Goal: Task Accomplishment & Management: Manage account settings

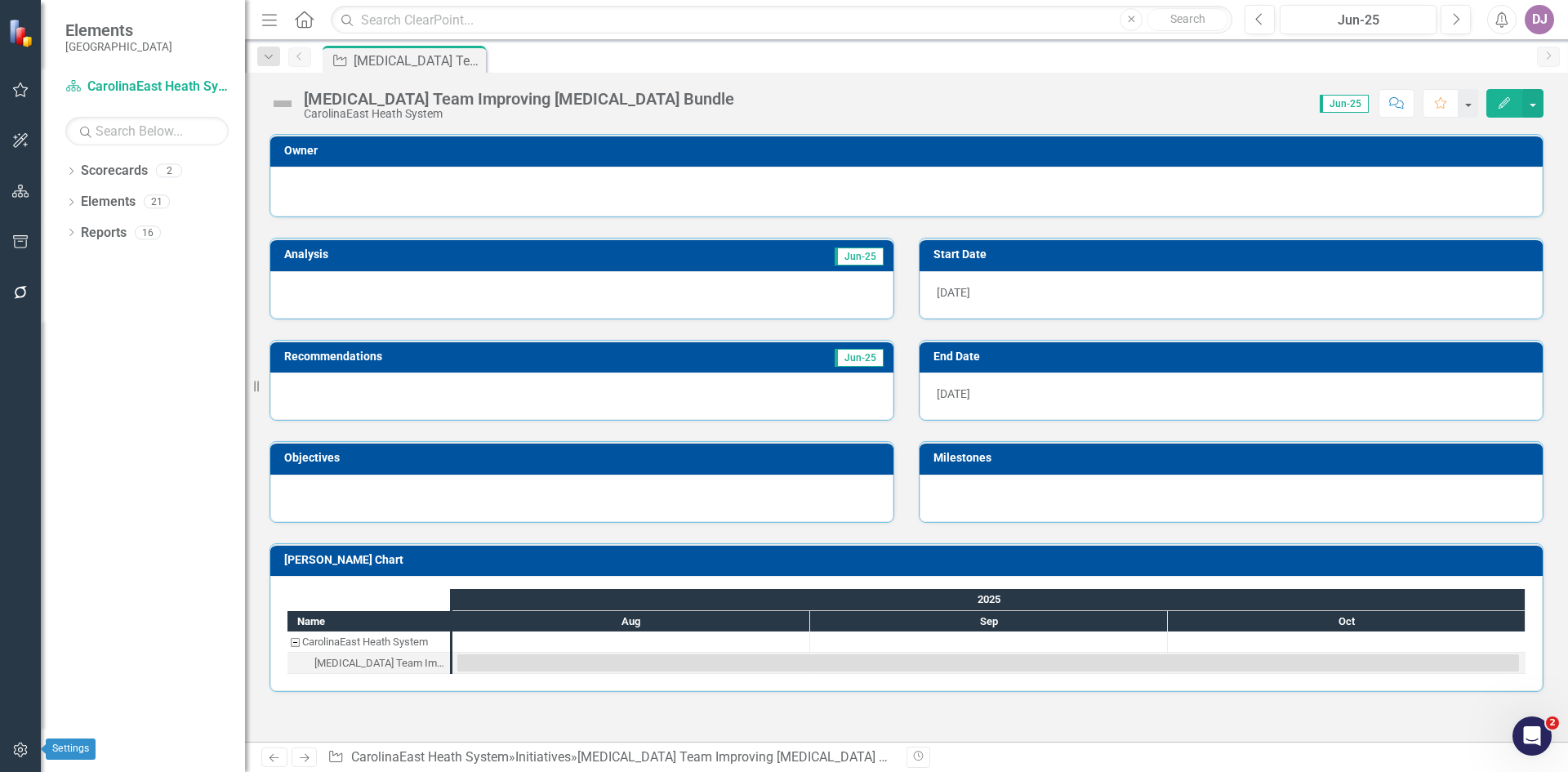
click at [22, 755] on icon "button" at bounding box center [20, 750] width 14 height 15
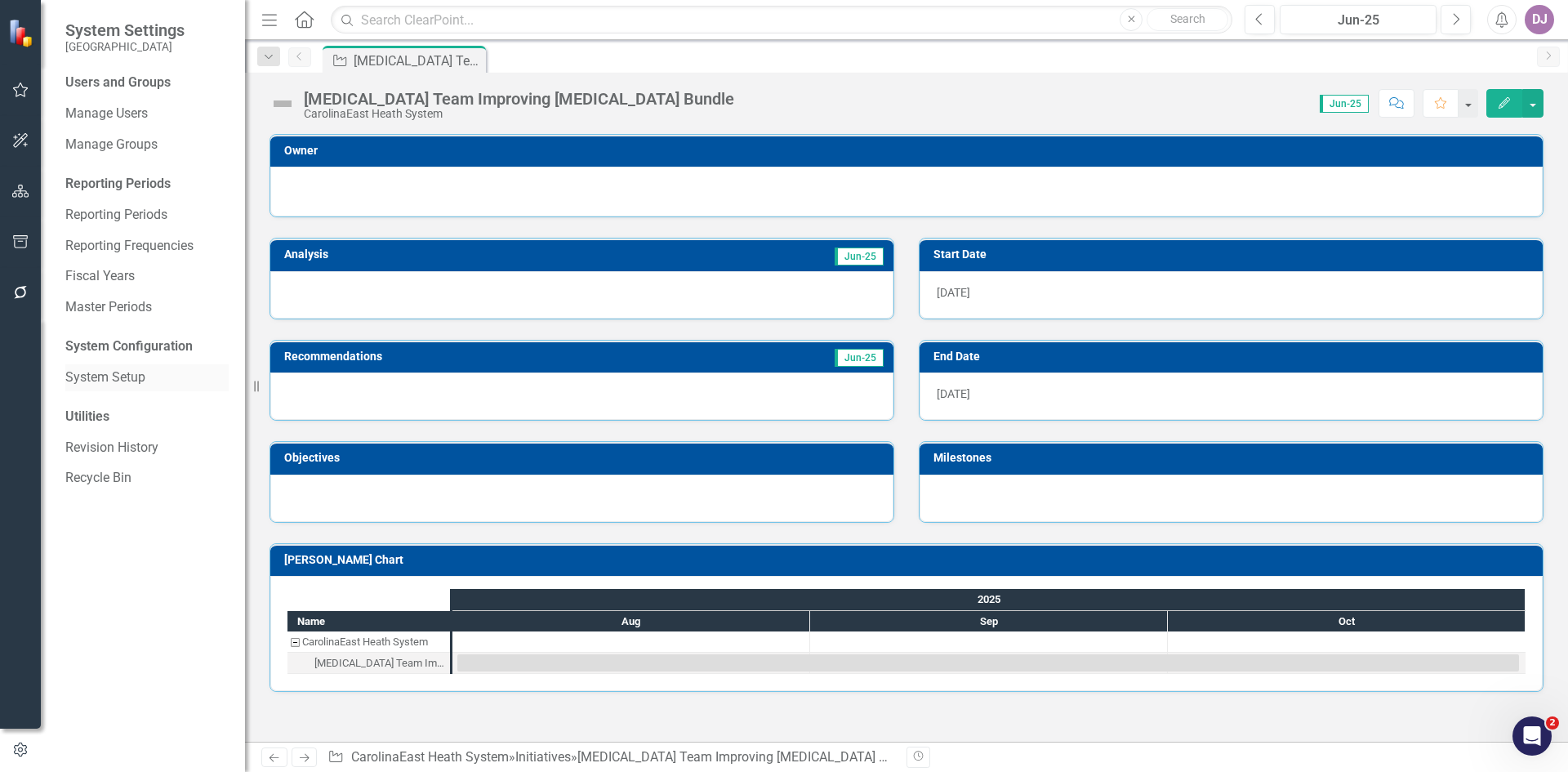
click at [154, 386] on link "System Setup" at bounding box center [147, 378] width 163 height 19
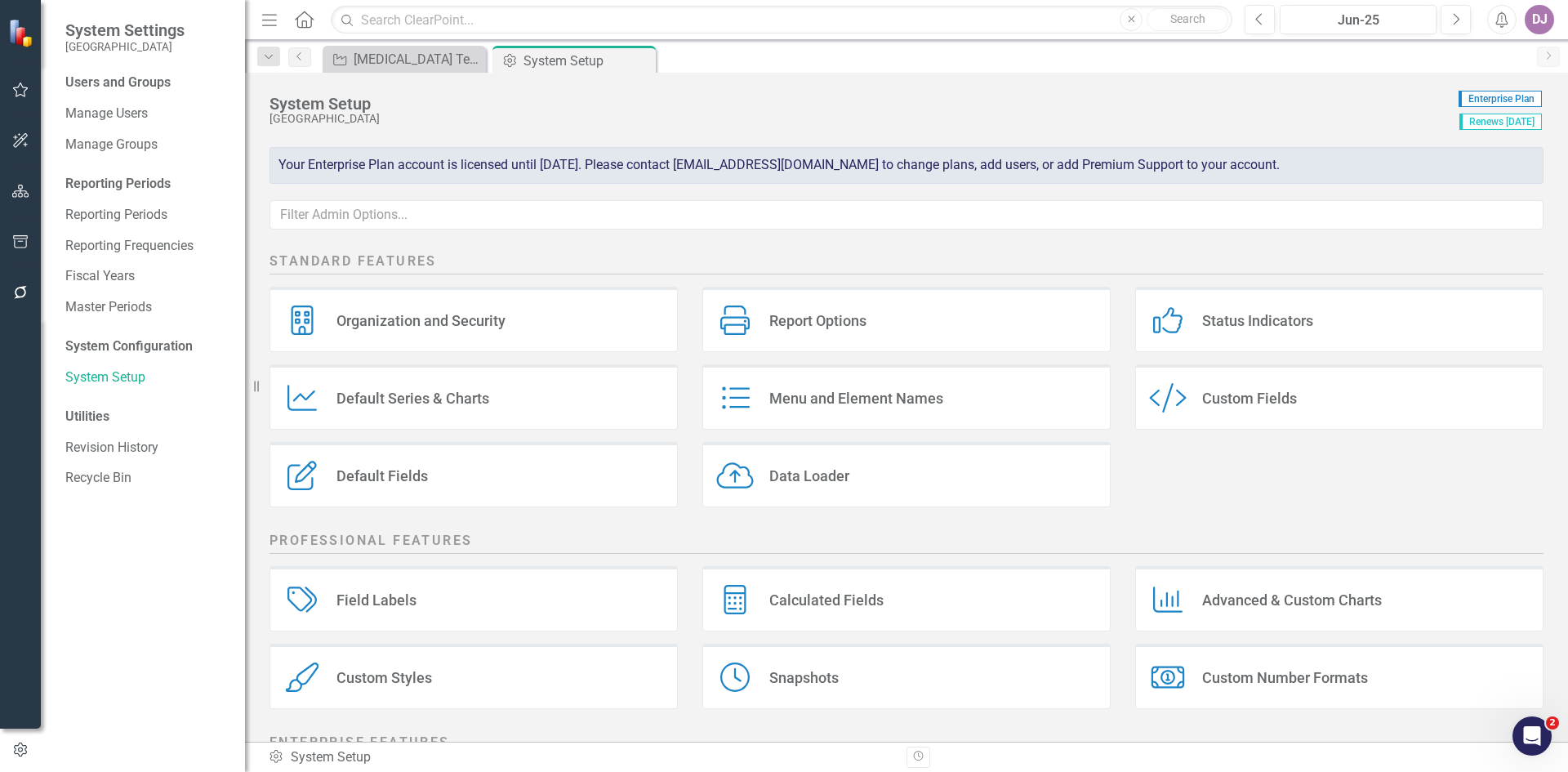
click at [368, 595] on div "Field Labels" at bounding box center [376, 600] width 80 height 19
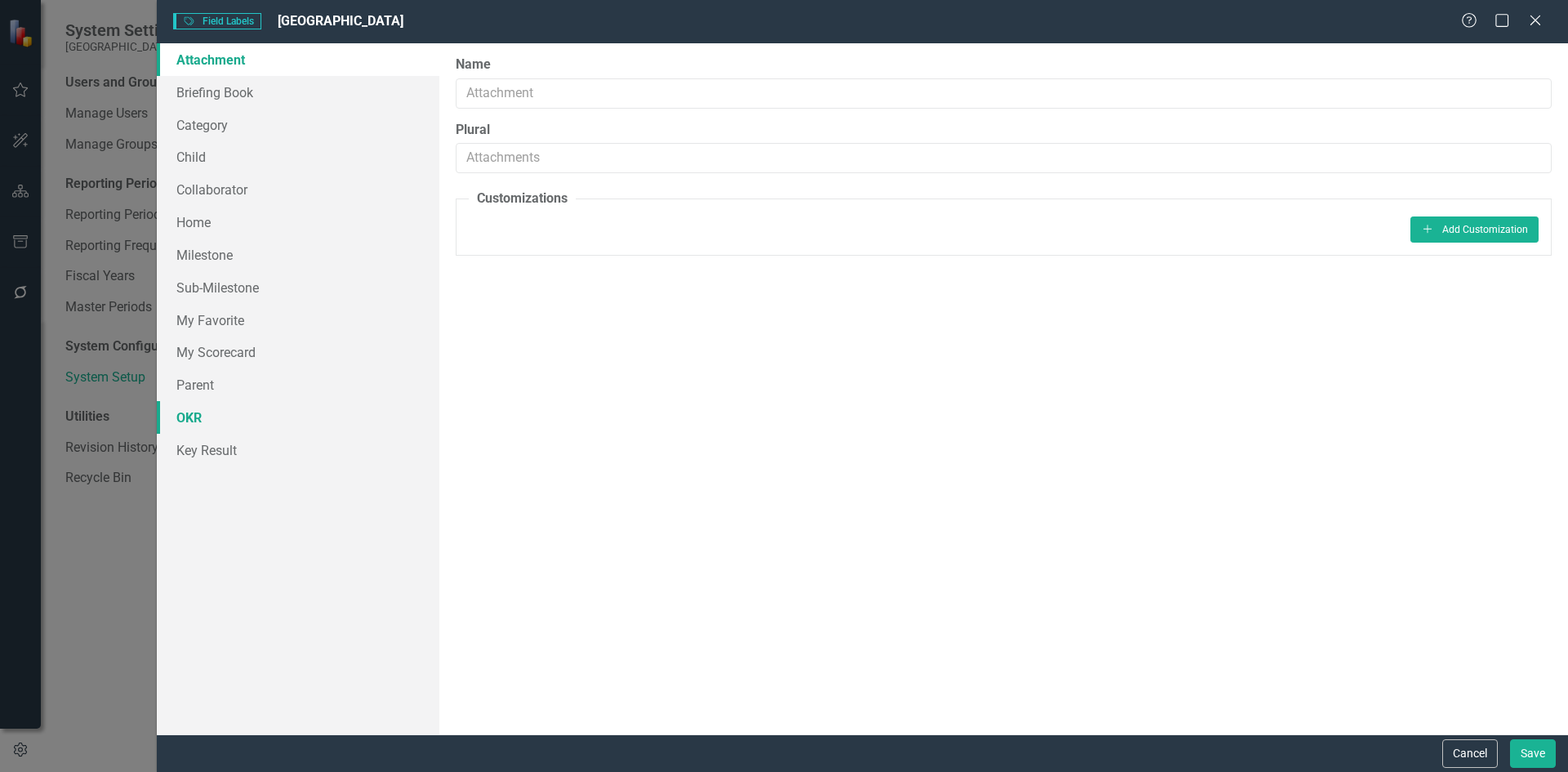
click at [199, 427] on link "OKR" at bounding box center [298, 417] width 282 height 33
click at [104, 515] on div "Field Labels Field Labels CarolinaEast Medical Center Help Maximize Close Attac…" at bounding box center [784, 386] width 1568 height 772
click at [1538, 27] on icon "Close" at bounding box center [1535, 20] width 21 height 15
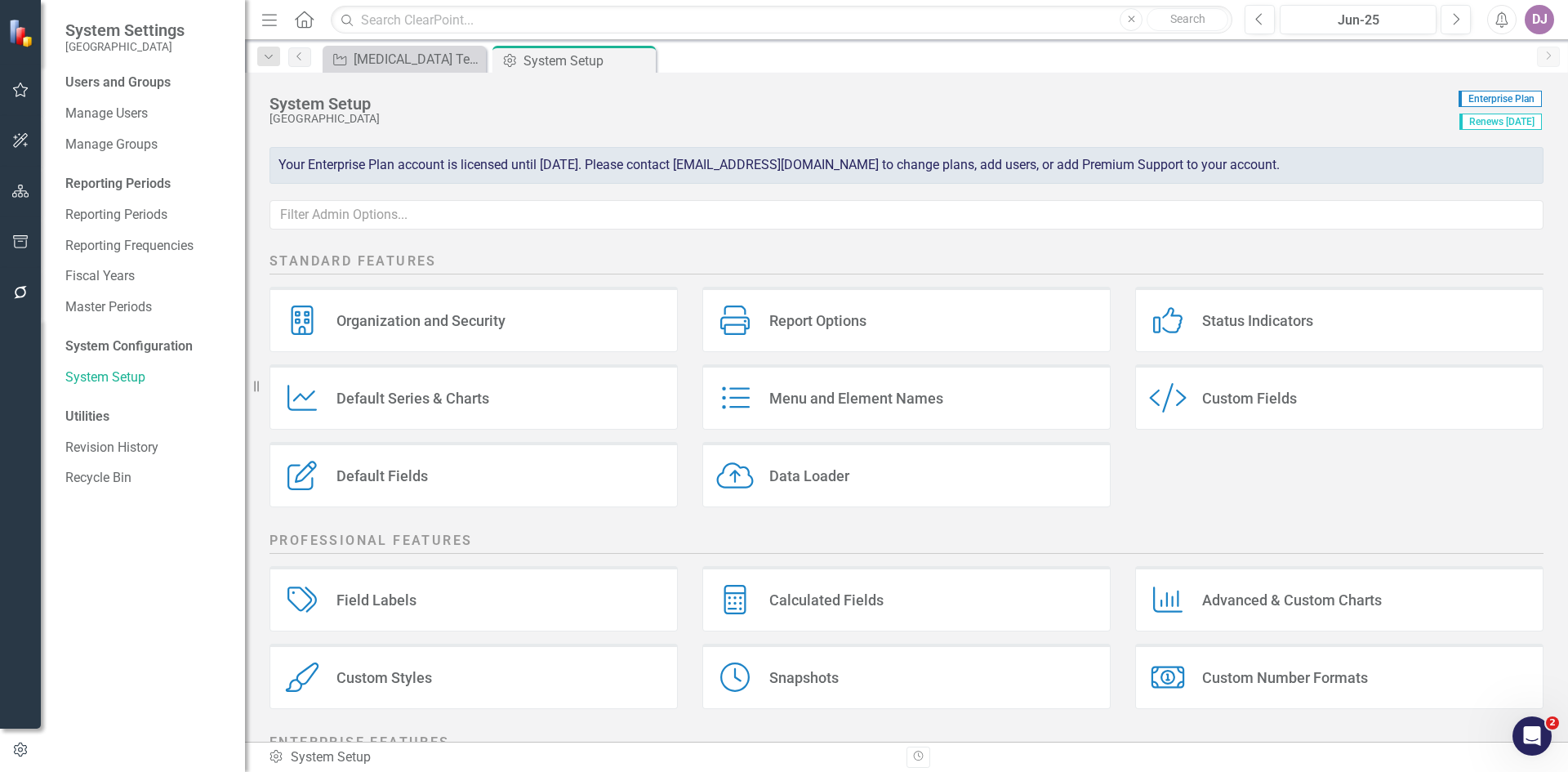
click at [389, 476] on div "Default Fields" at bounding box center [382, 476] width 92 height 19
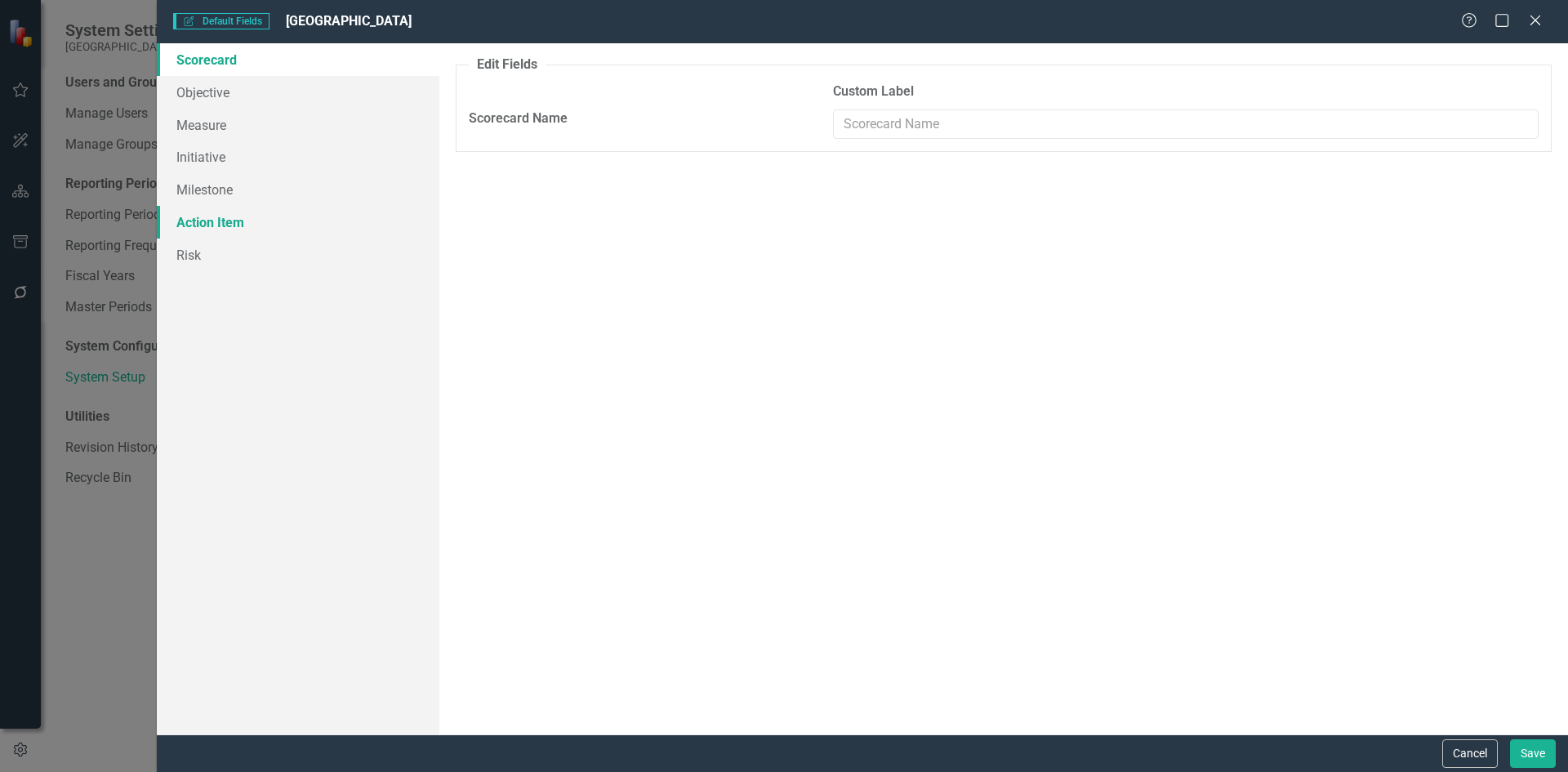
click at [225, 225] on link "Action Item" at bounding box center [298, 222] width 282 height 33
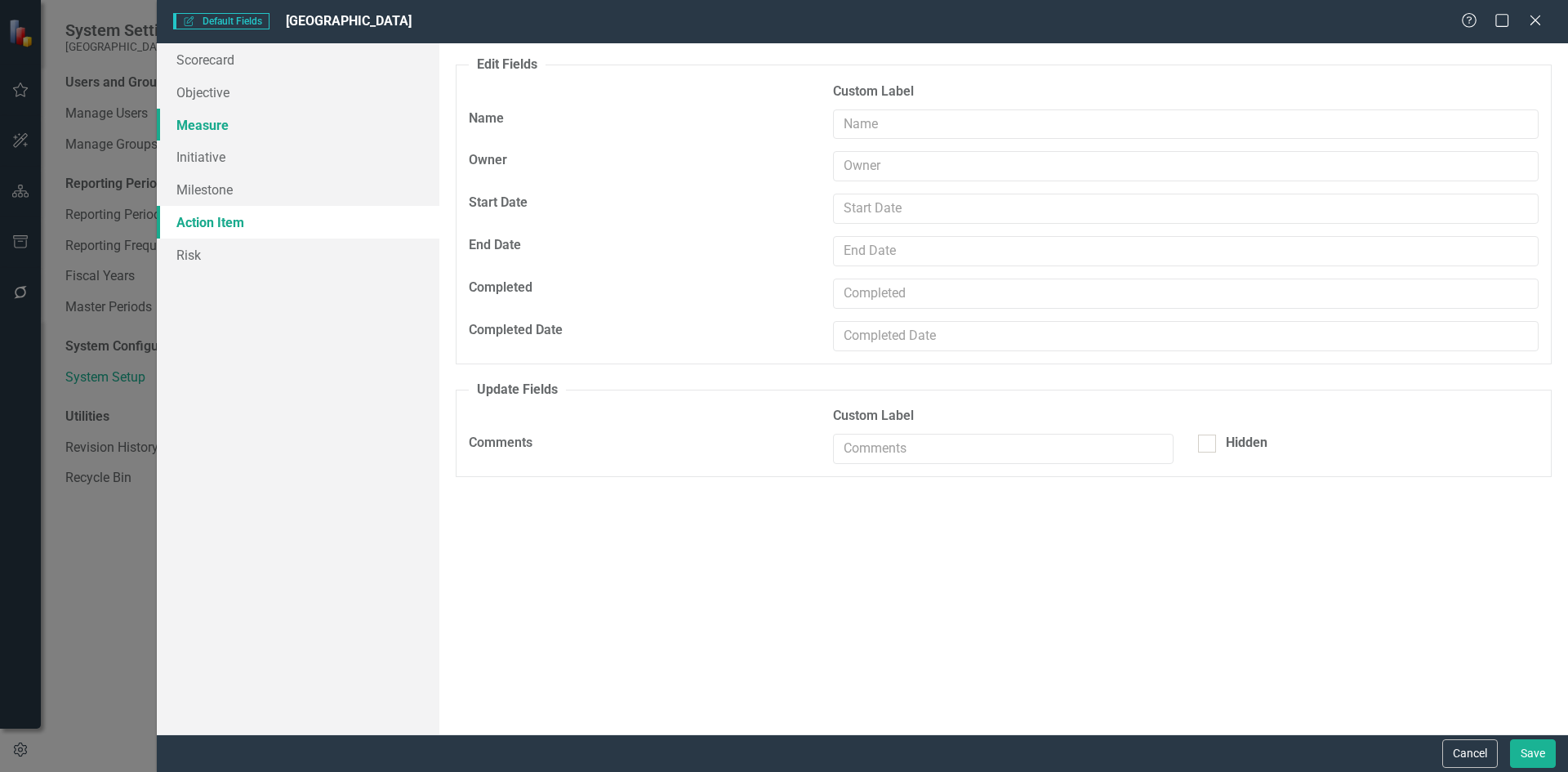
click at [215, 134] on link "Measure" at bounding box center [298, 125] width 282 height 33
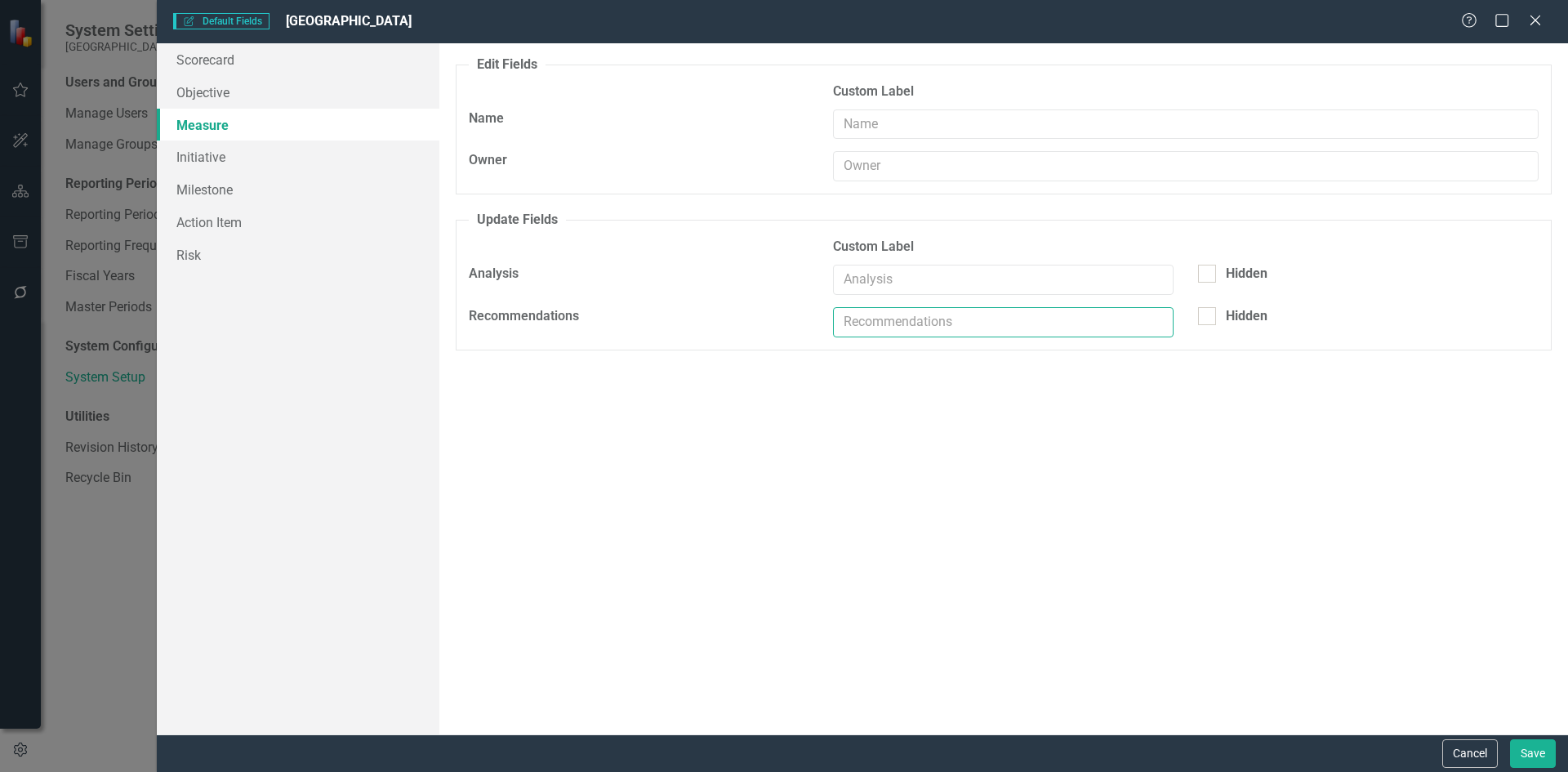
click at [1135, 329] on input "text" at bounding box center [1003, 322] width 341 height 30
drag, startPoint x: 975, startPoint y: 318, endPoint x: 829, endPoint y: 327, distance: 146.3
click at [829, 327] on div at bounding box center [1003, 328] width 365 height 42
drag, startPoint x: 844, startPoint y: 319, endPoint x: 974, endPoint y: 322, distance: 130.0
click at [974, 322] on input "text" at bounding box center [1003, 322] width 341 height 30
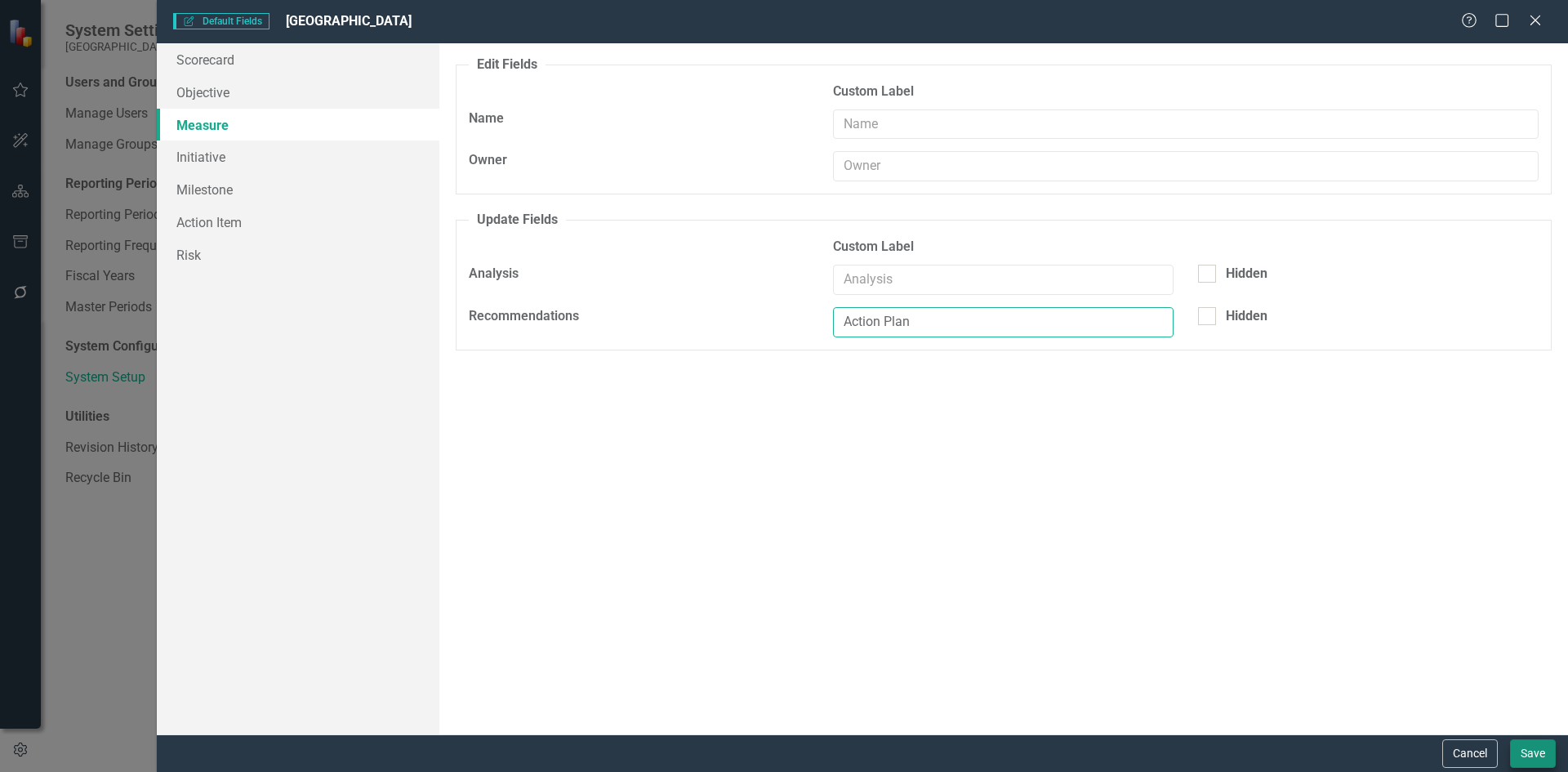
type input "Action Plan"
click at [1538, 759] on button "Save" at bounding box center [1533, 753] width 45 height 28
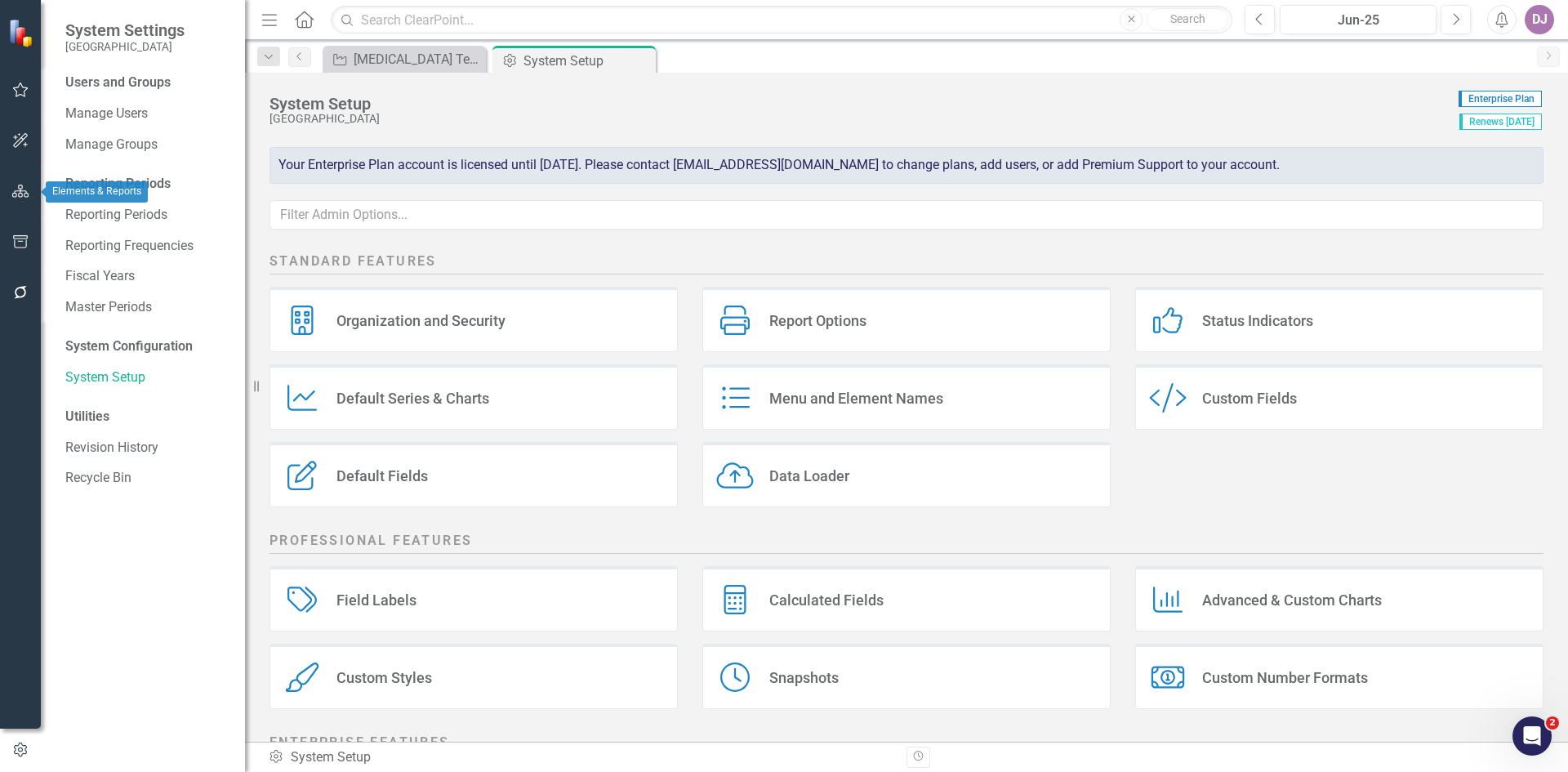
click at [26, 186] on icon "button" at bounding box center [21, 191] width 17 height 13
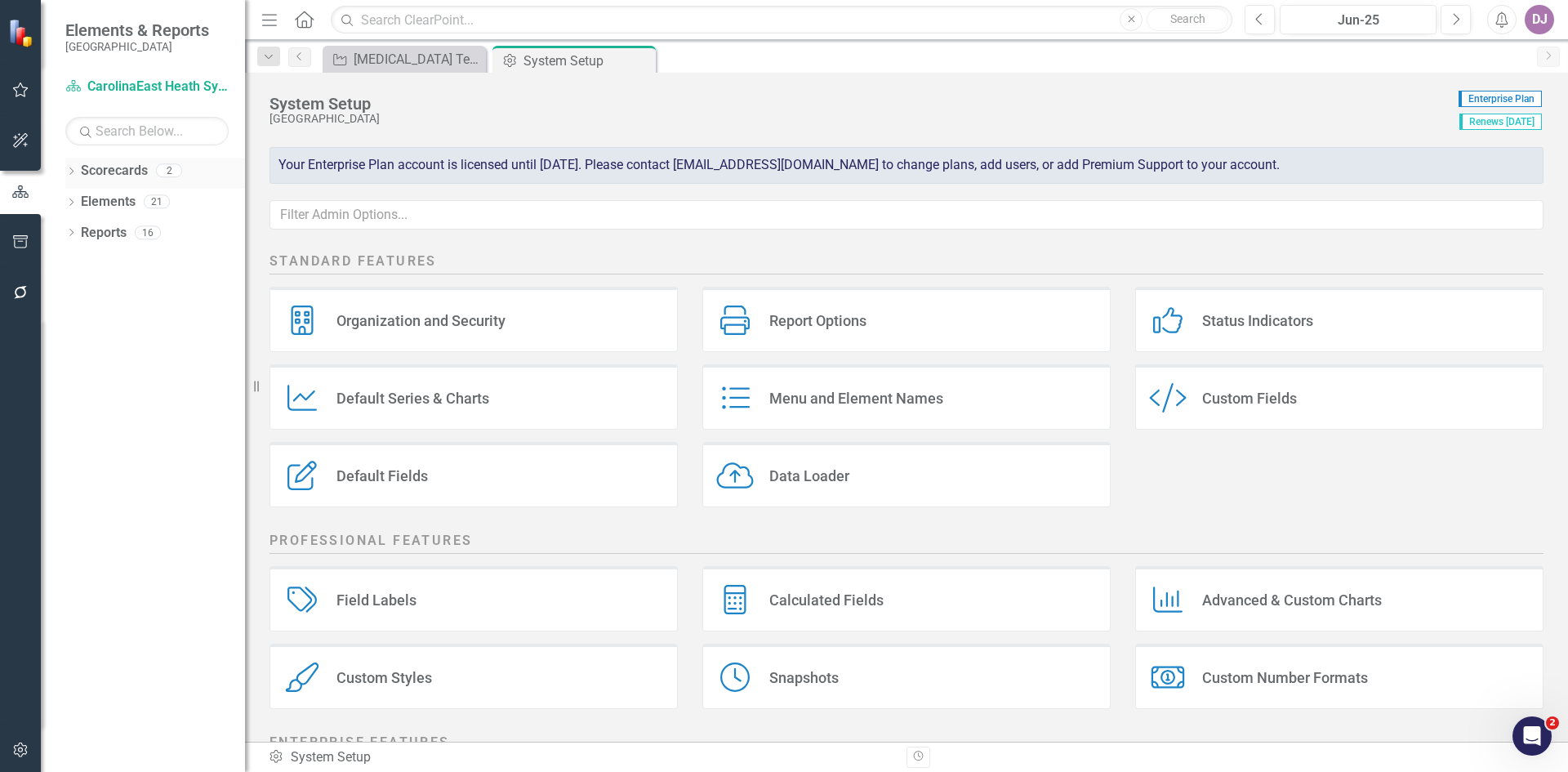
click at [124, 168] on link "Scorecards" at bounding box center [114, 171] width 67 height 19
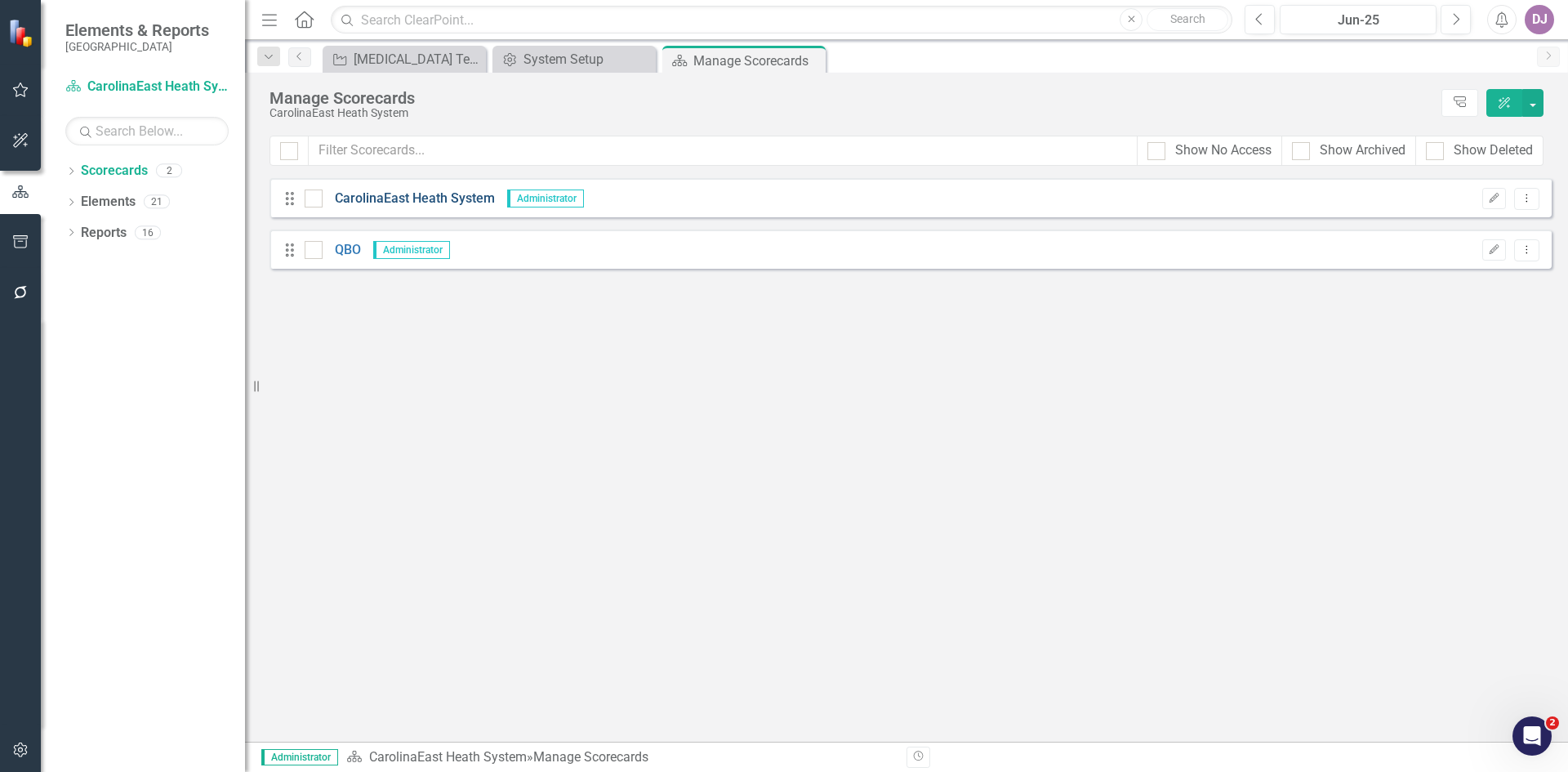
click at [378, 195] on link "CarolinaEast Heath System" at bounding box center [409, 199] width 173 height 19
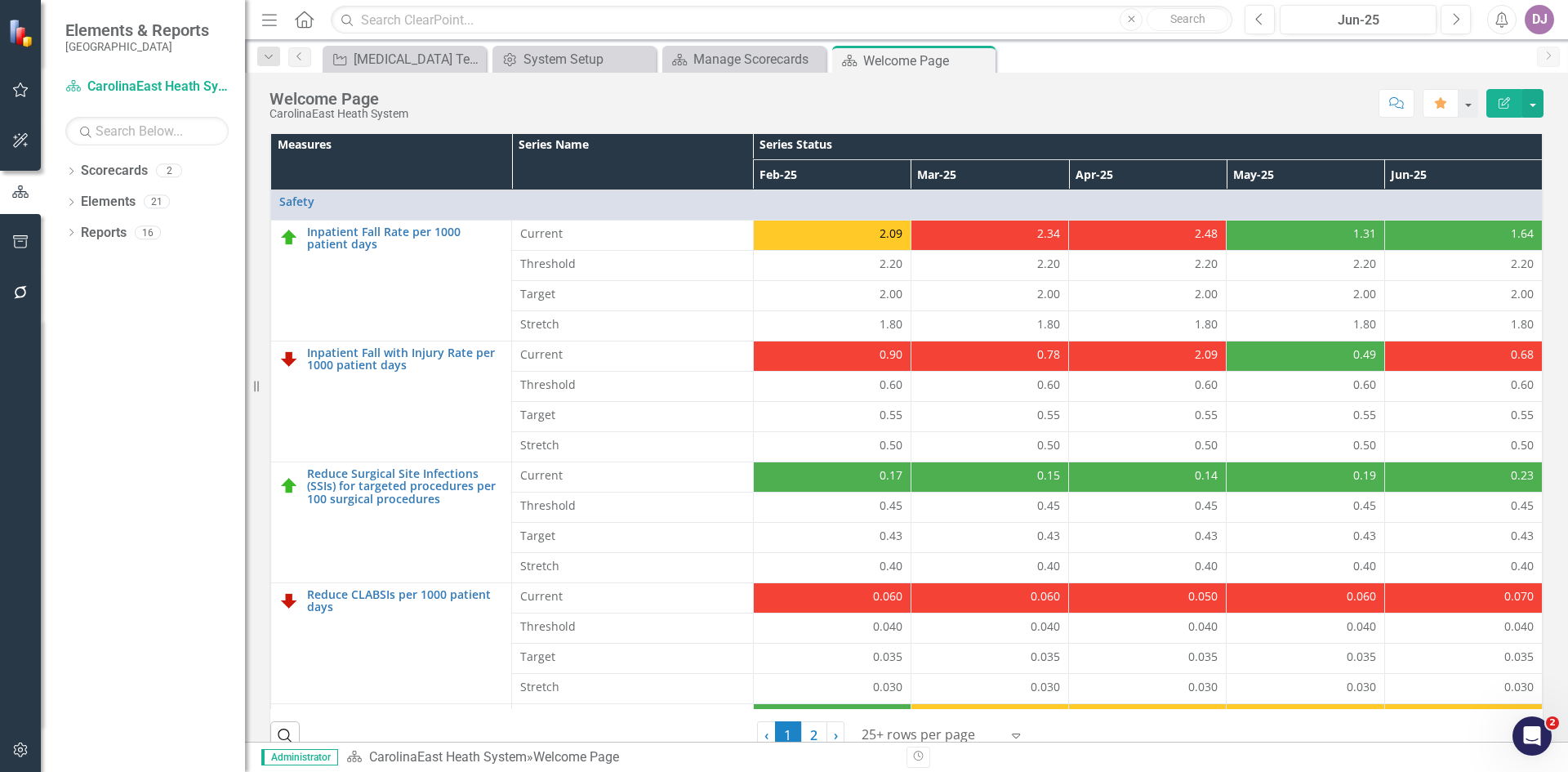
scroll to position [468, 0]
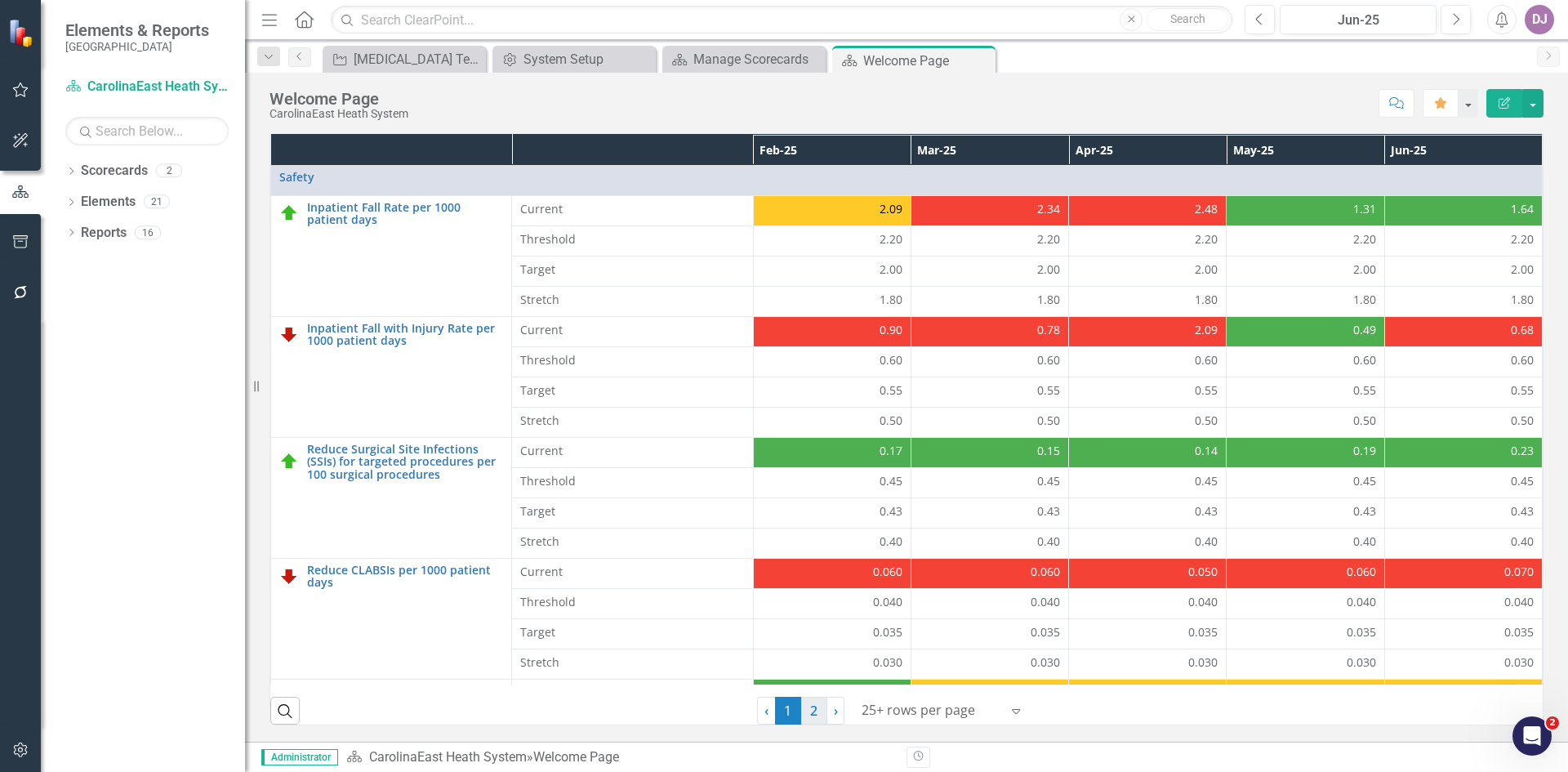
click at [808, 717] on link "2" at bounding box center [814, 711] width 26 height 27
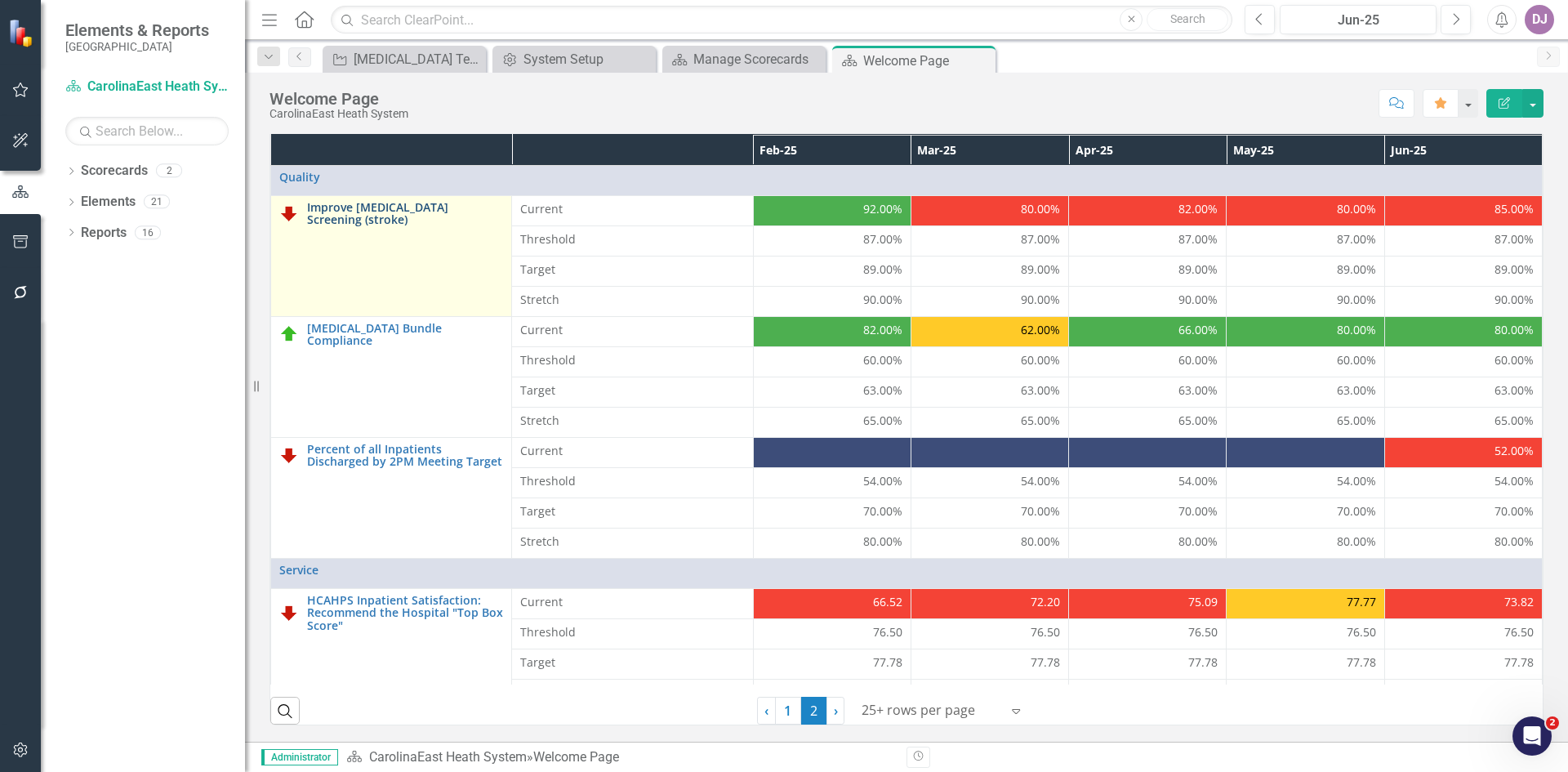
click at [358, 207] on link "Improve [MEDICAL_DATA] Screening (stroke)" at bounding box center [405, 214] width 196 height 26
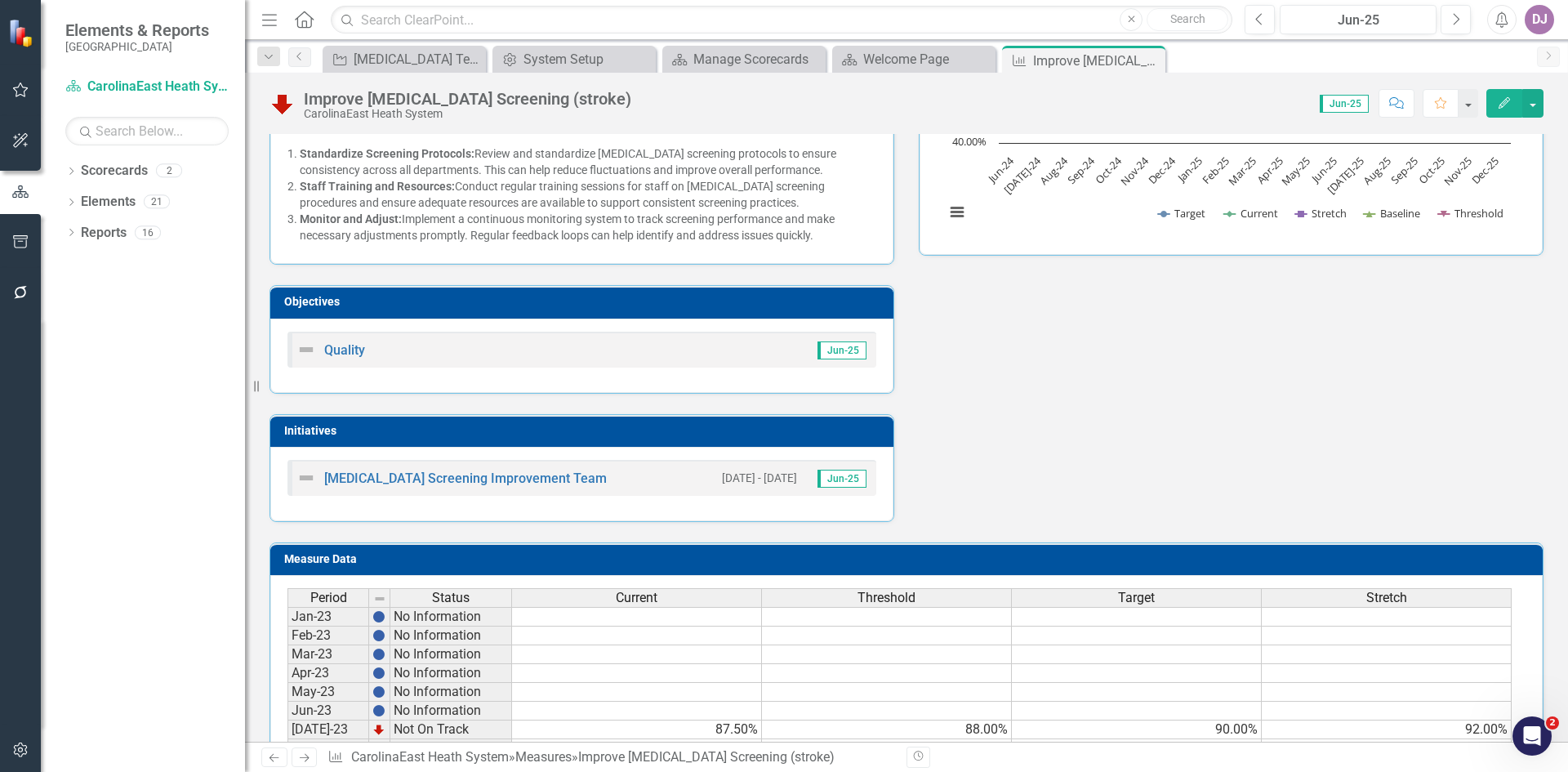
scroll to position [351, 0]
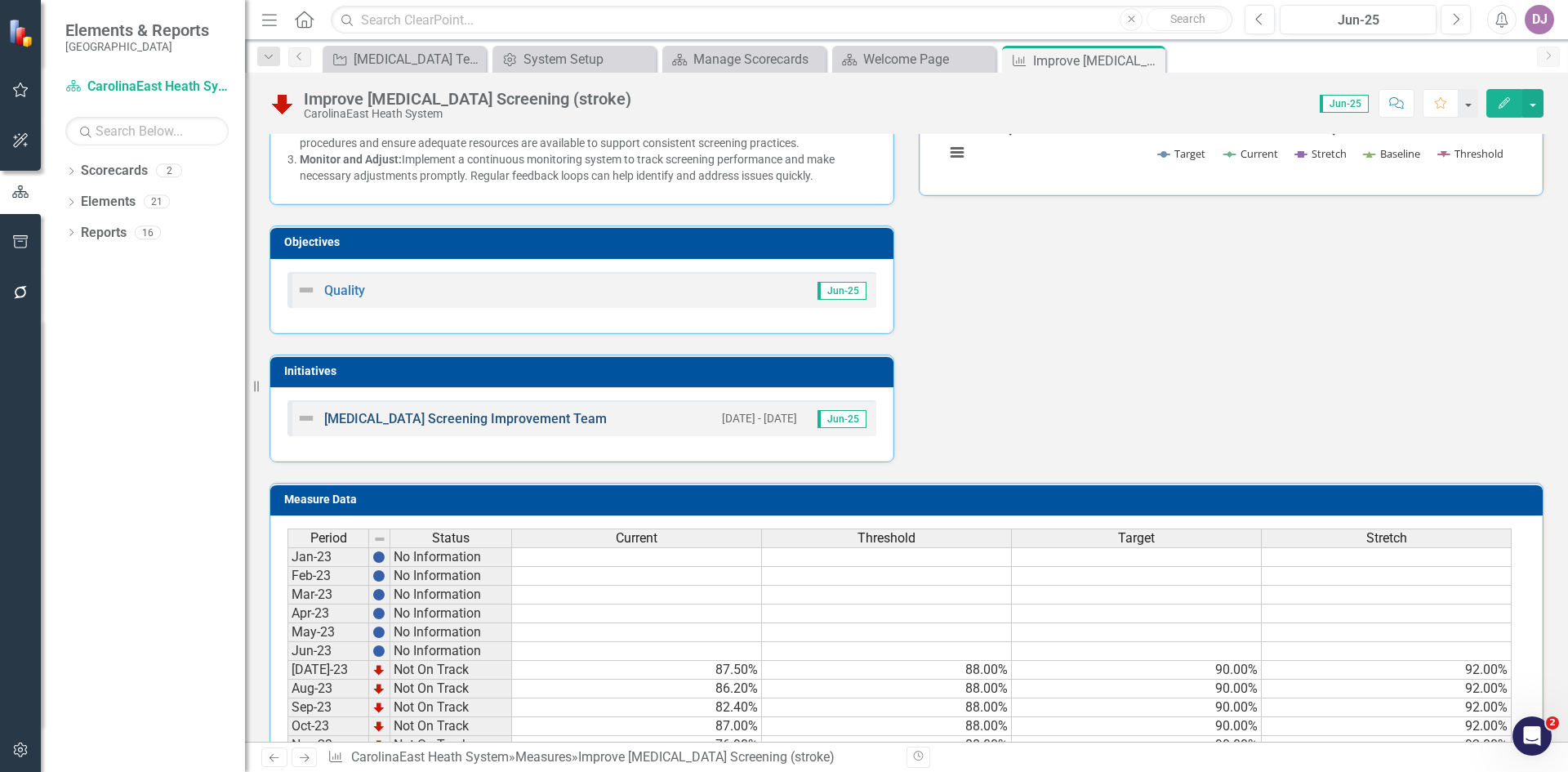
click at [472, 416] on link "[MEDICAL_DATA] Screening Improvement Team" at bounding box center [465, 419] width 282 height 15
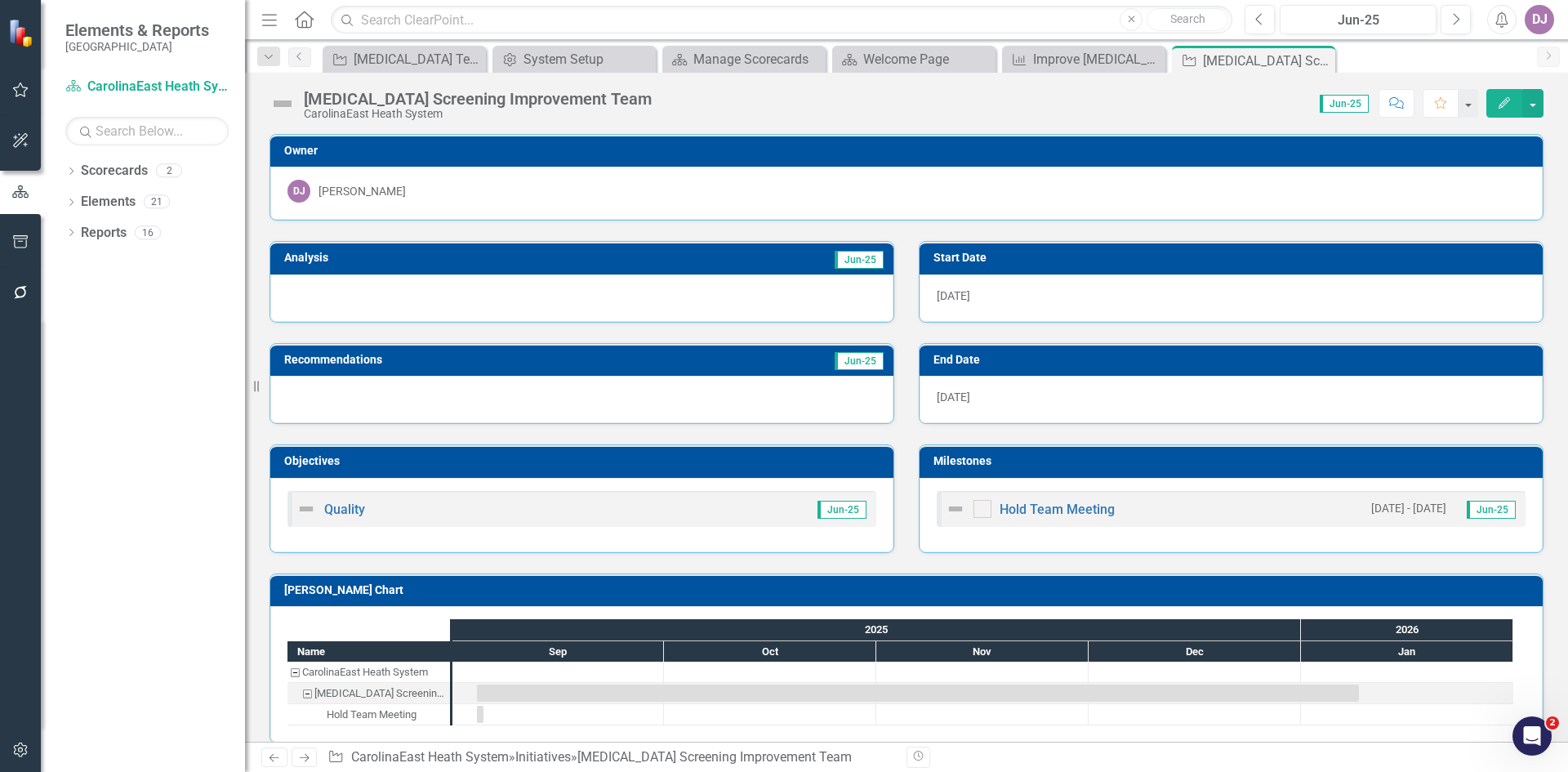
click at [1494, 589] on h3 "[PERSON_NAME] Chart" at bounding box center [909, 591] width 1250 height 12
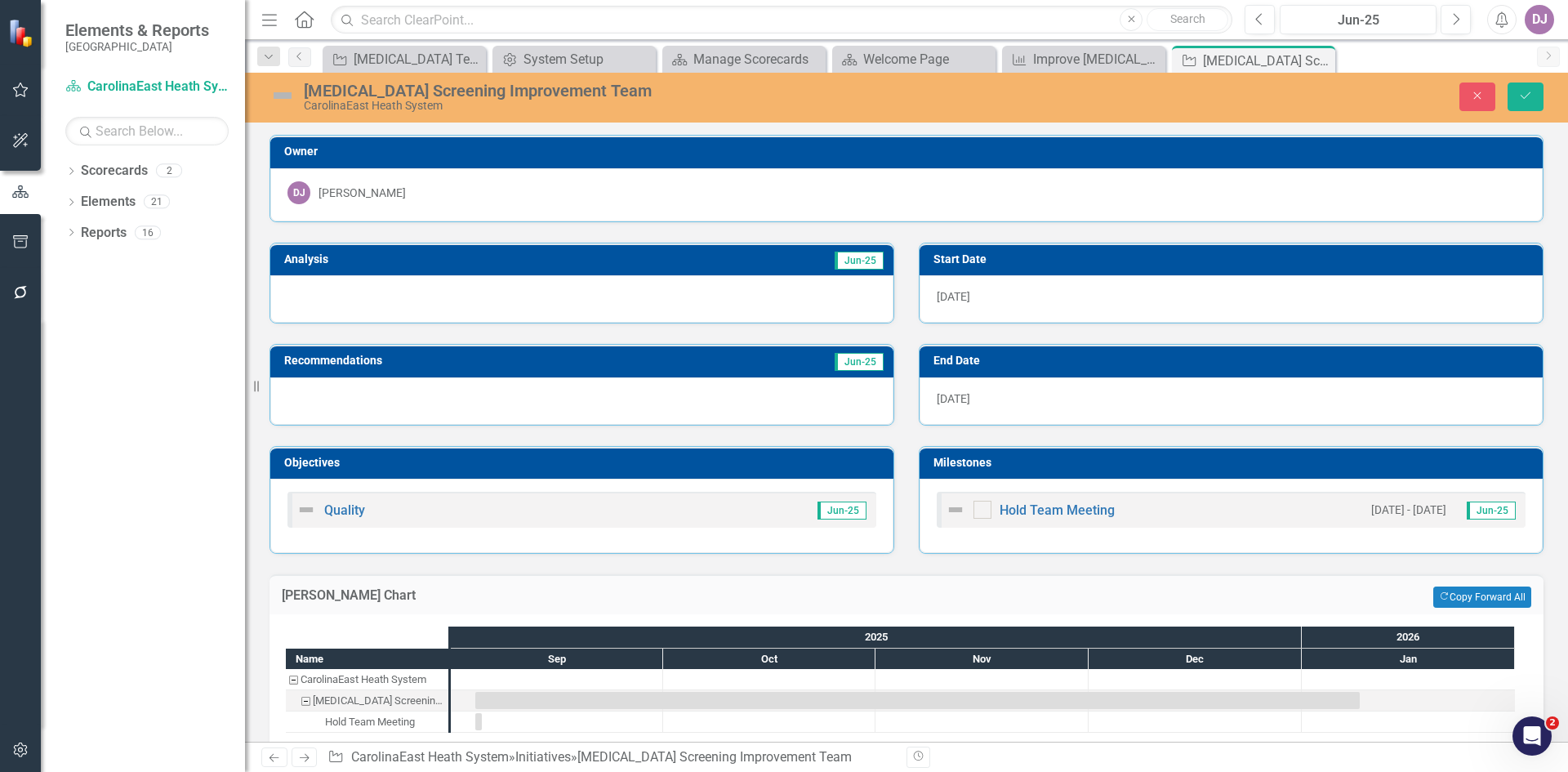
scroll to position [24, 0]
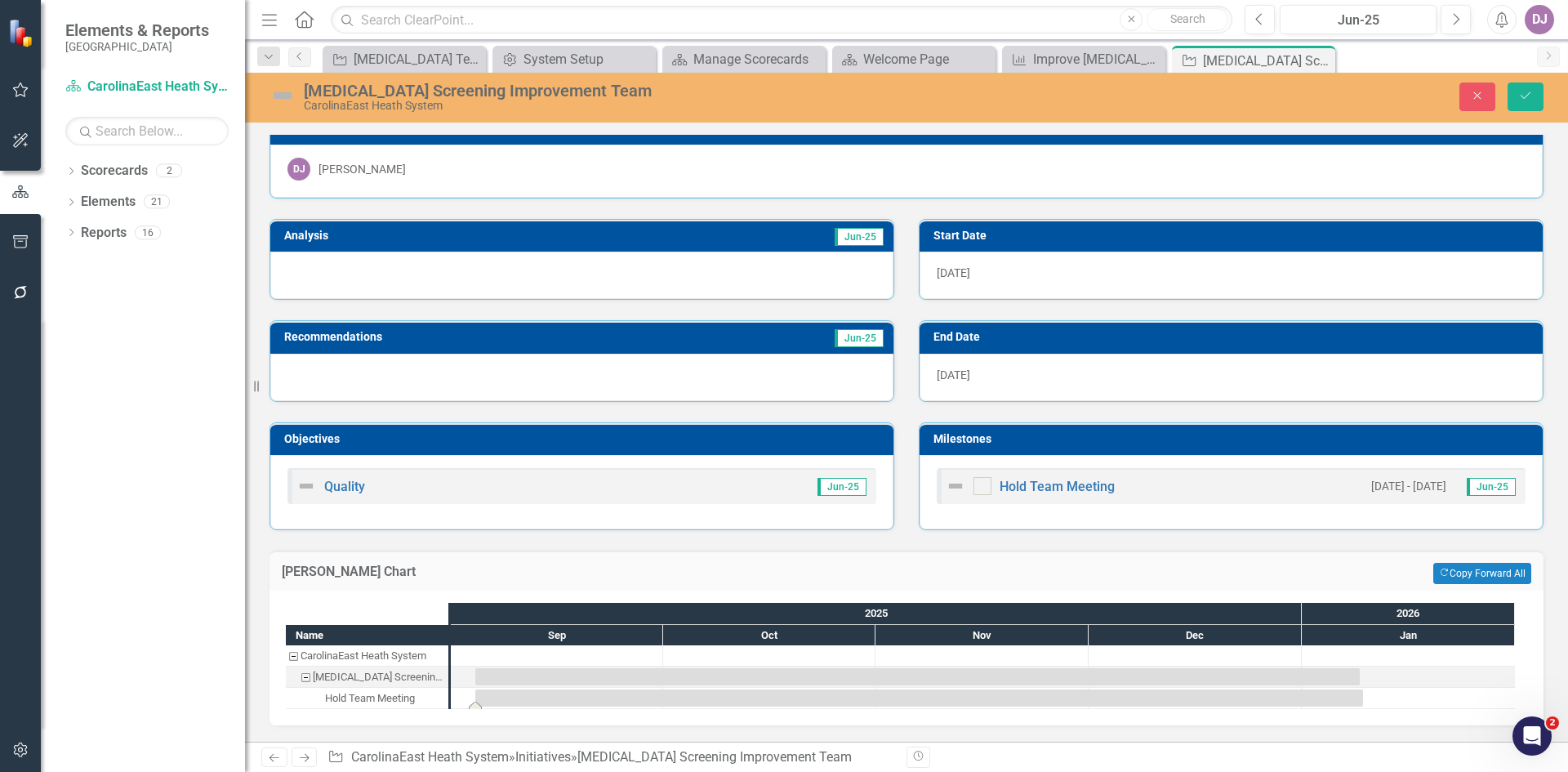
drag, startPoint x: 482, startPoint y: 701, endPoint x: 1380, endPoint y: 700, distance: 898.0
drag, startPoint x: 430, startPoint y: 699, endPoint x: 401, endPoint y: 717, distance: 34.1
click at [401, 717] on div "Name CarolinaEast Heath System [MEDICAL_DATA] Screening Improvement Team Hold T…" at bounding box center [906, 658] width 1274 height 135
click at [400, 631] on div "Name" at bounding box center [366, 635] width 162 height 21
click at [956, 617] on div "2025" at bounding box center [876, 613] width 851 height 21
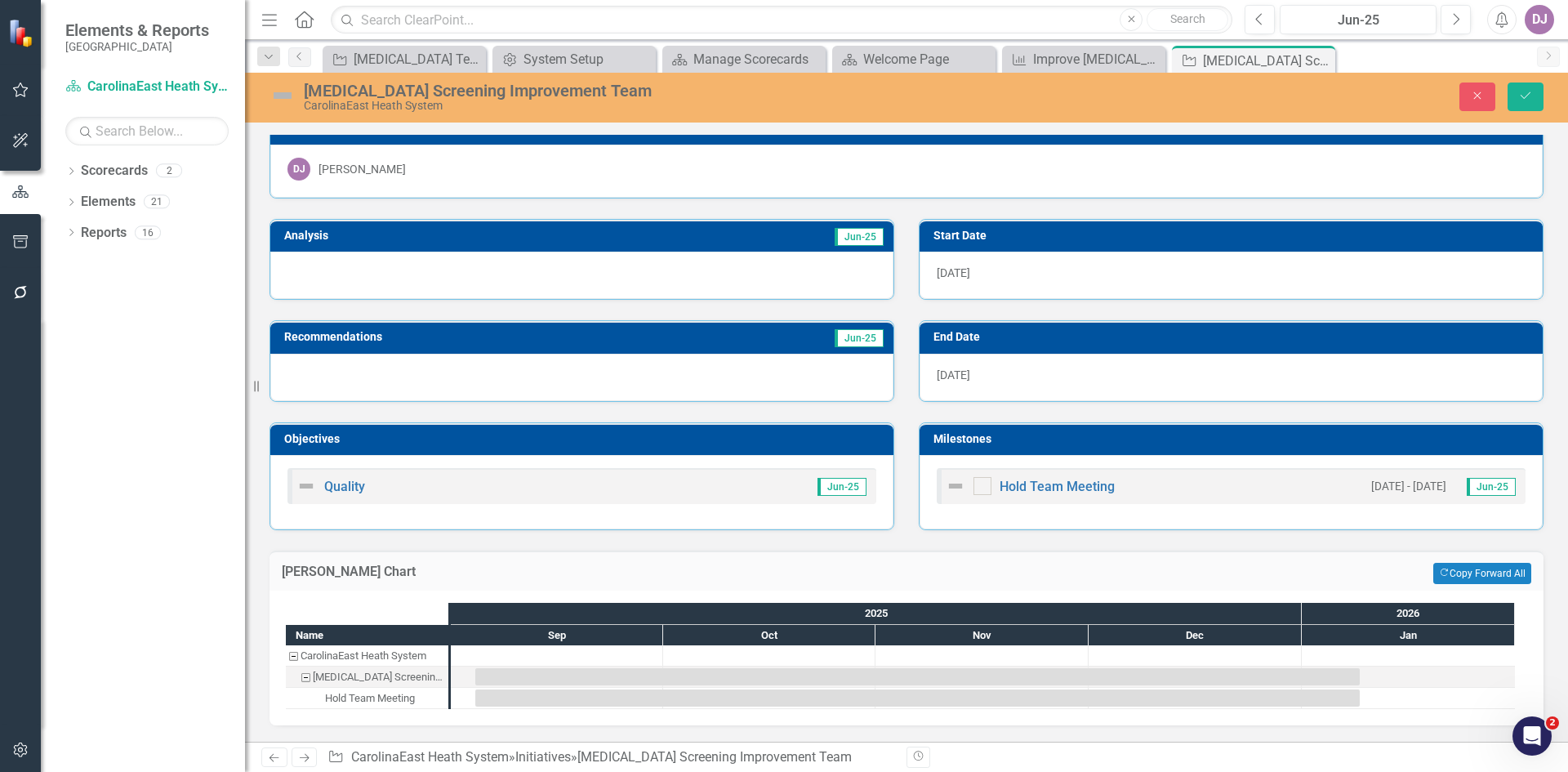
click at [391, 679] on div "[MEDICAL_DATA] Screening Improvement Team" at bounding box center [378, 678] width 130 height 21
click at [1523, 95] on icon "Save" at bounding box center [1525, 95] width 15 height 11
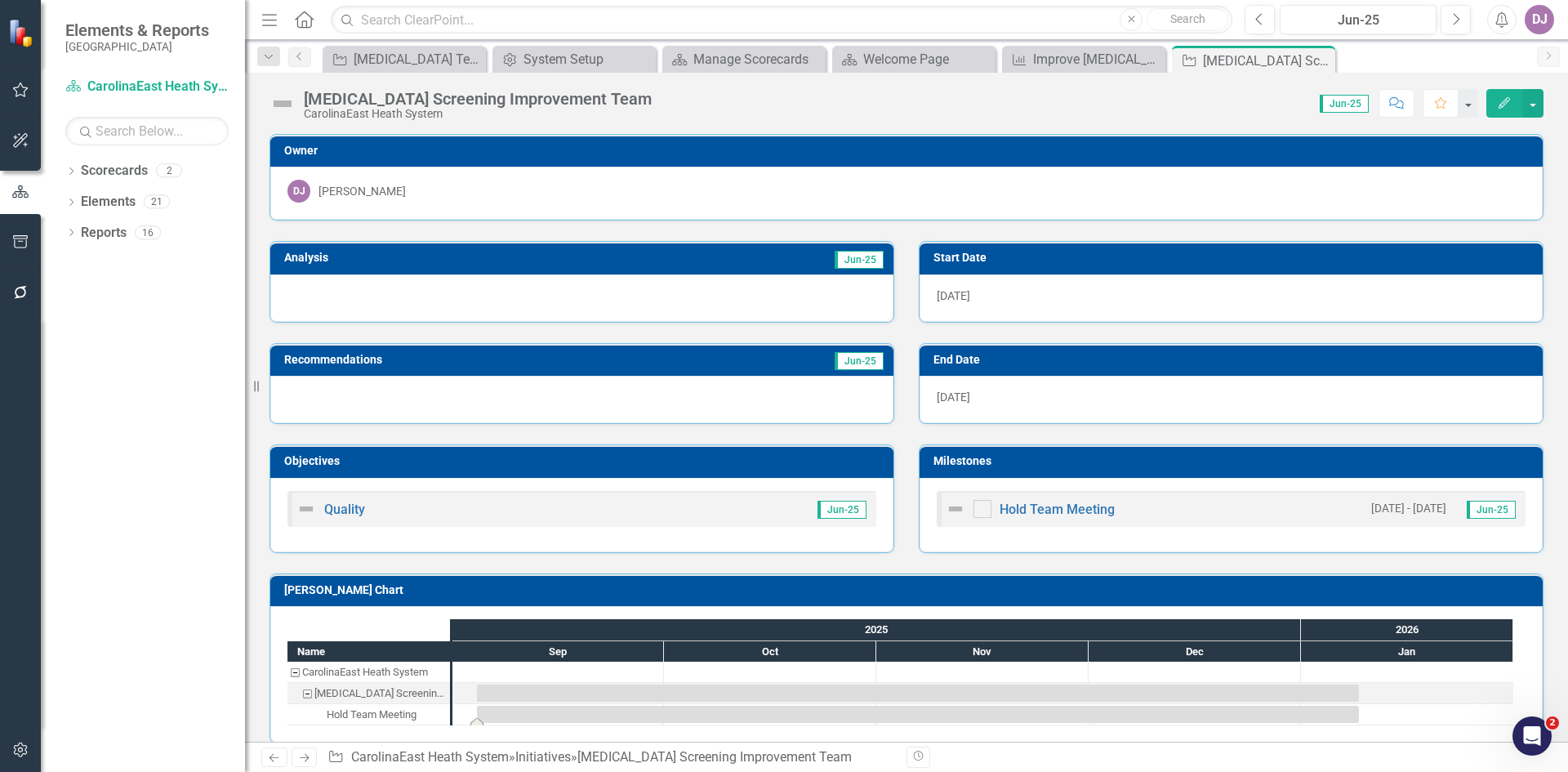
click at [1354, 715] on div "Task: Start date: 2025-09-04 End date: 2026-01-09" at bounding box center [918, 714] width 882 height 17
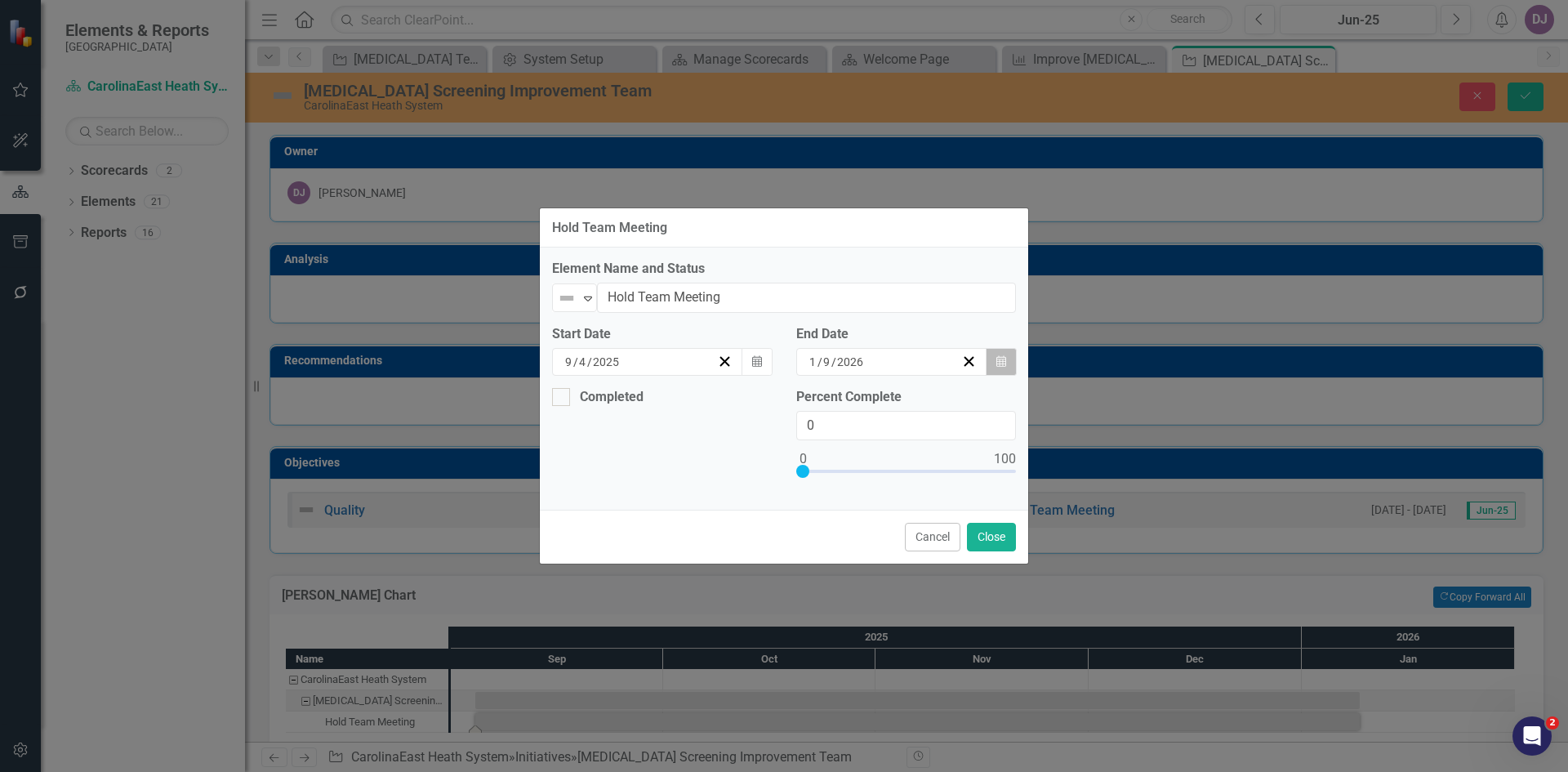
click at [1005, 369] on button "Calendar" at bounding box center [1002, 362] width 31 height 27
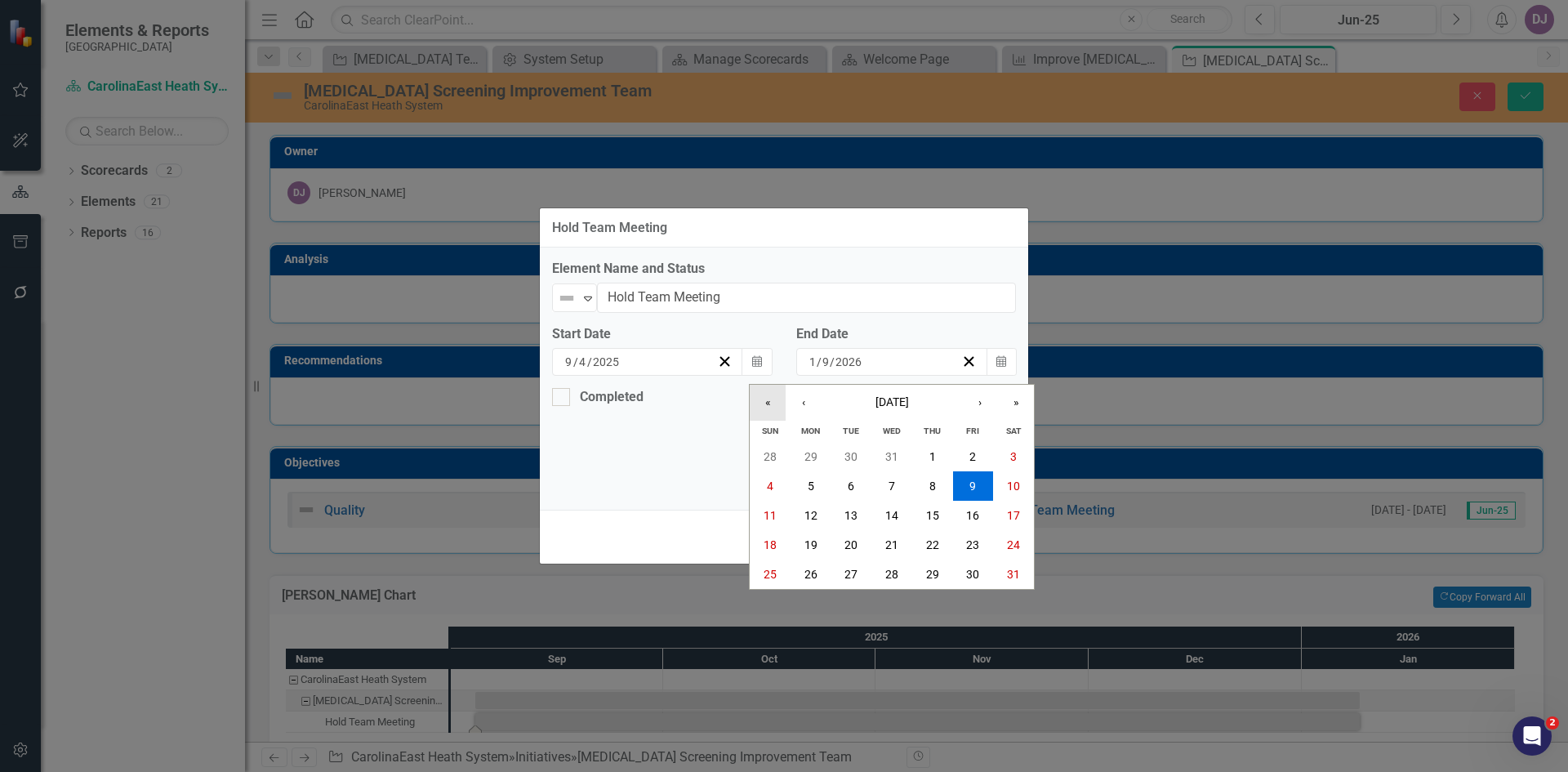
click at [765, 406] on button "«" at bounding box center [768, 403] width 36 height 36
click at [765, 405] on button "«" at bounding box center [768, 403] width 36 height 36
click at [974, 398] on button "›" at bounding box center [980, 403] width 36 height 36
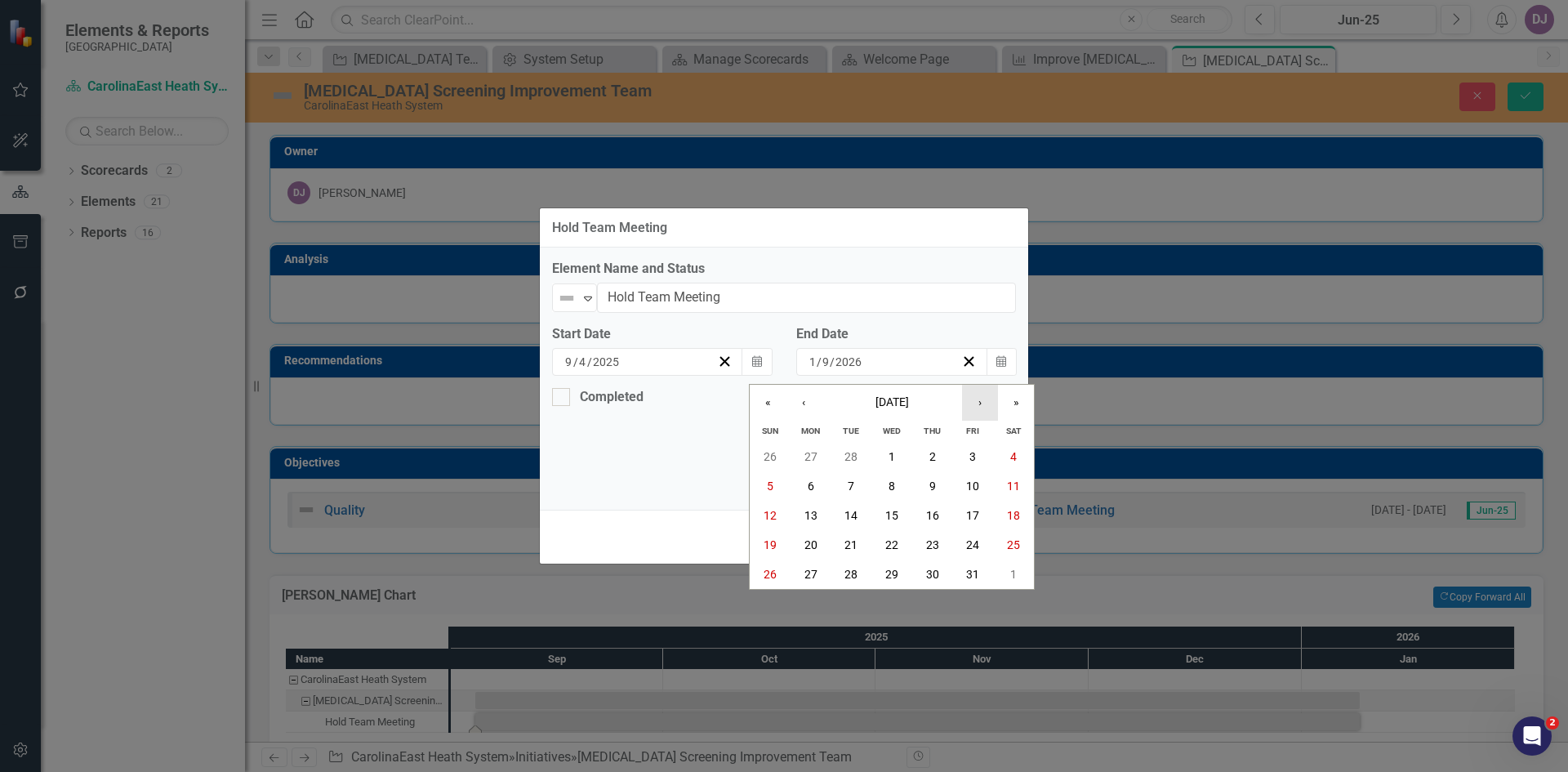
click at [974, 398] on button "›" at bounding box center [980, 403] width 36 height 36
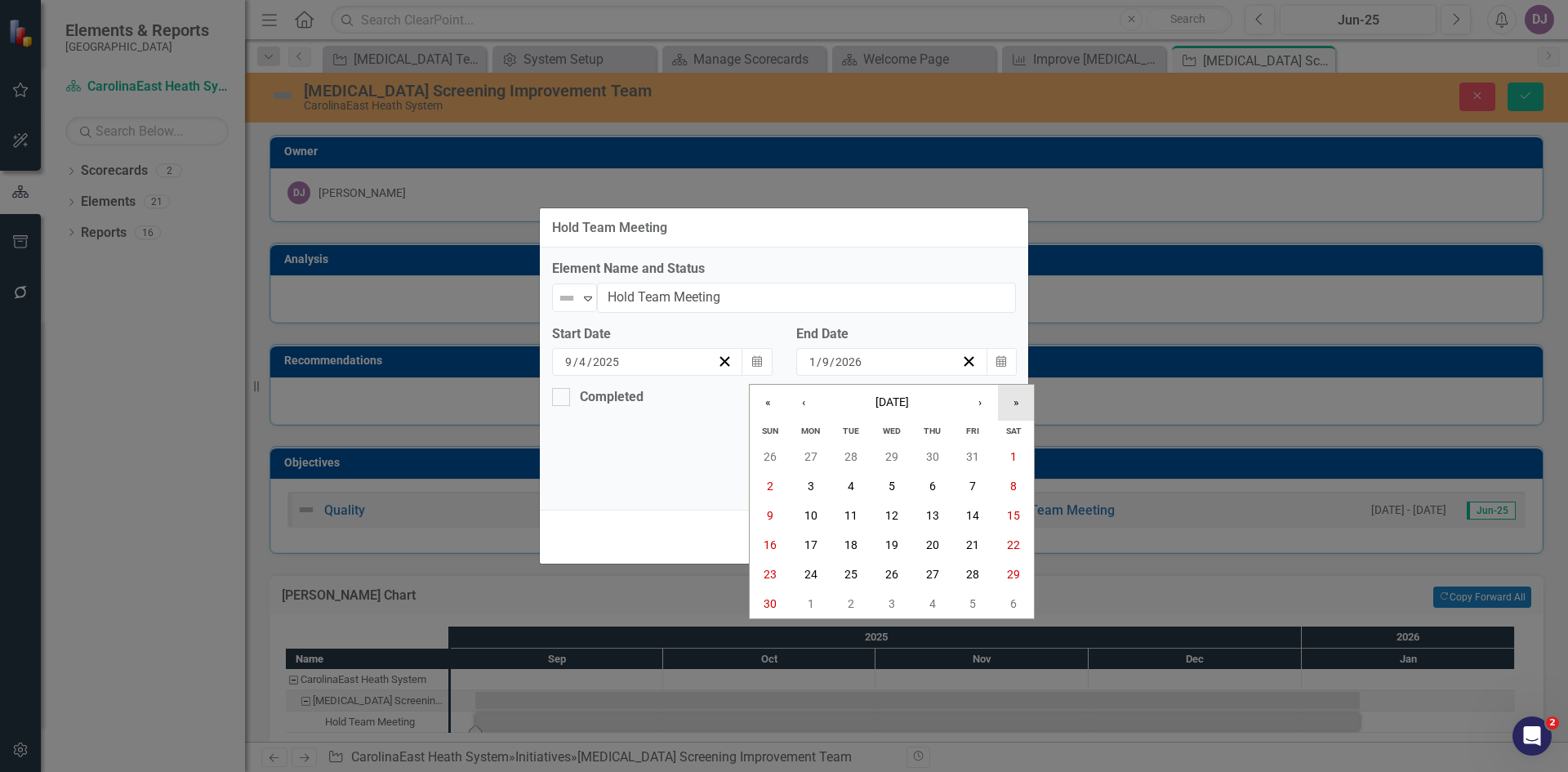
click at [1017, 402] on button "»" at bounding box center [1016, 403] width 36 height 36
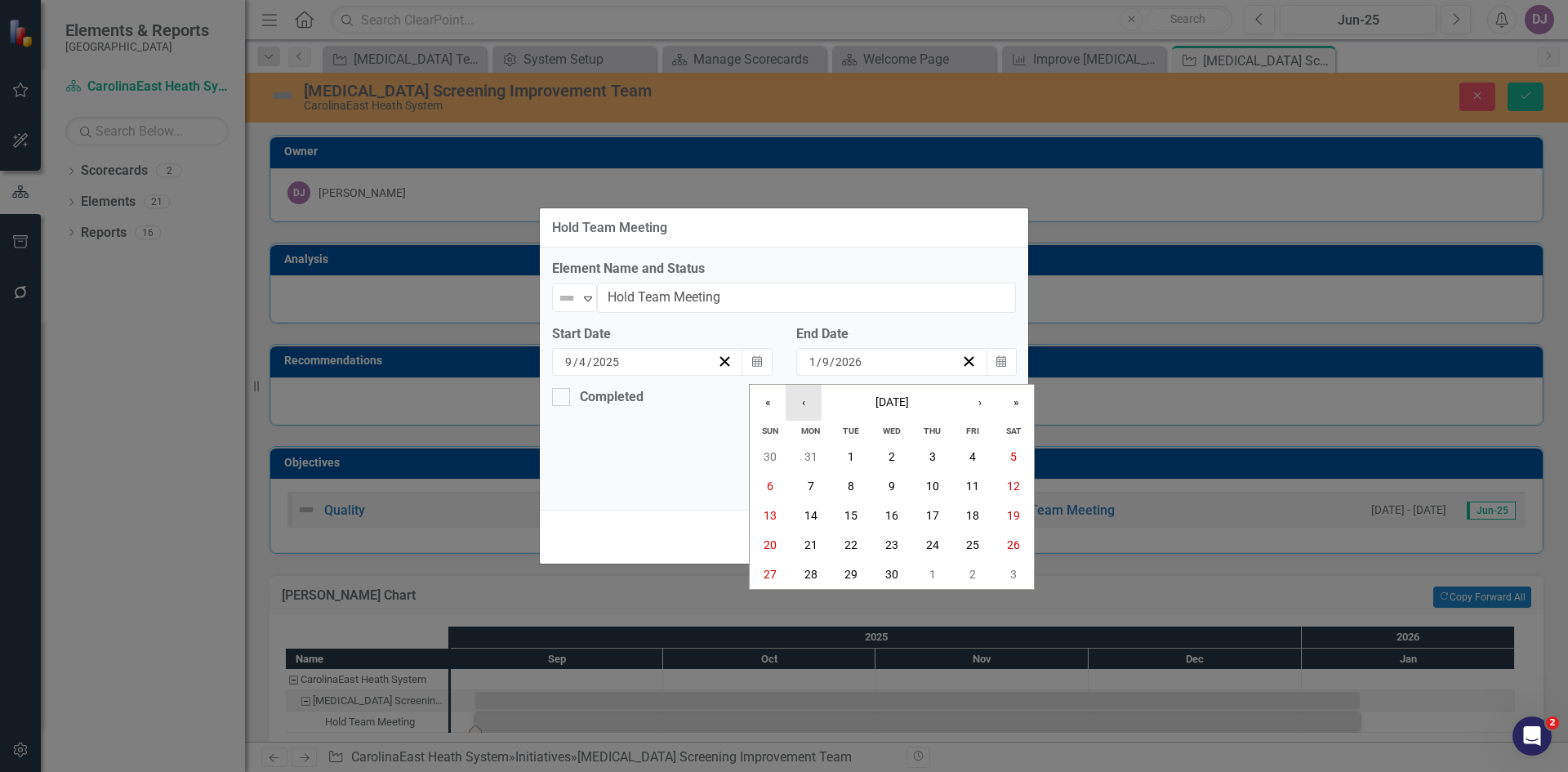
click at [804, 408] on button "‹" at bounding box center [804, 403] width 36 height 36
click at [804, 407] on button "‹" at bounding box center [804, 403] width 36 height 36
click at [981, 407] on button "›" at bounding box center [980, 403] width 36 height 36
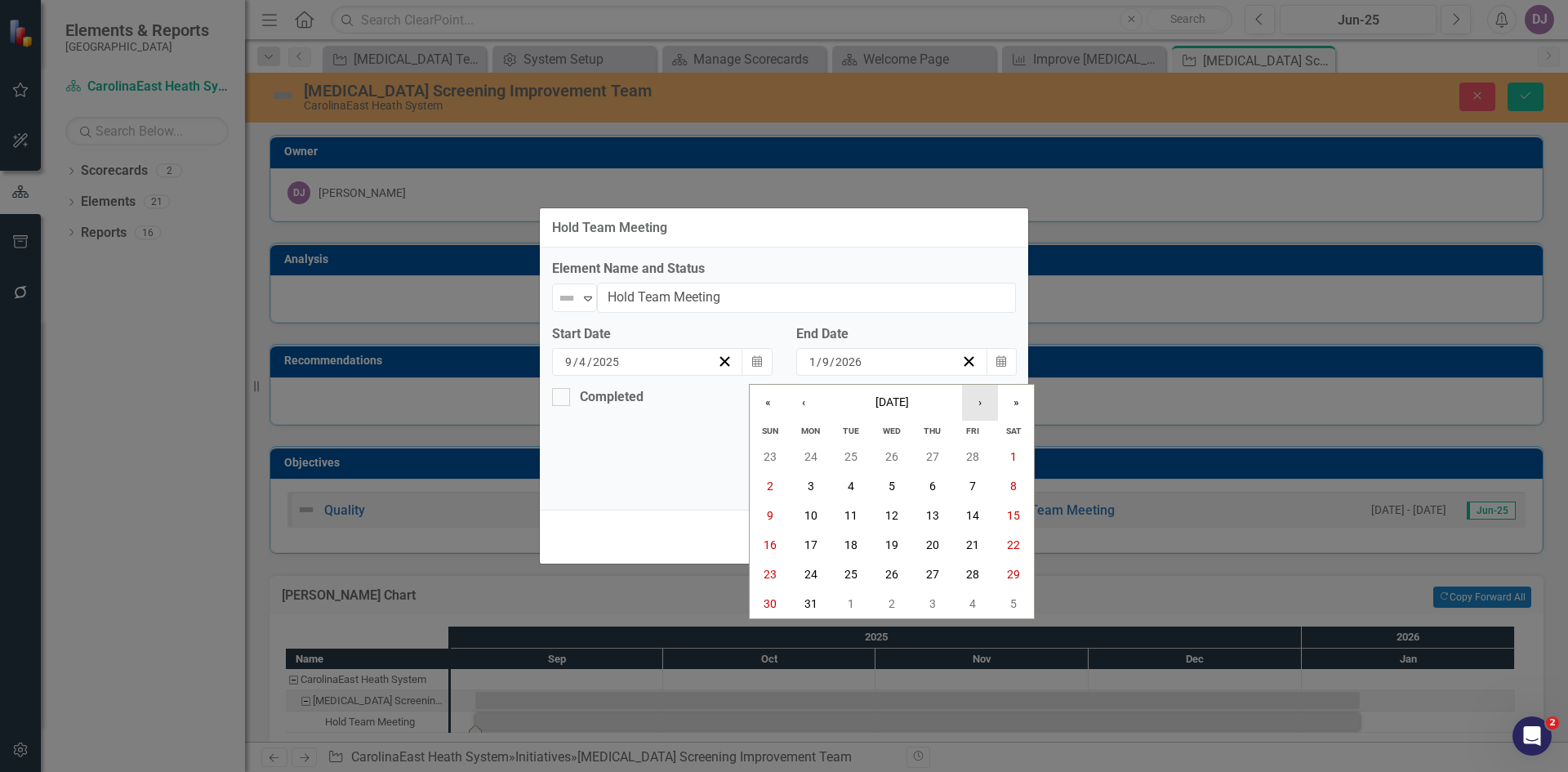
click at [981, 407] on button "›" at bounding box center [980, 403] width 36 height 36
click at [980, 407] on button "›" at bounding box center [980, 403] width 36 height 36
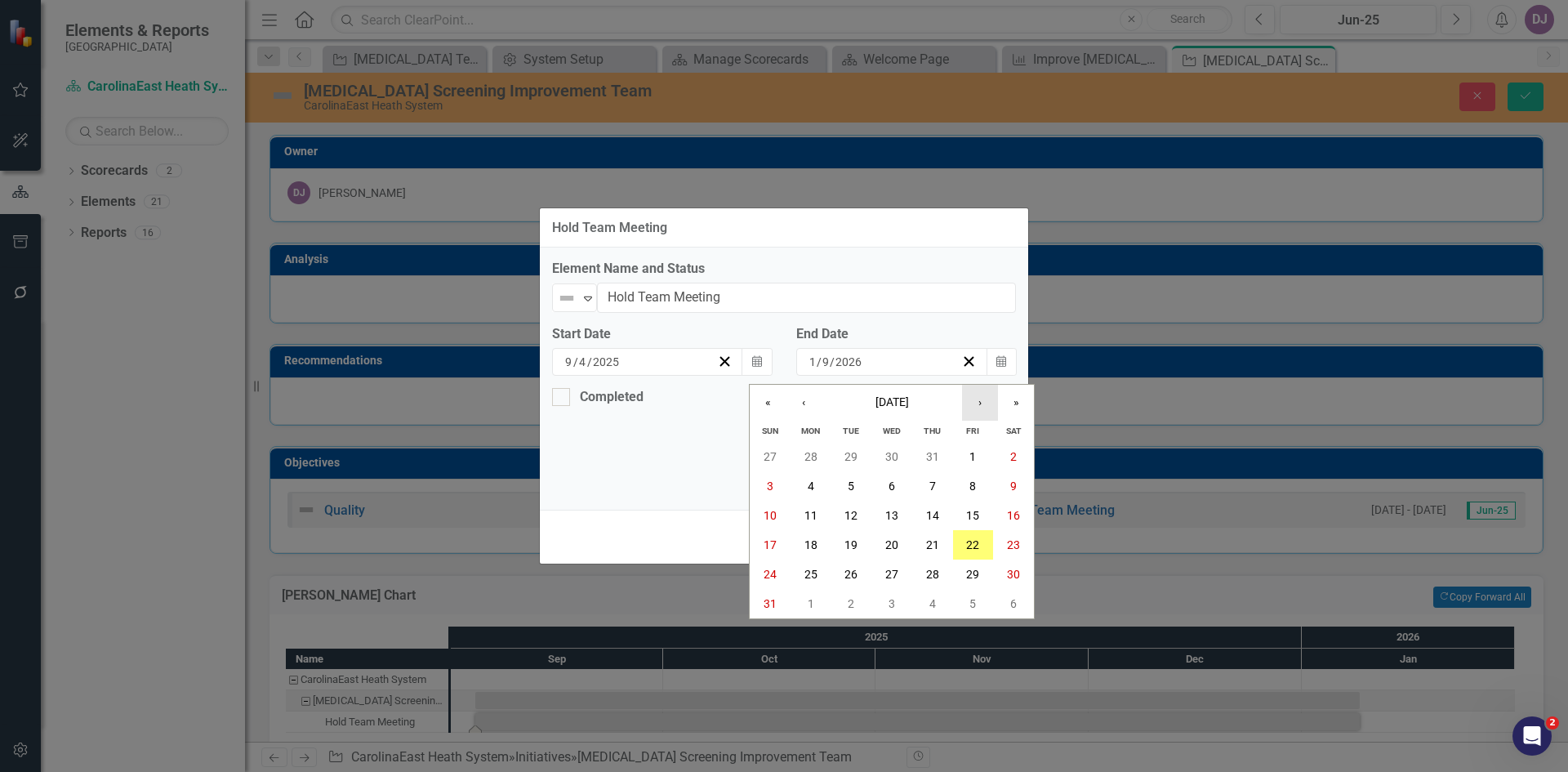
click at [980, 407] on button "›" at bounding box center [980, 403] width 36 height 36
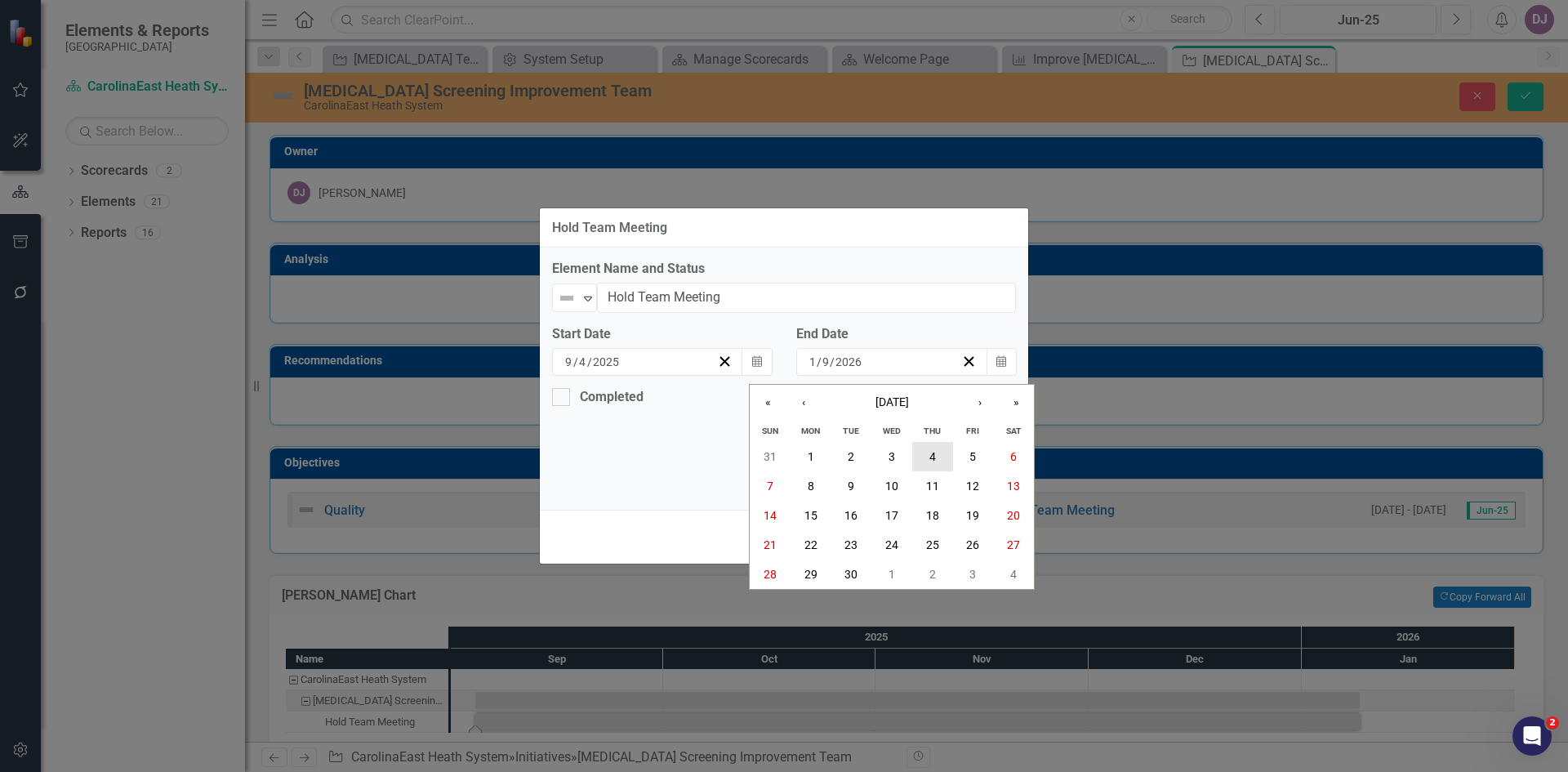
click at [941, 448] on button "4" at bounding box center [933, 457] width 41 height 29
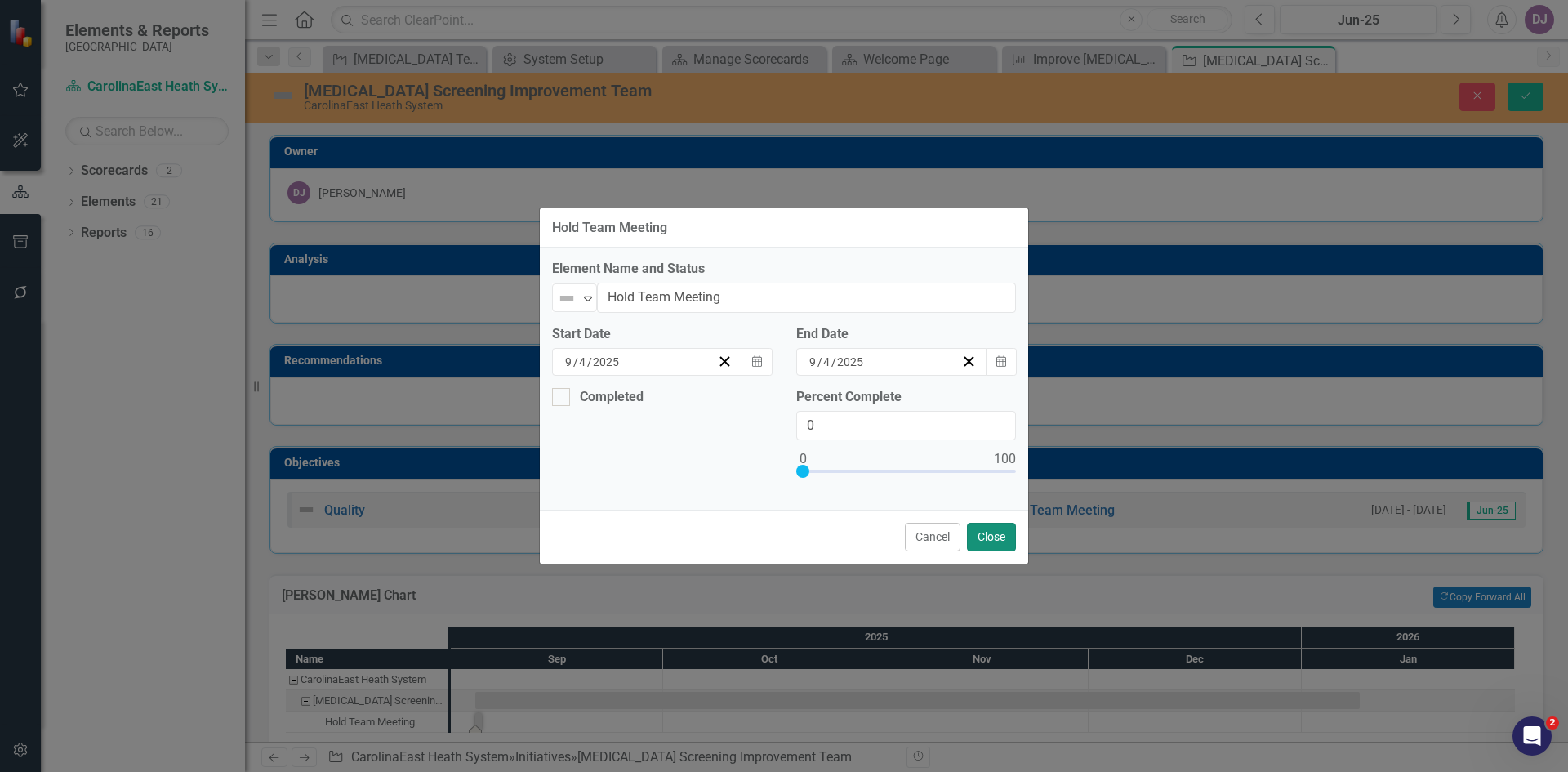
click at [994, 538] on button "Close" at bounding box center [991, 537] width 49 height 28
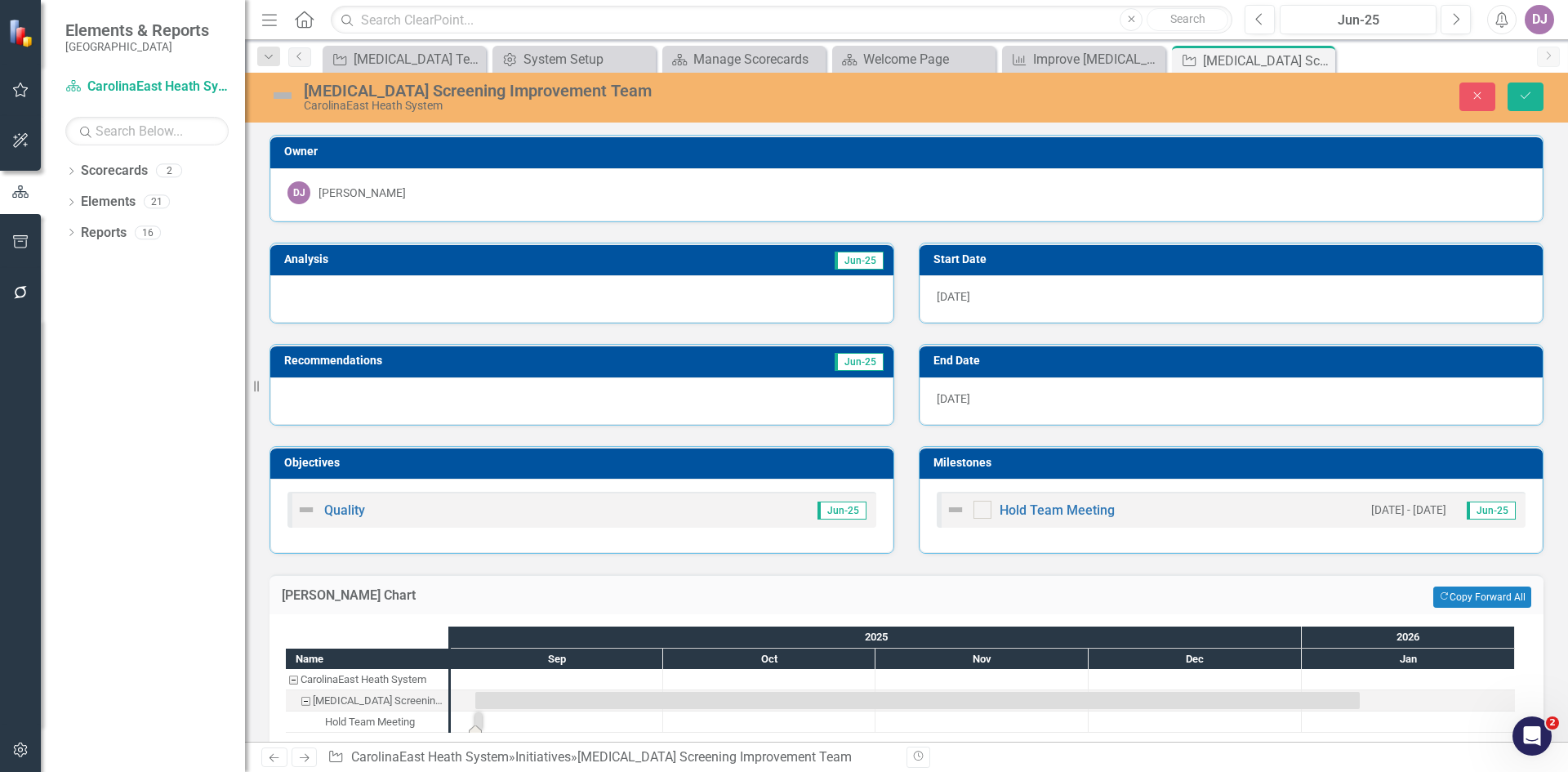
click at [476, 725] on div "Task: Start date: 2025-09-04 End date: 2025-09-04" at bounding box center [479, 722] width 7 height 17
drag, startPoint x: 476, startPoint y: 725, endPoint x: 547, endPoint y: 726, distance: 71.0
click at [547, 726] on div at bounding box center [556, 722] width 212 height 21
click at [339, 196] on div "[PERSON_NAME]" at bounding box center [362, 192] width 88 height 16
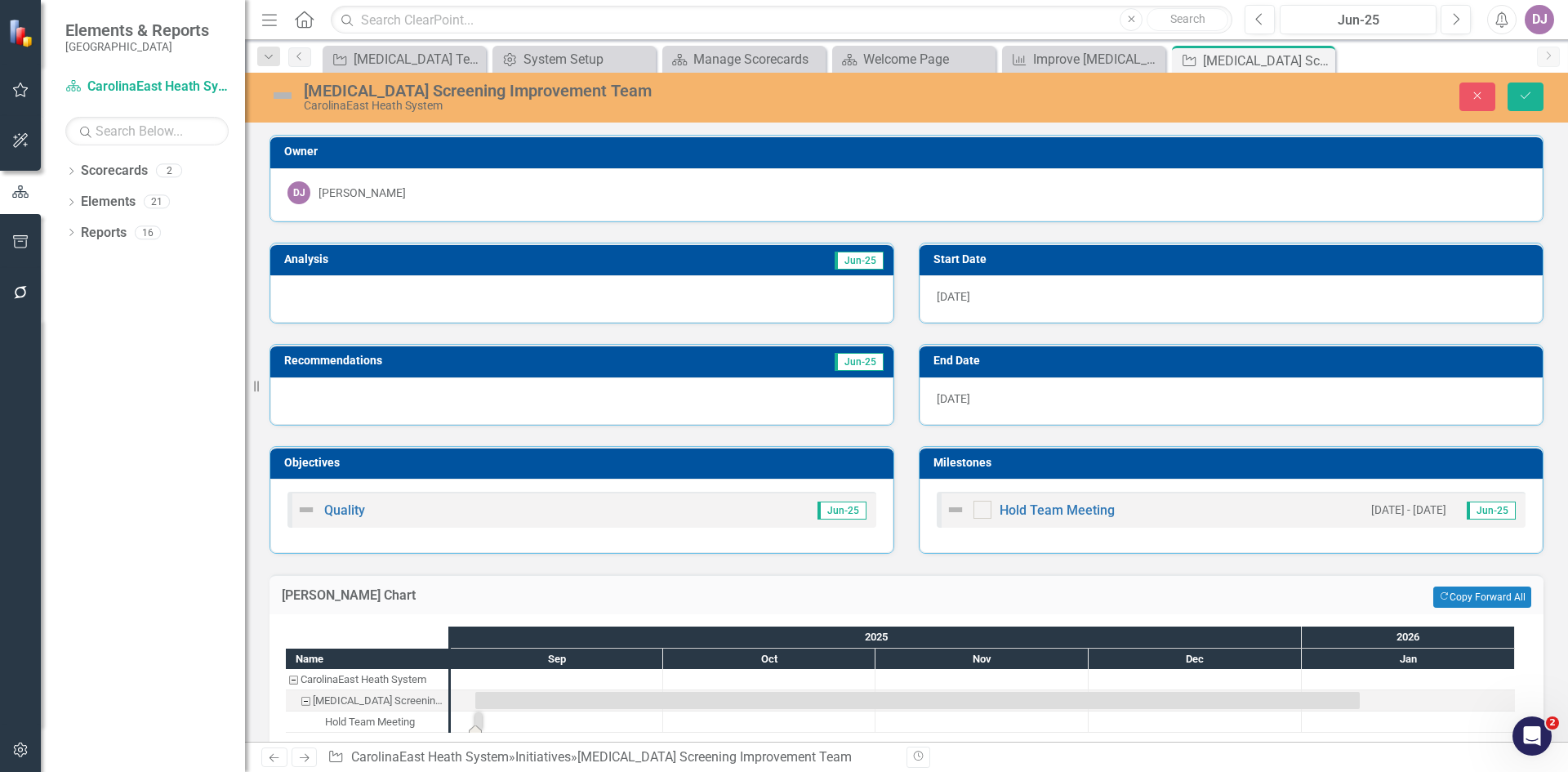
click at [339, 196] on div "[PERSON_NAME]" at bounding box center [362, 192] width 88 height 16
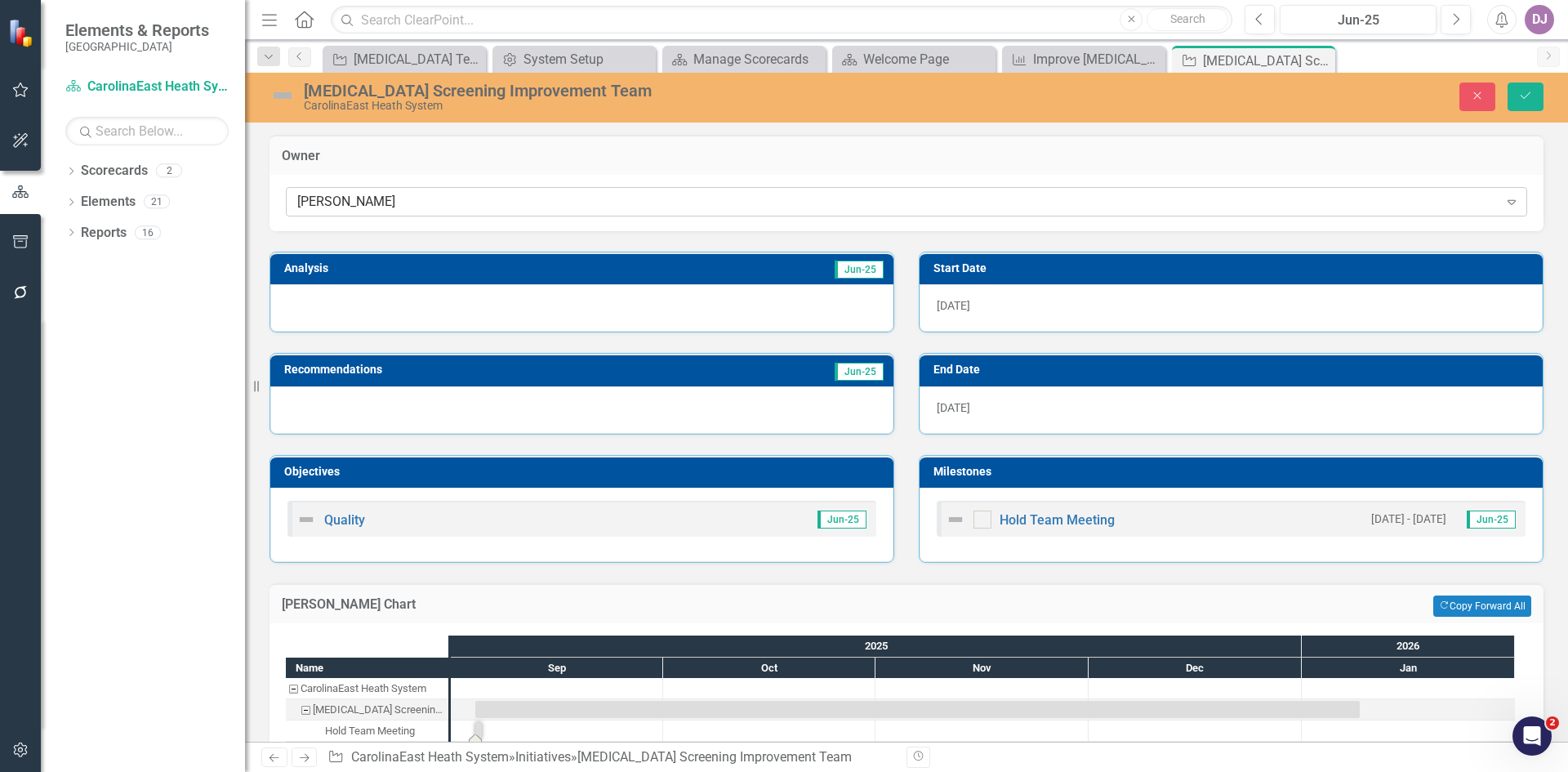
click at [1504, 201] on icon "Expand" at bounding box center [1511, 201] width 16 height 13
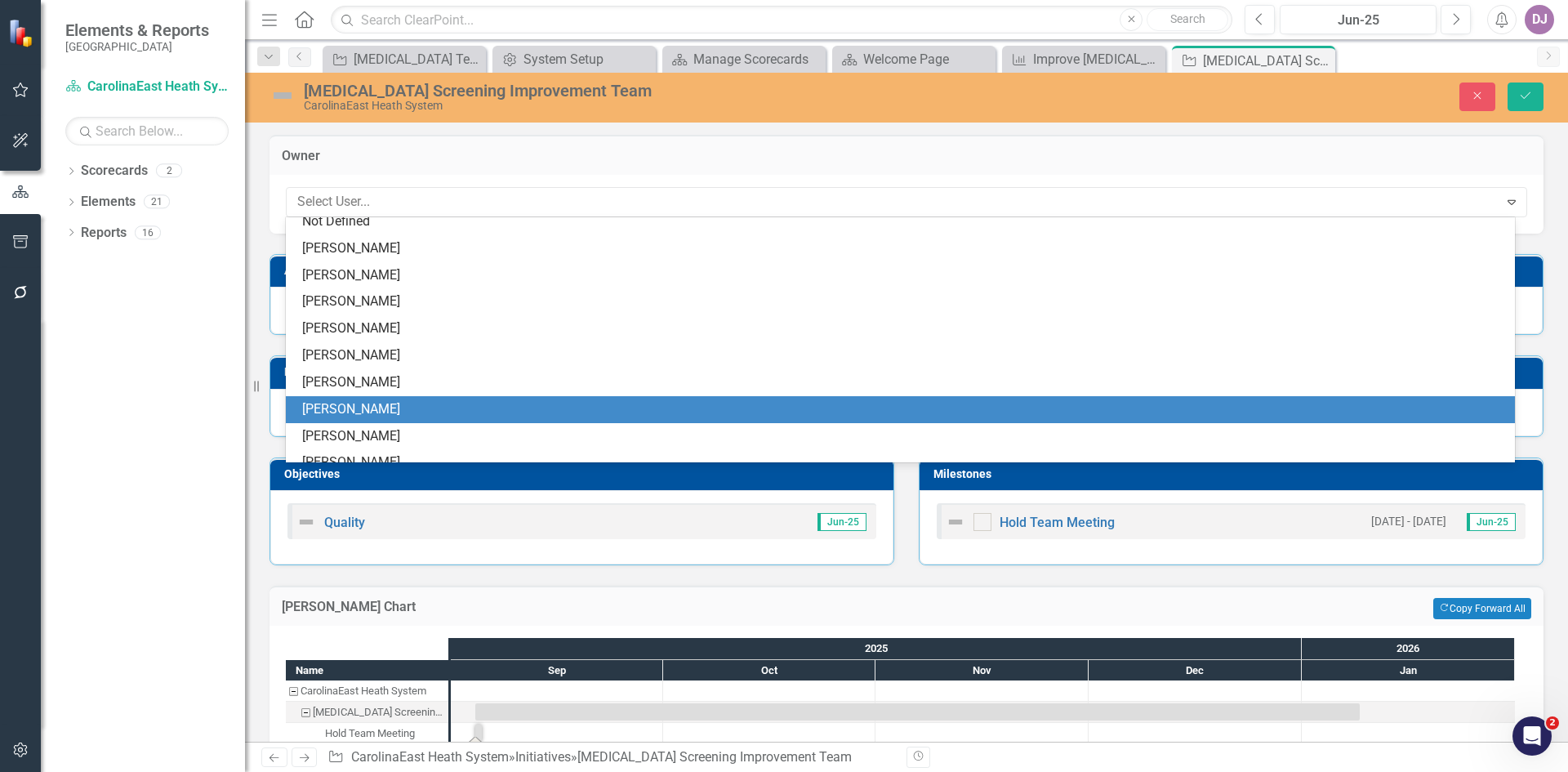
scroll to position [0, 0]
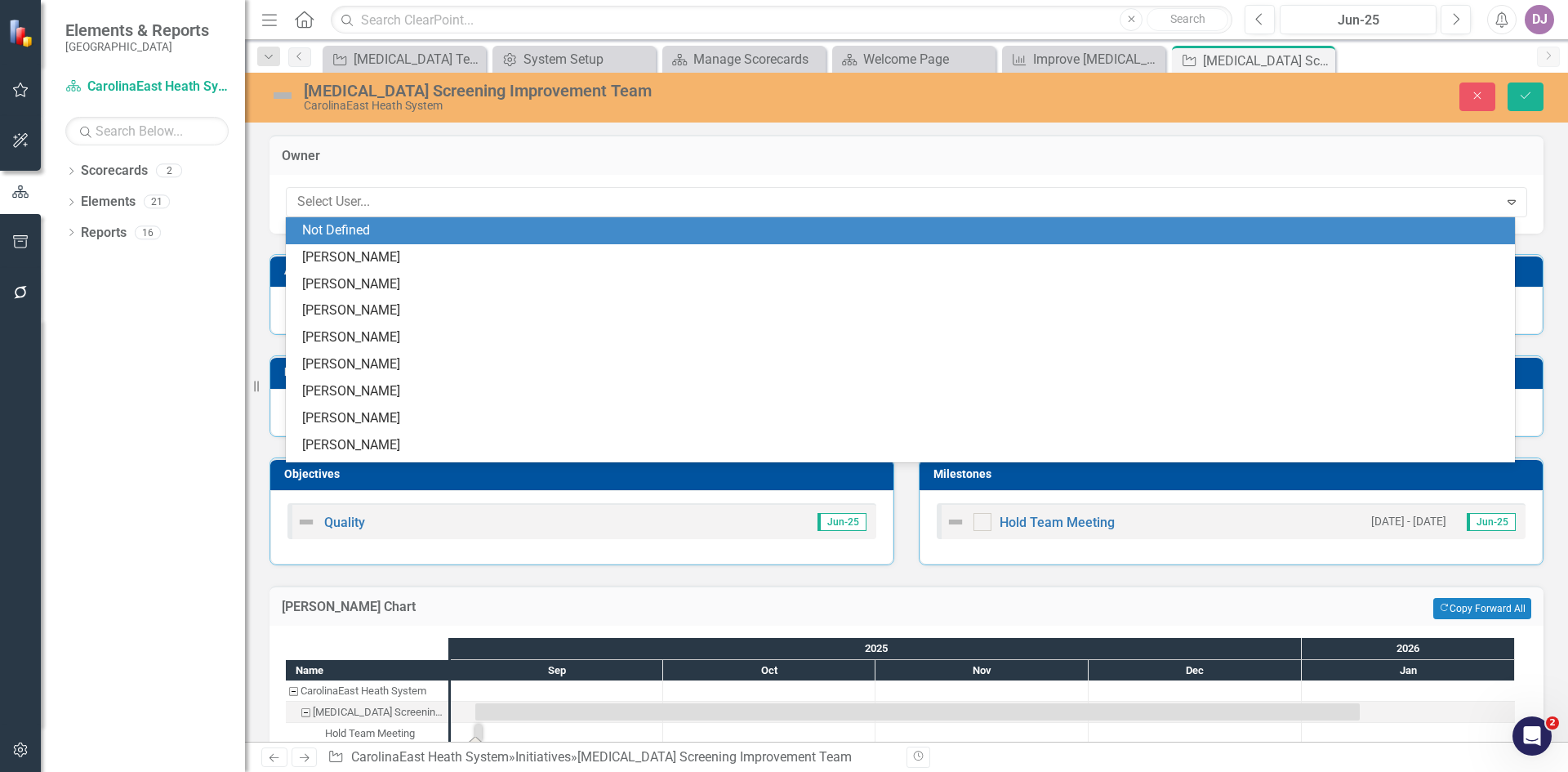
click at [352, 238] on div "Not Defined" at bounding box center [904, 231] width 1203 height 19
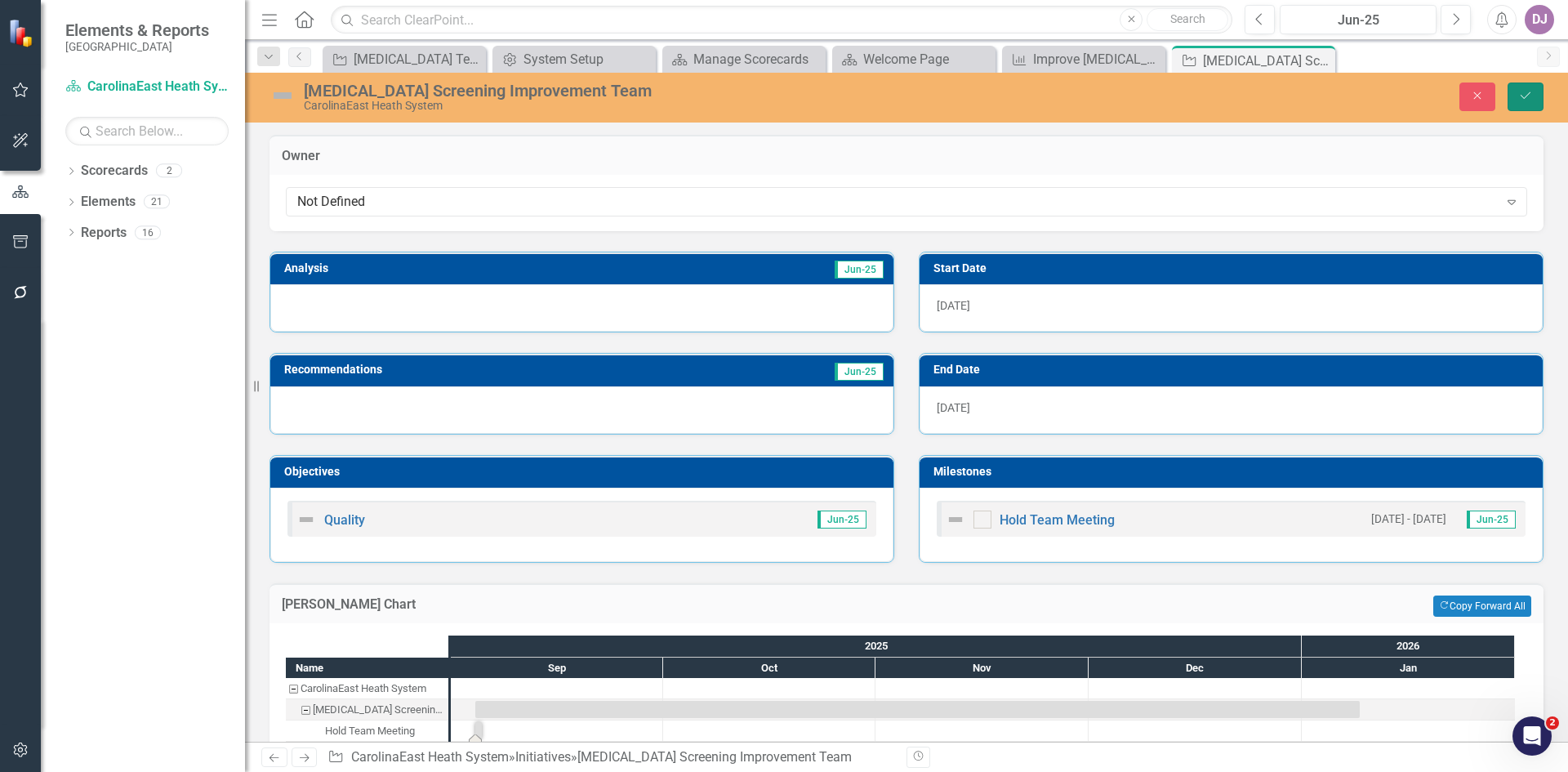
click at [1518, 99] on icon "Save" at bounding box center [1525, 95] width 15 height 11
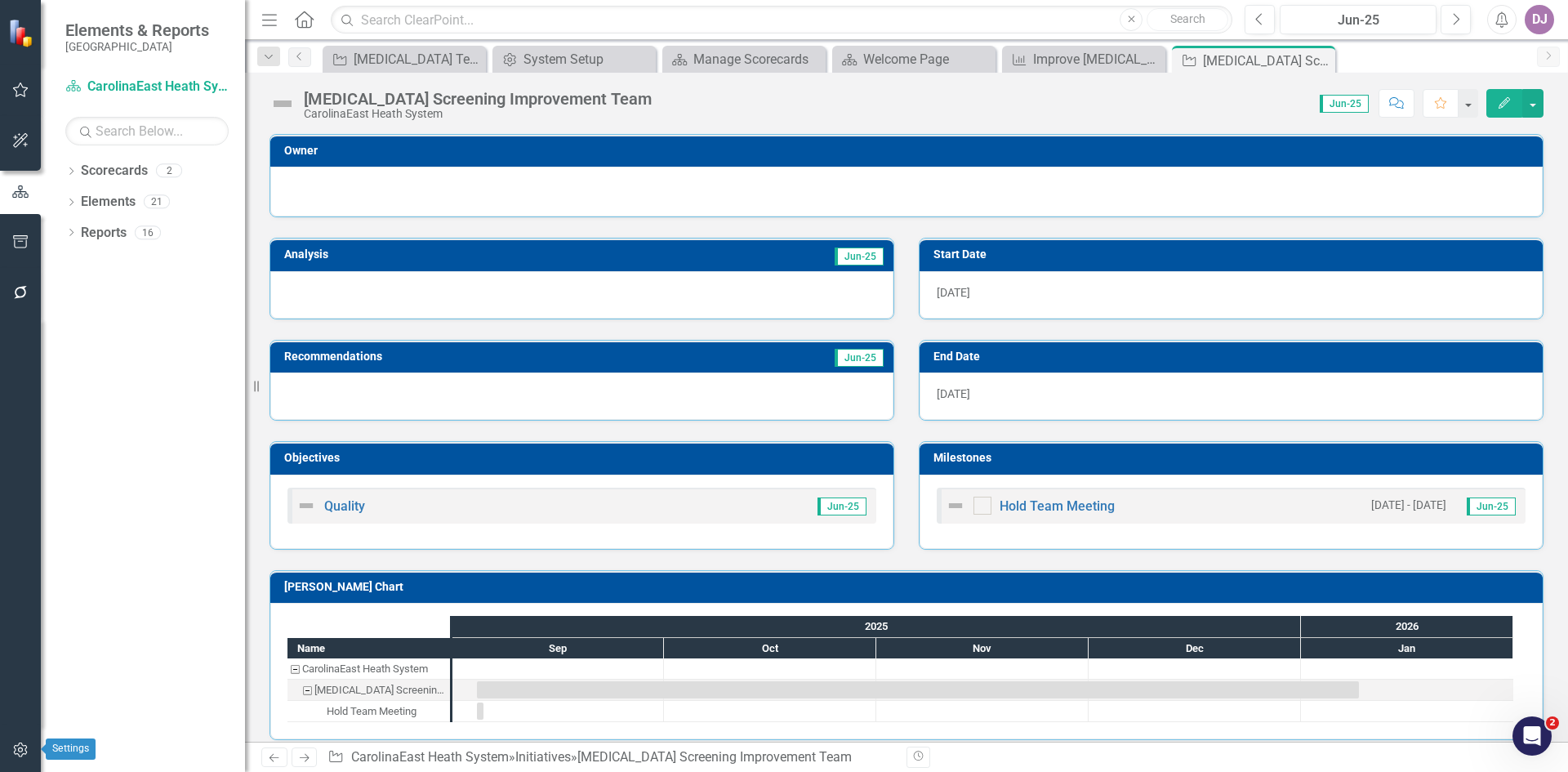
click at [21, 756] on icon "button" at bounding box center [21, 750] width 17 height 13
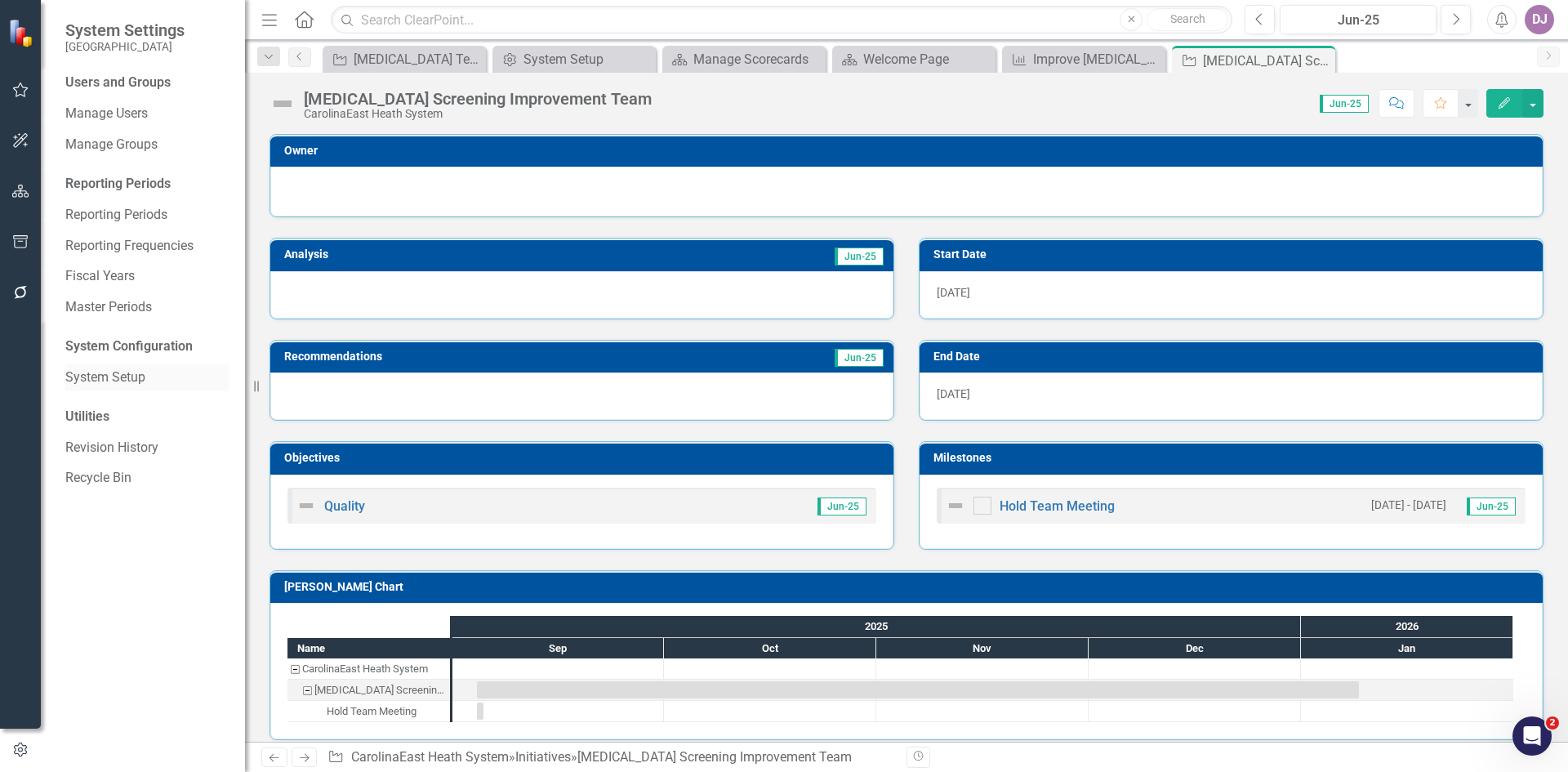
click at [111, 381] on link "System Setup" at bounding box center [147, 378] width 163 height 19
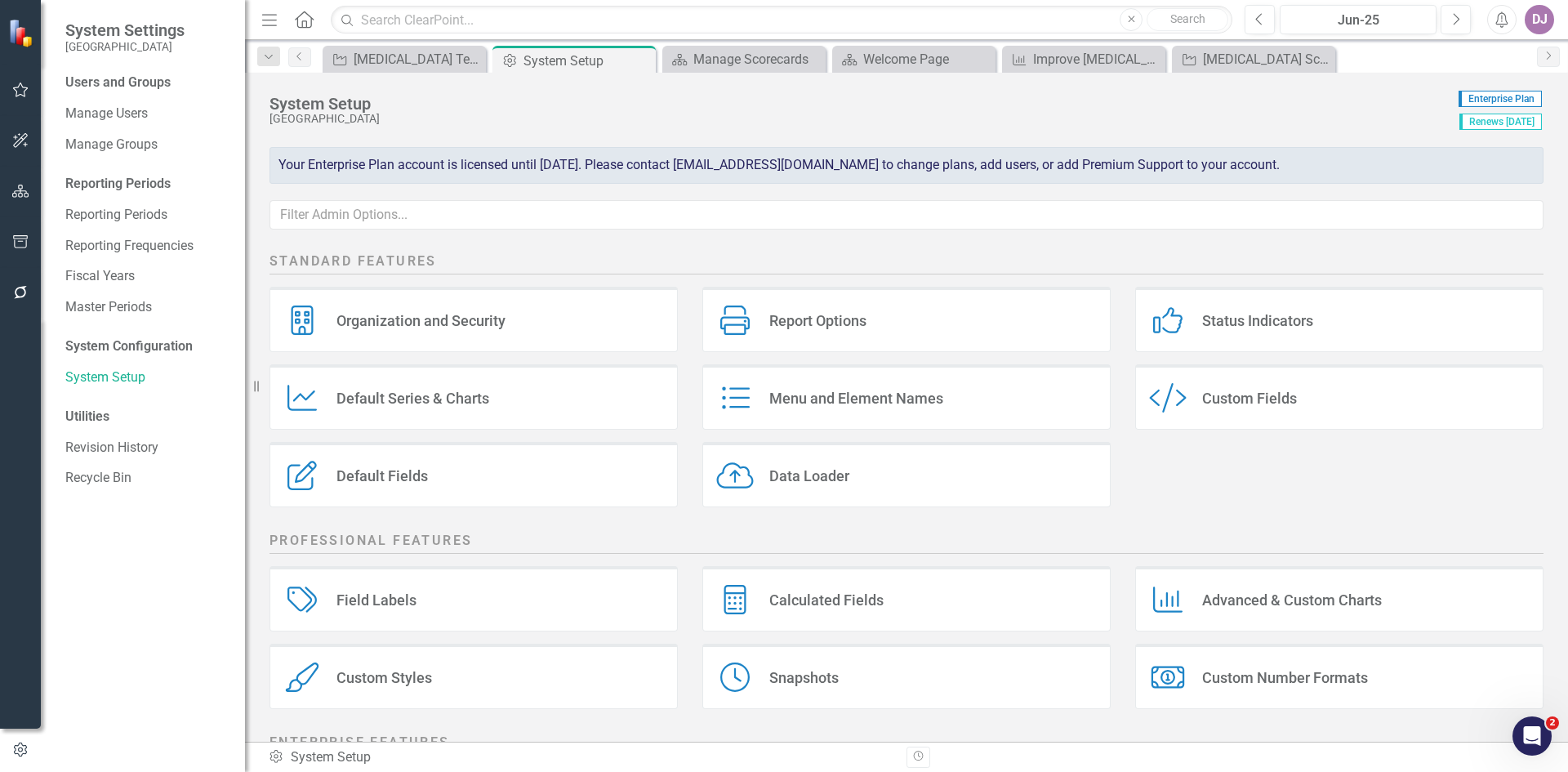
click at [317, 477] on icon "Default Fields" at bounding box center [302, 476] width 38 height 29
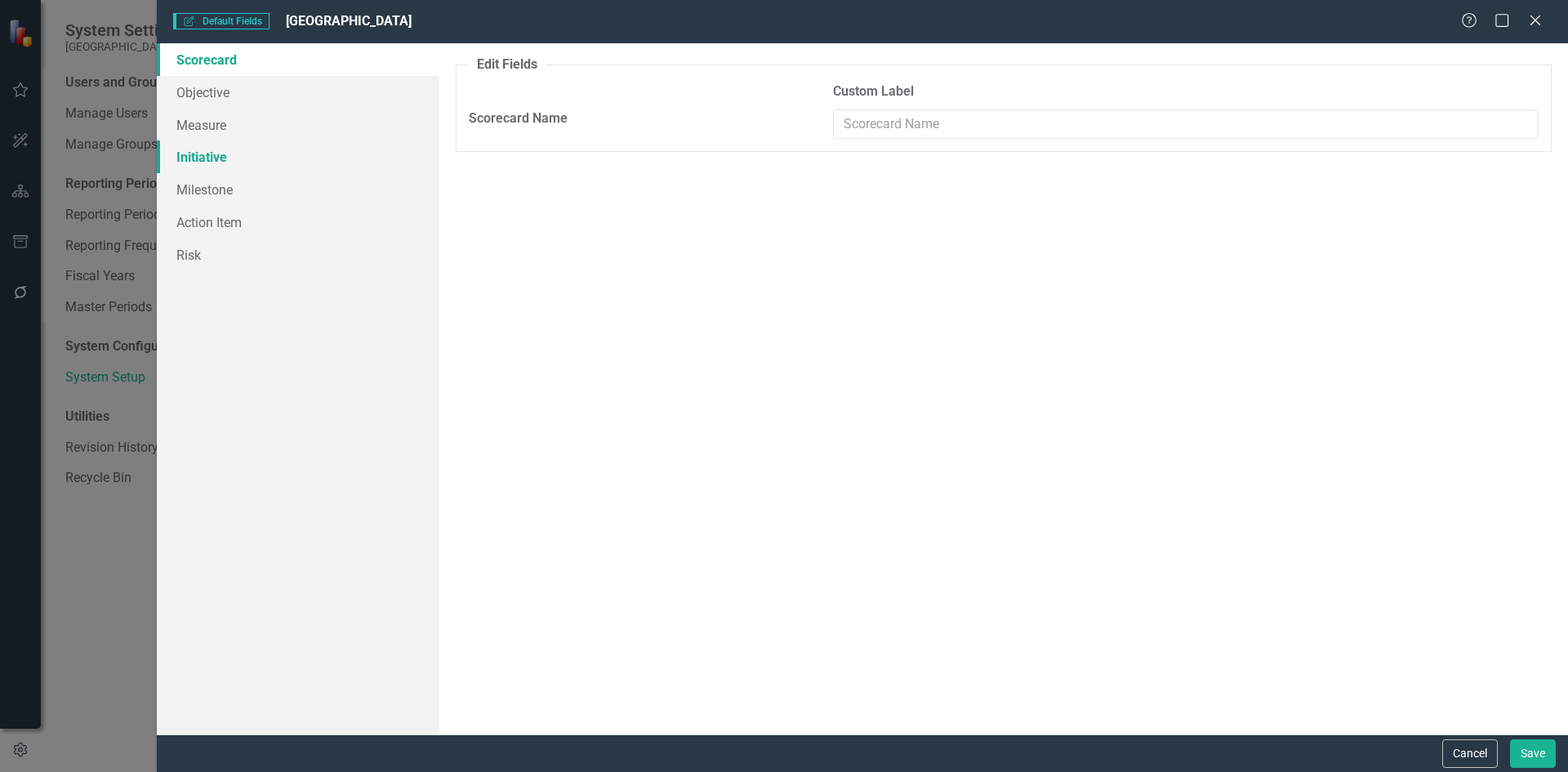
click at [201, 159] on link "Initiative" at bounding box center [298, 157] width 282 height 33
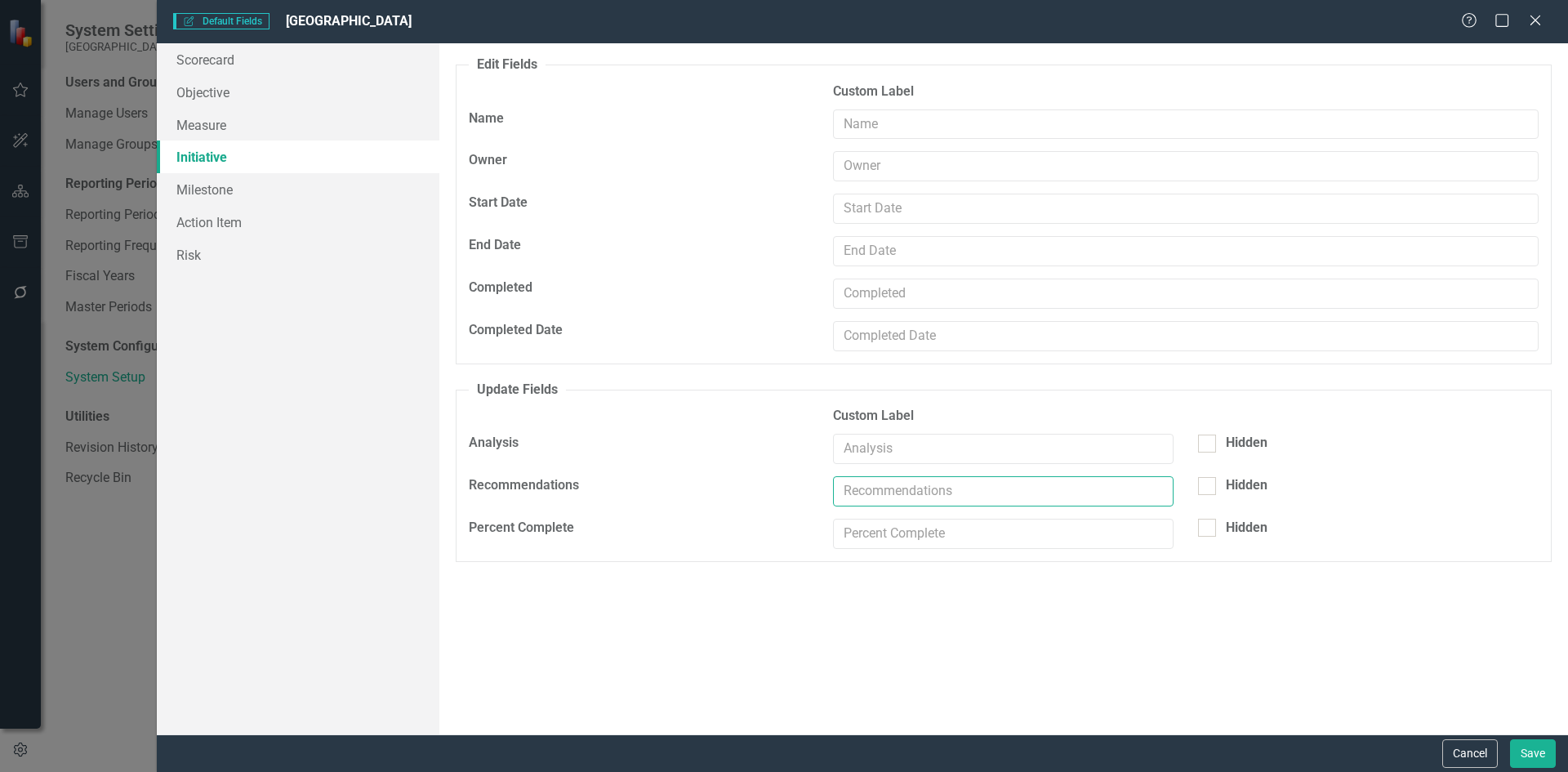
click at [1149, 499] on input "text" at bounding box center [1003, 491] width 341 height 30
click at [923, 498] on input "PDCA" at bounding box center [1003, 491] width 341 height 30
drag, startPoint x: 938, startPoint y: 487, endPoint x: 848, endPoint y: 508, distance: 92.4
click at [848, 508] on div "PDCA CYCLES" at bounding box center [1003, 497] width 365 height 42
type input "PDCA CYCLES"
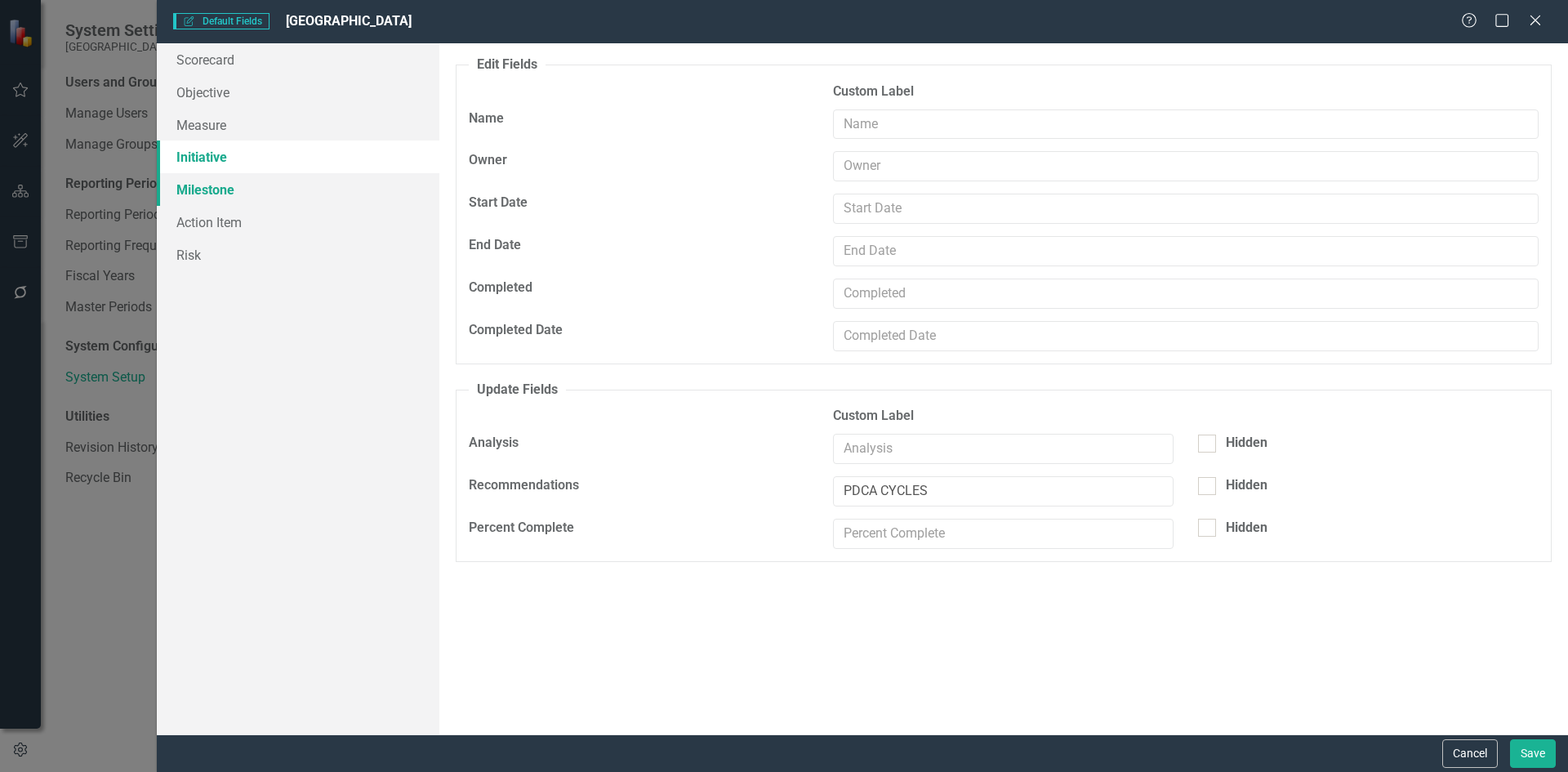
click at [200, 190] on link "Milestone" at bounding box center [298, 190] width 282 height 33
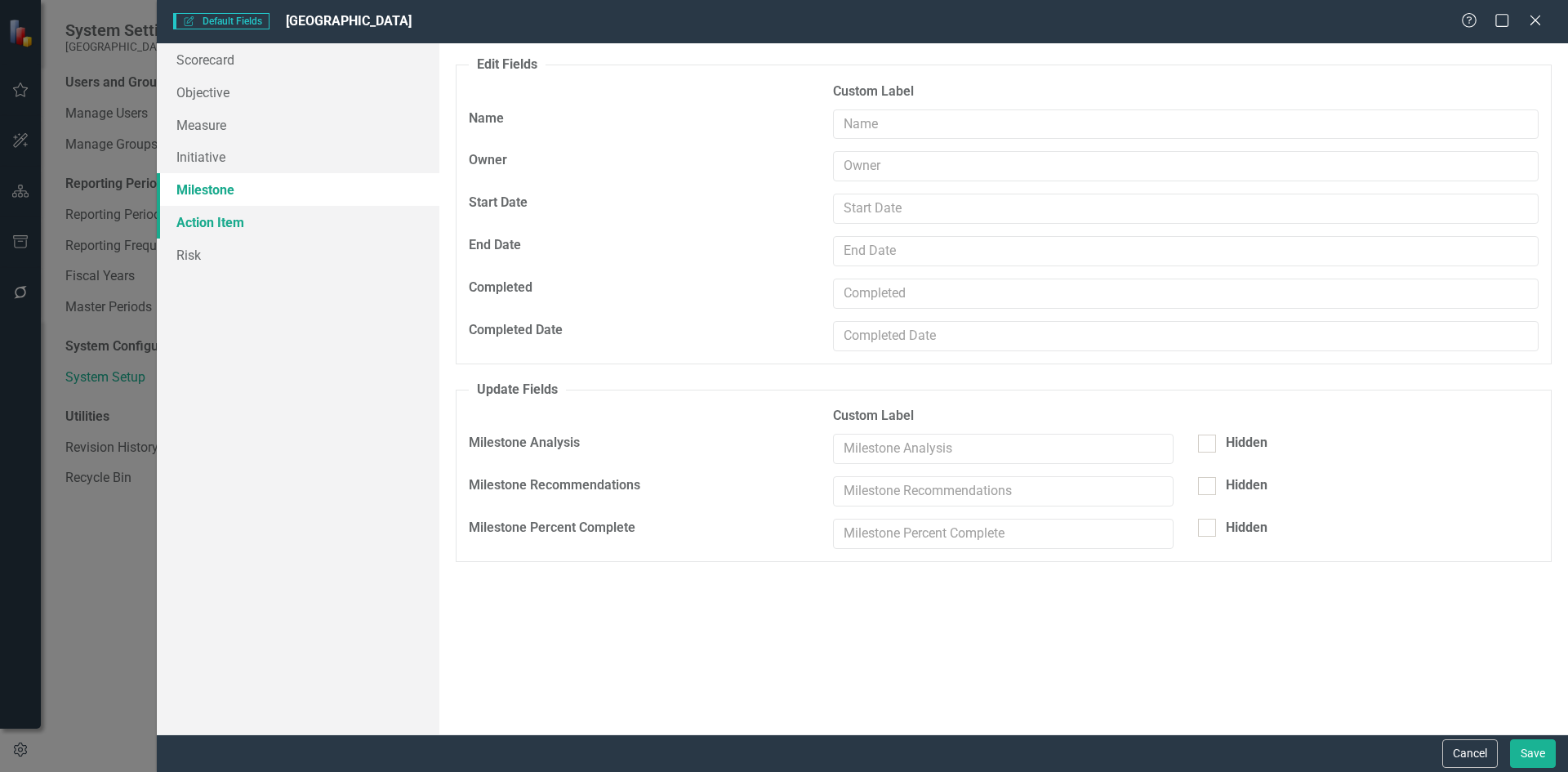
click at [211, 219] on link "Action Item" at bounding box center [298, 222] width 282 height 33
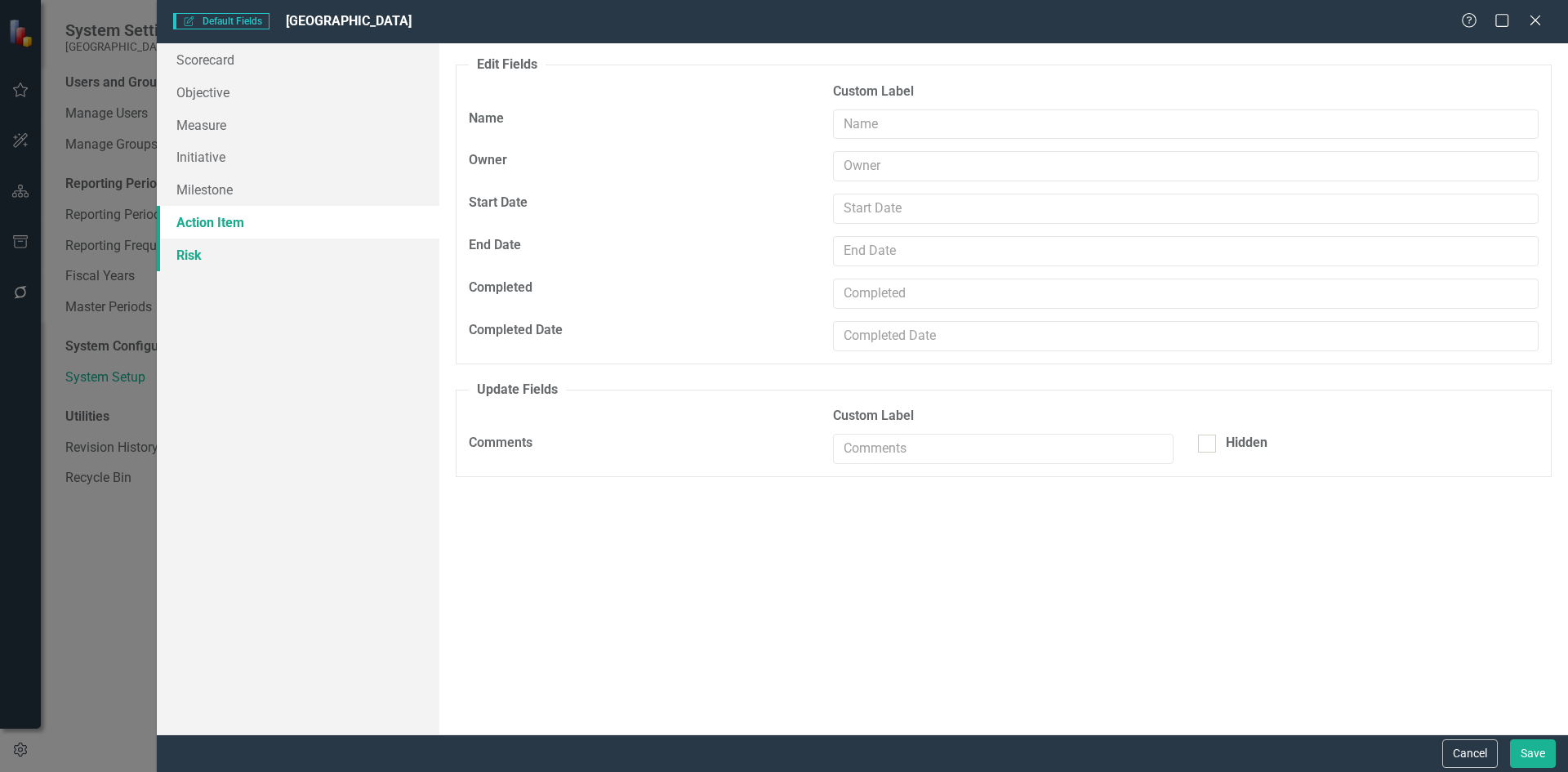
click at [191, 252] on link "Risk" at bounding box center [298, 255] width 282 height 33
click at [1467, 16] on icon "Help" at bounding box center [1470, 20] width 21 height 15
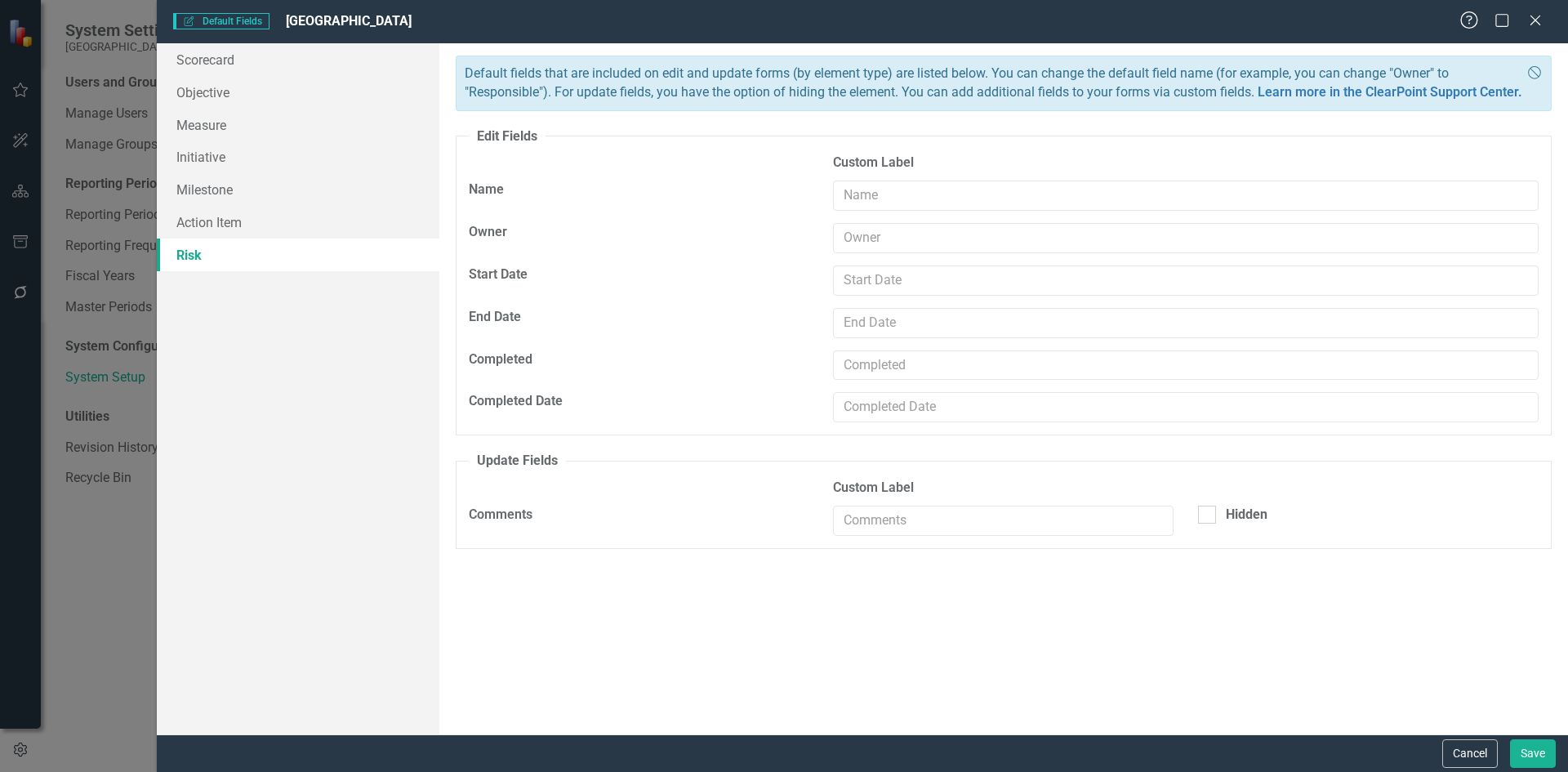
click at [1467, 27] on icon "Help" at bounding box center [1470, 20] width 21 height 15
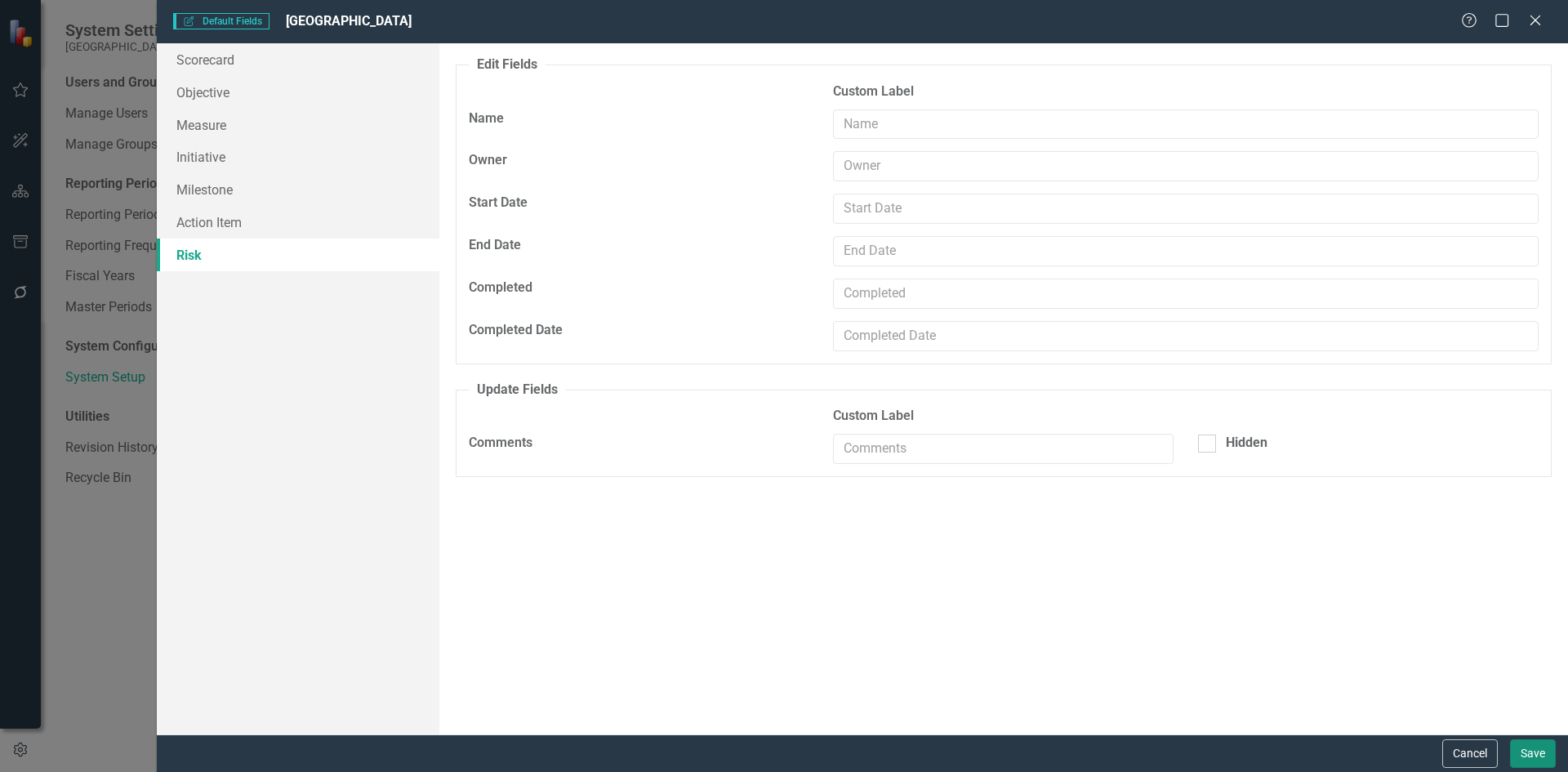
click at [1525, 758] on button "Save" at bounding box center [1533, 753] width 45 height 28
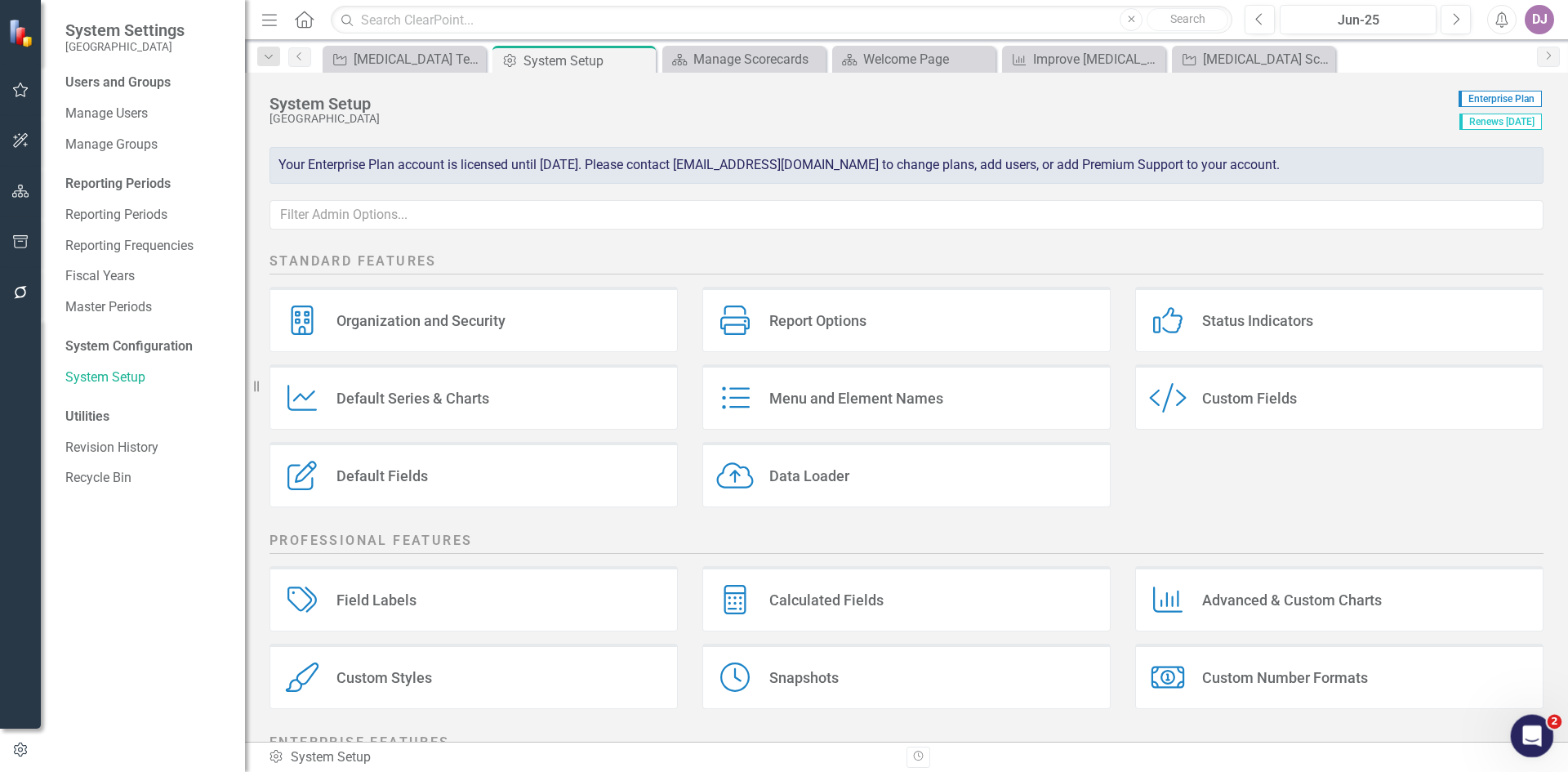
click at [1530, 742] on icon "Open Intercom Messenger" at bounding box center [1529, 733] width 27 height 27
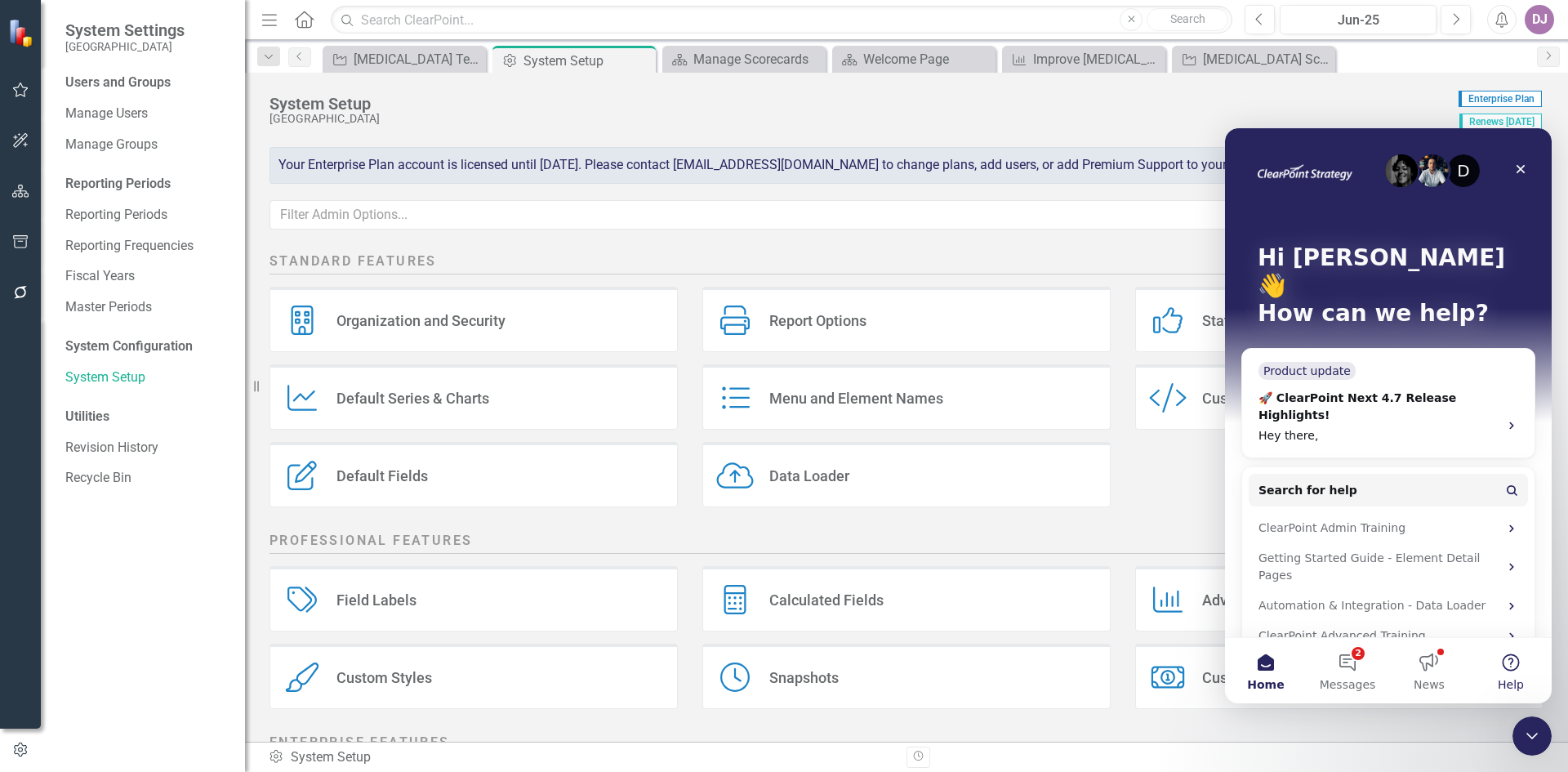
click at [1517, 671] on button "Help" at bounding box center [1510, 671] width 82 height 65
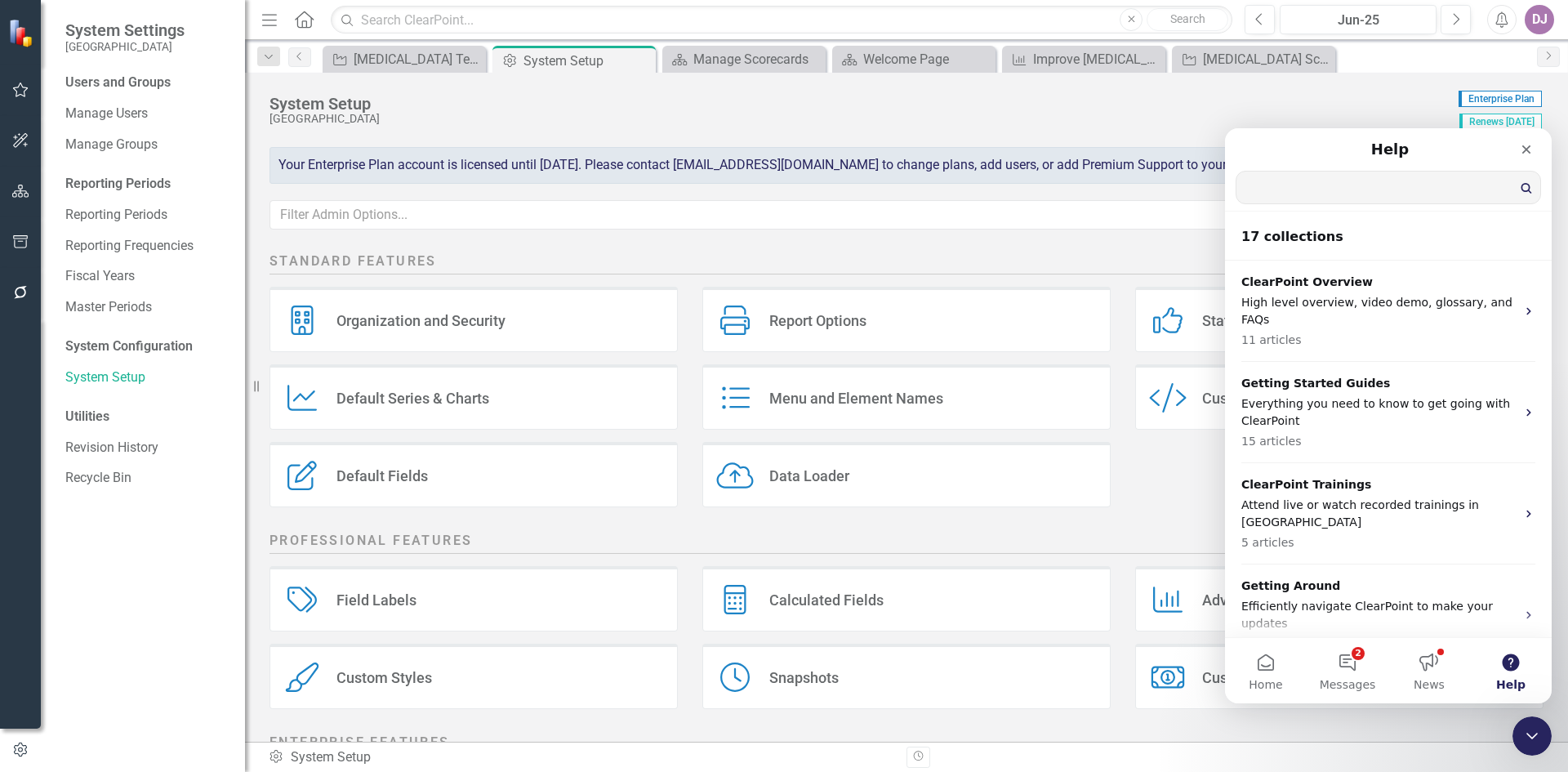
click at [1287, 180] on input "Search for help" at bounding box center [1389, 187] width 304 height 32
type input "risk"
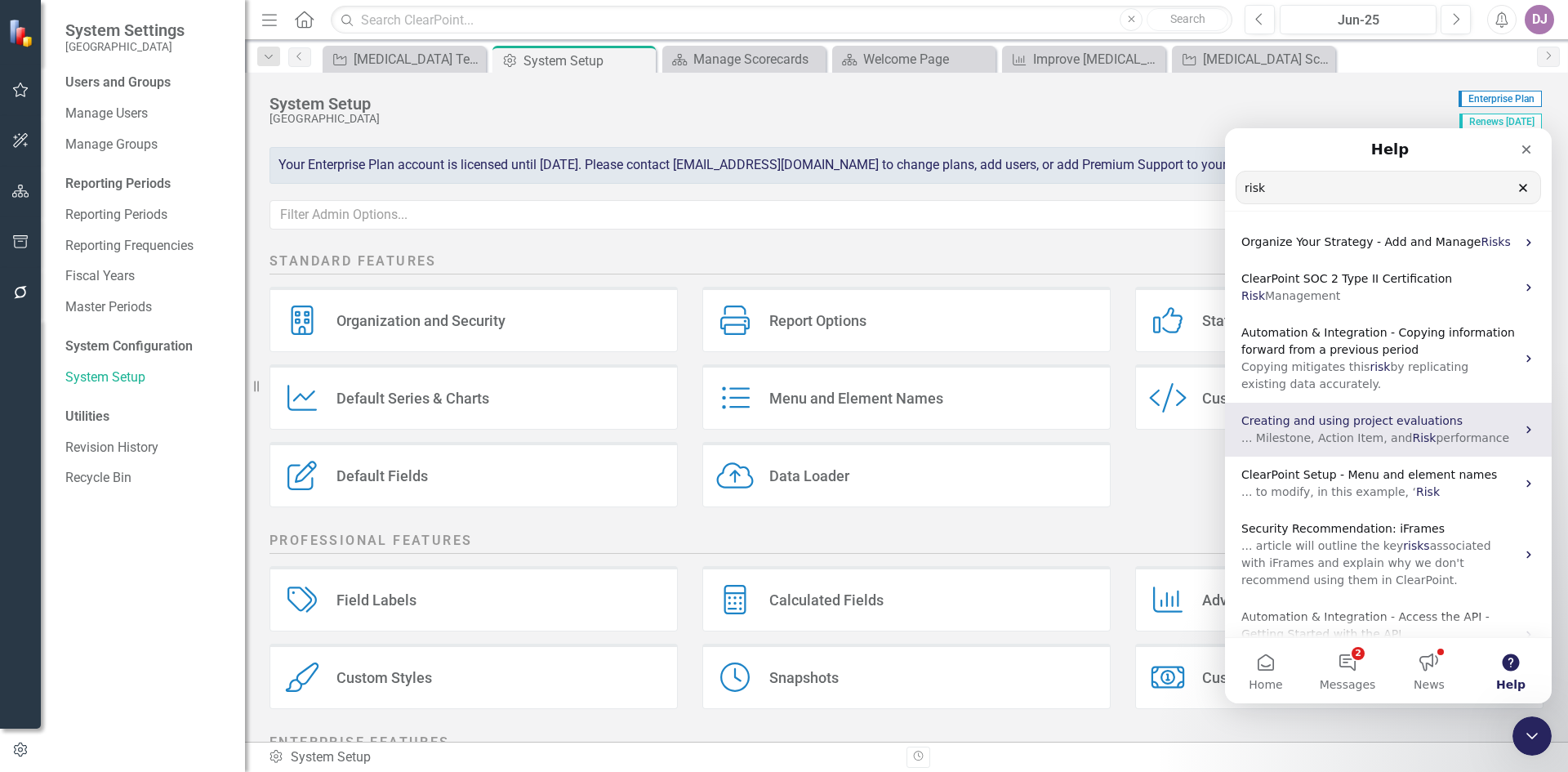
click at [1371, 420] on span "Creating and using project evaluations" at bounding box center [1353, 421] width 221 height 13
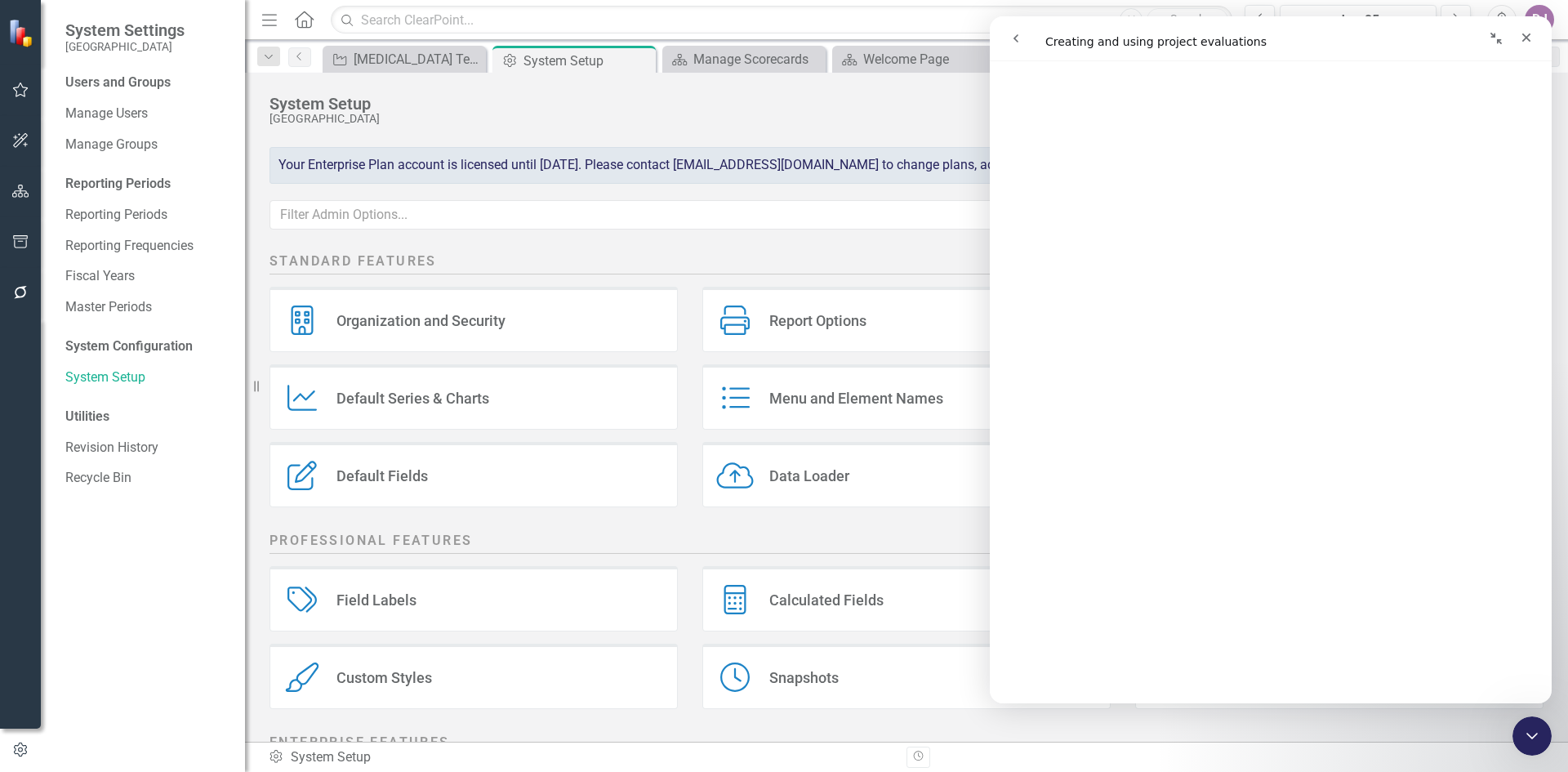
scroll to position [2532, 0]
drag, startPoint x: 1547, startPoint y: 165, endPoint x: 2542, endPoint y: 660, distance: 1111.3
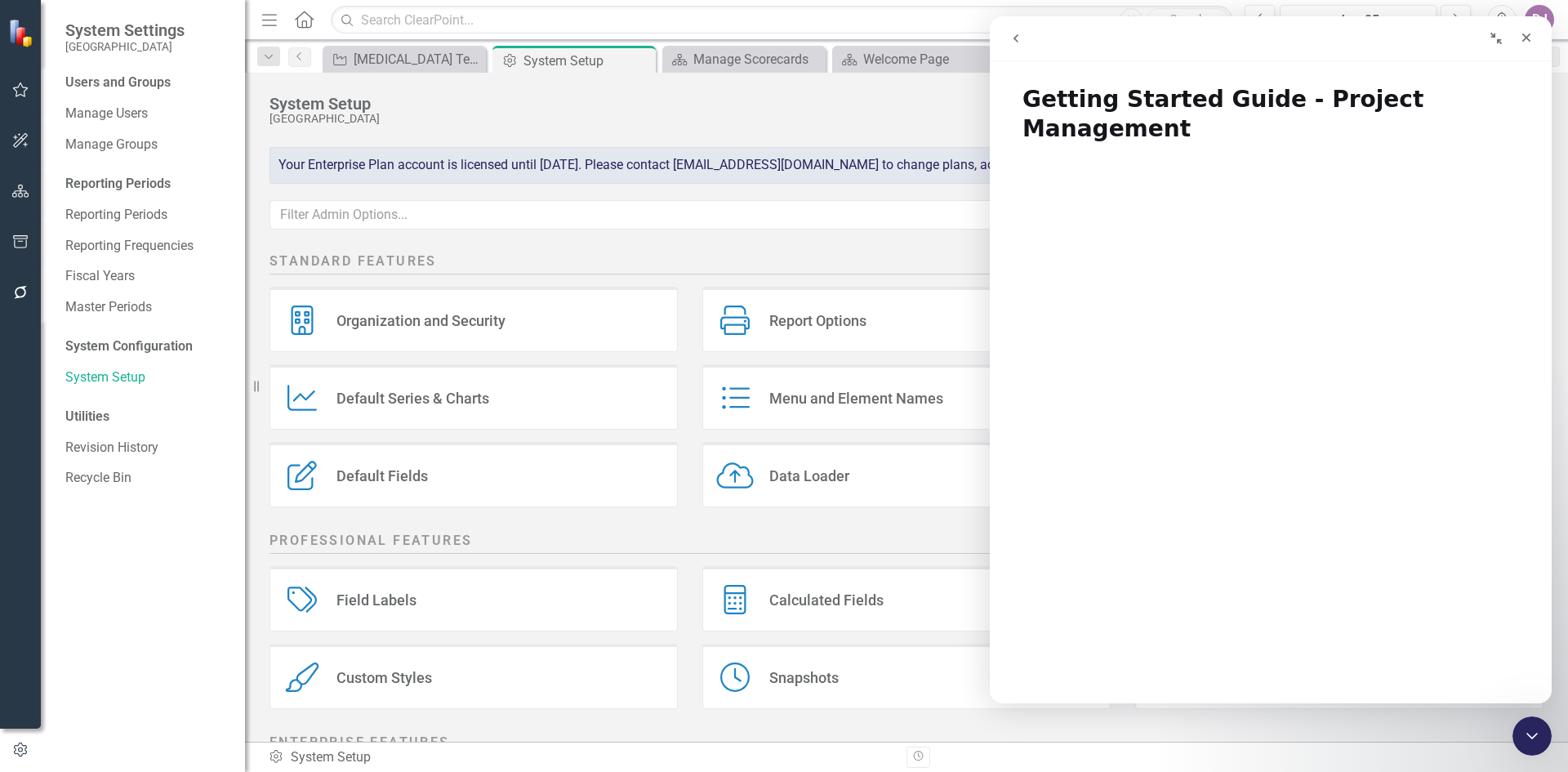
drag, startPoint x: 1544, startPoint y: 138, endPoint x: 2555, endPoint y: 83, distance: 1012.5
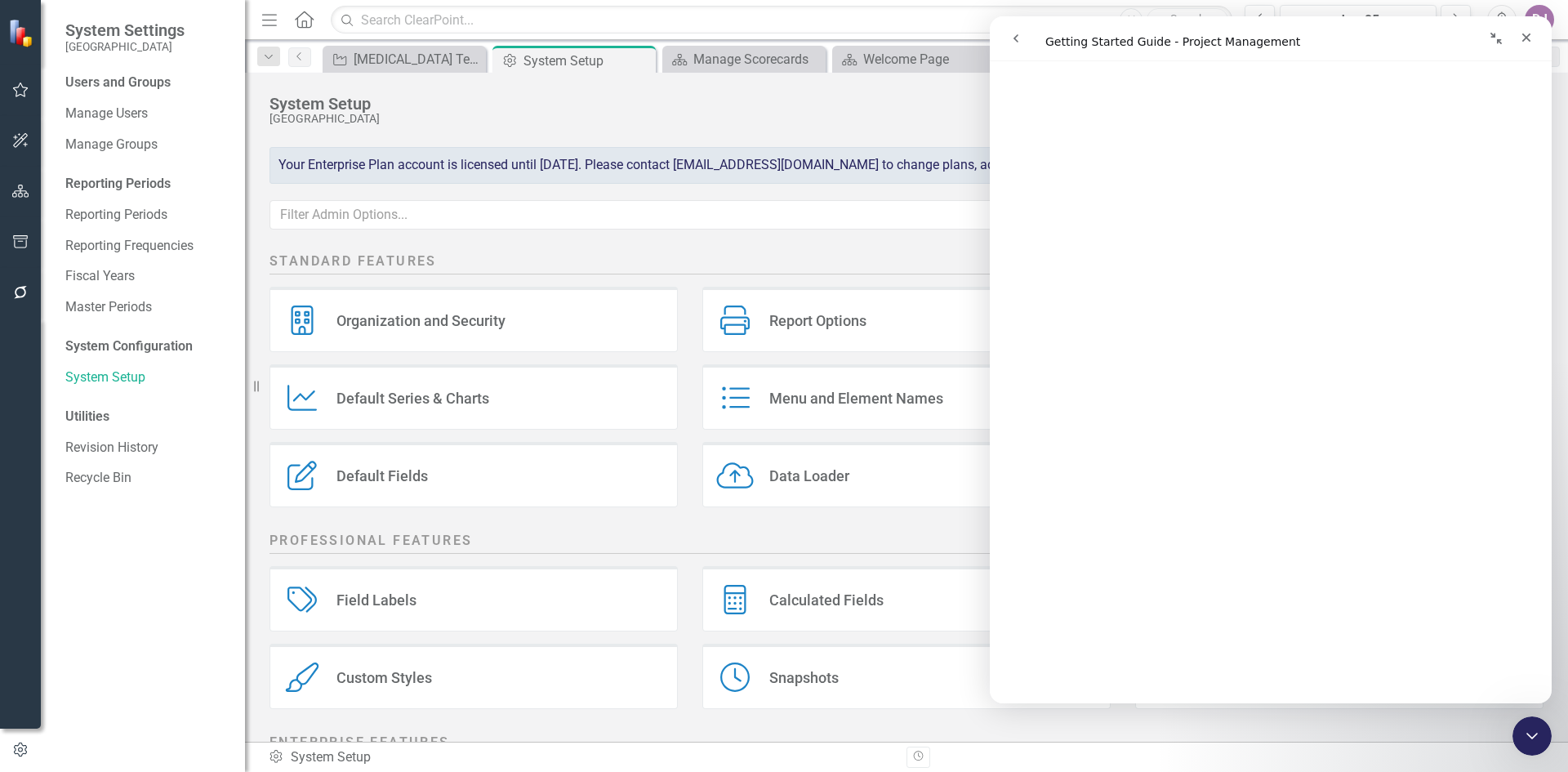
scroll to position [4428, 0]
drag, startPoint x: 1548, startPoint y: 140, endPoint x: 2558, endPoint y: 643, distance: 1128.3
click at [433, 321] on div "Organization and Security" at bounding box center [421, 321] width 169 height 19
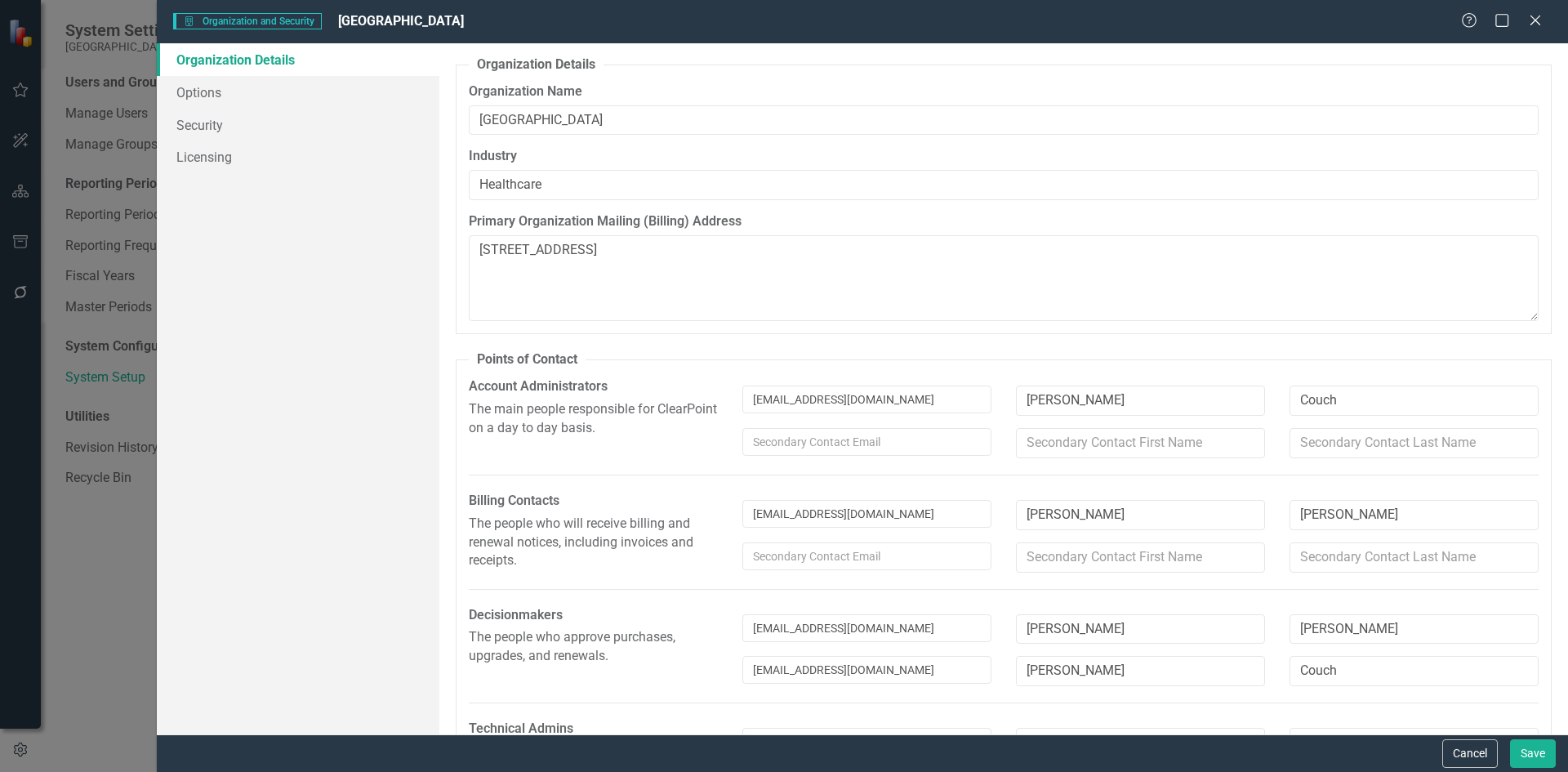
type textarea "[STREET_ADDRESS]"
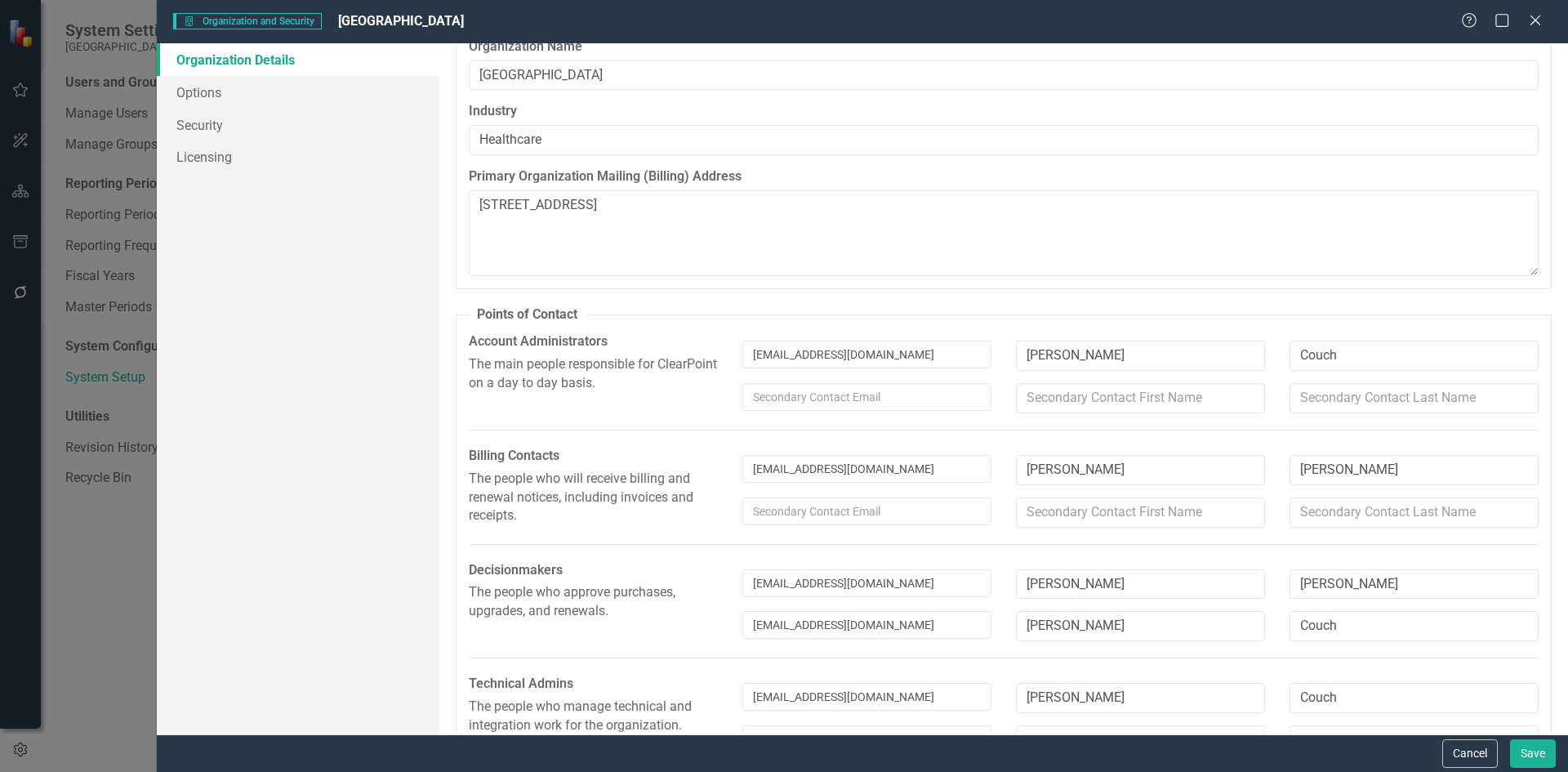
scroll to position [0, 0]
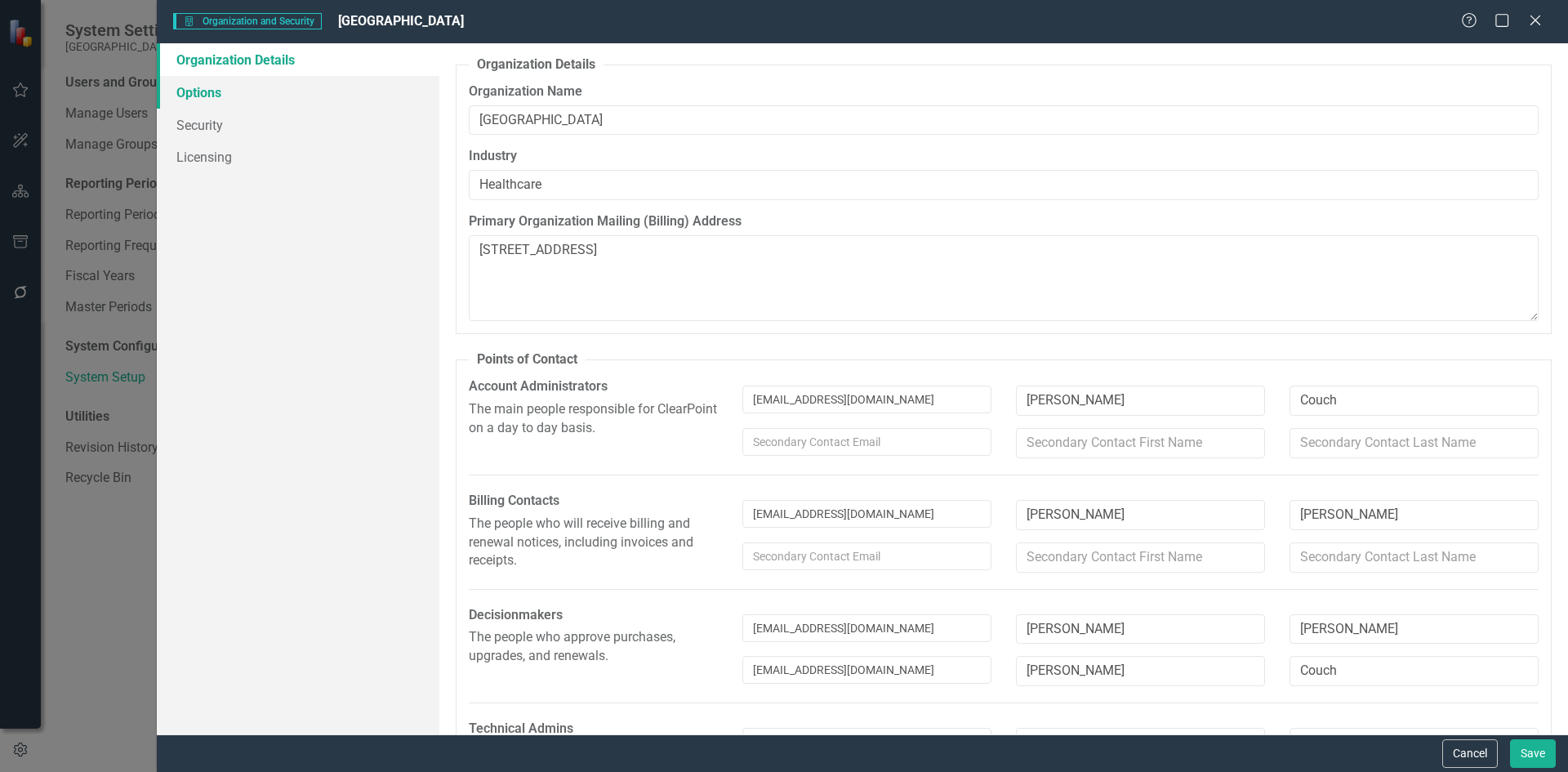
click at [207, 88] on link "Options" at bounding box center [298, 93] width 282 height 33
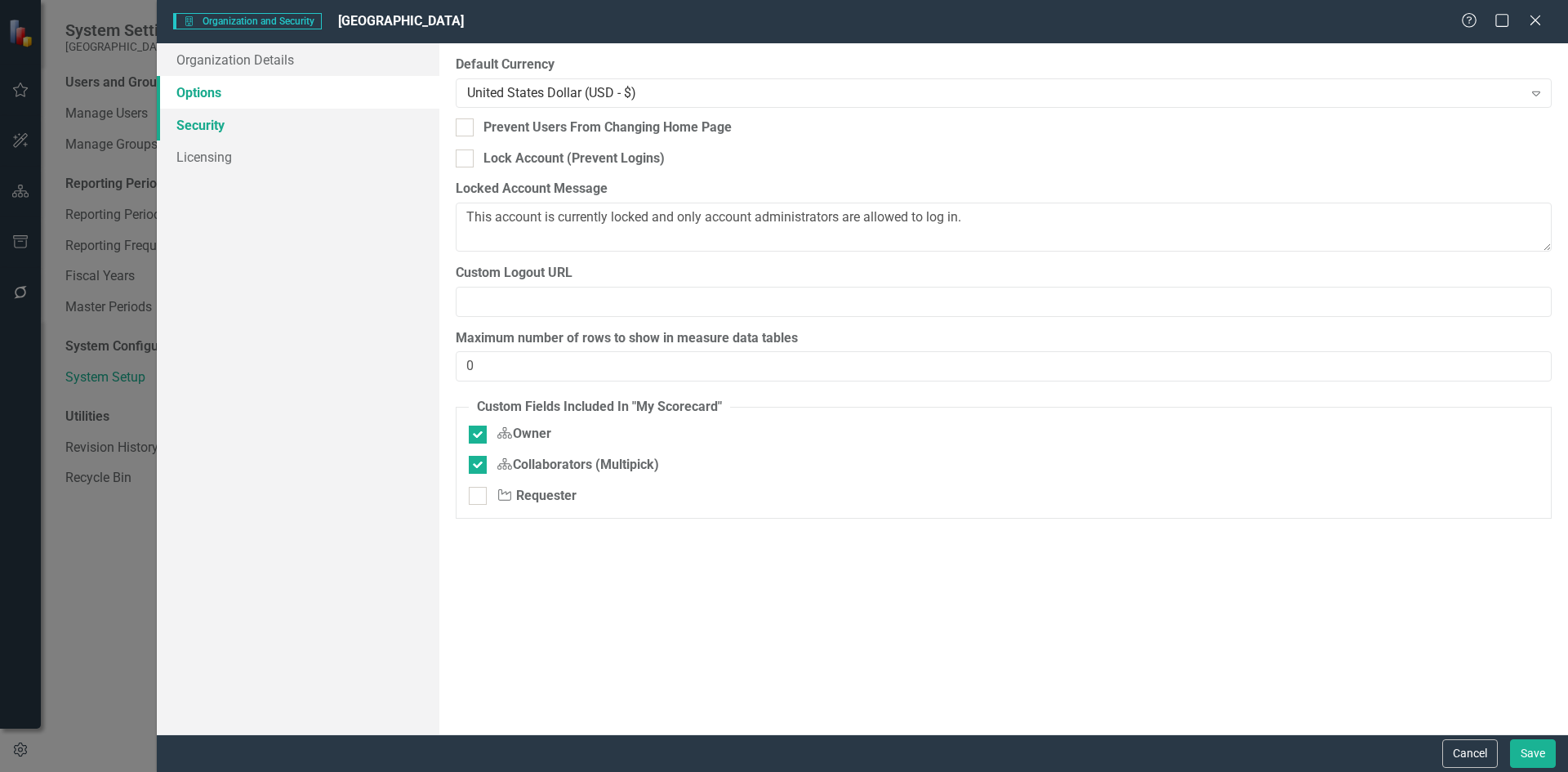
click at [193, 125] on link "Security" at bounding box center [298, 125] width 282 height 33
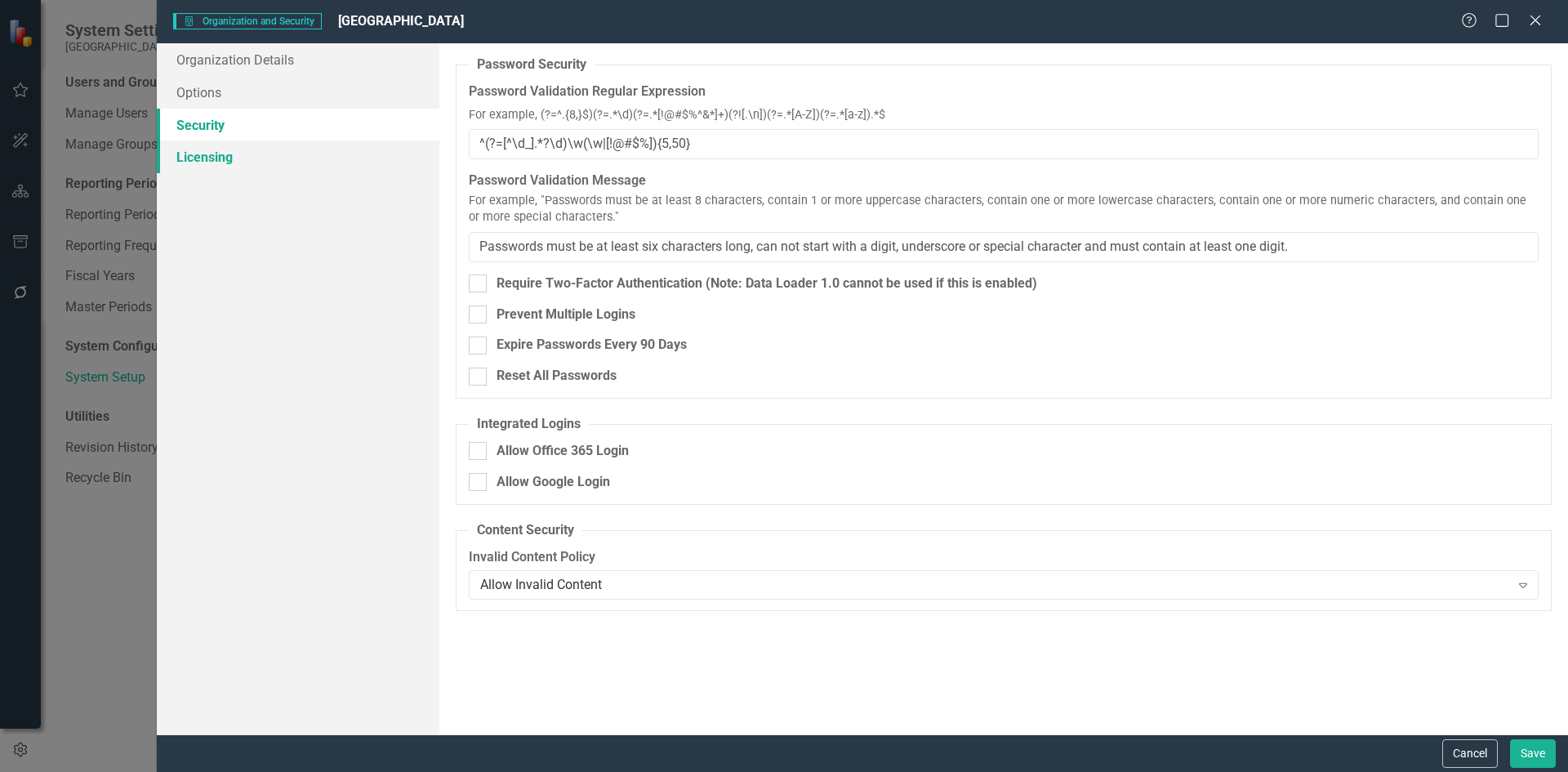
click at [196, 160] on link "Licensing" at bounding box center [298, 157] width 282 height 33
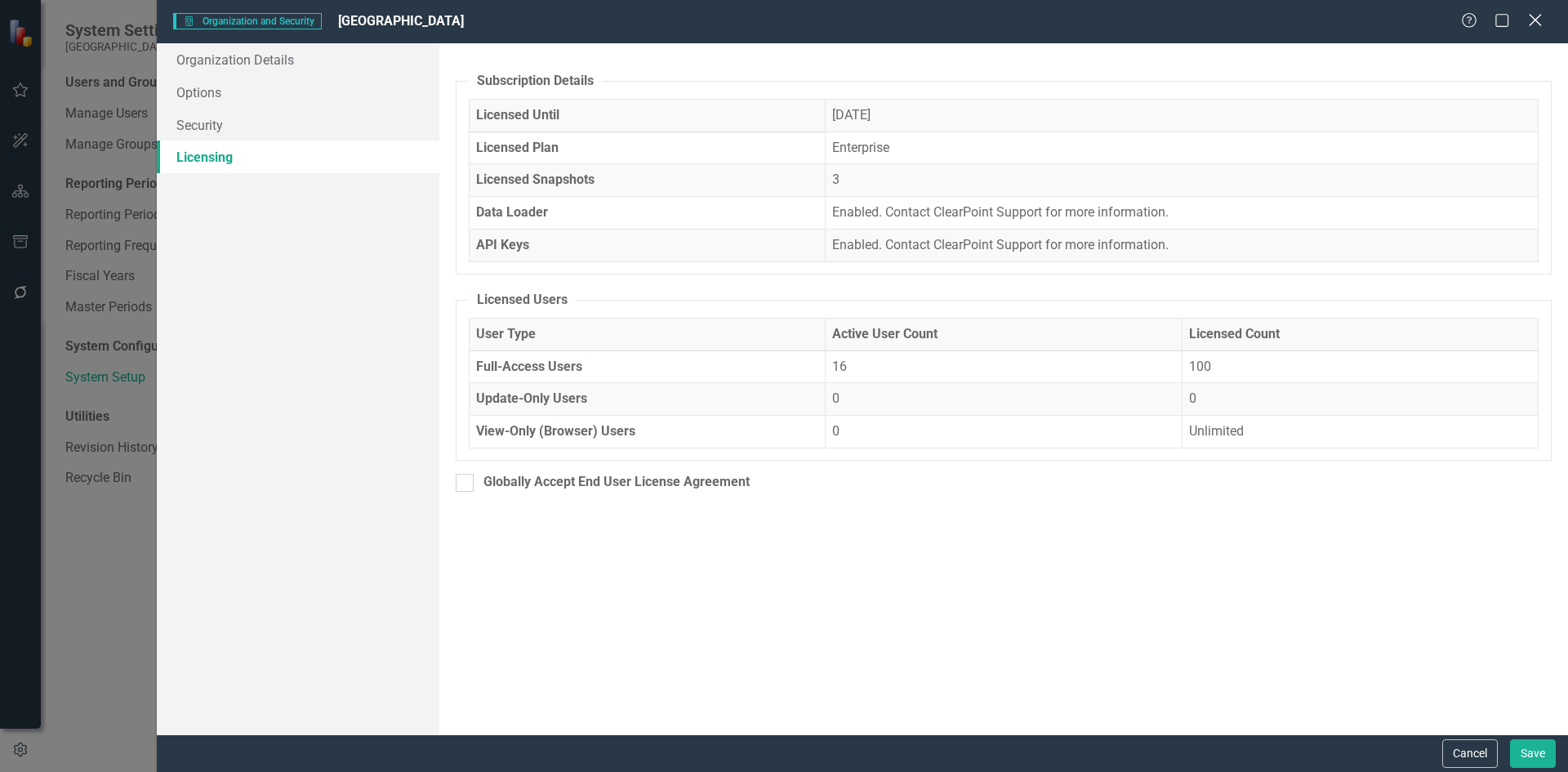
click at [1539, 21] on icon "Close" at bounding box center [1535, 20] width 21 height 15
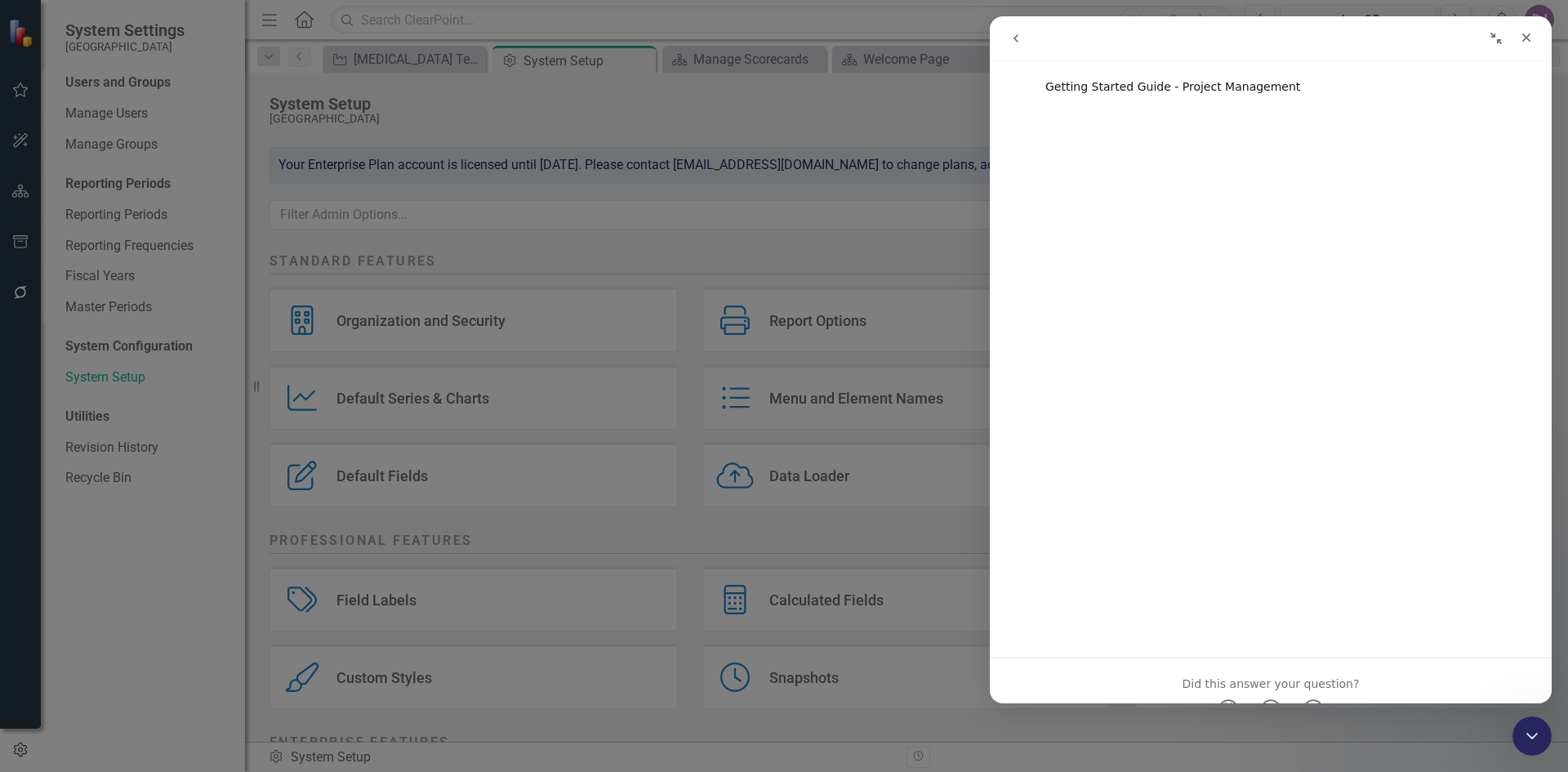
scroll to position [4398, 0]
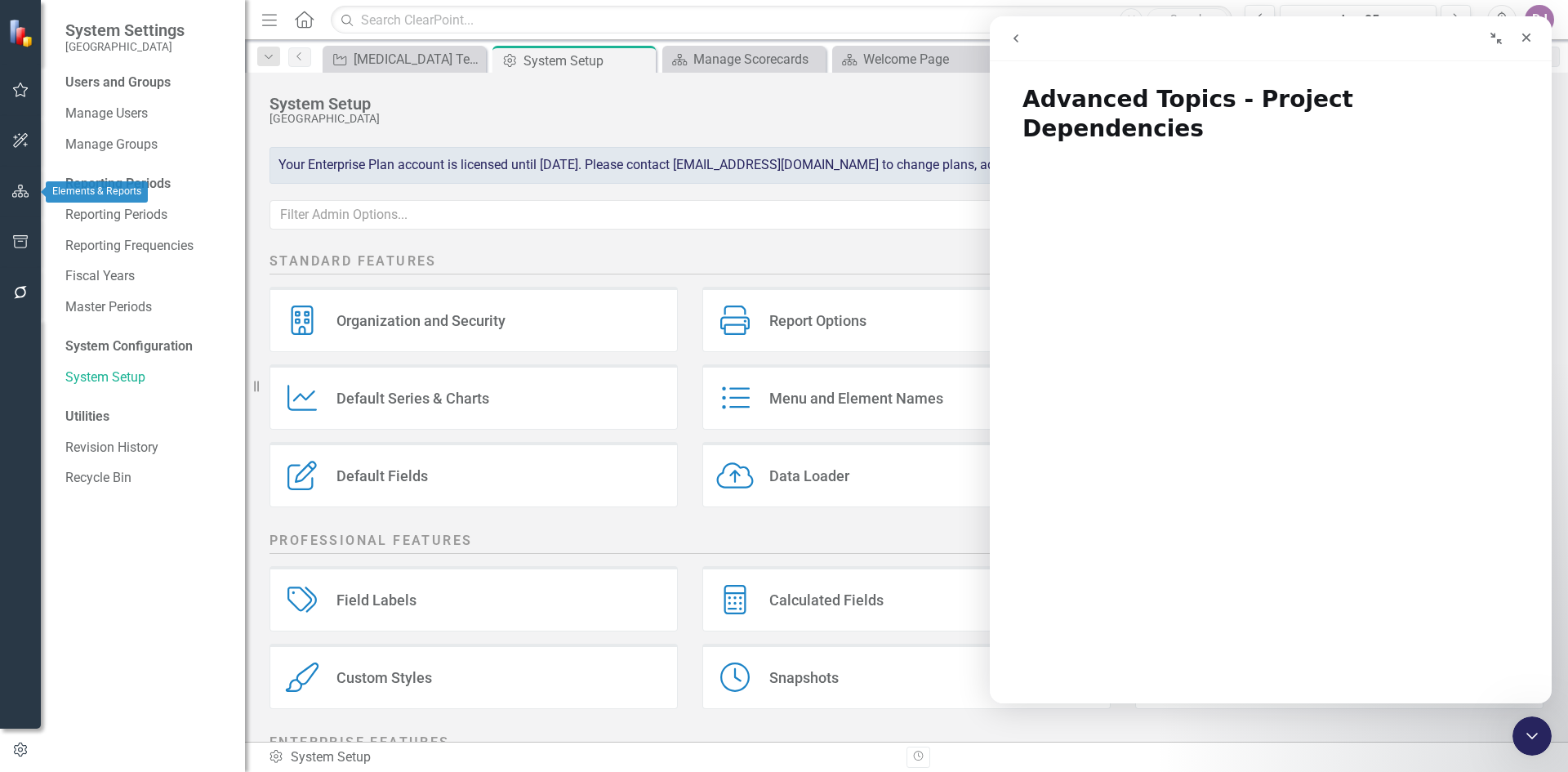
click at [15, 185] on icon "button" at bounding box center [21, 191] width 17 height 13
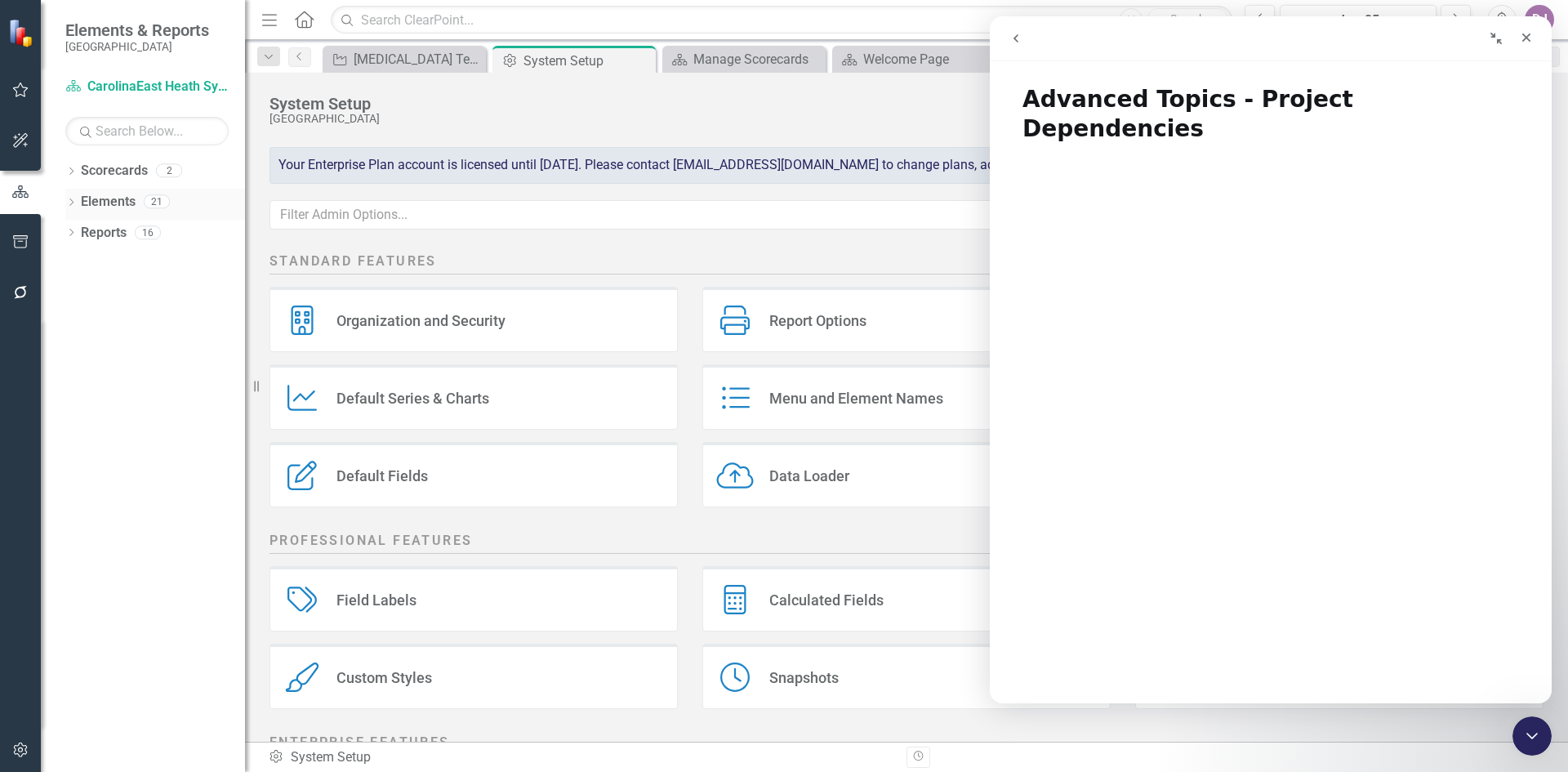
click at [75, 205] on icon "Dropdown" at bounding box center [70, 204] width 11 height 9
click at [131, 293] on link "Initiative Initiatives" at bounding box center [129, 295] width 79 height 19
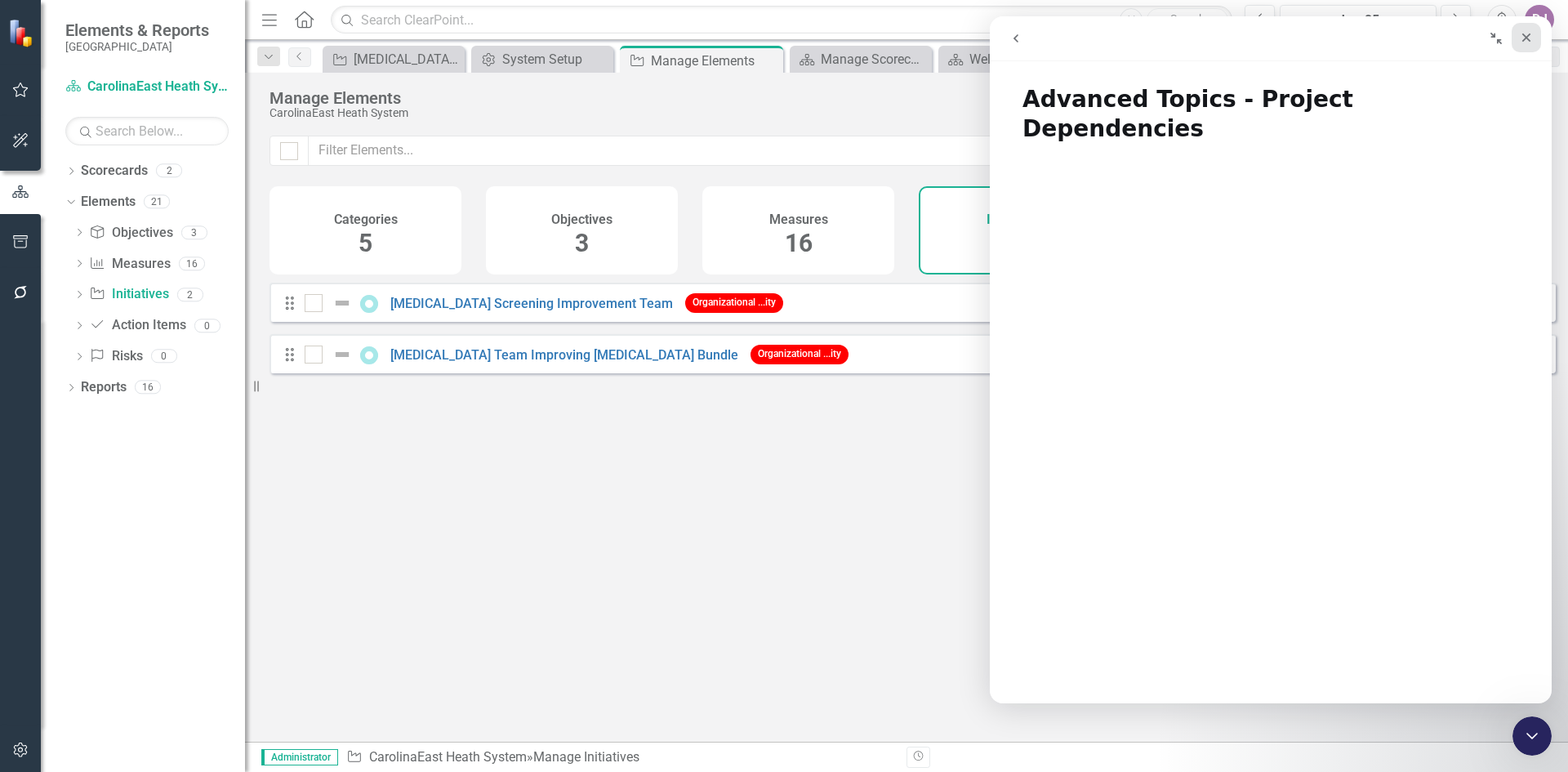
click at [1524, 39] on icon "Close" at bounding box center [1526, 37] width 13 height 13
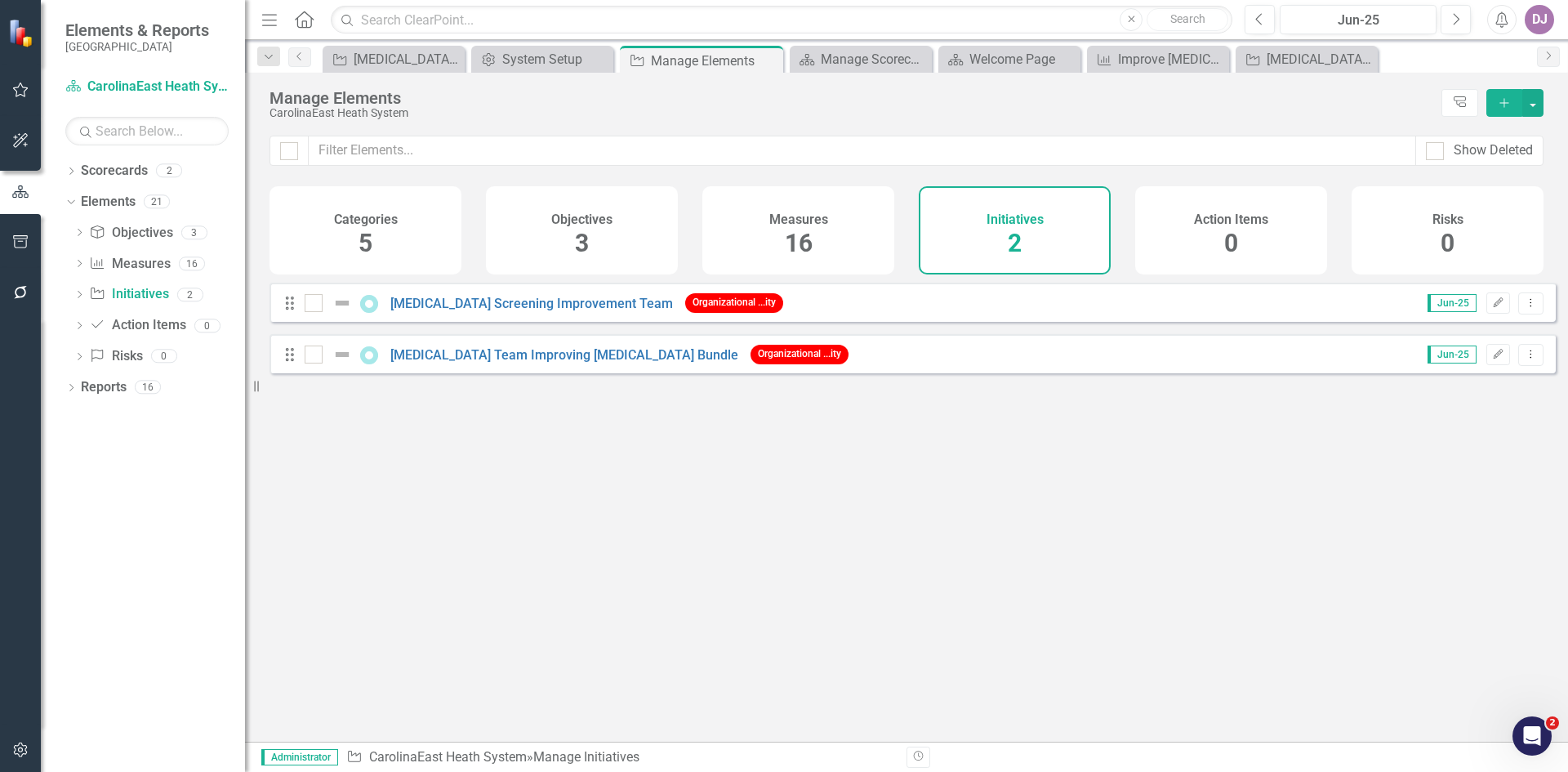
click at [1496, 105] on button "Add" at bounding box center [1504, 103] width 36 height 27
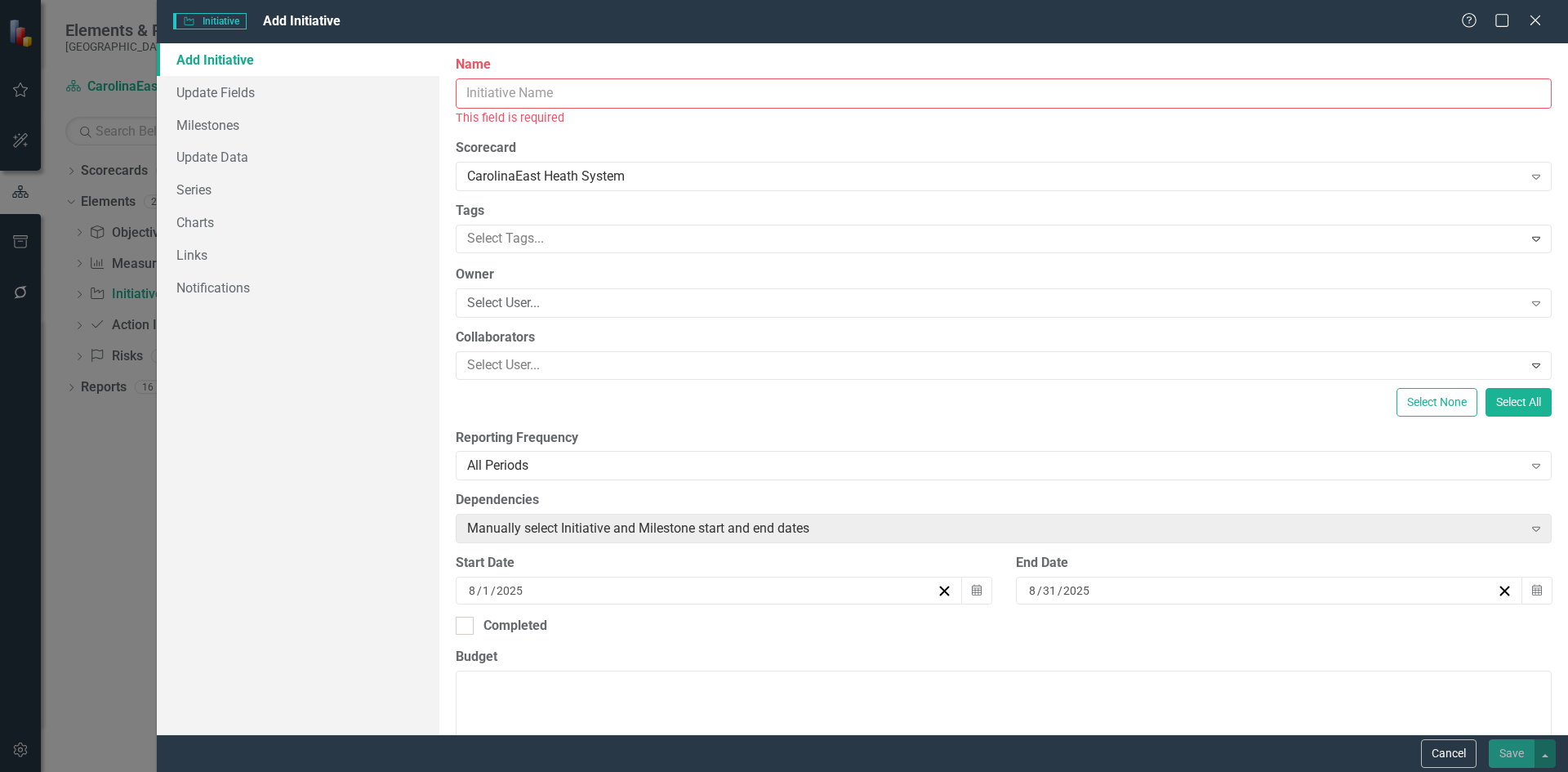
click at [544, 94] on input "Name" at bounding box center [1003, 93] width 1096 height 30
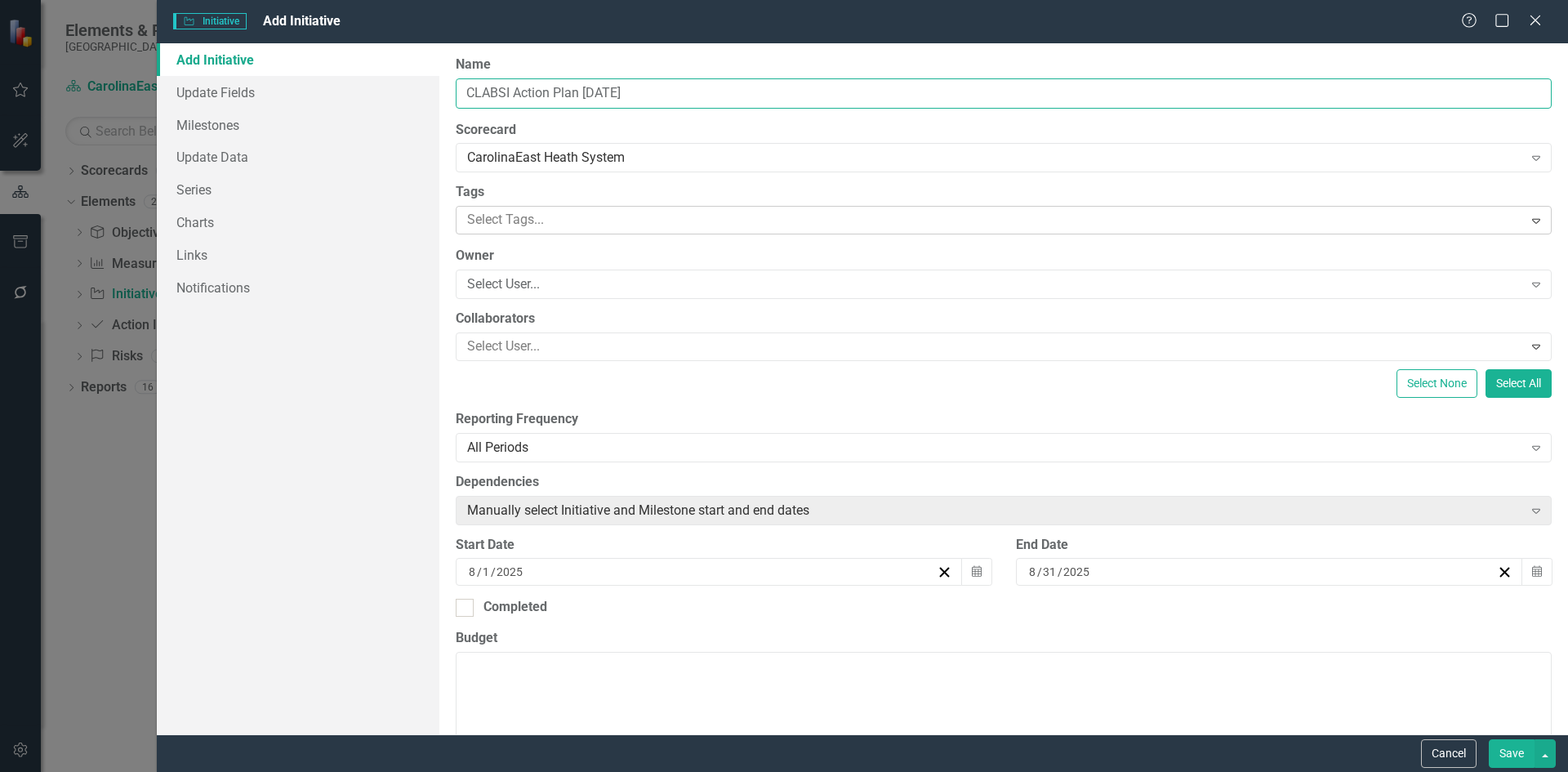
type input "CLABSI Action Plan [DATE]"
click at [547, 218] on div at bounding box center [992, 221] width 1062 height 22
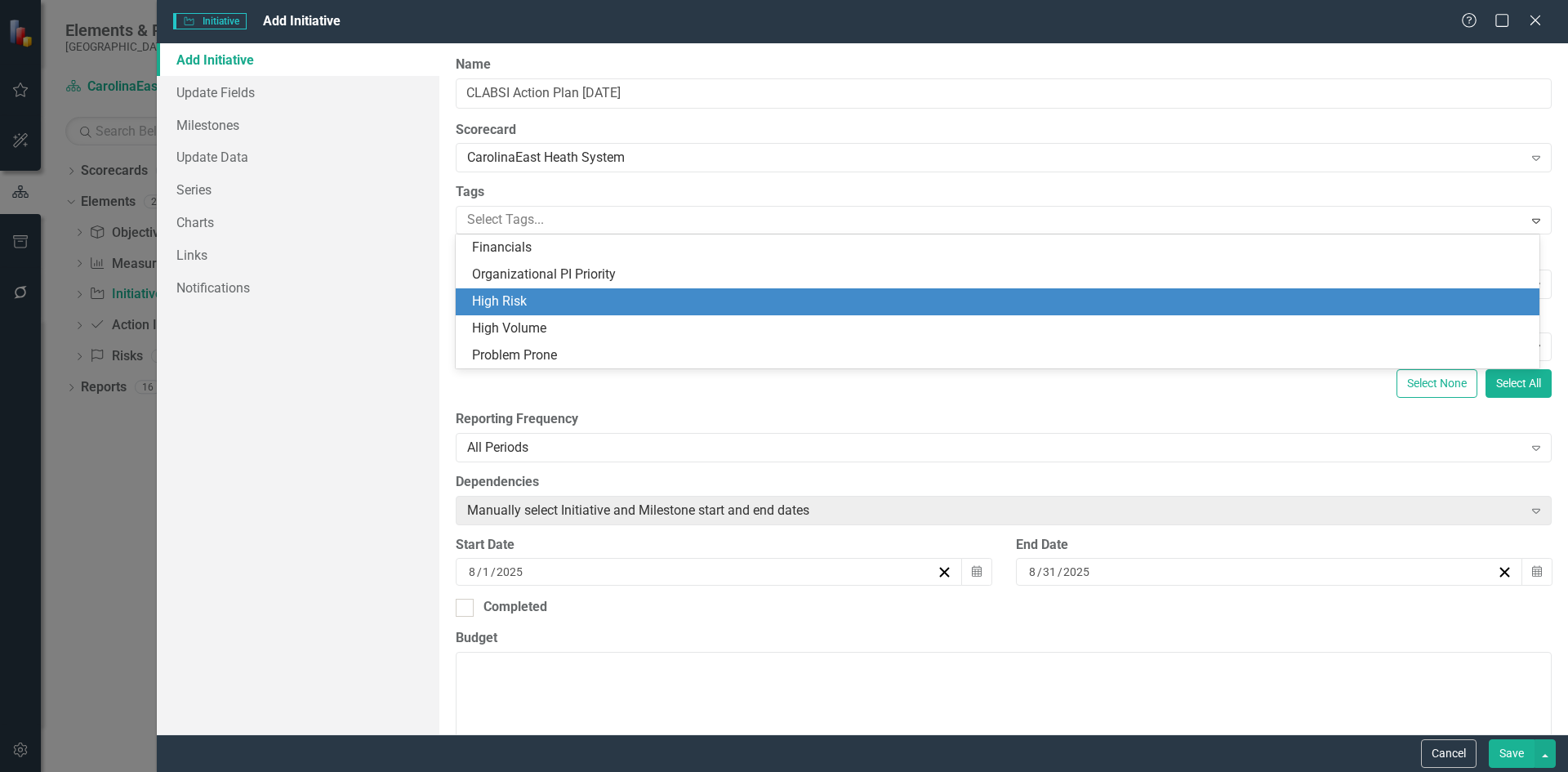
click at [525, 296] on span "High Risk" at bounding box center [499, 301] width 55 height 15
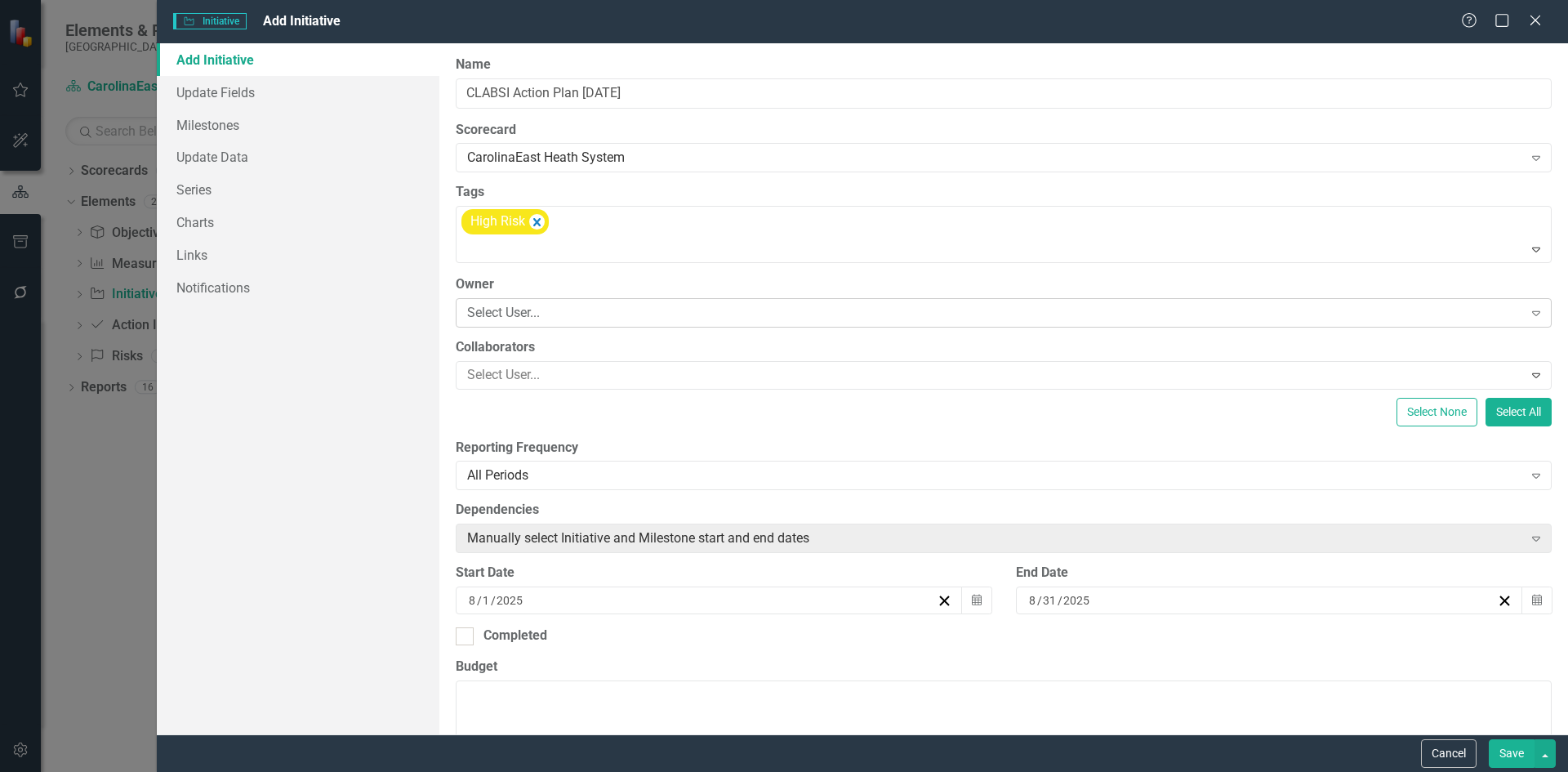
click at [1529, 315] on icon "Expand" at bounding box center [1536, 313] width 16 height 13
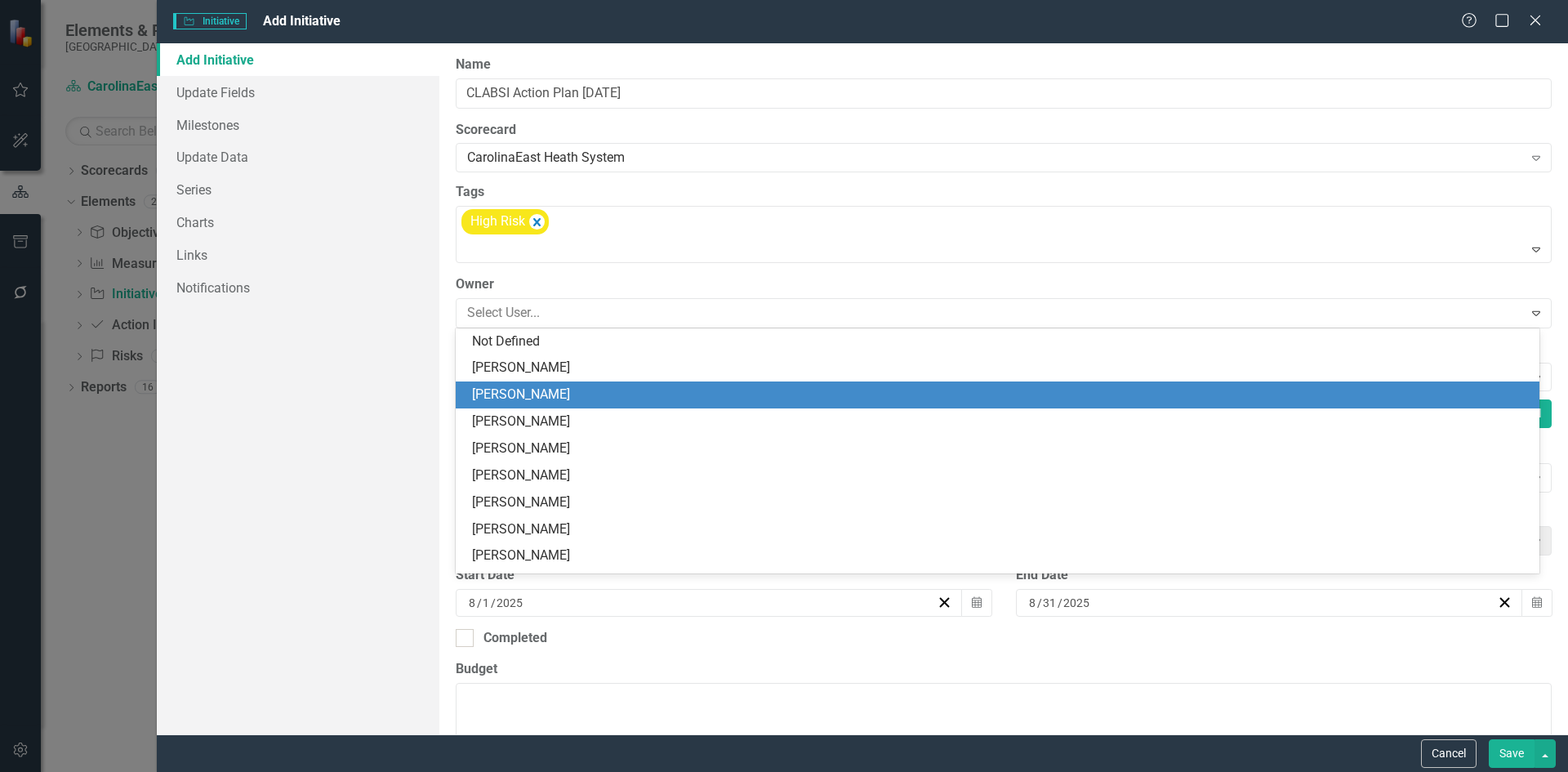
click at [572, 389] on div "[PERSON_NAME]" at bounding box center [1001, 395] width 1058 height 19
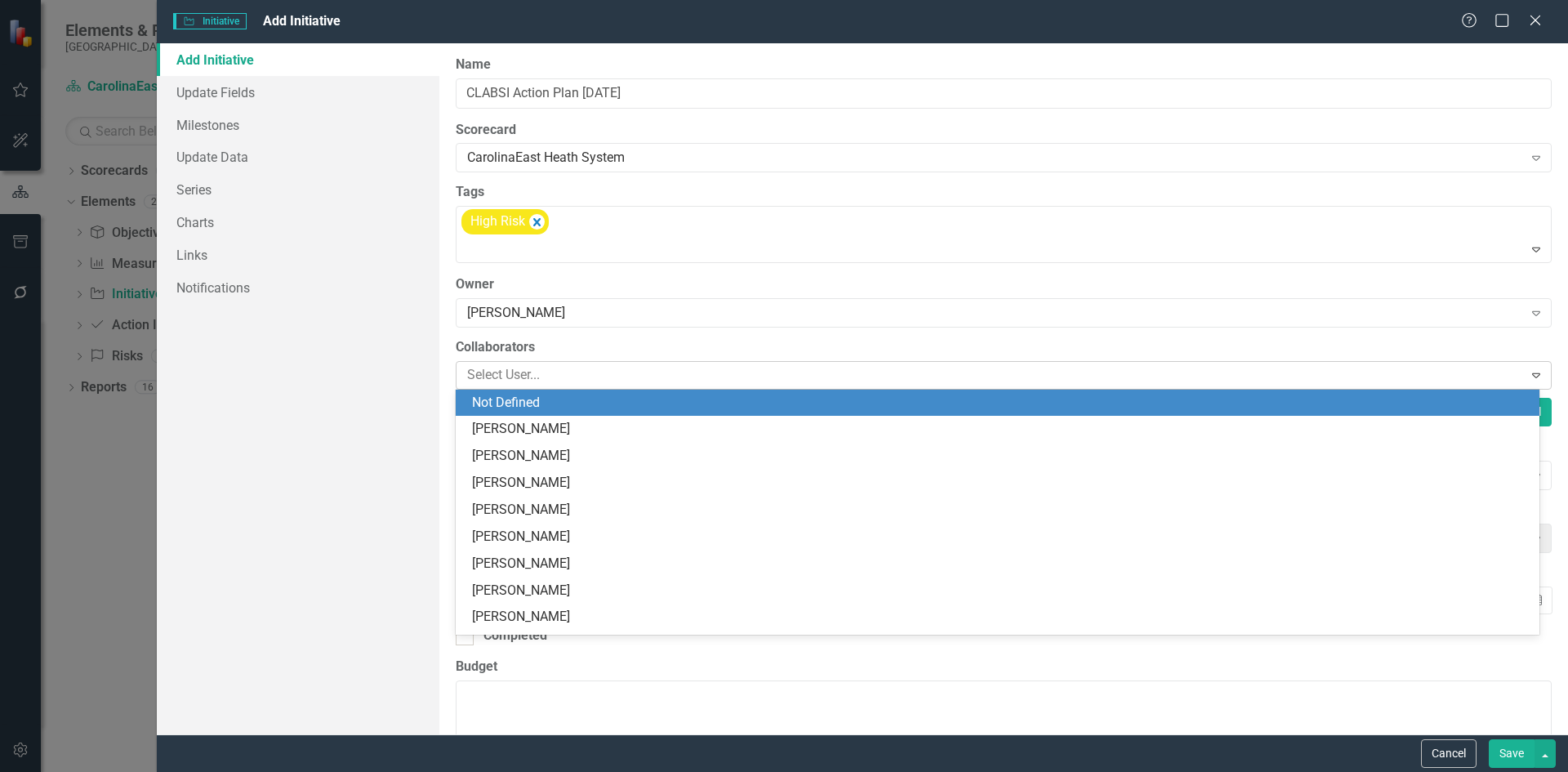
click at [1533, 378] on icon at bounding box center [1537, 376] width 9 height 5
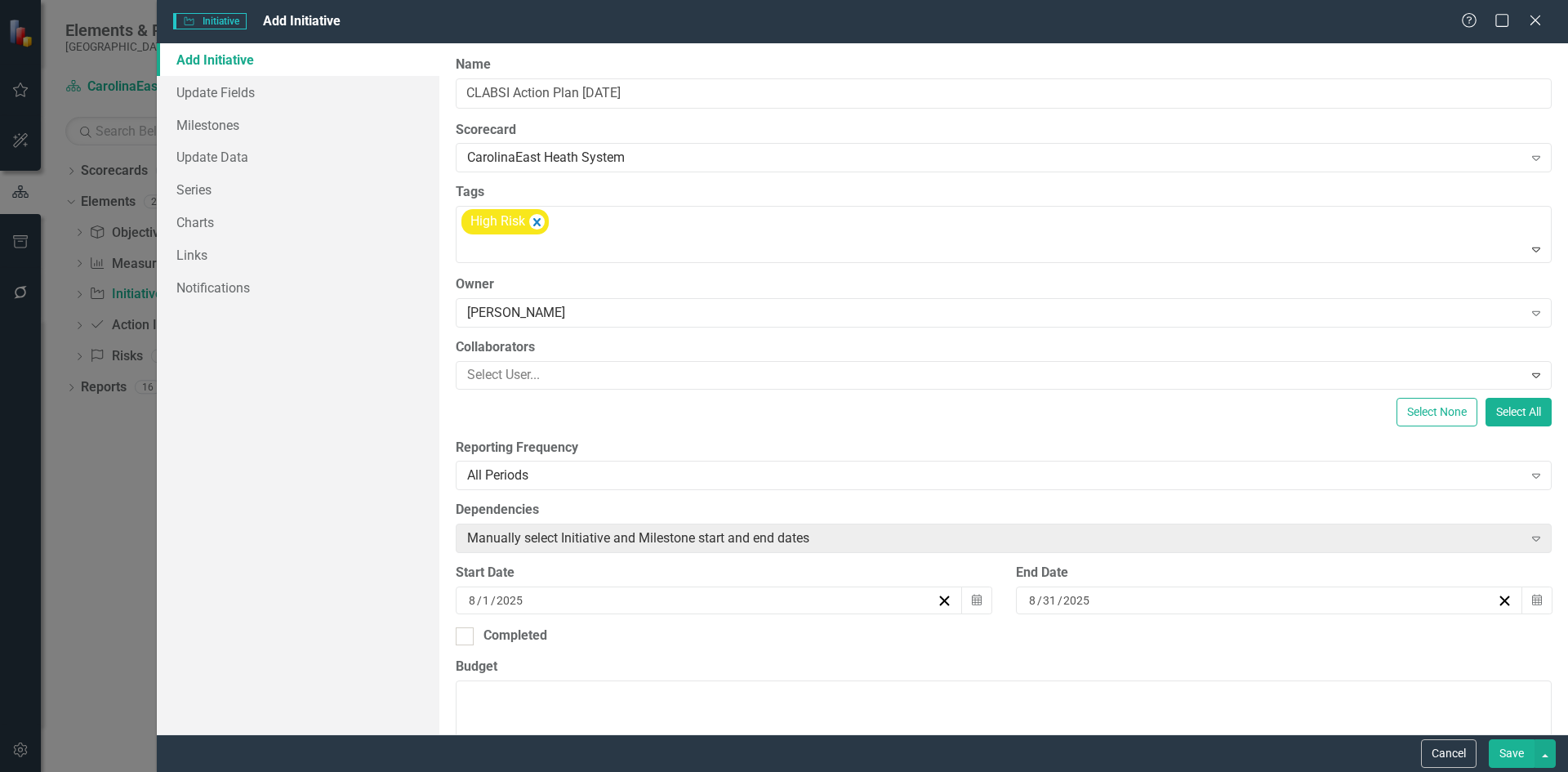
click at [296, 545] on div "Add Initiative Update Fields Milestones Update Data Series Charts Links Notific…" at bounding box center [298, 388] width 282 height 691
click at [372, 485] on div "Add Initiative Update Fields Milestones Update Data Series Charts Links Notific…" at bounding box center [298, 388] width 282 height 691
click at [845, 698] on textarea "Budget" at bounding box center [1003, 780] width 1096 height 198
click at [1420, 416] on button "Select None" at bounding box center [1438, 412] width 81 height 28
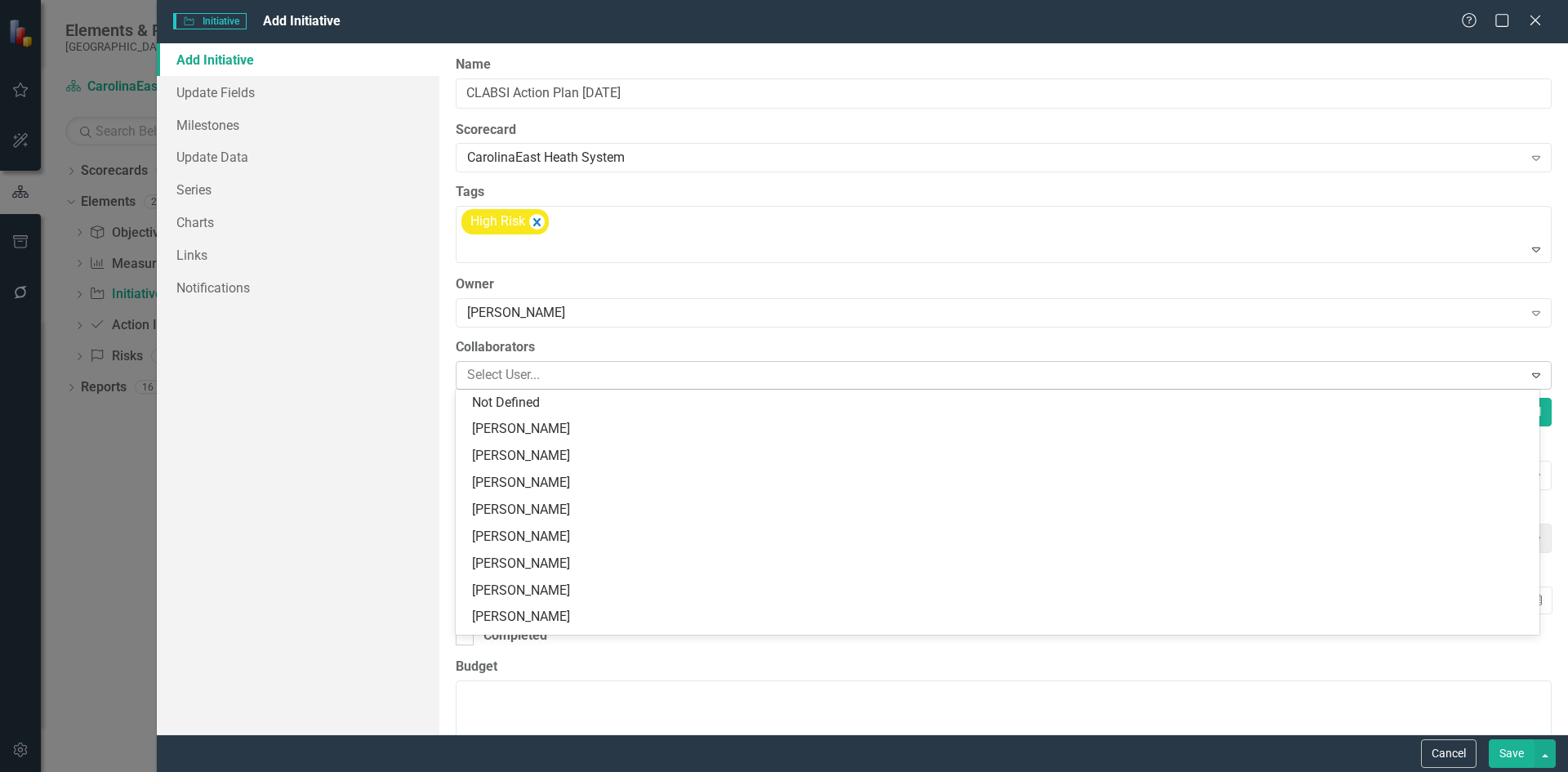
click at [1529, 374] on icon "Expand" at bounding box center [1536, 374] width 16 height 13
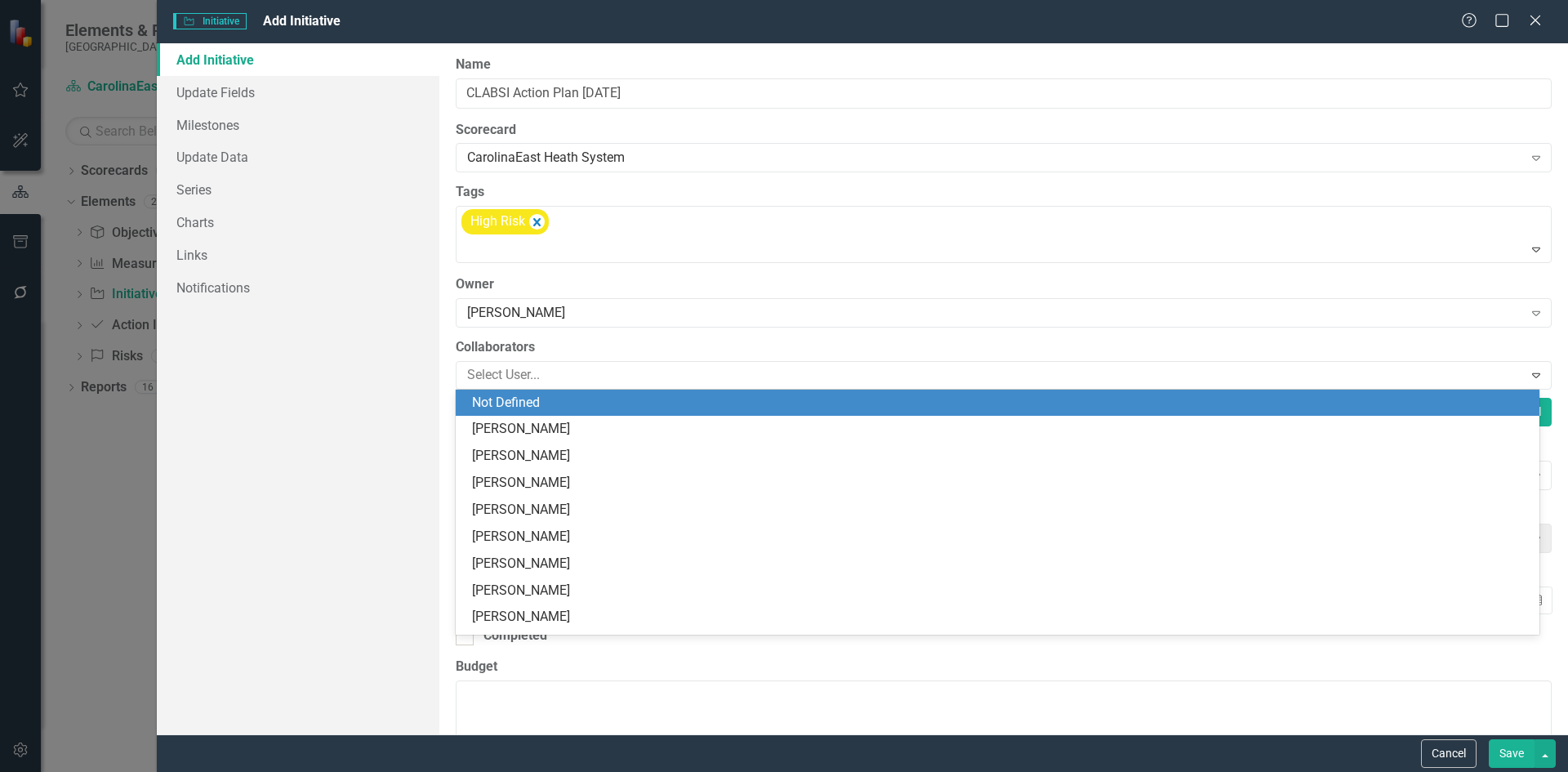
click at [522, 412] on div "Not Defined" at bounding box center [1001, 404] width 1058 height 19
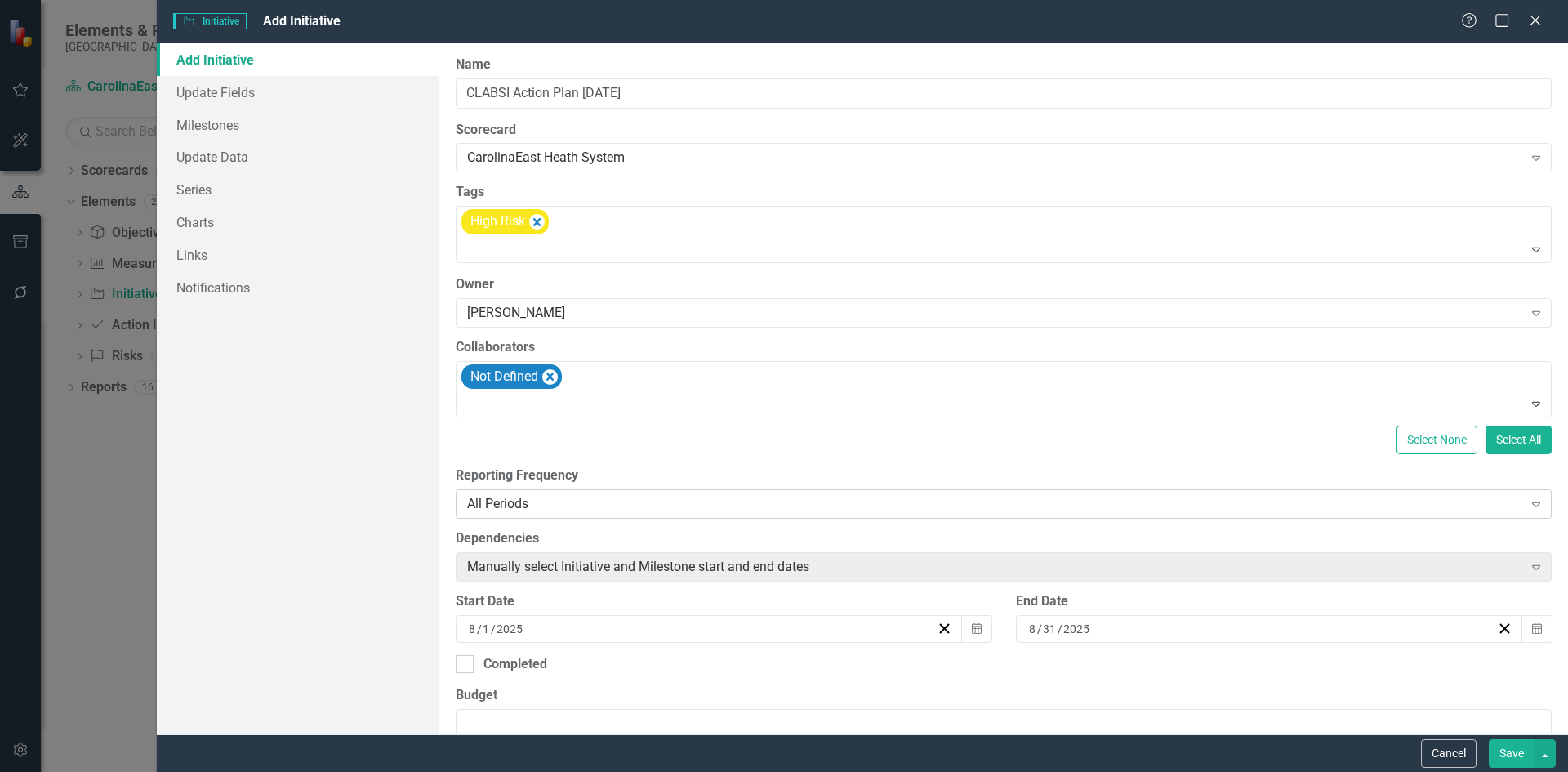
click at [1533, 505] on icon at bounding box center [1537, 505] width 9 height 5
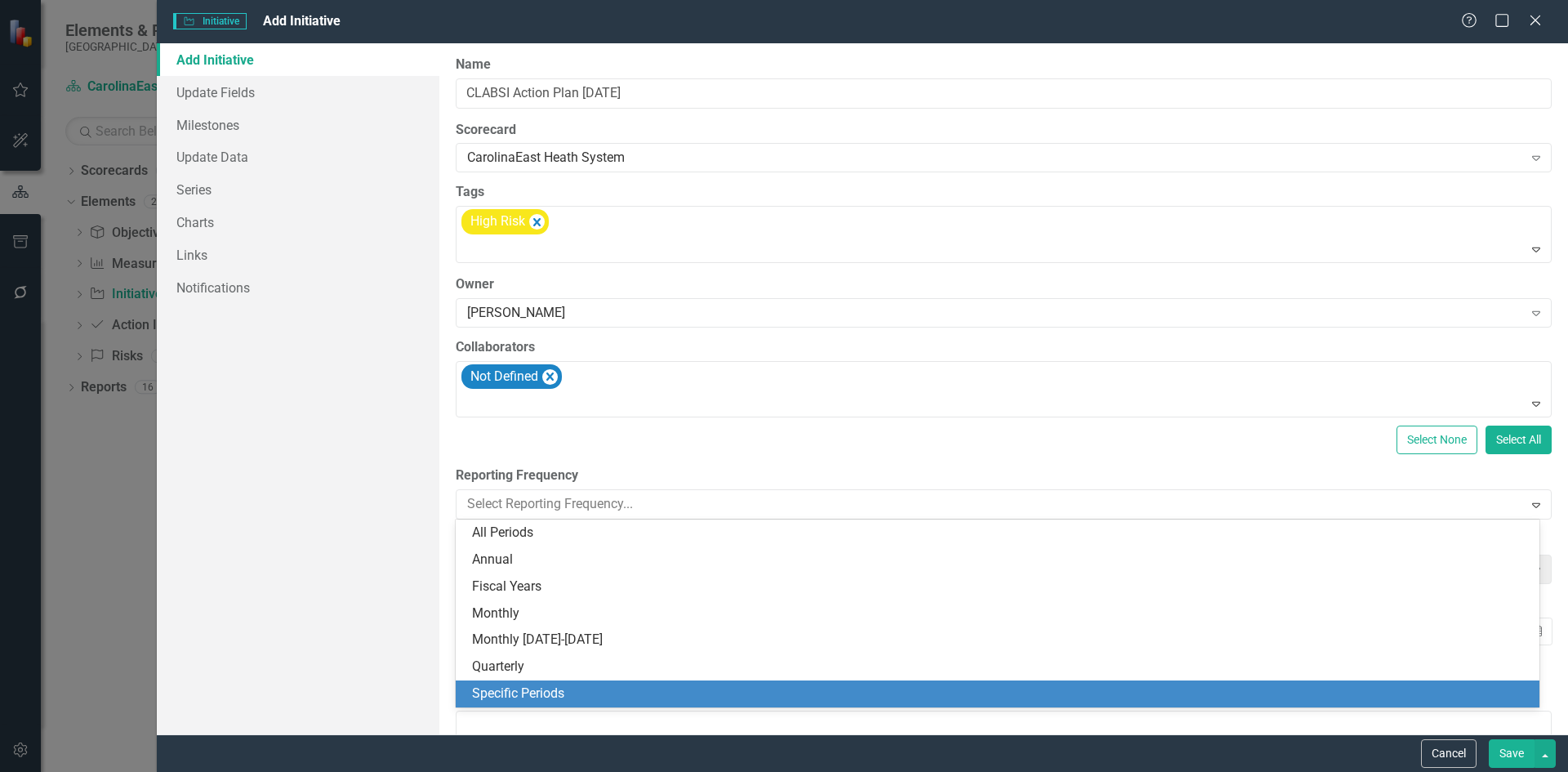
click at [548, 692] on div "Specific Periods" at bounding box center [1001, 695] width 1058 height 19
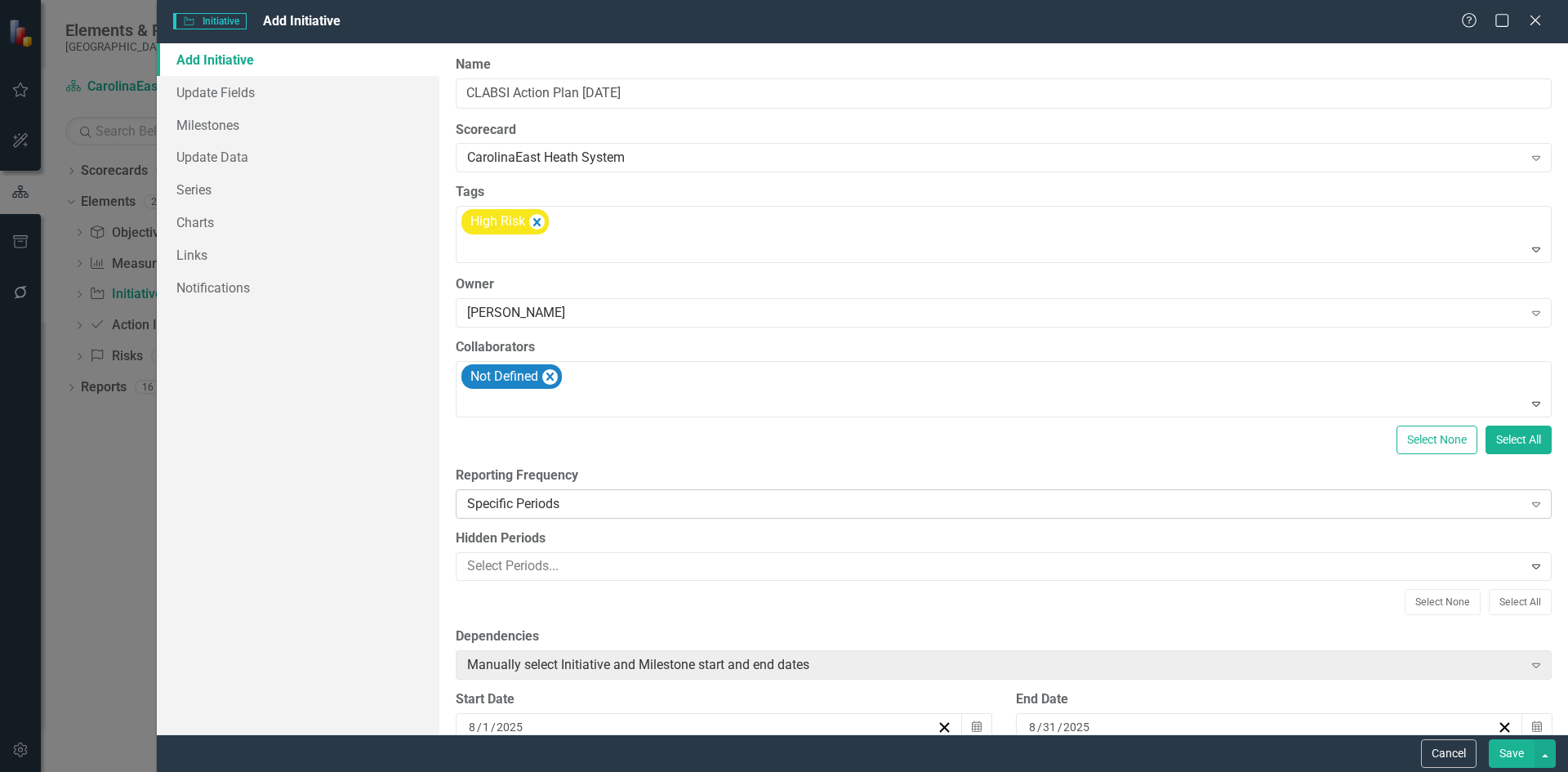
click at [1522, 496] on div "Expand" at bounding box center [1536, 504] width 29 height 26
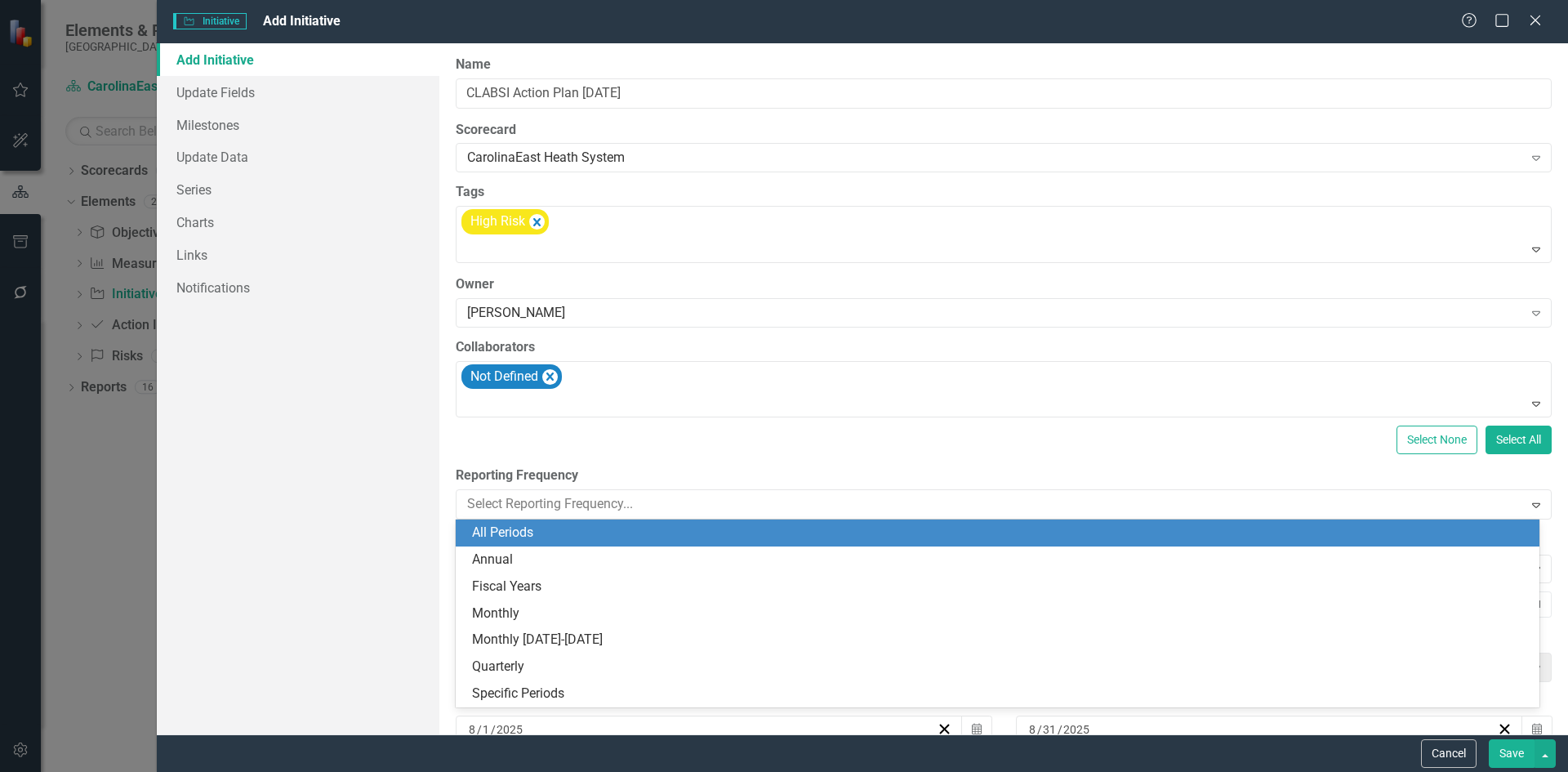
click at [525, 537] on div "All Periods" at bounding box center [1001, 533] width 1058 height 19
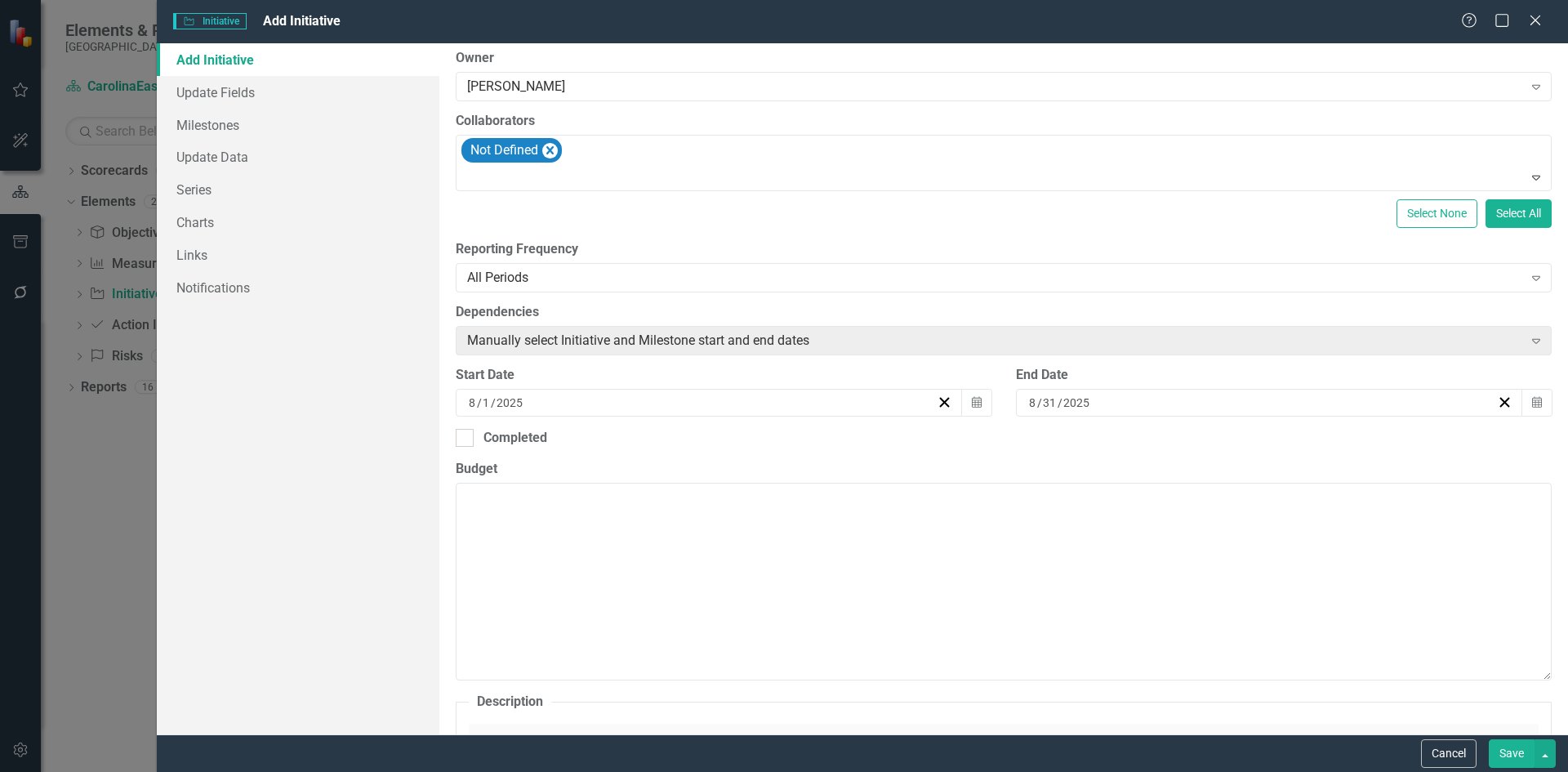
scroll to position [283, 0]
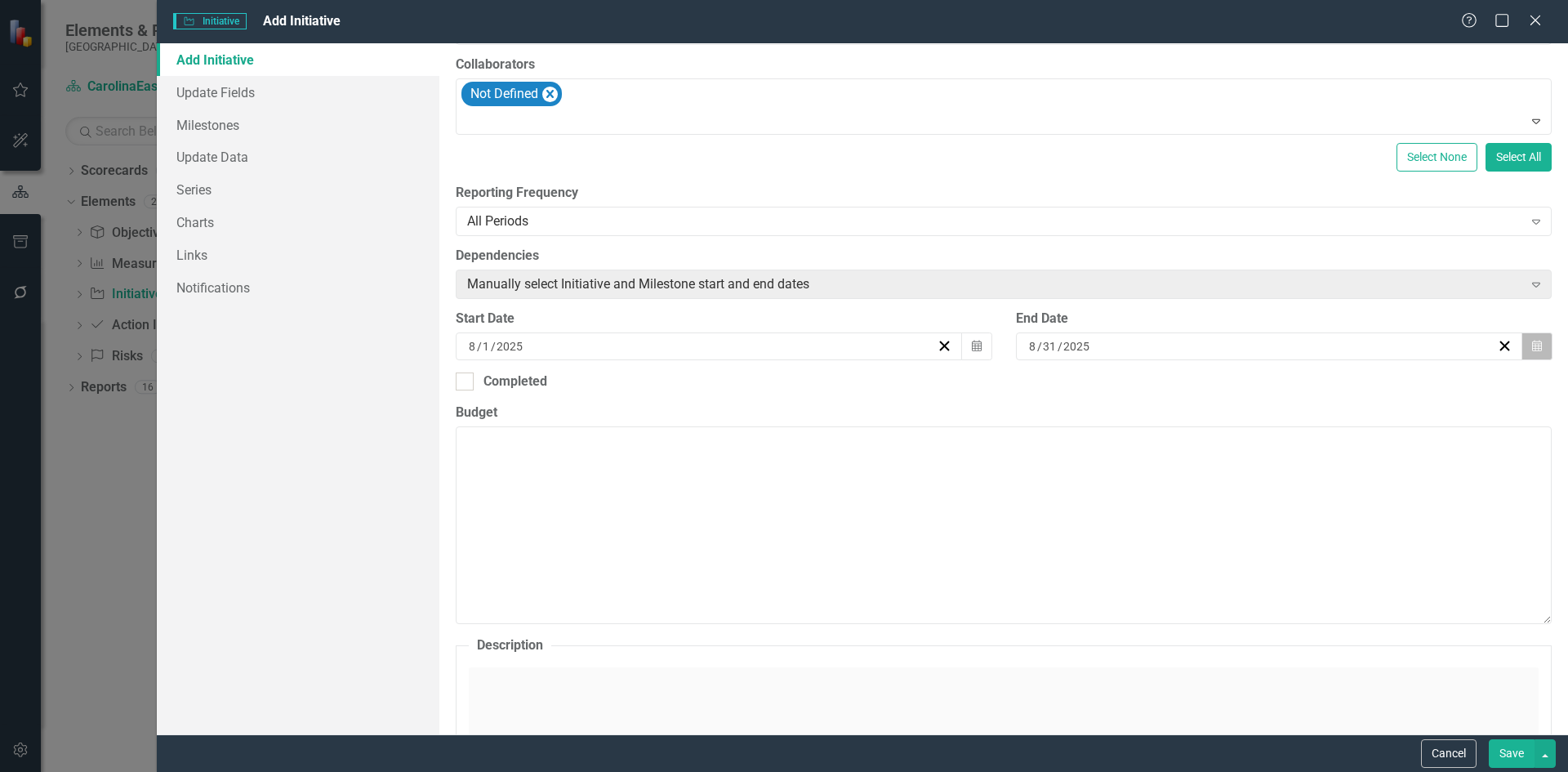
click at [1533, 351] on icon "Calendar" at bounding box center [1537, 346] width 9 height 11
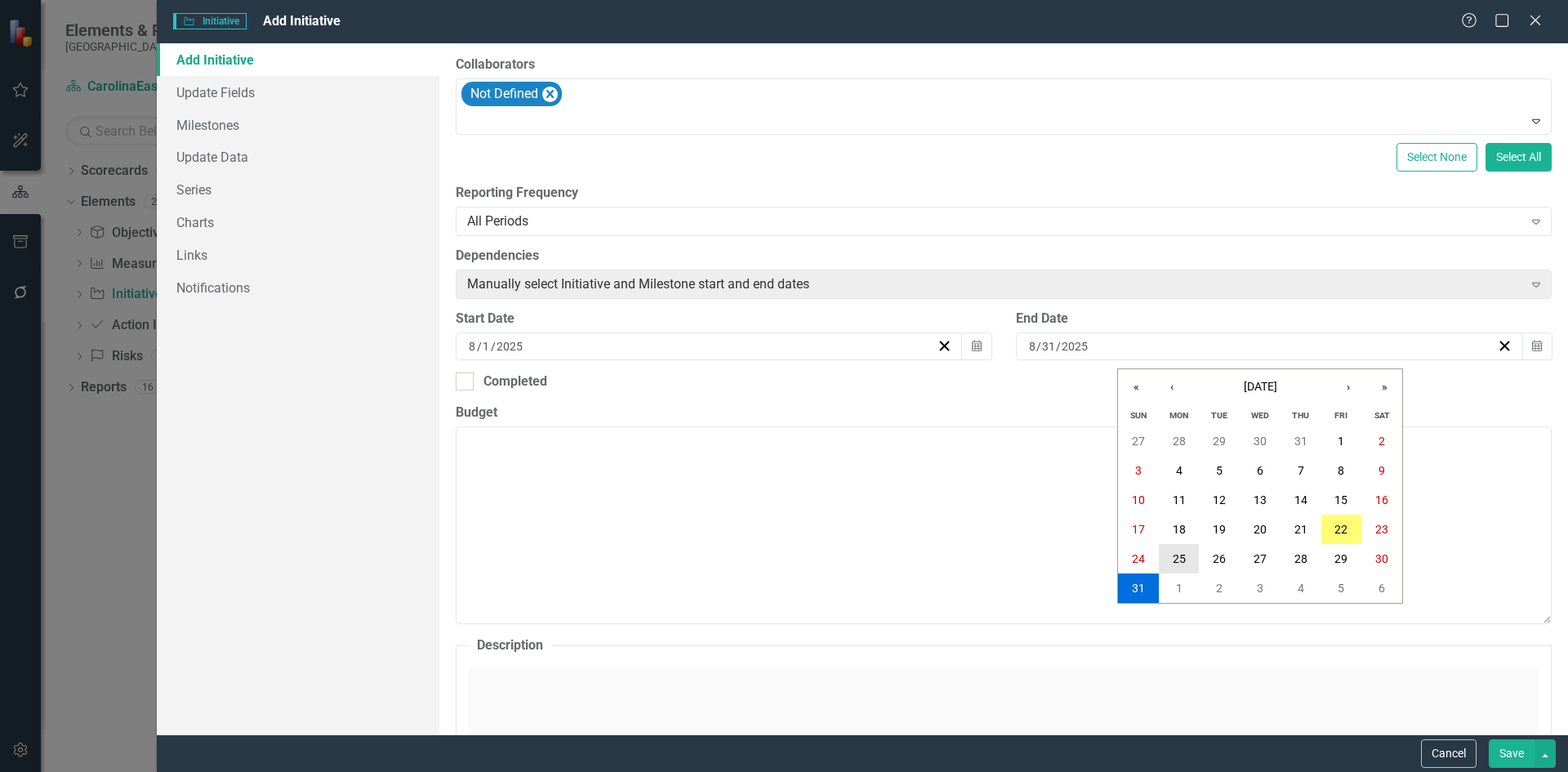
click at [1183, 567] on button "25" at bounding box center [1180, 559] width 41 height 29
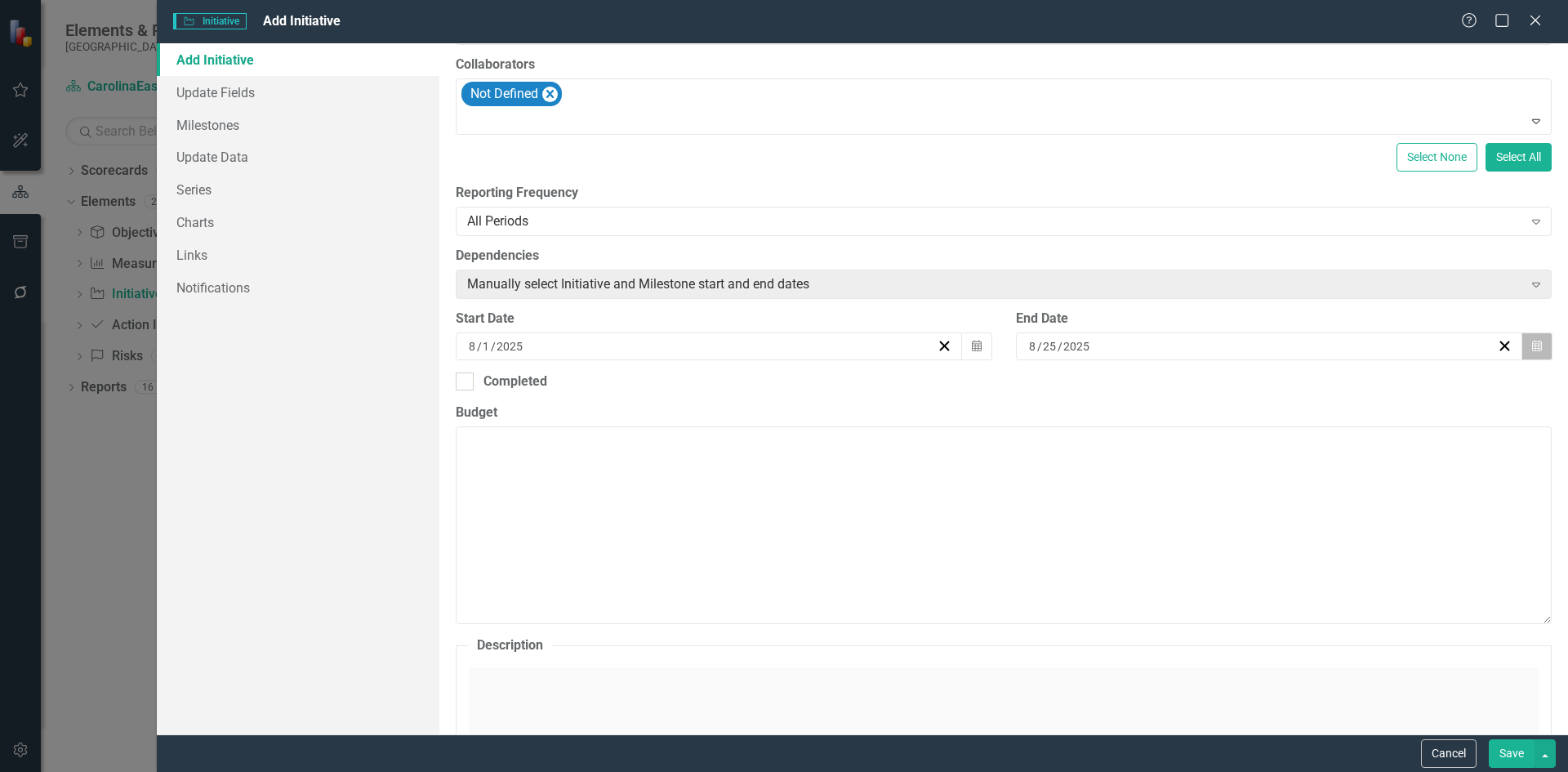
click at [1533, 339] on button "Calendar" at bounding box center [1537, 346] width 31 height 27
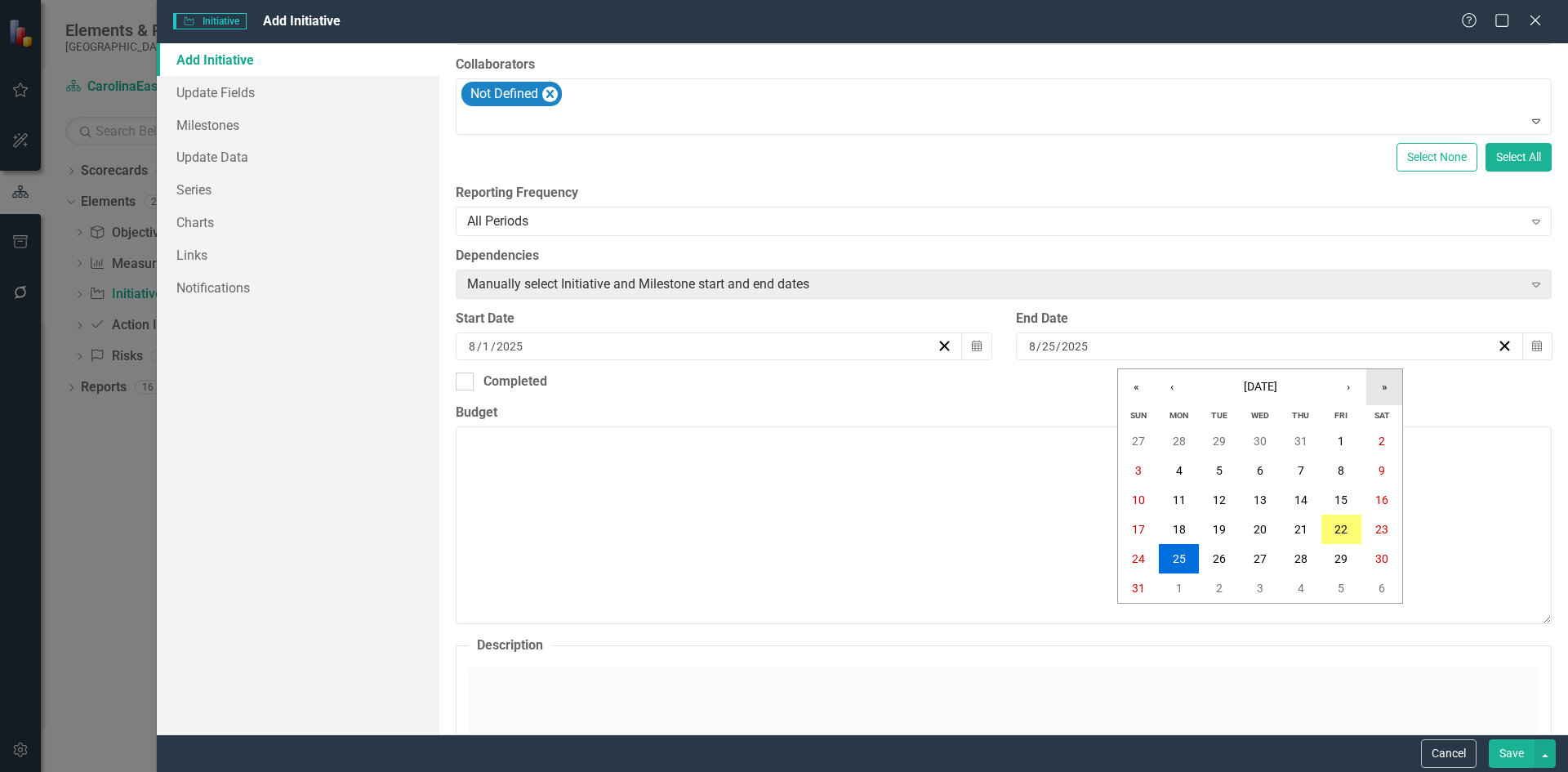
click at [1389, 392] on button "»" at bounding box center [1384, 387] width 36 height 36
click at [1170, 385] on button "‹" at bounding box center [1172, 387] width 36 height 36
click at [1135, 387] on button "«" at bounding box center [1136, 387] width 36 height 36
click at [1350, 394] on button "›" at bounding box center [1348, 387] width 36 height 36
click at [1350, 393] on button "›" at bounding box center [1348, 387] width 36 height 36
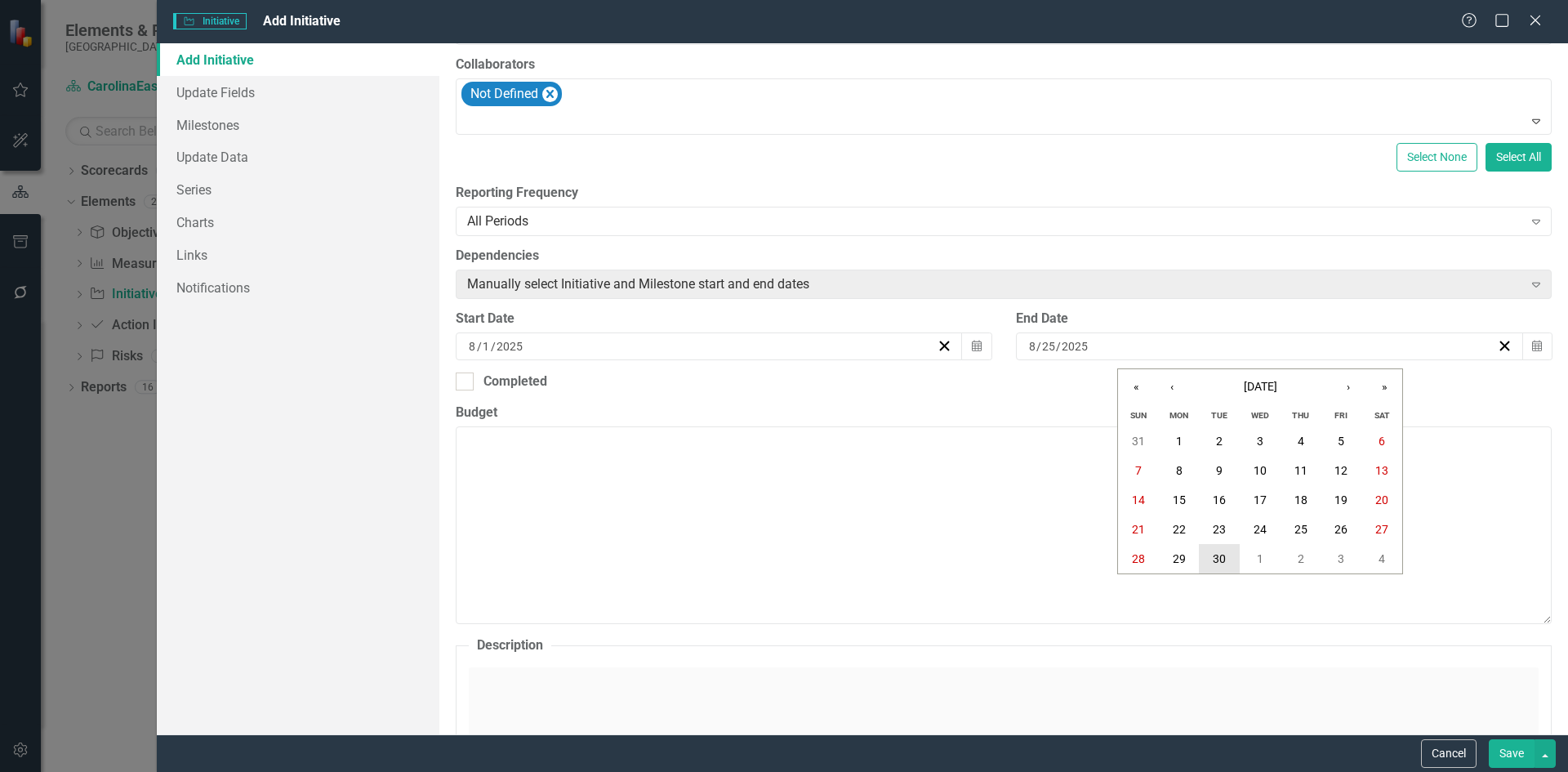
click at [1226, 558] on abbr "30" at bounding box center [1219, 558] width 13 height 13
click at [564, 458] on textarea "Budget" at bounding box center [1003, 526] width 1096 height 198
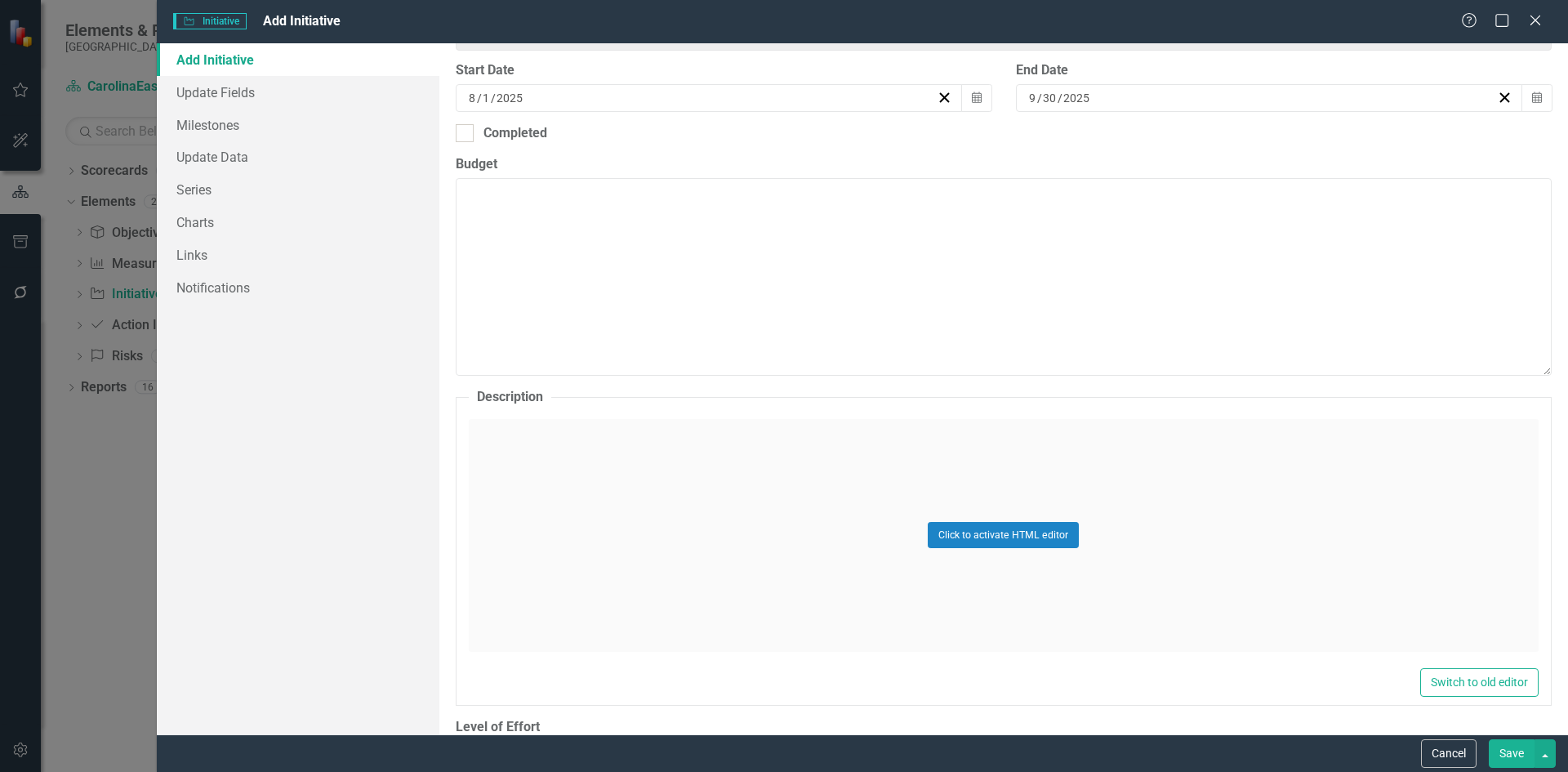
scroll to position [614, 0]
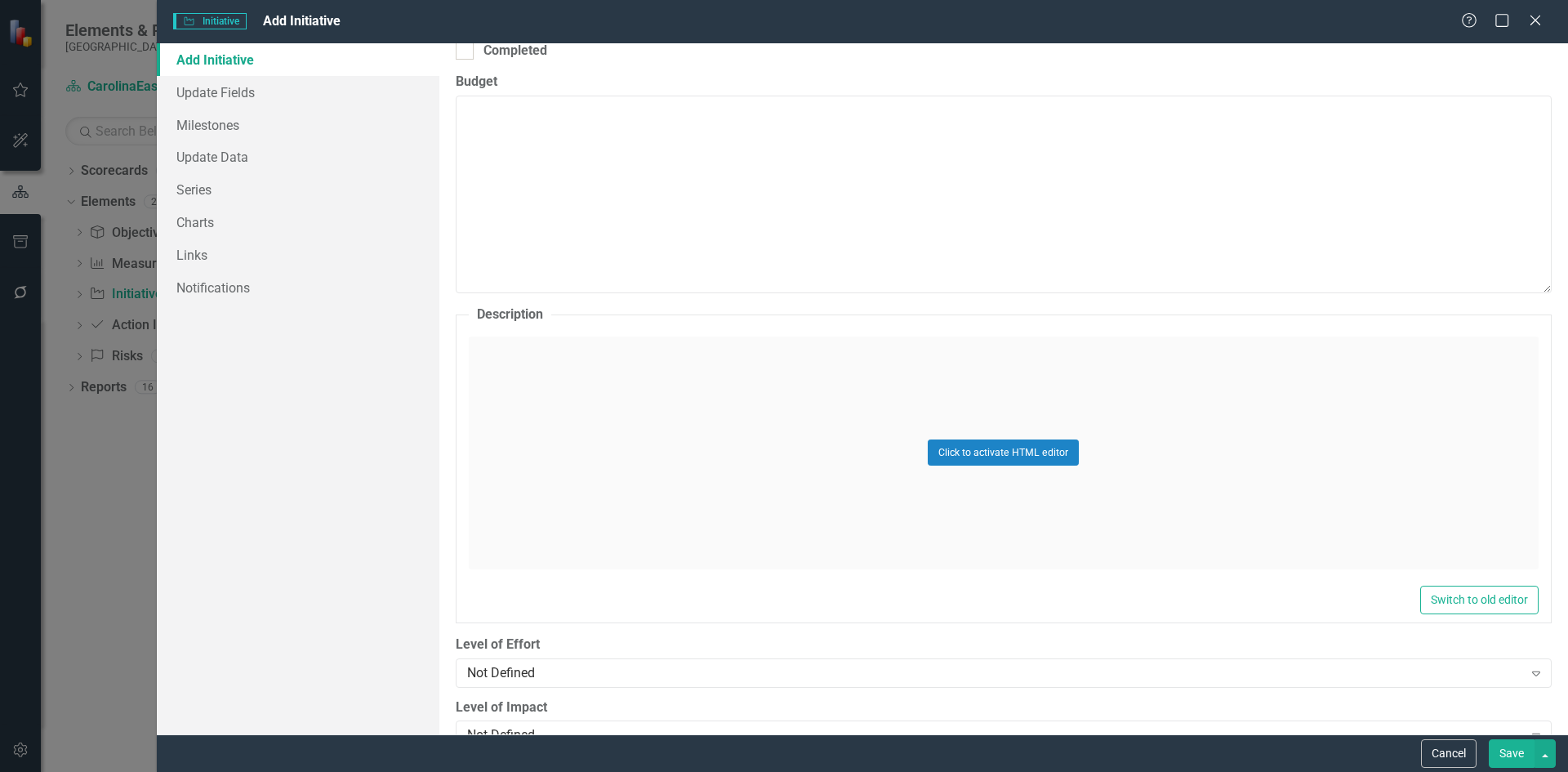
click at [644, 353] on div "Click to activate HTML editor" at bounding box center [1003, 453] width 1070 height 233
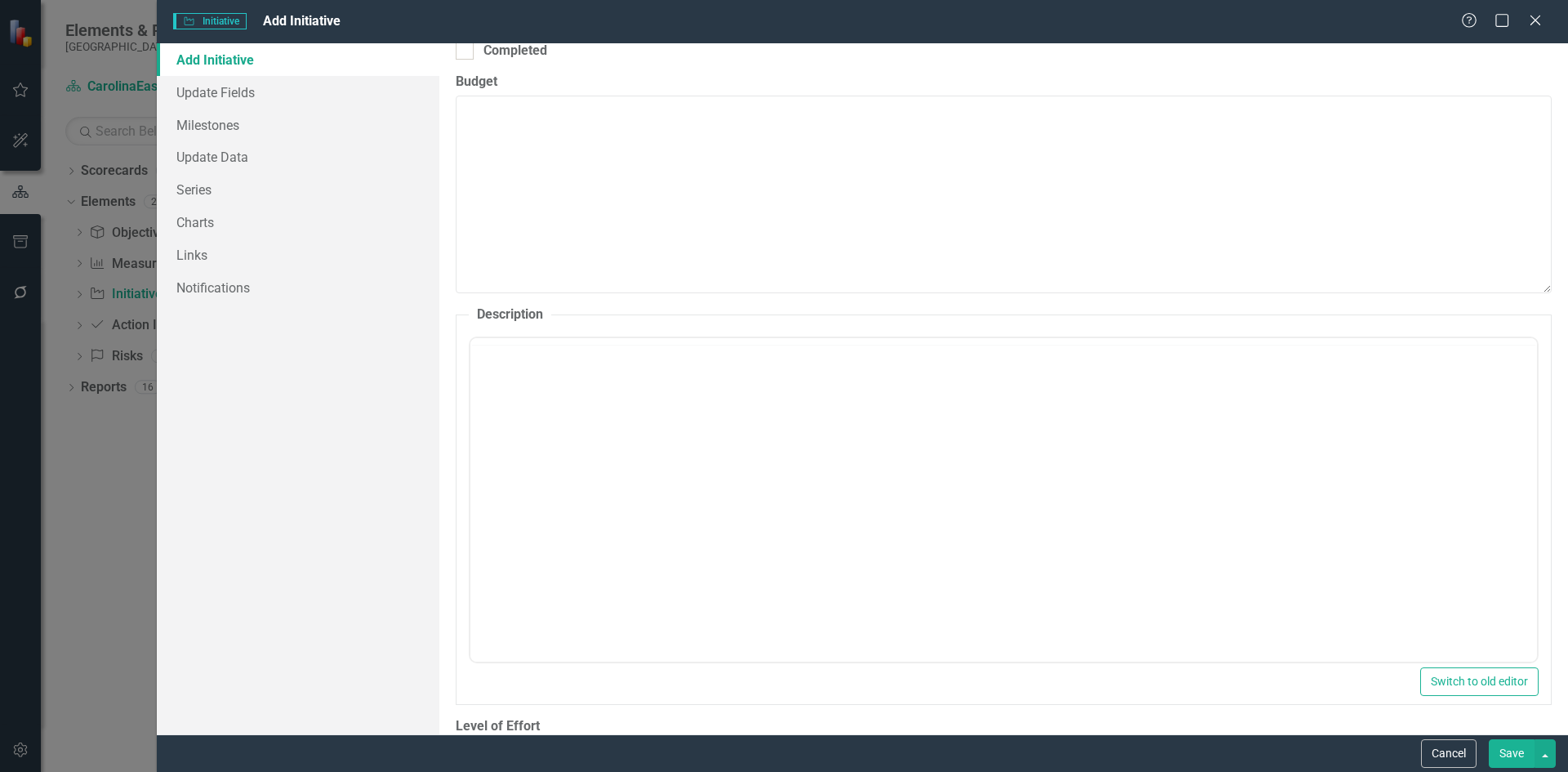
click at [644, 353] on div at bounding box center [1003, 497] width 1070 height 331
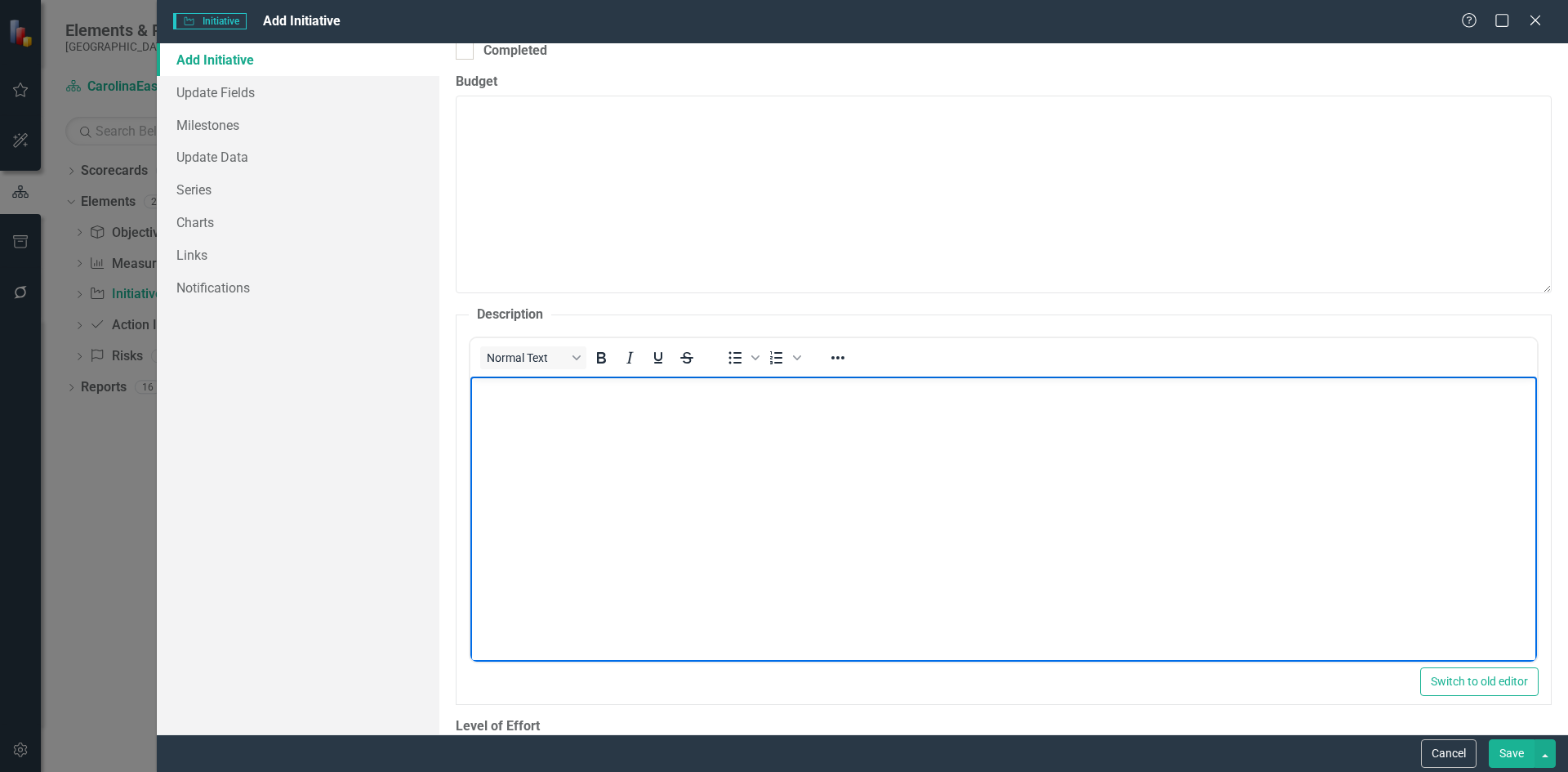
click at [621, 414] on body "Rich Text Area. Press ALT-0 for help." at bounding box center [1002, 499] width 1067 height 246
paste body "Rich Text Area. Press ALT-0 for help."
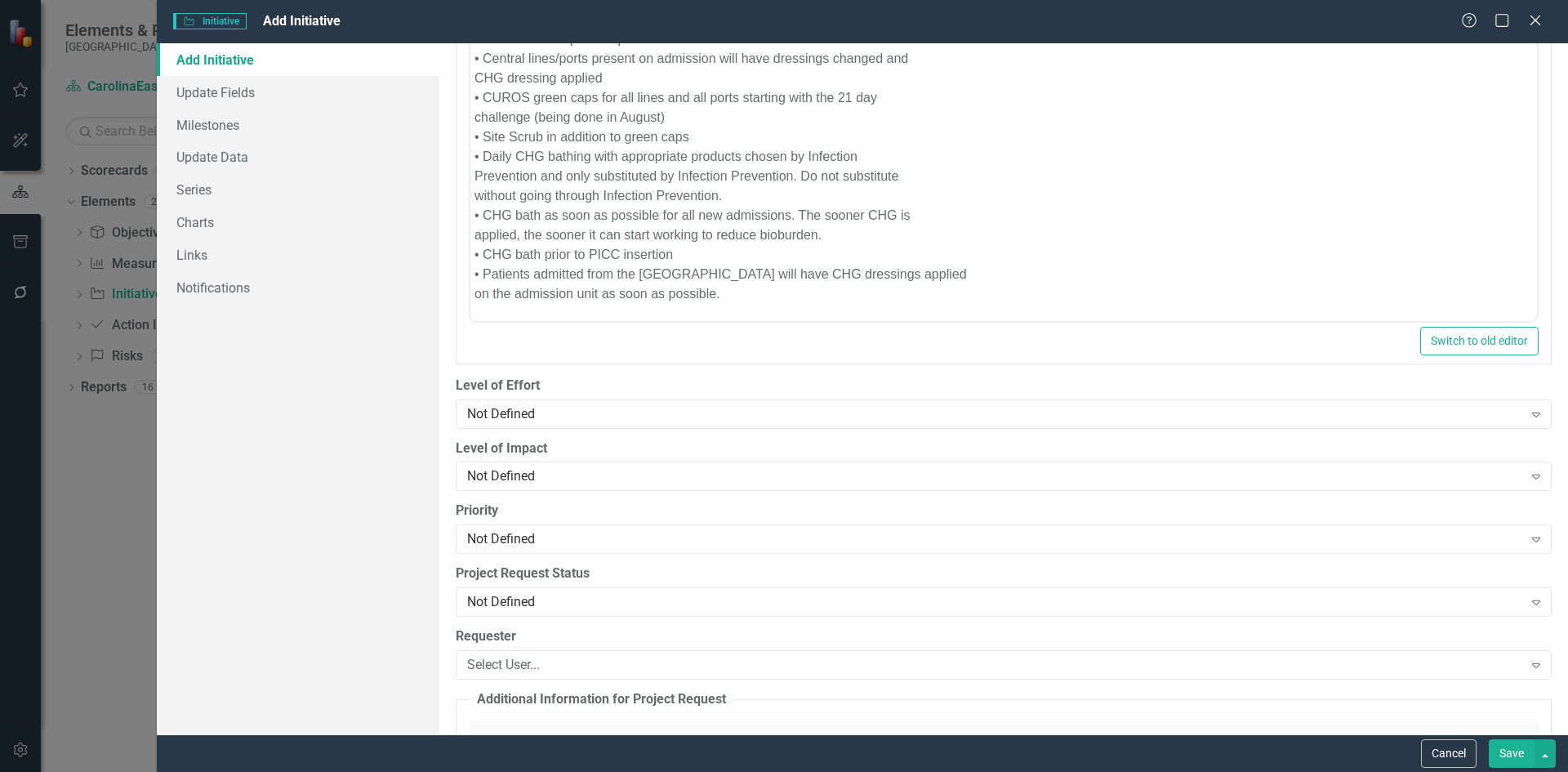
scroll to position [990, 0]
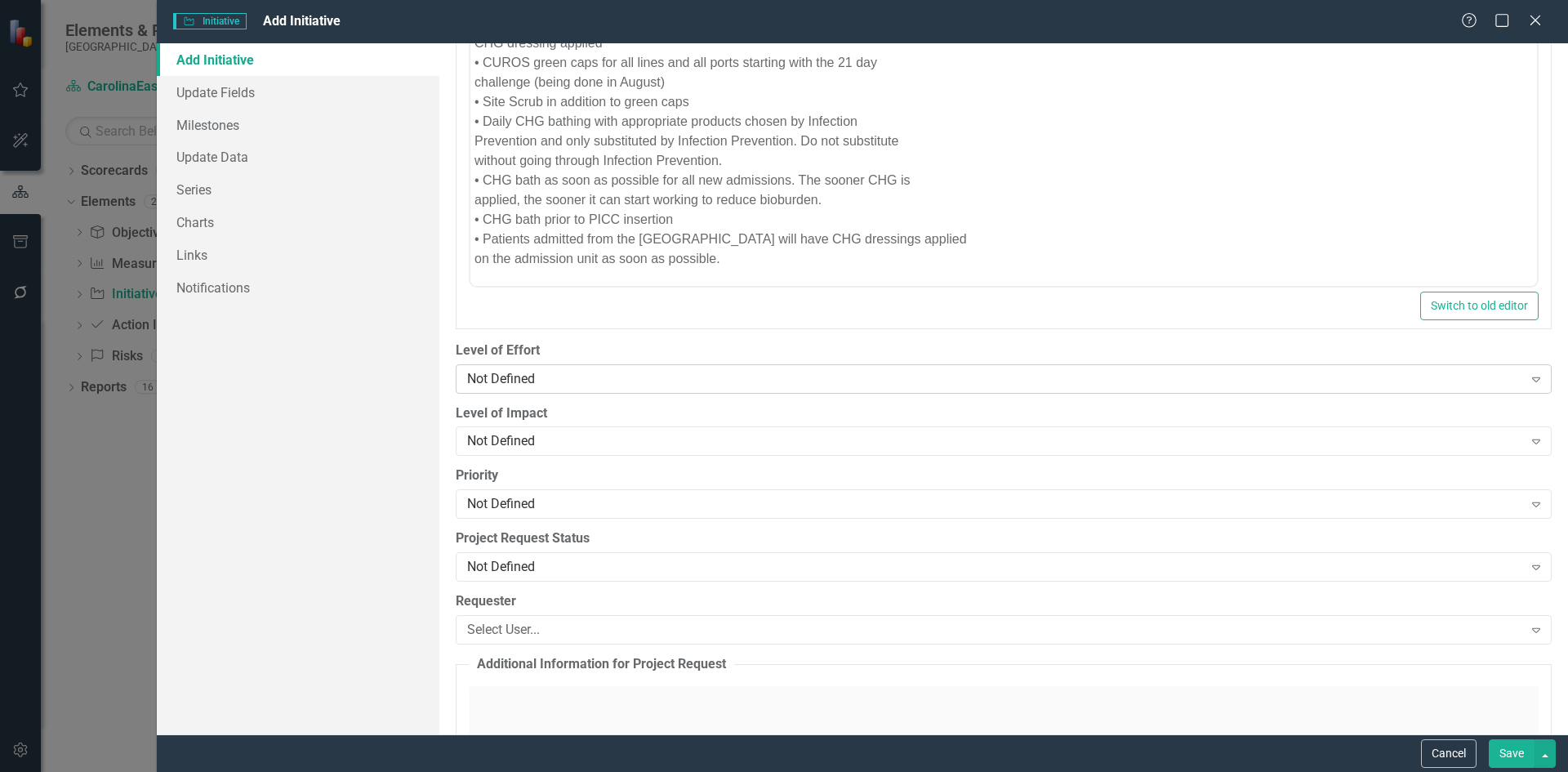
click at [1529, 381] on icon "Expand" at bounding box center [1536, 379] width 16 height 13
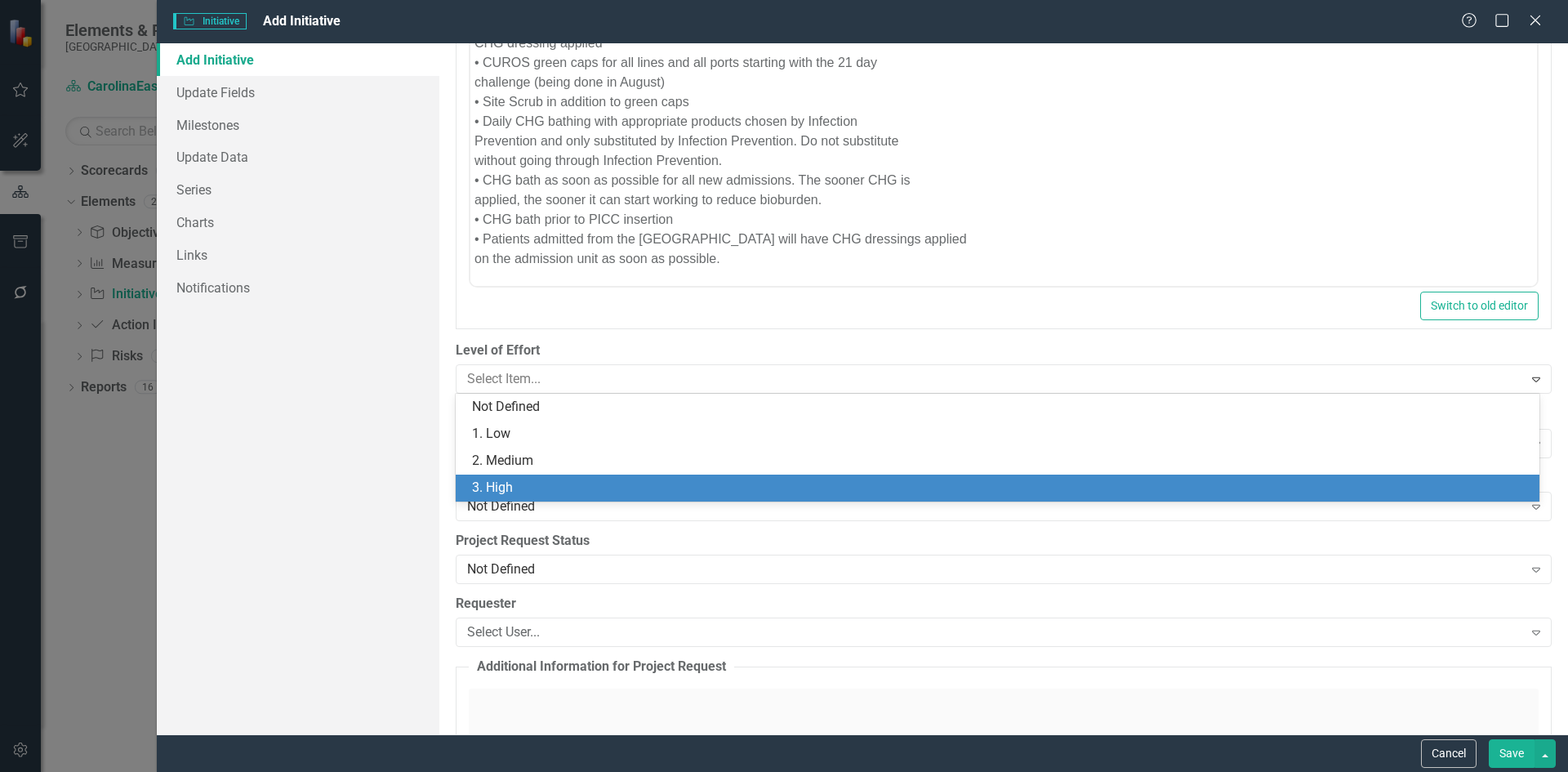
click at [602, 495] on div "3. High" at bounding box center [1001, 489] width 1058 height 19
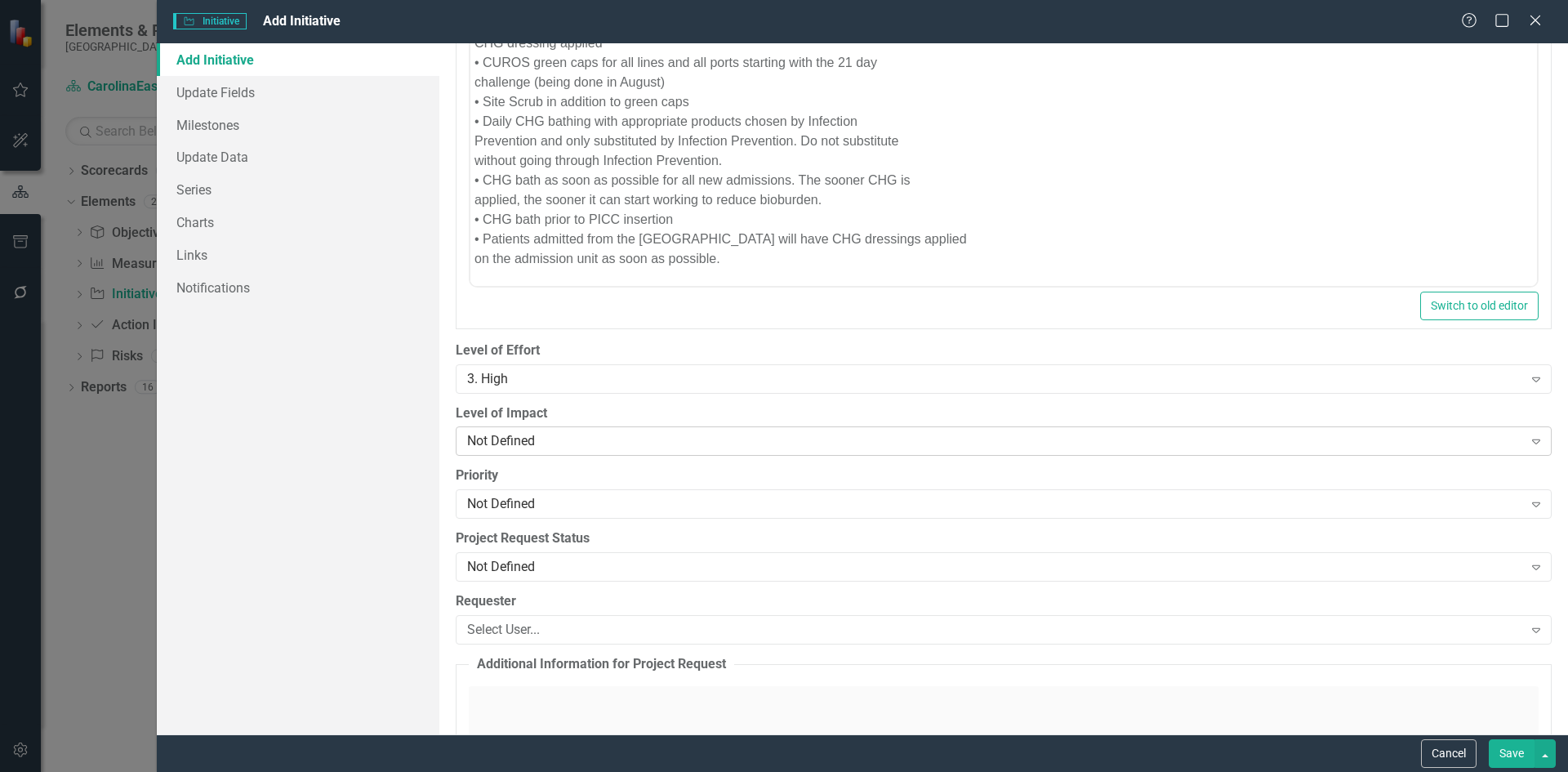
click at [1530, 447] on icon "Expand" at bounding box center [1536, 441] width 16 height 13
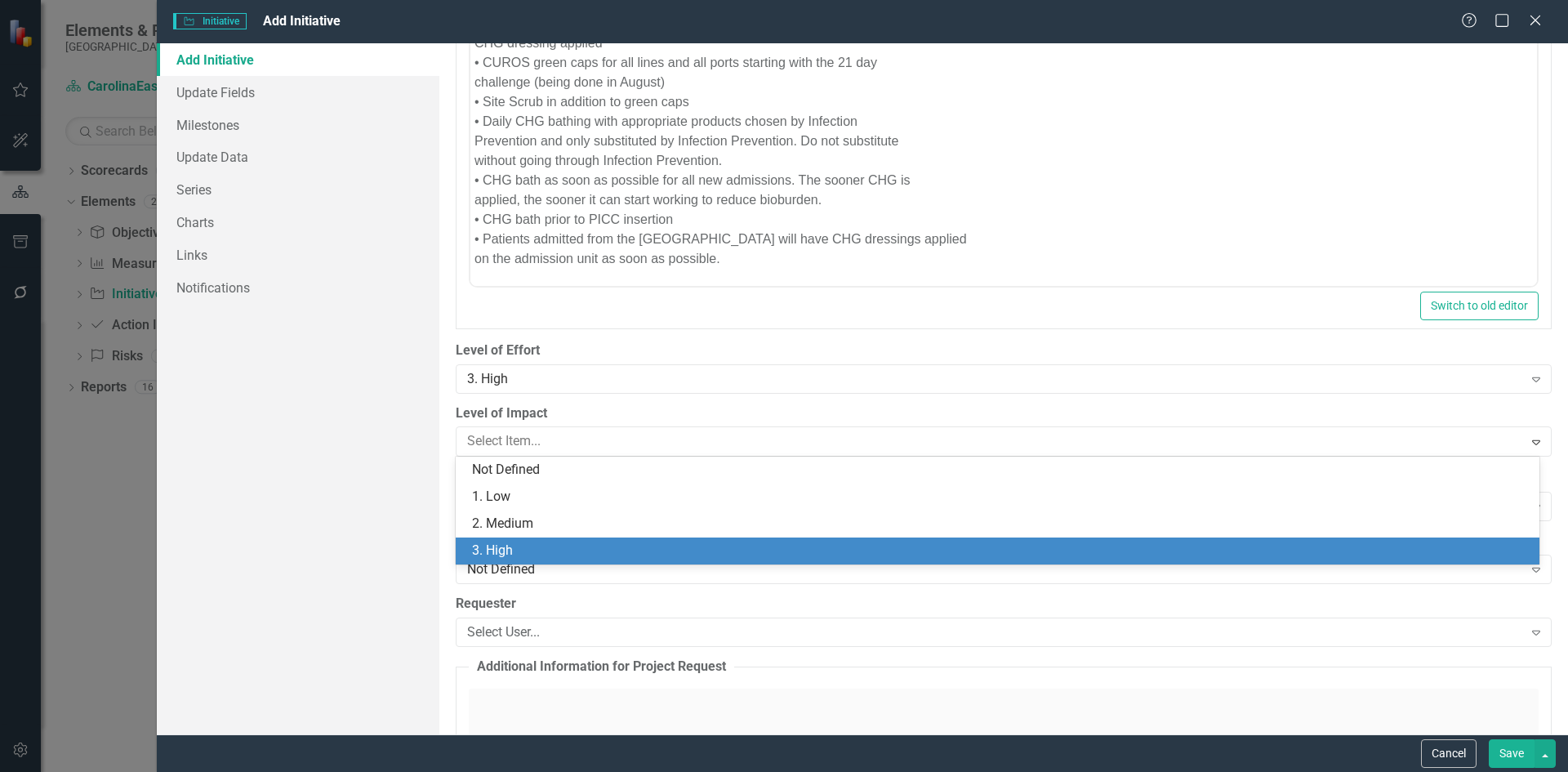
click at [534, 546] on div "3. High" at bounding box center [1001, 551] width 1058 height 19
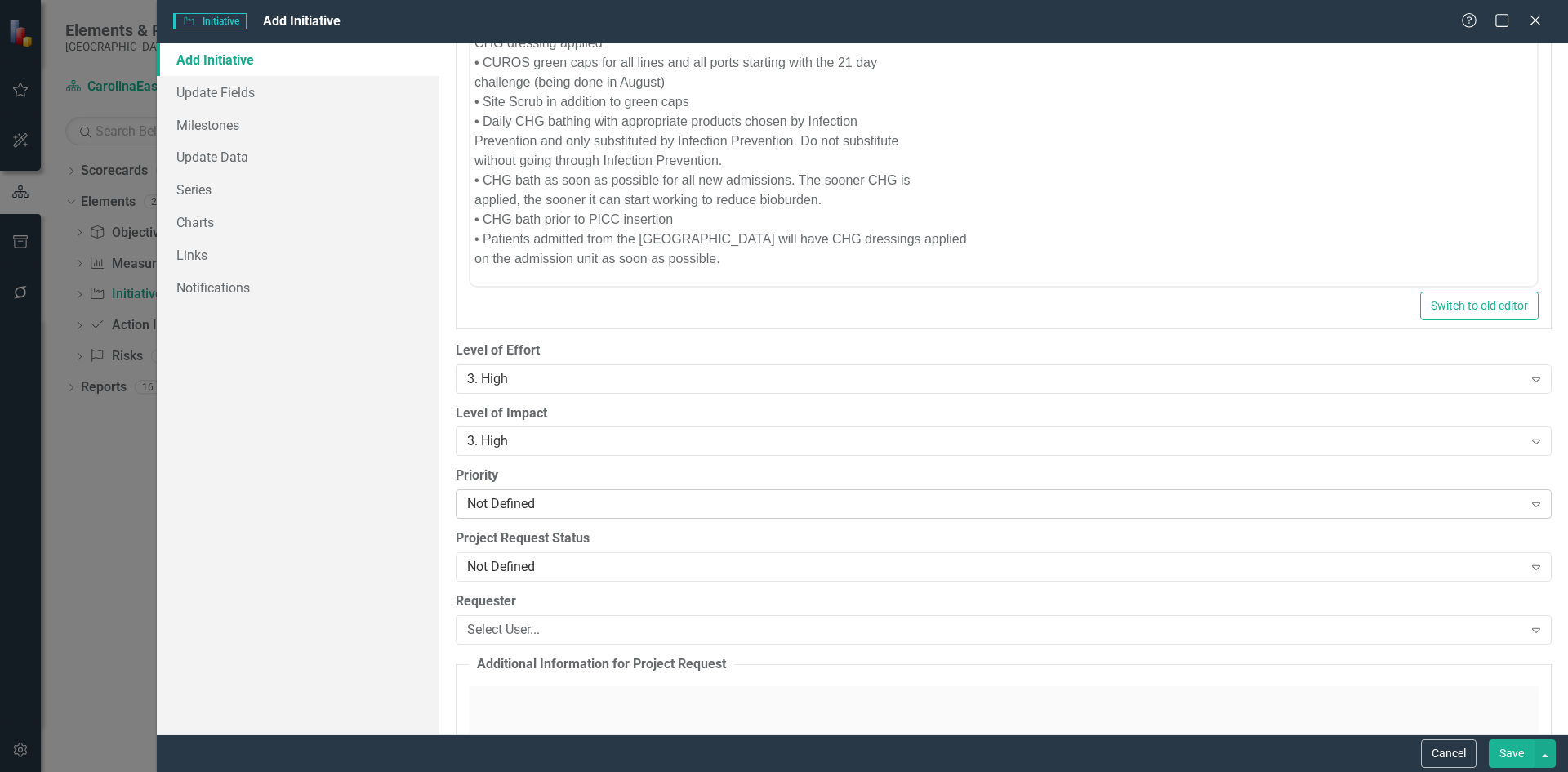
click at [1529, 501] on icon "Expand" at bounding box center [1536, 504] width 16 height 13
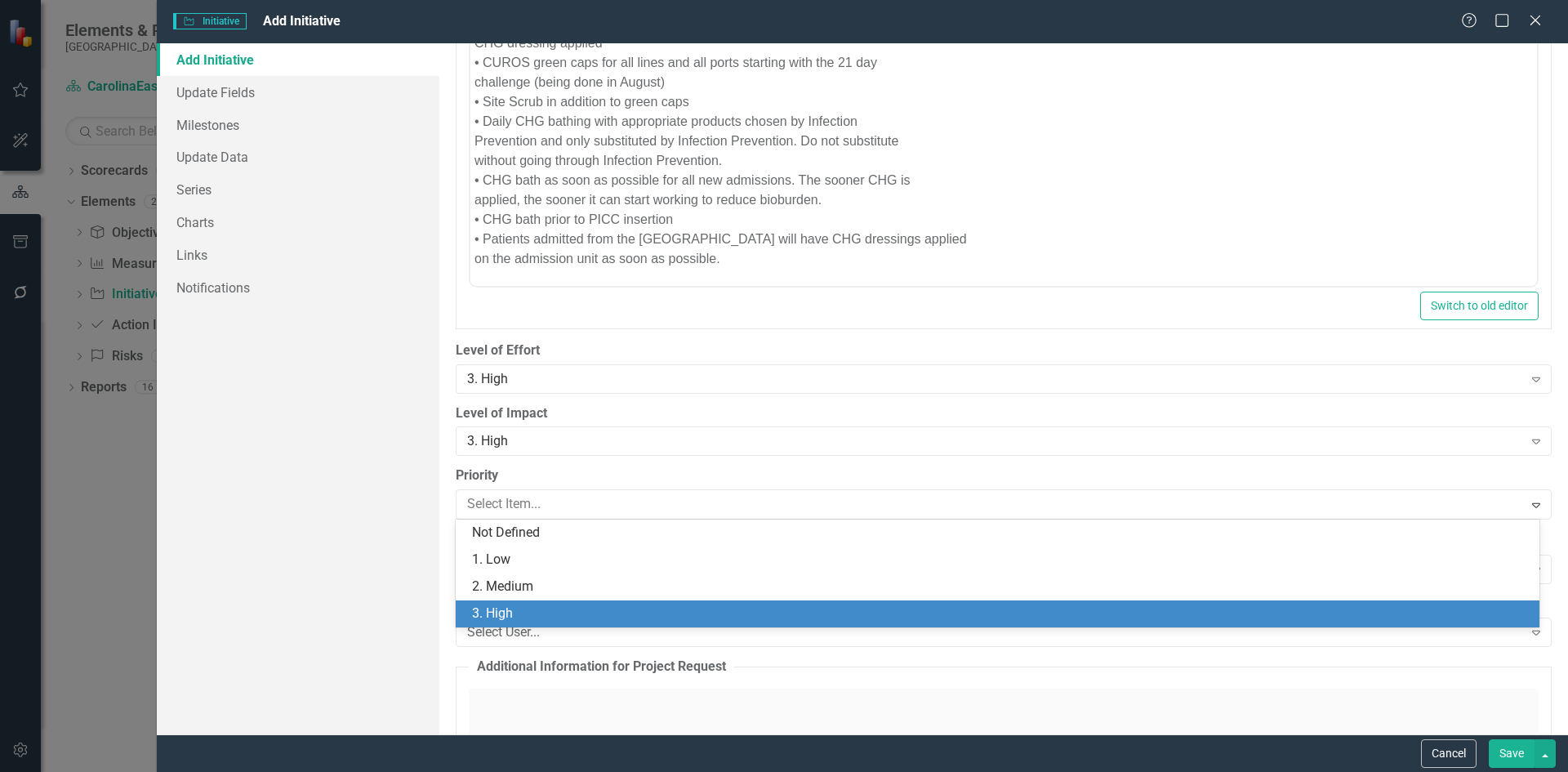
click at [524, 618] on div "3. High" at bounding box center [1001, 614] width 1058 height 19
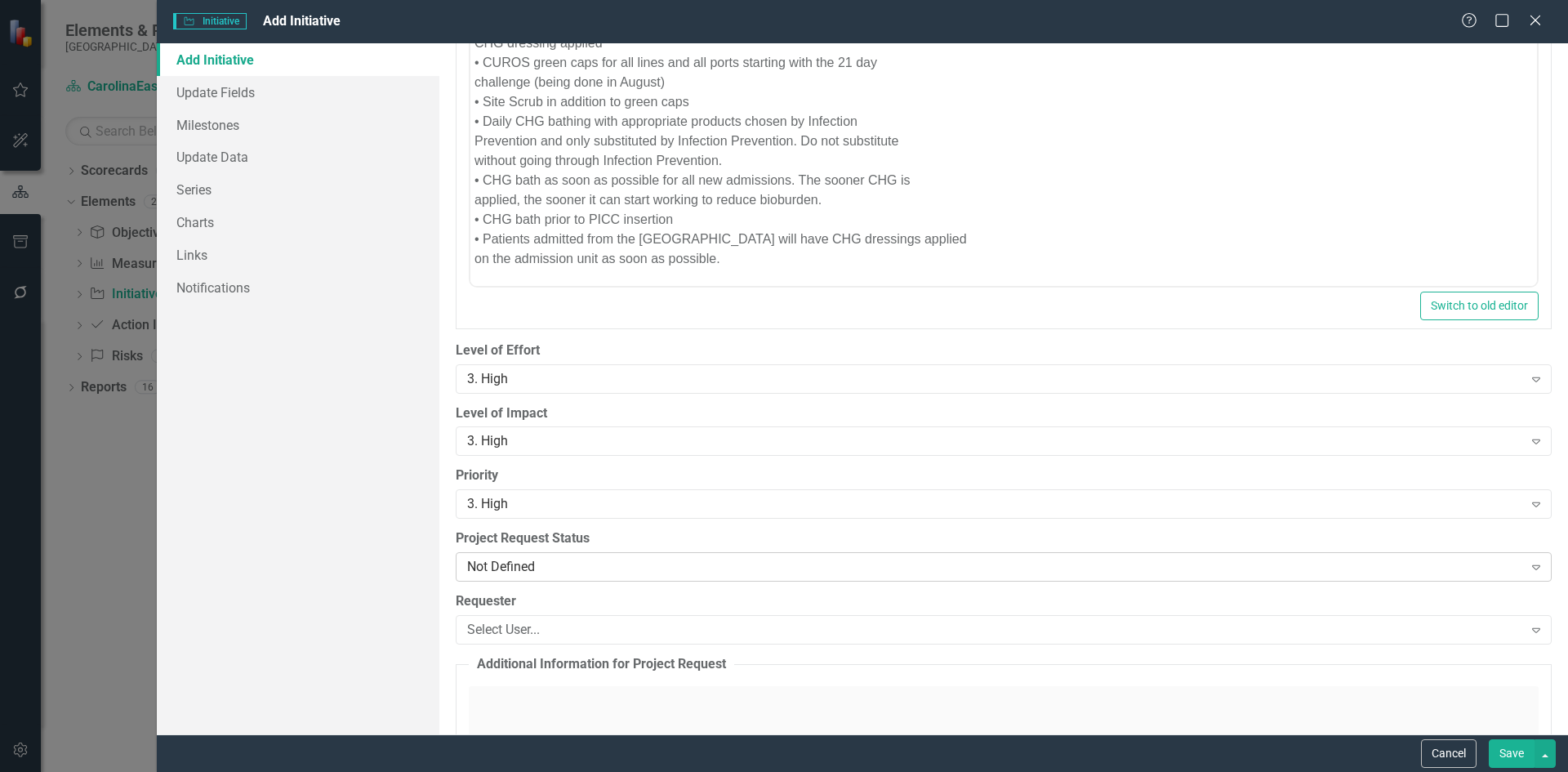
click at [1529, 570] on icon "Expand" at bounding box center [1536, 567] width 16 height 13
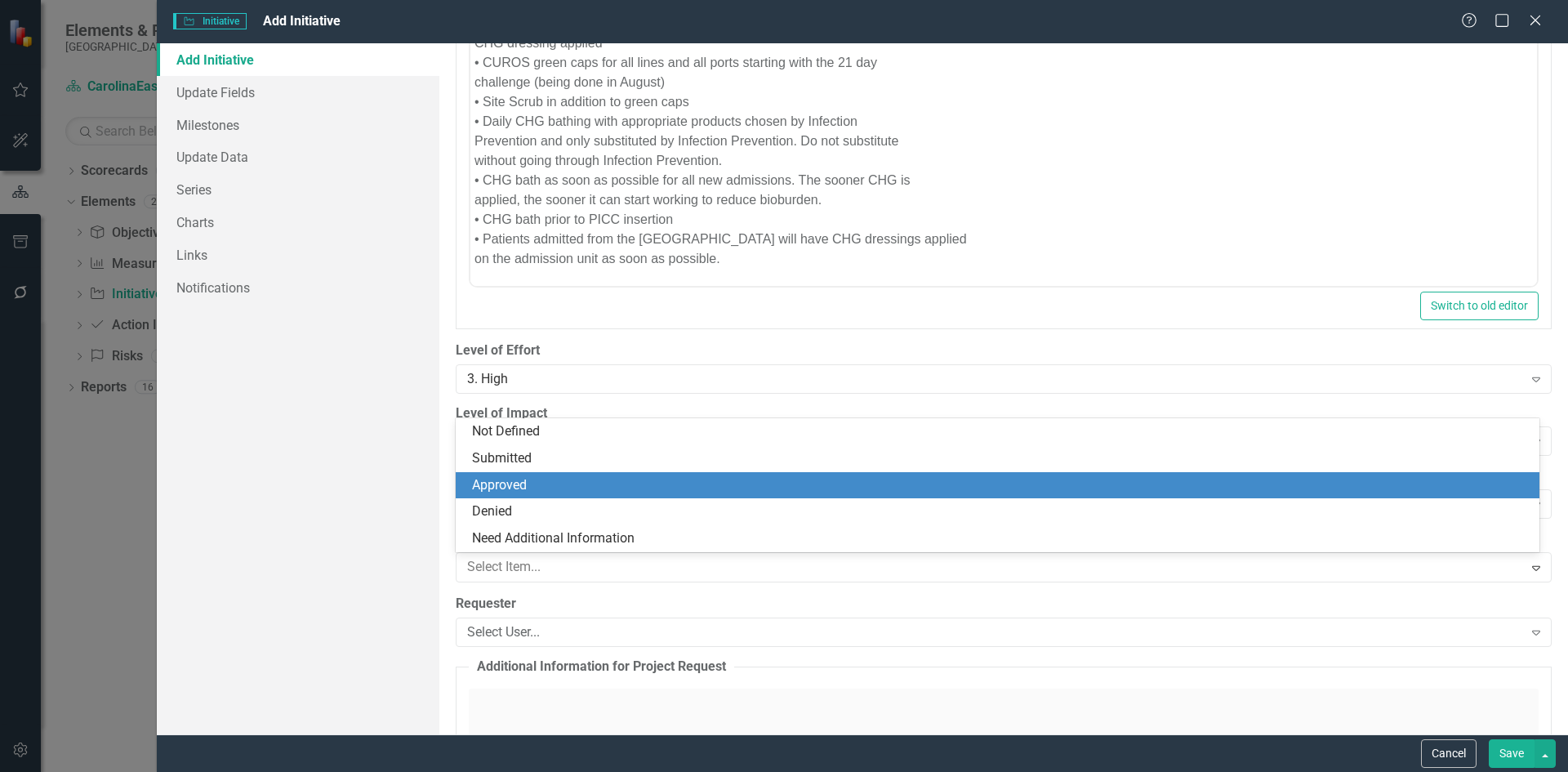
click at [678, 488] on div "Approved" at bounding box center [1001, 486] width 1058 height 19
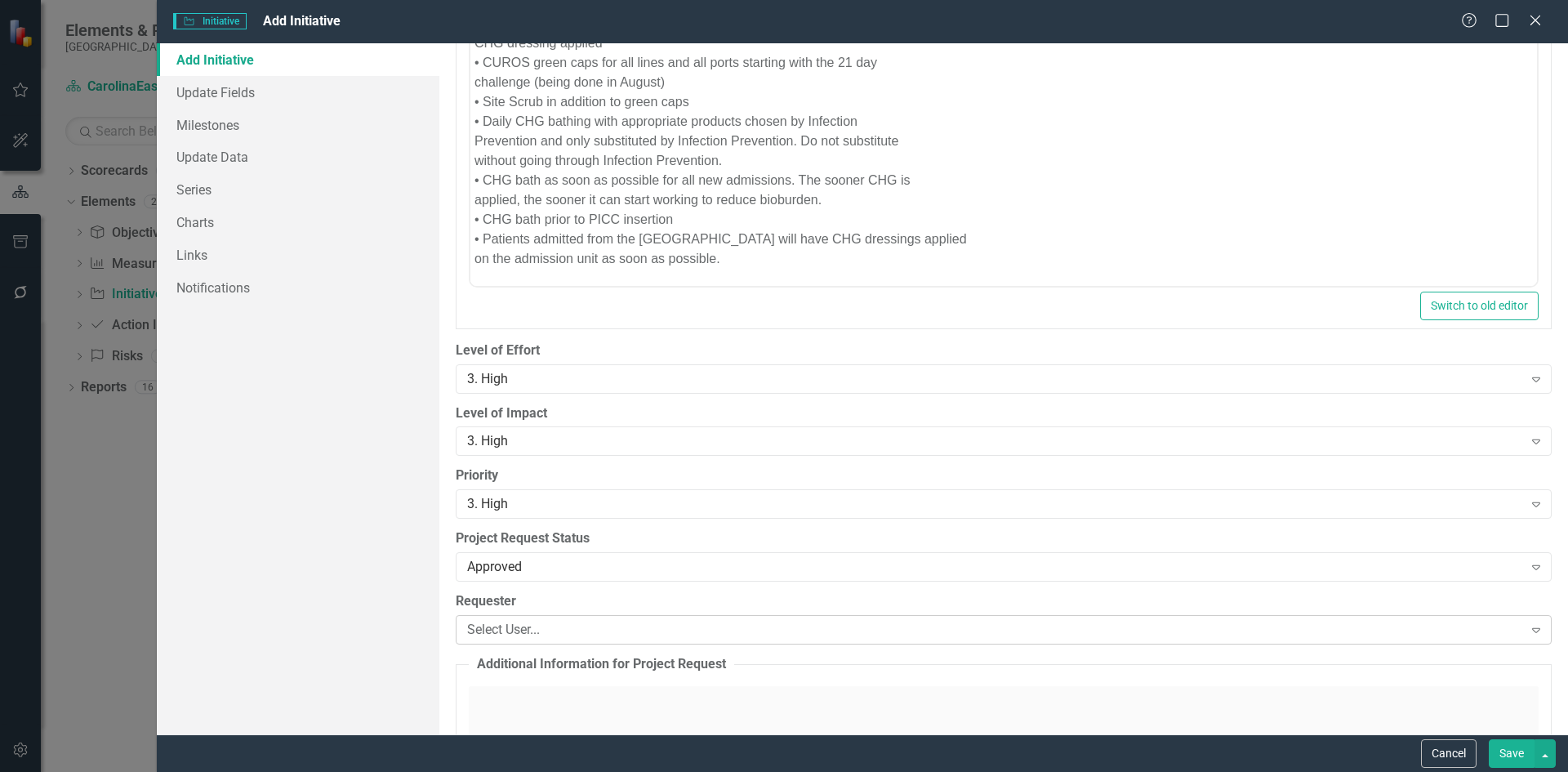
click at [1529, 631] on icon "Expand" at bounding box center [1536, 629] width 16 height 13
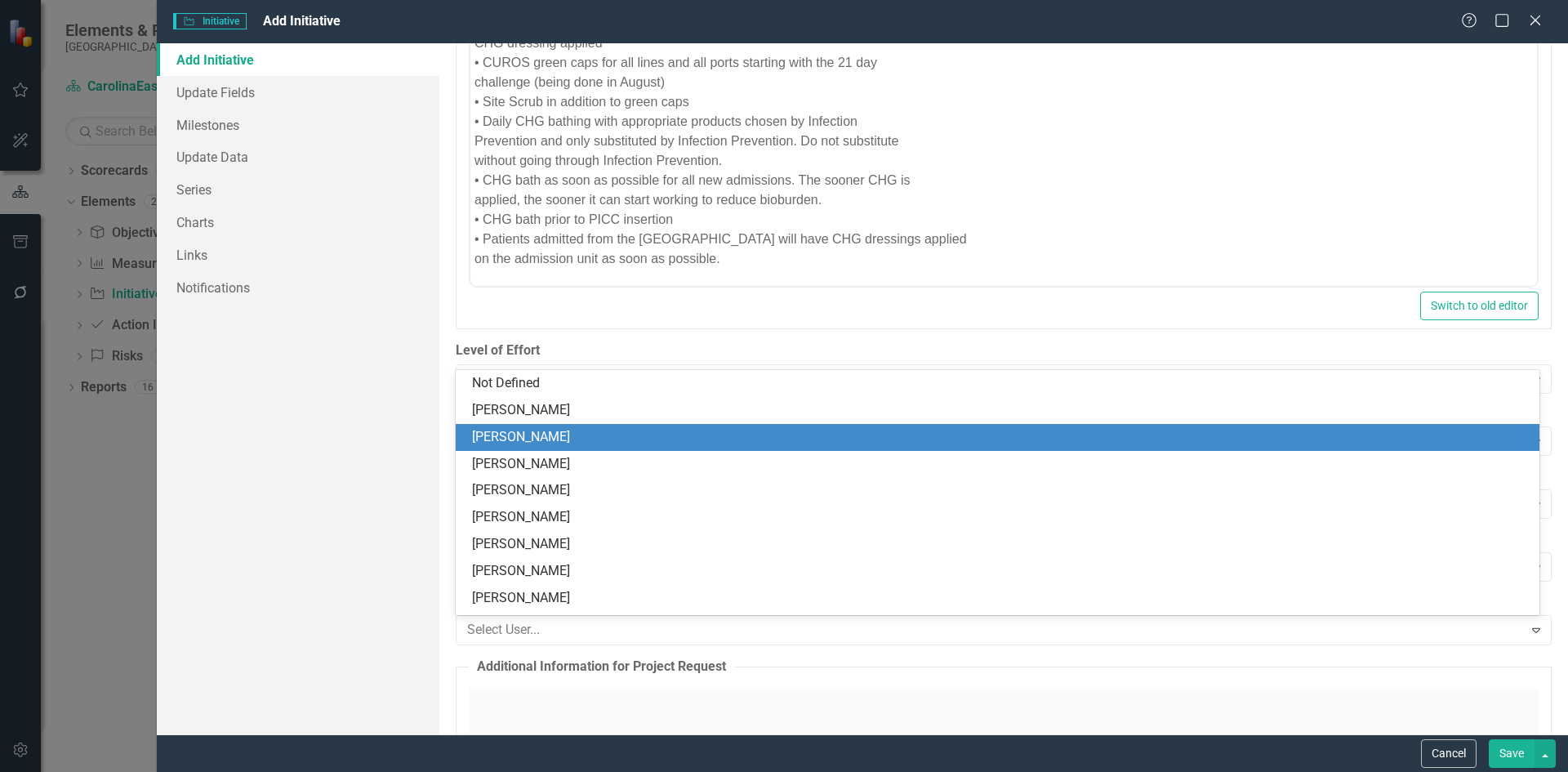
click at [785, 430] on div "[PERSON_NAME]" at bounding box center [1001, 438] width 1058 height 19
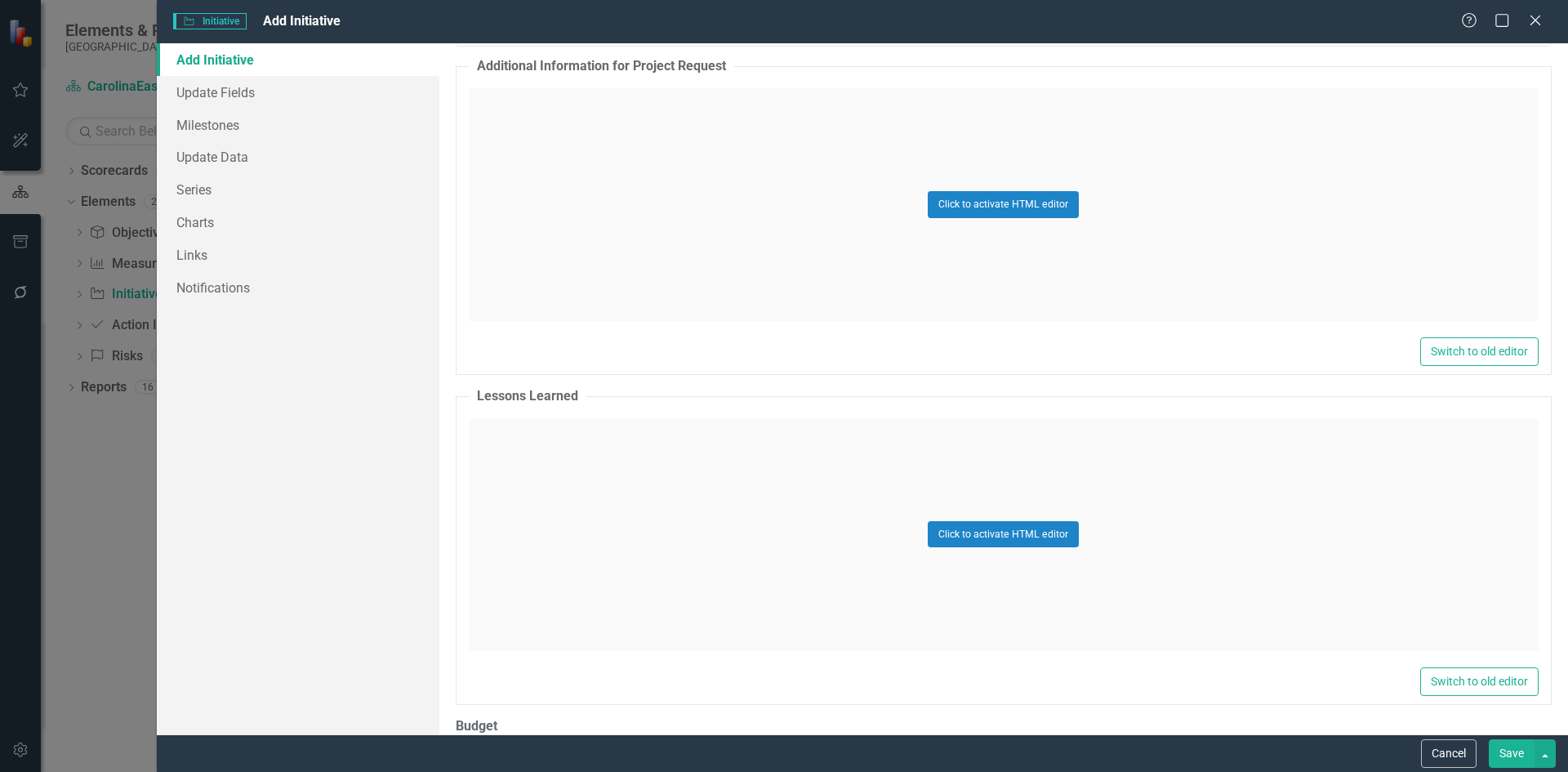
scroll to position [1648, 0]
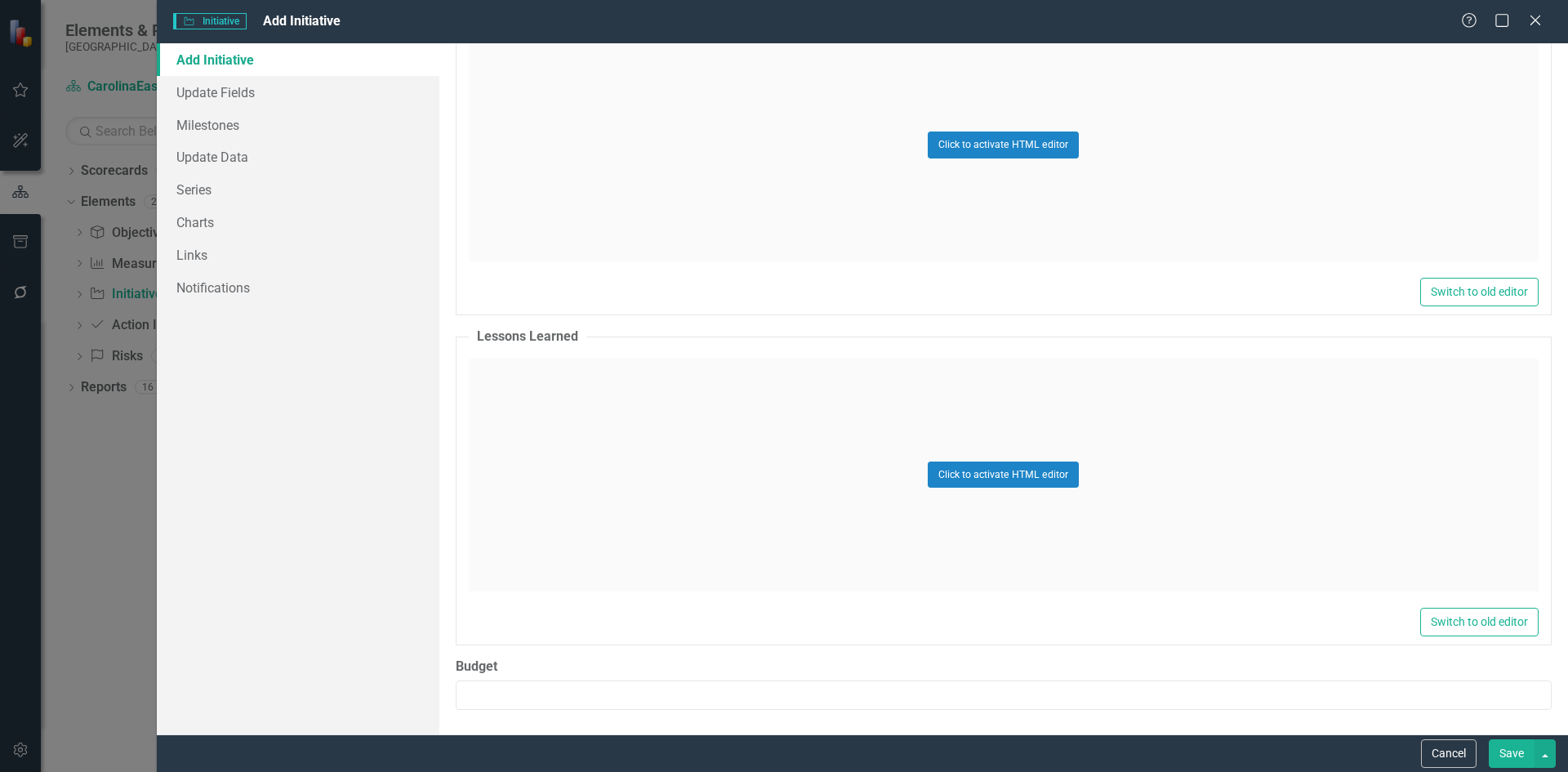
click at [1521, 757] on button "Save" at bounding box center [1511, 753] width 45 height 28
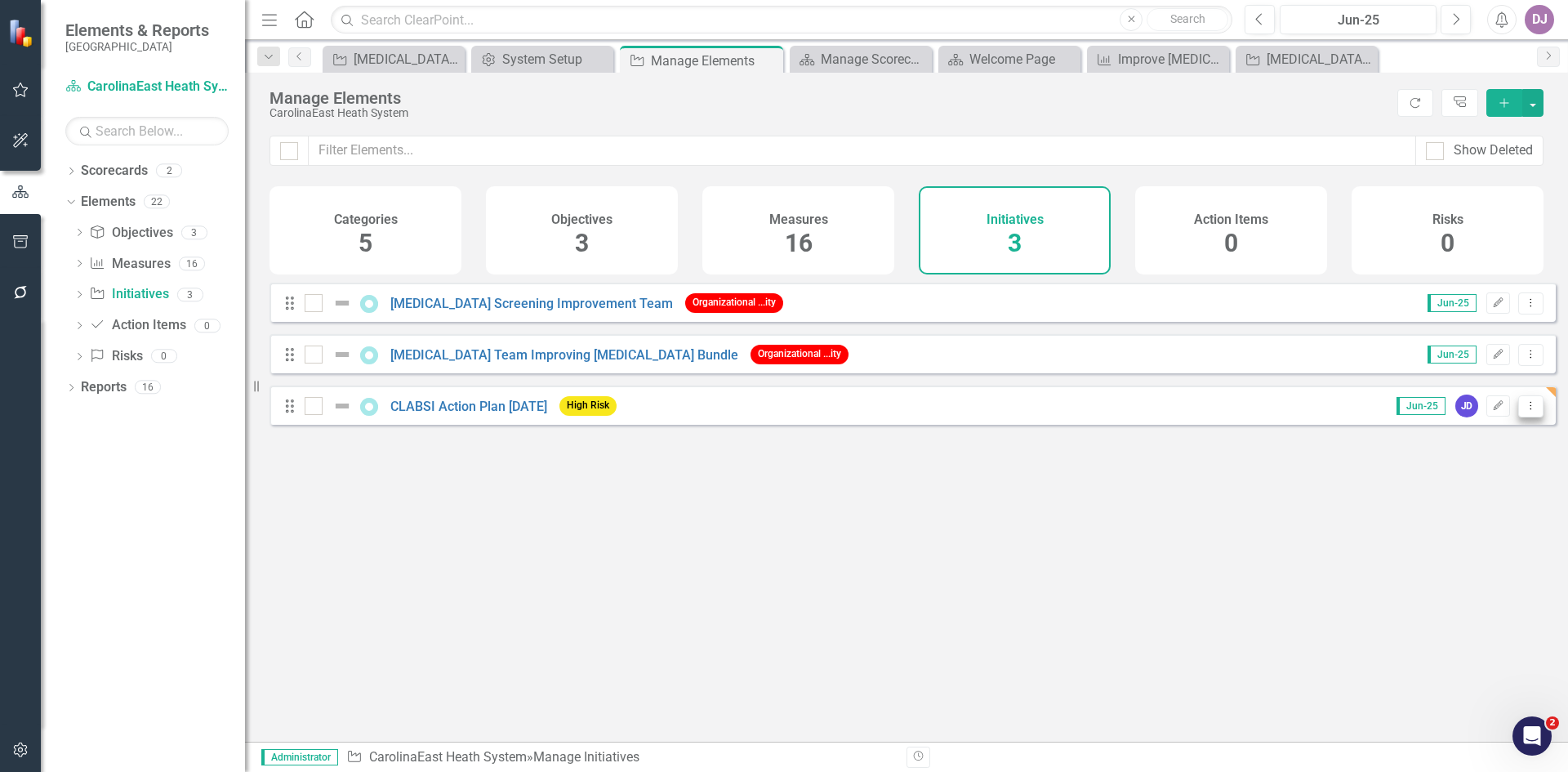
click at [1531, 417] on button "Dropdown Menu" at bounding box center [1531, 407] width 26 height 22
click at [1492, 411] on icon "Edit" at bounding box center [1498, 405] width 12 height 9
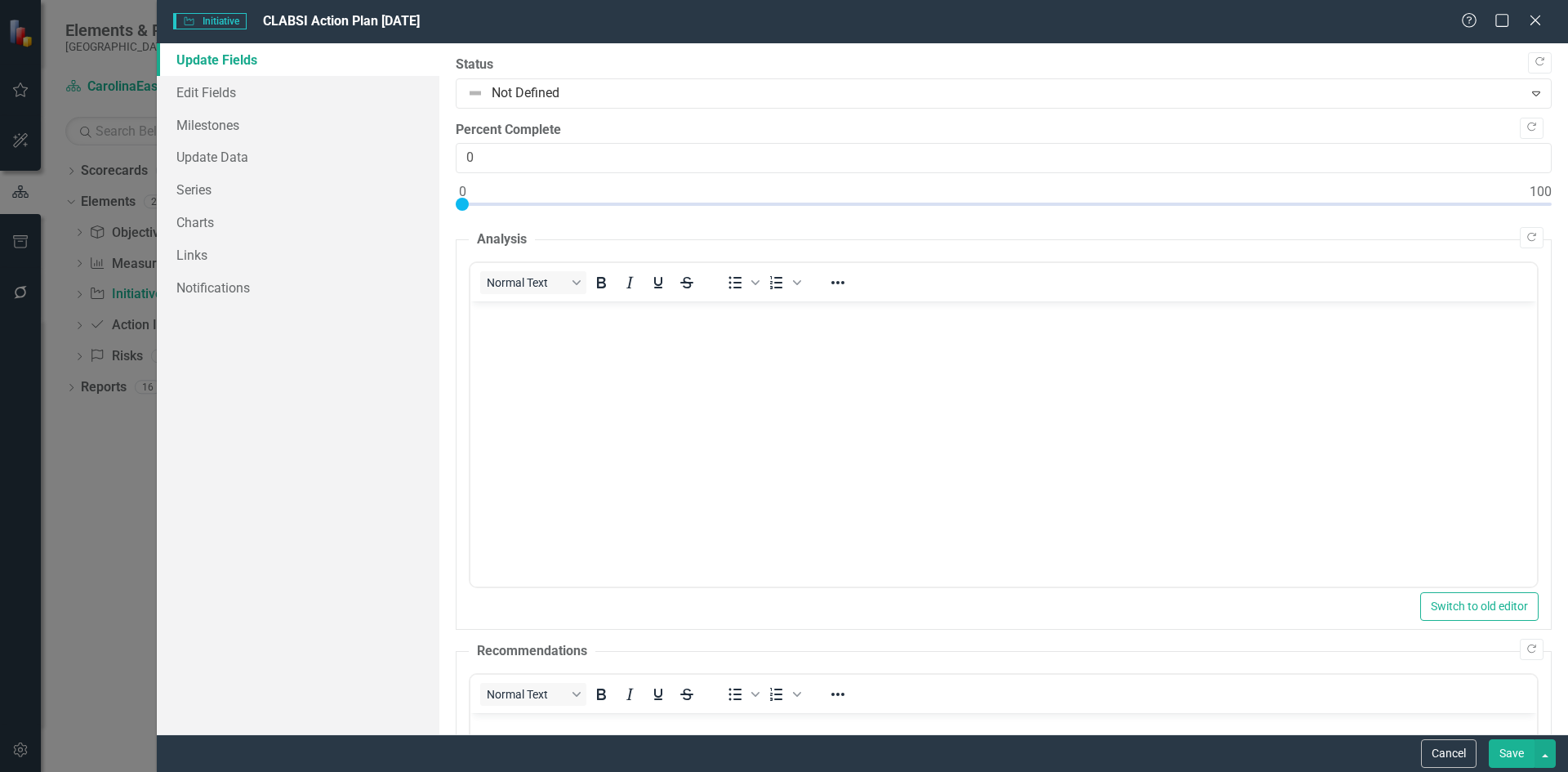
scroll to position [0, 0]
click at [190, 256] on link "Links" at bounding box center [298, 255] width 282 height 33
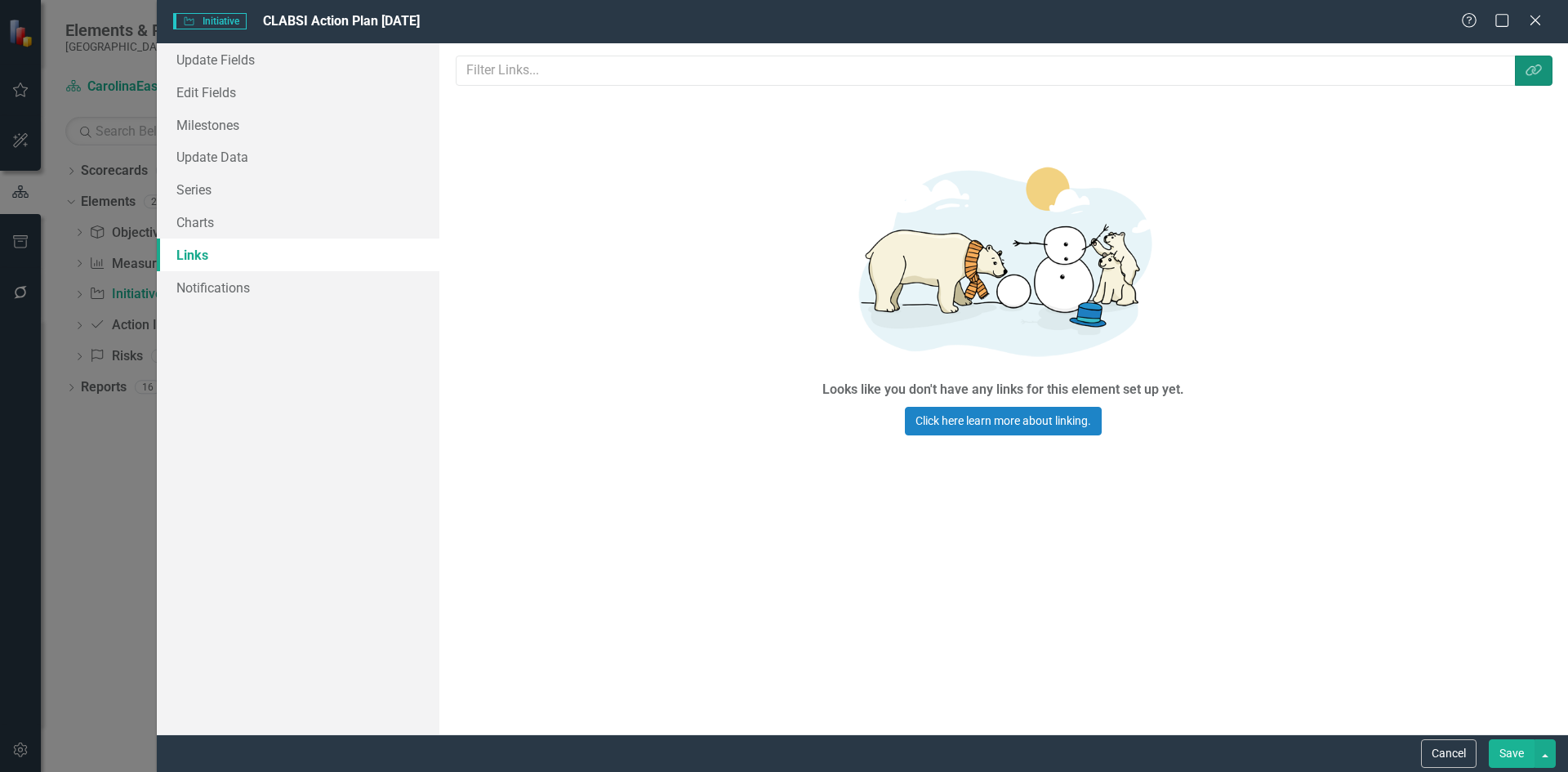
click at [1533, 76] on icon "Link Tag" at bounding box center [1534, 70] width 16 height 13
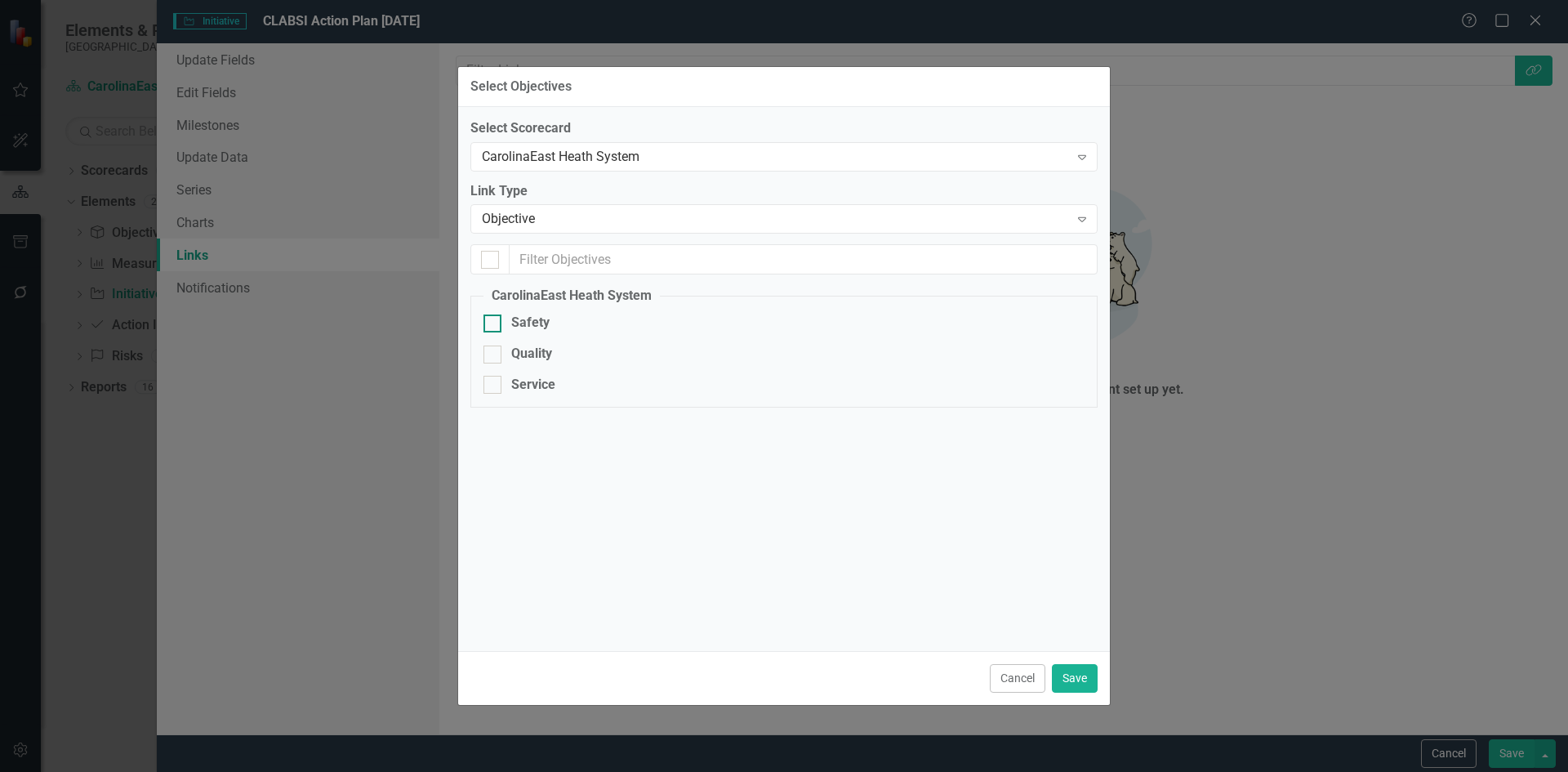
click at [499, 328] on div at bounding box center [492, 323] width 18 height 18
click at [494, 325] on input "Safety" at bounding box center [488, 319] width 10 height 10
checkbox input "true"
click at [1081, 684] on button "Save" at bounding box center [1075, 678] width 45 height 28
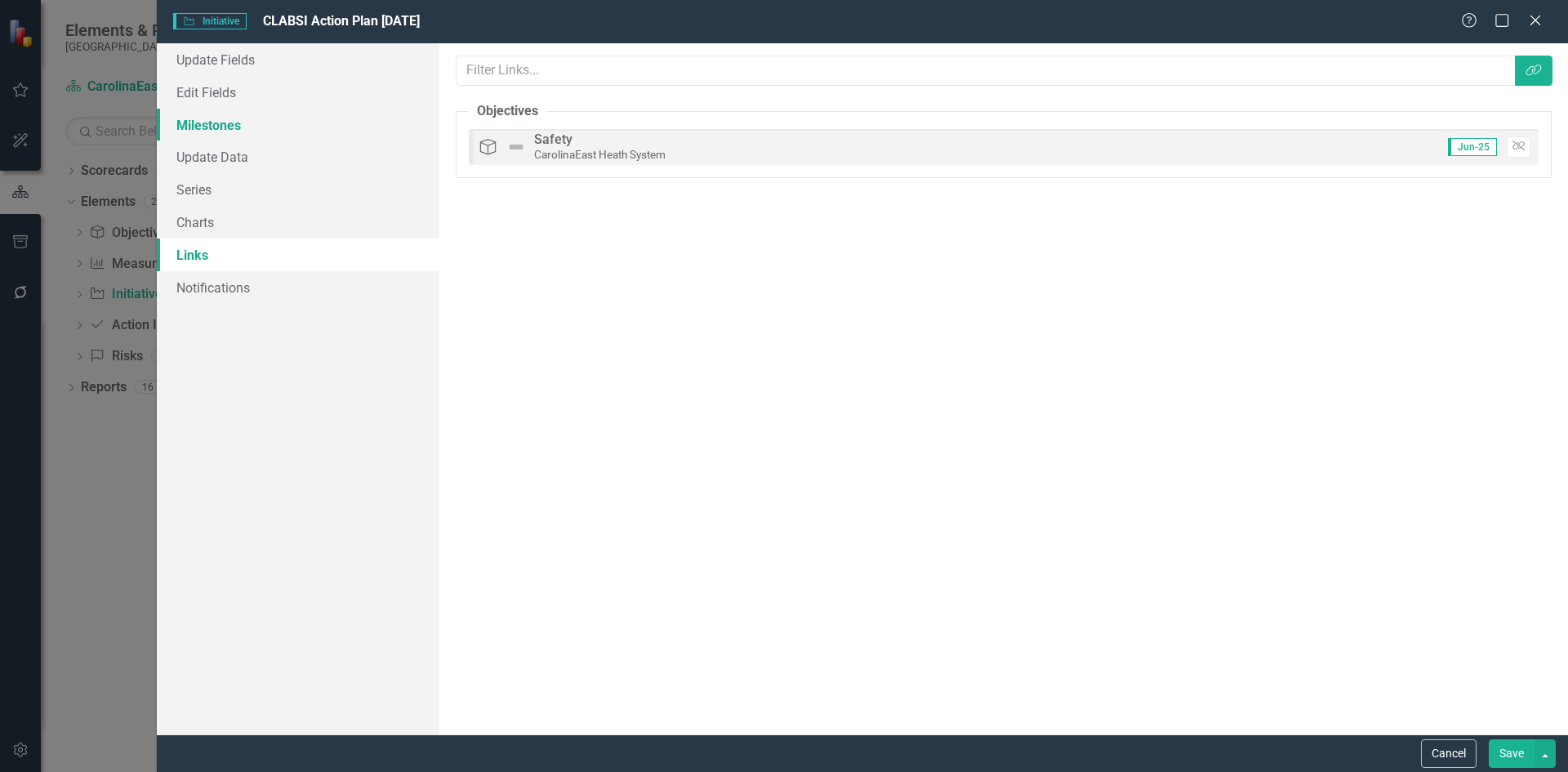
click at [227, 128] on link "Milestones" at bounding box center [298, 125] width 282 height 33
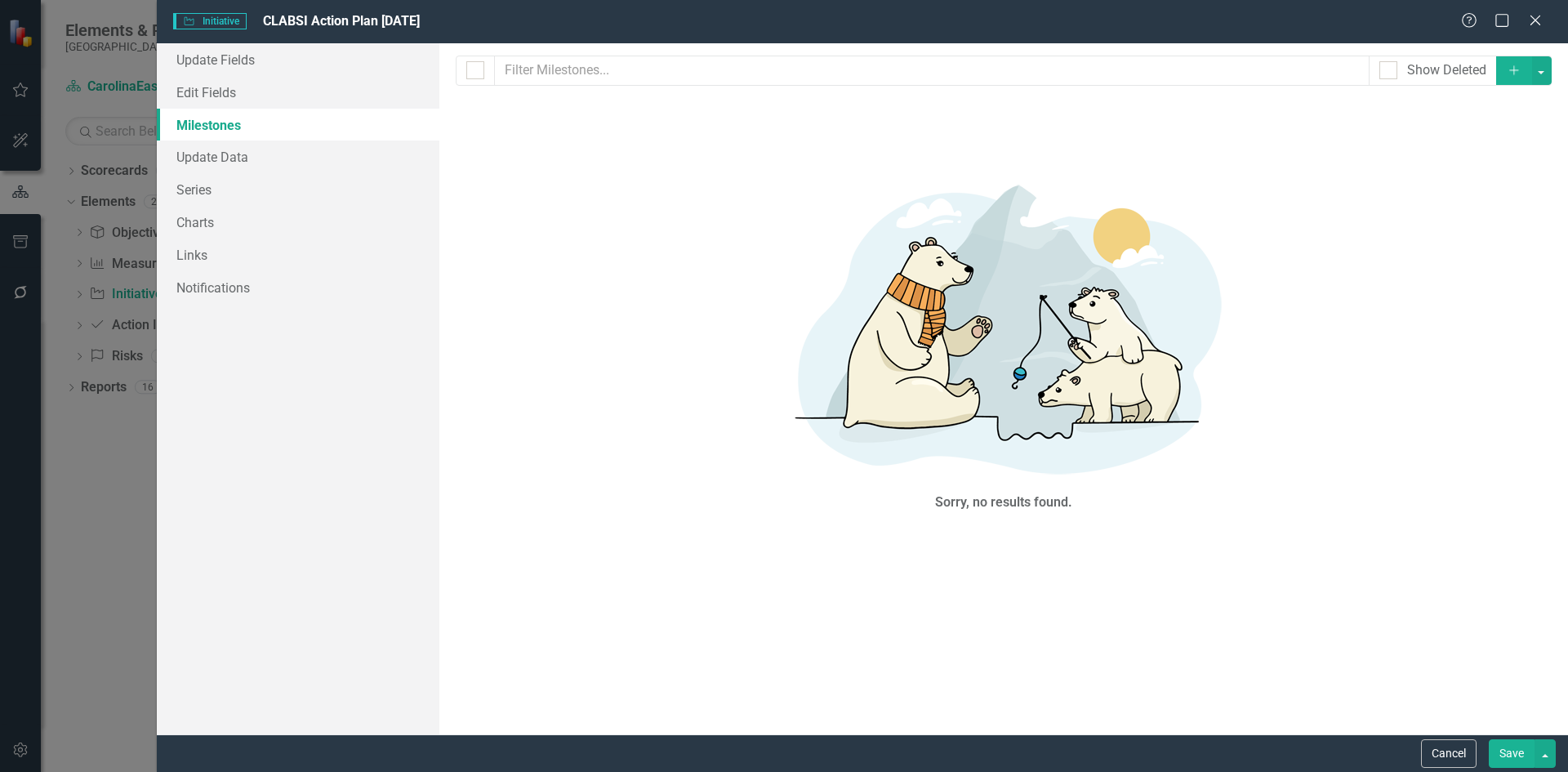
click at [1516, 75] on icon "Add" at bounding box center [1514, 70] width 15 height 11
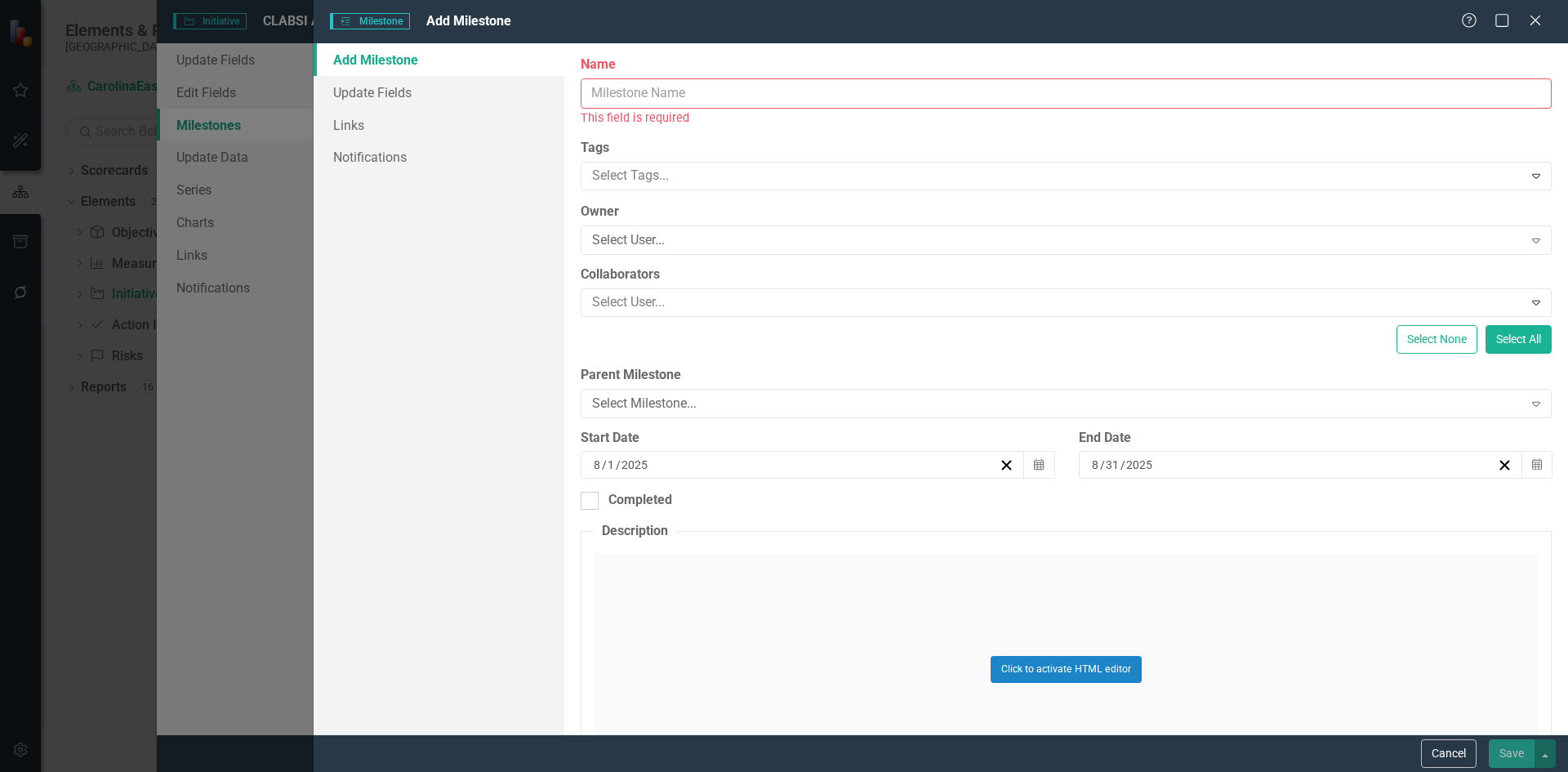
click at [635, 94] on input "Name" at bounding box center [1067, 93] width 972 height 30
click at [708, 593] on div "Click to activate HTML editor" at bounding box center [1066, 669] width 945 height 233
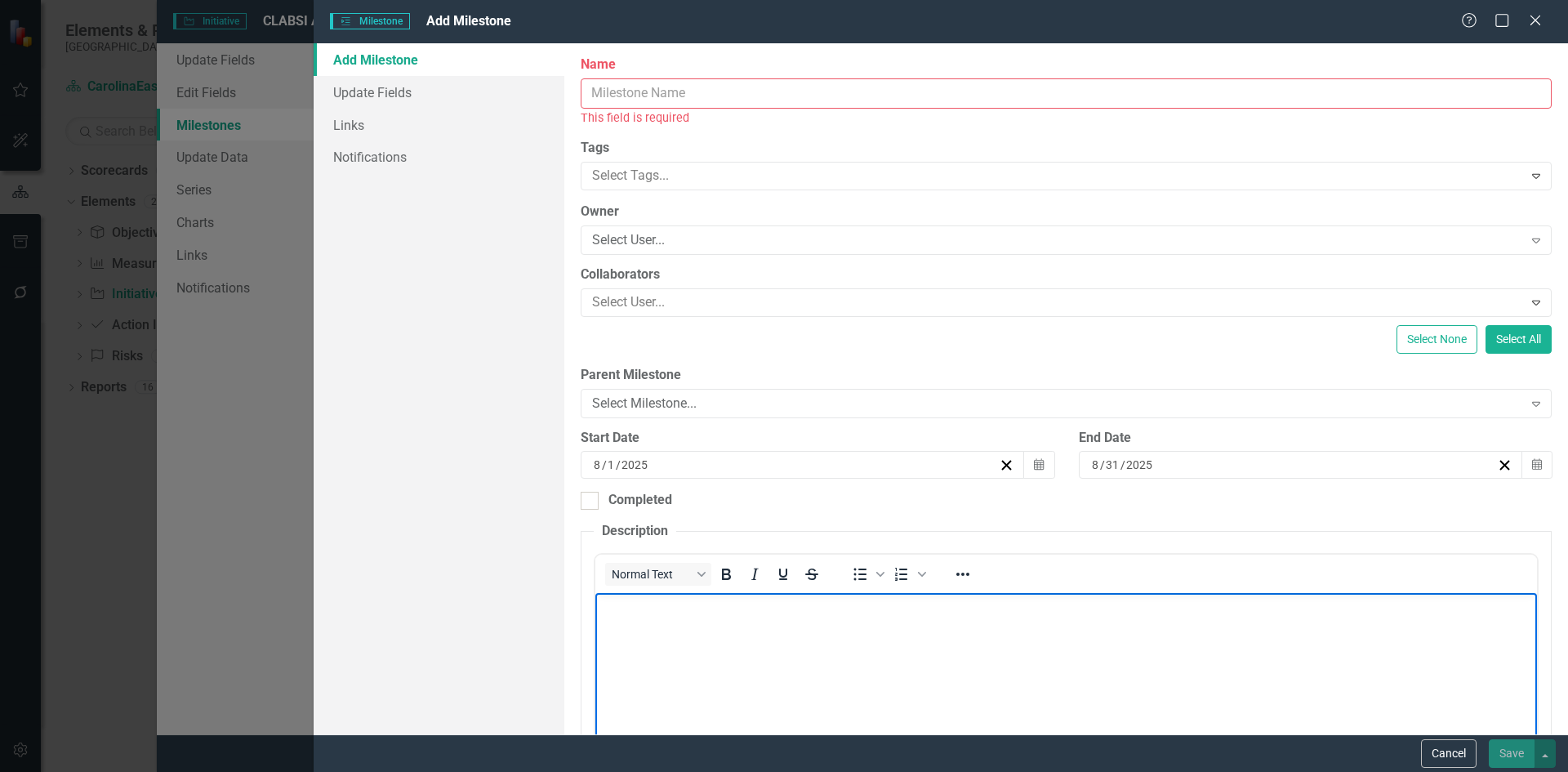
click at [697, 629] on body "Rich Text Area. Press ALT-0 for help." at bounding box center [1066, 716] width 941 height 246
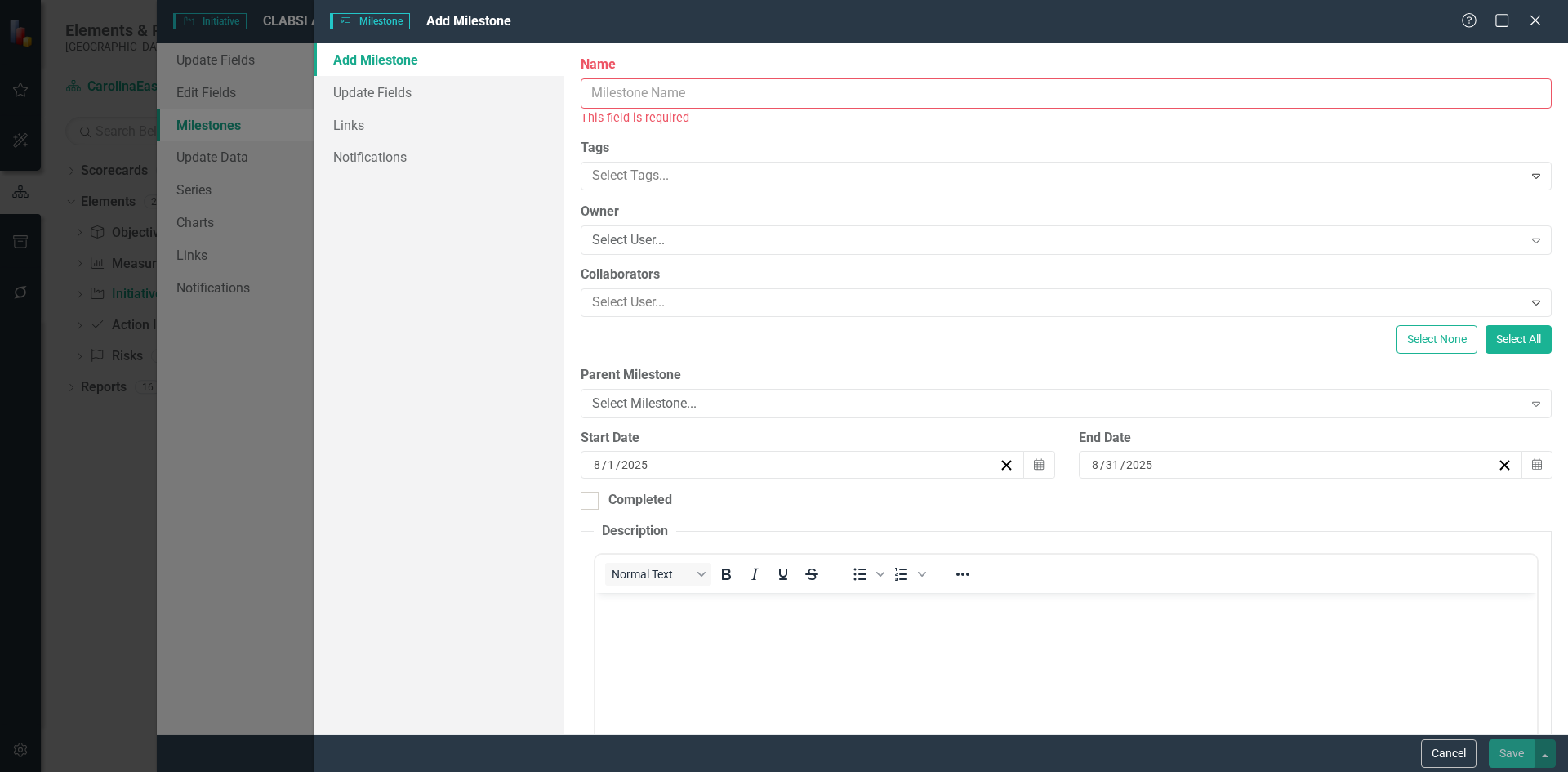
click at [602, 93] on input "Name" at bounding box center [1067, 93] width 972 height 30
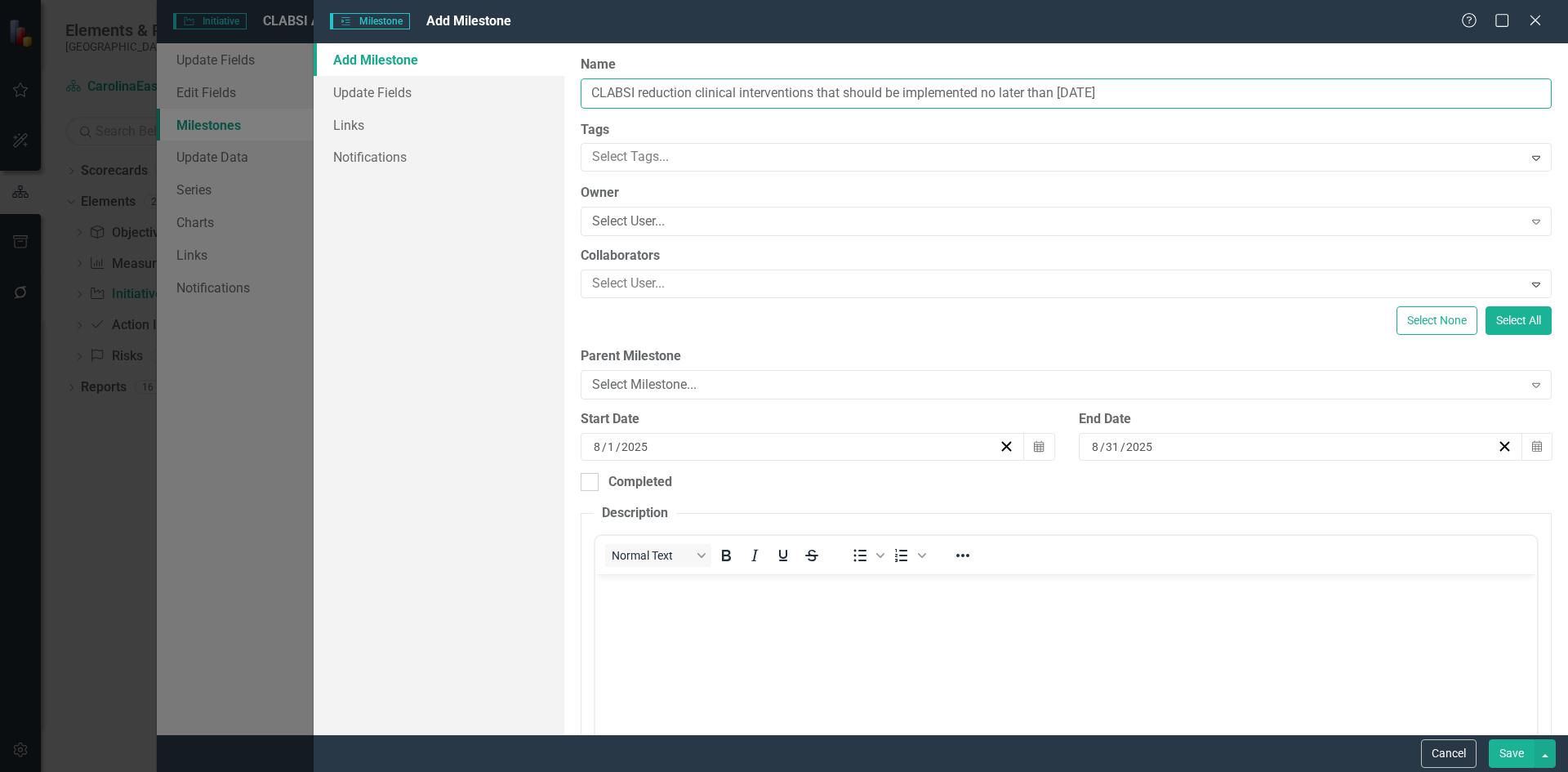
drag, startPoint x: 820, startPoint y: 89, endPoint x: 1056, endPoint y: 73, distance: 236.5
click at [1056, 73] on div "Name CLABSI reduction clinical interventions that should be implemented no late…" at bounding box center [1067, 82] width 972 height 53
type input "CLABSI reduction clinical interventions [DATE]"
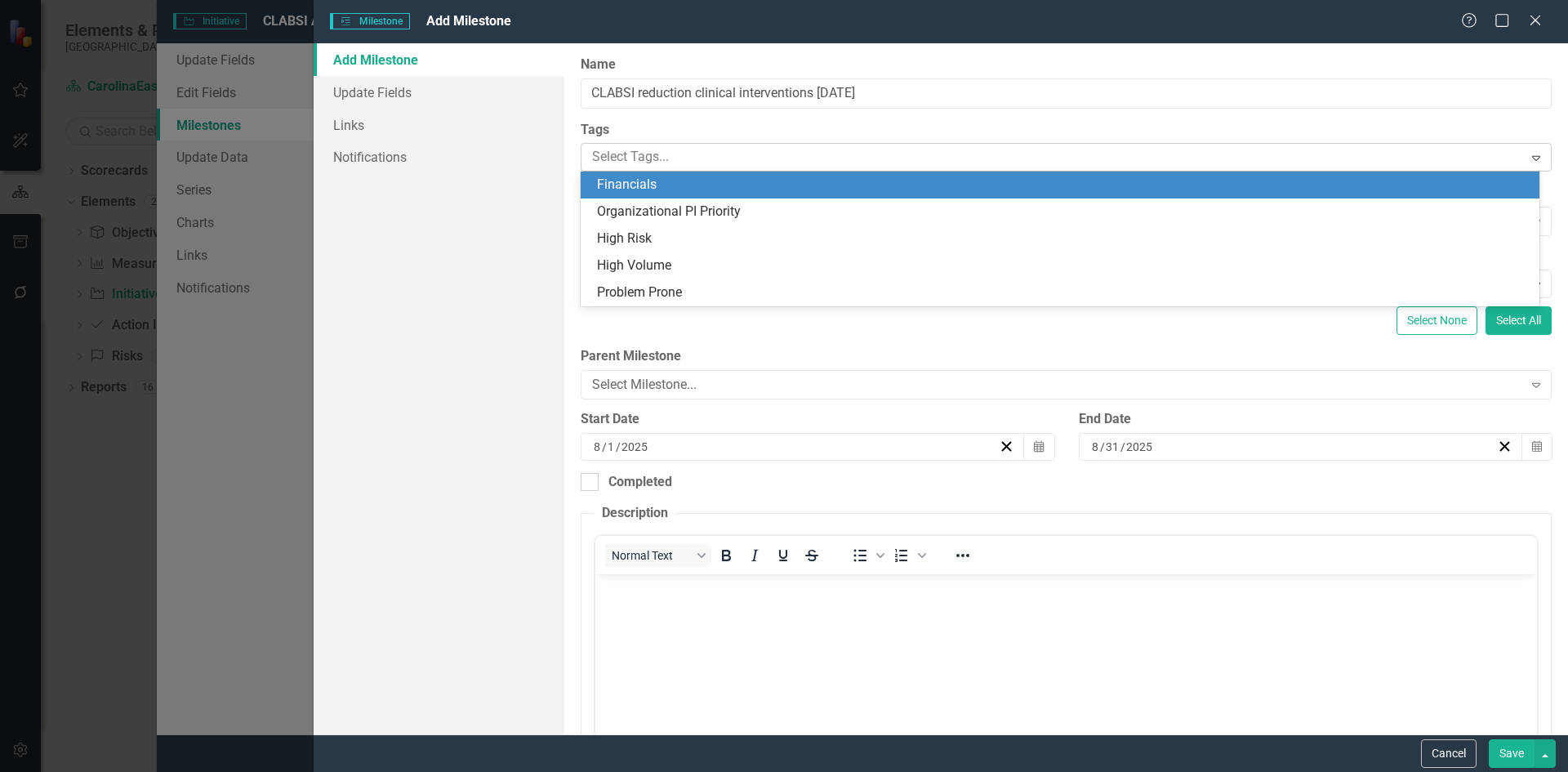
click at [1529, 154] on icon "Expand" at bounding box center [1536, 157] width 16 height 13
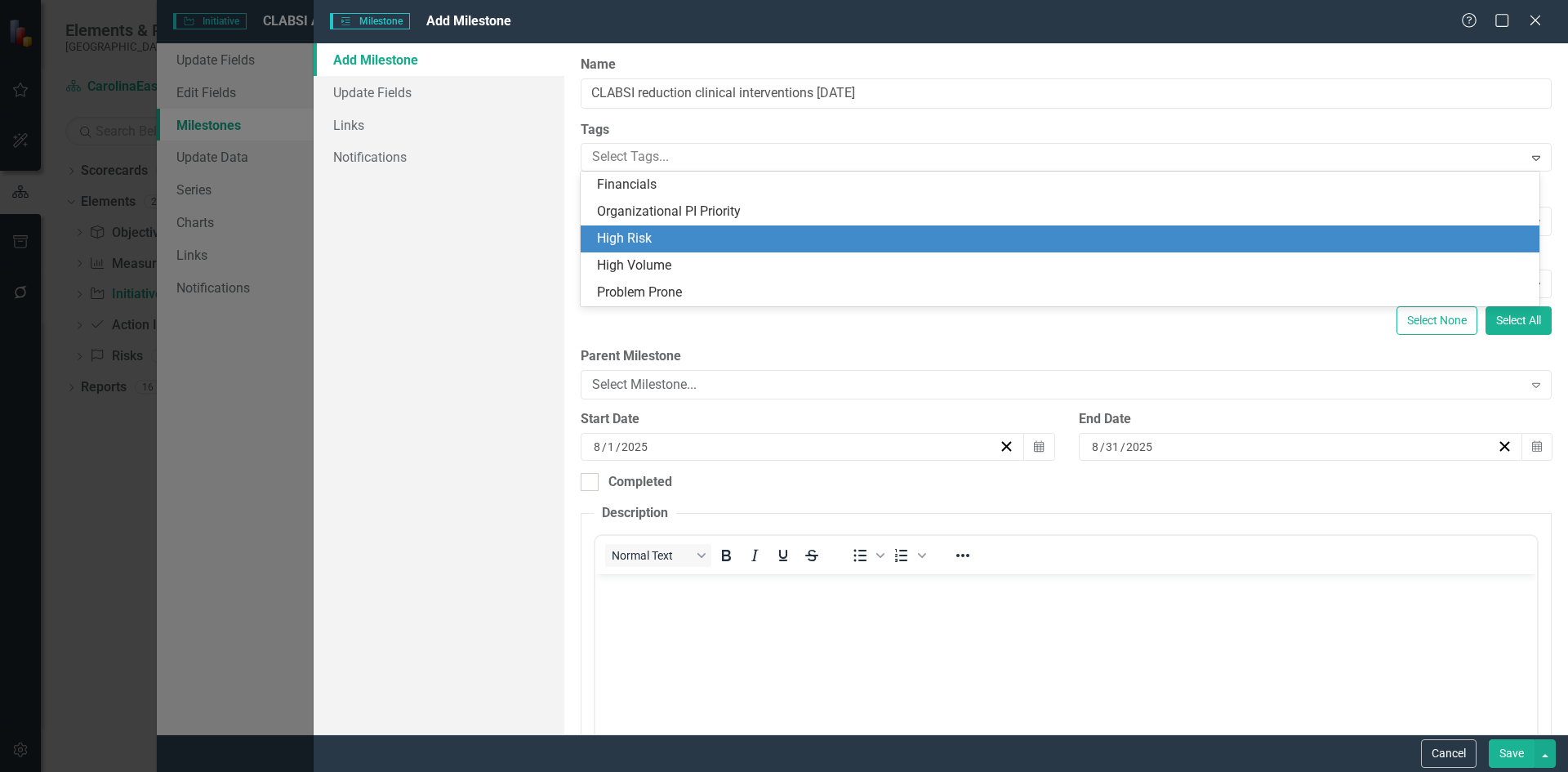
click at [763, 234] on div "High Risk" at bounding box center [1063, 239] width 933 height 19
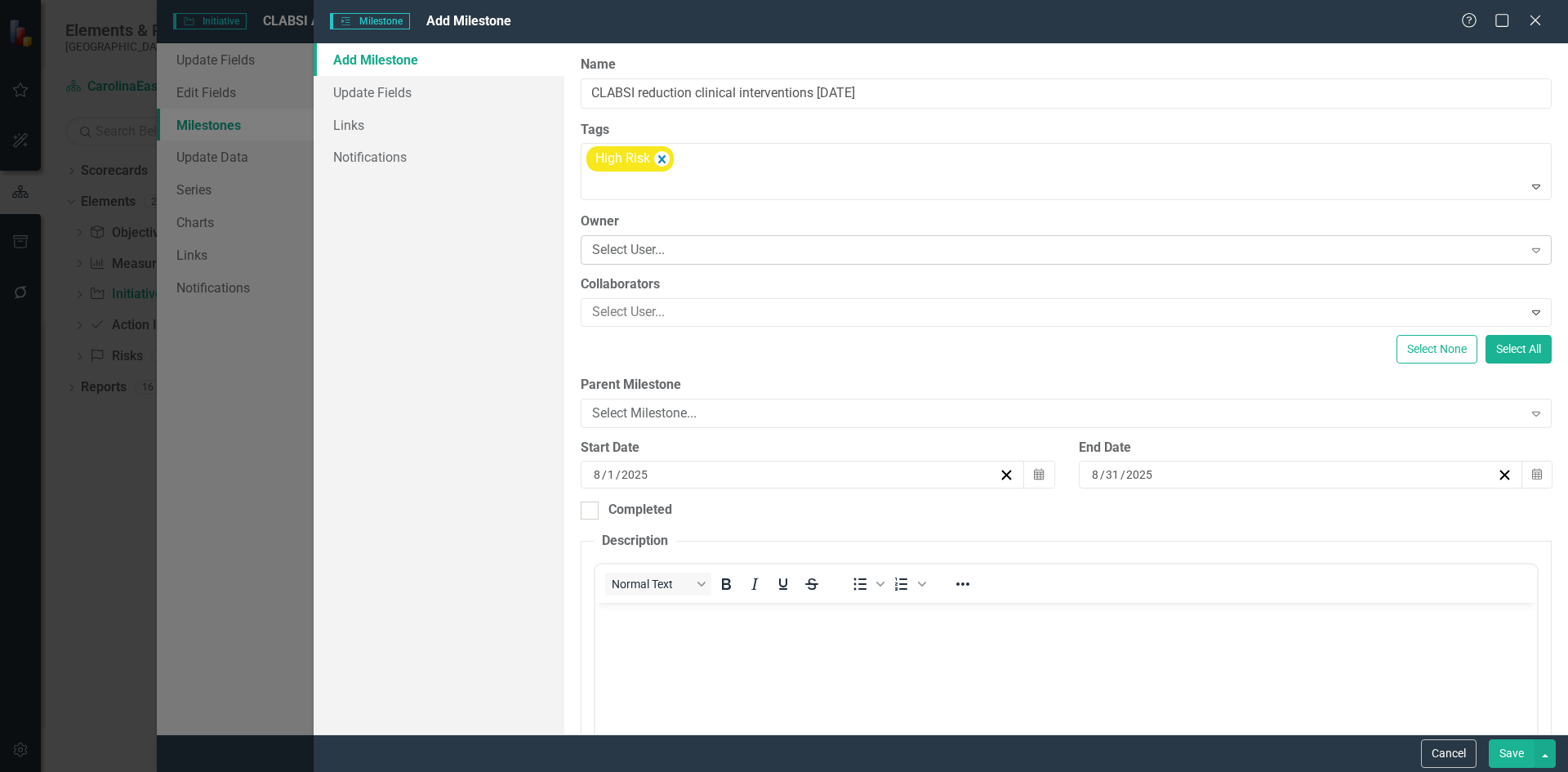
click at [1529, 251] on icon "Expand" at bounding box center [1536, 250] width 16 height 13
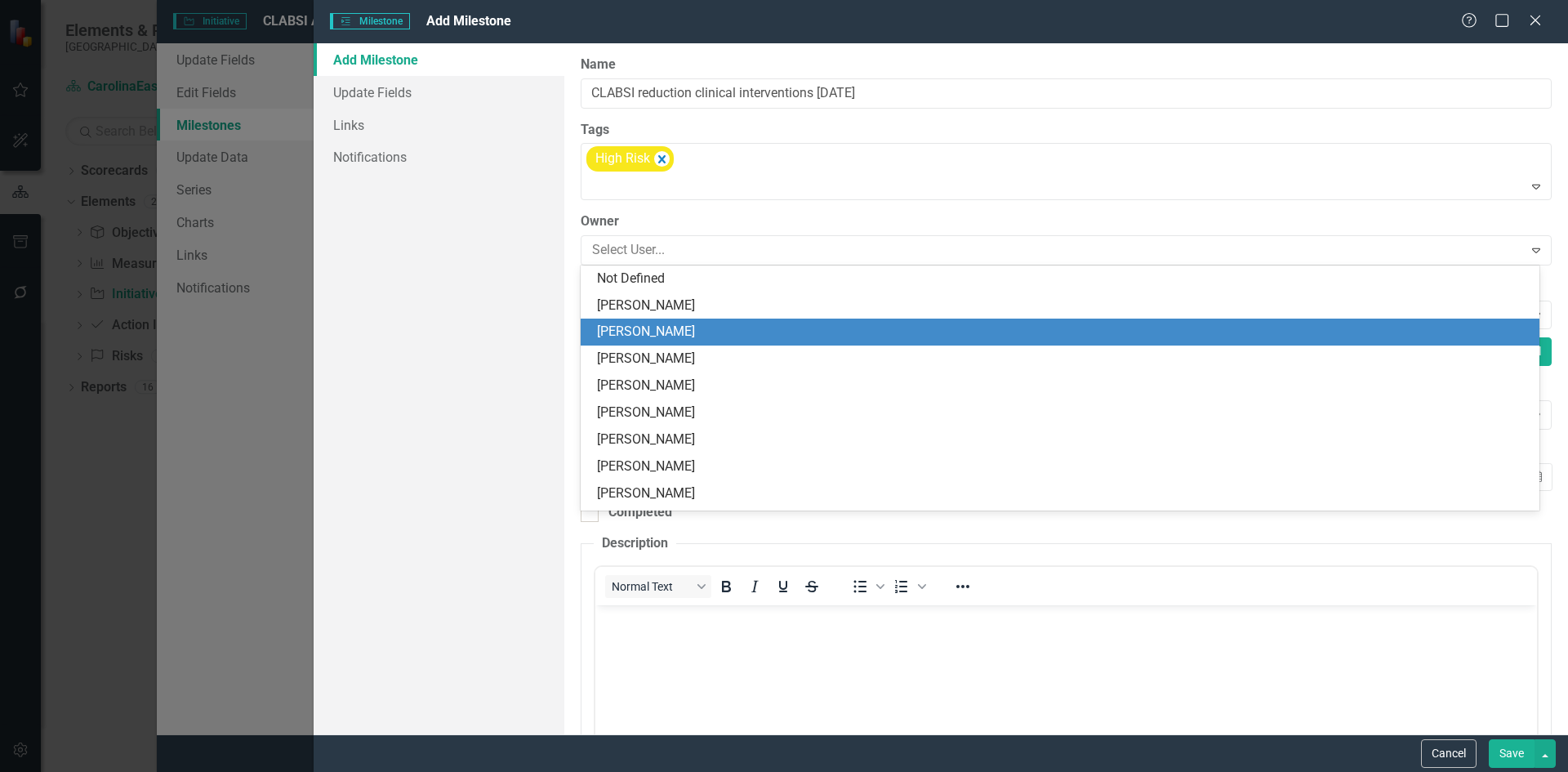
click at [668, 335] on div "[PERSON_NAME]" at bounding box center [1063, 332] width 933 height 19
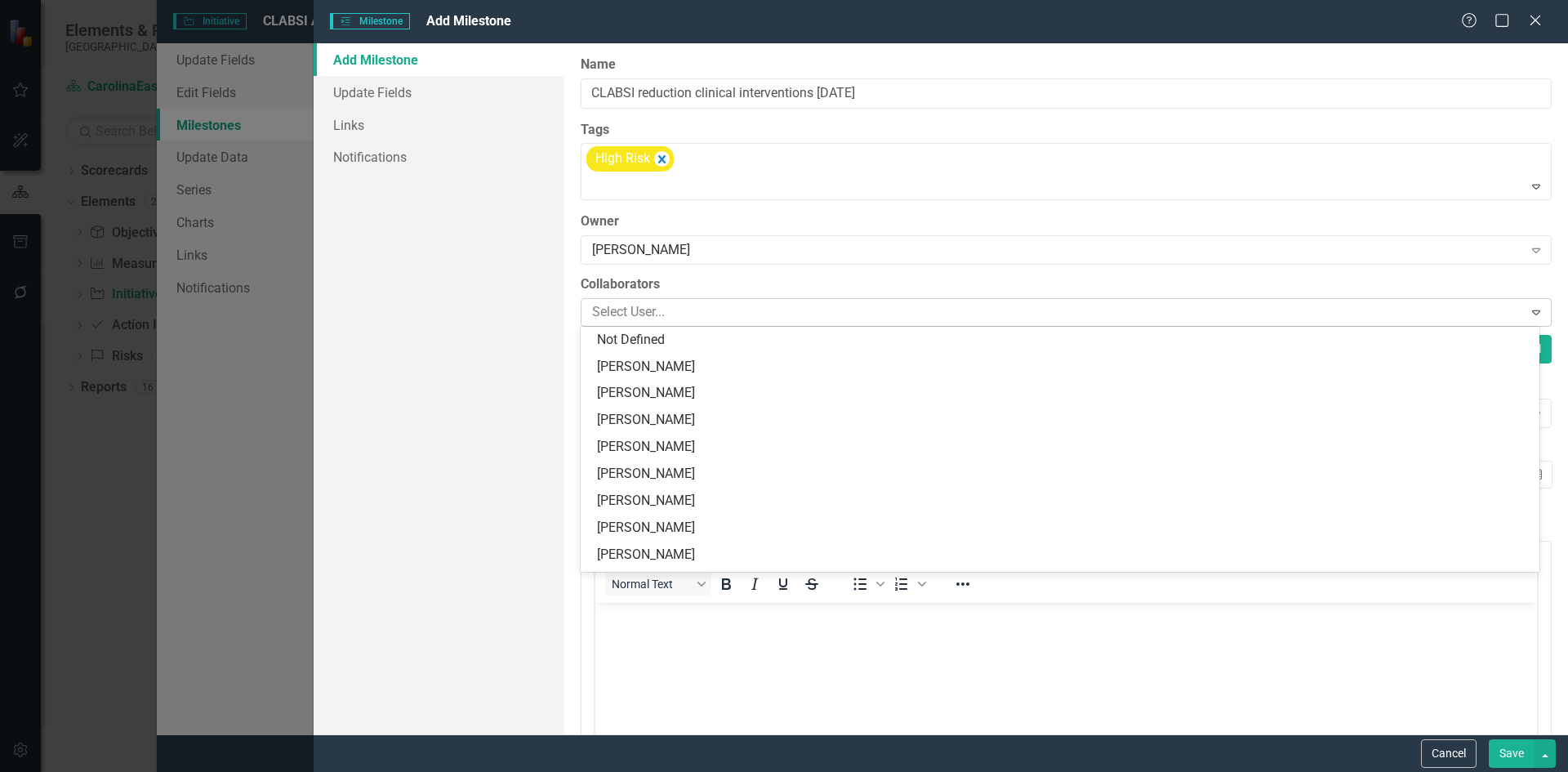
click at [1530, 314] on icon "Expand" at bounding box center [1536, 312] width 16 height 13
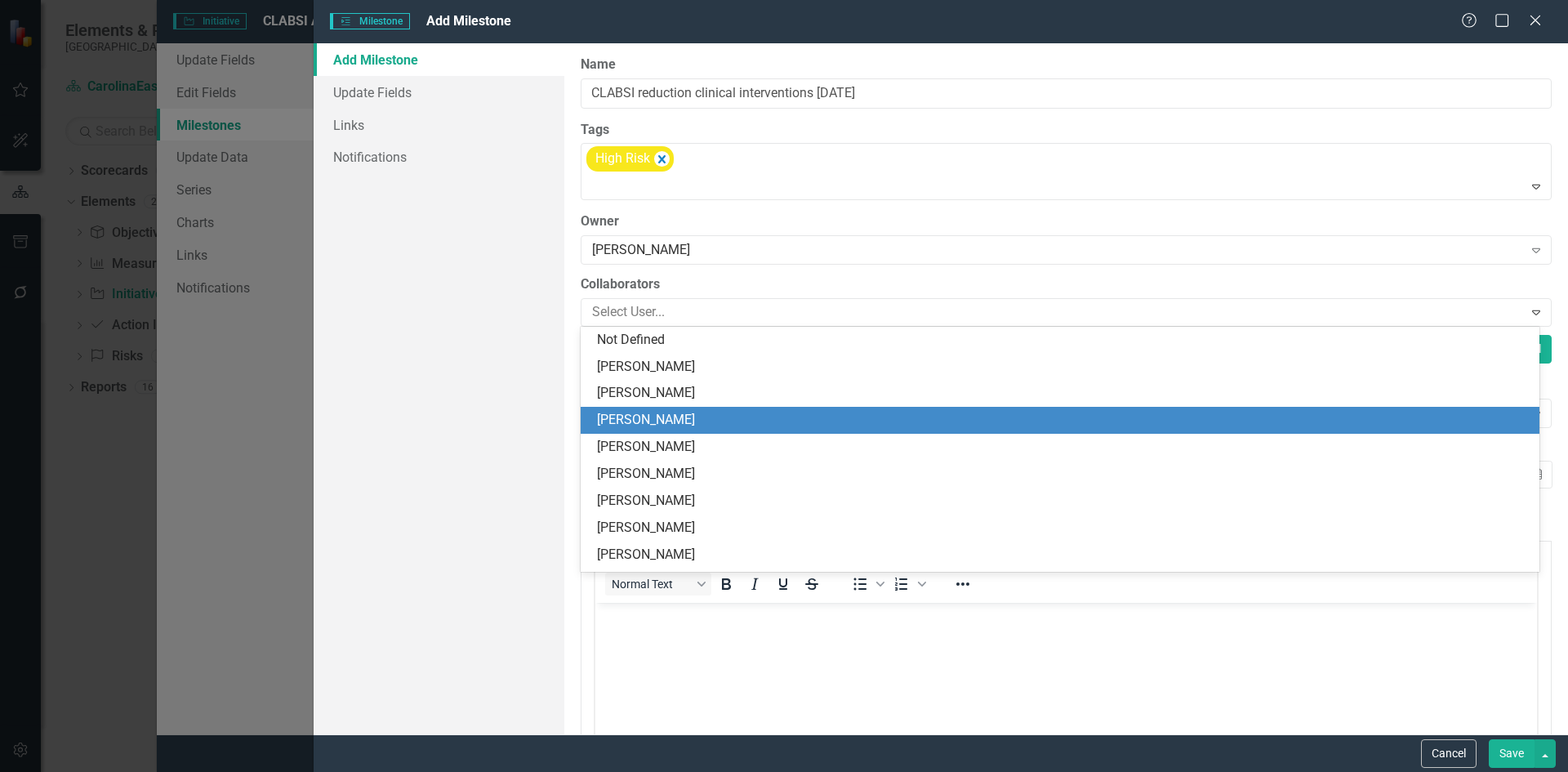
click at [670, 421] on div "[PERSON_NAME]" at bounding box center [1063, 421] width 933 height 19
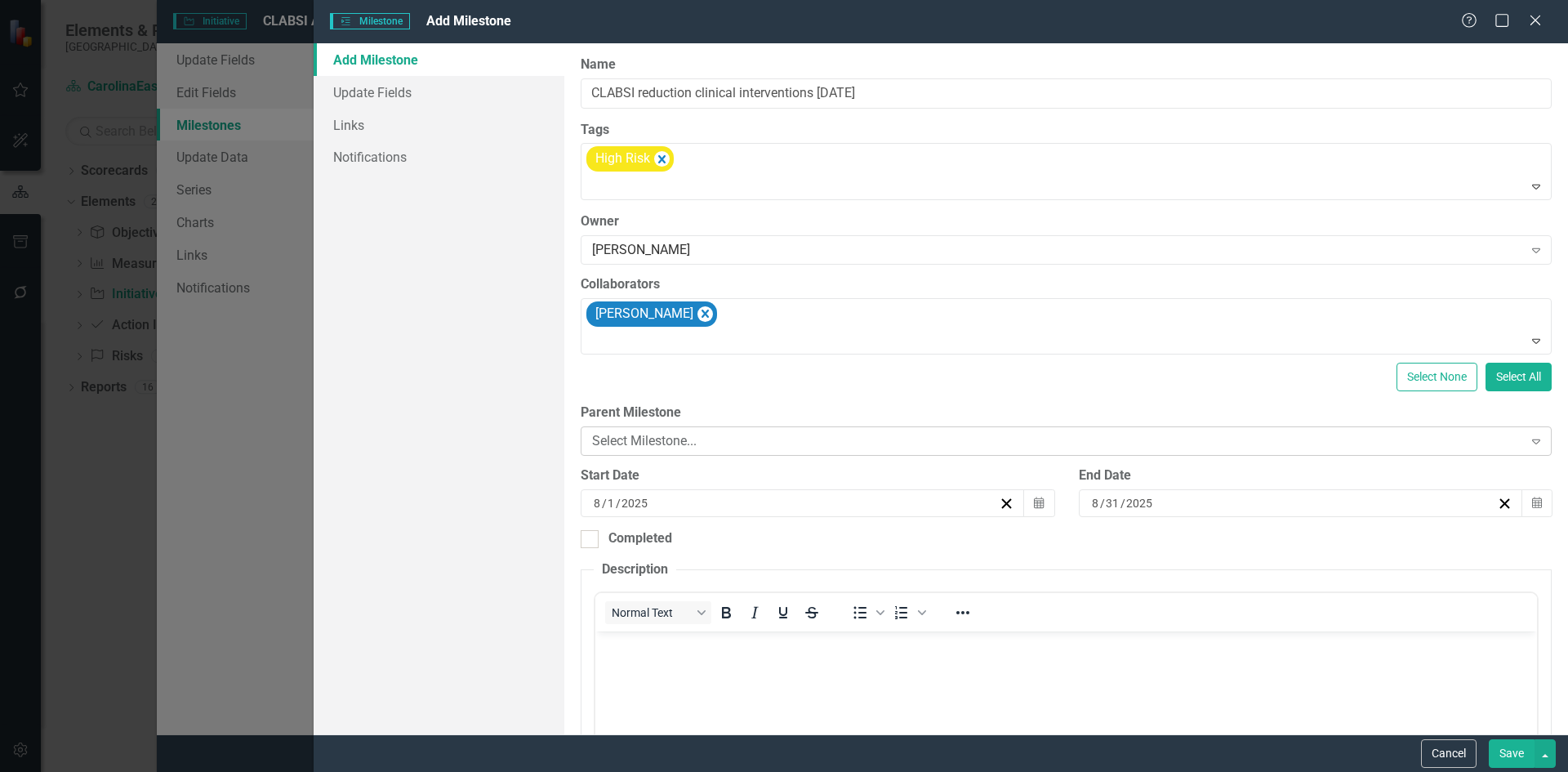
click at [1529, 443] on icon "Expand" at bounding box center [1536, 441] width 16 height 13
click at [1529, 441] on icon "Expand" at bounding box center [1536, 441] width 16 height 13
click at [914, 368] on div "Select None Select All" at bounding box center [1067, 377] width 972 height 28
click at [1035, 509] on icon "Calendar" at bounding box center [1038, 503] width 9 height 11
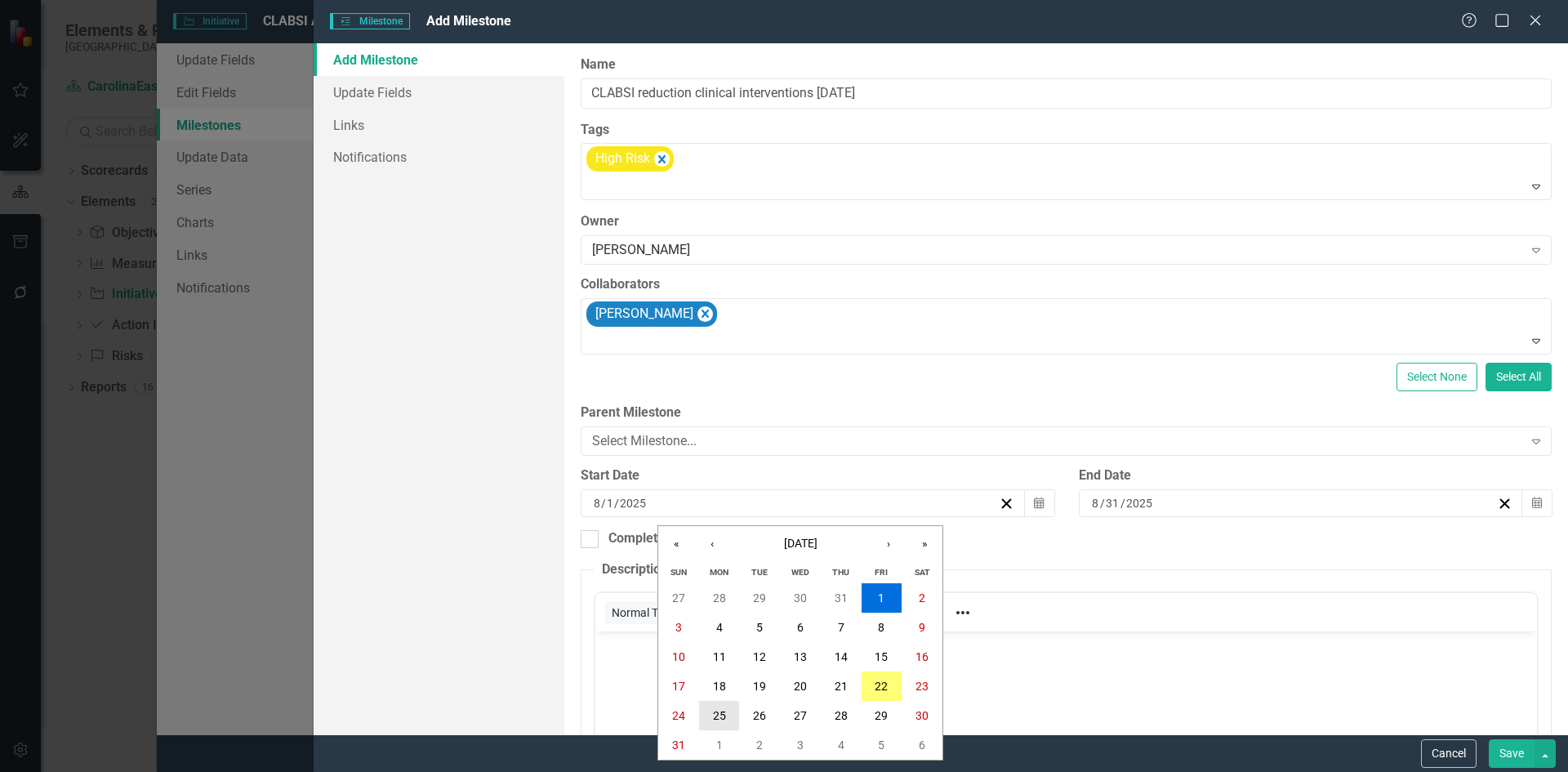
click at [723, 719] on abbr "25" at bounding box center [719, 715] width 13 height 13
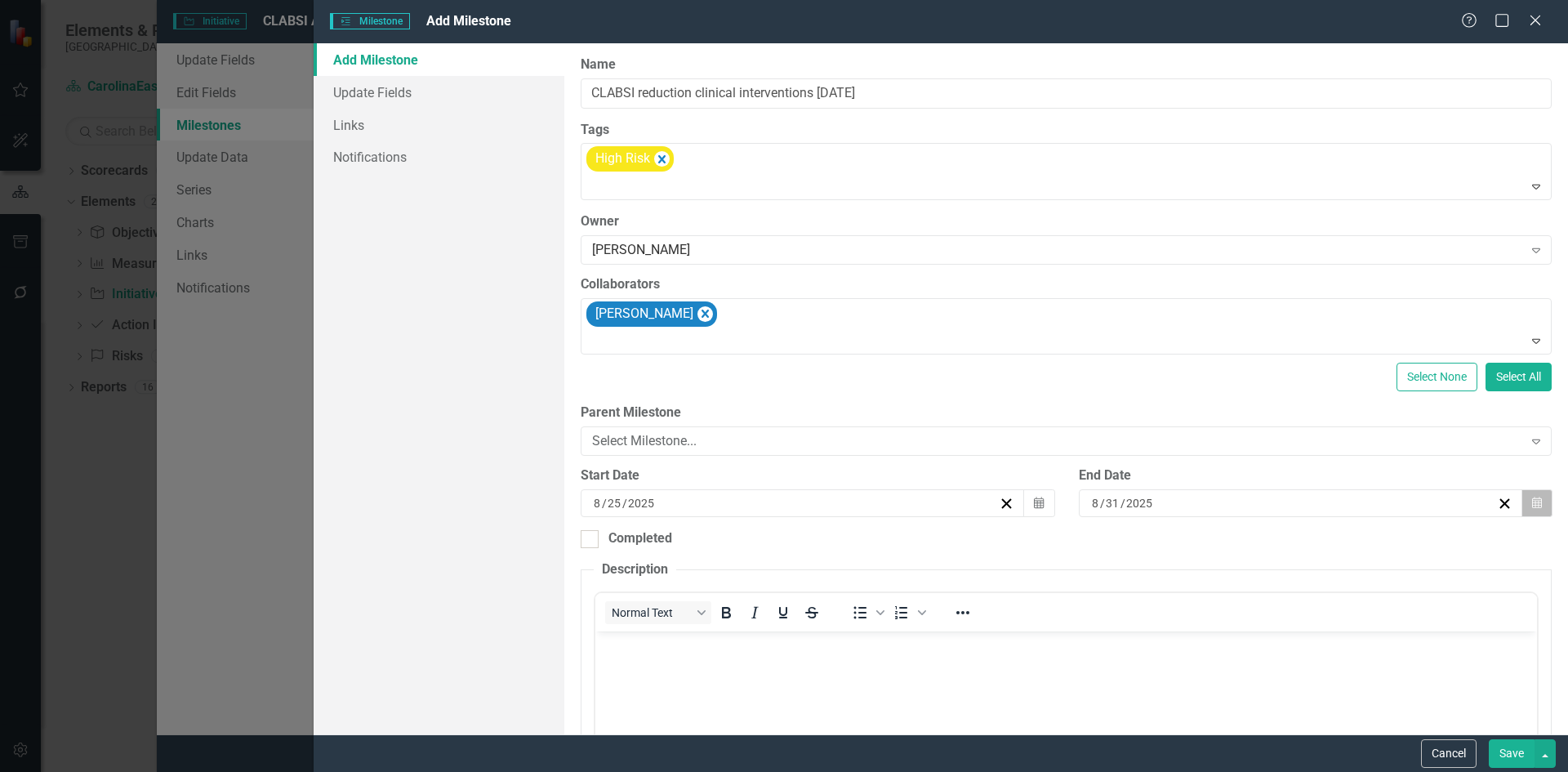
click at [1533, 506] on icon "button" at bounding box center [1537, 502] width 9 height 11
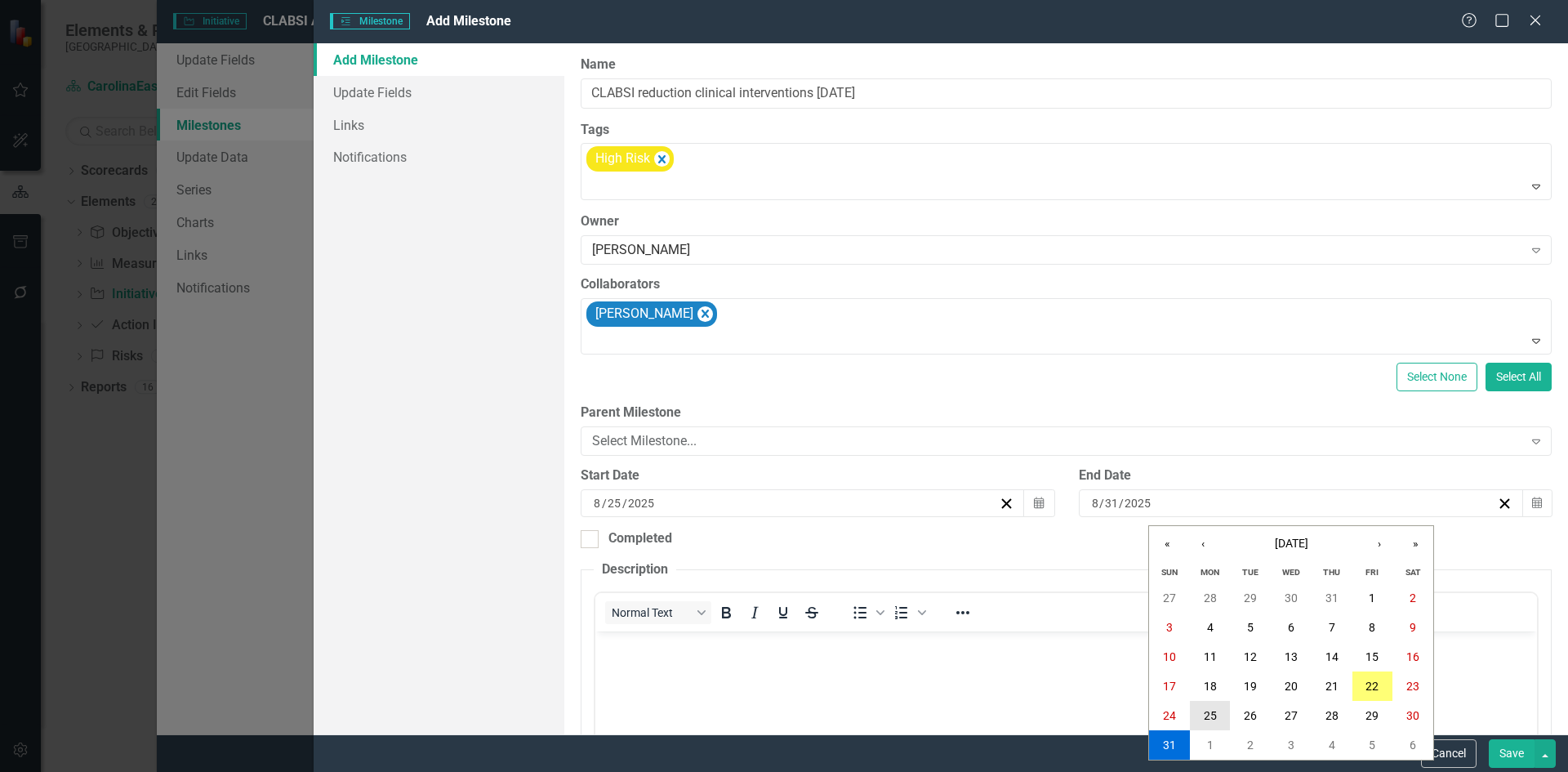
click at [1200, 716] on button "25" at bounding box center [1211, 716] width 41 height 29
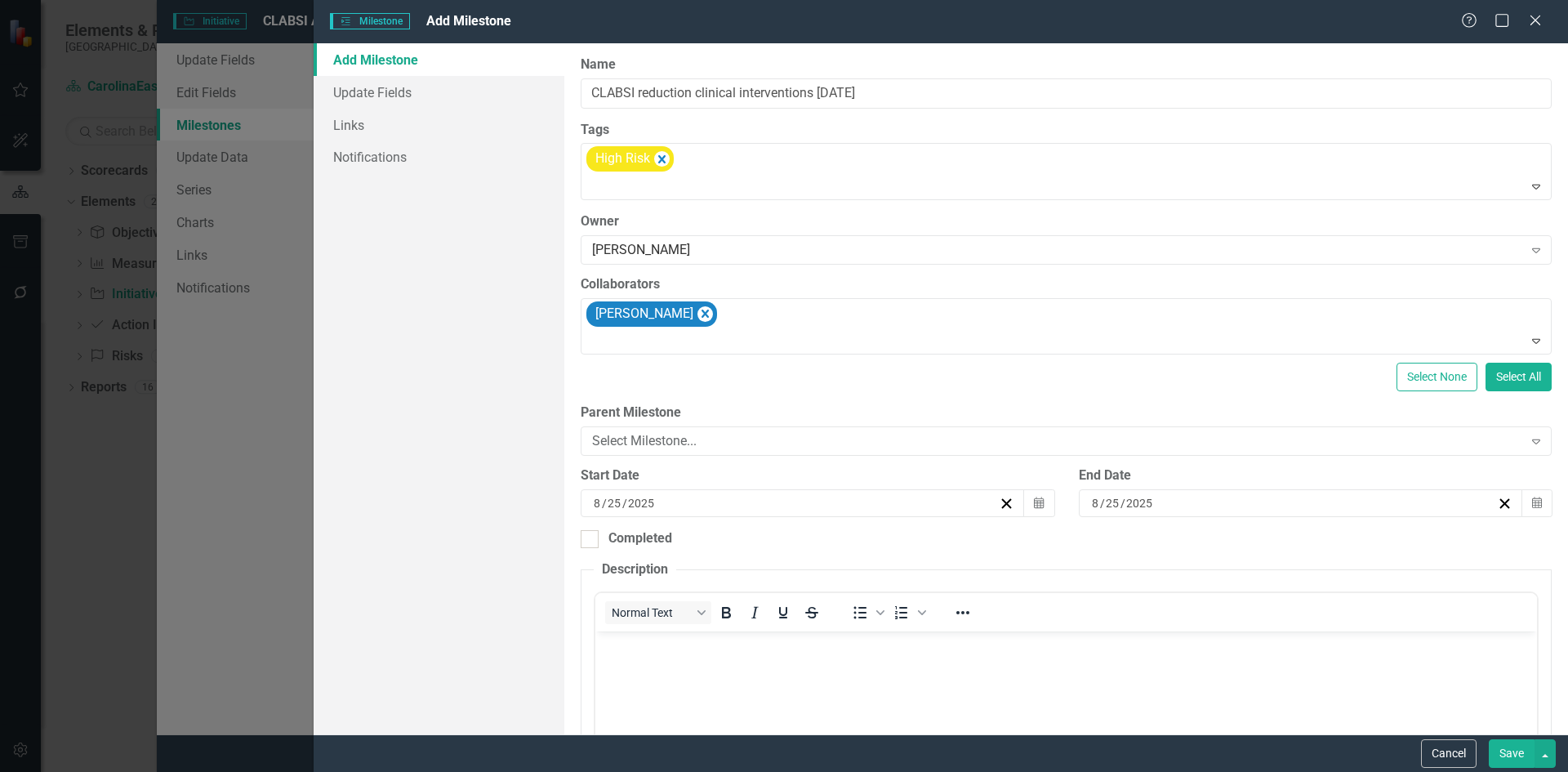
click at [1510, 758] on button "Save" at bounding box center [1511, 753] width 45 height 28
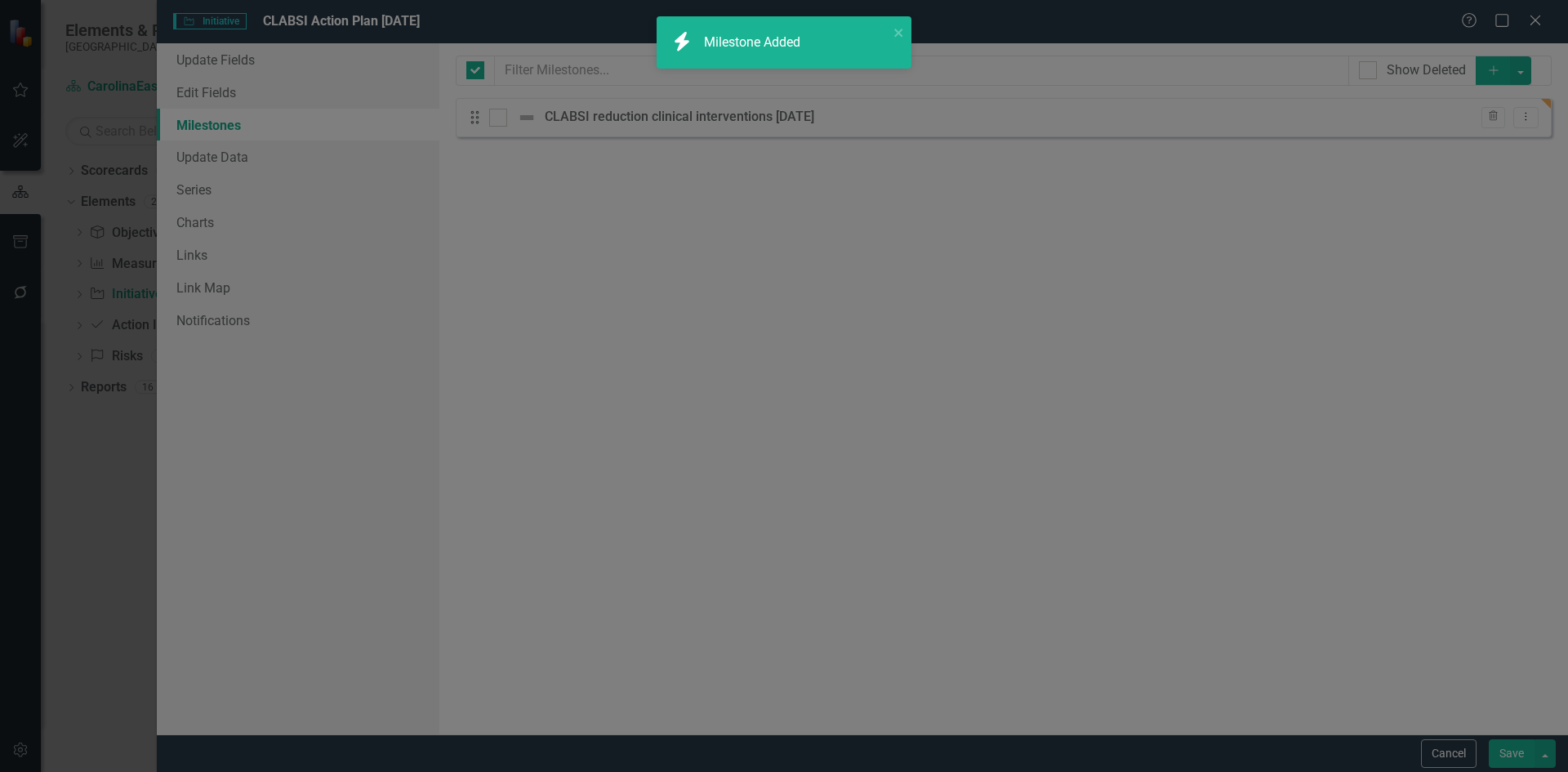
checkbox input "false"
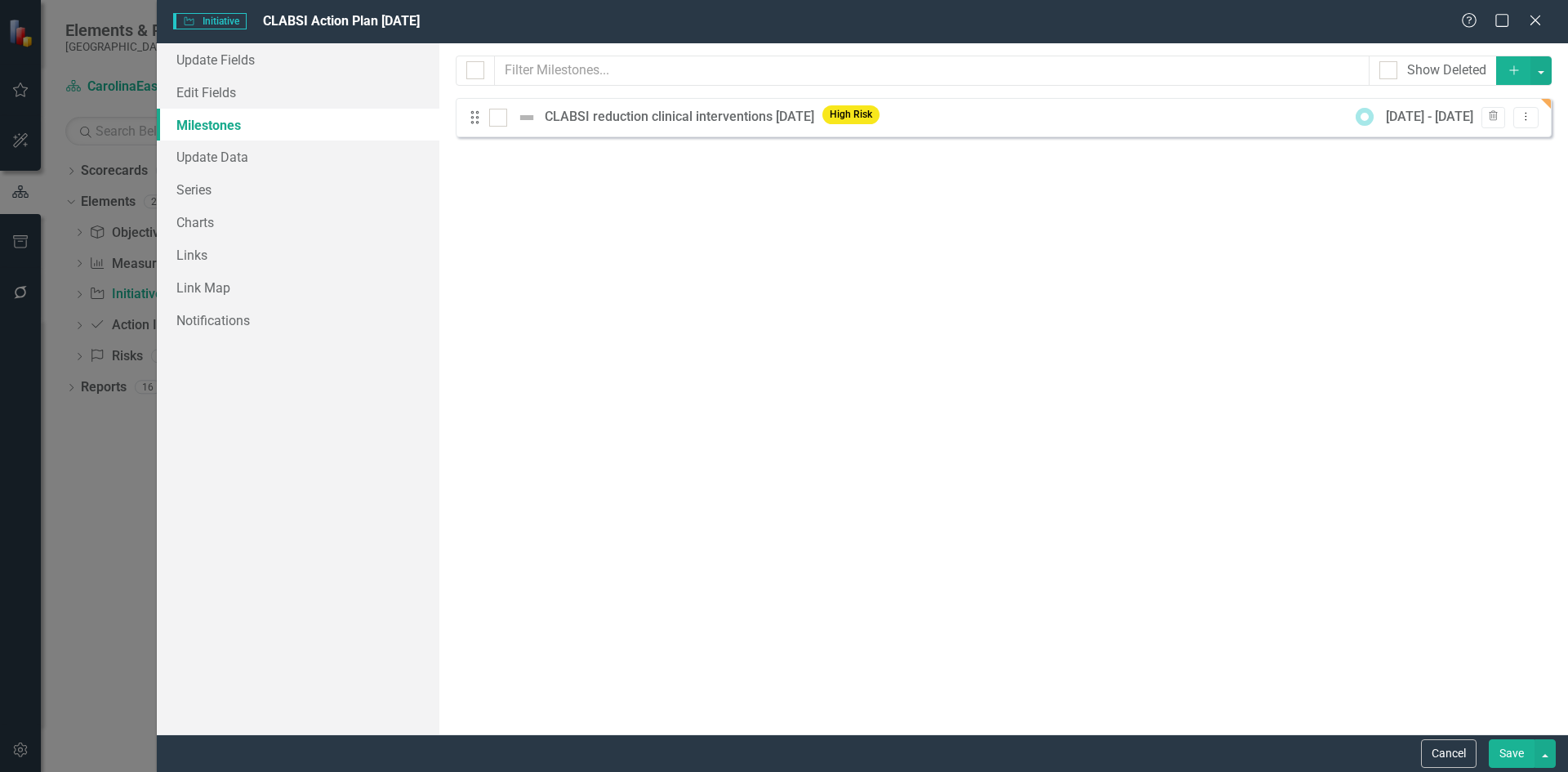
click at [133, 266] on div "Initiative Initiative CLABSI Action Plan [DATE] Help Maximize Close Update Fiel…" at bounding box center [784, 386] width 1568 height 772
click at [1520, 762] on button "Save" at bounding box center [1511, 753] width 45 height 28
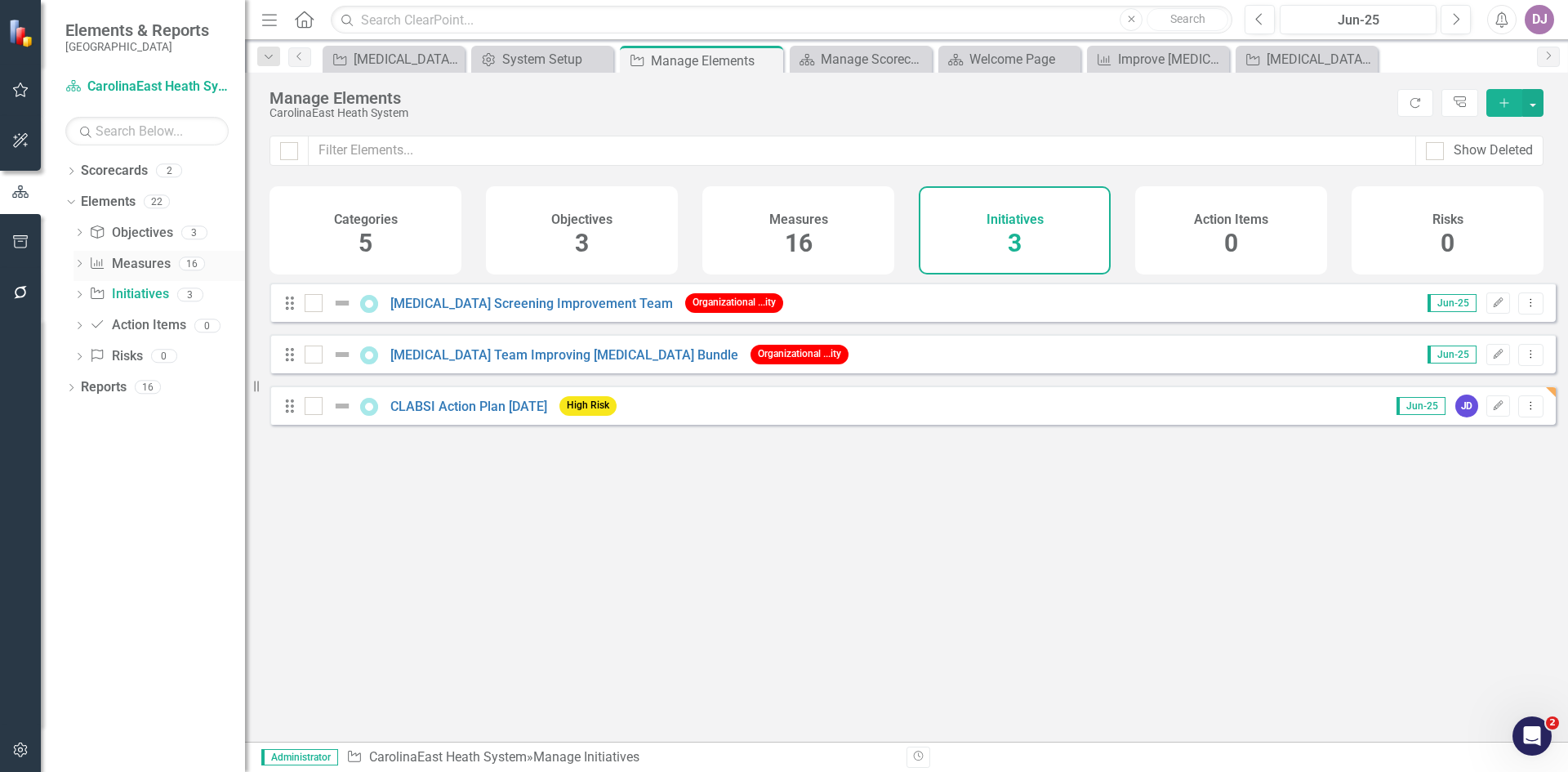
click at [139, 268] on link "Measure Measures" at bounding box center [130, 264] width 81 height 19
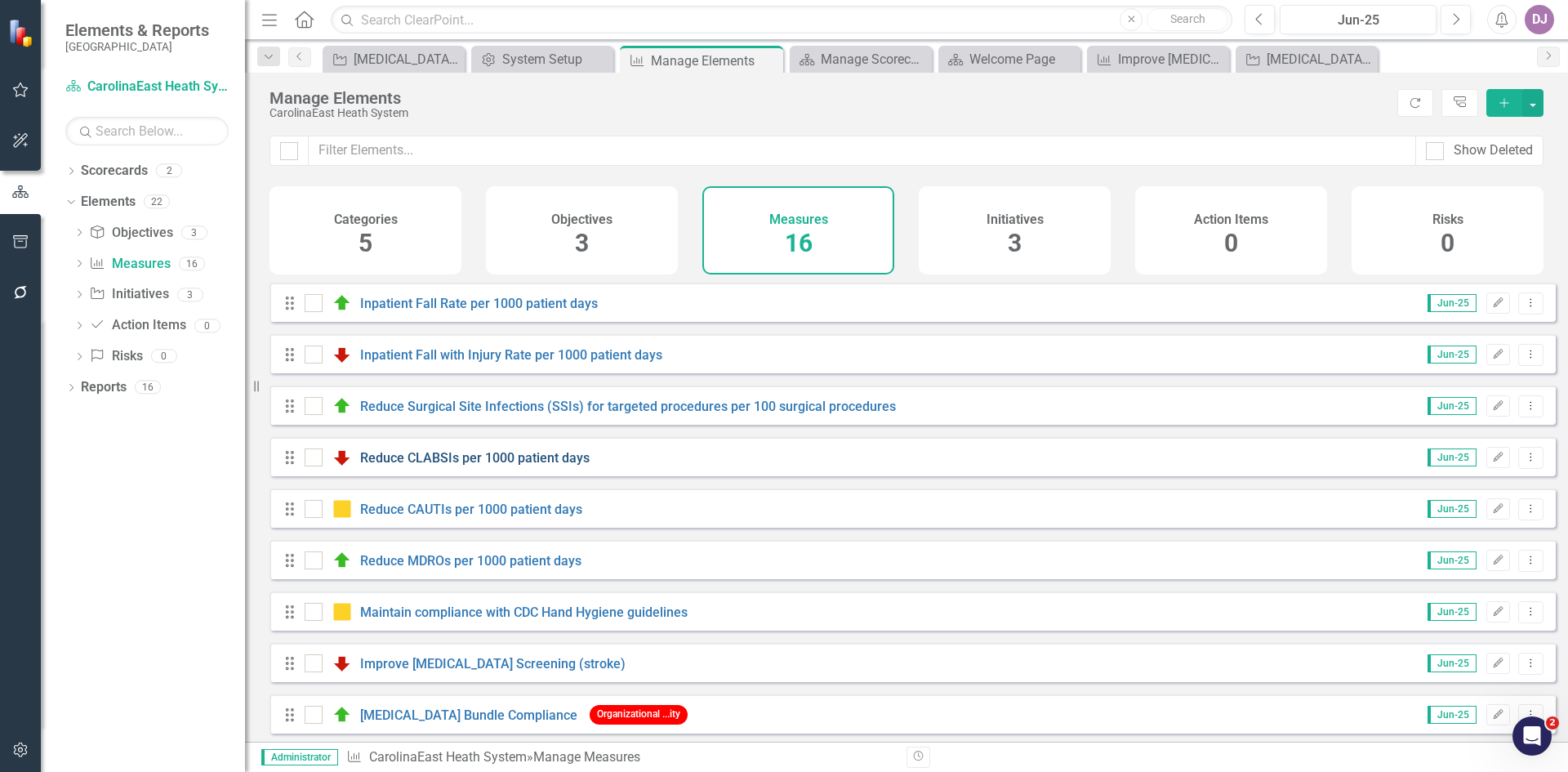
click at [478, 466] on link "Reduce CLABSIs per 1000 patient days" at bounding box center [475, 458] width 229 height 15
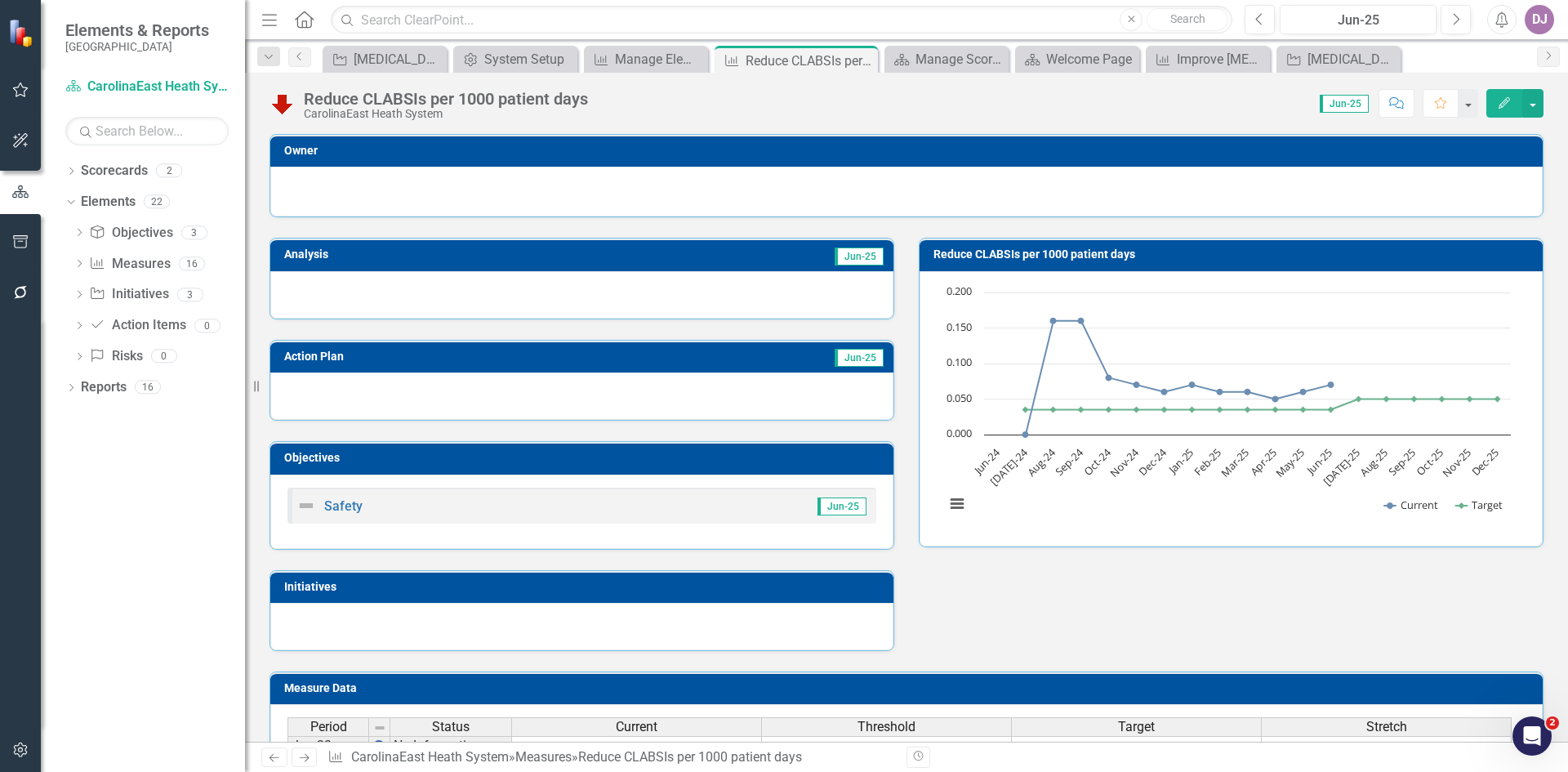
click at [1025, 528] on rect "Interactive chart" at bounding box center [1228, 407] width 583 height 246
click at [801, 260] on td "Jun-25" at bounding box center [725, 257] width 321 height 25
click at [796, 263] on td "Jun-25" at bounding box center [725, 257] width 321 height 25
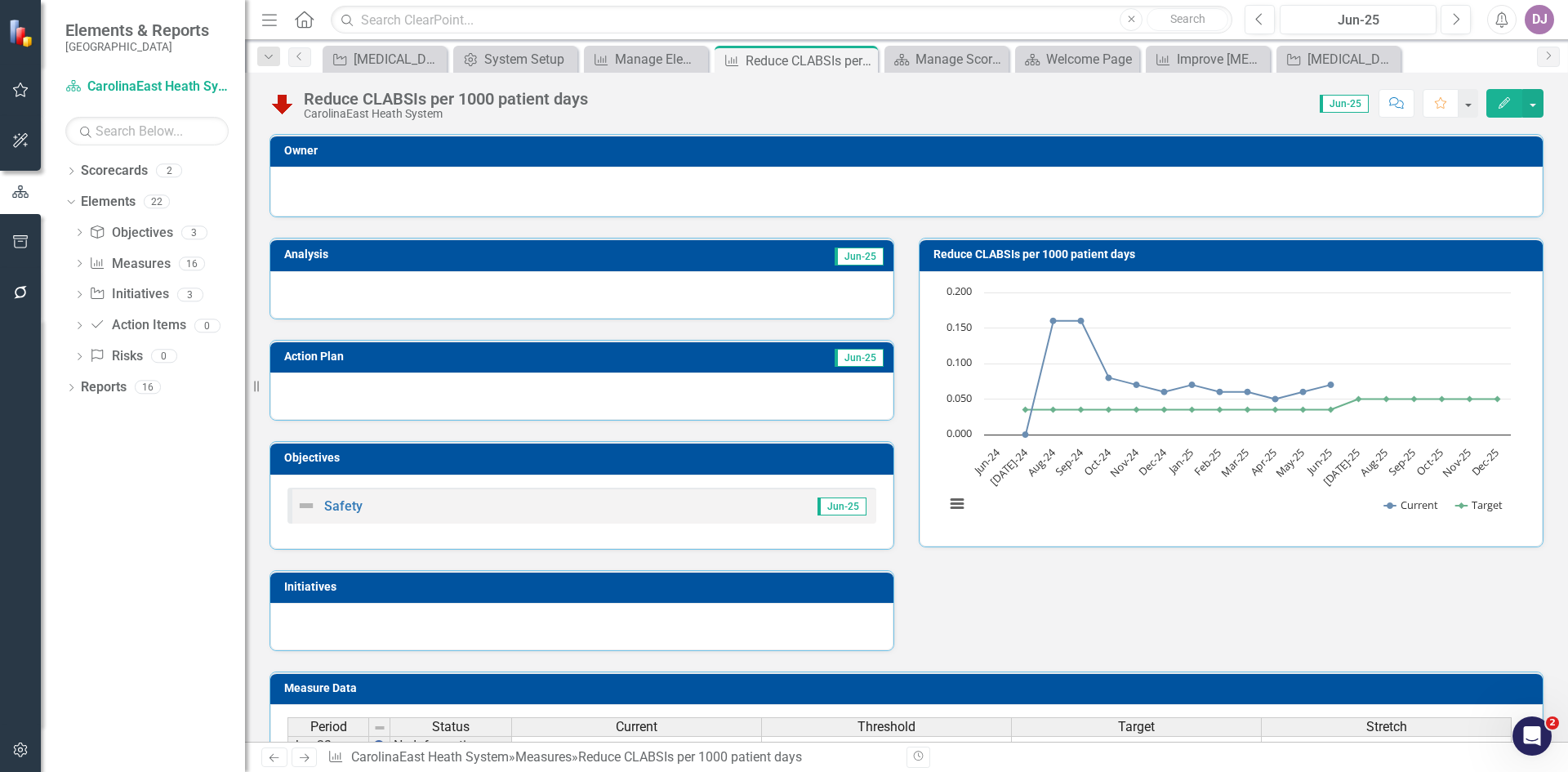
drag, startPoint x: 796, startPoint y: 259, endPoint x: 787, endPoint y: 258, distance: 9.1
click at [787, 258] on td "Jun-25" at bounding box center [725, 257] width 321 height 25
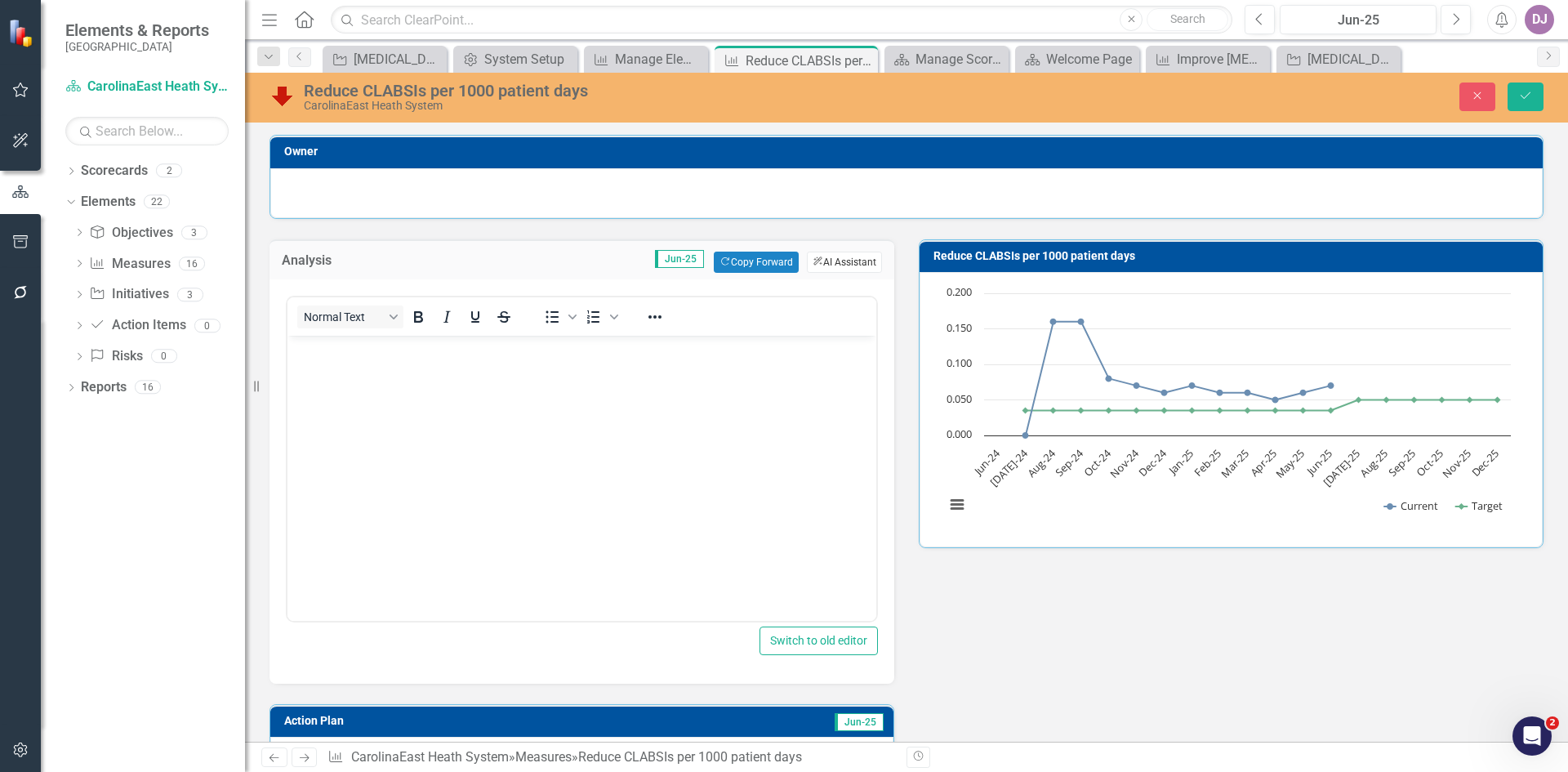
click at [833, 263] on button "ClearPoint AI AI Assistant" at bounding box center [845, 262] width 76 height 21
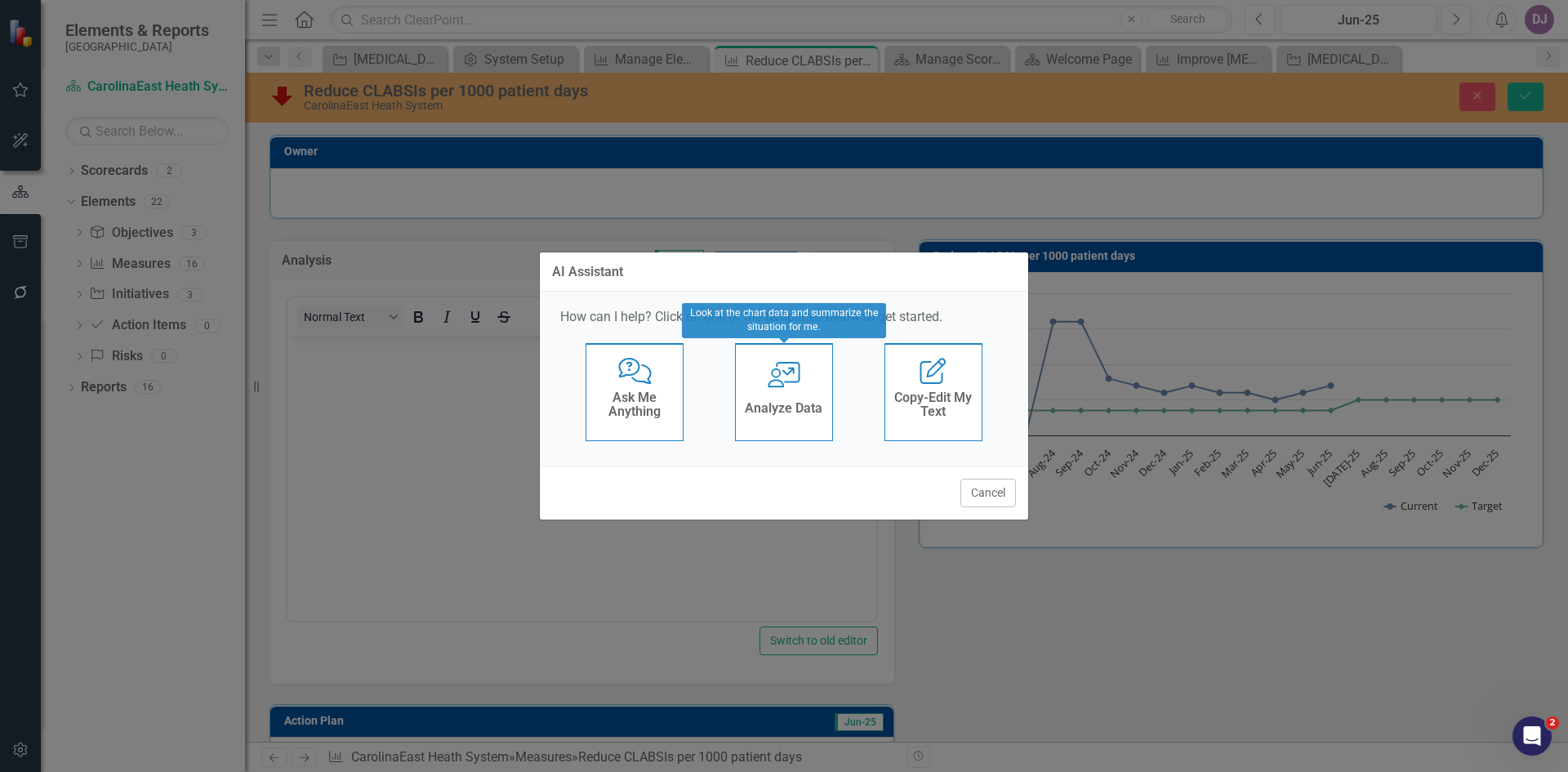
click at [783, 396] on div "User with Chart Analyze Data" at bounding box center [784, 392] width 98 height 98
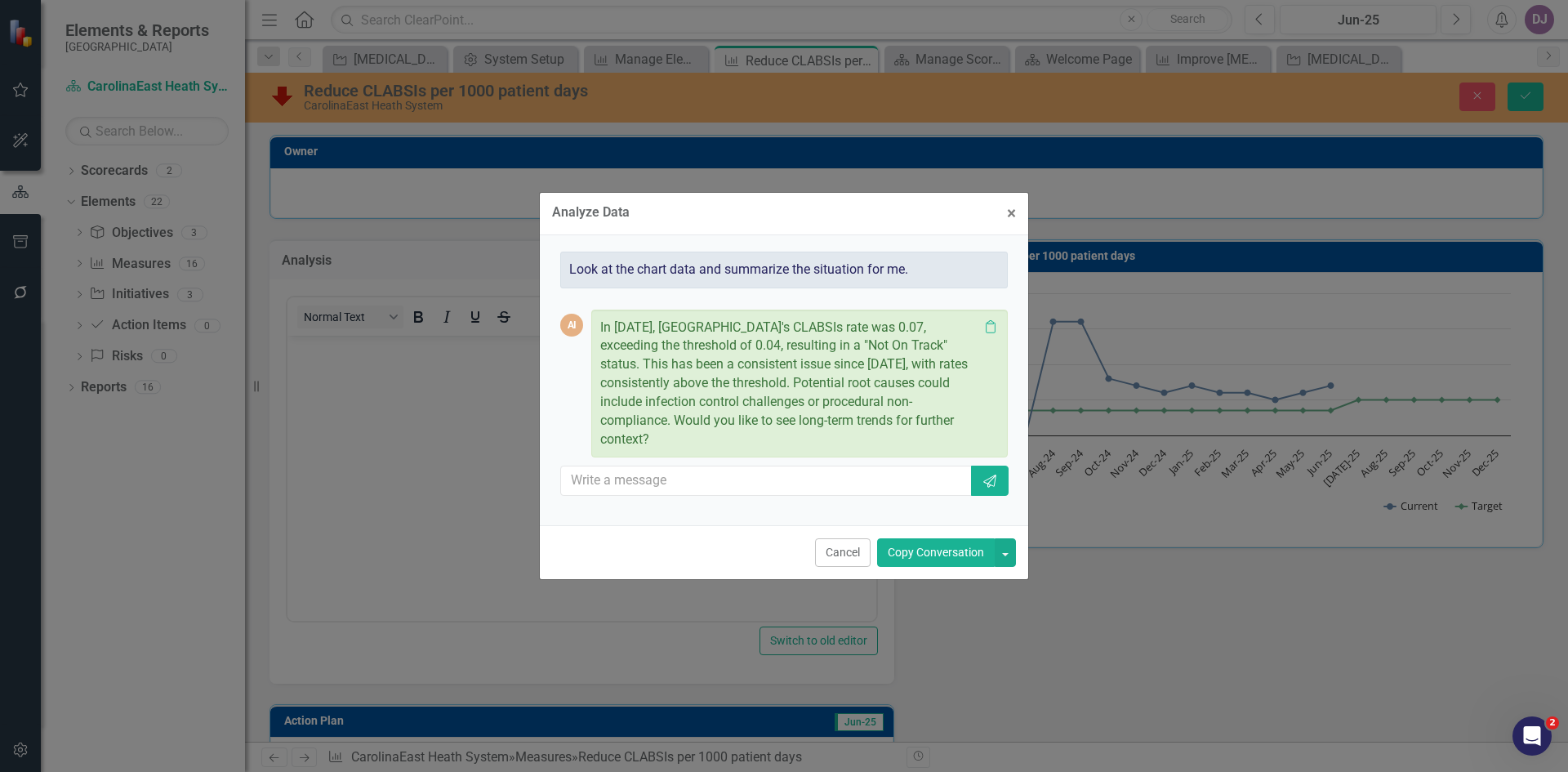
drag, startPoint x: 702, startPoint y: 421, endPoint x: 705, endPoint y: 441, distance: 20.2
click at [705, 441] on p "In [DATE], [GEOGRAPHIC_DATA]'s CLABSIs rate was 0.07, exceeding the threshold o…" at bounding box center [790, 384] width 378 height 131
click at [974, 630] on div "Analyze Data × Close Look at the chart data and summarize the situation for me.…" at bounding box center [784, 386] width 490 height 772
click at [931, 556] on button "Copy Conversation" at bounding box center [935, 552] width 118 height 28
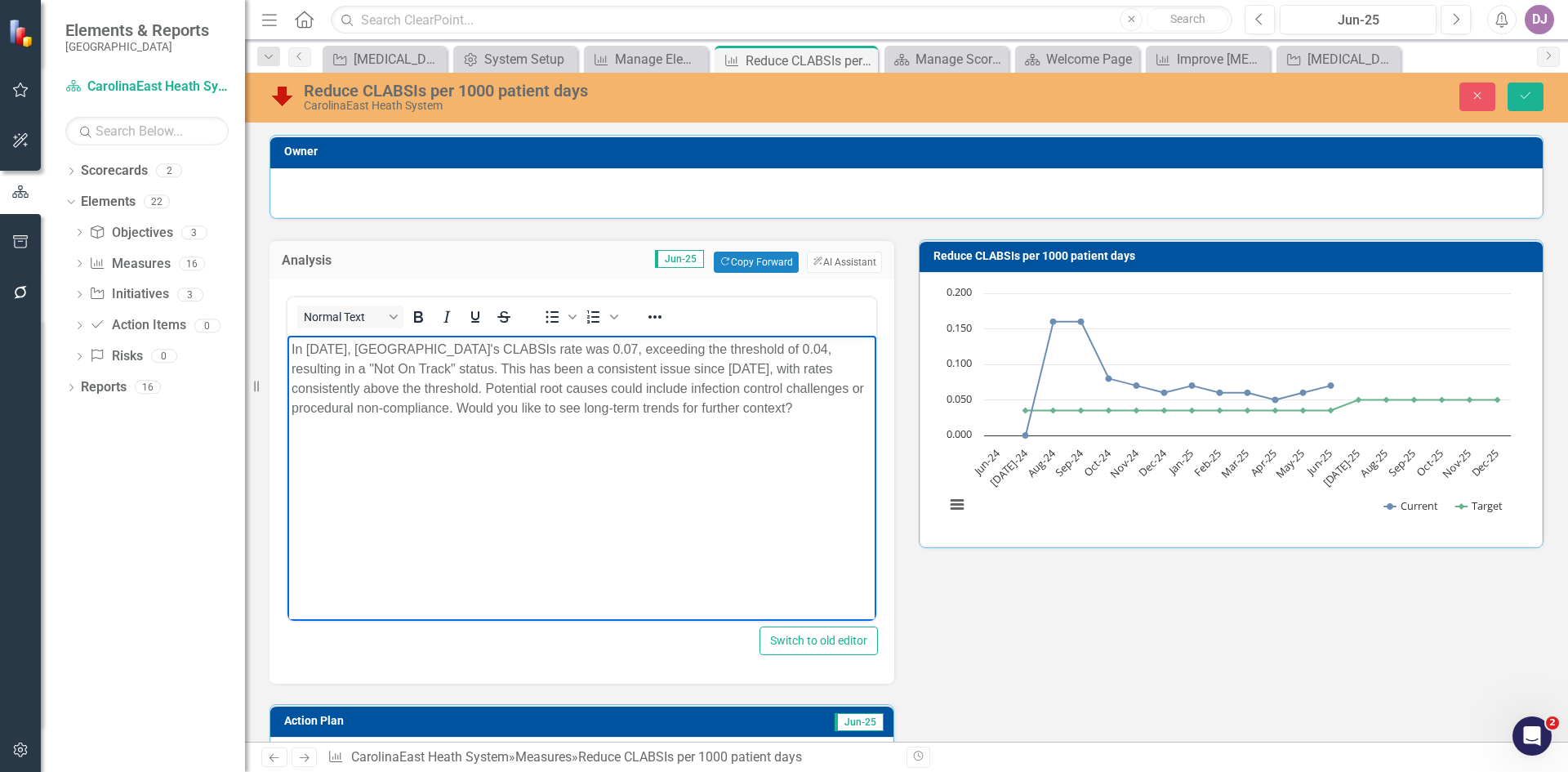
drag, startPoint x: 536, startPoint y: 404, endPoint x: 542, endPoint y: 424, distance: 20.9
click at [542, 417] on p "In [DATE], [GEOGRAPHIC_DATA]'s CLABSIs rate was 0.07, exceeding the threshold o…" at bounding box center [582, 378] width 581 height 78
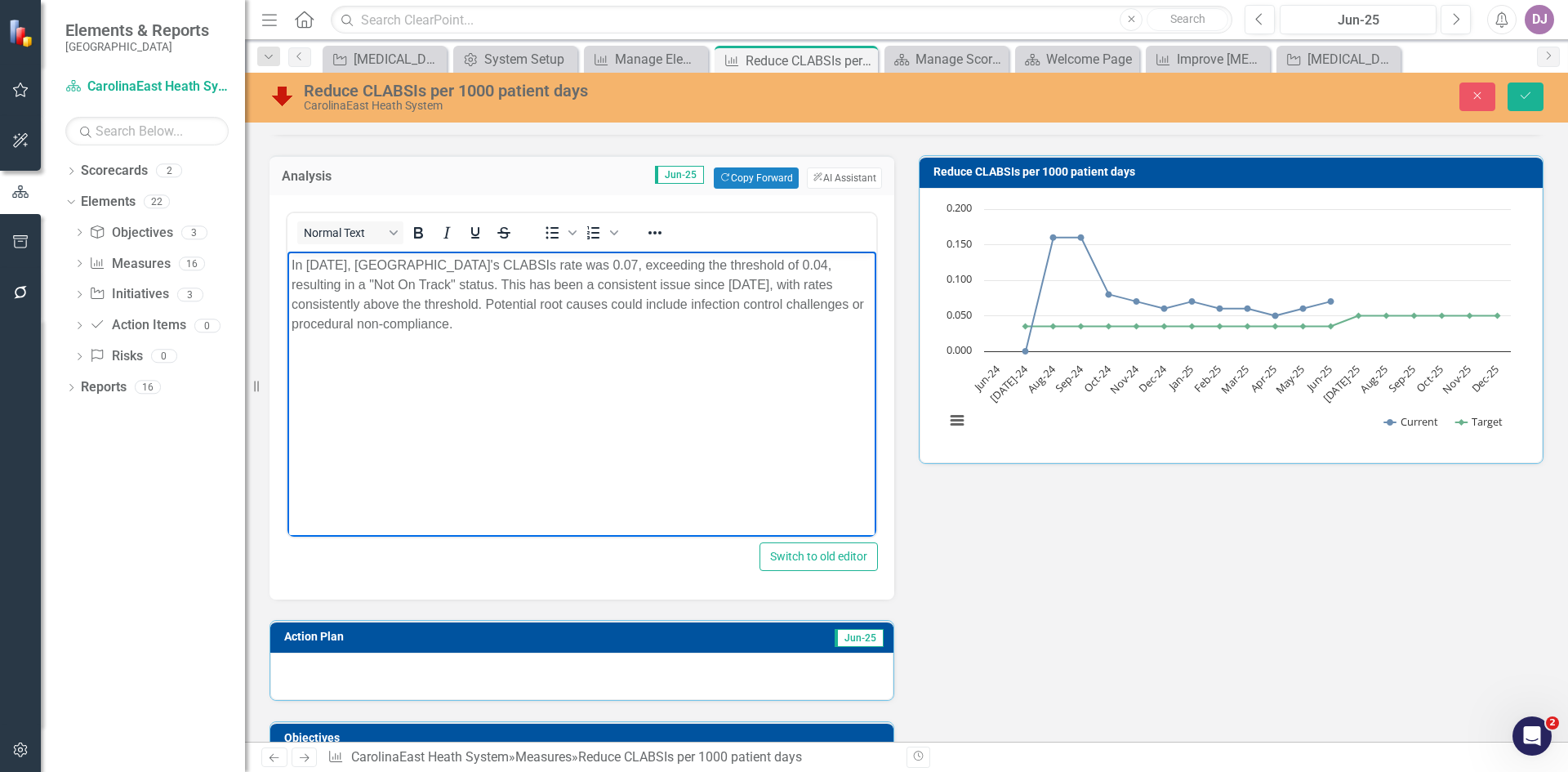
scroll to position [88, 0]
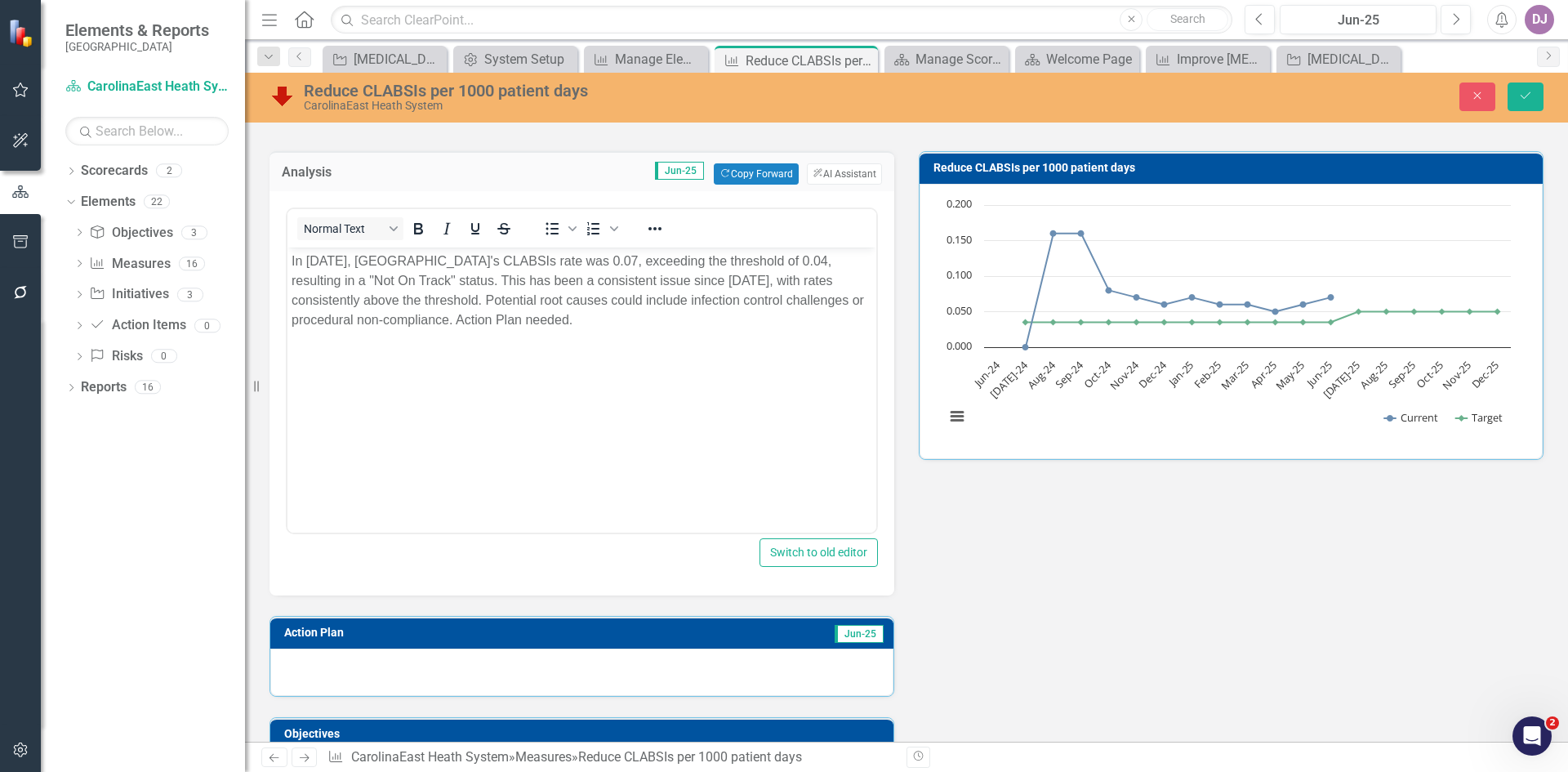
click at [579, 666] on div at bounding box center [582, 672] width 623 height 47
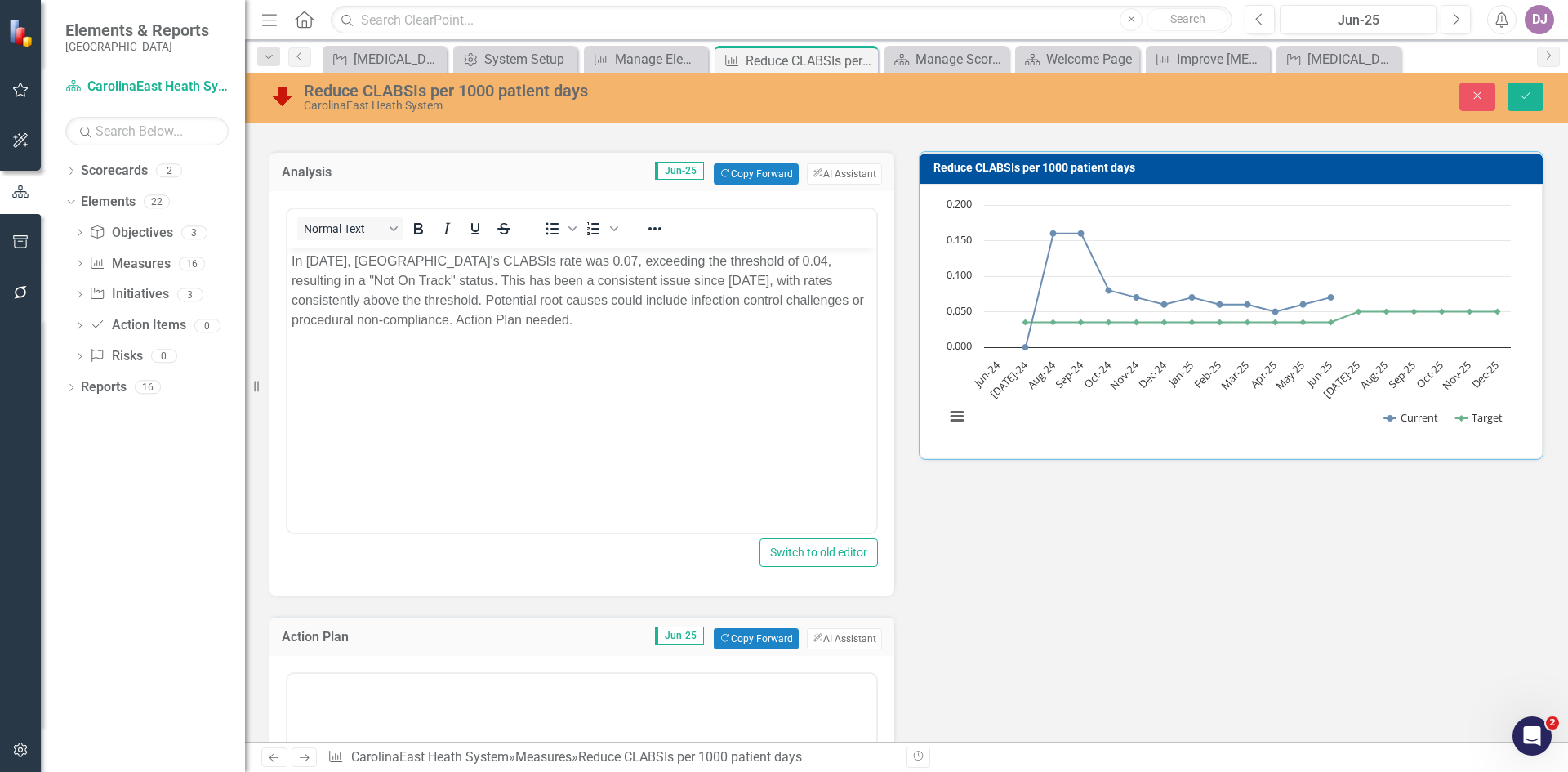
click at [590, 647] on td "Jun-25 Copy Forward Copy Forward ClearPoint AI AI Assistant" at bounding box center [650, 639] width 464 height 21
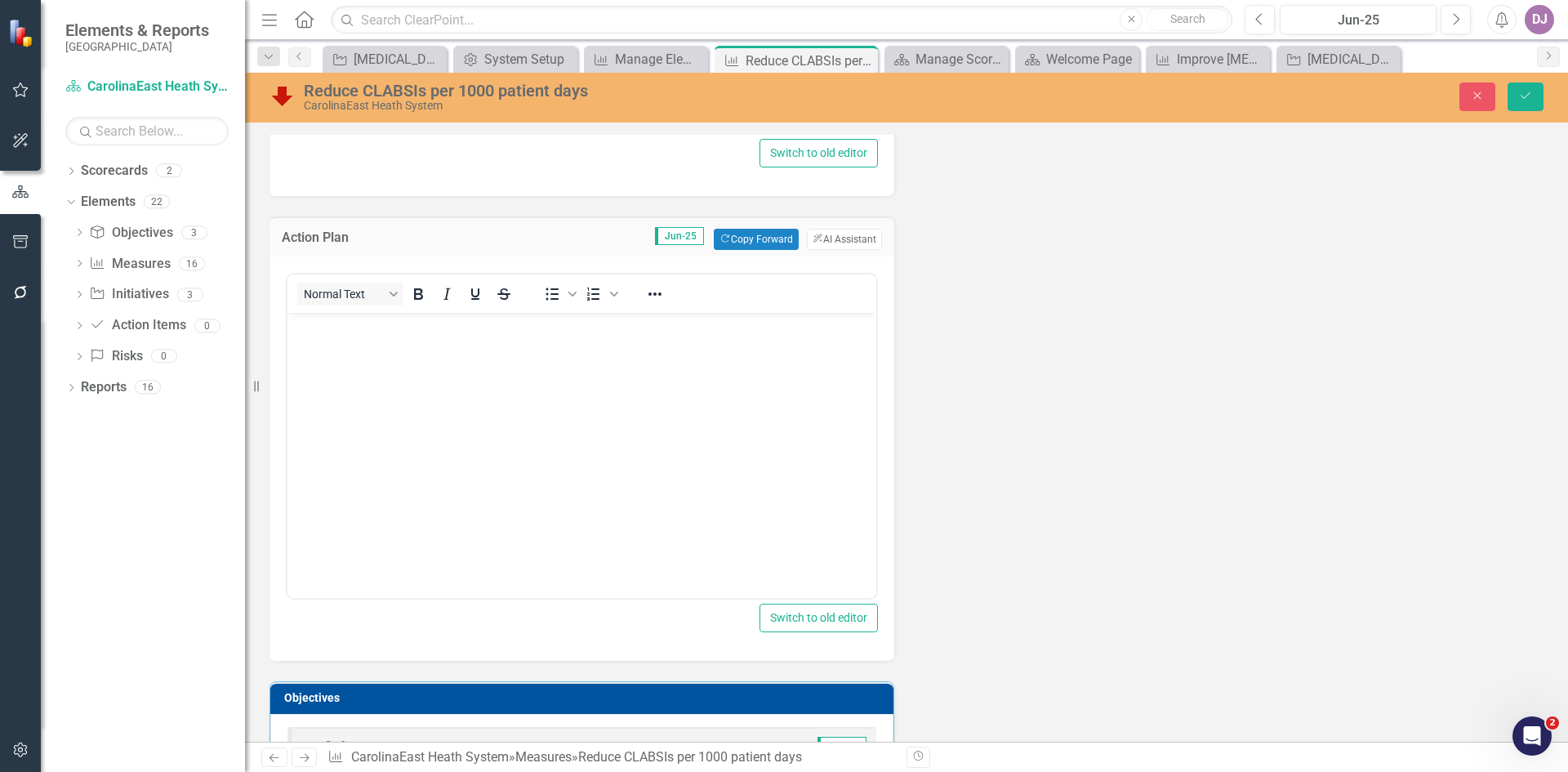
scroll to position [504, 0]
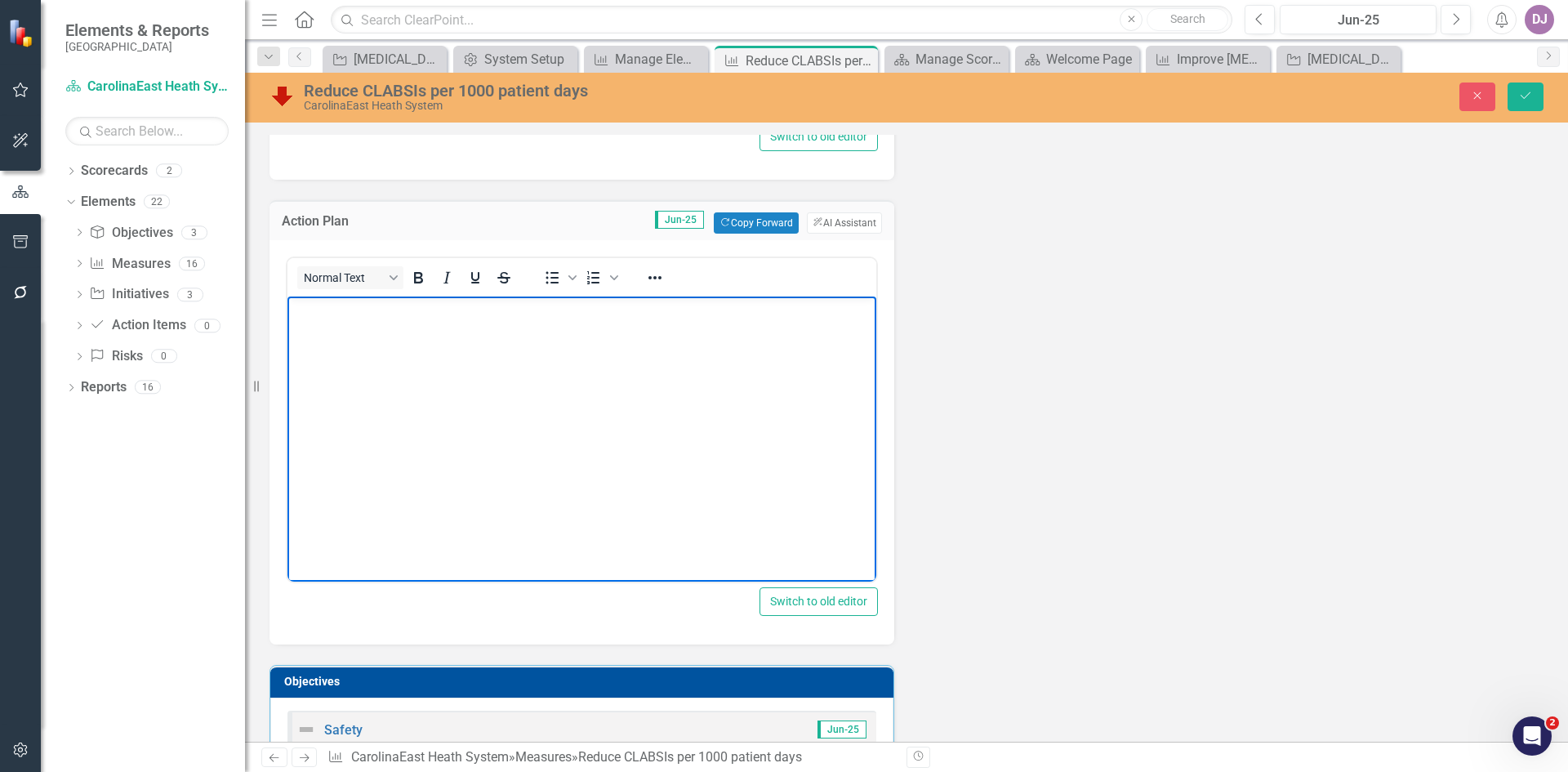
click at [397, 322] on body "Rich Text Area. Press ALT-0 for help." at bounding box center [582, 419] width 589 height 246
click at [393, 357] on body "Rich Text Area. Press ALT-0 for help." at bounding box center [582, 419] width 589 height 246
paste body "Rich Text Area. Press ALT-0 for help."
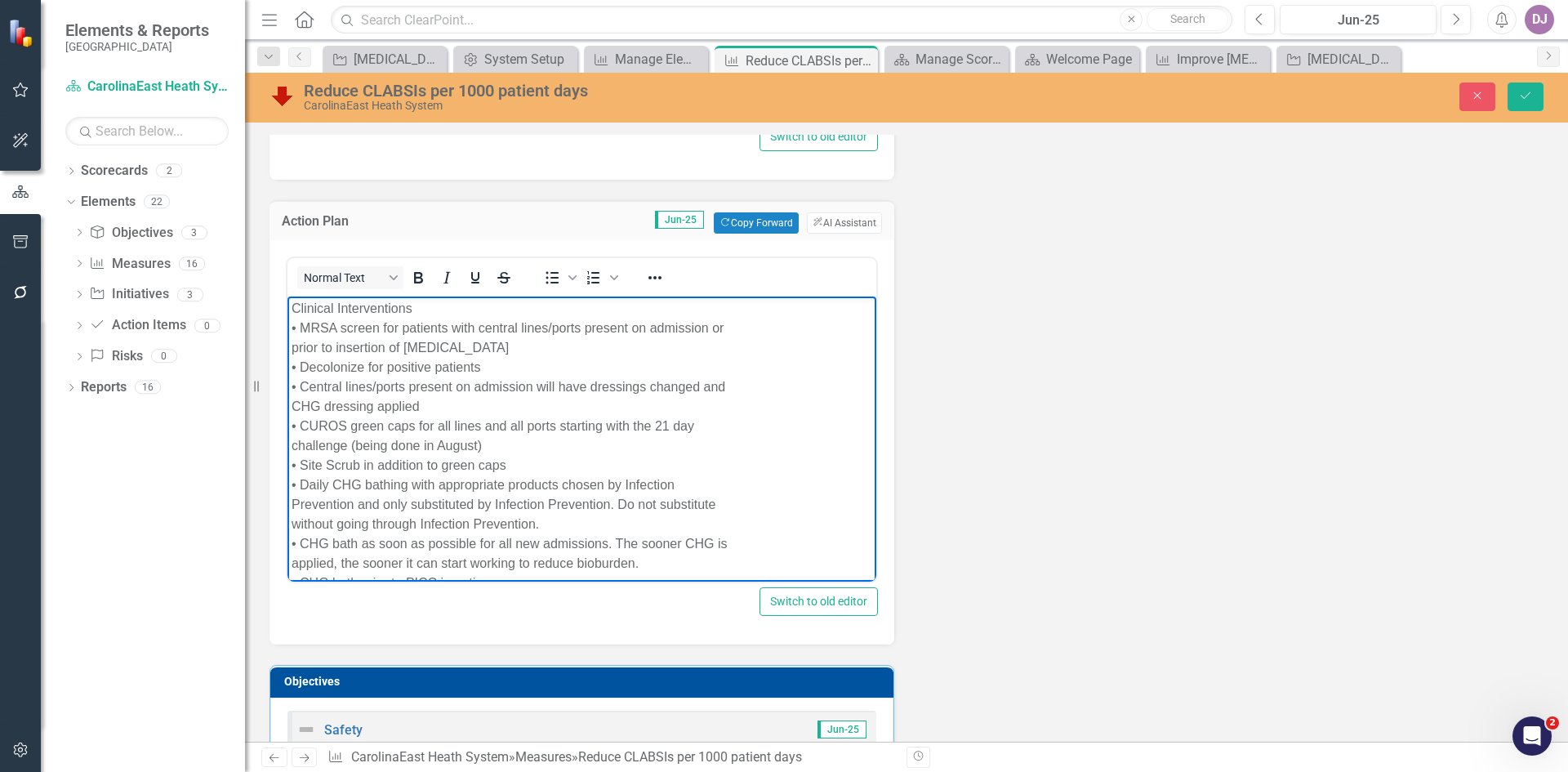
scroll to position [167, 0]
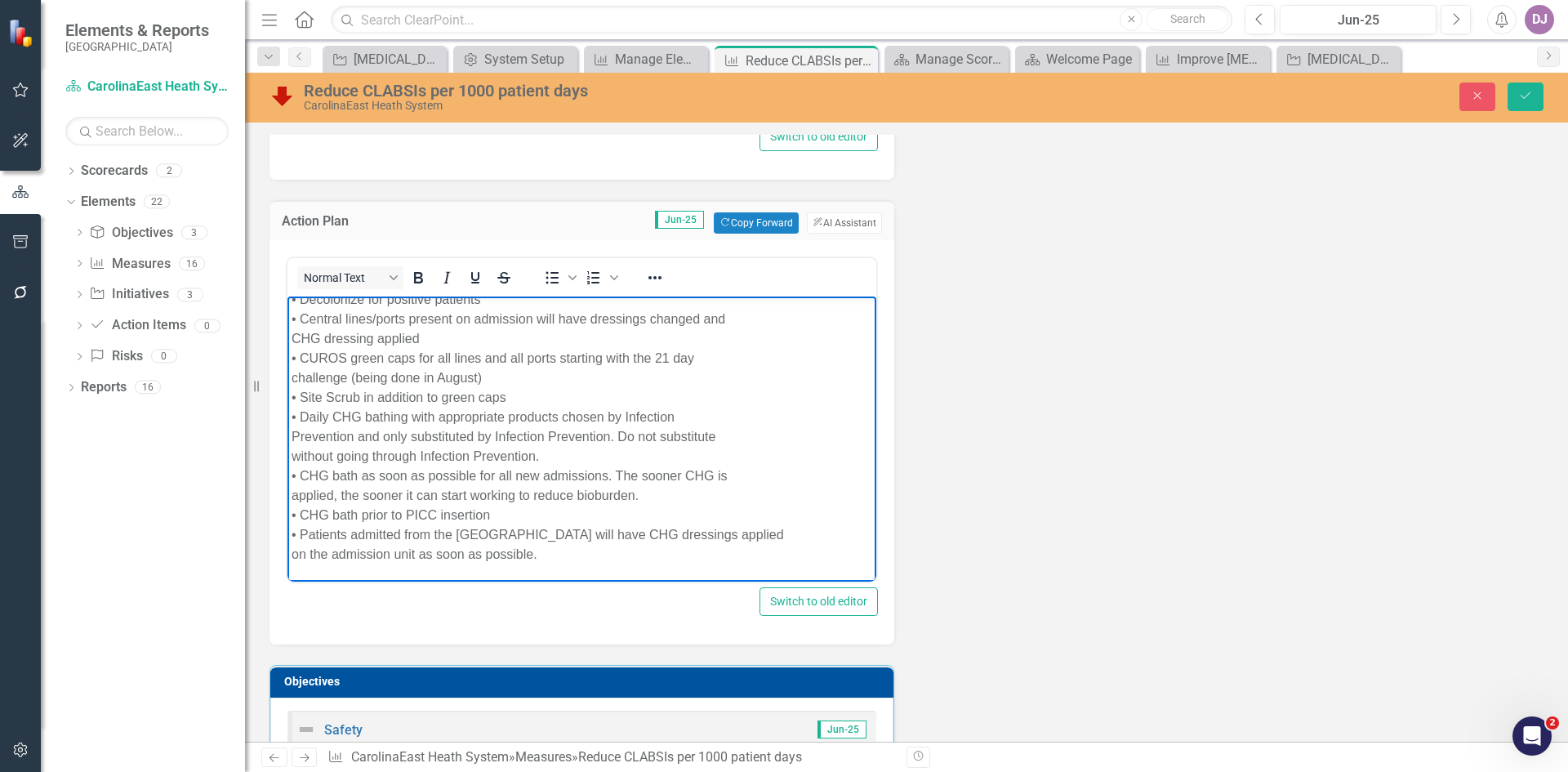
drag, startPoint x: 863, startPoint y: 532, endPoint x: 1176, endPoint y: 848, distance: 444.8
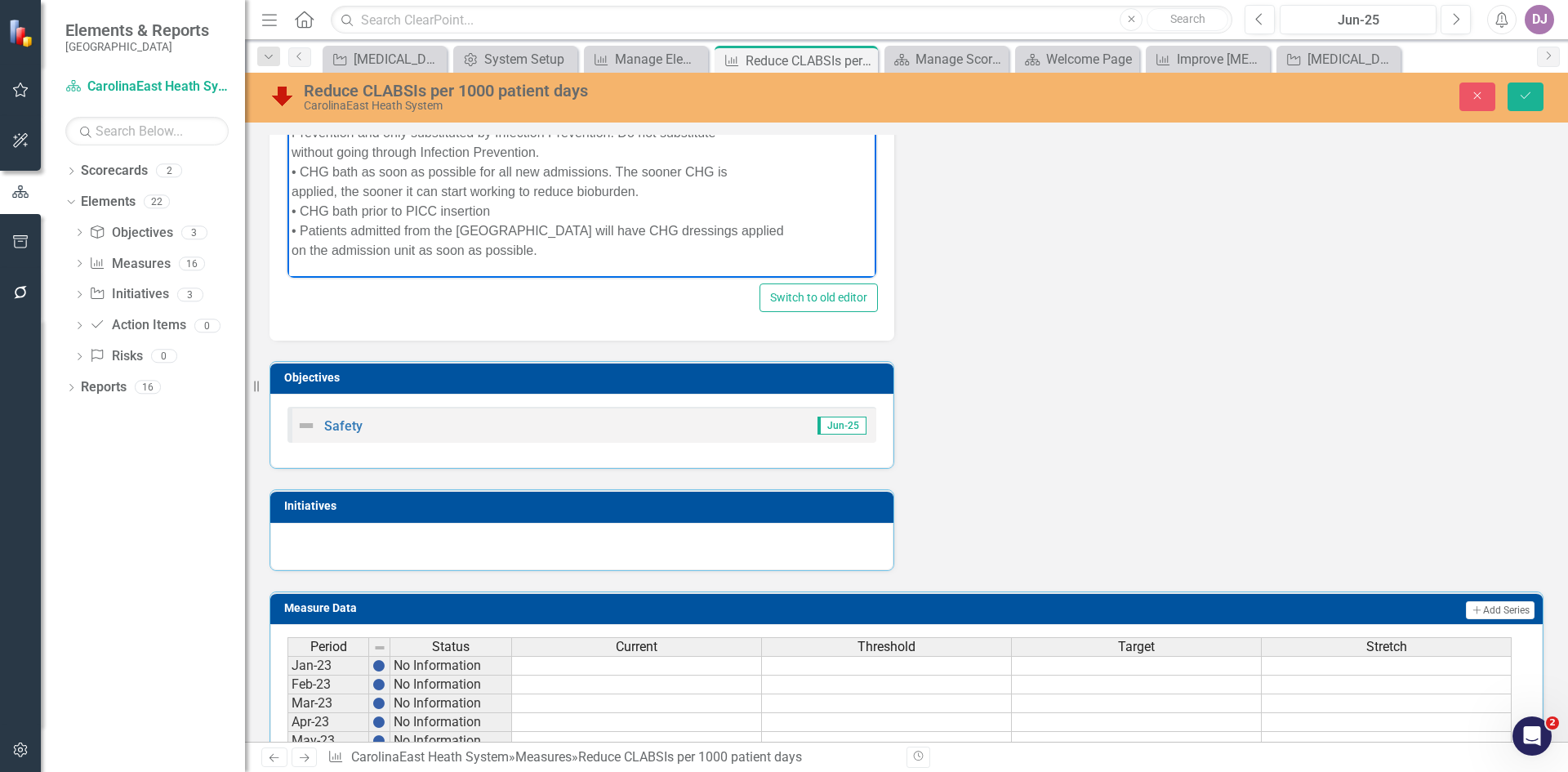
scroll to position [822, 0]
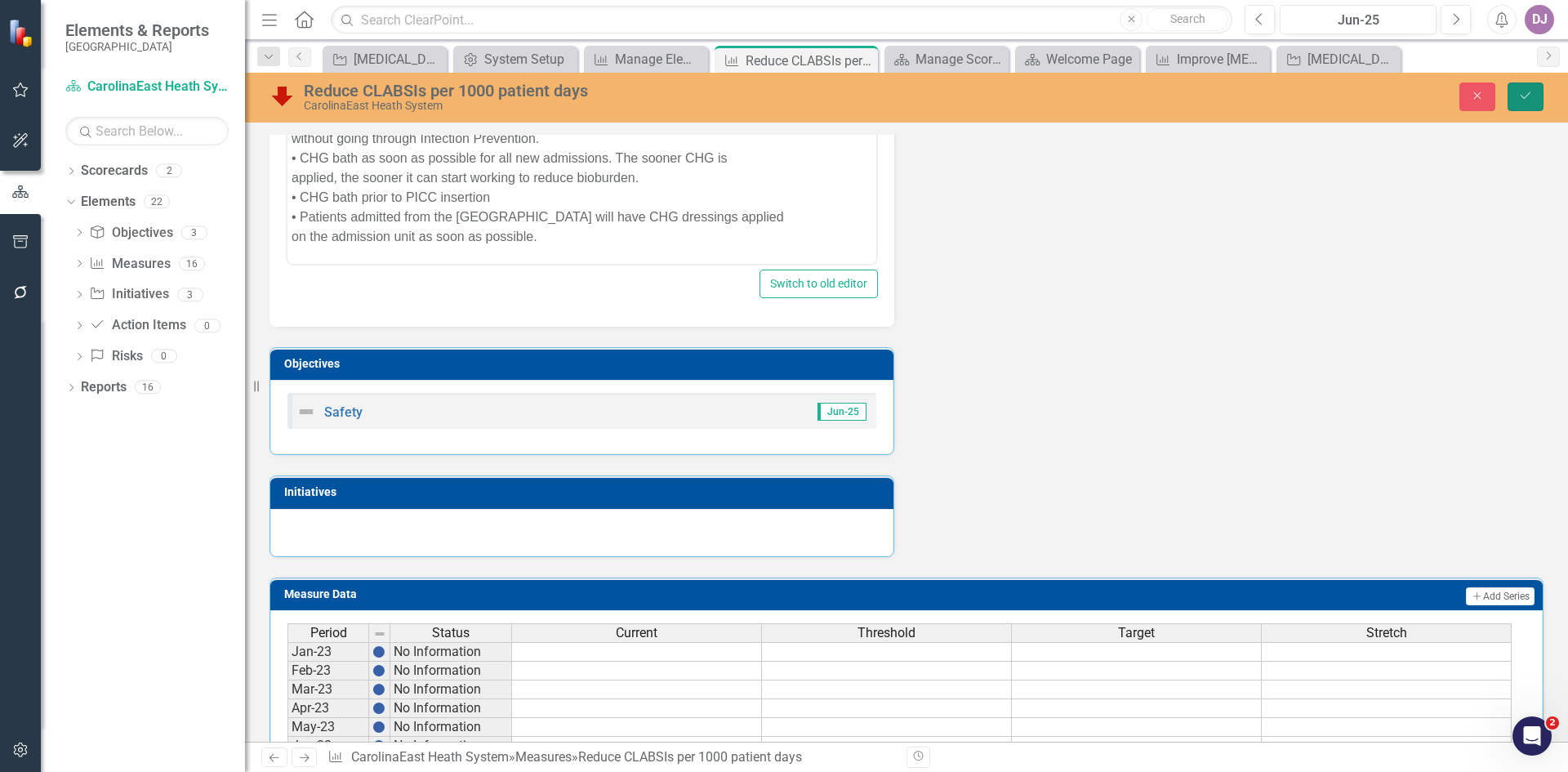
click at [1523, 94] on icon "Save" at bounding box center [1525, 95] width 15 height 11
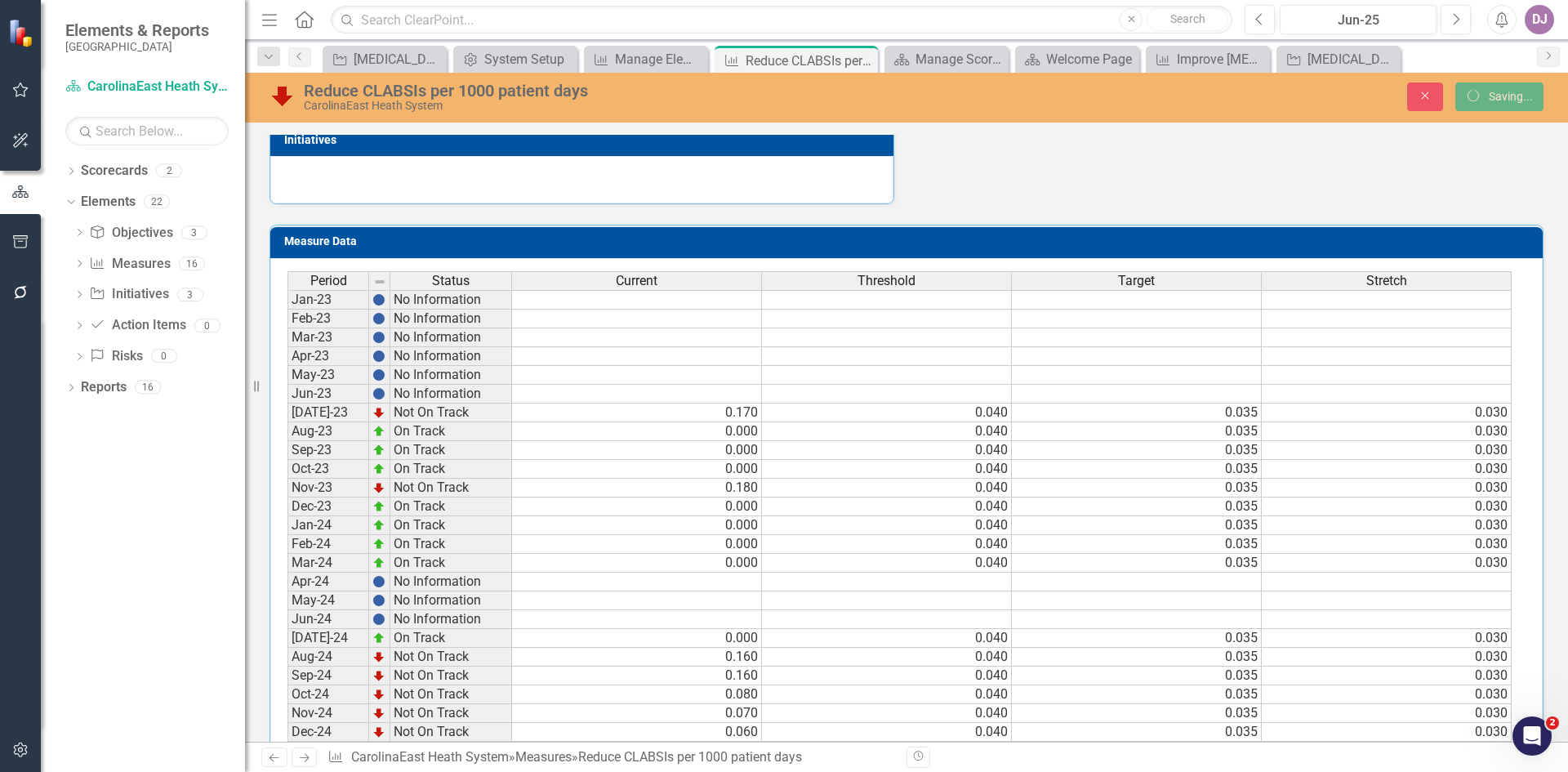
scroll to position [500, 0]
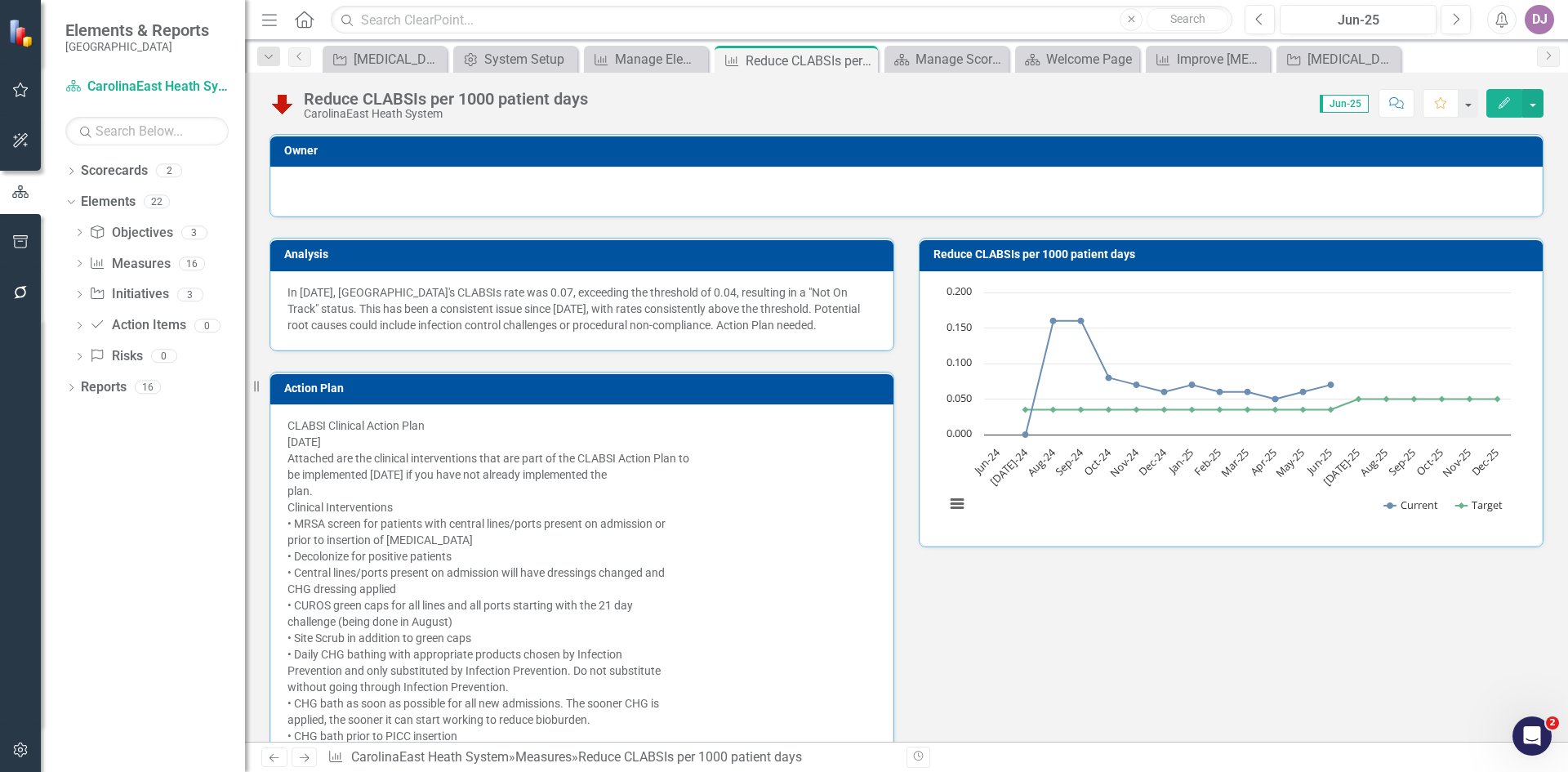
click at [609, 483] on p "CLABSI Clinical Action Plan [DATE] Attached are the clinical interventions that…" at bounding box center [582, 597] width 589 height 360
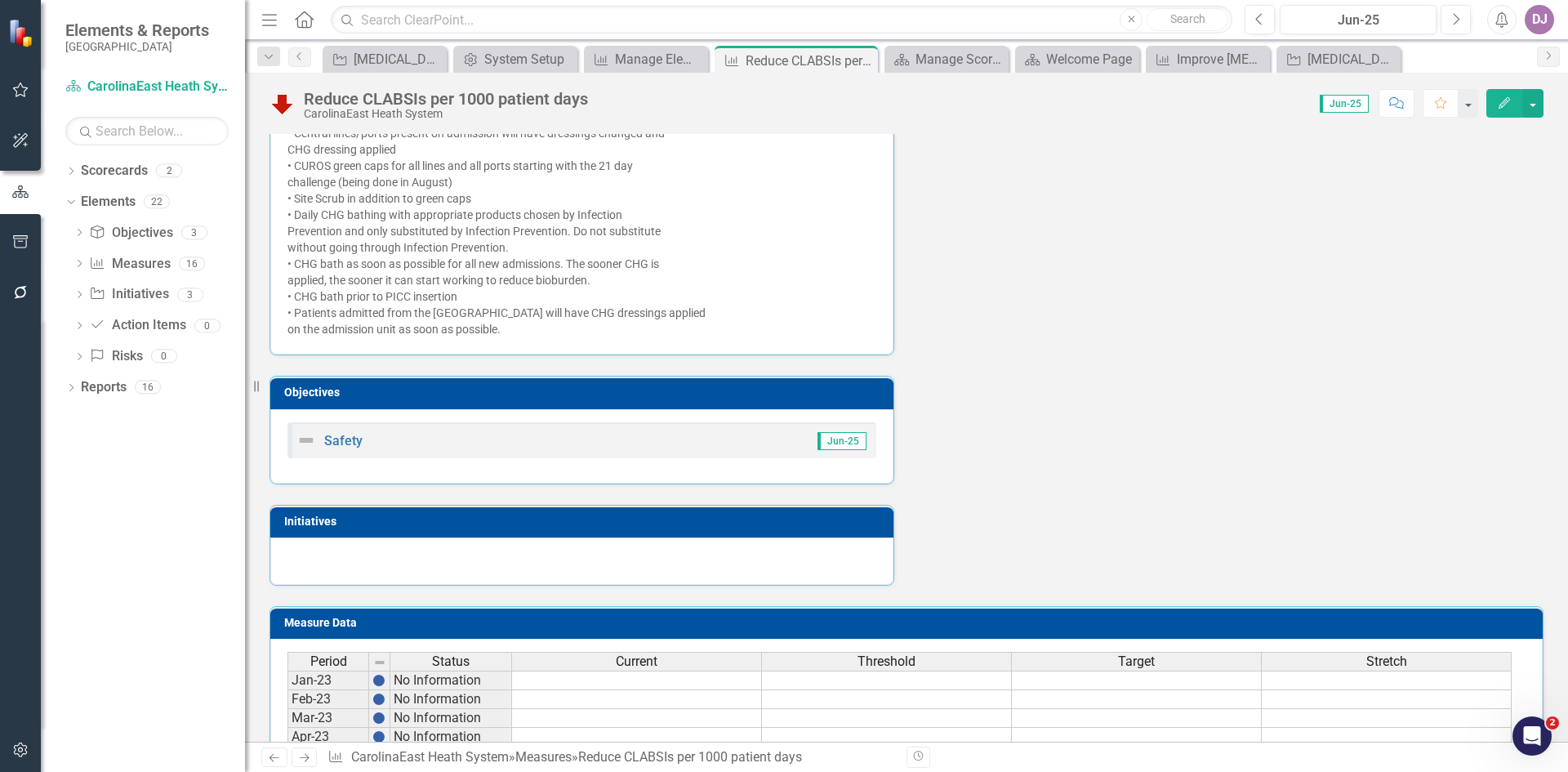
scroll to position [442, 0]
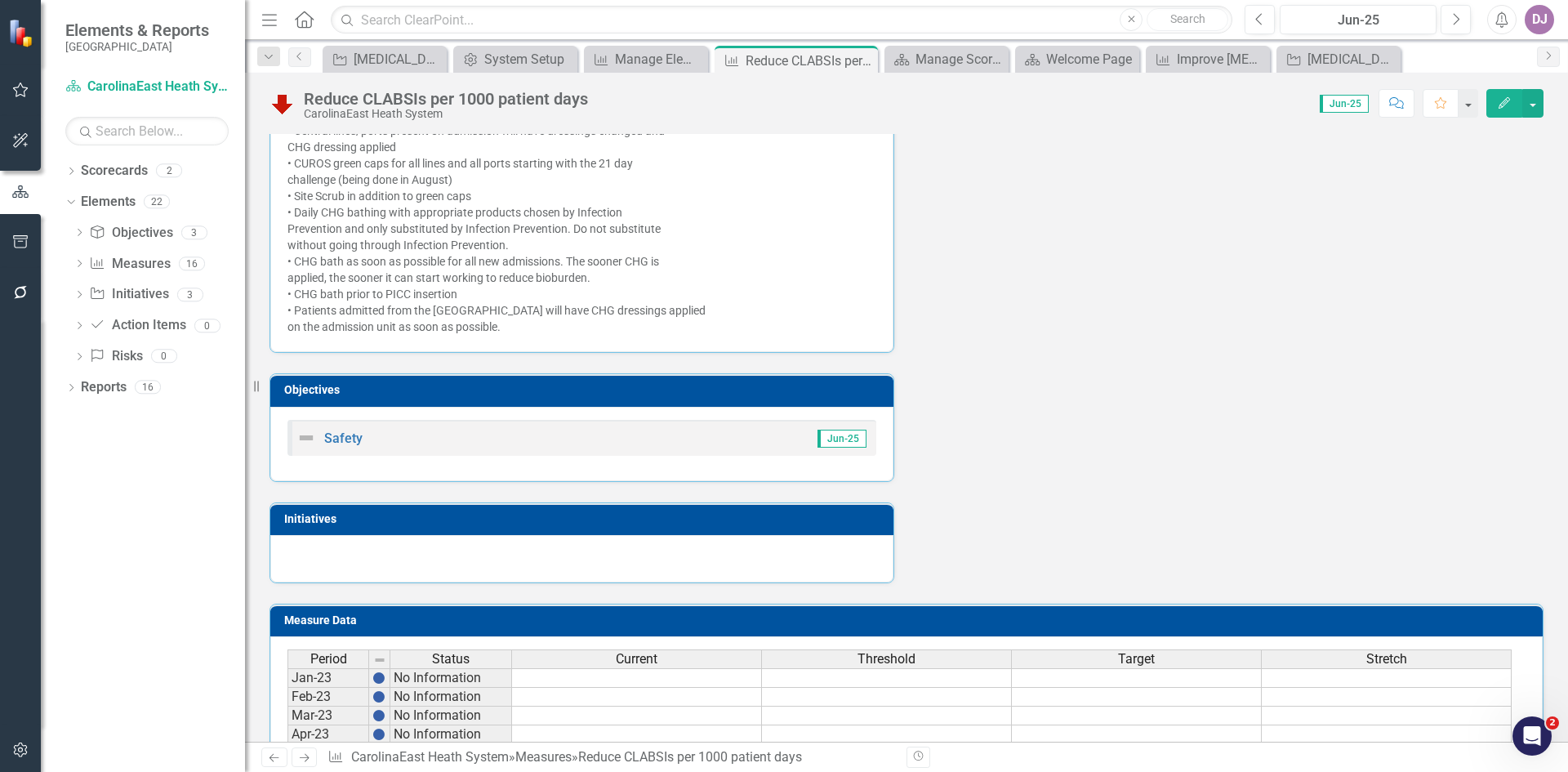
click at [398, 526] on h3 "Initiatives" at bounding box center [584, 520] width 602 height 12
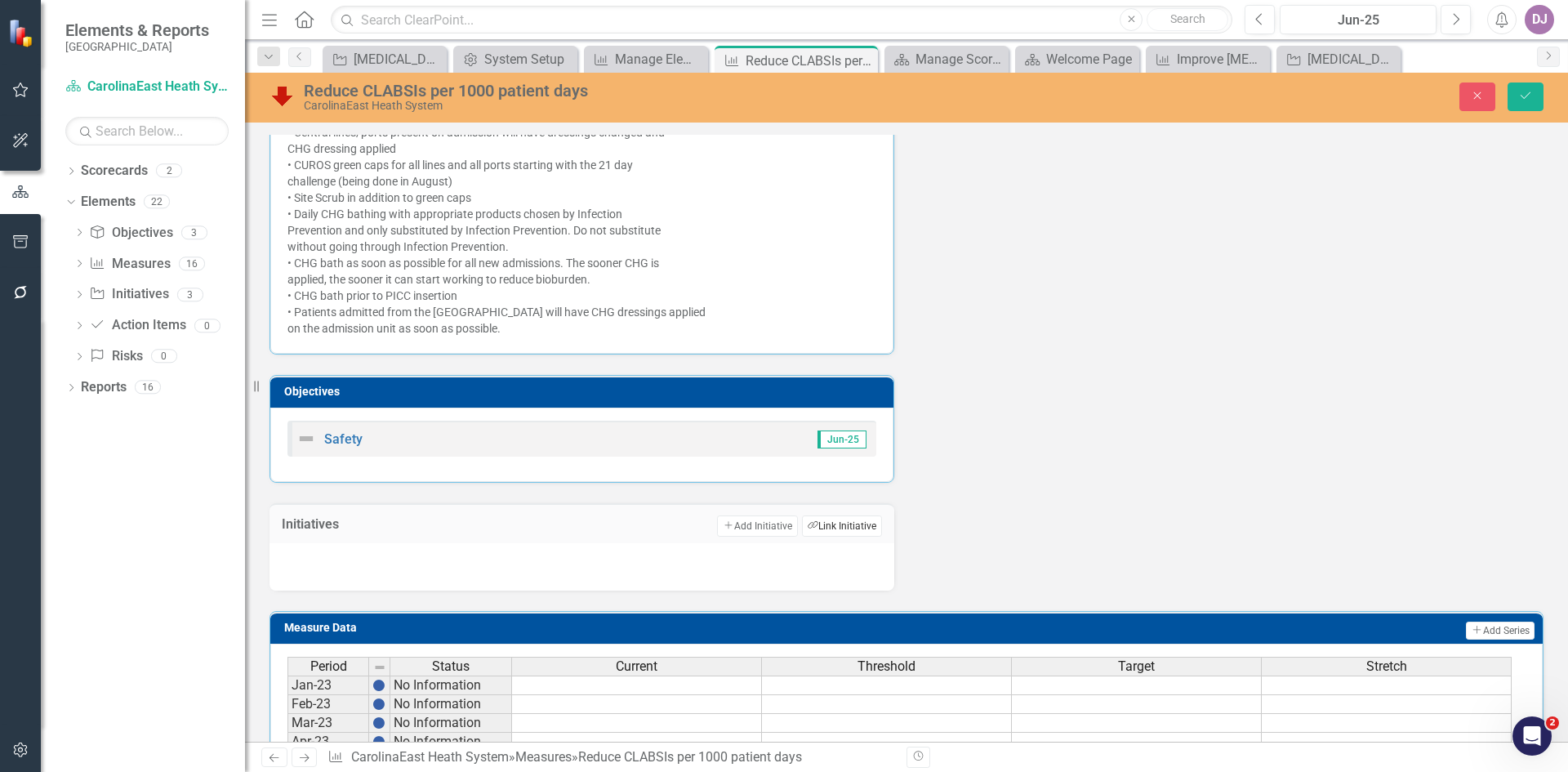
click at [850, 537] on button "Link Tag Link Initiative" at bounding box center [842, 526] width 80 height 21
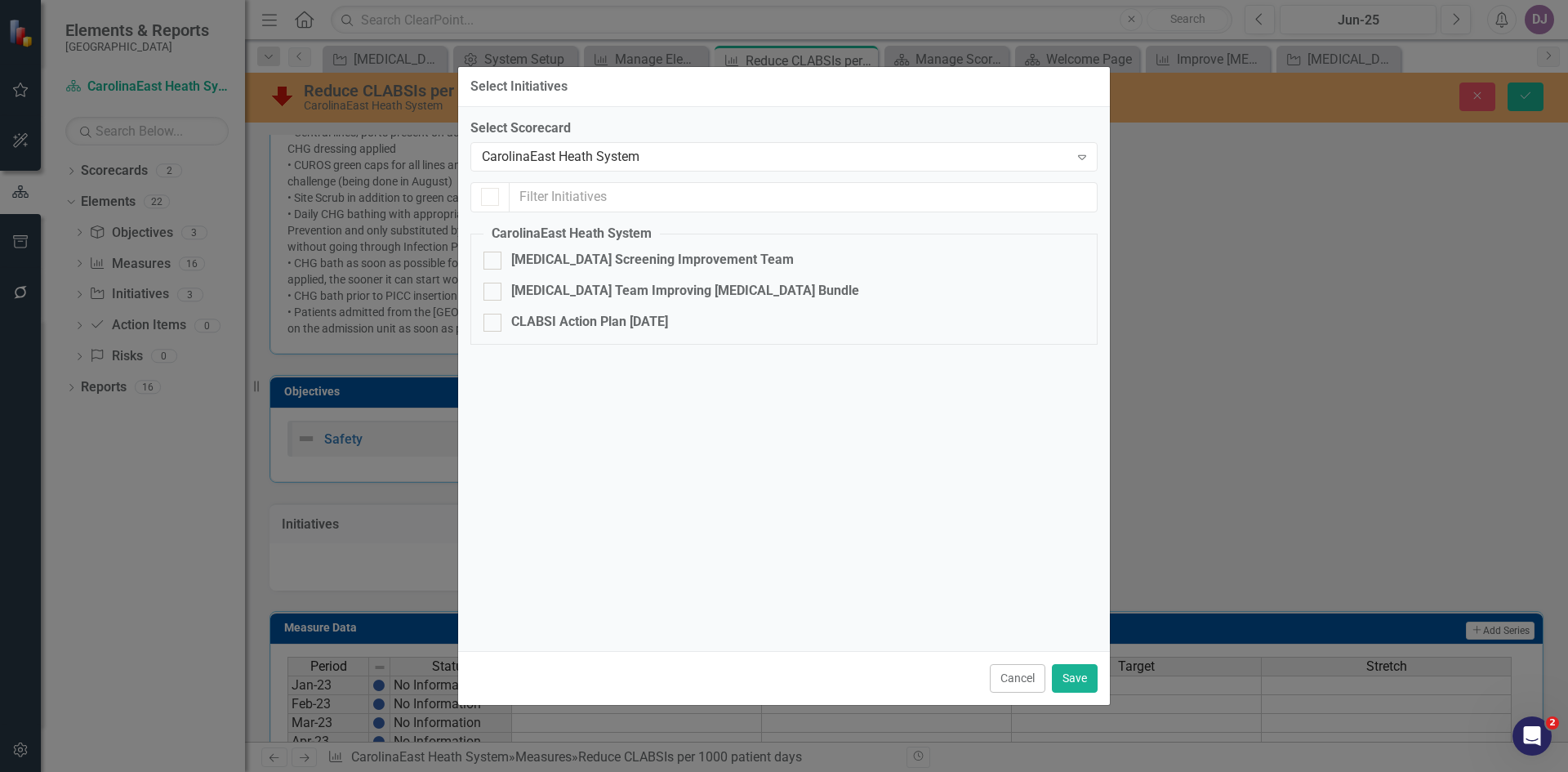
checkbox input "false"
click at [491, 327] on div at bounding box center [492, 322] width 18 height 18
click at [491, 325] on input "CLABSI Action Plan [DATE]" at bounding box center [488, 319] width 10 height 10
checkbox input "true"
click at [1078, 684] on button "Save" at bounding box center [1075, 678] width 45 height 28
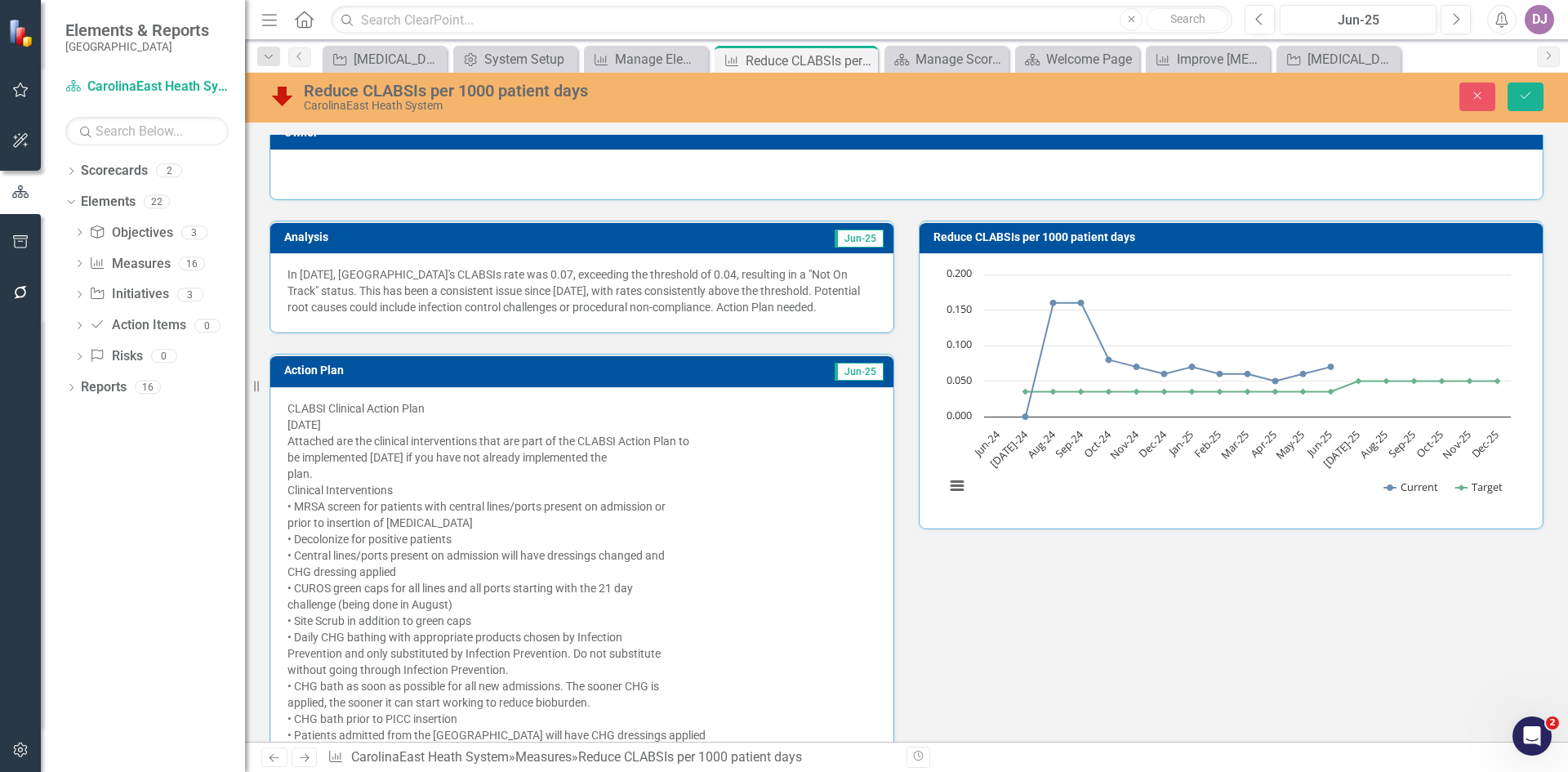
scroll to position [0, 0]
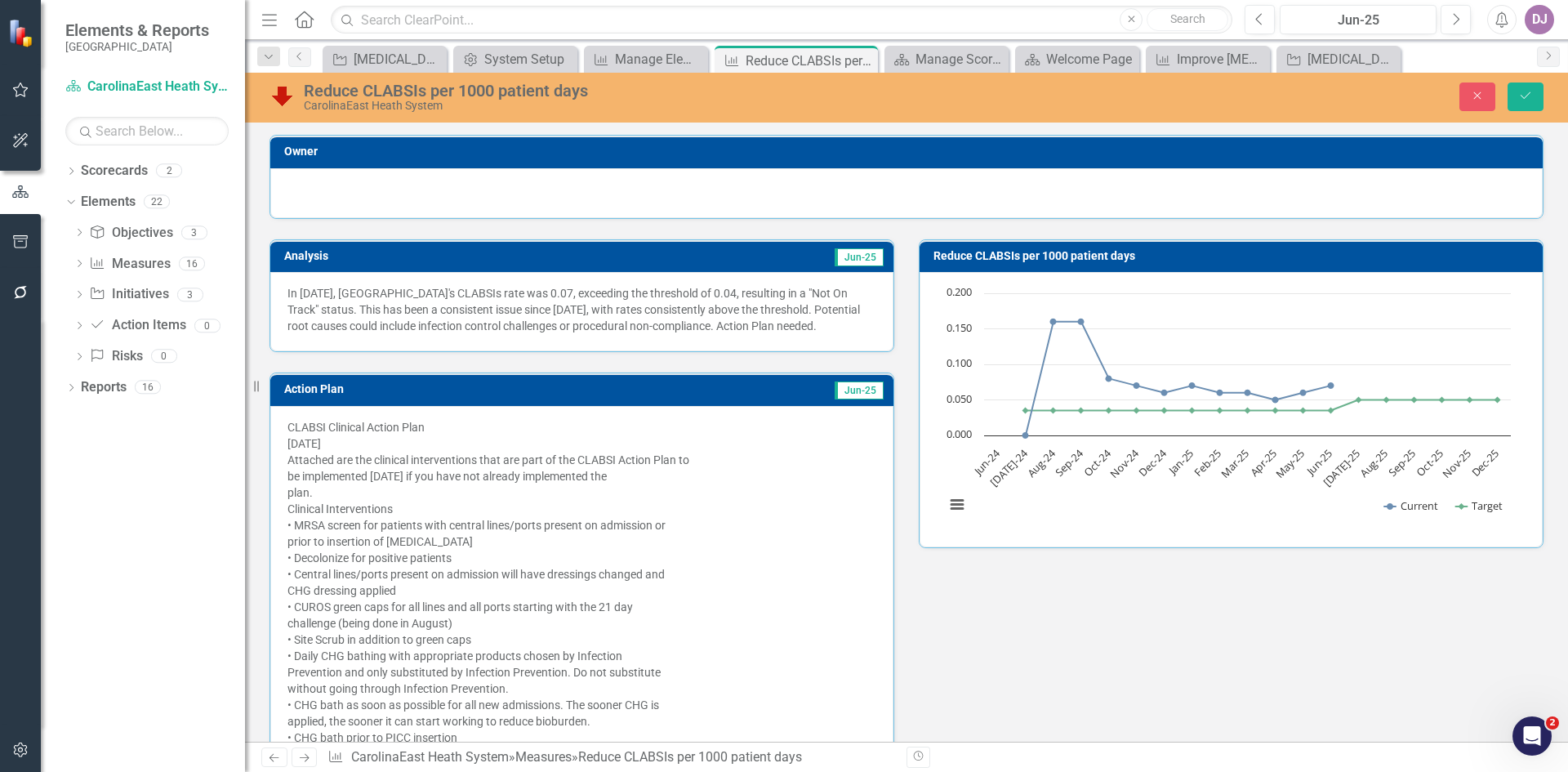
click at [1424, 193] on div at bounding box center [906, 191] width 1238 height 20
click at [1413, 161] on td "Owner" at bounding box center [909, 154] width 1250 height 25
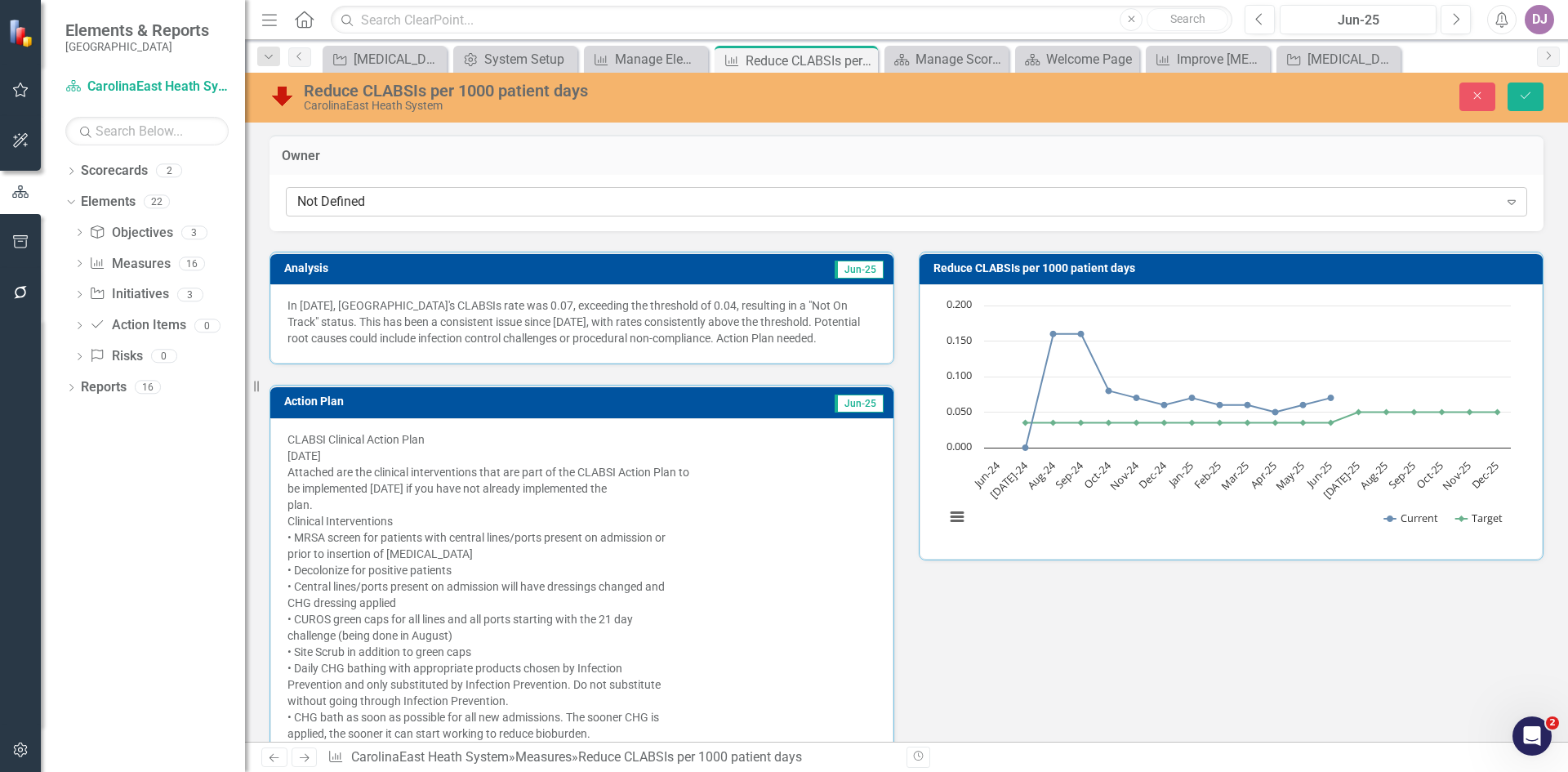
click at [1504, 205] on icon "Expand" at bounding box center [1511, 201] width 16 height 13
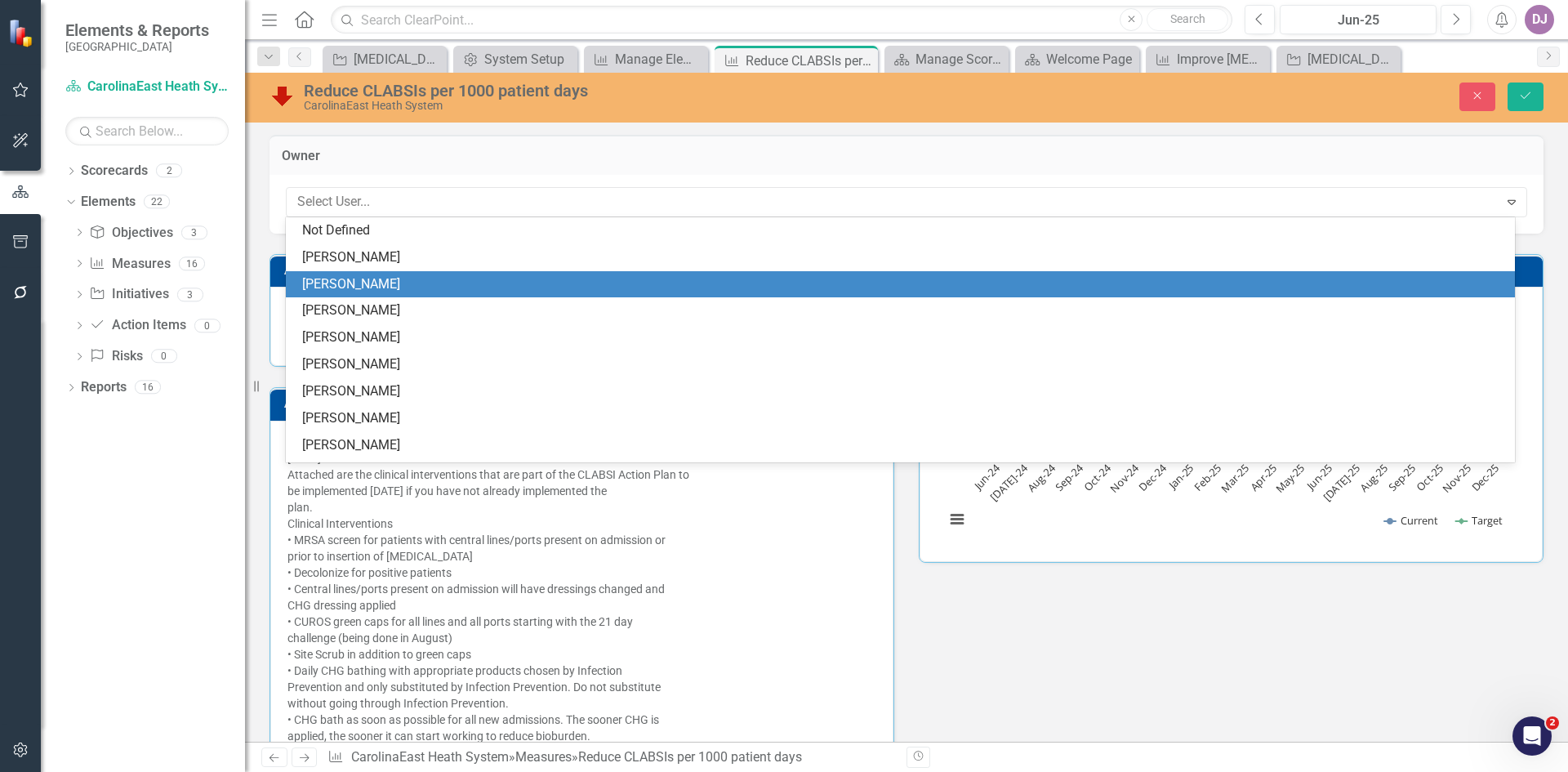
click at [406, 288] on div "[PERSON_NAME]" at bounding box center [904, 285] width 1203 height 19
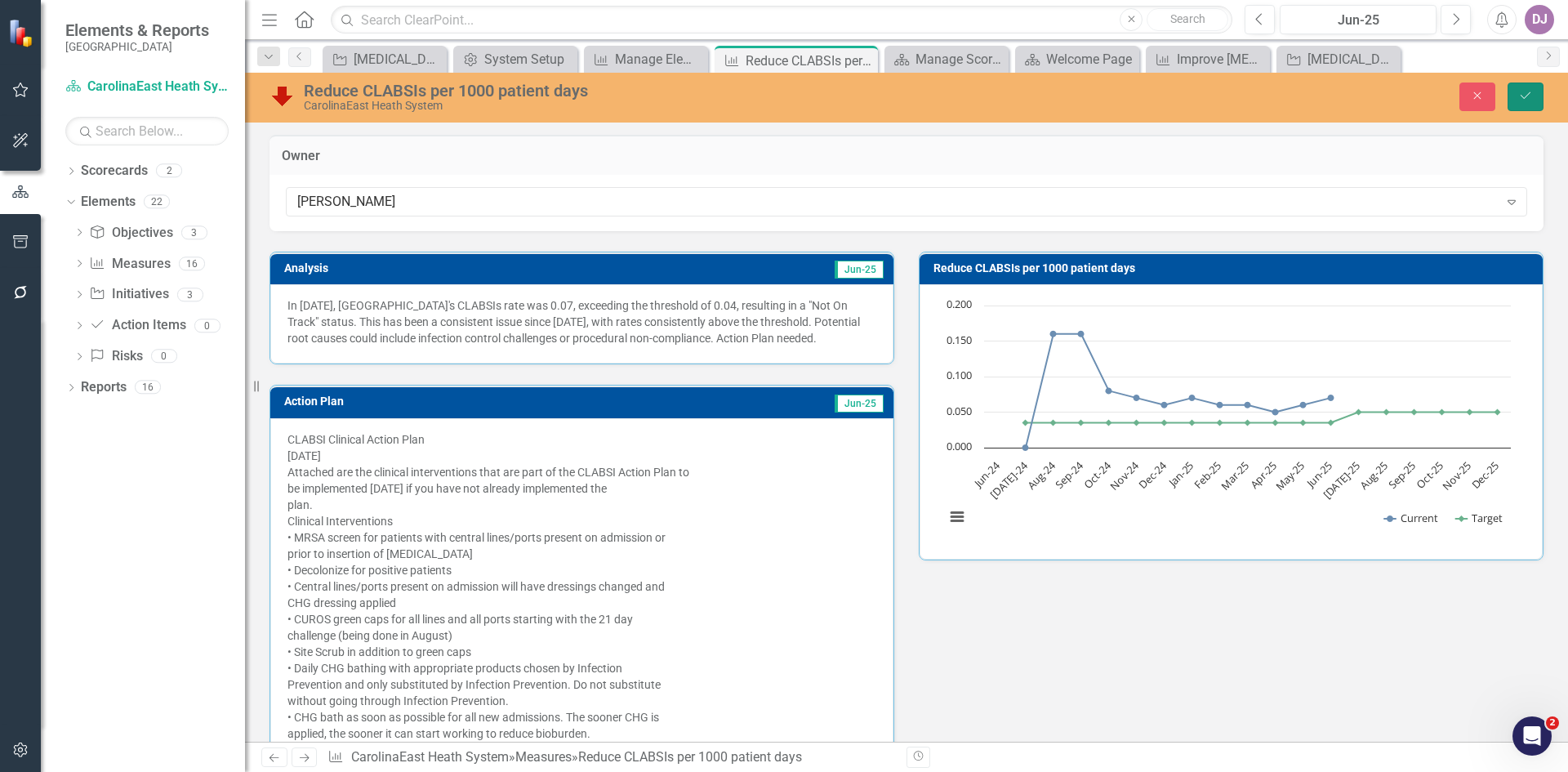
click at [1523, 94] on icon "Save" at bounding box center [1525, 95] width 15 height 11
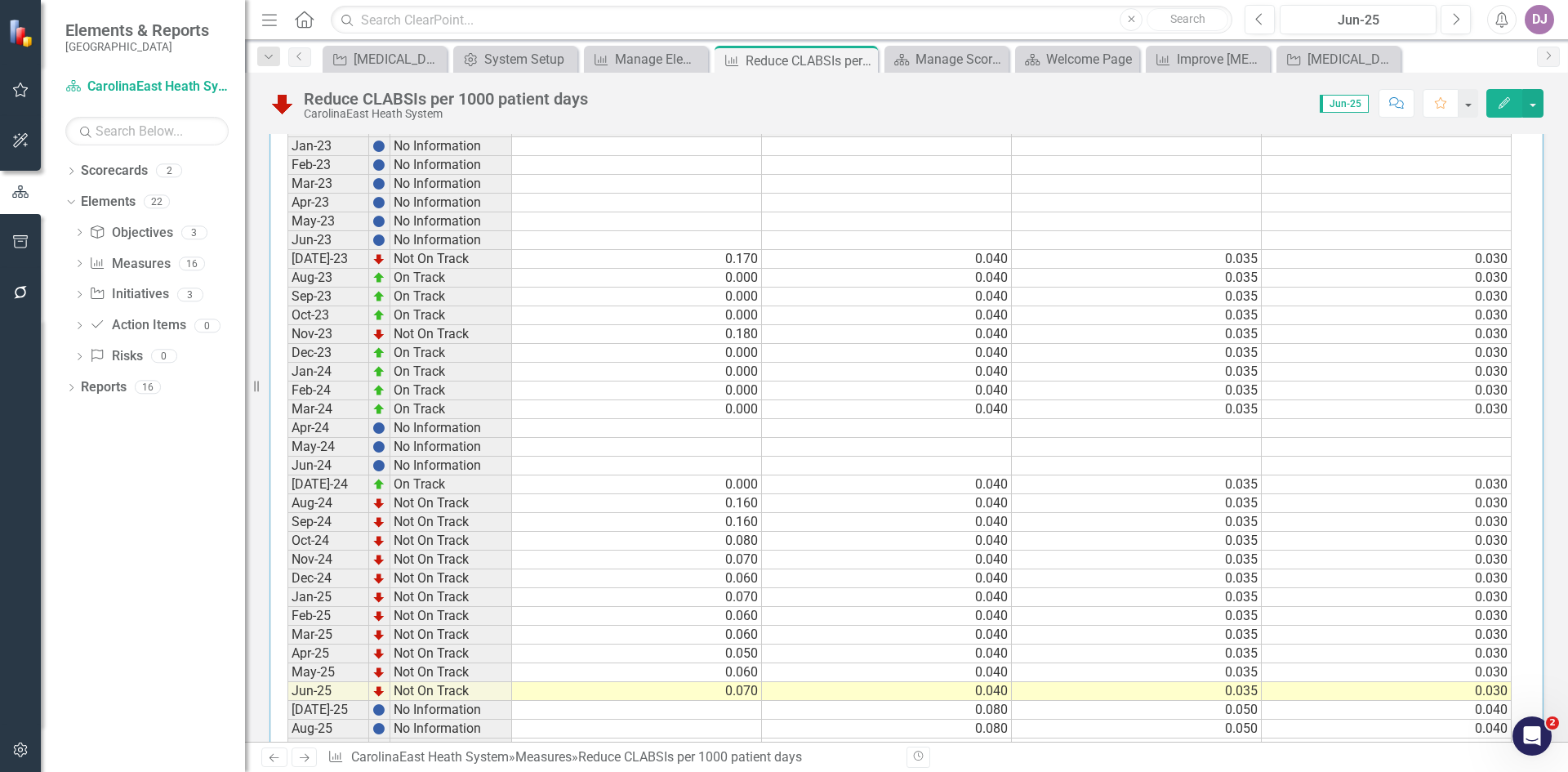
scroll to position [1135, 0]
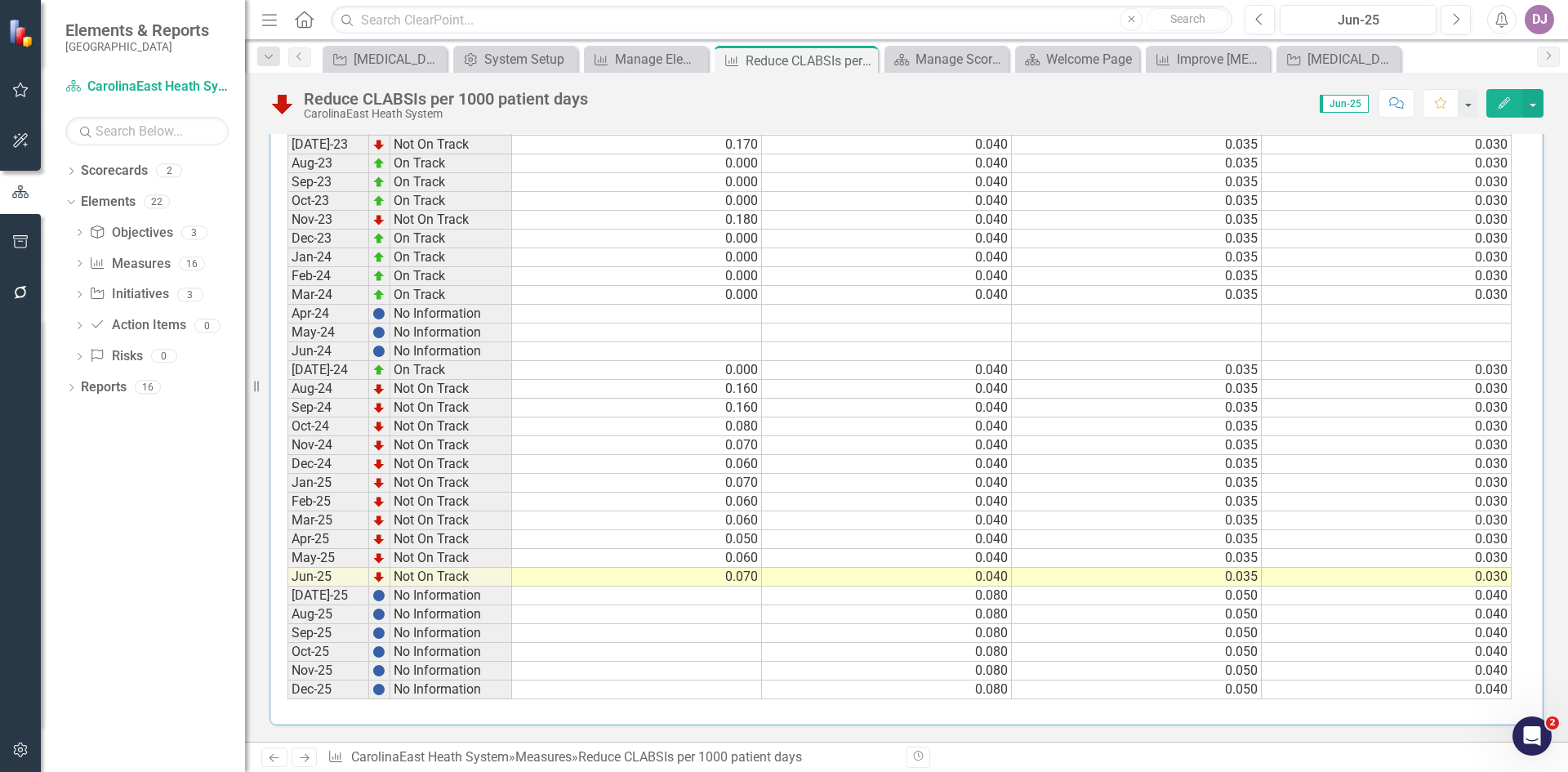
click at [1502, 108] on icon "Edit" at bounding box center [1504, 102] width 15 height 11
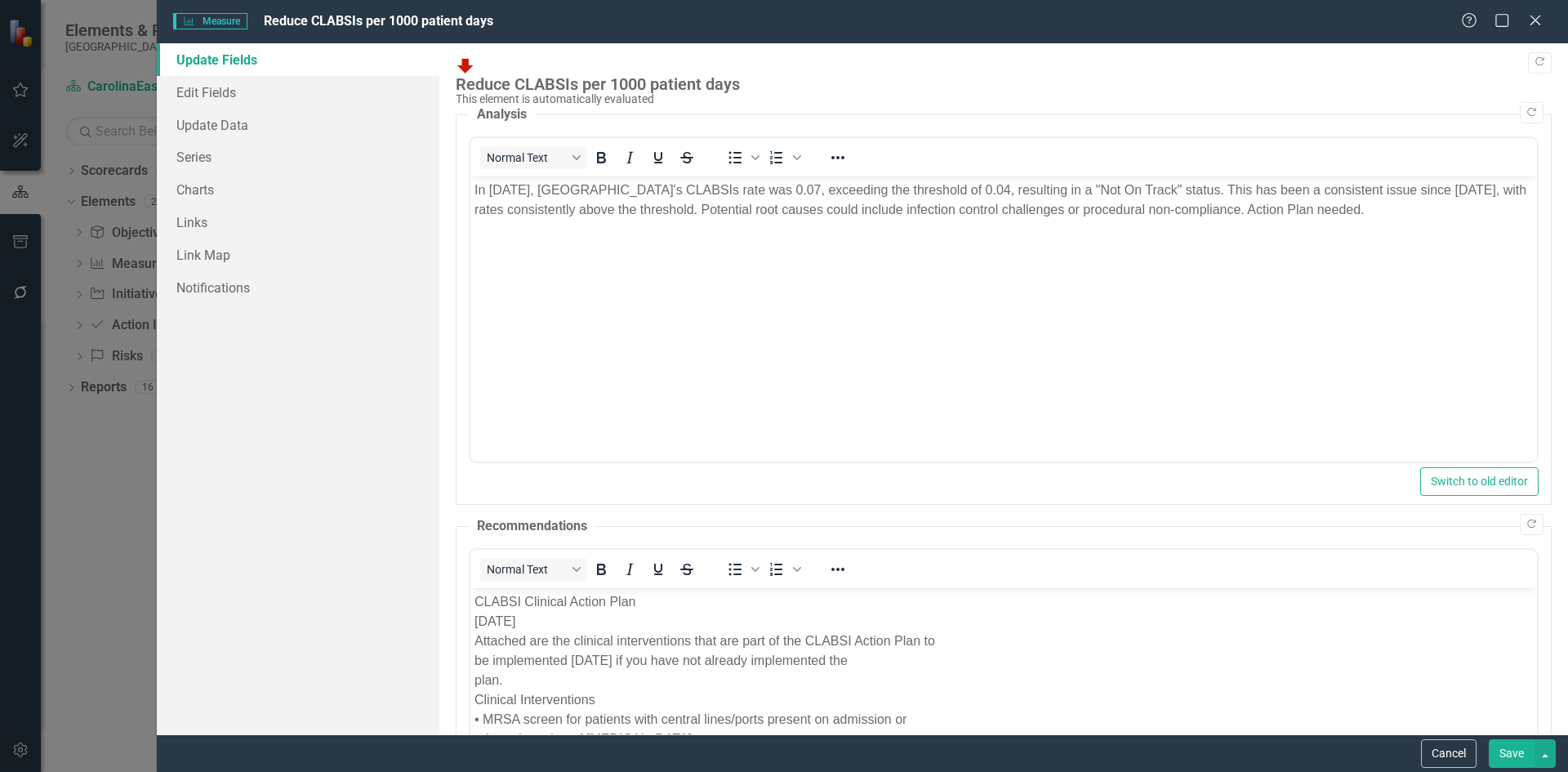
scroll to position [0, 0]
click at [215, 130] on link "Update Data" at bounding box center [298, 125] width 282 height 33
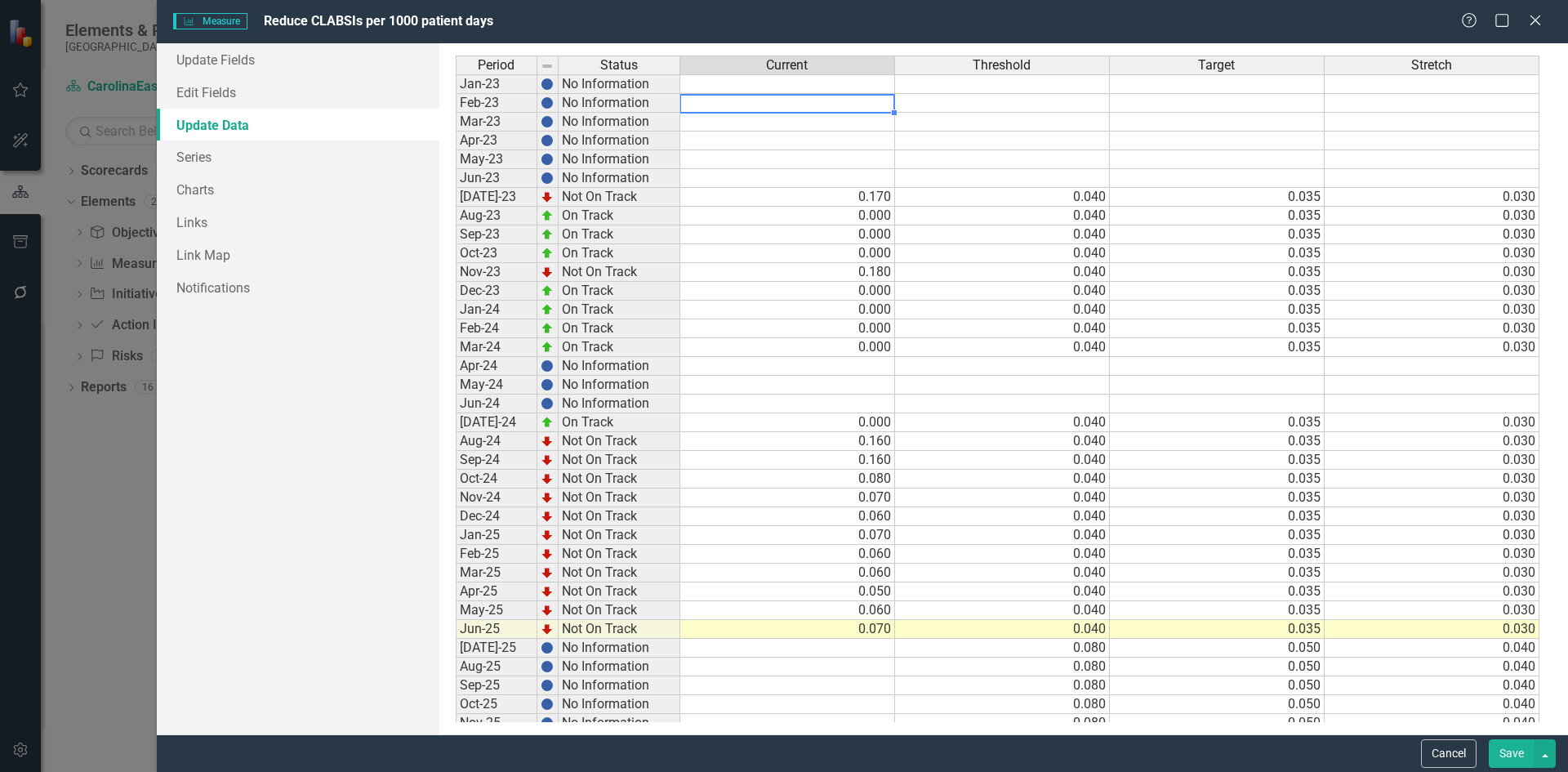
click at [742, 96] on td at bounding box center [788, 103] width 215 height 19
click at [748, 81] on td at bounding box center [788, 84] width 215 height 20
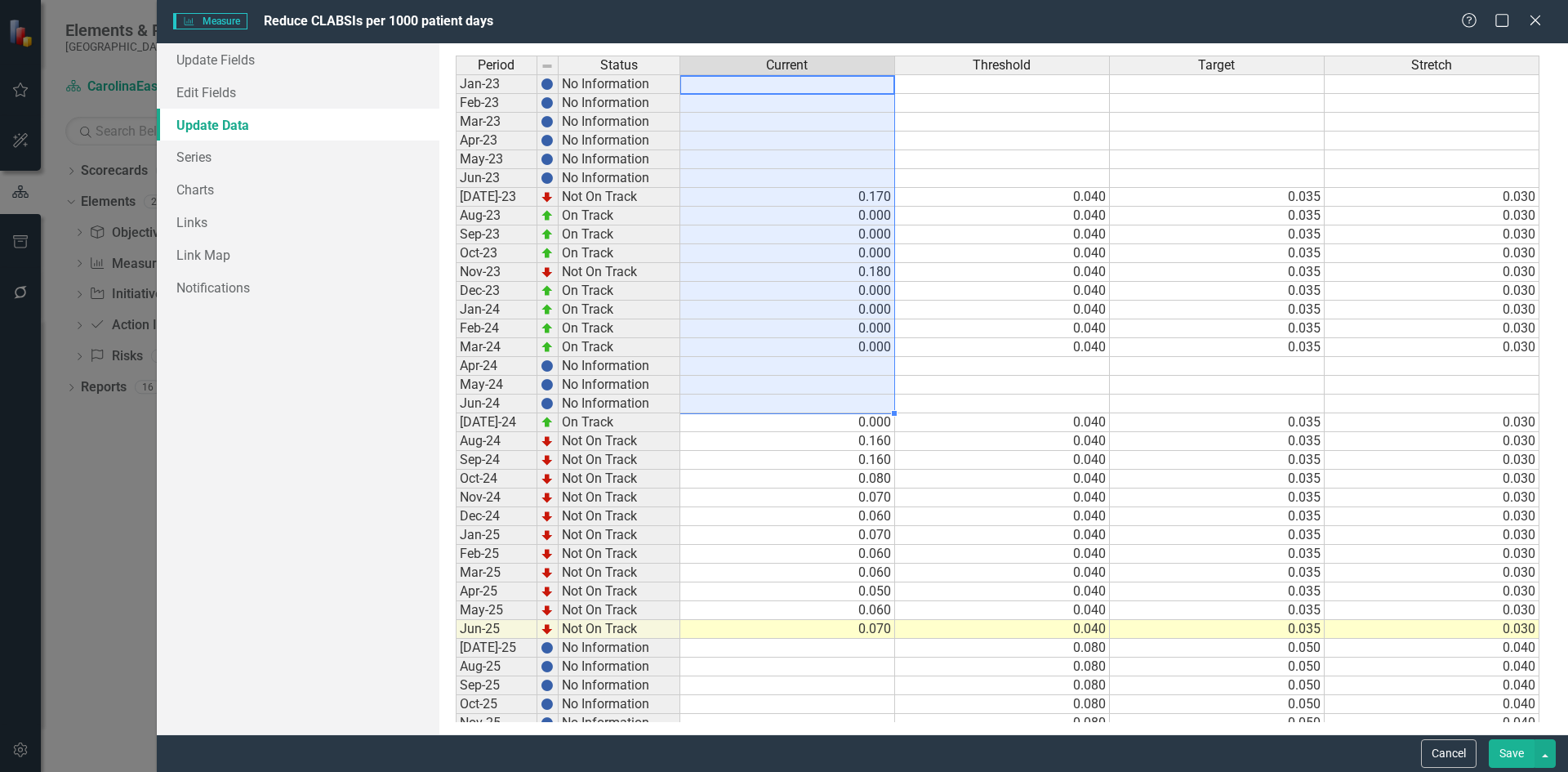
drag, startPoint x: 748, startPoint y: 81, endPoint x: 773, endPoint y: 398, distance: 318.0
click at [773, 398] on tbody "Jan-23 No Information Feb-23 No Information Mar-23 No Information Apr-23 No Inf…" at bounding box center [997, 413] width 1084 height 678
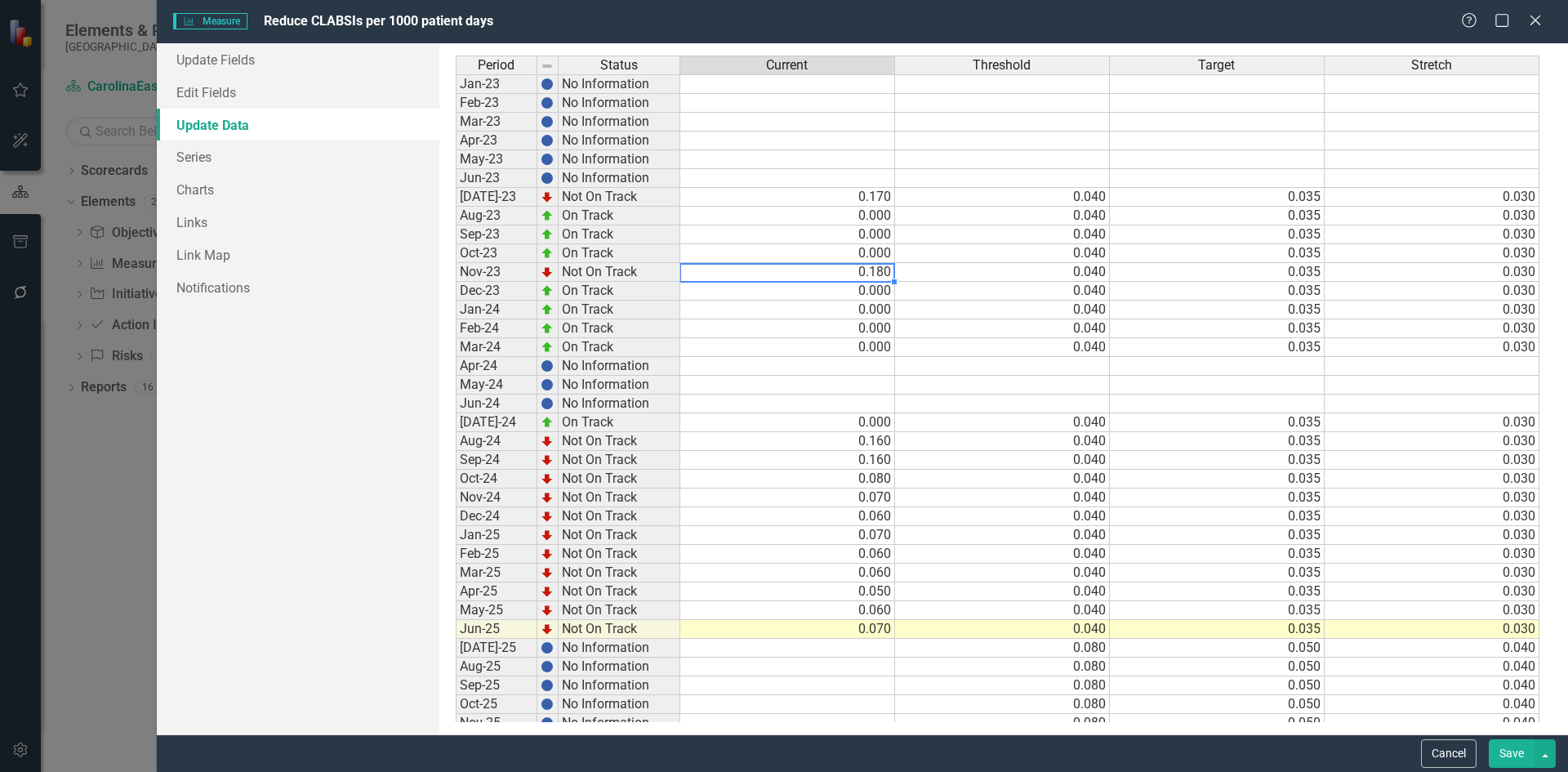
click at [782, 277] on td "0.180" at bounding box center [788, 272] width 215 height 19
click at [1506, 754] on button "Save" at bounding box center [1511, 753] width 45 height 28
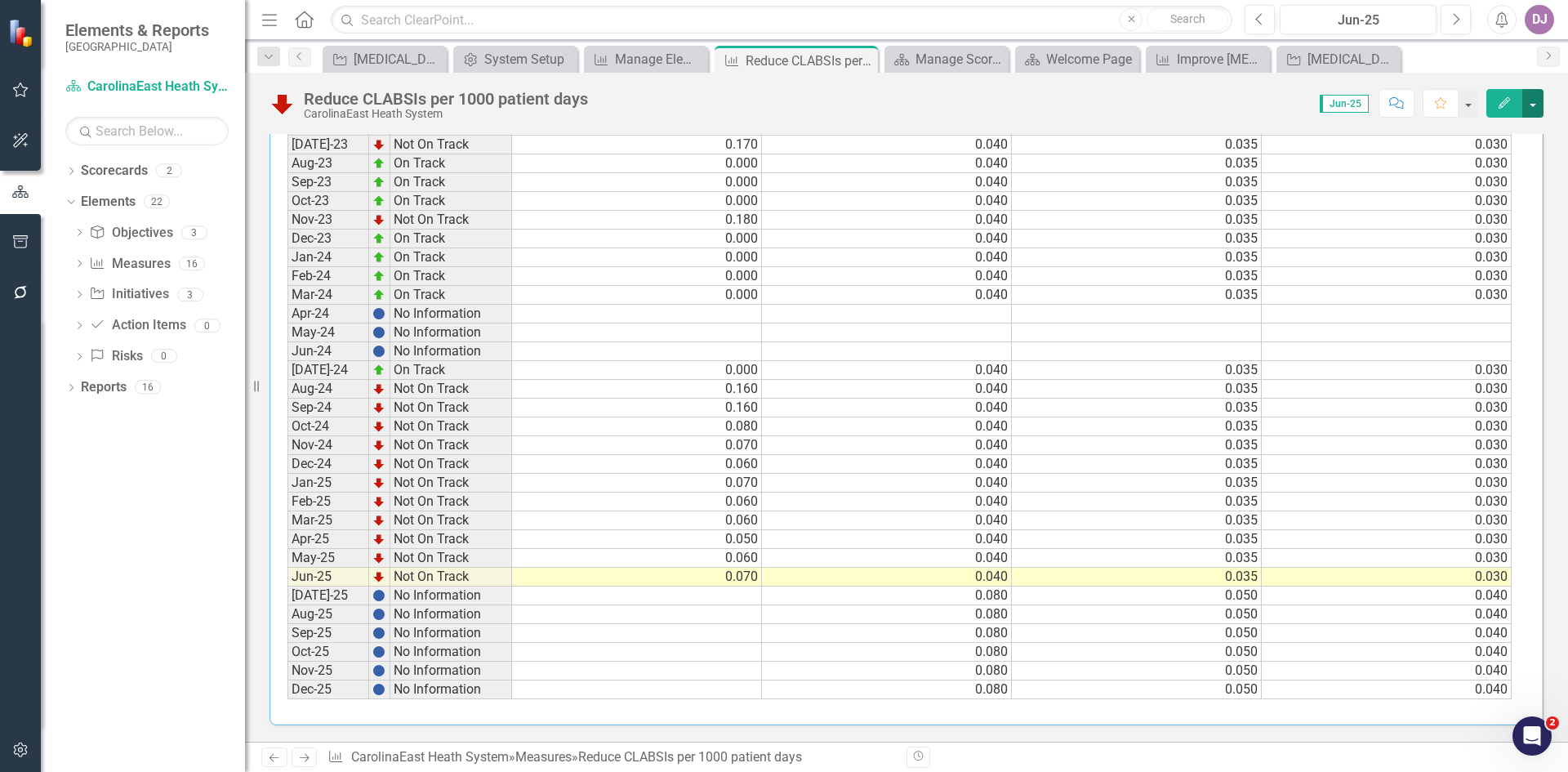
click at [1533, 102] on button "button" at bounding box center [1533, 103] width 21 height 28
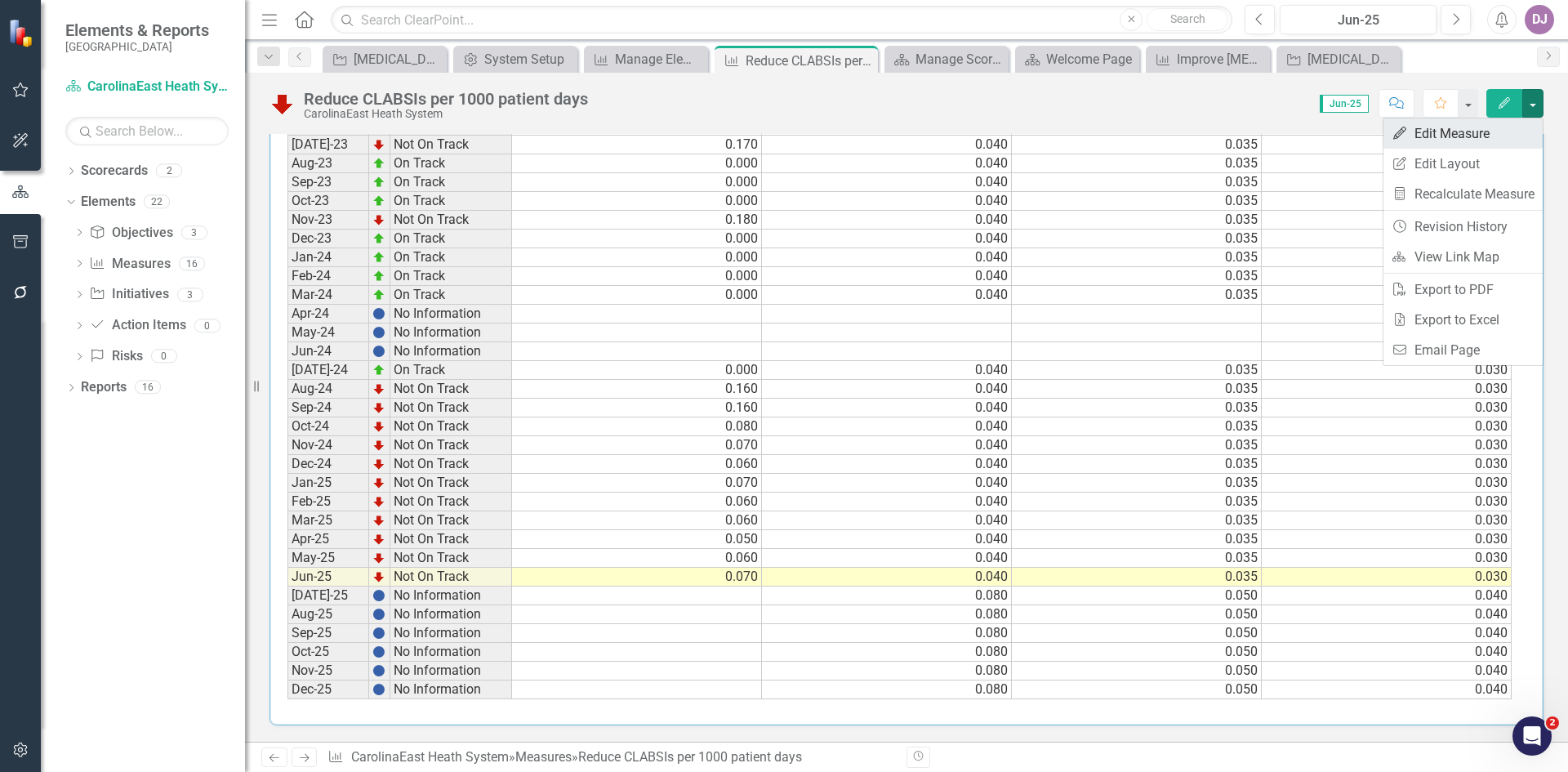
click at [1451, 138] on link "Edit Edit Measure" at bounding box center [1463, 133] width 160 height 30
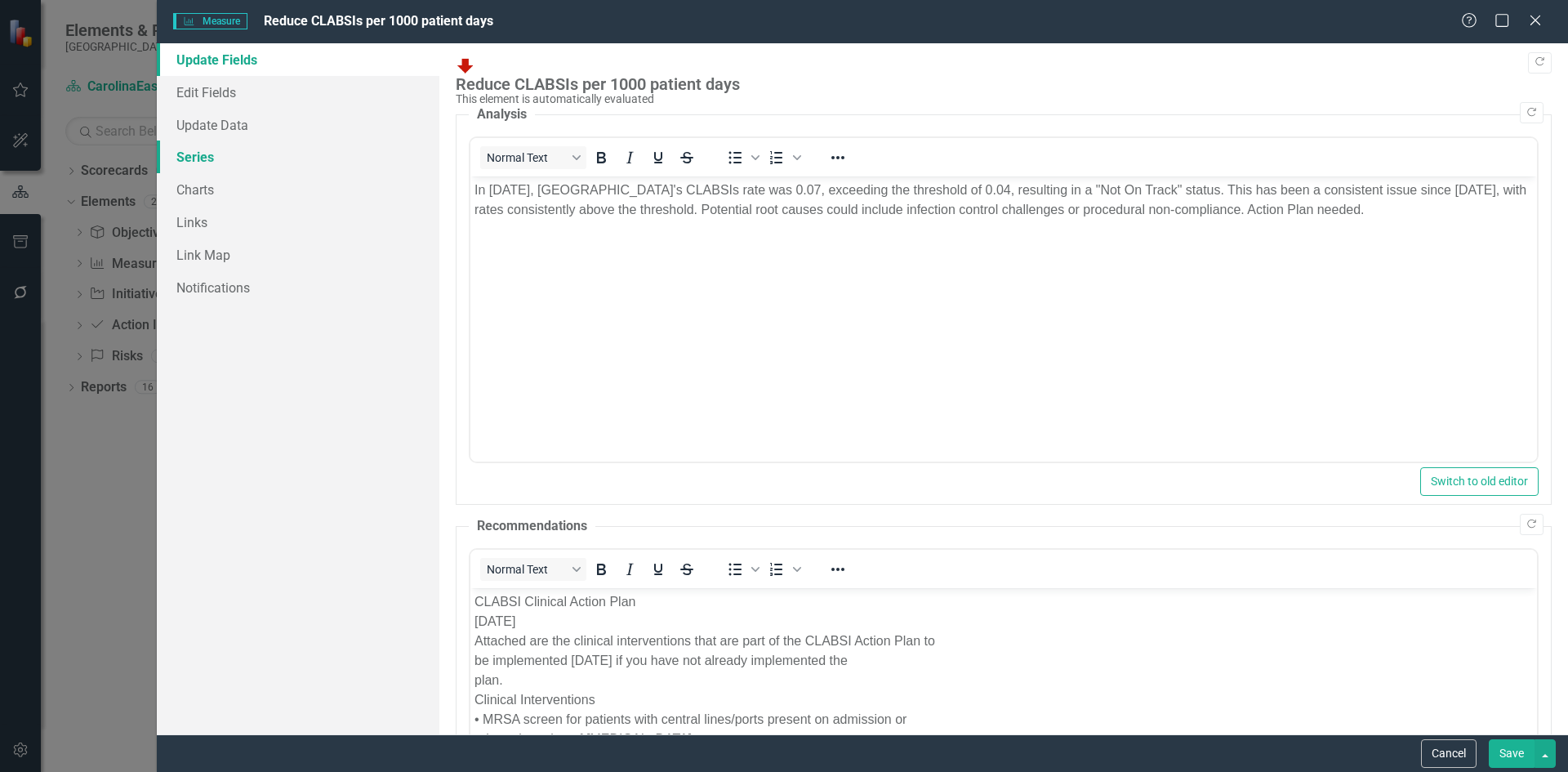
click at [215, 150] on link "Series" at bounding box center [298, 157] width 282 height 33
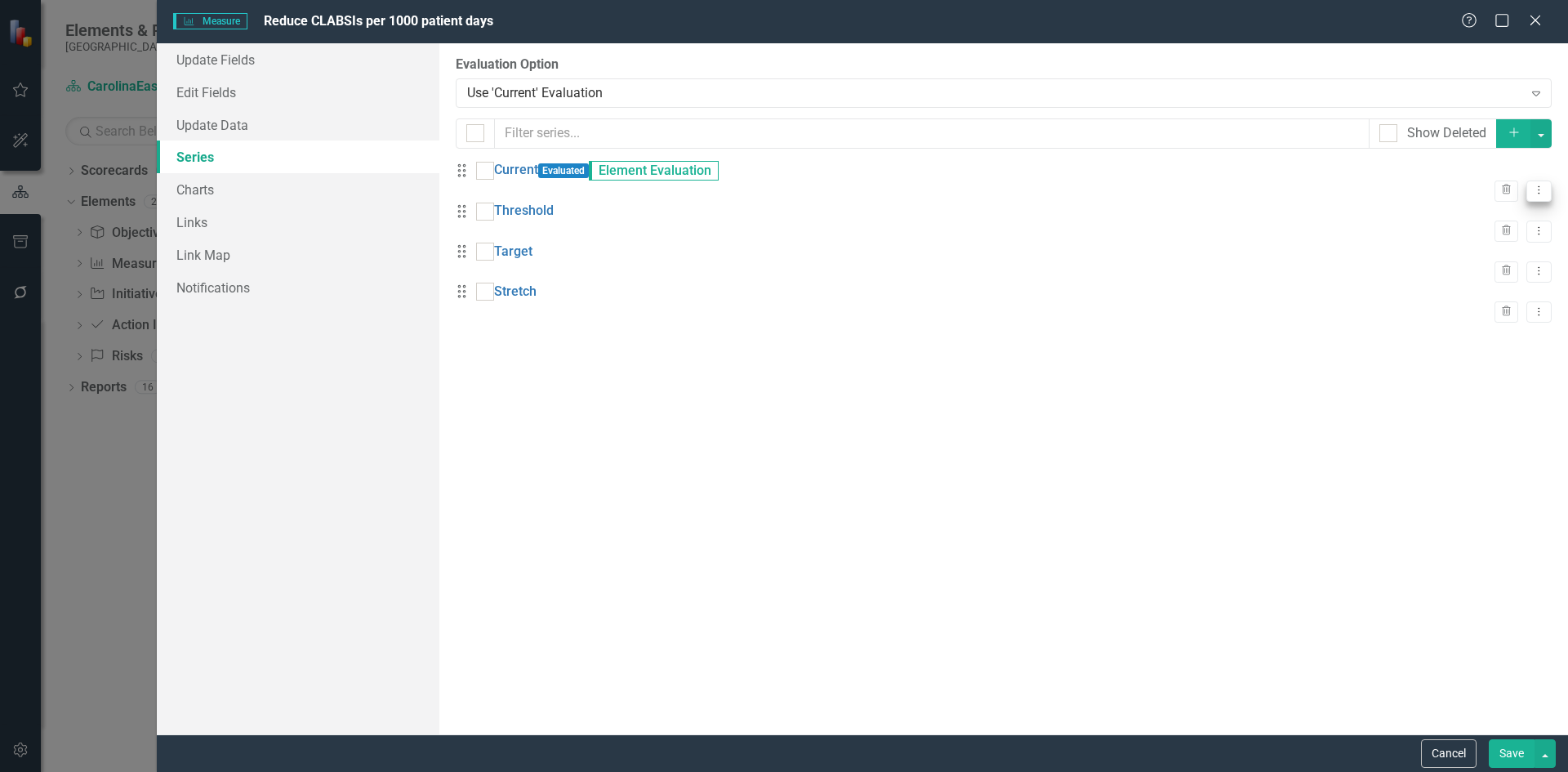
click at [1531, 186] on button "Dropdown Menu" at bounding box center [1540, 191] width 26 height 22
click at [1472, 204] on link "Edit Edit Measure Series" at bounding box center [1445, 207] width 185 height 30
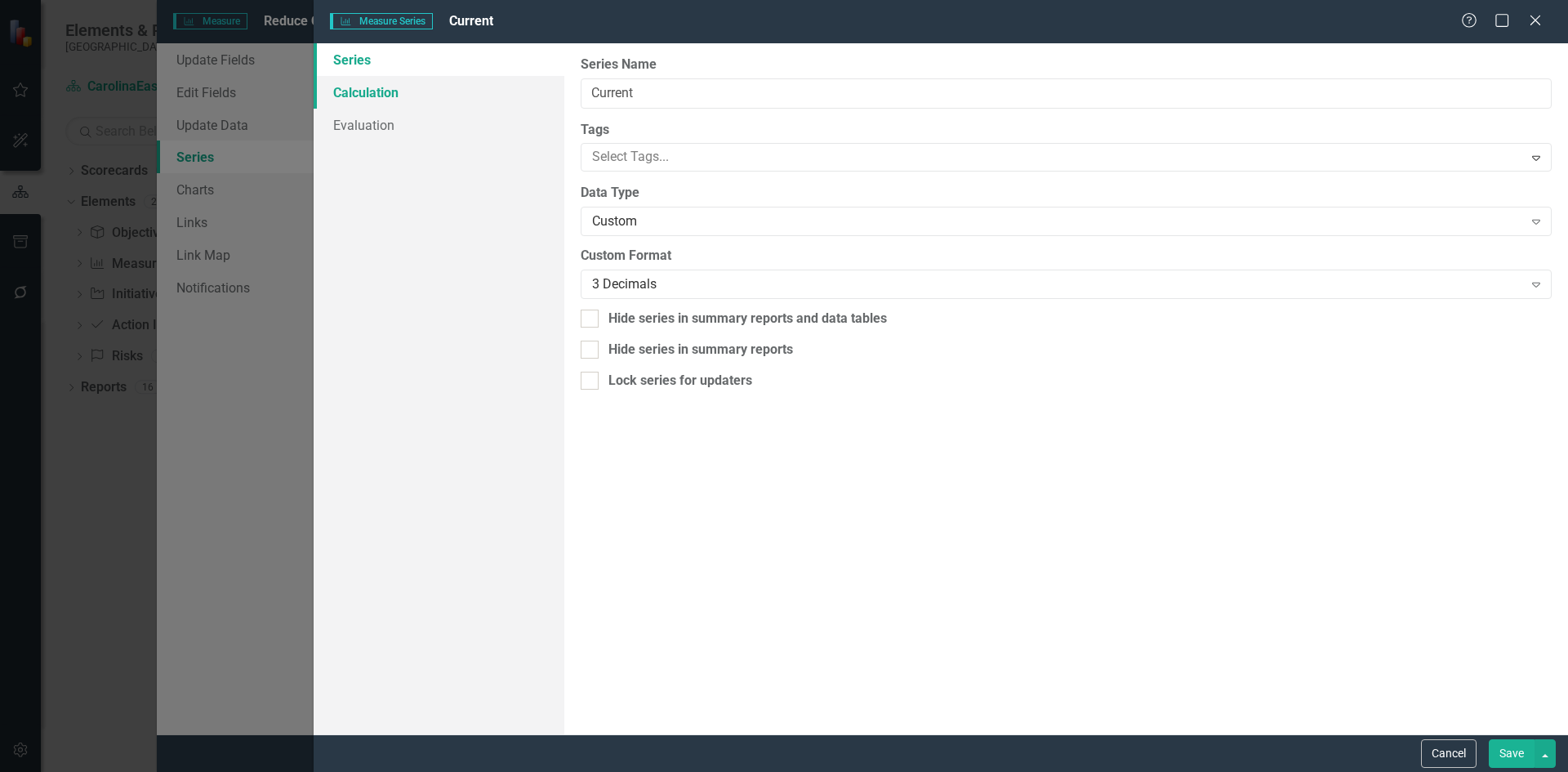
click at [381, 94] on link "Calculation" at bounding box center [439, 93] width 251 height 33
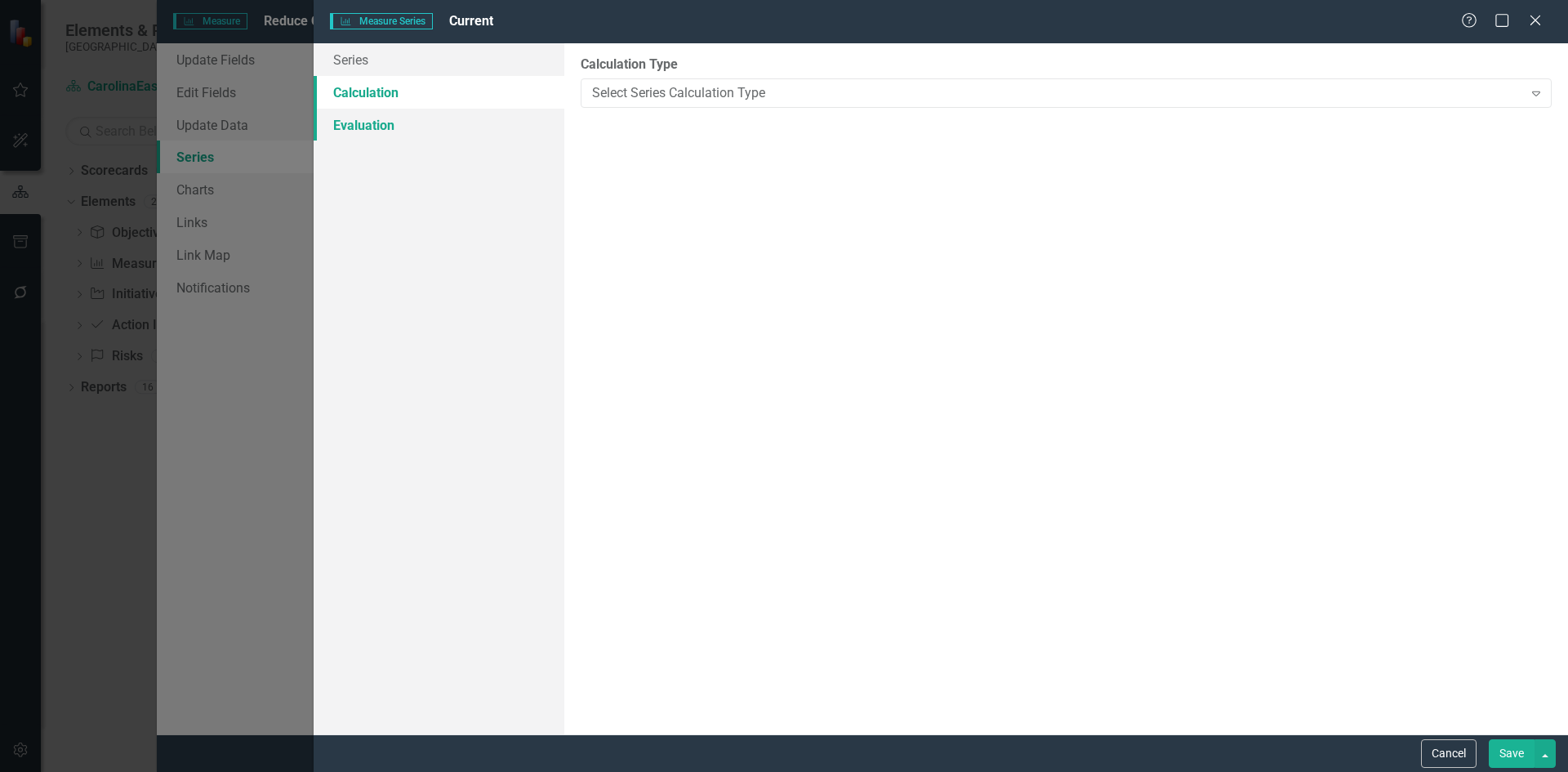
click at [387, 127] on link "Evaluation" at bounding box center [439, 125] width 251 height 33
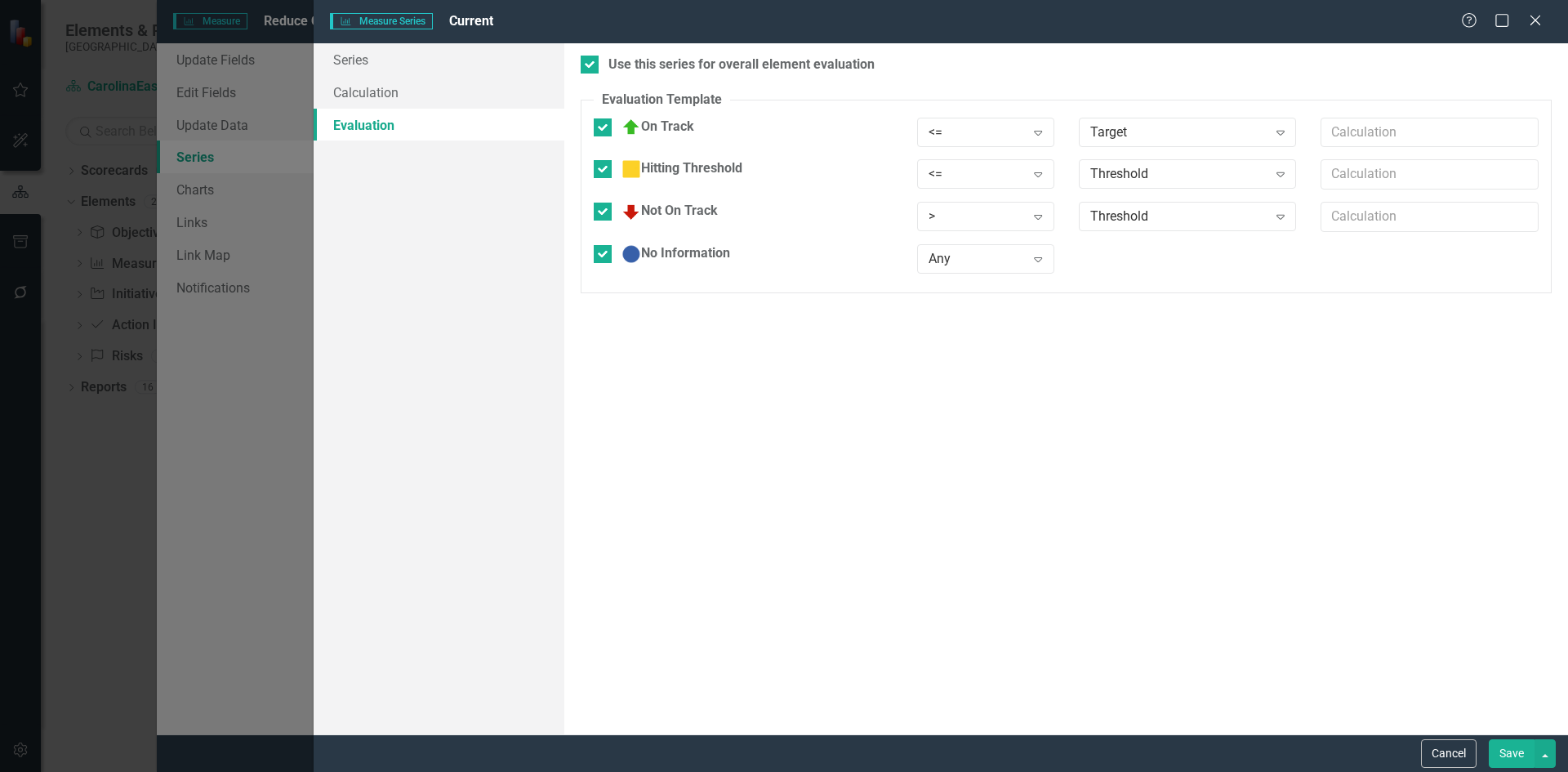
click at [263, 424] on div "Measure Series Measure Series Current Help Maximize Close Series Calculation Ev…" at bounding box center [784, 386] width 1568 height 772
click at [1540, 20] on icon "Close" at bounding box center [1535, 20] width 21 height 15
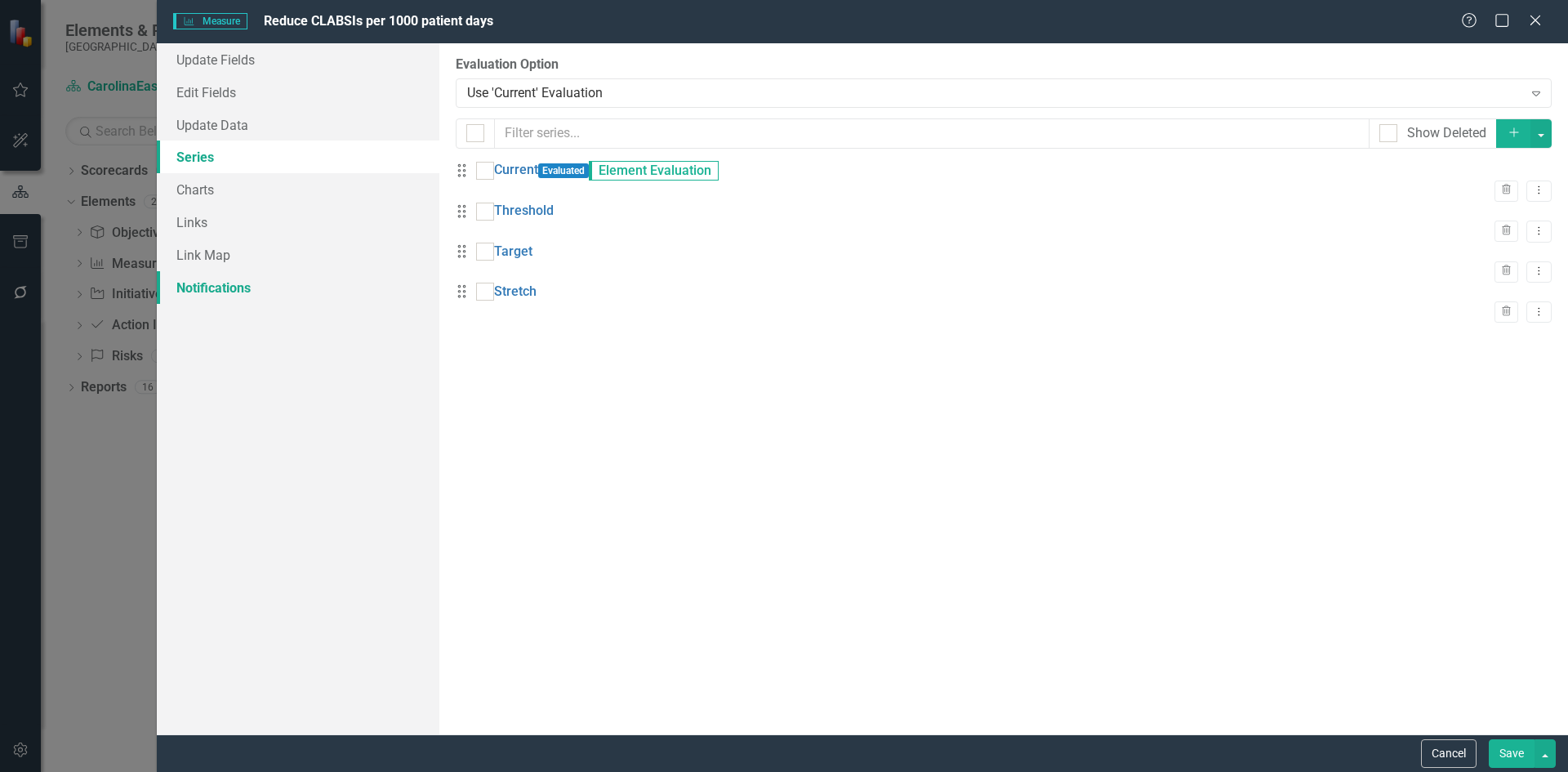
click at [215, 282] on link "Notifications" at bounding box center [298, 288] width 282 height 33
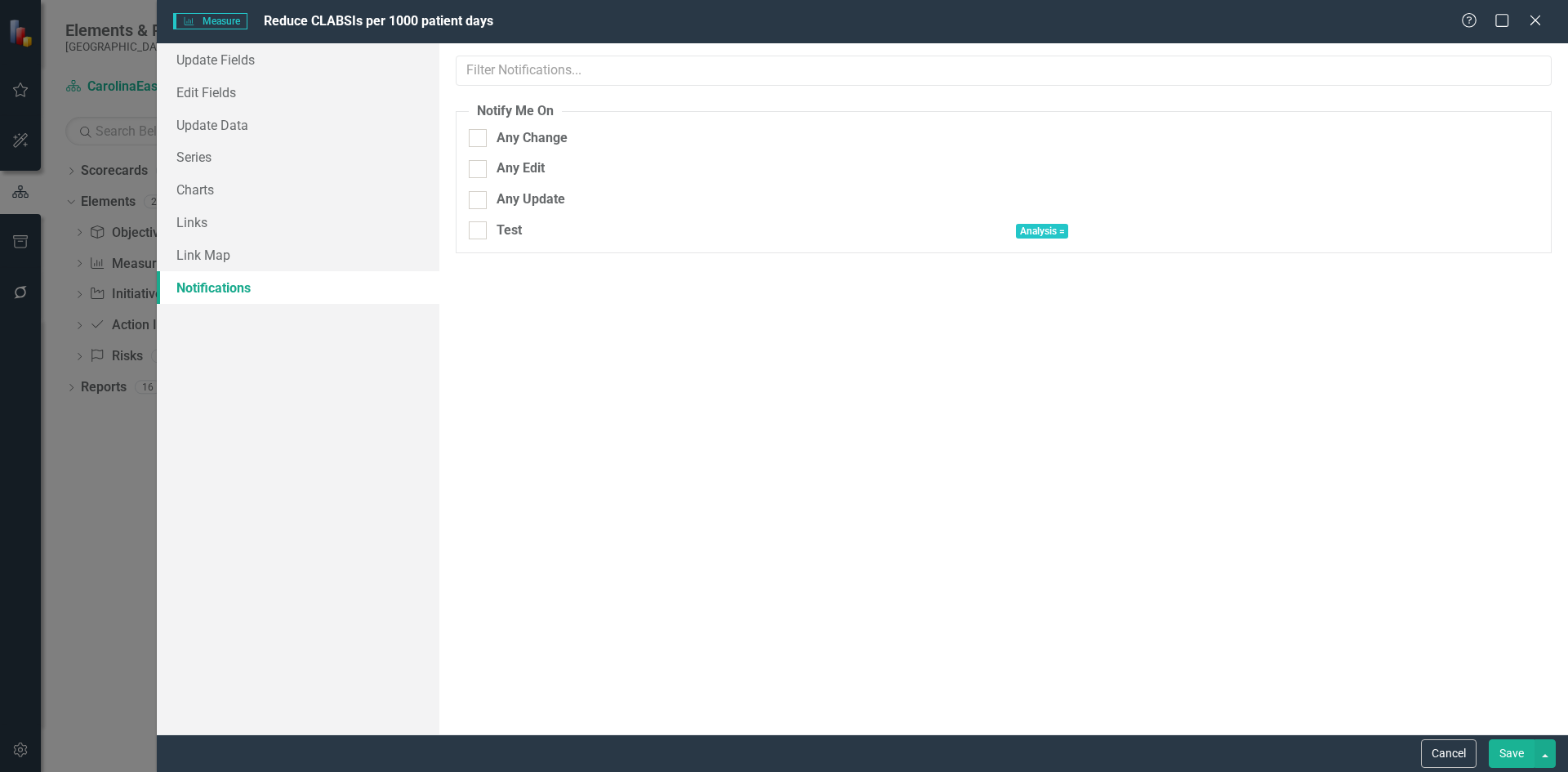
click at [111, 471] on div "Measure Measure Reduce CLABSIs per 1000 patient days Help Maximize Close Update…" at bounding box center [784, 386] width 1568 height 772
click at [1531, 19] on icon "Close" at bounding box center [1535, 20] width 21 height 15
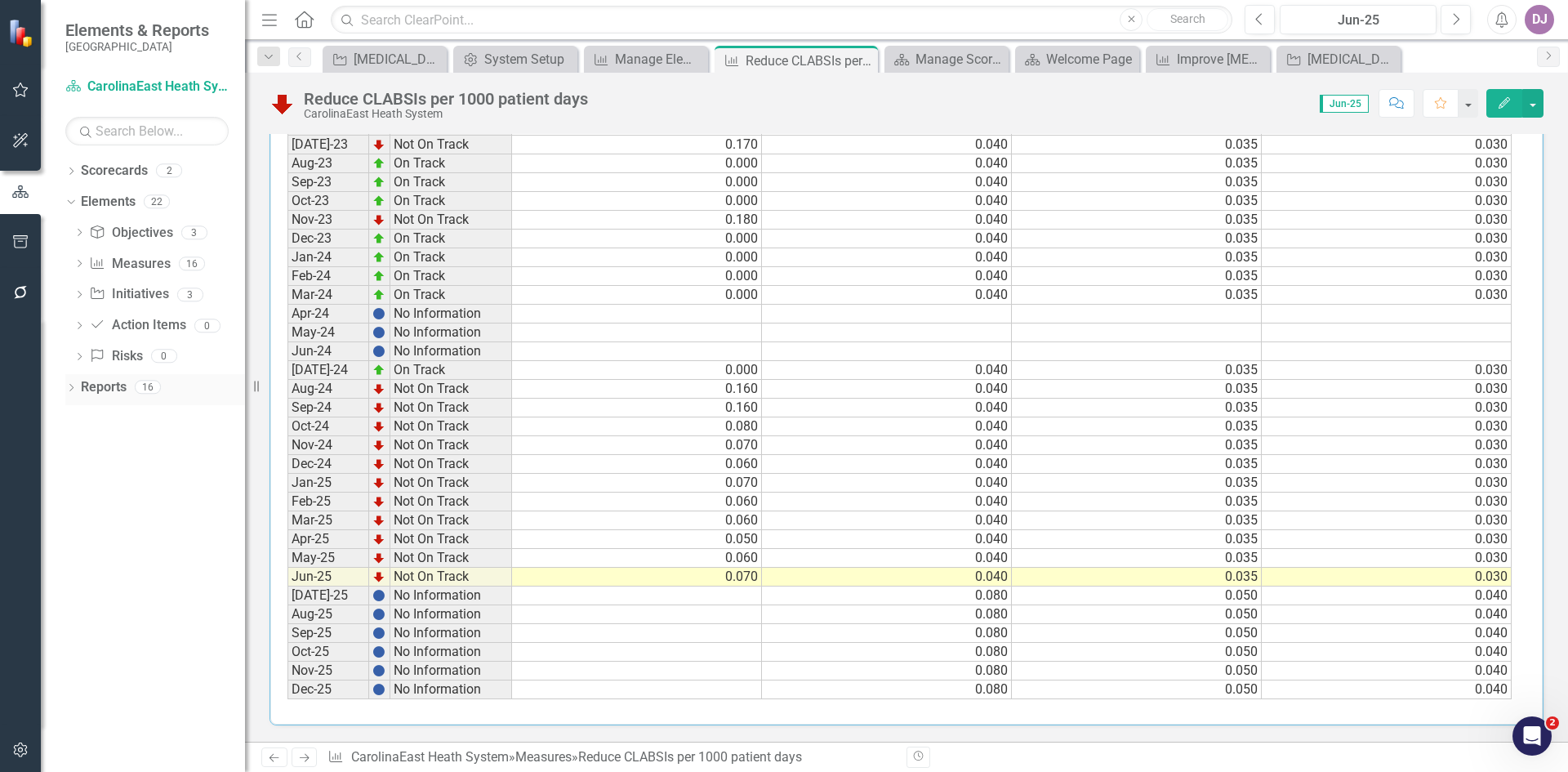
click at [110, 388] on link "Reports" at bounding box center [103, 388] width 45 height 19
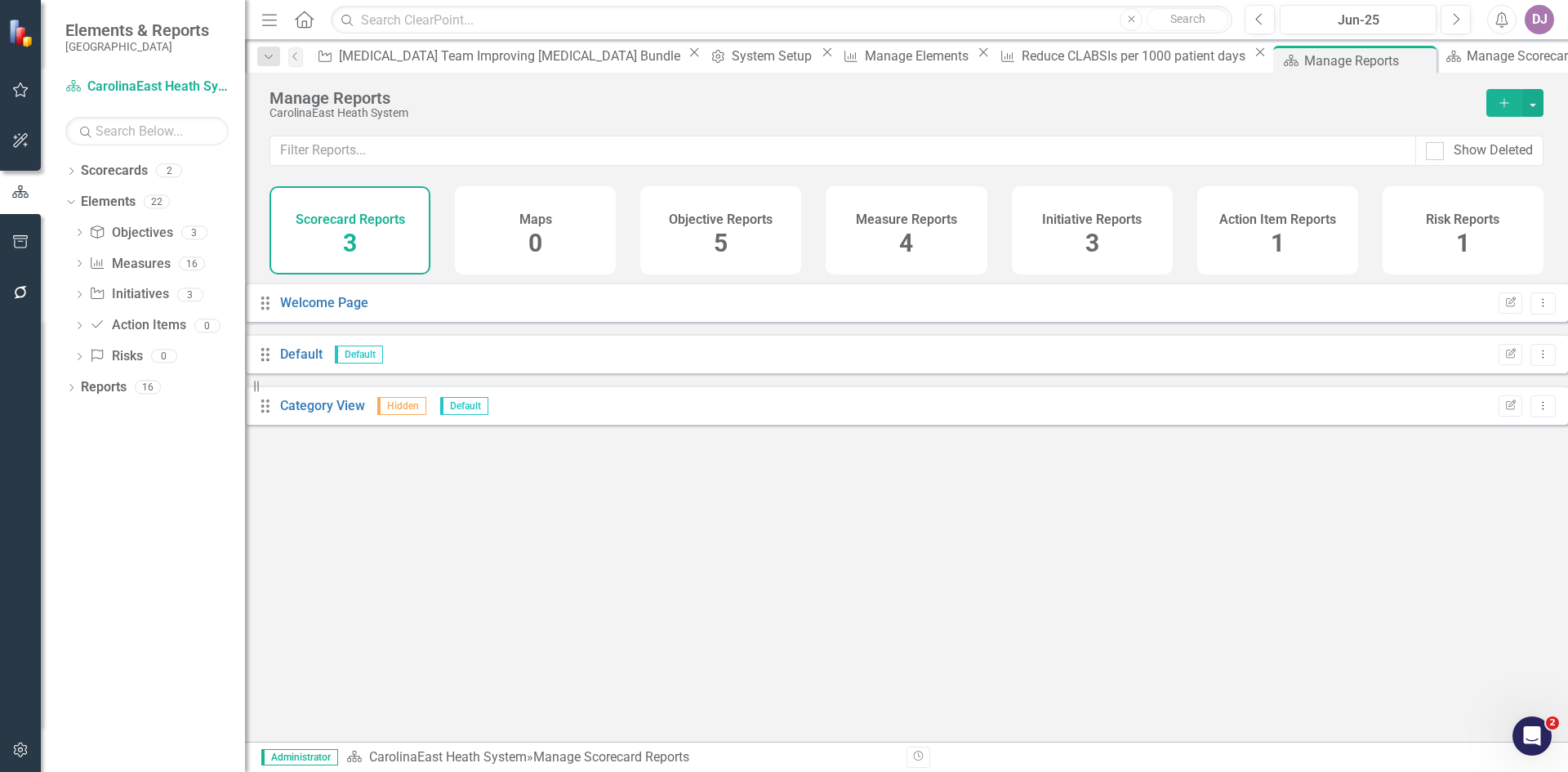
click at [1465, 249] on span "1" at bounding box center [1463, 242] width 14 height 28
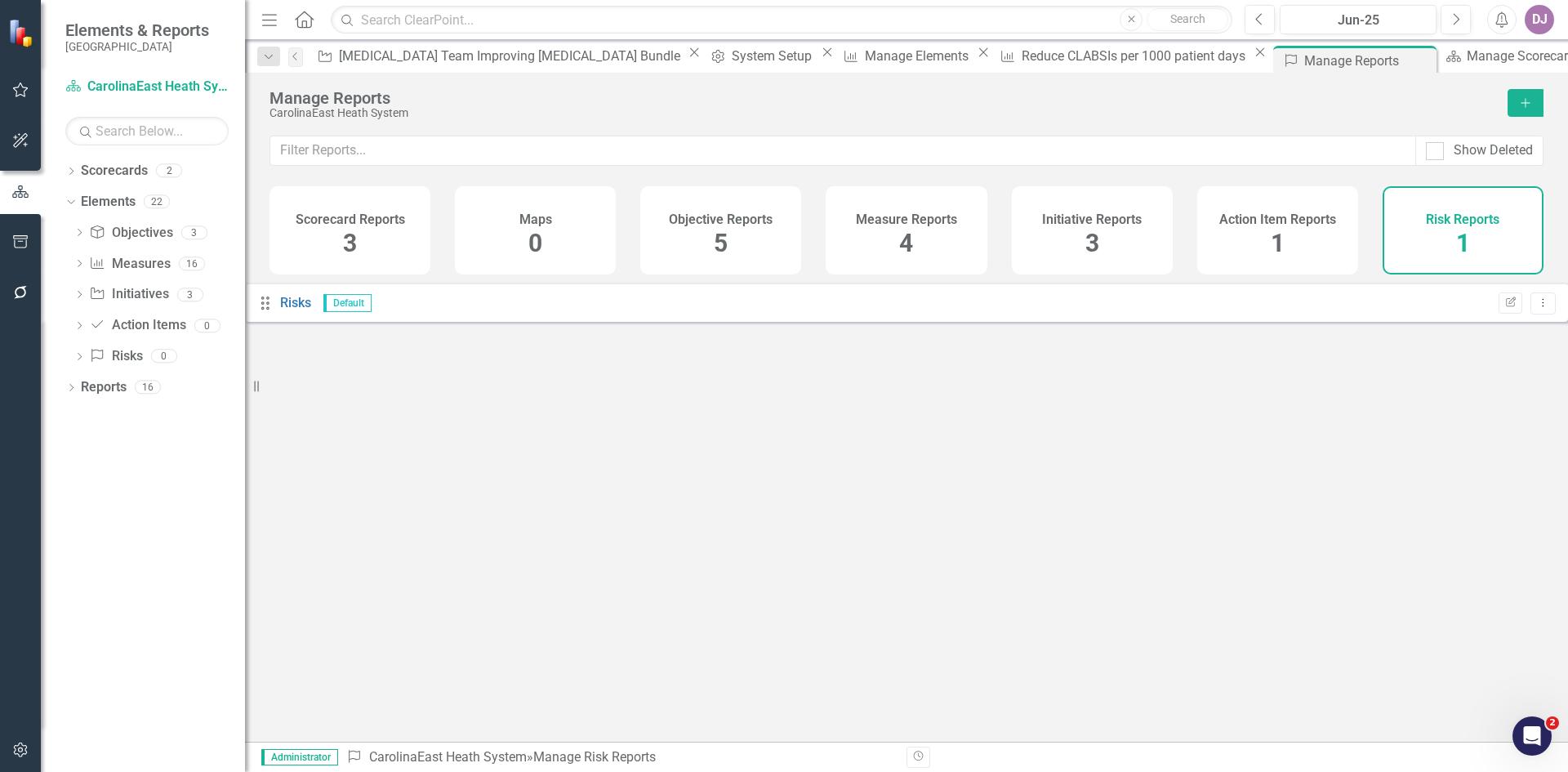
click at [1275, 242] on span "1" at bounding box center [1278, 242] width 14 height 28
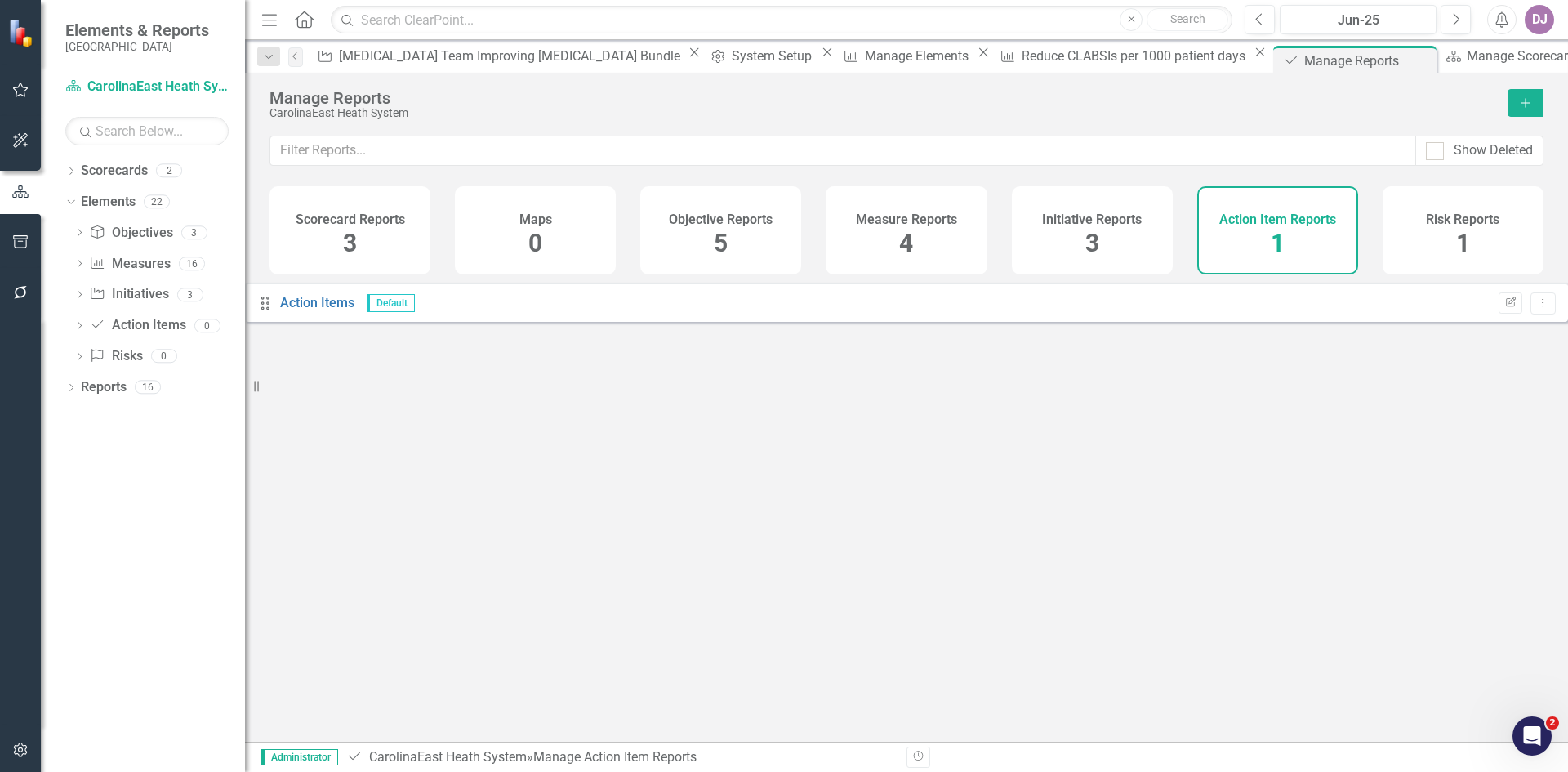
click at [1522, 106] on icon "Add" at bounding box center [1525, 102] width 15 height 11
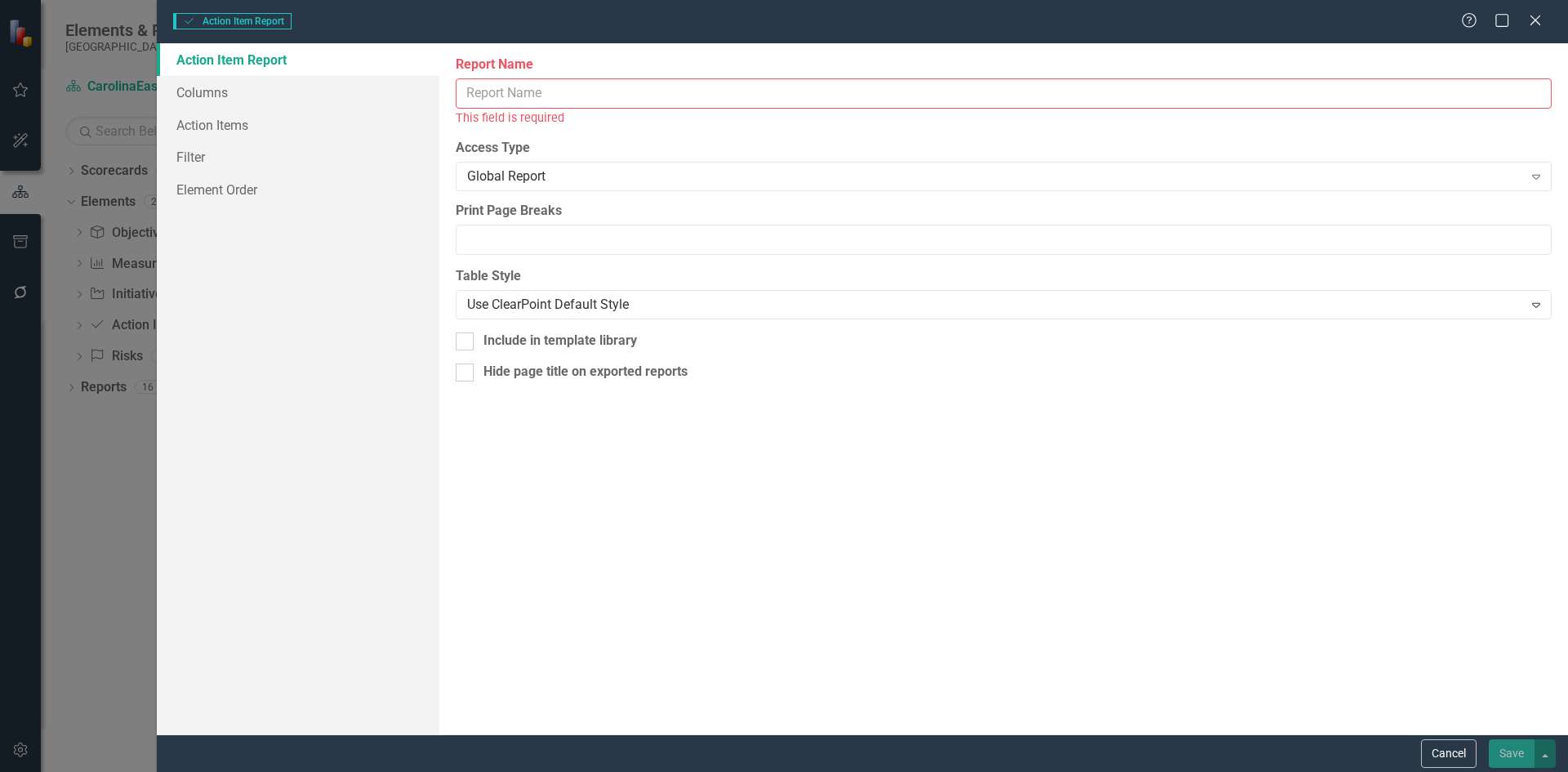
click at [625, 91] on input "Report Name" at bounding box center [1003, 93] width 1096 height 30
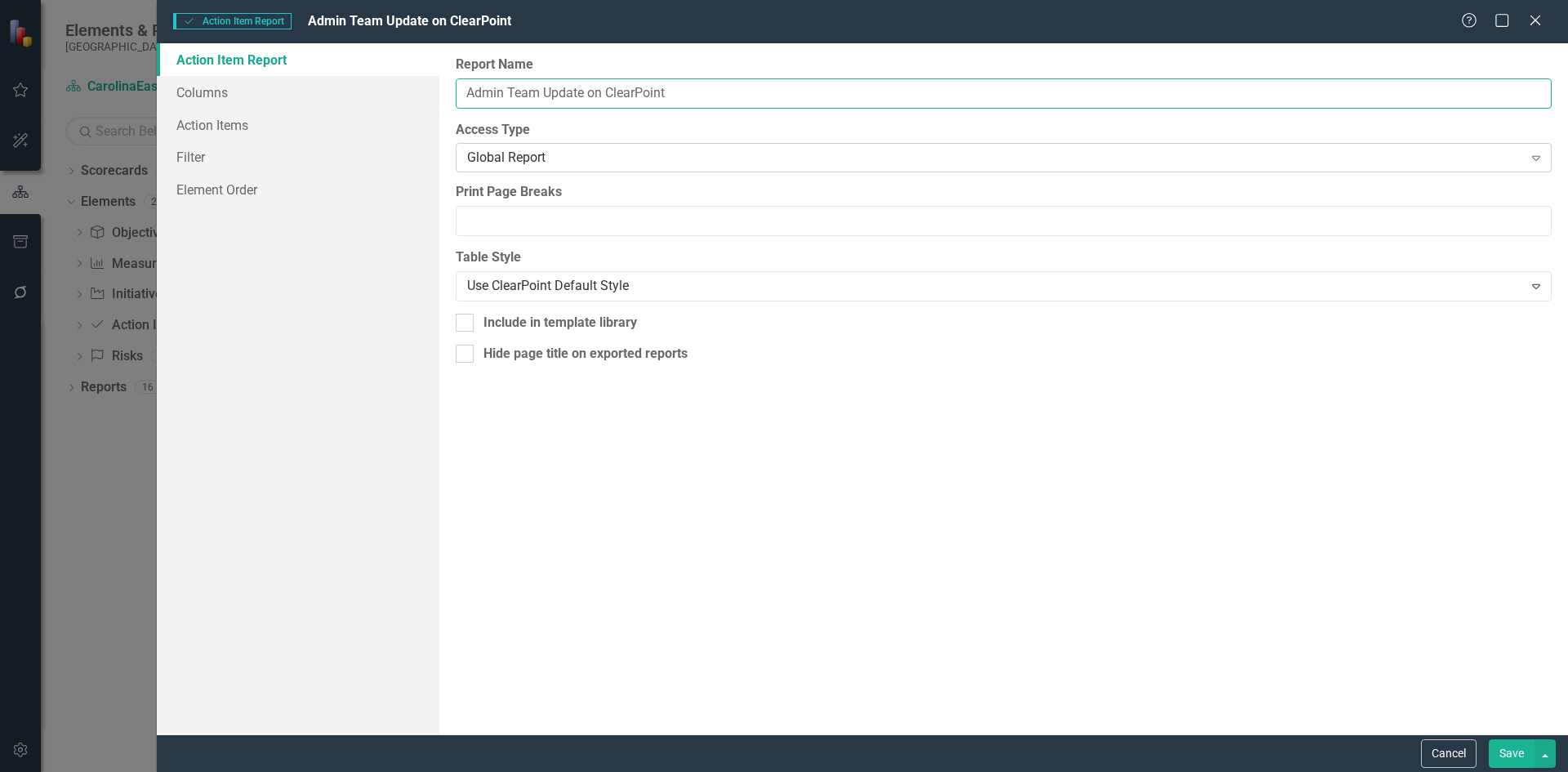
type input "Admin Team Update on ClearPoint"
click at [1533, 157] on icon at bounding box center [1537, 159] width 9 height 5
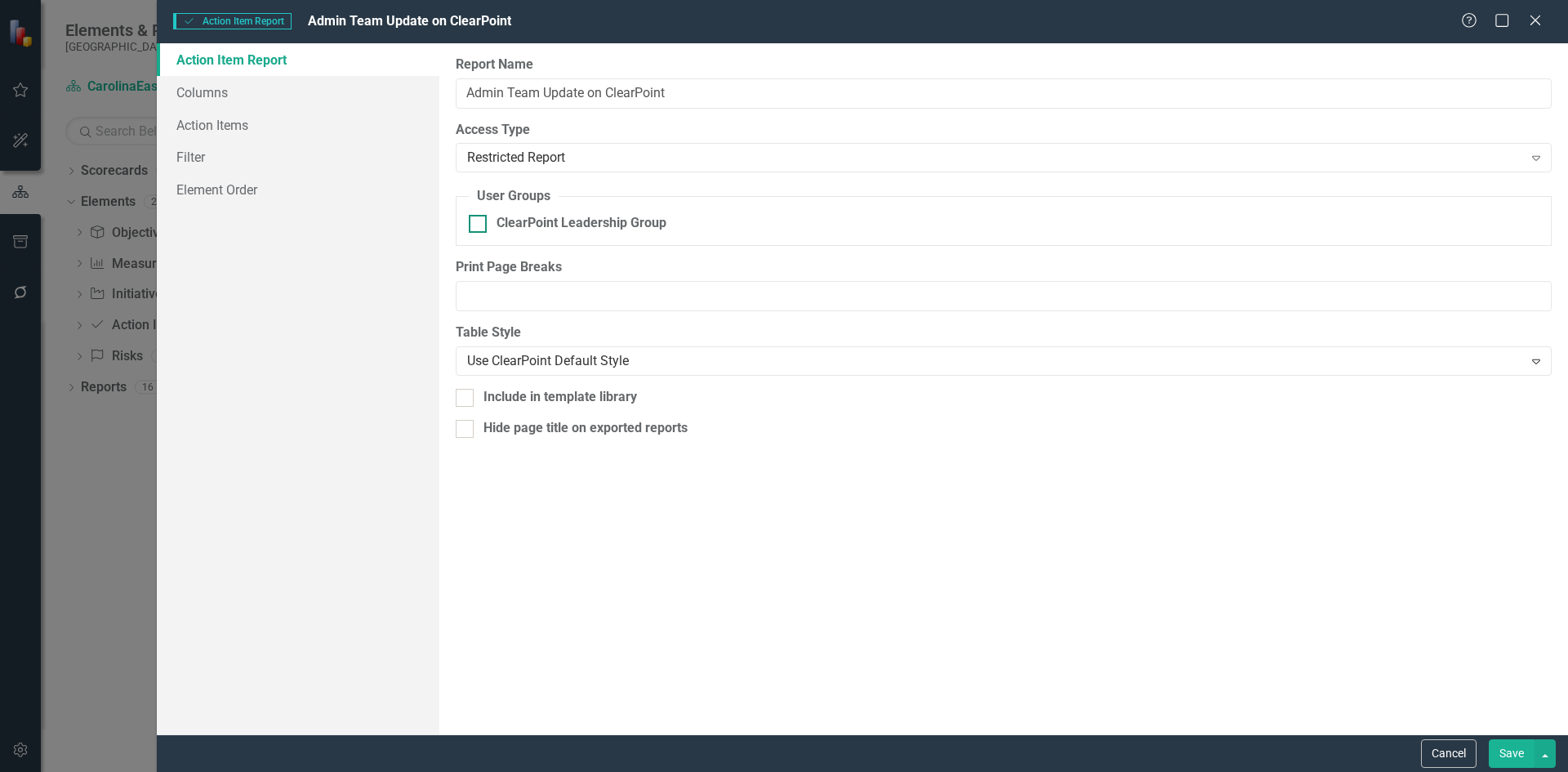
click at [481, 227] on div at bounding box center [477, 223] width 18 height 18
click at [480, 226] on input "ClearPoint Leadership Group" at bounding box center [474, 220] width 10 height 10
click at [481, 227] on div at bounding box center [477, 223] width 18 height 18
click at [480, 226] on input "ClearPoint Leadership Group" at bounding box center [474, 220] width 10 height 10
checkbox input "false"
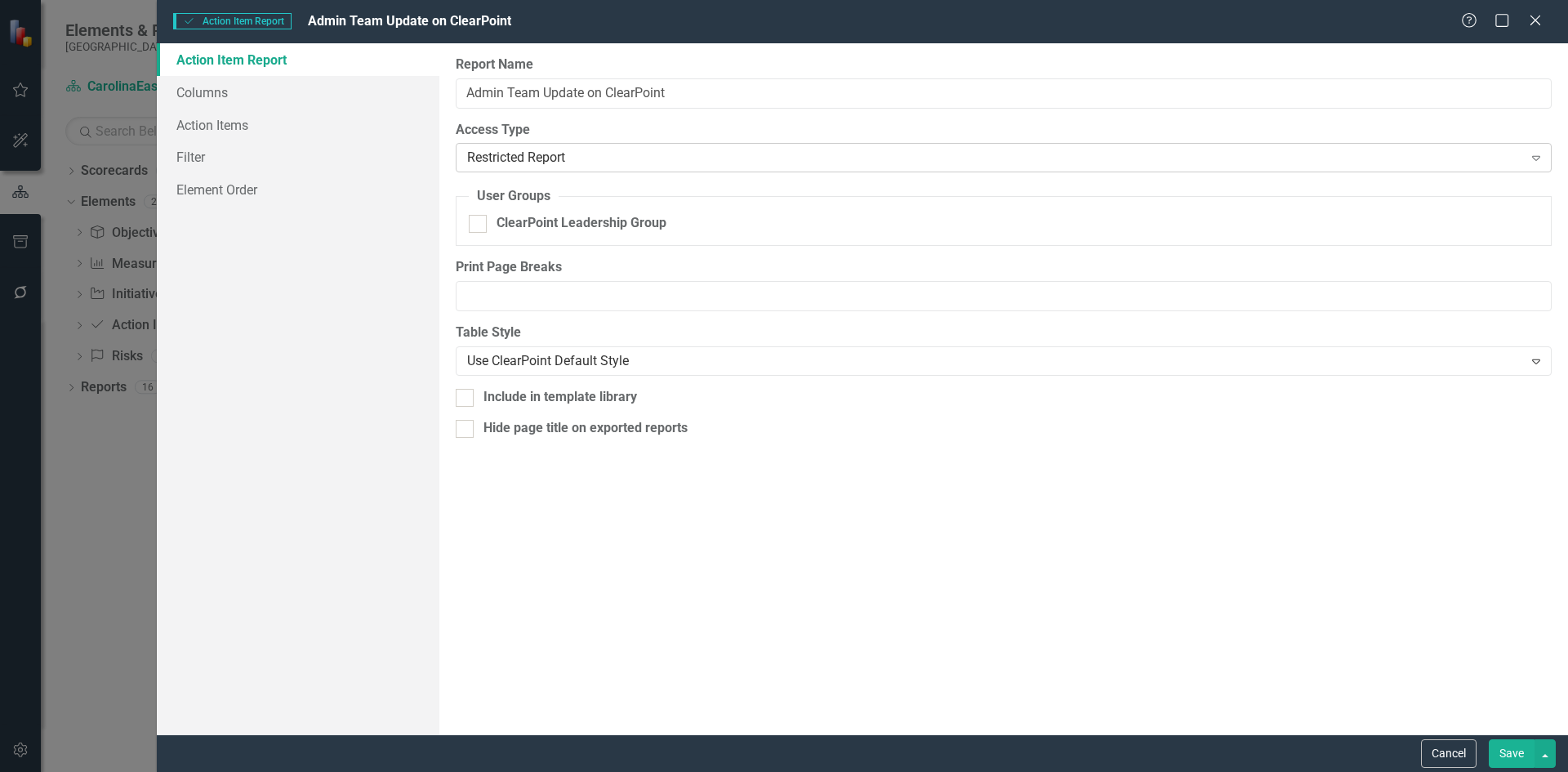
click at [1534, 155] on icon "Expand" at bounding box center [1536, 157] width 16 height 13
click at [651, 771] on div "Global Report" at bounding box center [787, 786] width 1542 height 19
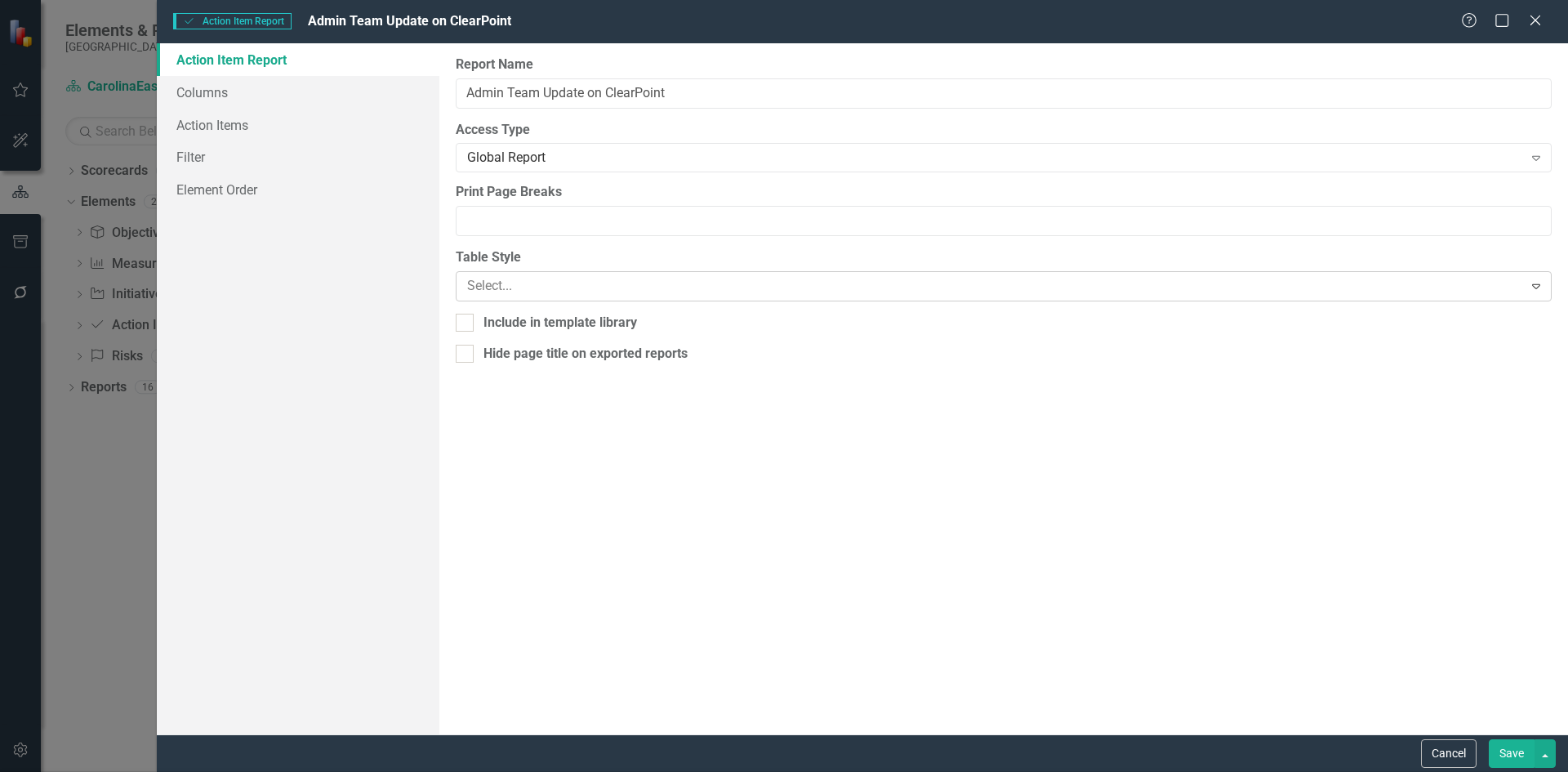
click at [1539, 285] on icon at bounding box center [1537, 287] width 9 height 5
click at [219, 99] on link "Columns" at bounding box center [298, 93] width 282 height 33
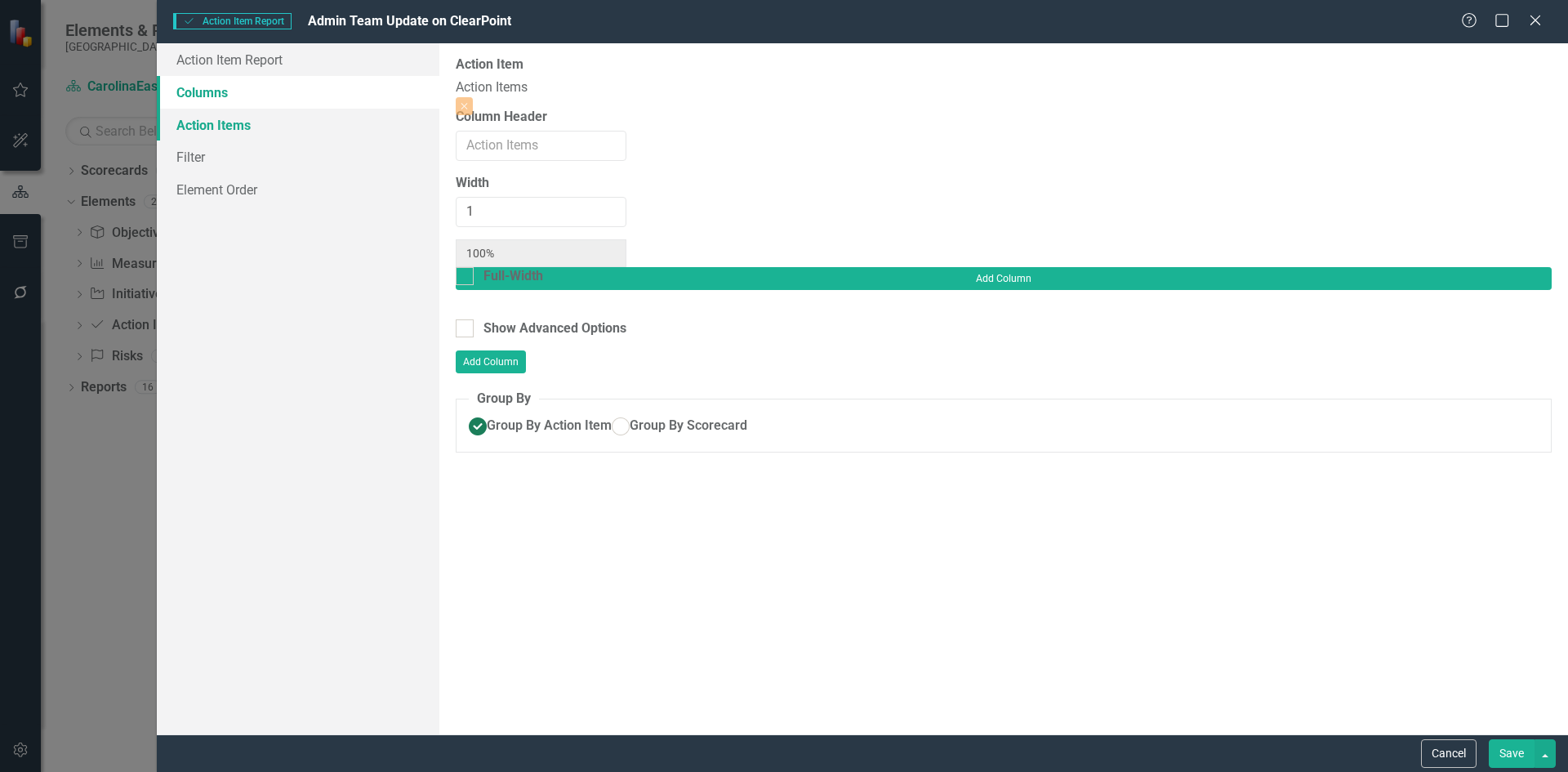
click at [211, 126] on link "Action Items" at bounding box center [298, 125] width 282 height 33
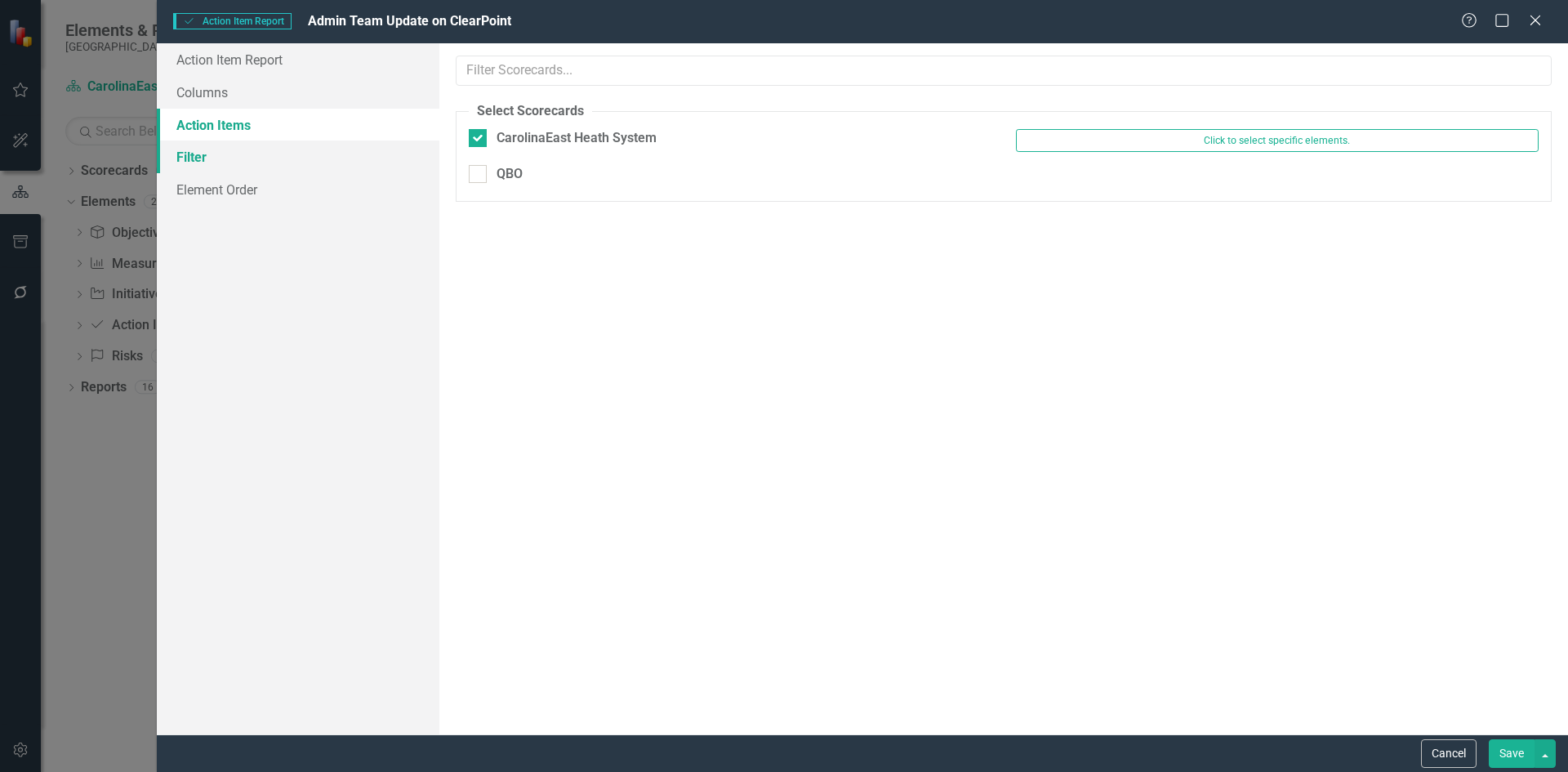
click at [191, 158] on link "Filter" at bounding box center [298, 157] width 282 height 33
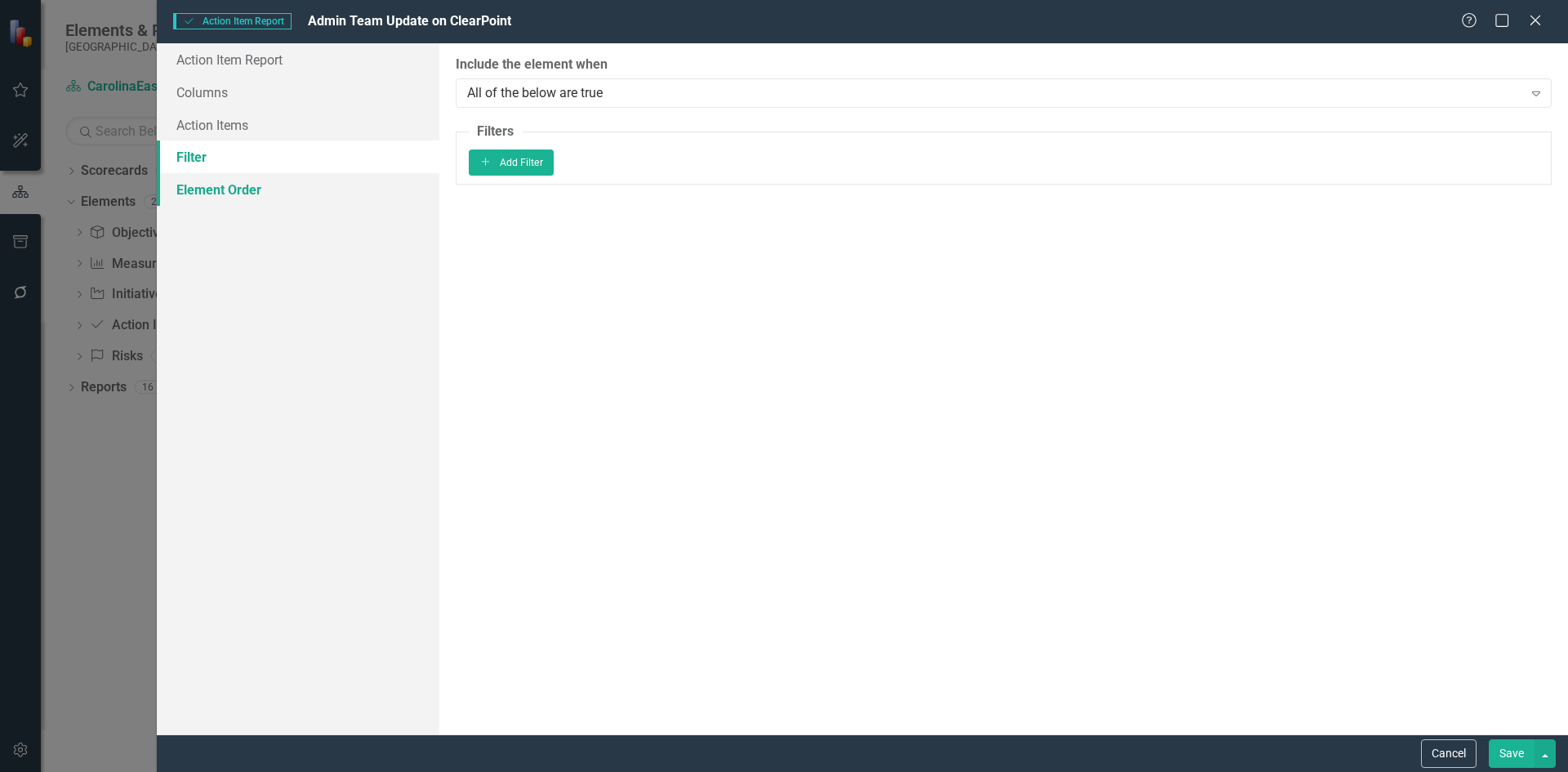
click at [197, 189] on link "Element Order" at bounding box center [298, 190] width 282 height 33
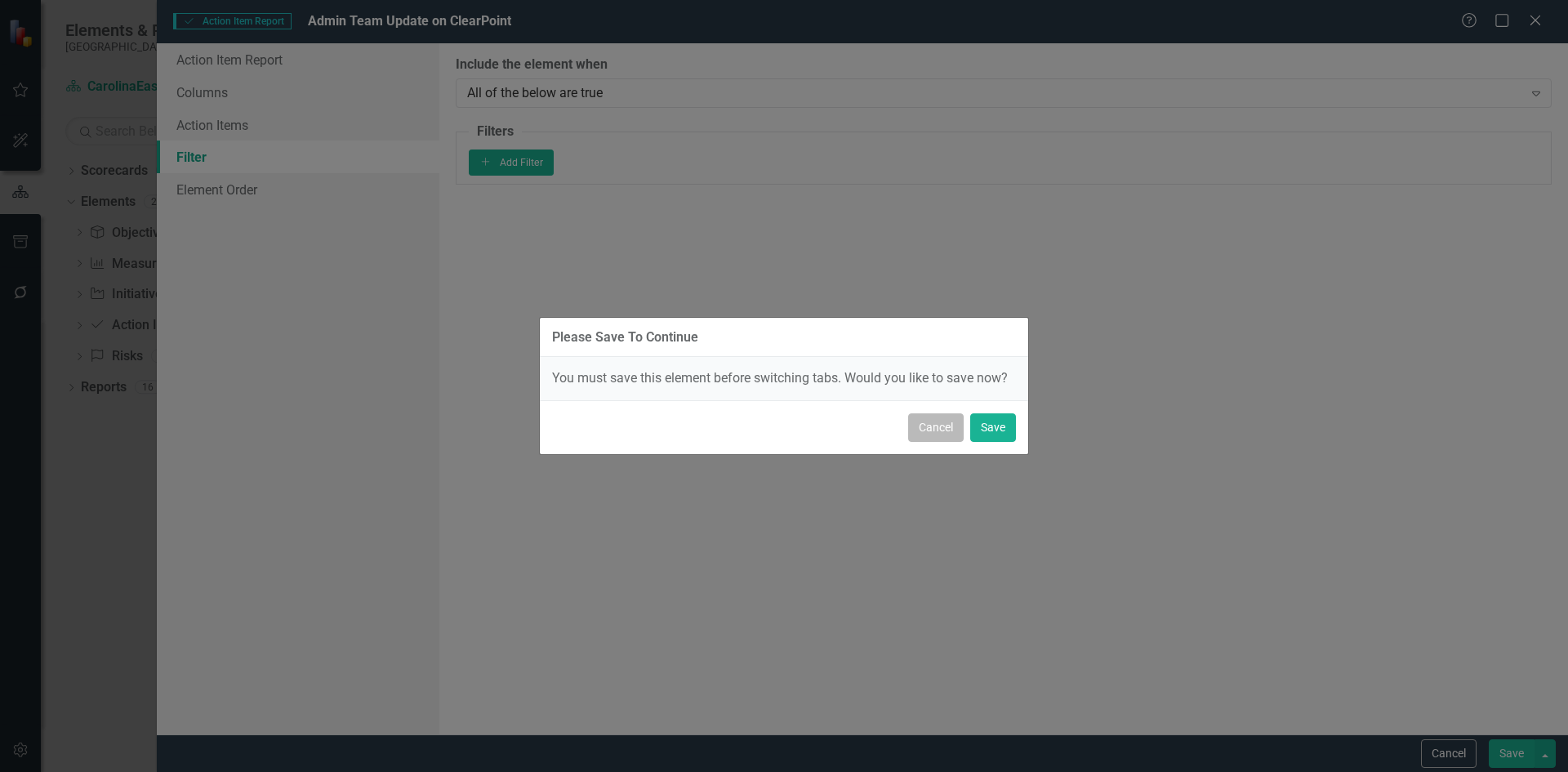
click at [954, 430] on button "Cancel" at bounding box center [935, 428] width 56 height 28
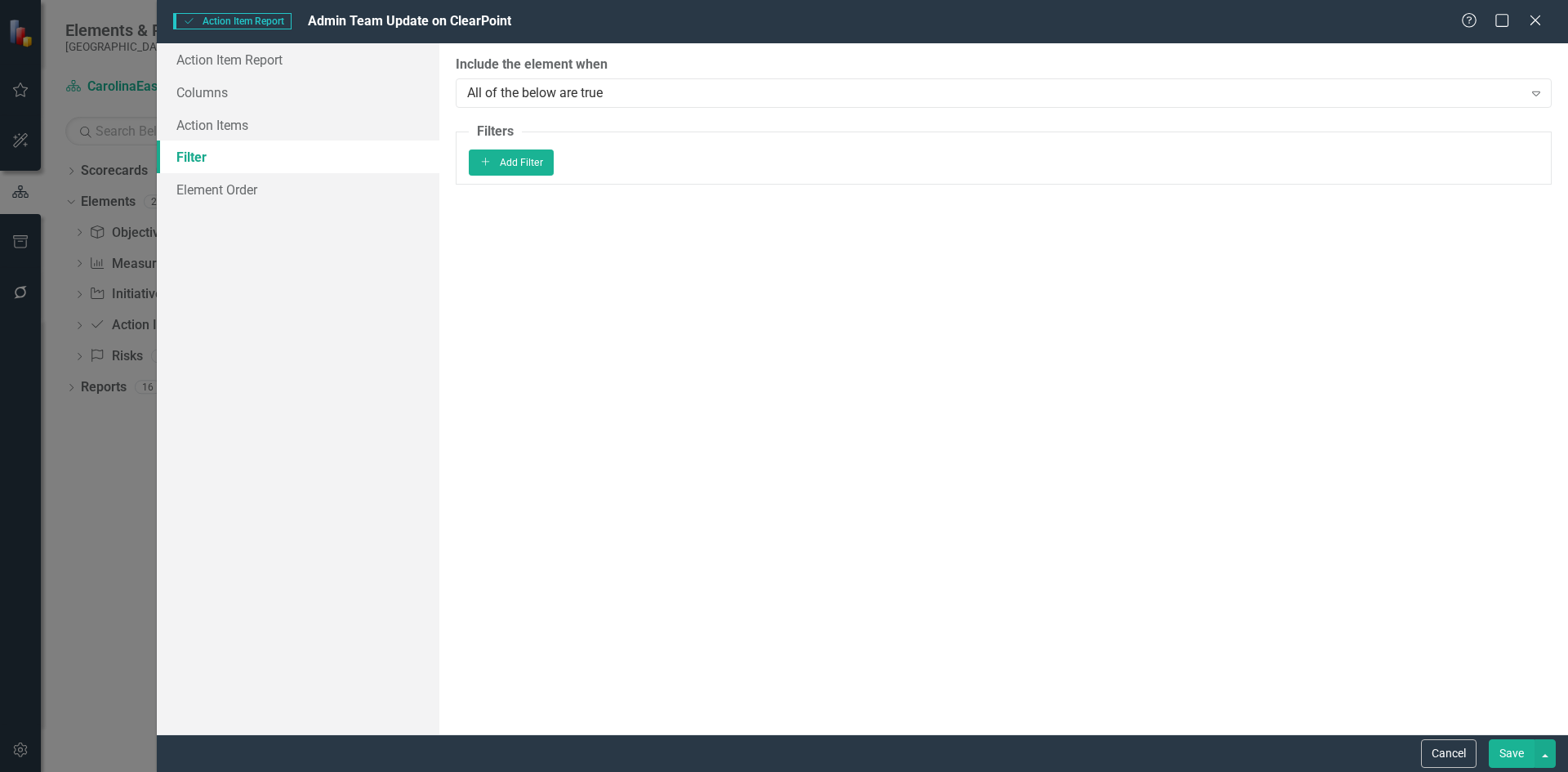
click at [1517, 757] on button "Save" at bounding box center [1511, 753] width 45 height 28
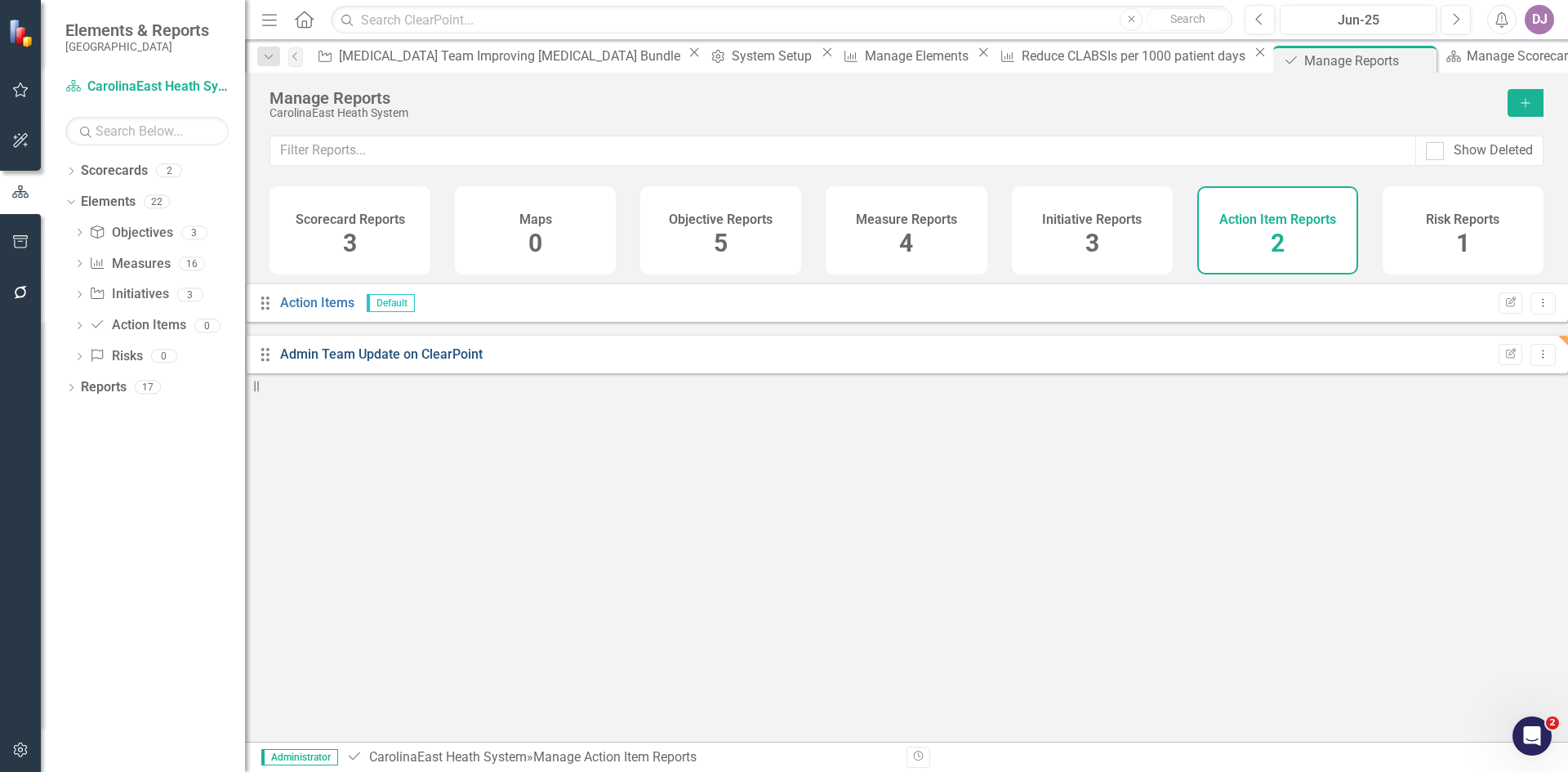
click at [435, 362] on link "Admin Team Update on ClearPoint" at bounding box center [381, 355] width 203 height 15
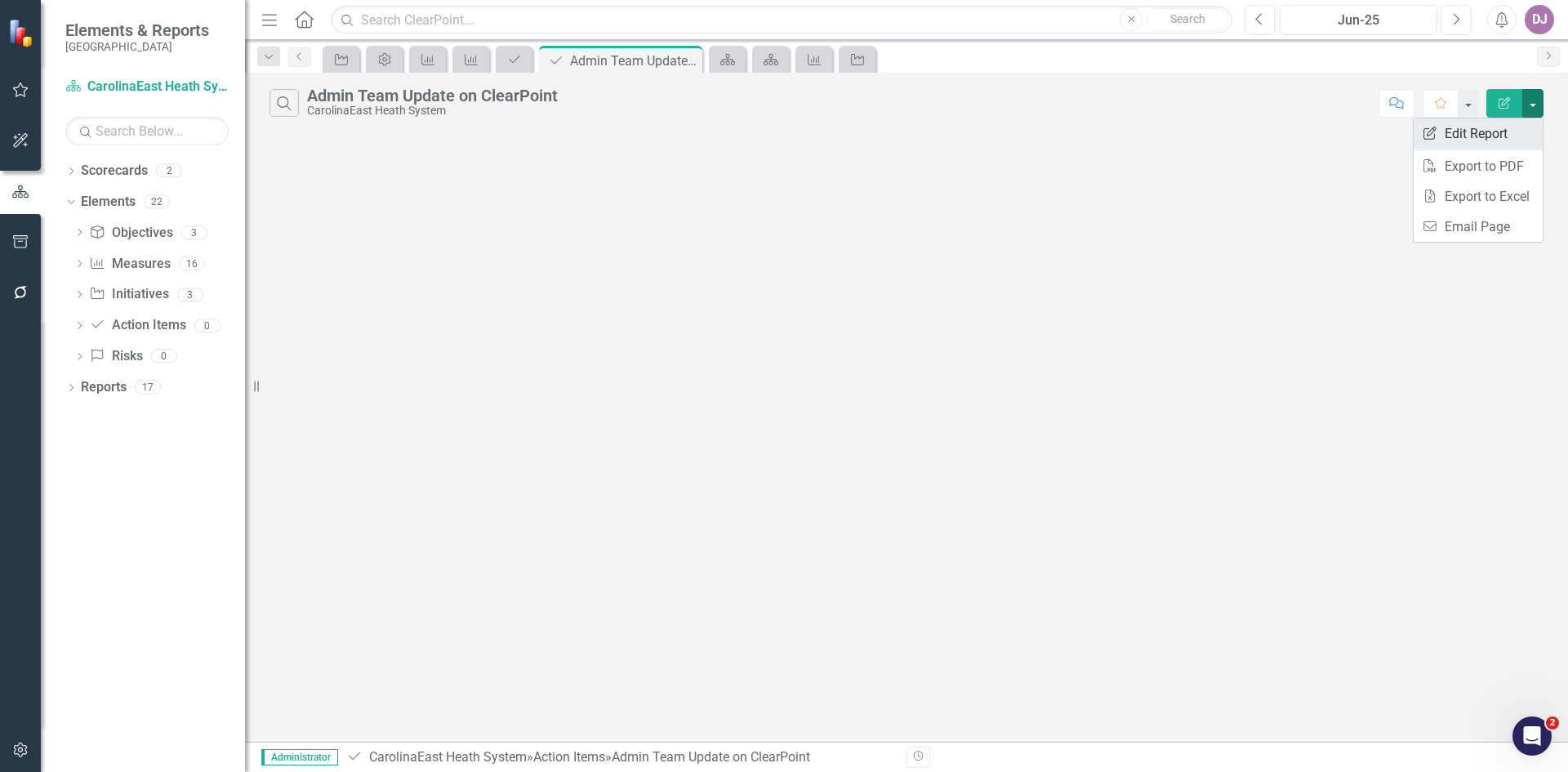
click at [1495, 137] on link "Edit Report Edit Report" at bounding box center [1479, 133] width 129 height 30
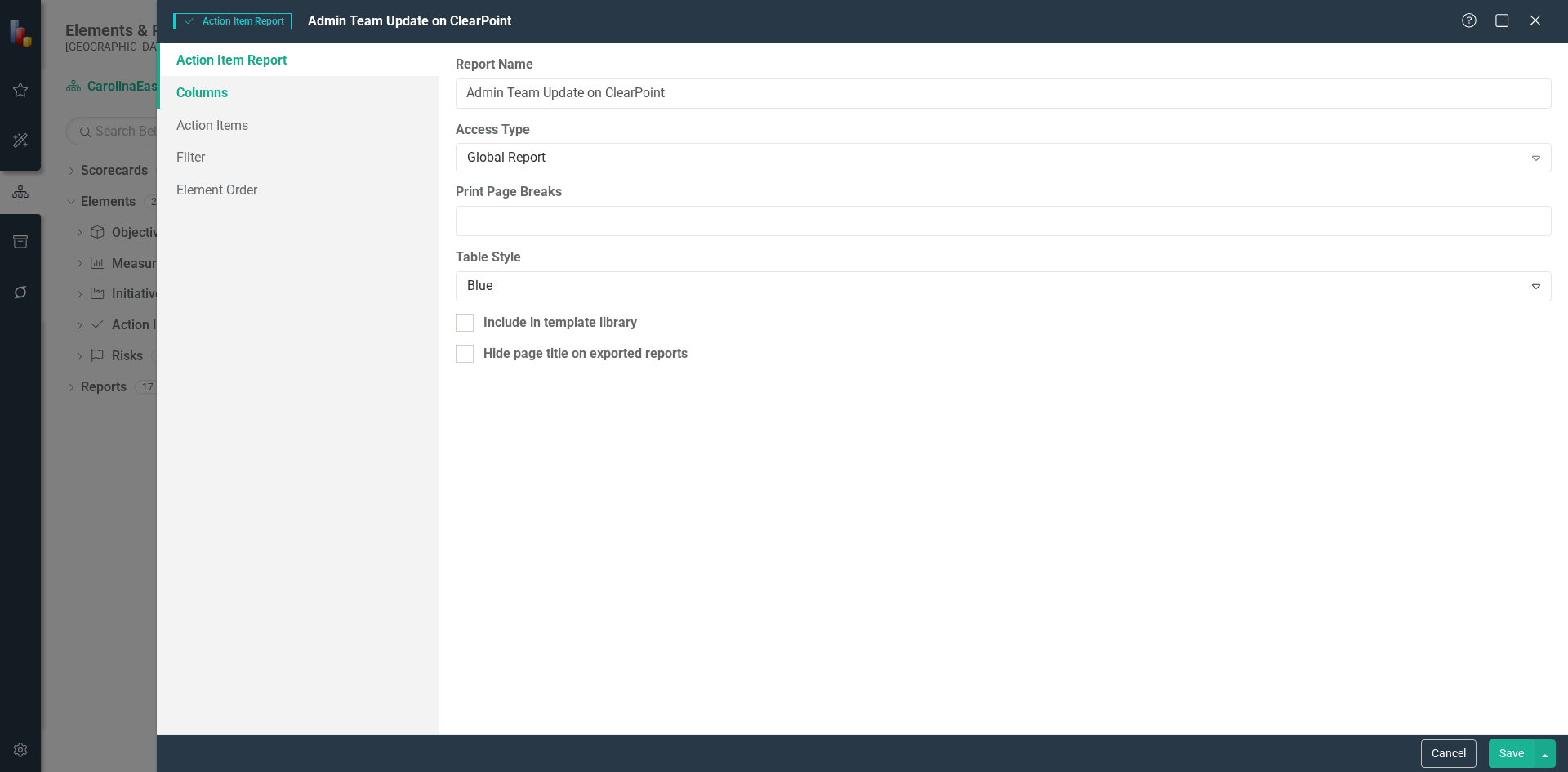
click at [206, 94] on link "Columns" at bounding box center [298, 93] width 282 height 33
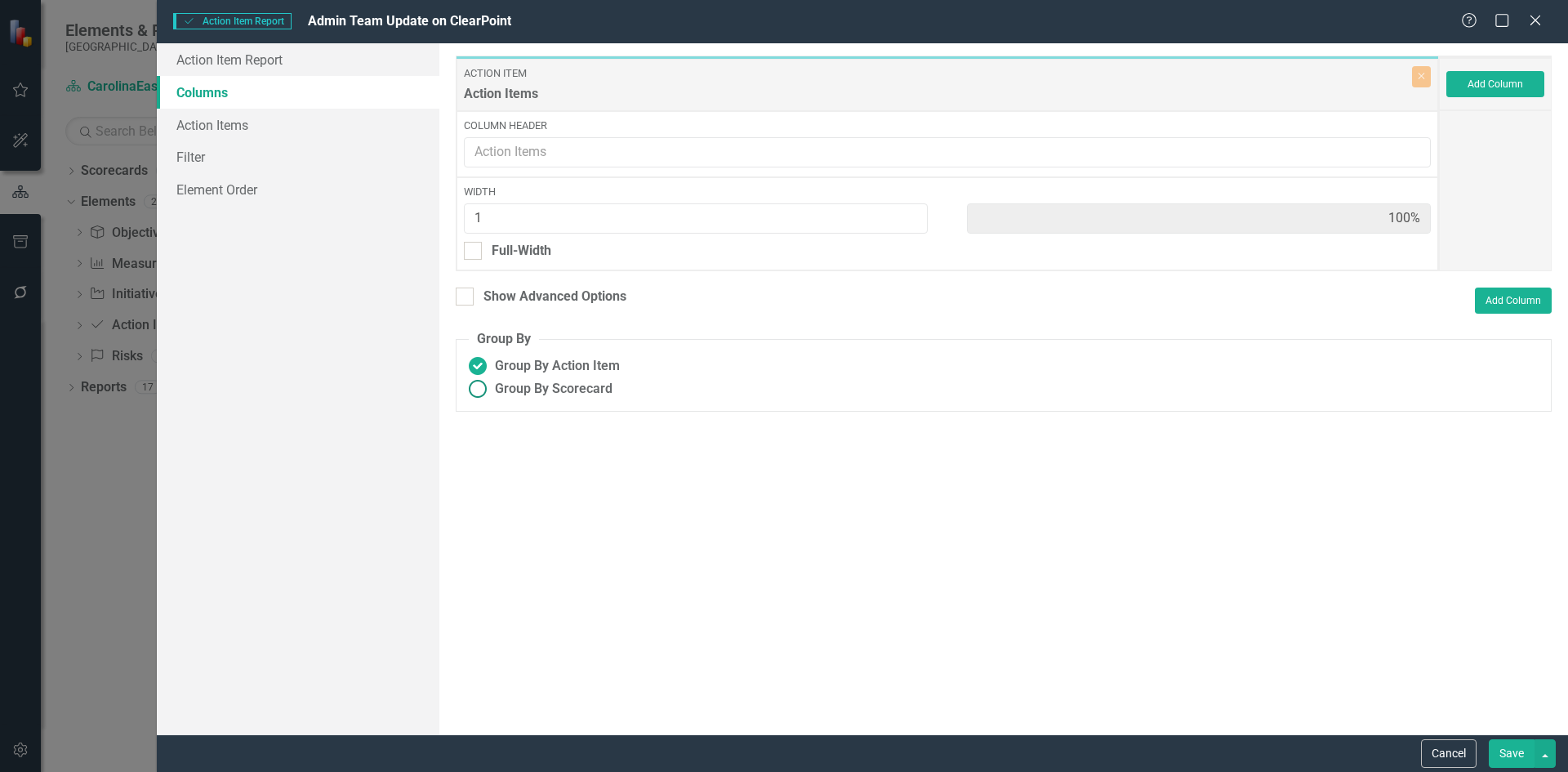
click at [479, 386] on ins at bounding box center [478, 390] width 26 height 26
click at [479, 386] on input "Group By Scorecard" at bounding box center [478, 390] width 26 height 26
radio input "true"
click at [487, 469] on div at bounding box center [477, 465] width 18 height 18
click at [480, 467] on input "Group By Objective" at bounding box center [474, 462] width 10 height 10
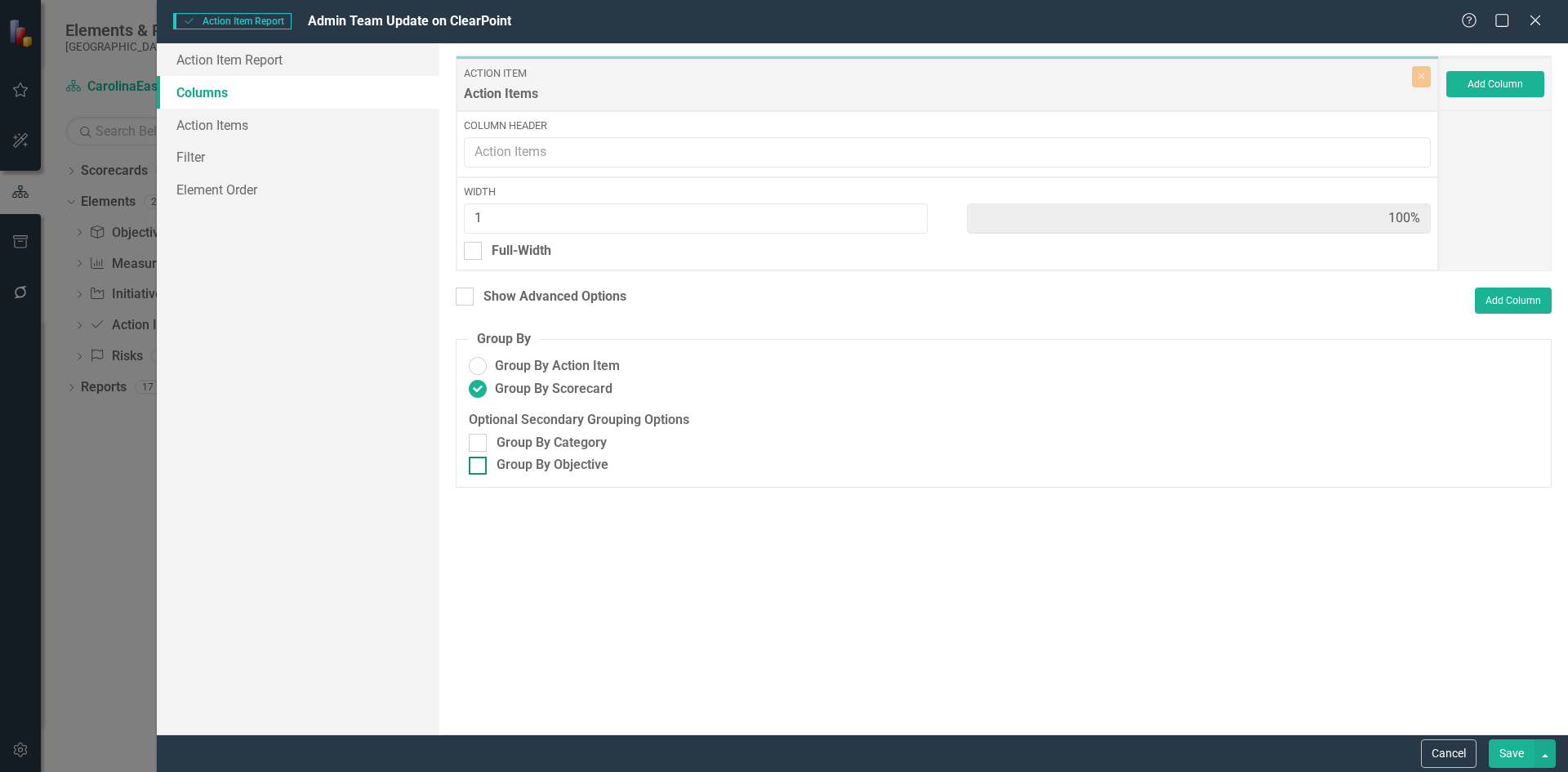
checkbox input "true"
click at [1511, 754] on button "Save" at bounding box center [1511, 753] width 45 height 28
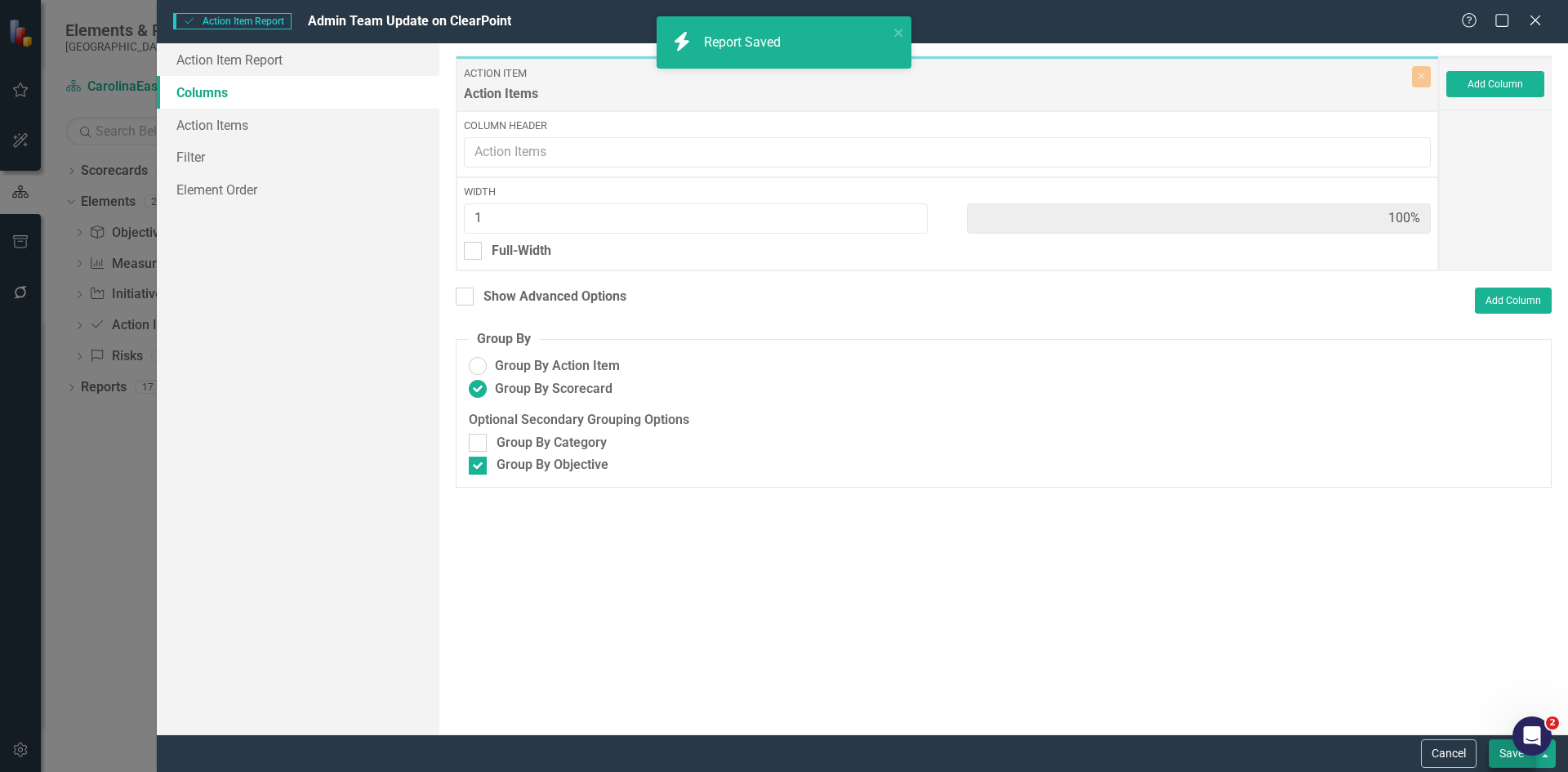
radio input "false"
checkbox input "false"
radio input "true"
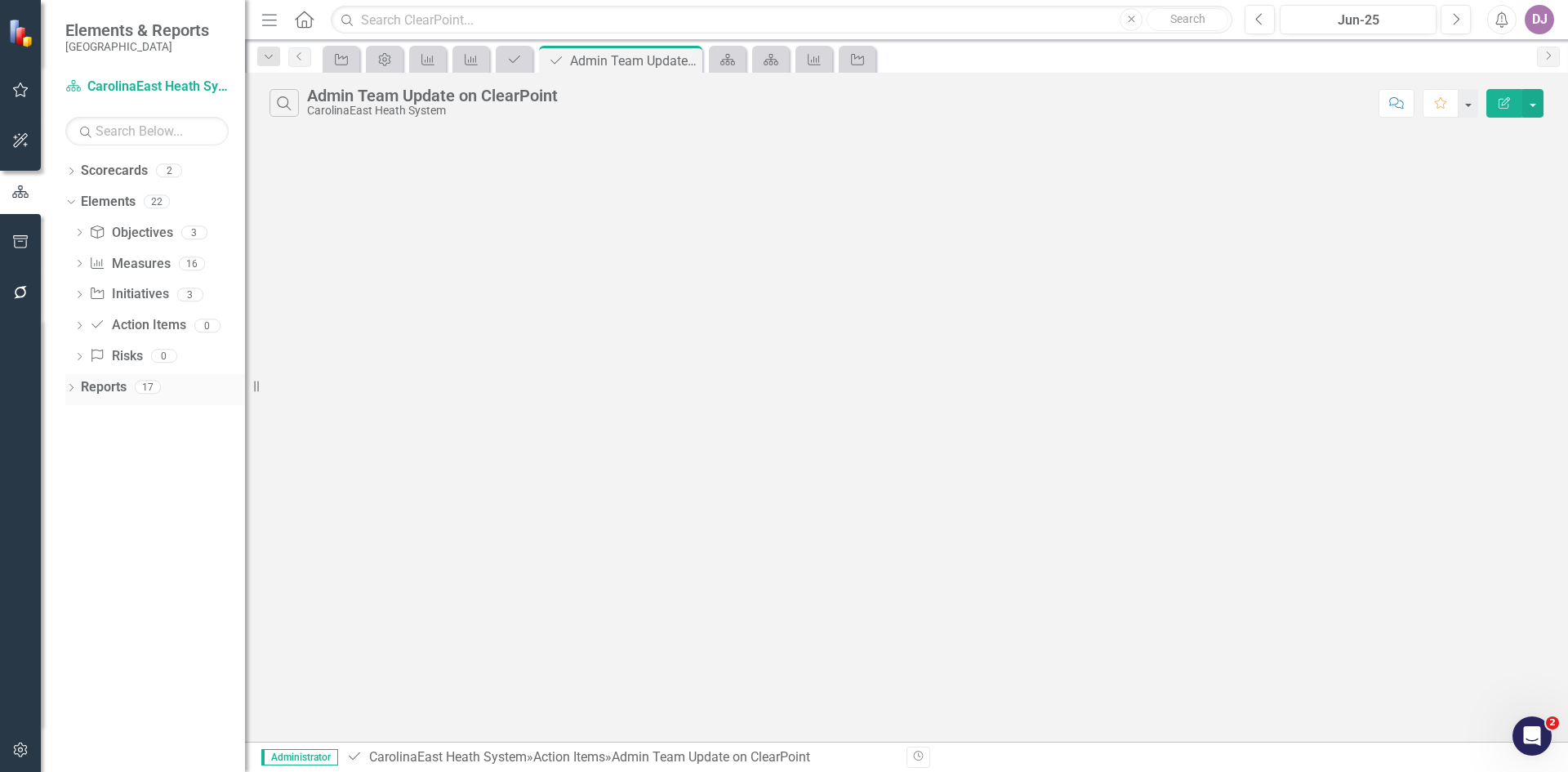
click at [104, 387] on link "Reports" at bounding box center [103, 388] width 45 height 19
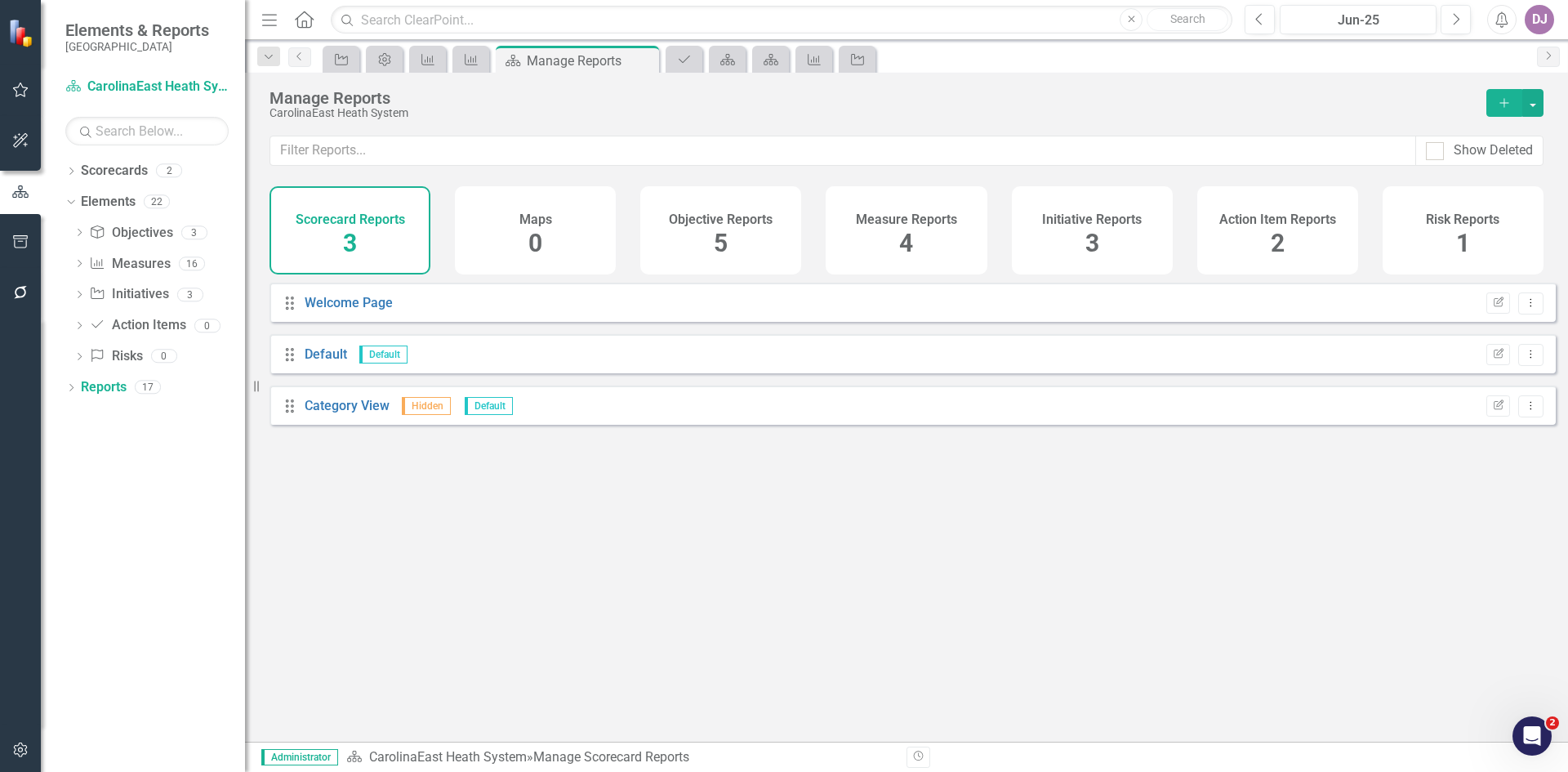
click at [349, 247] on span "3" at bounding box center [350, 242] width 14 height 28
click at [354, 218] on h4 "Scorecard Reports" at bounding box center [351, 219] width 110 height 15
click at [351, 245] on span "3" at bounding box center [350, 242] width 14 height 28
click at [718, 244] on span "5" at bounding box center [721, 242] width 14 height 28
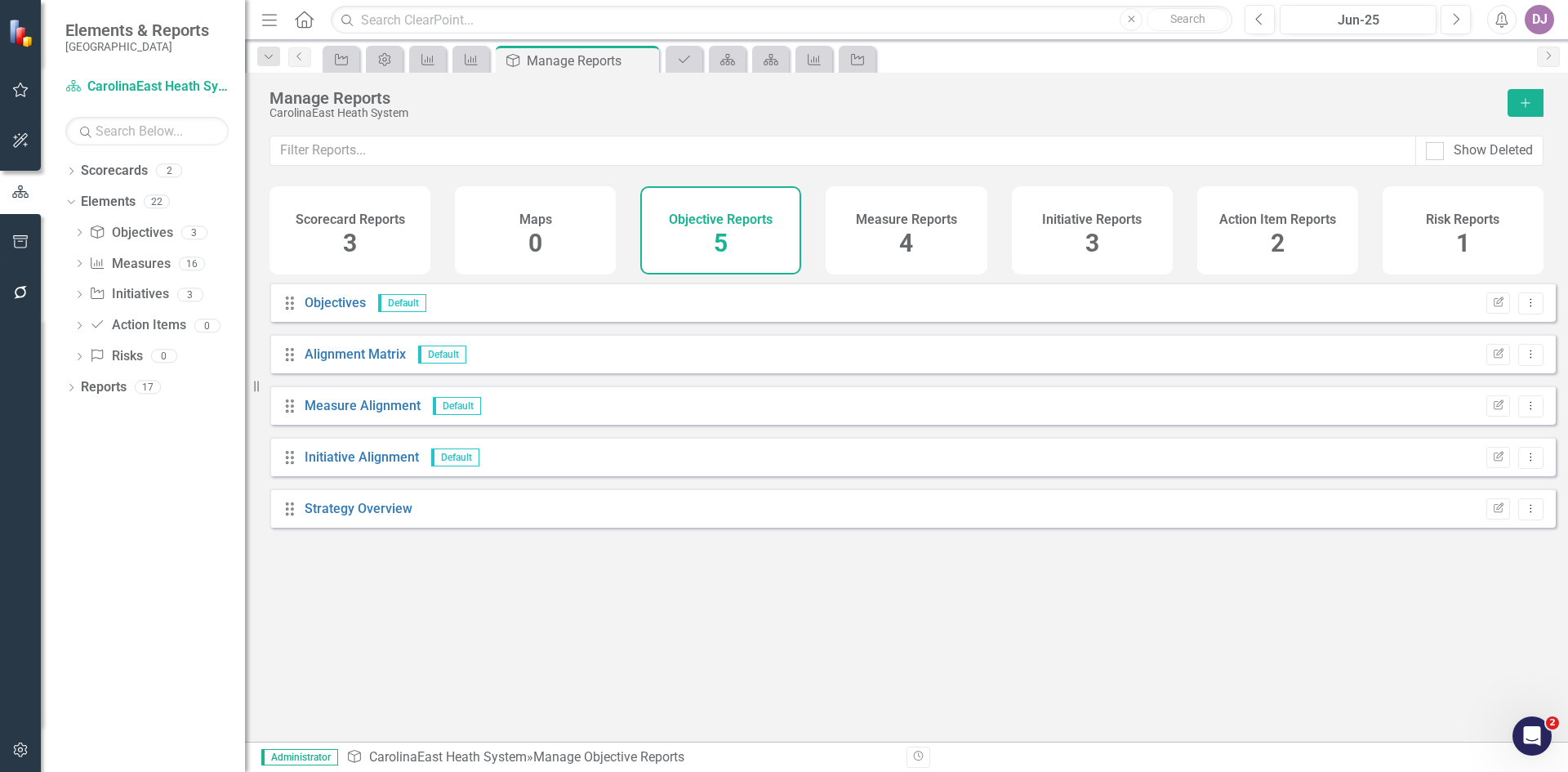
click at [718, 242] on span "5" at bounding box center [721, 242] width 14 height 28
click at [719, 240] on span "5" at bounding box center [721, 242] width 14 height 28
click at [732, 212] on h4 "Objective Reports" at bounding box center [721, 219] width 104 height 15
click at [110, 387] on link "Reports" at bounding box center [103, 388] width 45 height 19
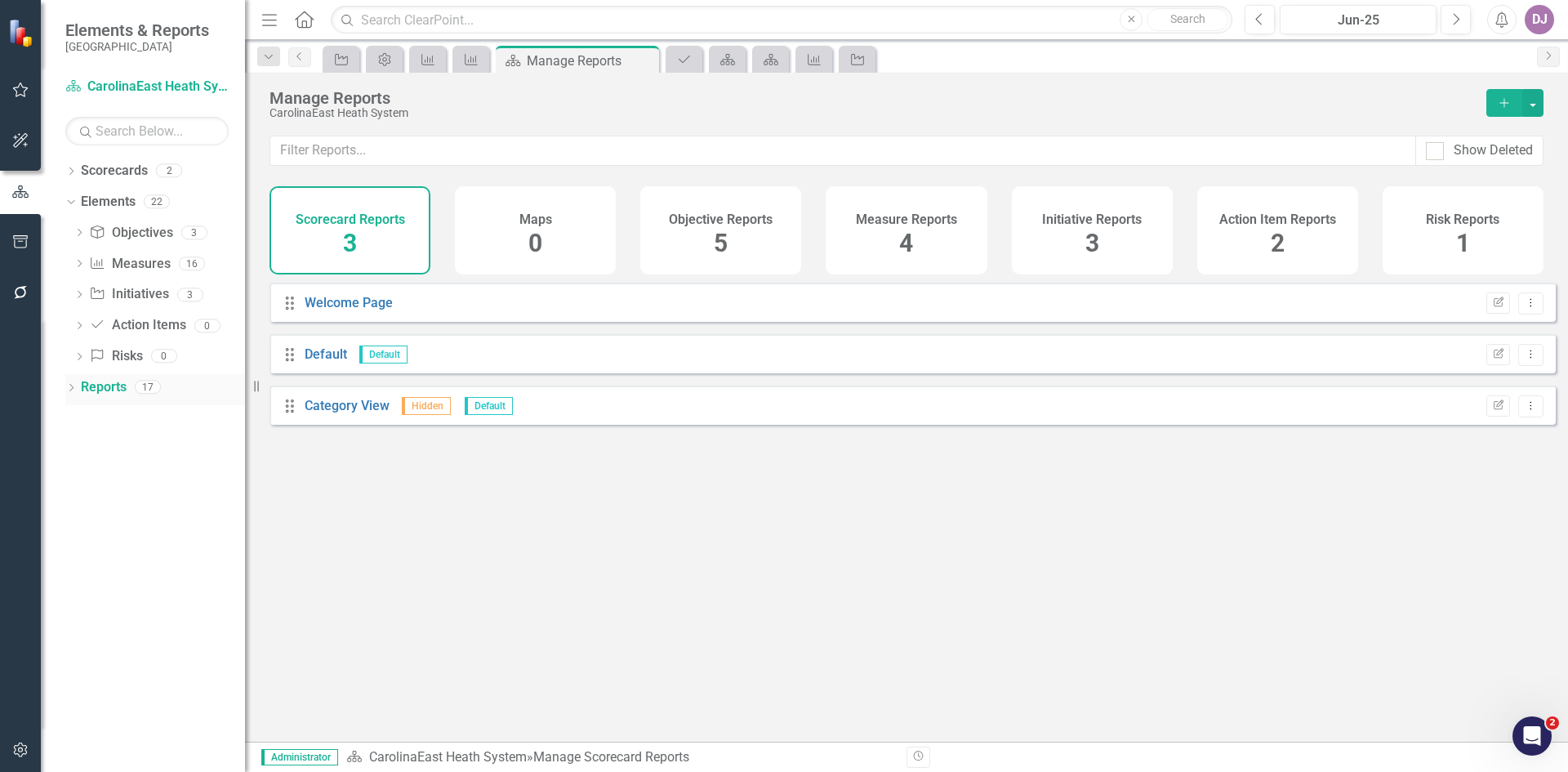
click at [76, 391] on icon "Dropdown" at bounding box center [70, 389] width 11 height 9
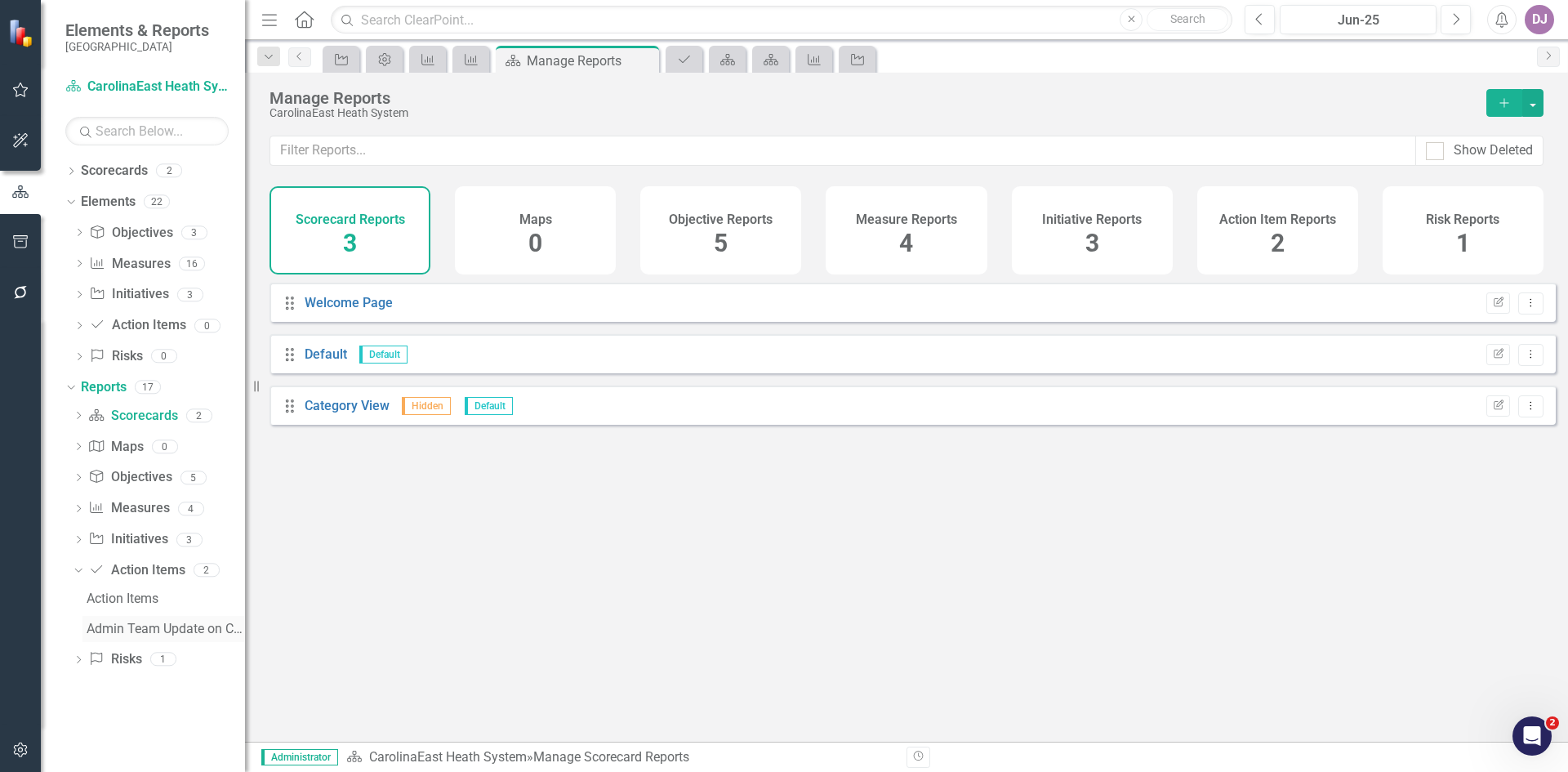
click at [174, 634] on div "Admin Team Update on ClearPoint" at bounding box center [166, 629] width 159 height 15
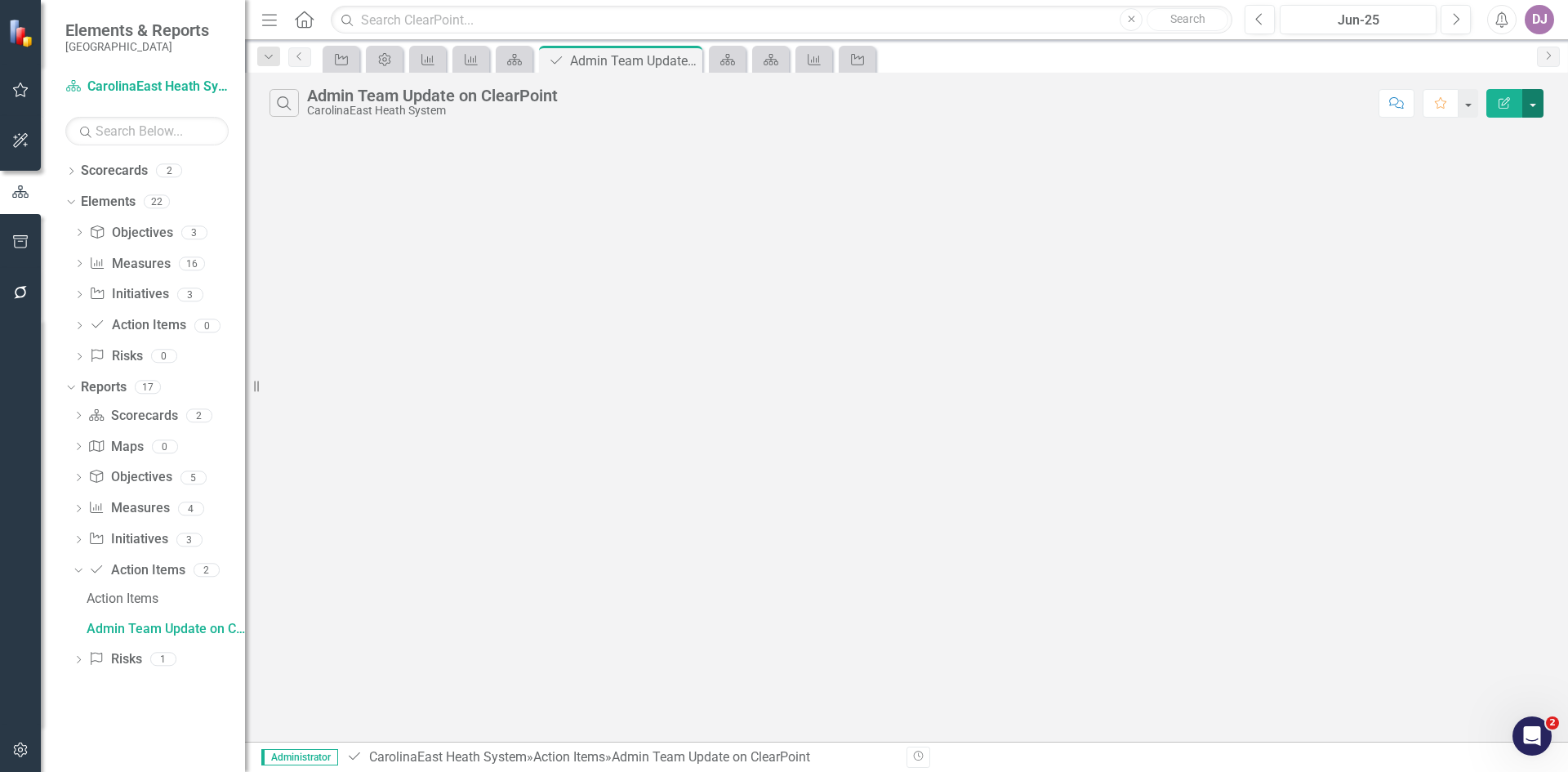
click at [1536, 106] on button "button" at bounding box center [1533, 103] width 21 height 28
click at [1514, 166] on link "PDF Export to PDF" at bounding box center [1479, 166] width 129 height 30
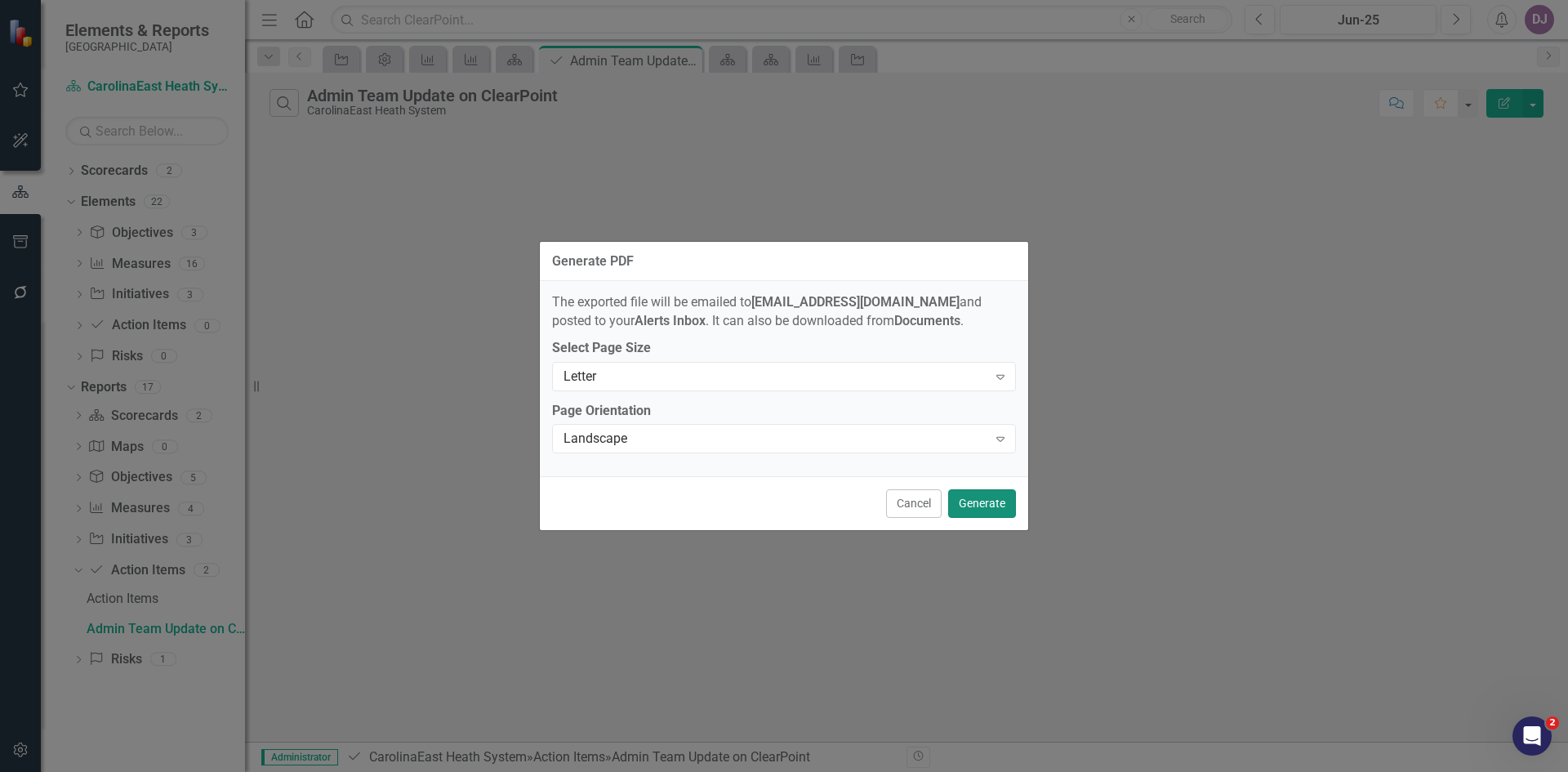
click at [986, 508] on button "Generate" at bounding box center [982, 503] width 68 height 28
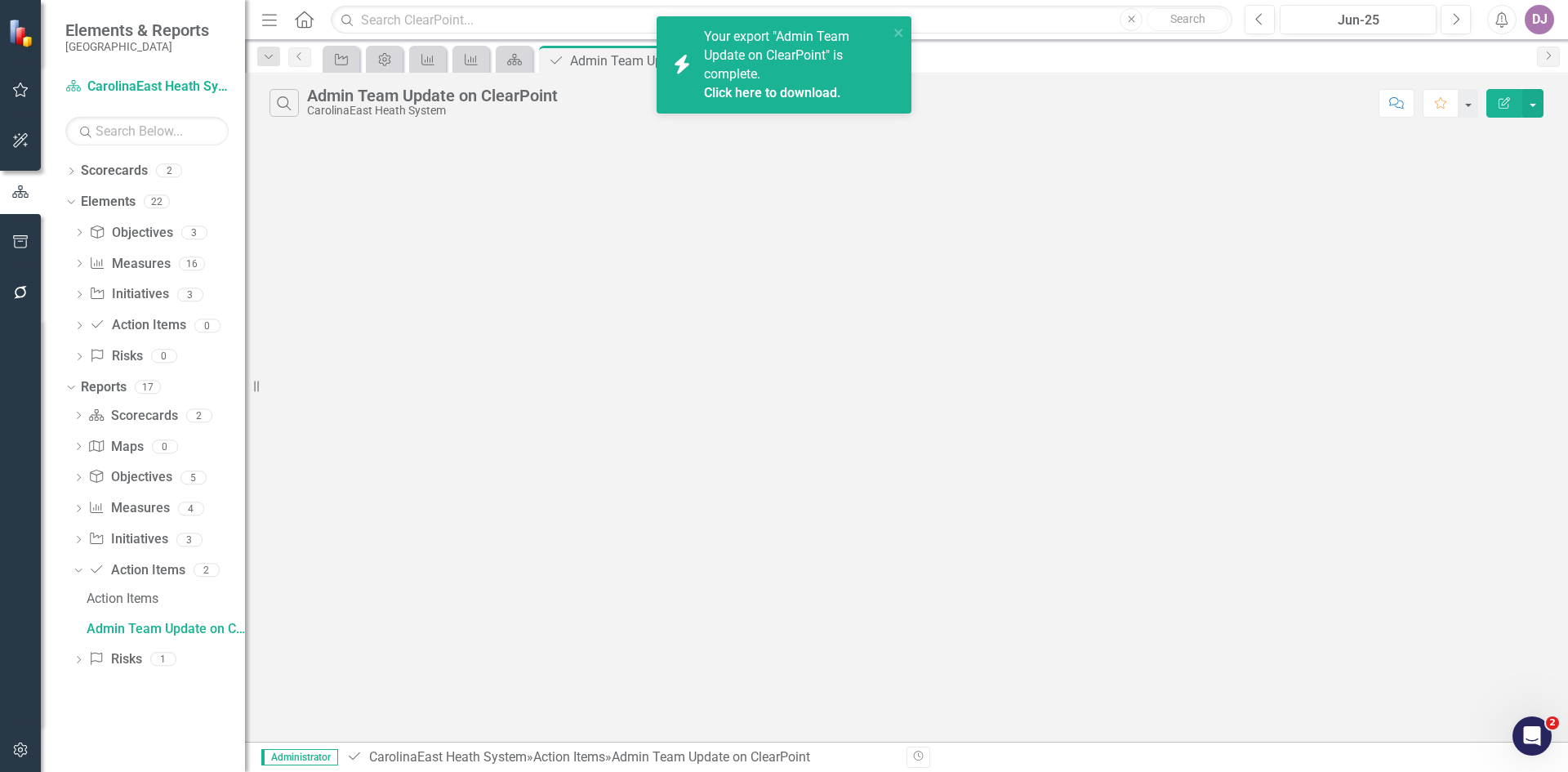
click at [781, 98] on link "Click here to download." at bounding box center [772, 93] width 137 height 15
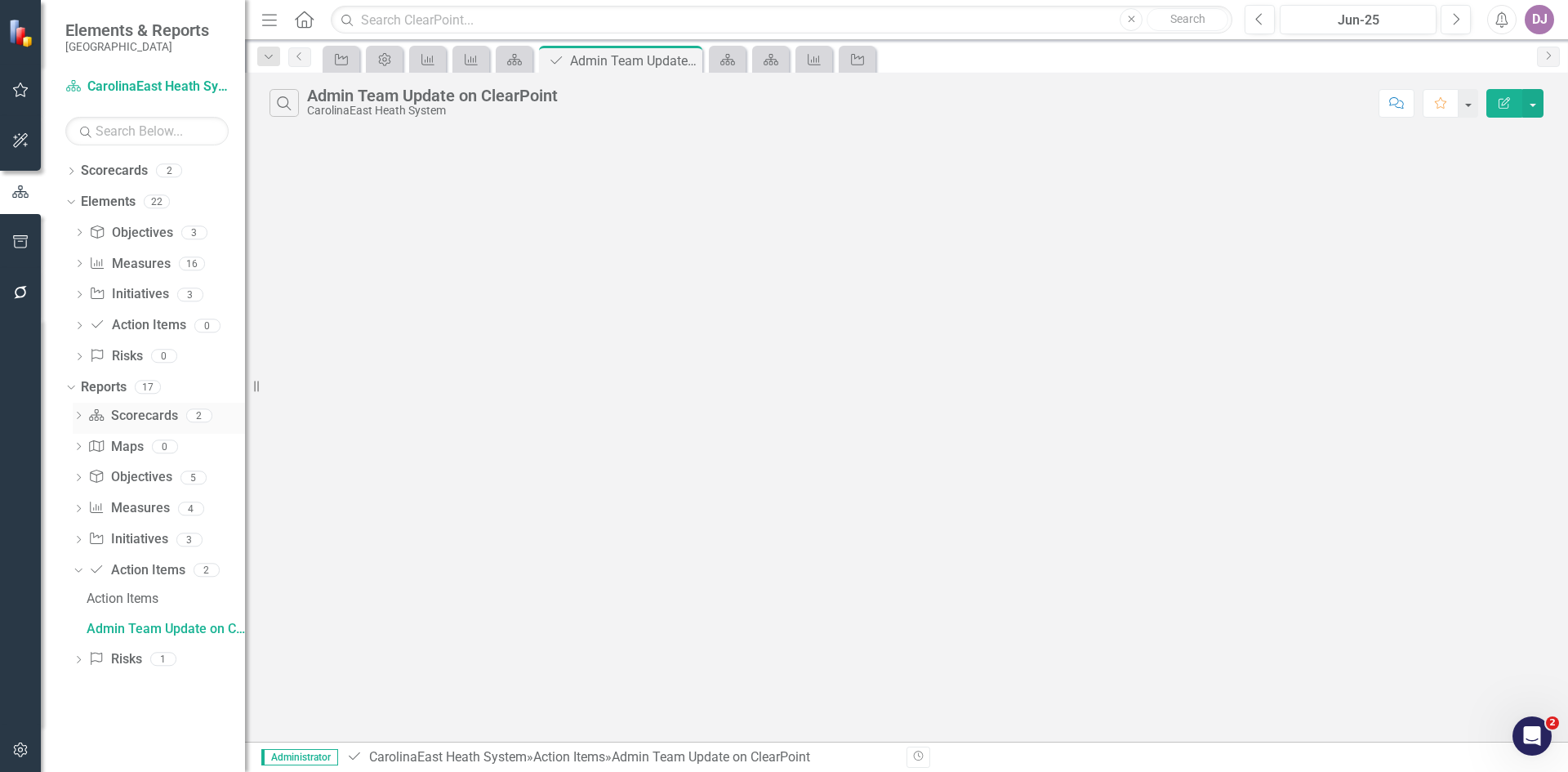
click at [142, 420] on link "Scorecard Scorecards" at bounding box center [133, 416] width 89 height 19
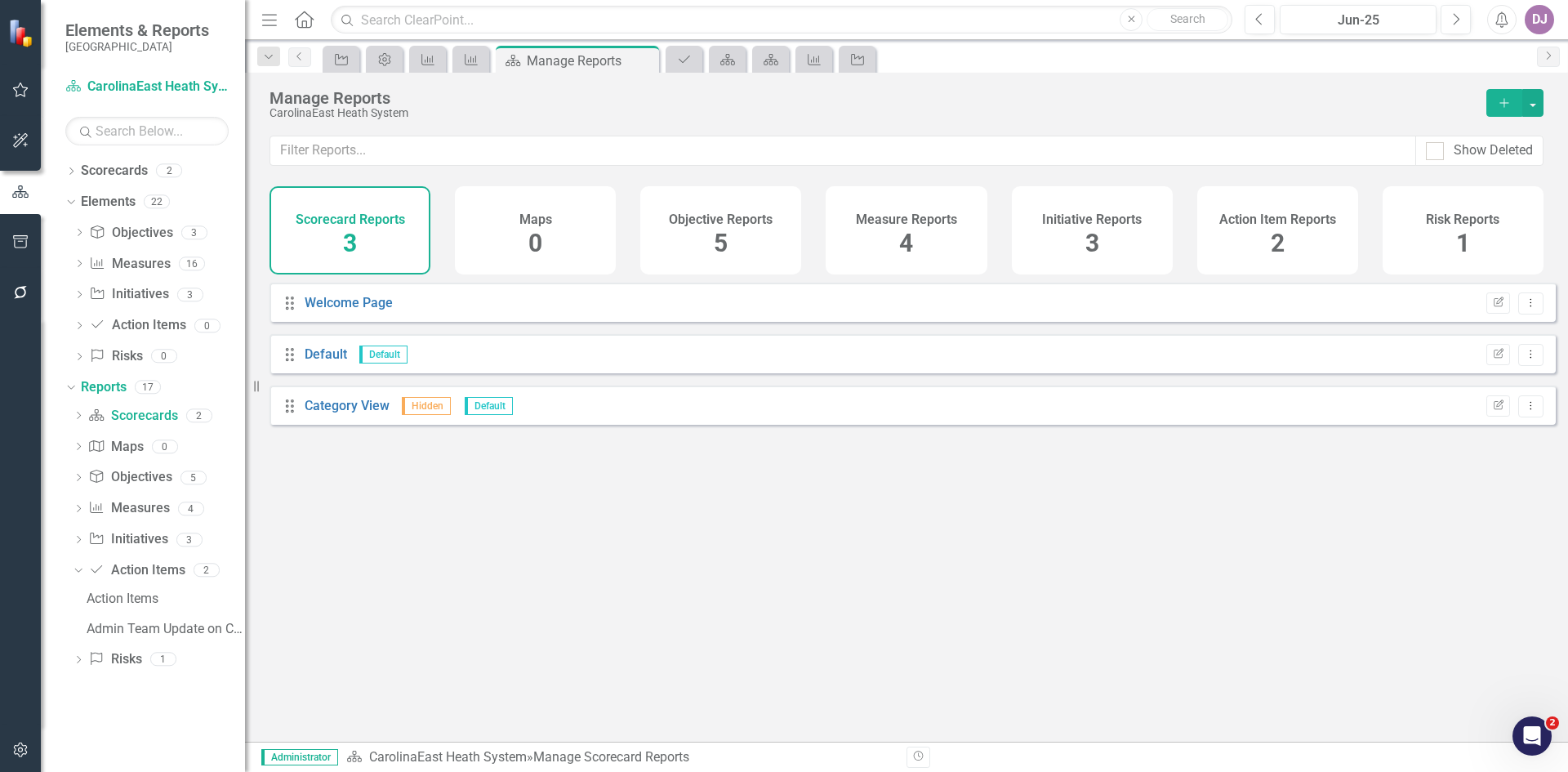
click at [357, 227] on div "3" at bounding box center [350, 244] width 14 height 35
click at [348, 414] on link "Category View" at bounding box center [347, 406] width 85 height 15
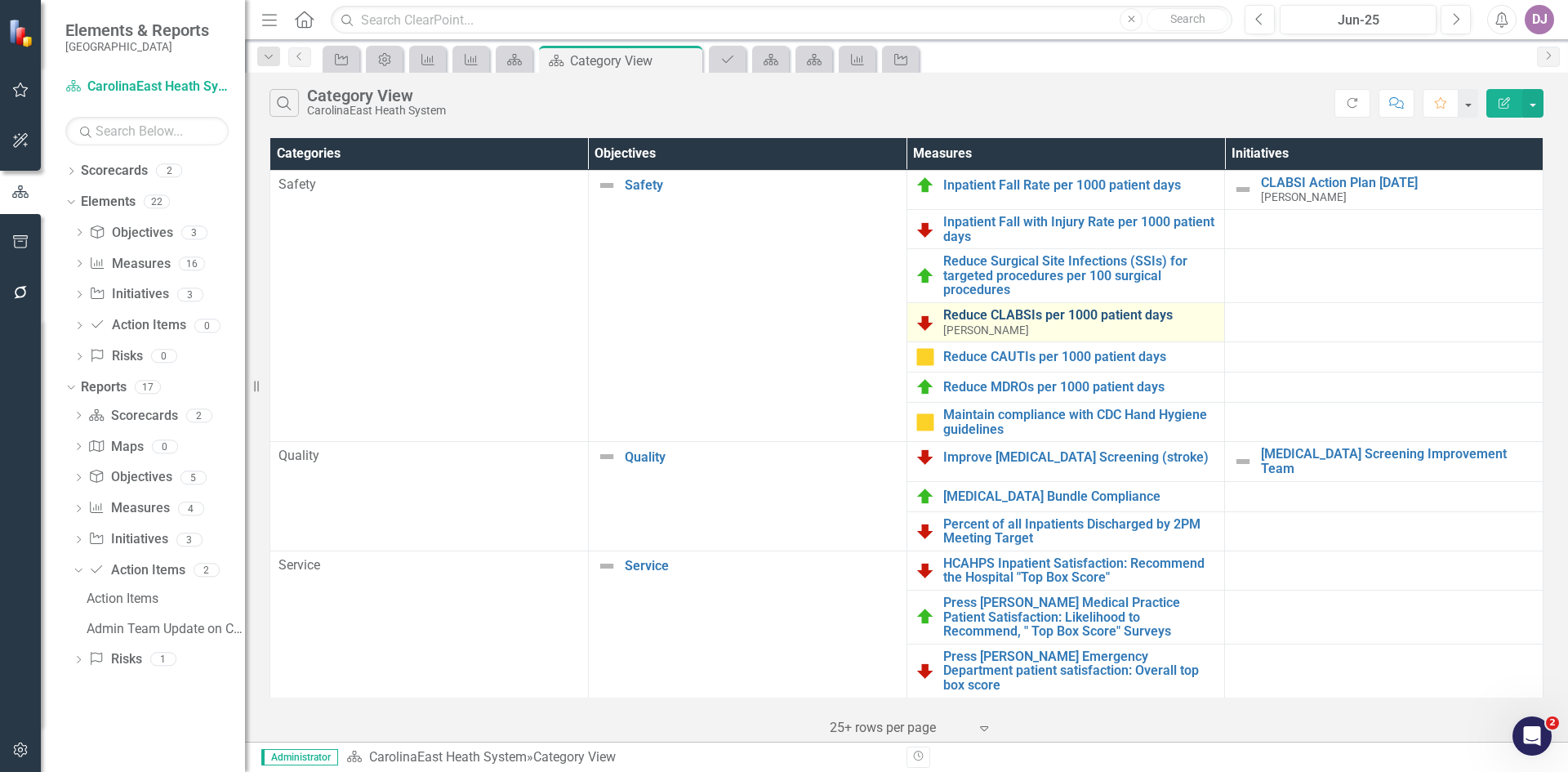
click at [1066, 321] on link "Reduce CLABSIs per 1000 patient days" at bounding box center [1080, 315] width 274 height 15
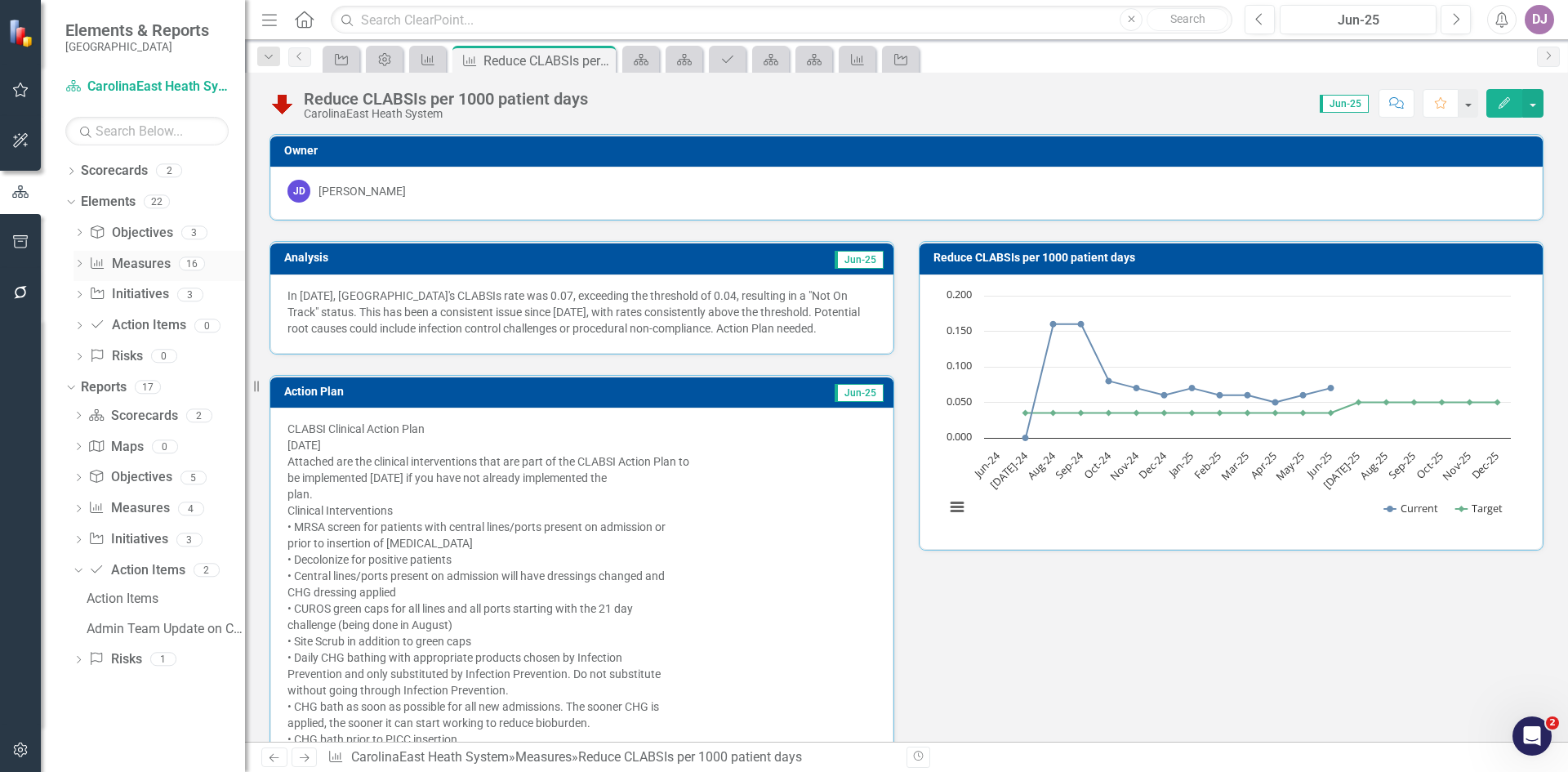
click at [135, 271] on link "Measure Measures" at bounding box center [130, 264] width 81 height 19
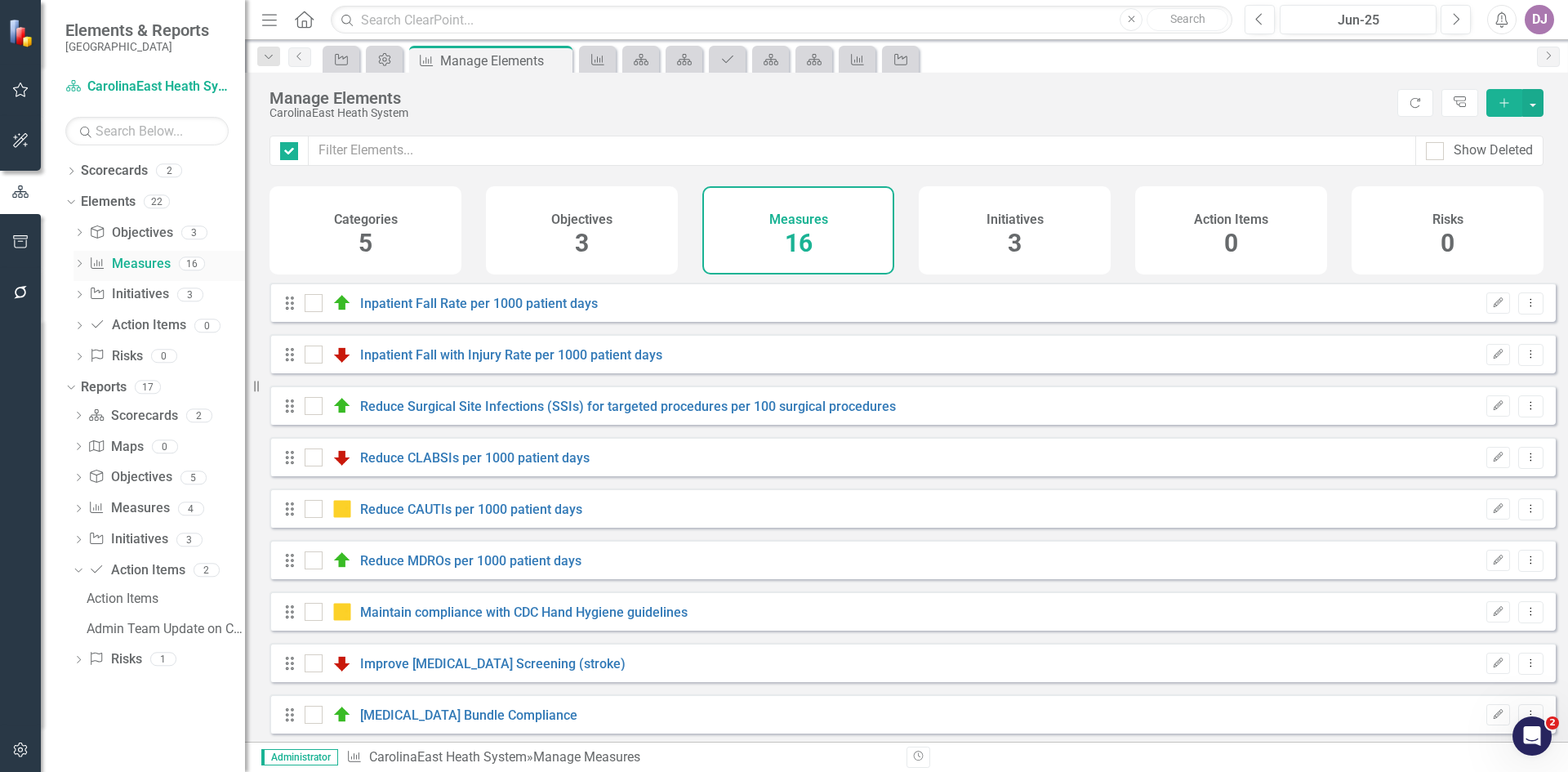
checkbox input "false"
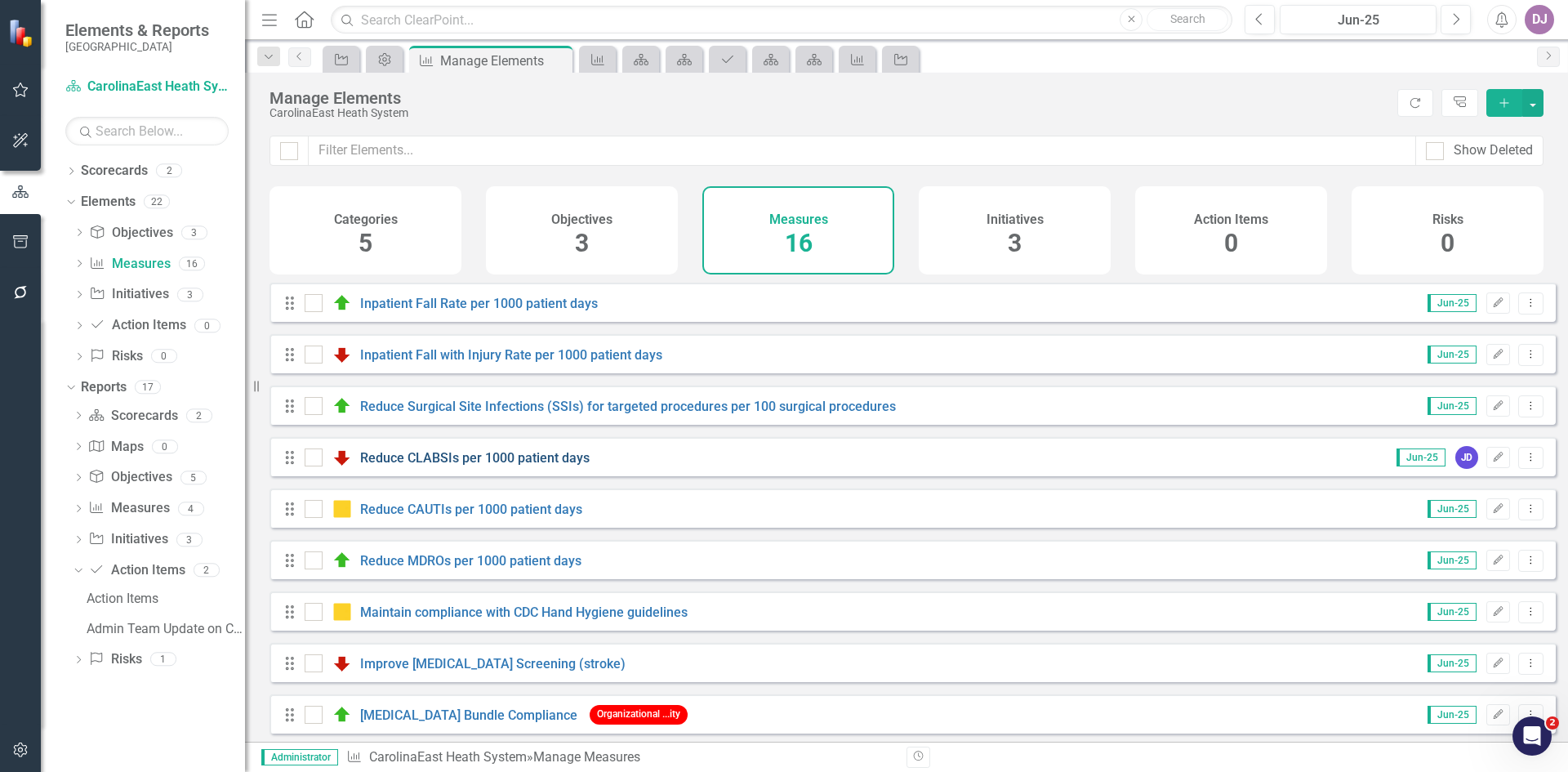
click at [495, 466] on link "Reduce CLABSIs per 1000 patient days" at bounding box center [475, 458] width 229 height 15
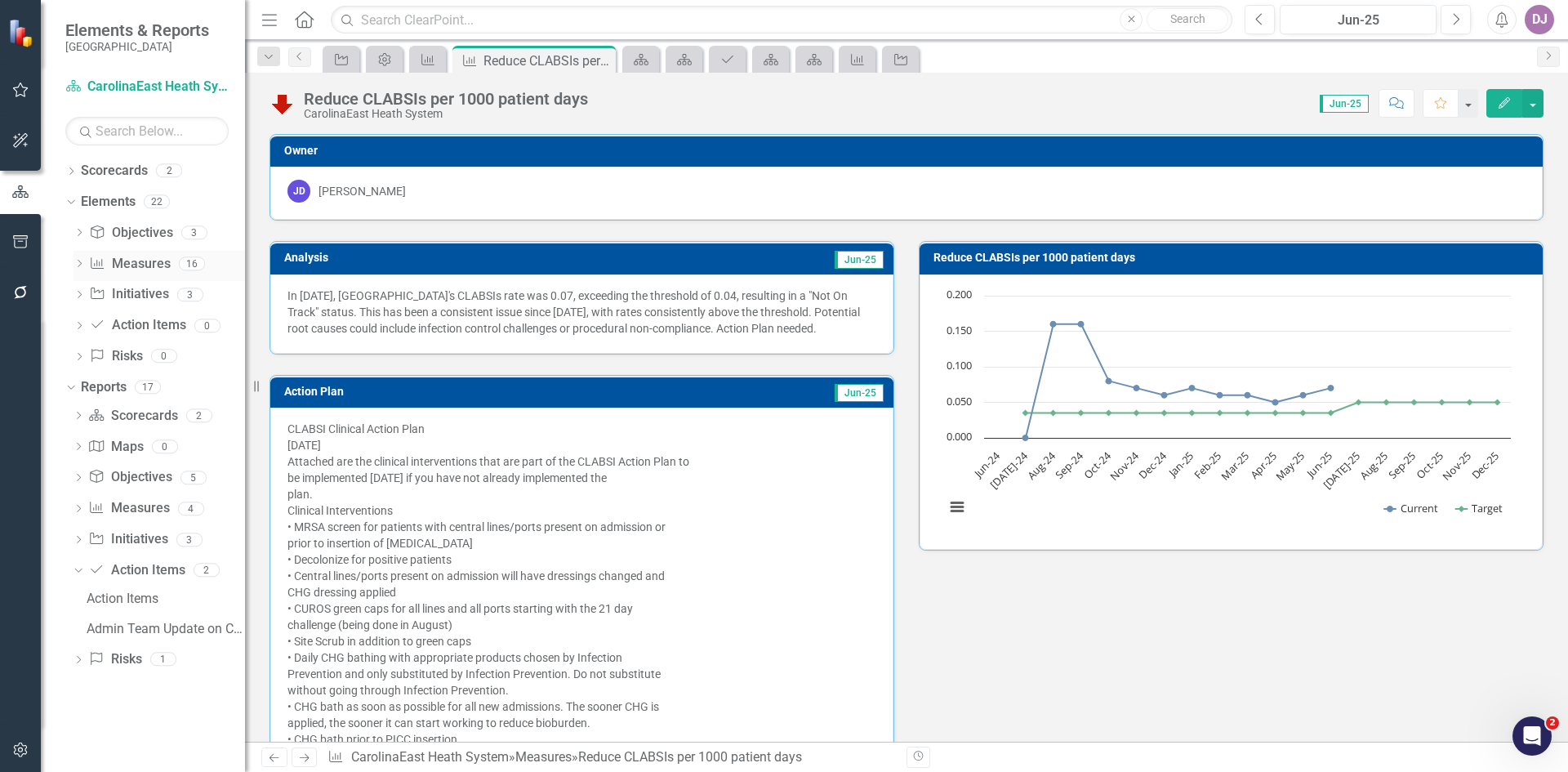
click at [145, 264] on link "Measure Measures" at bounding box center [130, 264] width 81 height 19
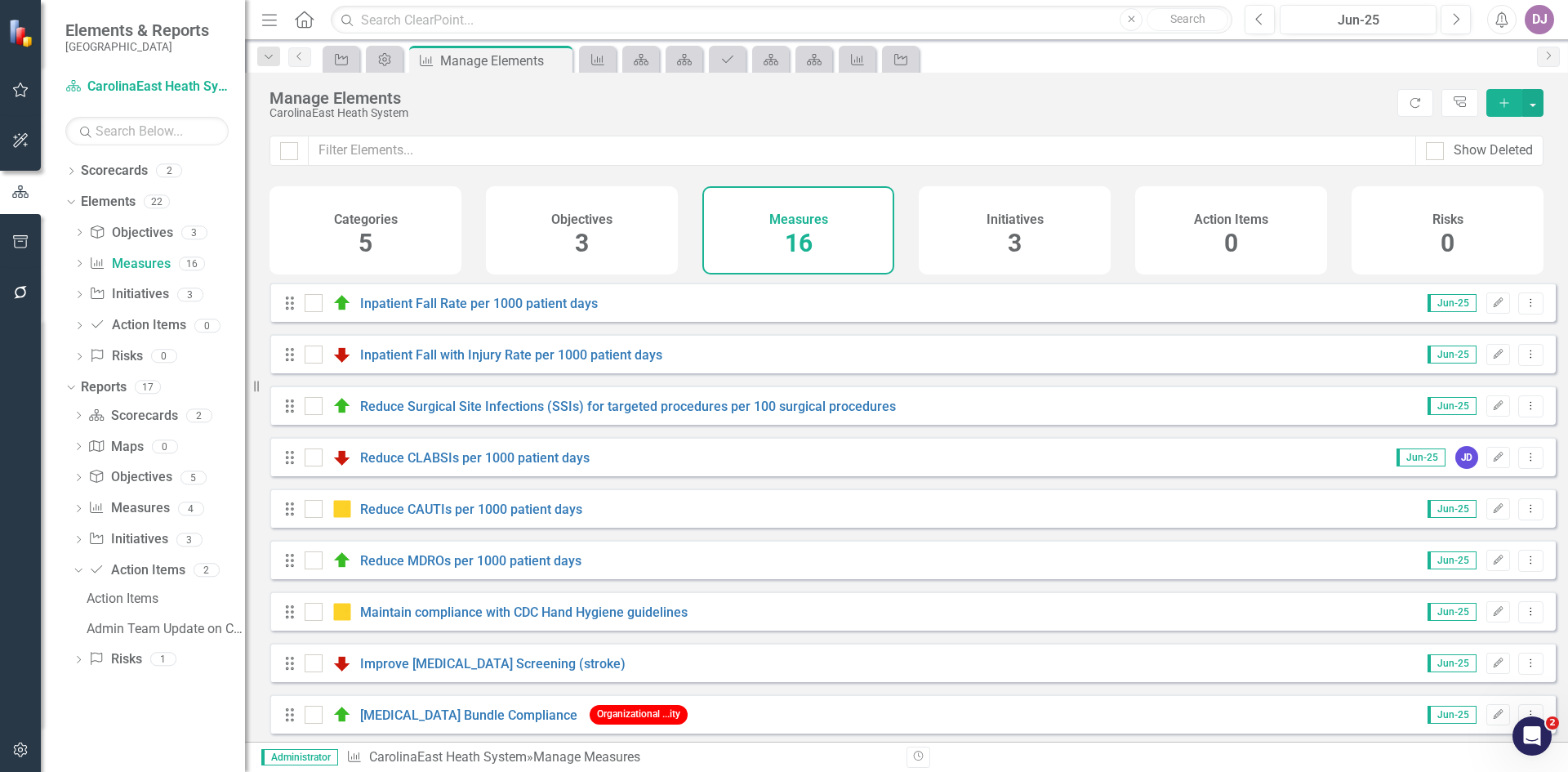
drag, startPoint x: 626, startPoint y: 477, endPoint x: 578, endPoint y: 290, distance: 193.1
click at [578, 290] on div "Show Deleted Categories 5 Objectives 3 Measures 16 Initiatives 3 Action Items 0…" at bounding box center [907, 439] width 1323 height 606
drag, startPoint x: 1171, startPoint y: 477, endPoint x: 1172, endPoint y: 352, distance: 125.0
click at [1172, 352] on div "Drag Inpatient Fall Rate per 1000 patient days Jun-25 Edit Dropdown Menu Drag I…" at bounding box center [912, 688] width 1286 height 812
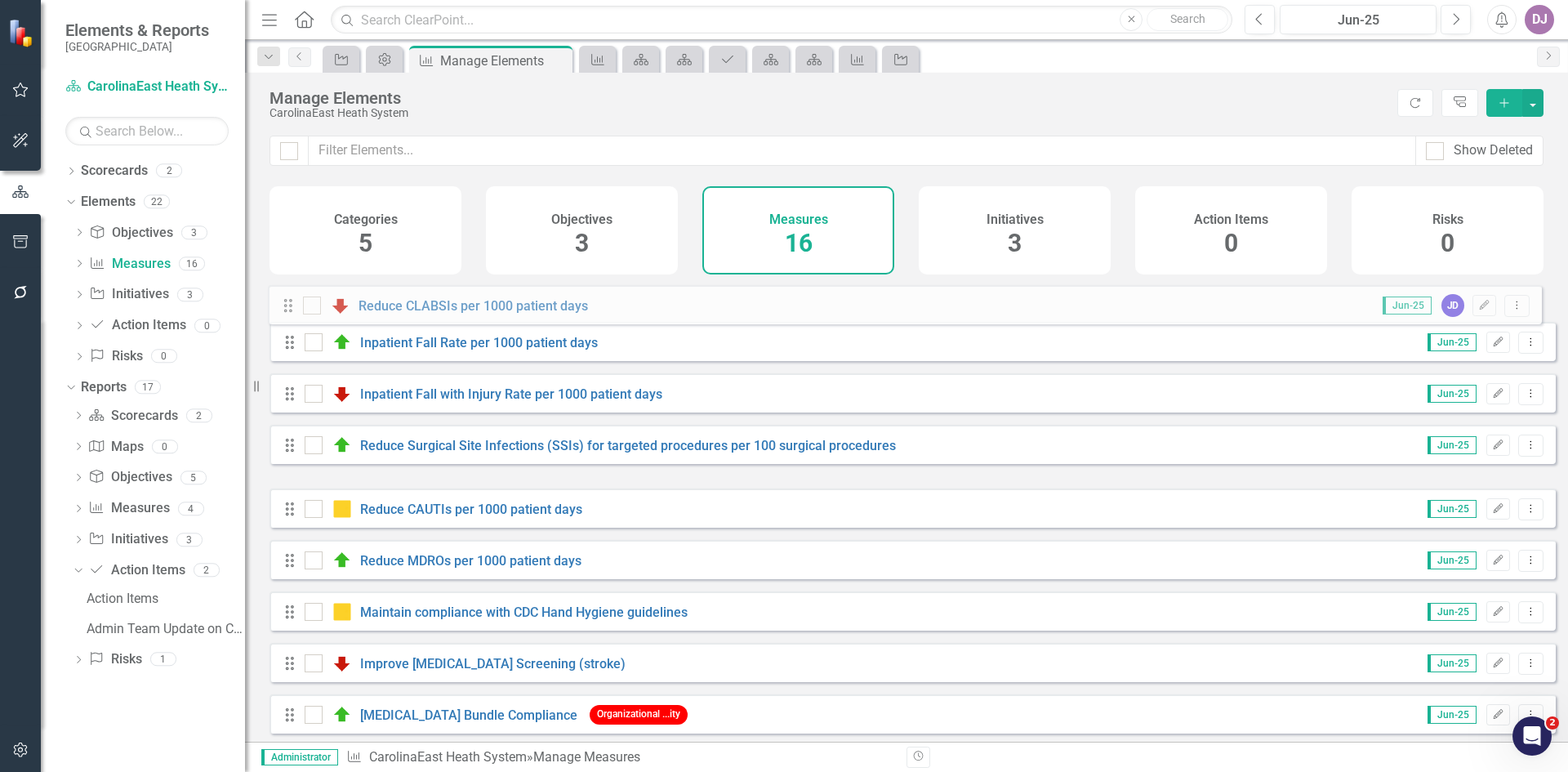
drag, startPoint x: 291, startPoint y: 475, endPoint x: 289, endPoint y: 311, distance: 164.0
click at [289, 311] on div "Drag Inpatient Fall Rate per 1000 patient days Jun-25 Edit Dropdown Menu Drag I…" at bounding box center [912, 688] width 1286 height 812
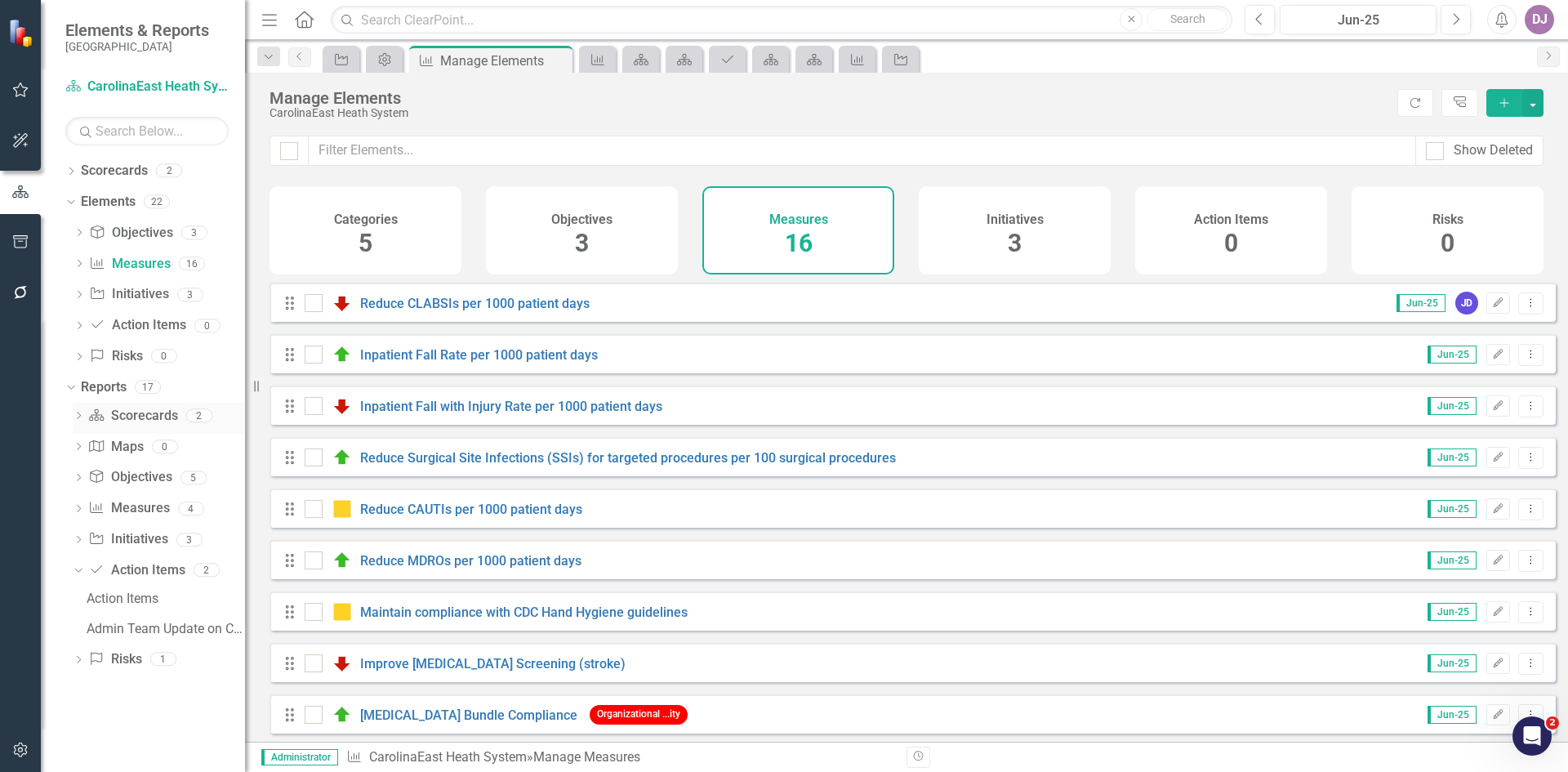
click at [155, 410] on link "Scorecard Scorecards" at bounding box center [133, 416] width 89 height 19
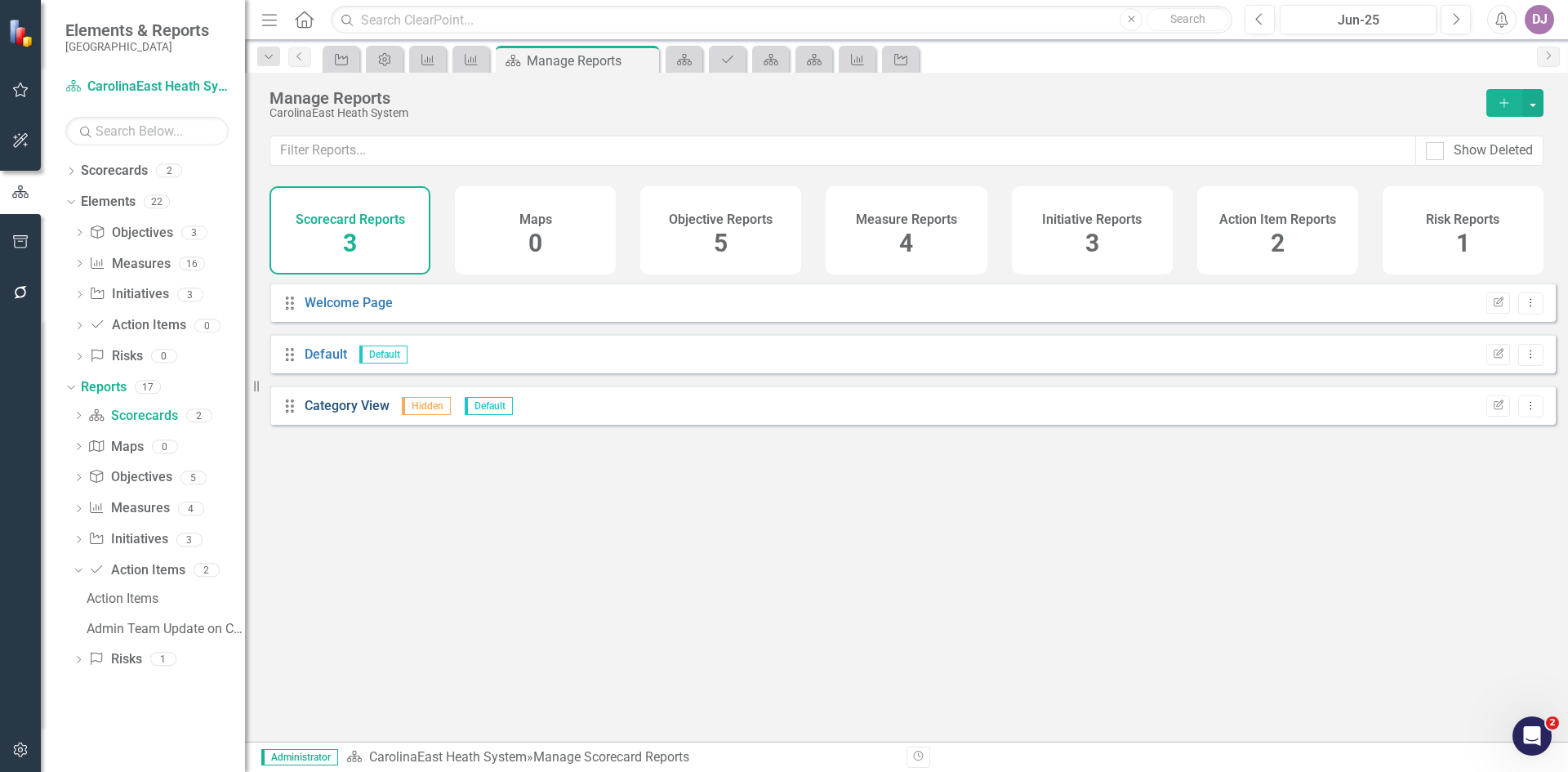
click at [344, 414] on link "Category View" at bounding box center [347, 406] width 85 height 15
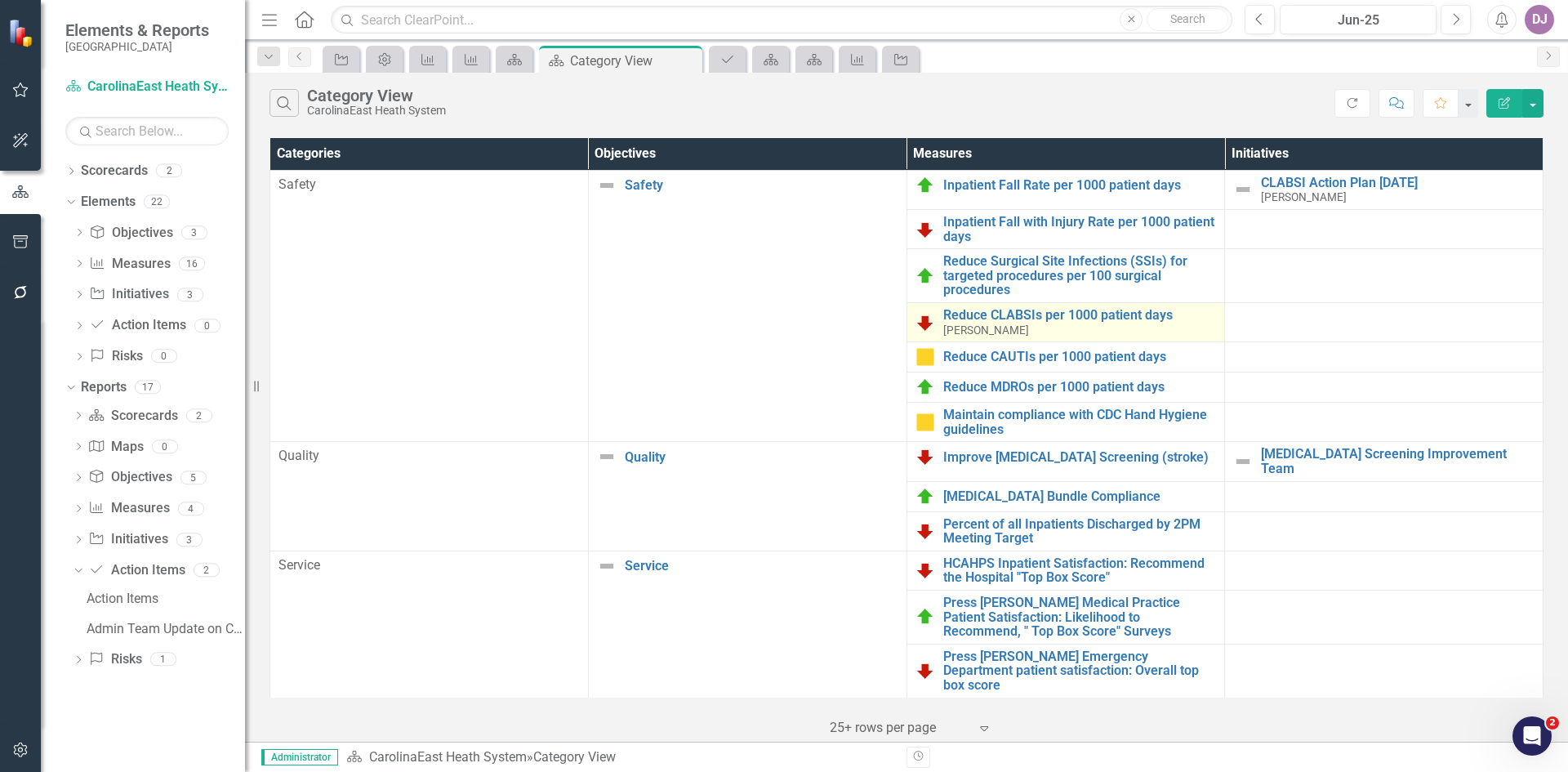
click at [1059, 331] on div "Reduce CLABSIs per 1000 patient days James Davis" at bounding box center [1080, 322] width 274 height 28
drag, startPoint x: 1059, startPoint y: 331, endPoint x: 1059, endPoint y: 308, distance: 23.0
click at [1059, 308] on div "Reduce CLABSIs per 1000 patient days James Davis" at bounding box center [1080, 322] width 274 height 28
click at [163, 410] on link "Scorecard Scorecards" at bounding box center [133, 416] width 89 height 19
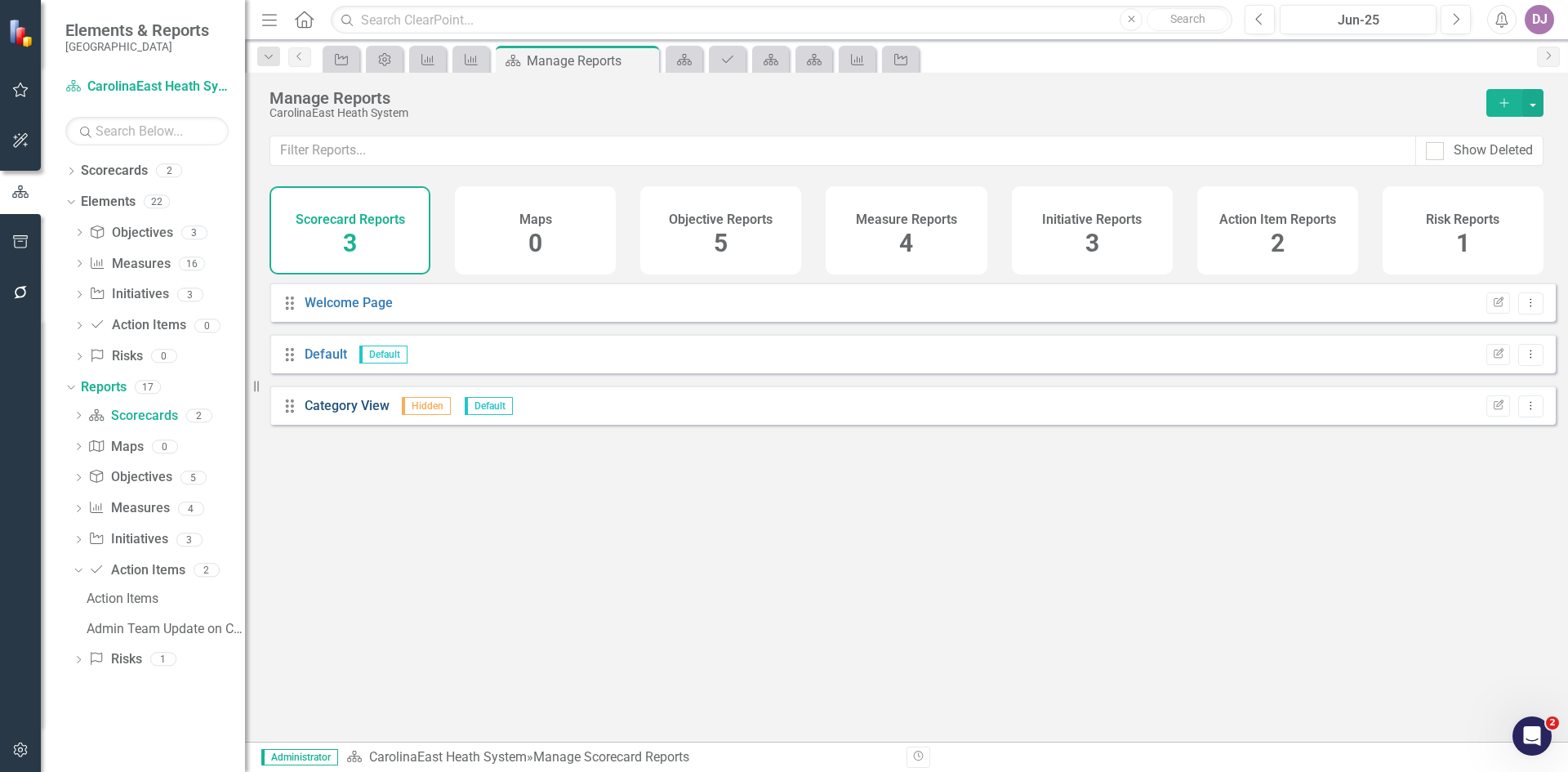
click at [360, 414] on link "Category View" at bounding box center [347, 406] width 85 height 15
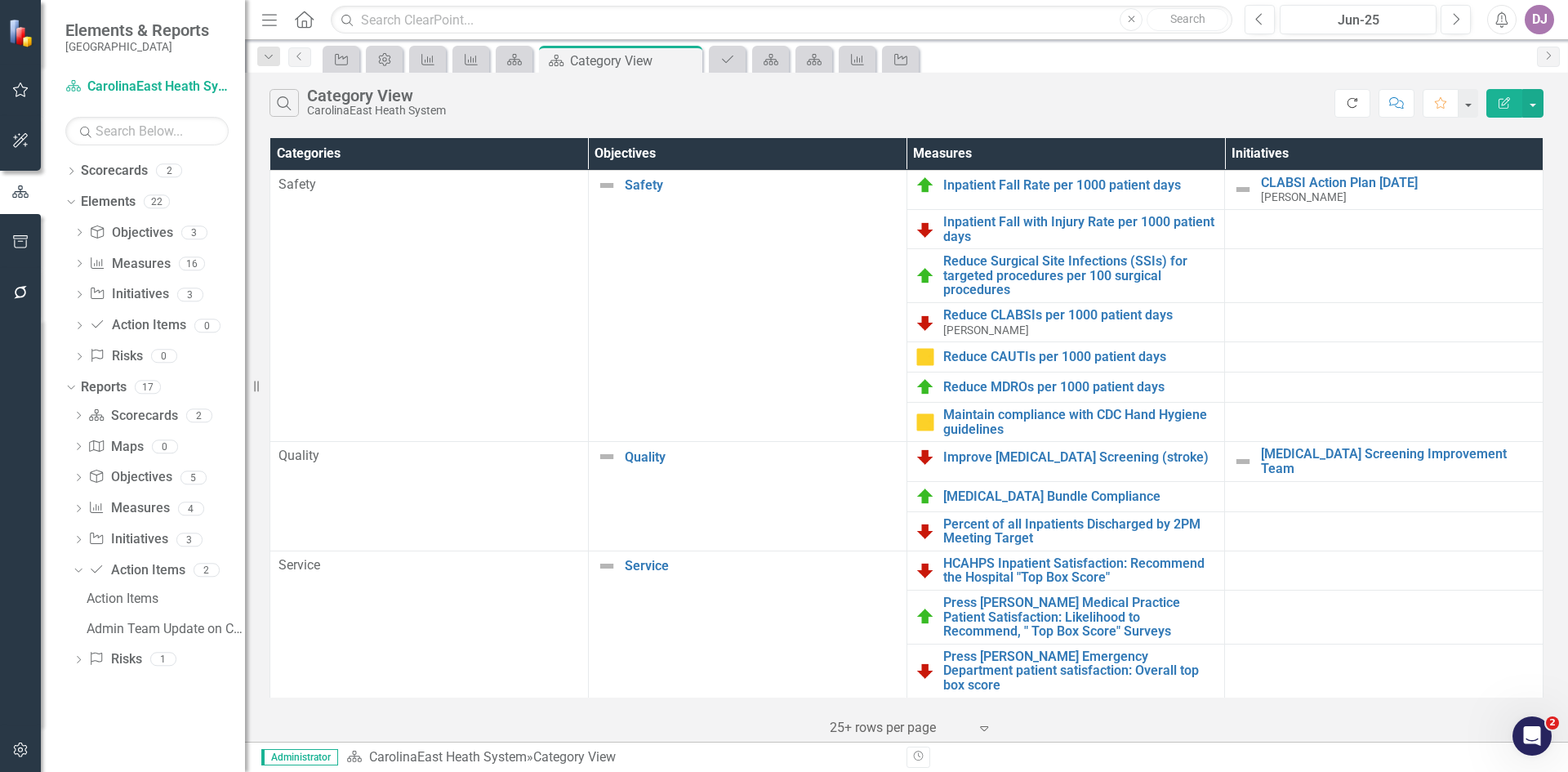
click at [1347, 97] on icon "Refresh" at bounding box center [1353, 102] width 15 height 11
click at [134, 415] on link "Scorecard Scorecards" at bounding box center [133, 416] width 89 height 19
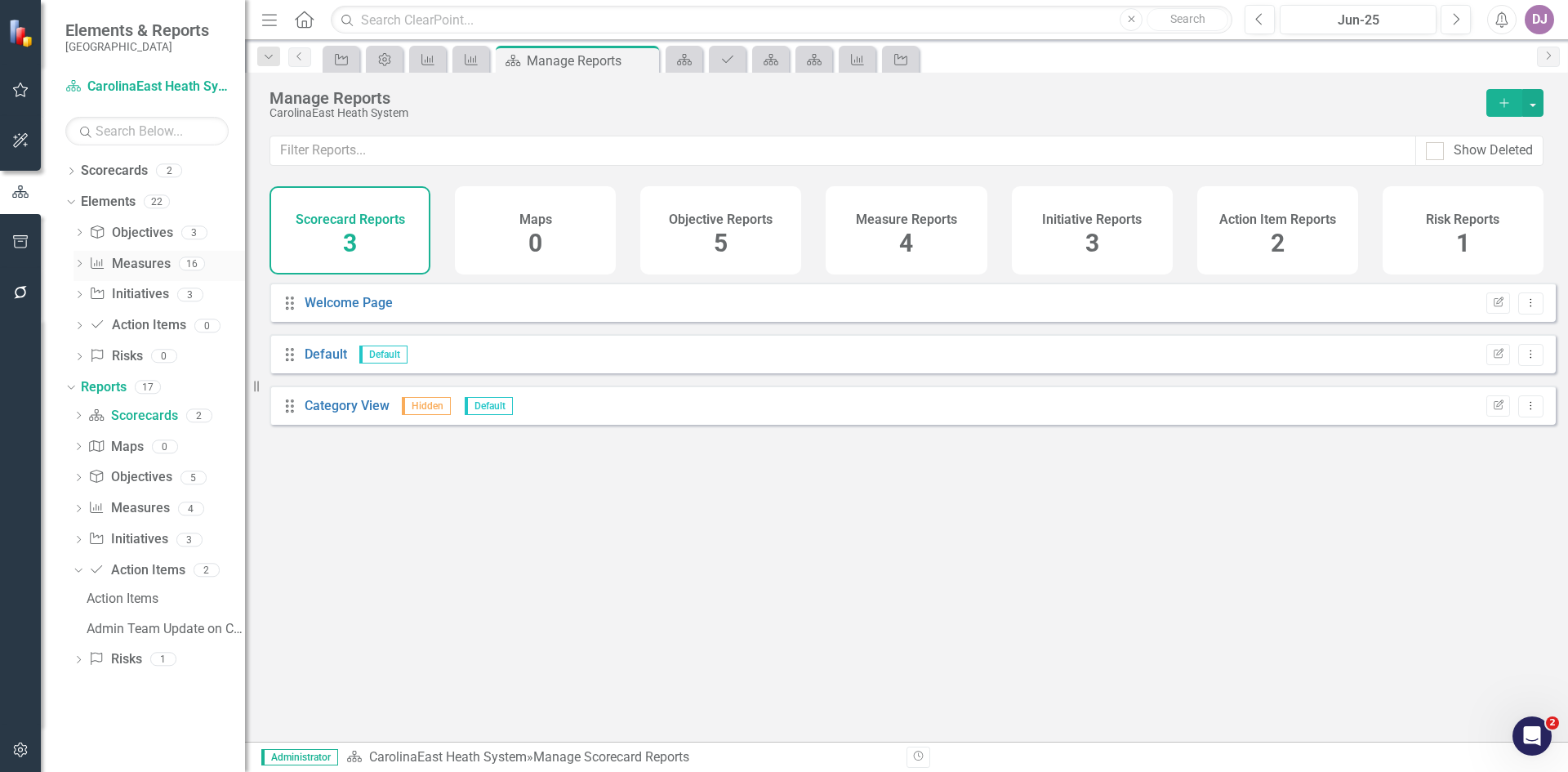
click at [147, 264] on link "Measure Measures" at bounding box center [130, 264] width 81 height 19
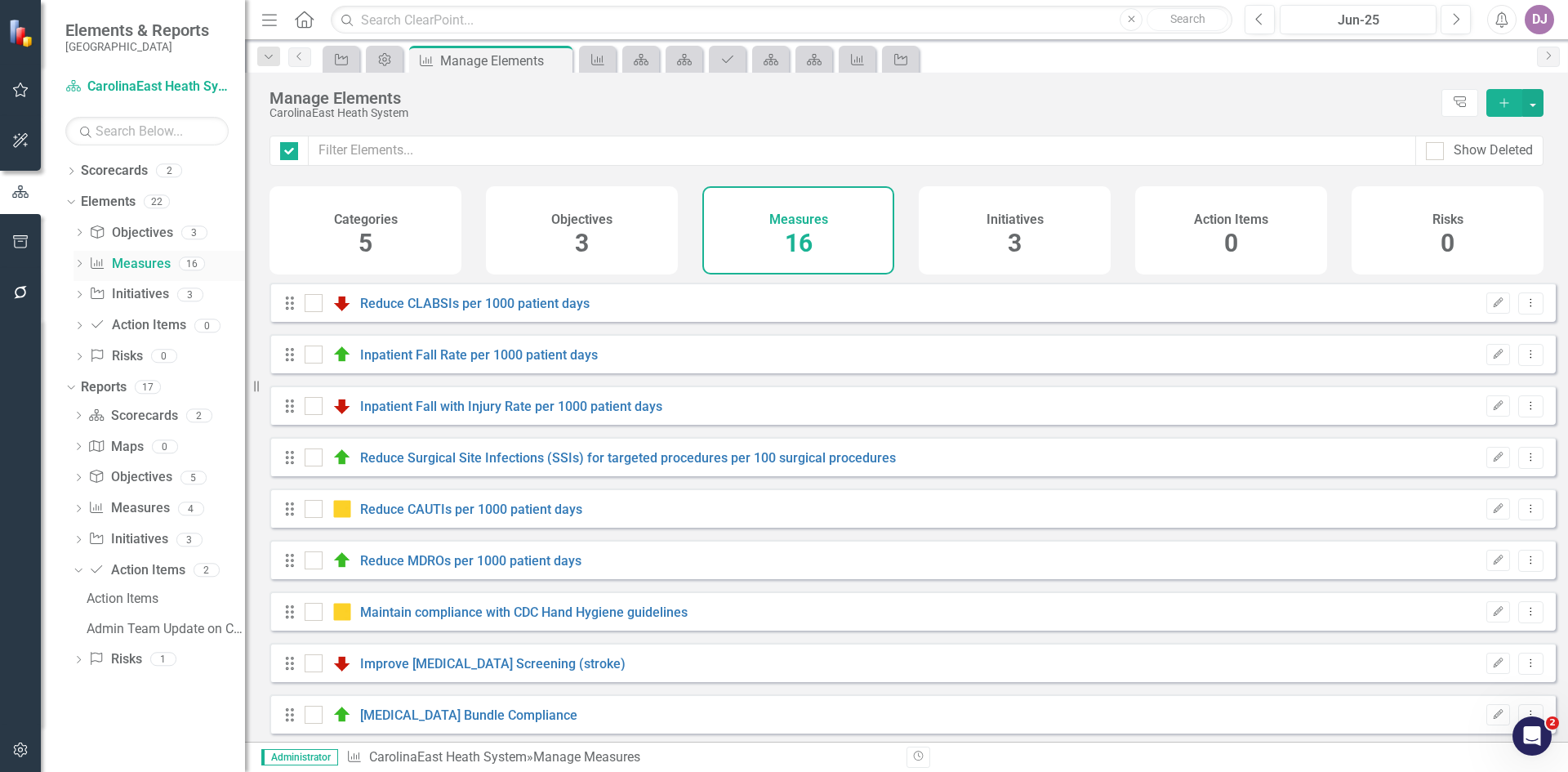
checkbox input "false"
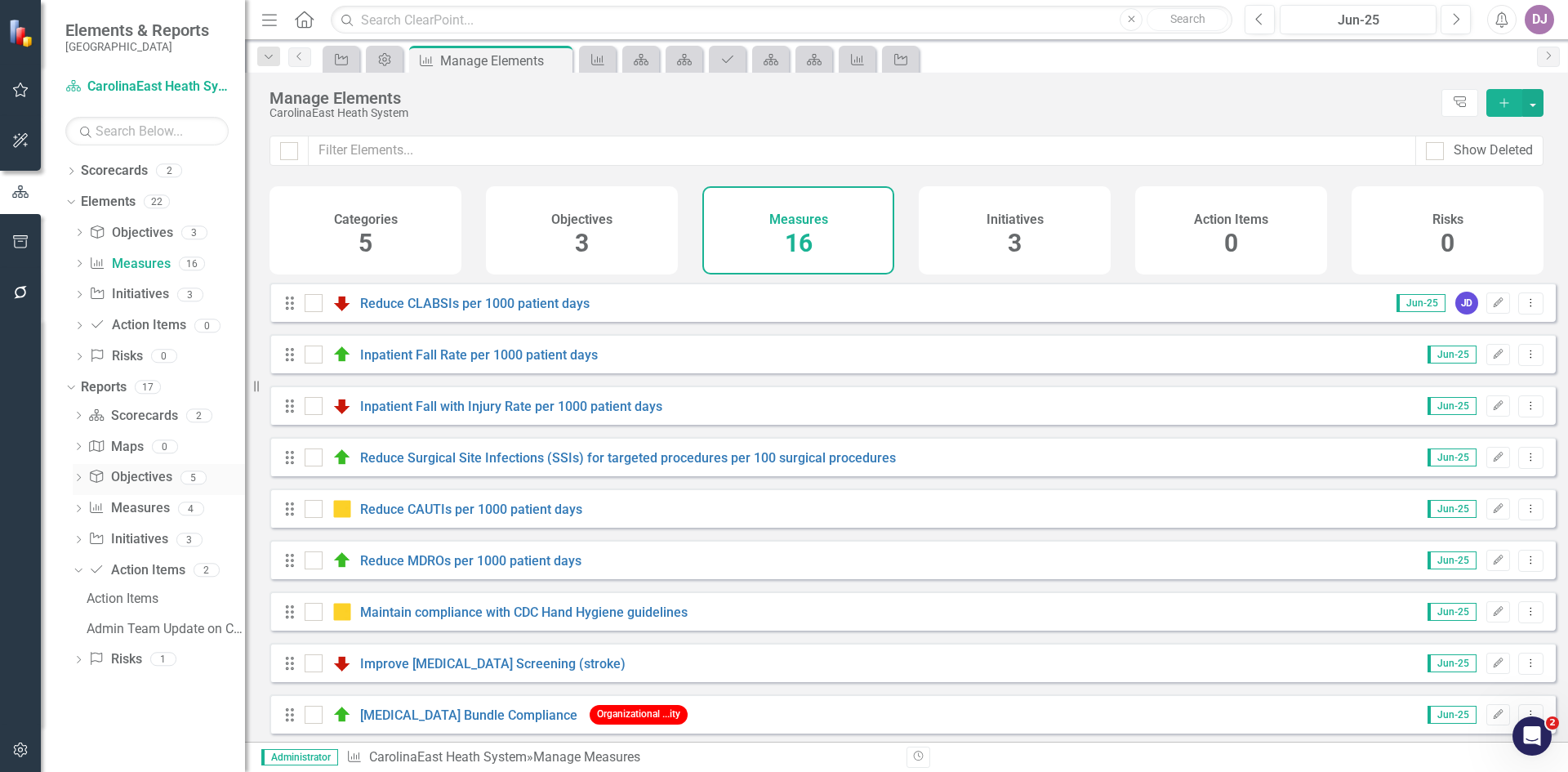
click at [151, 479] on link "Objective Objectives" at bounding box center [130, 477] width 83 height 19
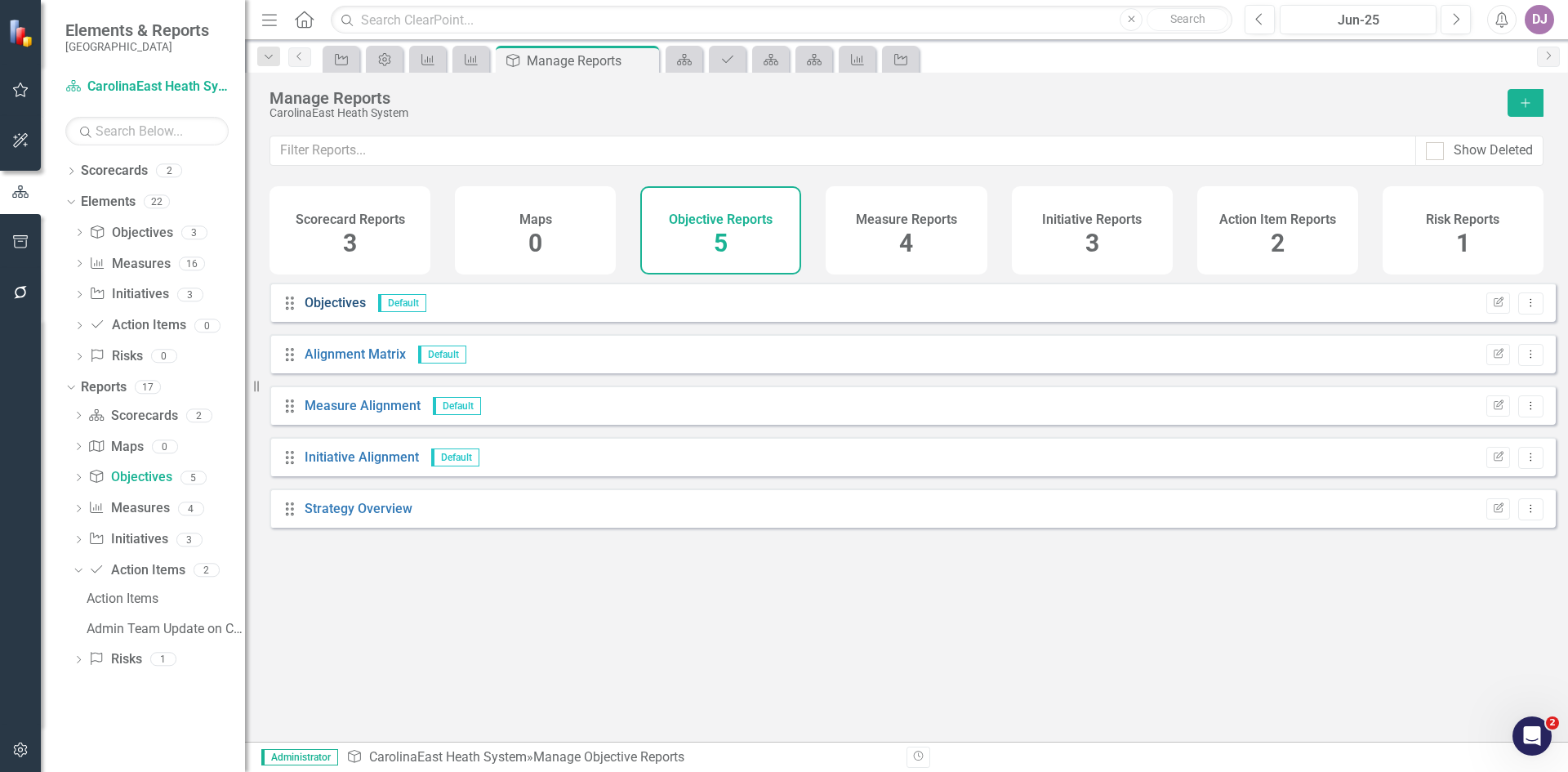
click at [348, 311] on link "Objectives" at bounding box center [335, 303] width 61 height 15
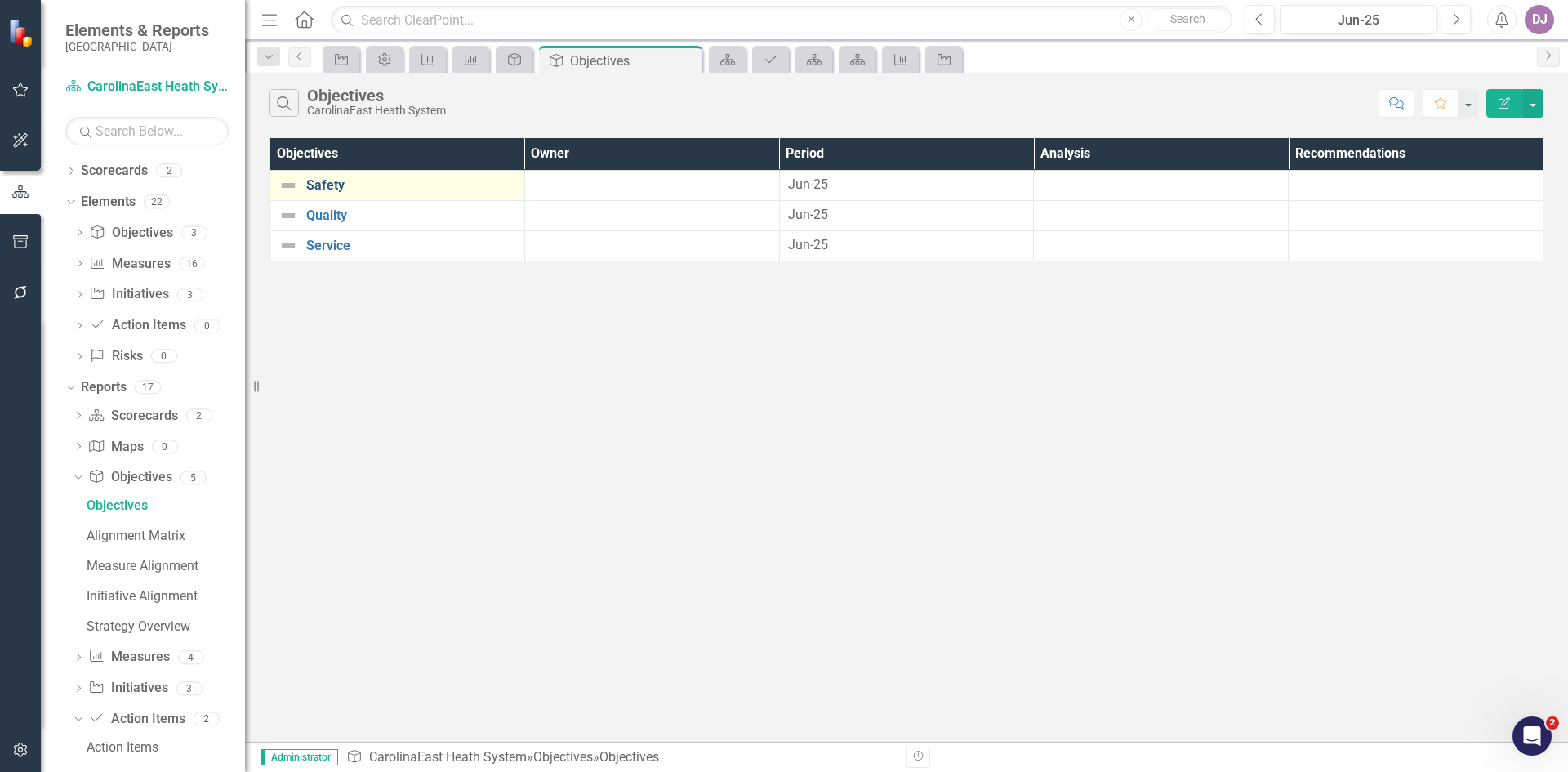
click at [327, 185] on link "Safety" at bounding box center [411, 185] width 210 height 15
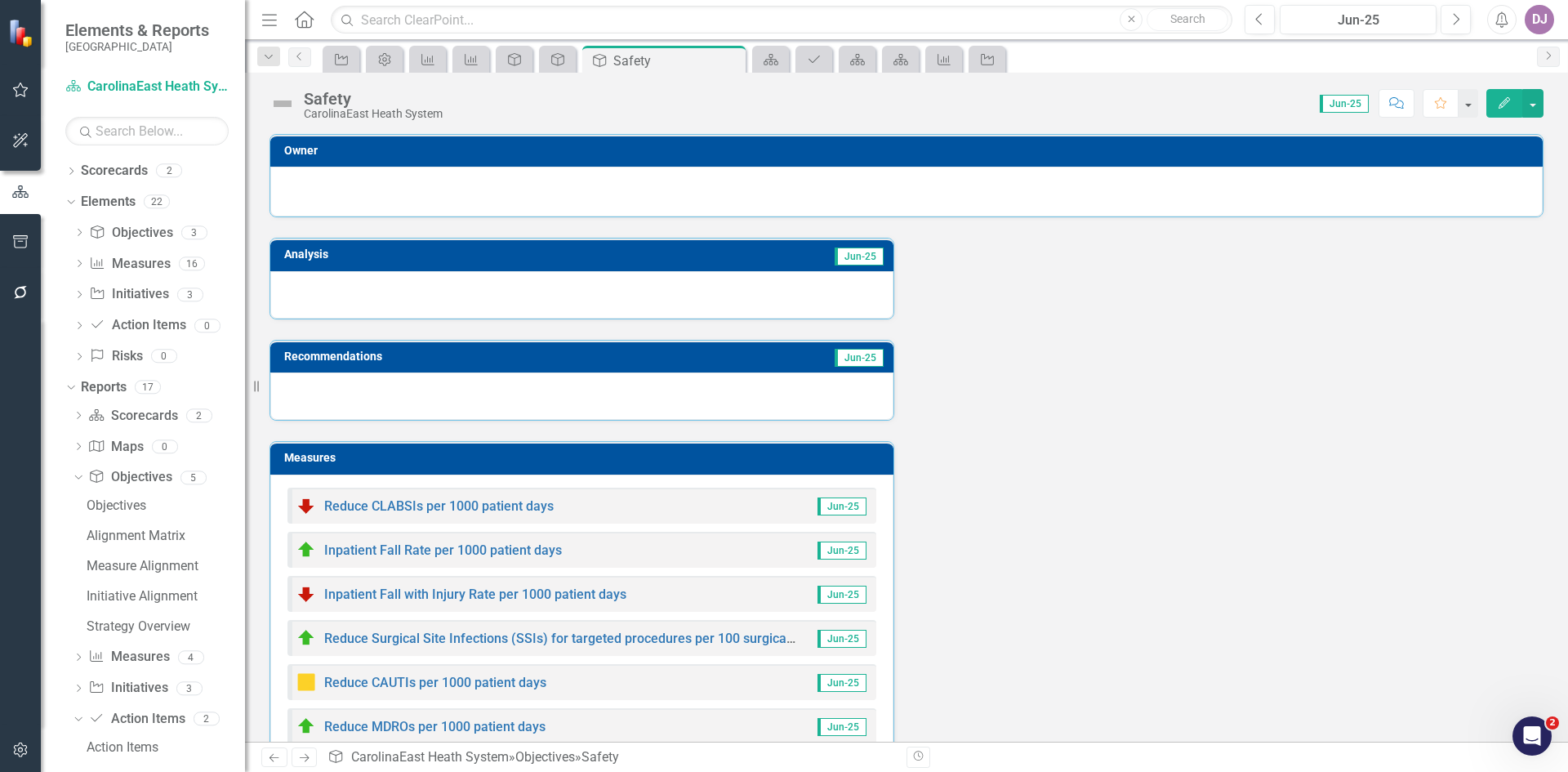
click at [1473, 195] on div at bounding box center [906, 189] width 1238 height 20
click at [1459, 161] on td "Owner" at bounding box center [909, 153] width 1250 height 25
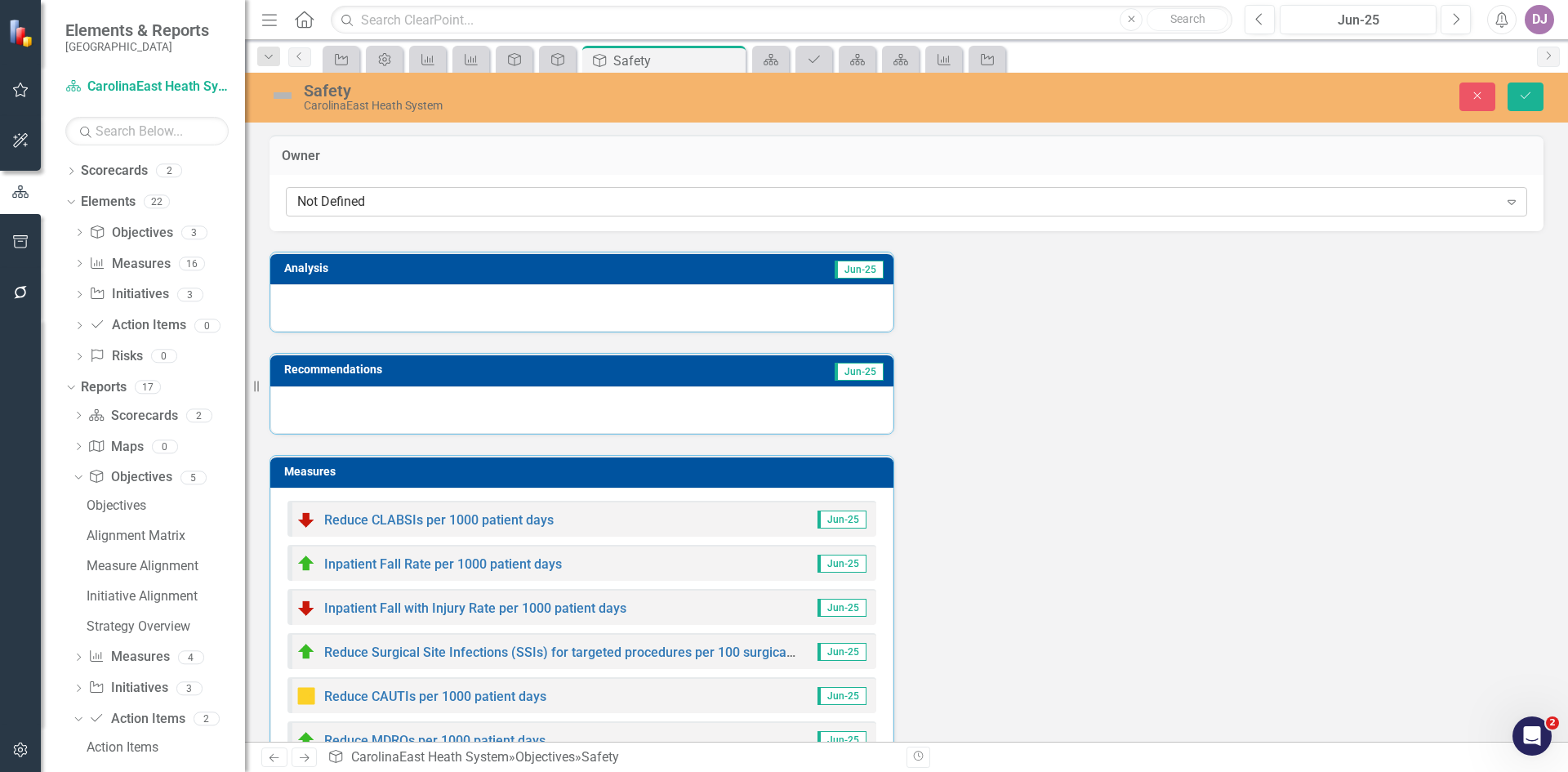
click at [1504, 204] on icon "Expand" at bounding box center [1511, 201] width 16 height 13
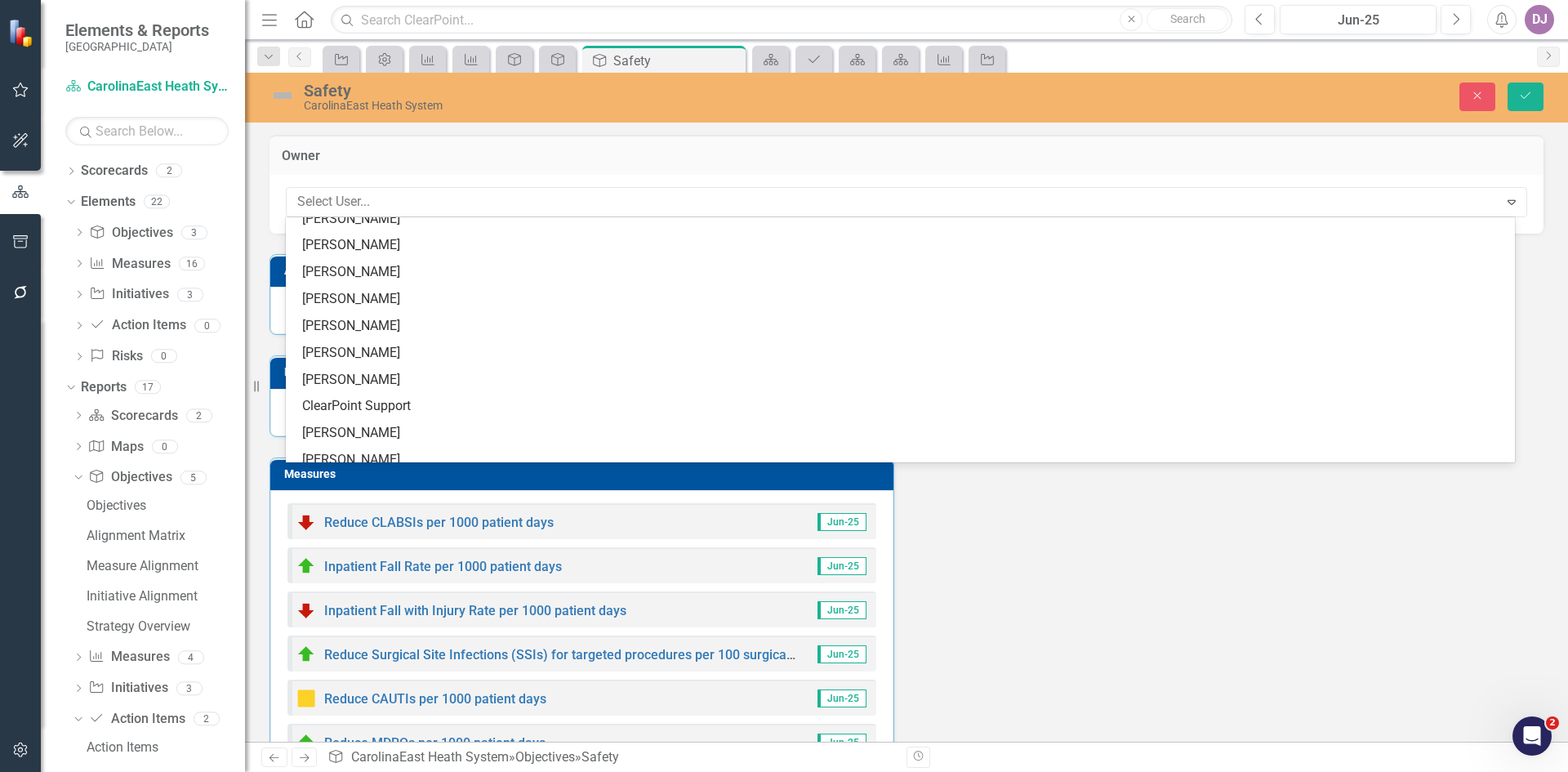
scroll to position [231, 0]
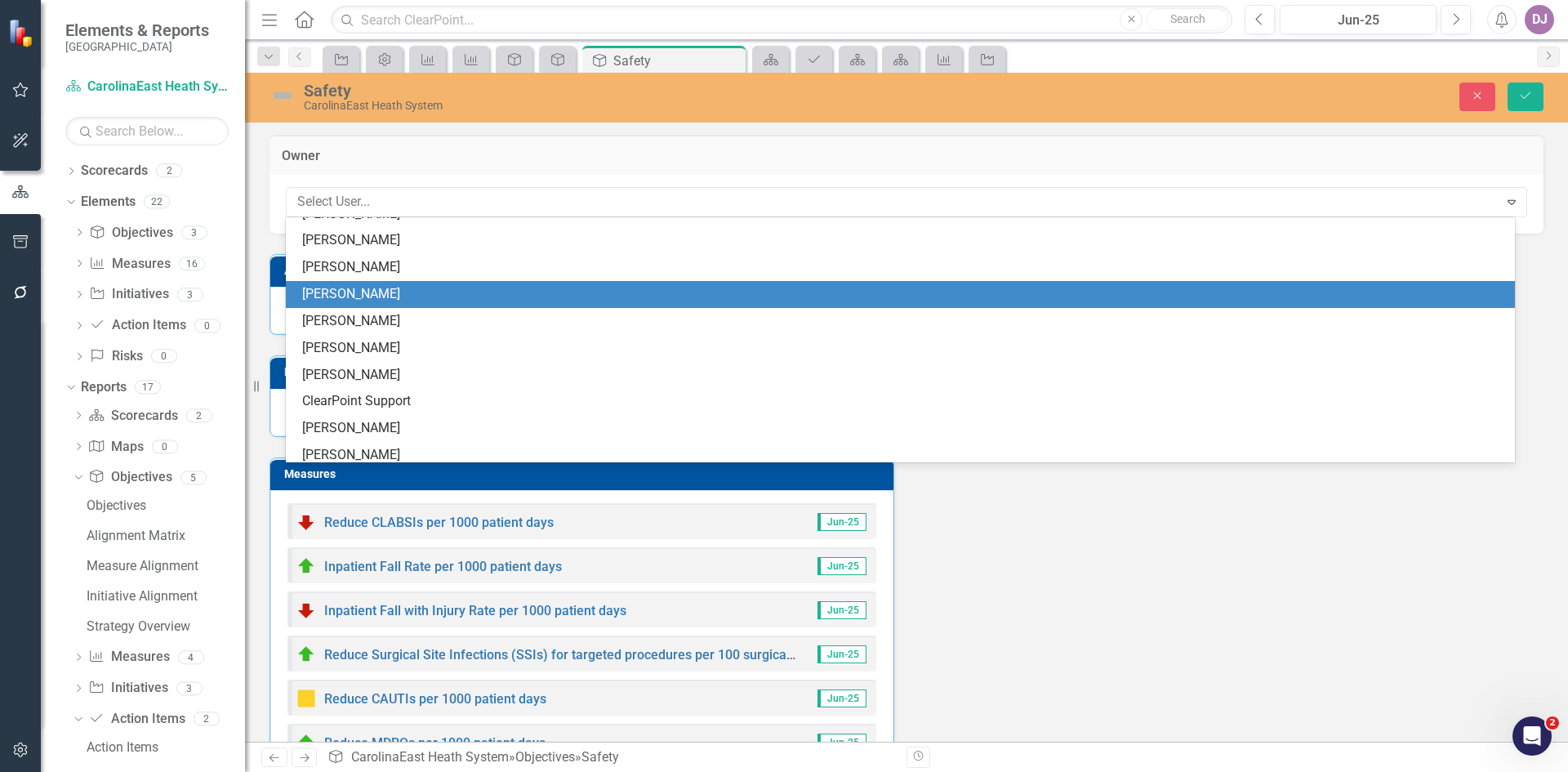
click at [503, 301] on div "[PERSON_NAME]" at bounding box center [904, 295] width 1203 height 19
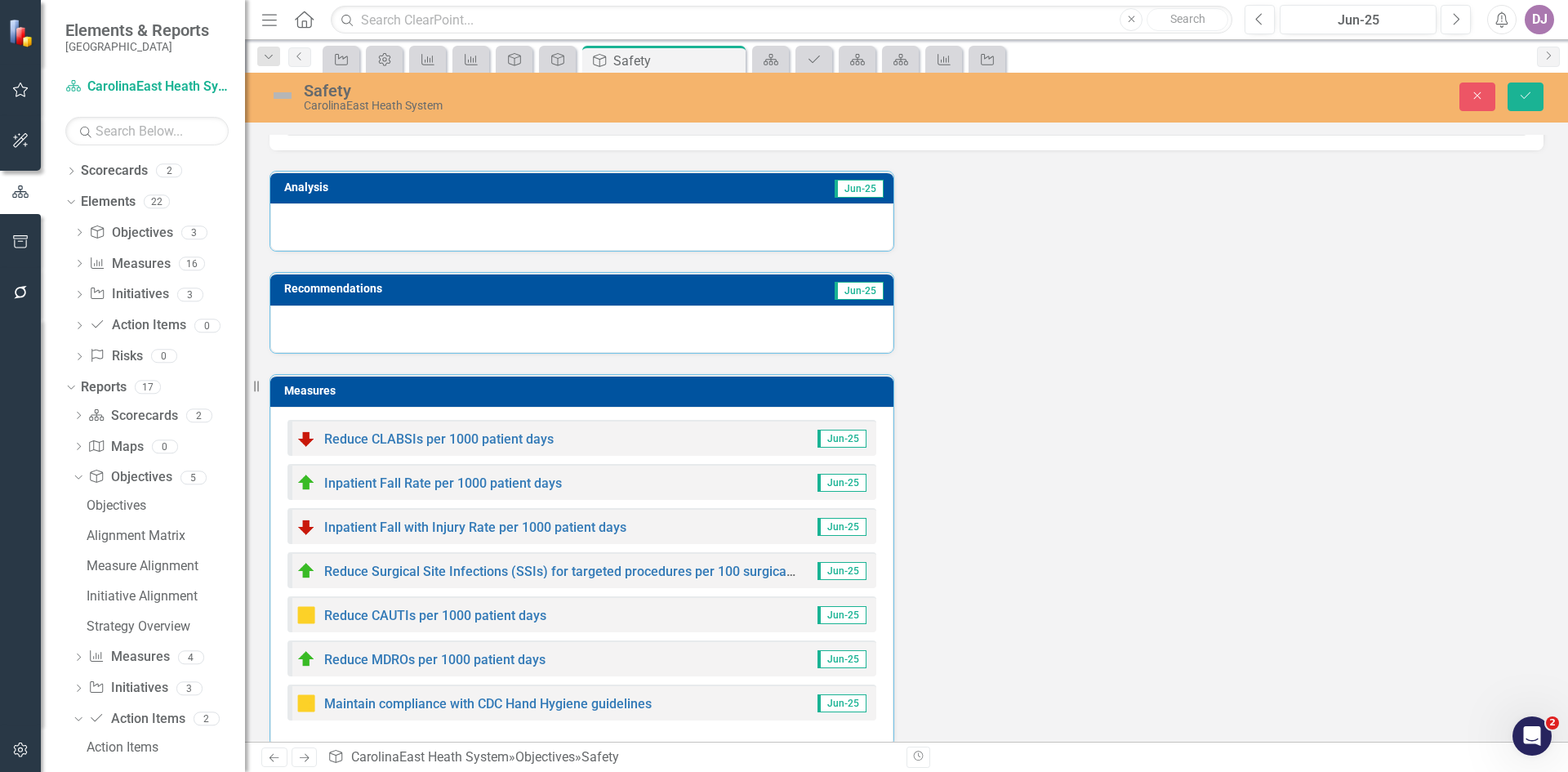
scroll to position [0, 0]
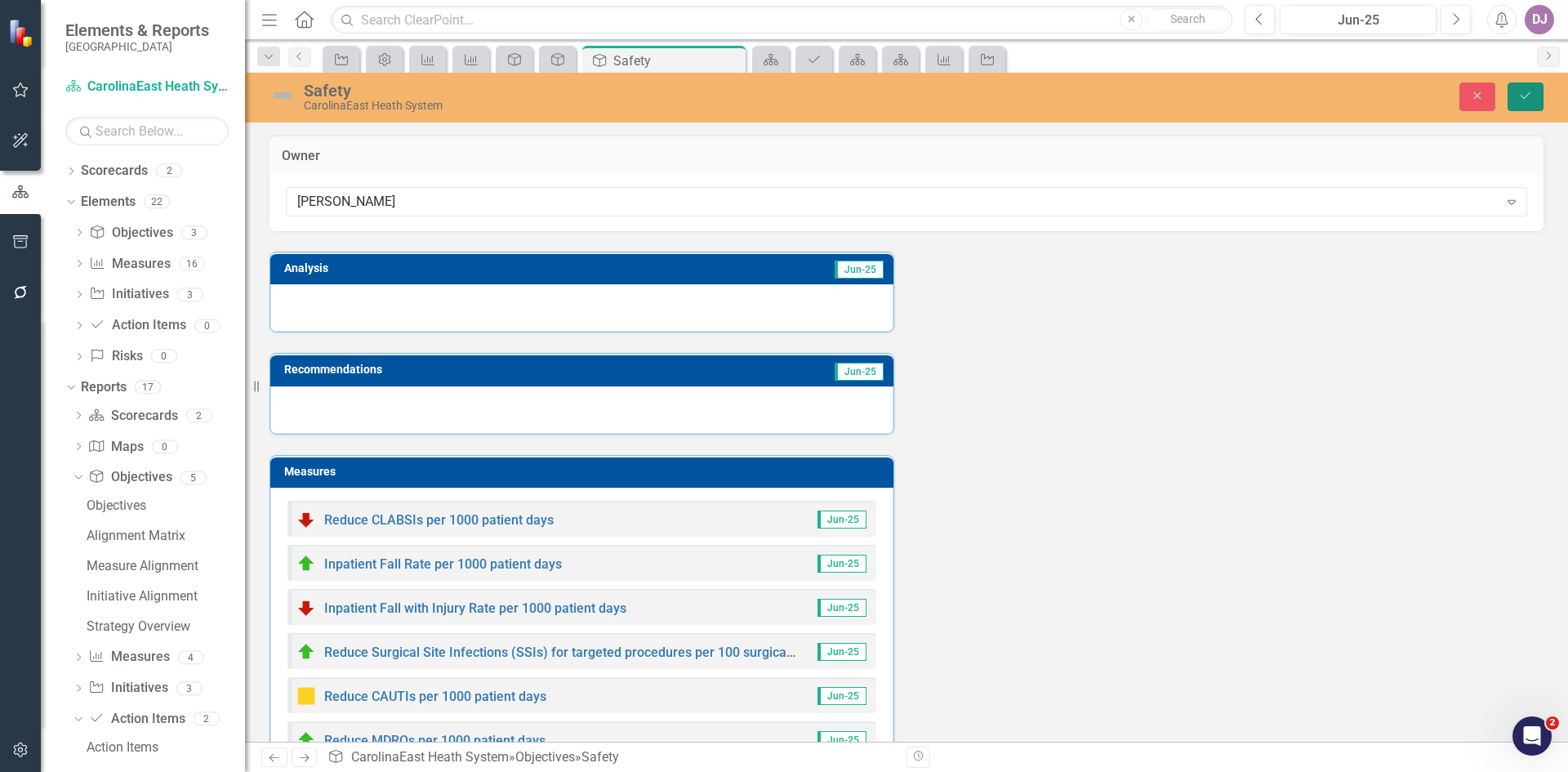
click at [1524, 97] on icon "Save" at bounding box center [1525, 95] width 15 height 11
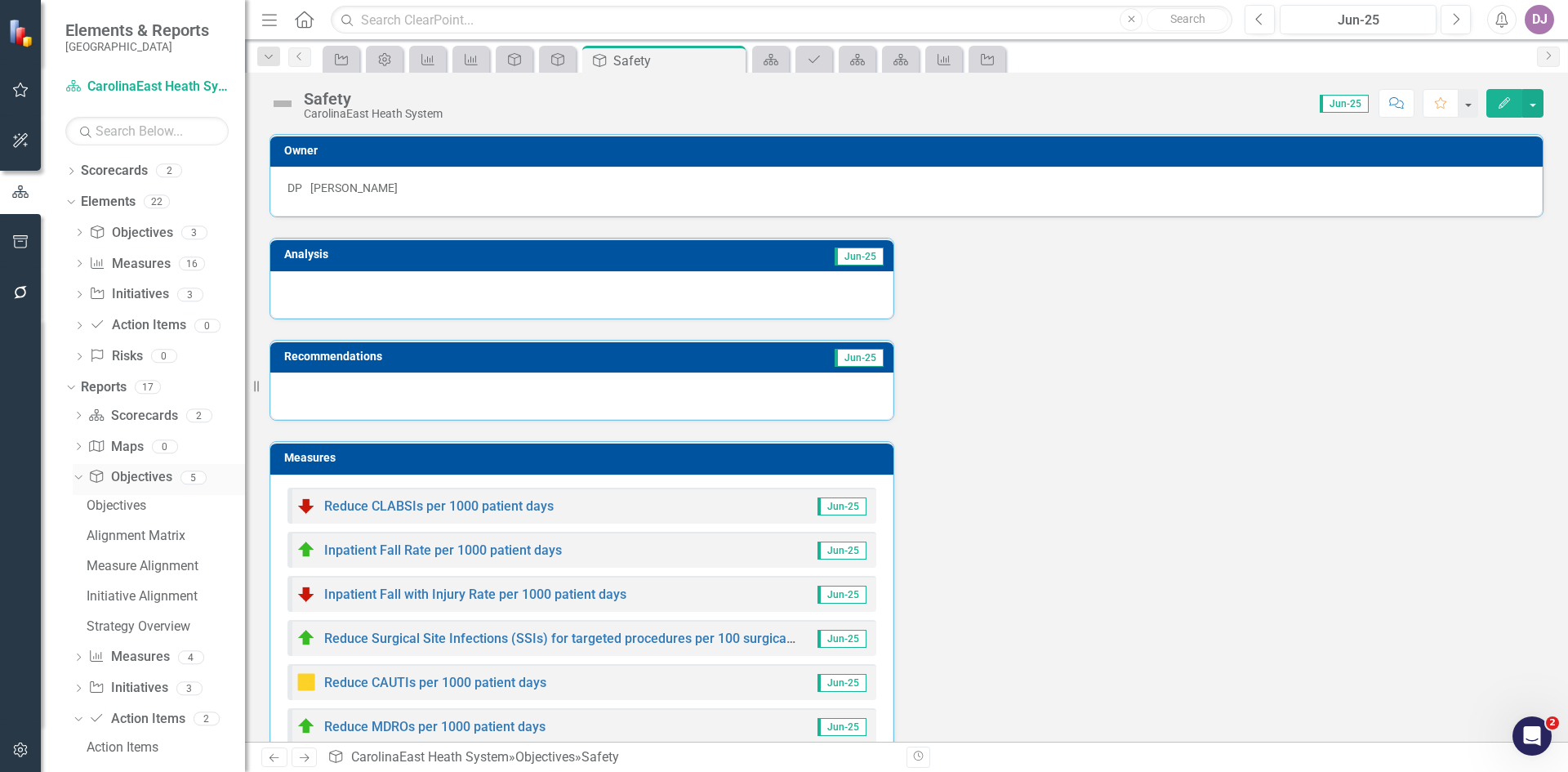
click at [75, 477] on icon "Dropdown" at bounding box center [76, 477] width 9 height 11
click at [127, 354] on link "Risk Risks" at bounding box center [116, 357] width 53 height 19
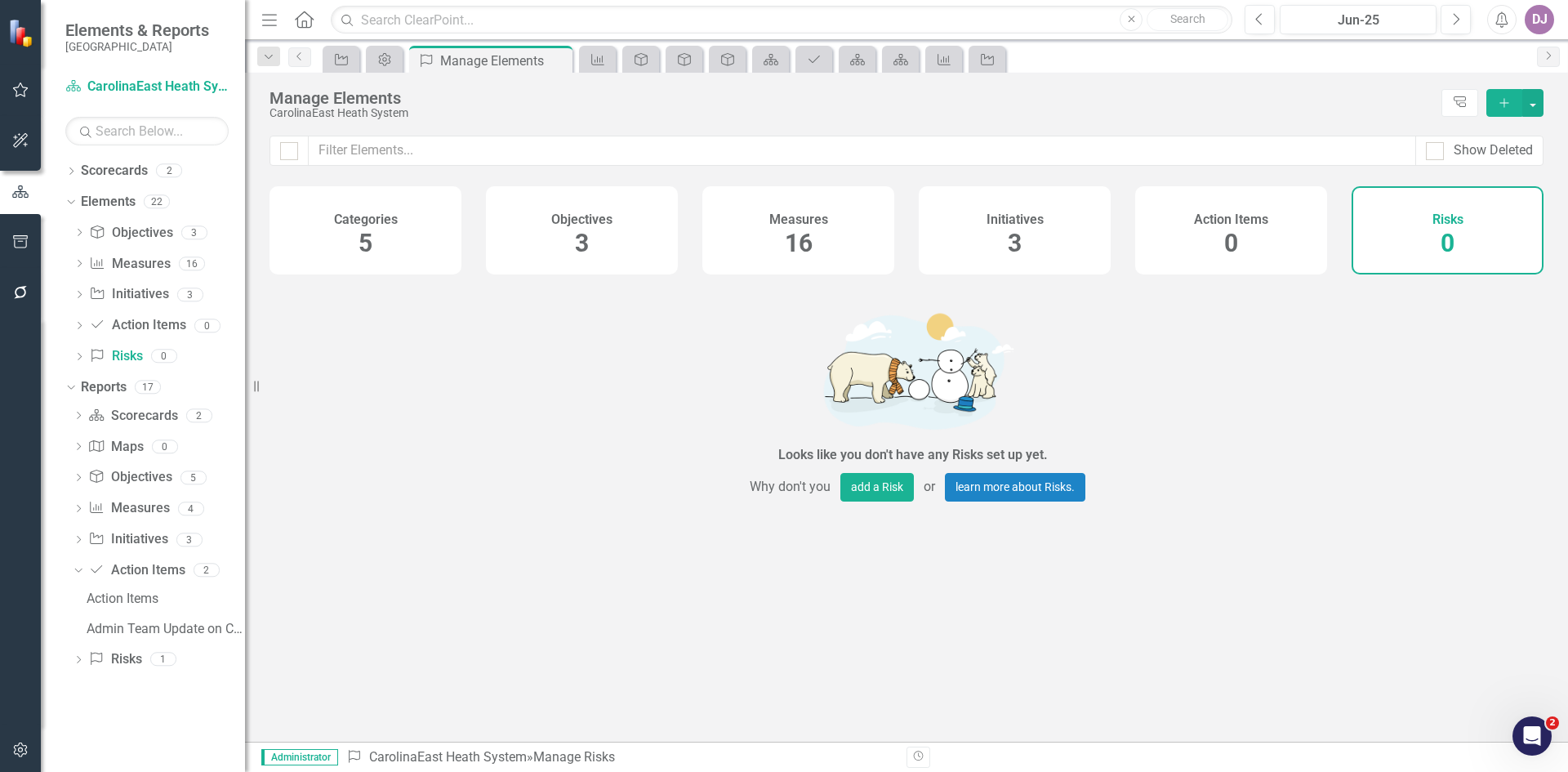
drag, startPoint x: 1458, startPoint y: 217, endPoint x: 1483, endPoint y: 374, distance: 159.0
click at [1483, 374] on div "Looks like you don't have any Risks set up yet. Why don't you add a Risk or lea…" at bounding box center [912, 402] width 1286 height 239
click at [26, 146] on icon "button" at bounding box center [21, 140] width 17 height 13
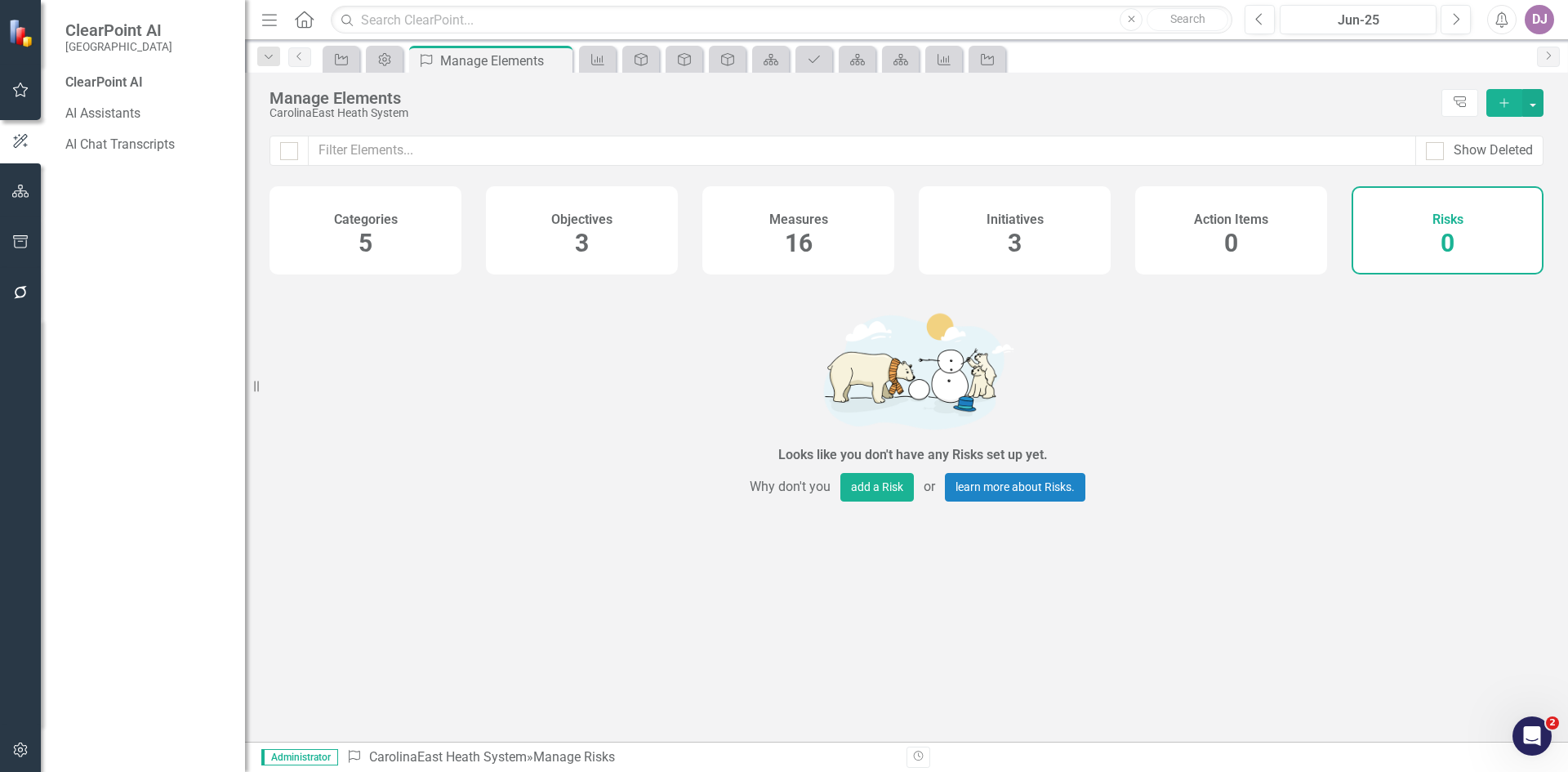
click at [129, 82] on div "ClearPoint AI" at bounding box center [147, 83] width 163 height 19
click at [132, 149] on link "AI Chat Transcripts" at bounding box center [147, 145] width 163 height 19
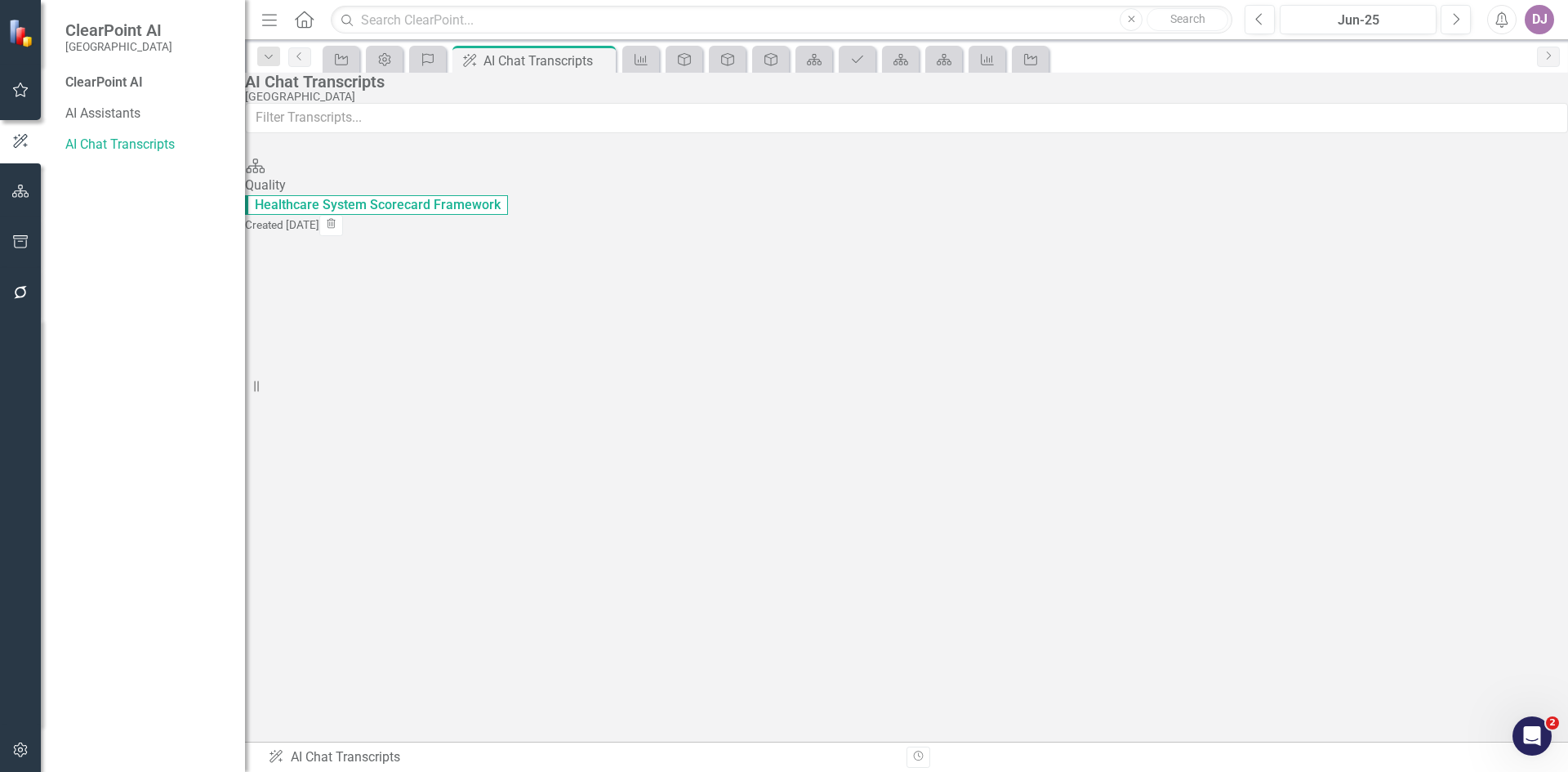
click at [342, 215] on div "Quality Healthcare System Scorecard Framework" at bounding box center [907, 196] width 1323 height 39
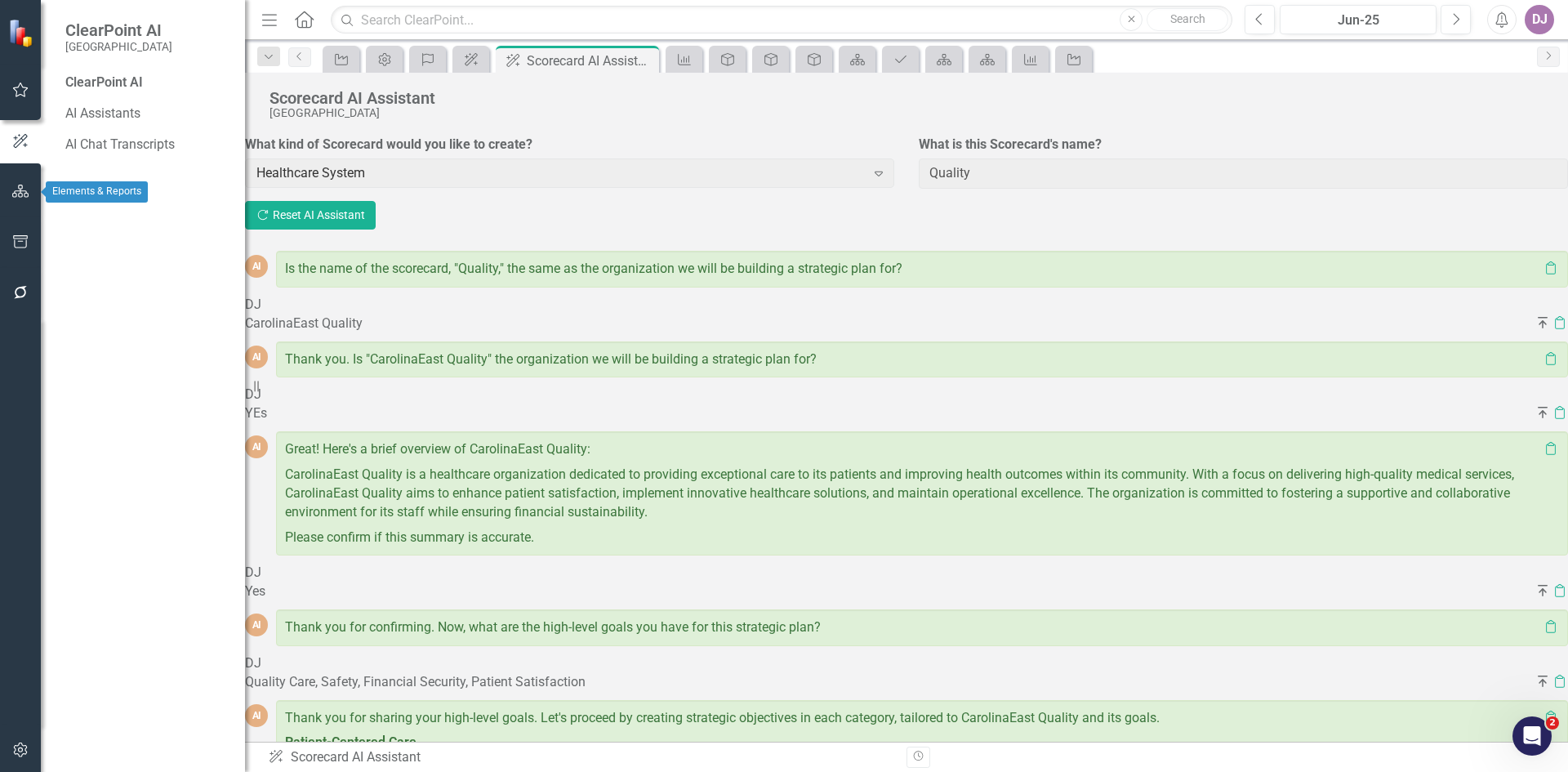
click at [26, 195] on icon "button" at bounding box center [21, 191] width 17 height 13
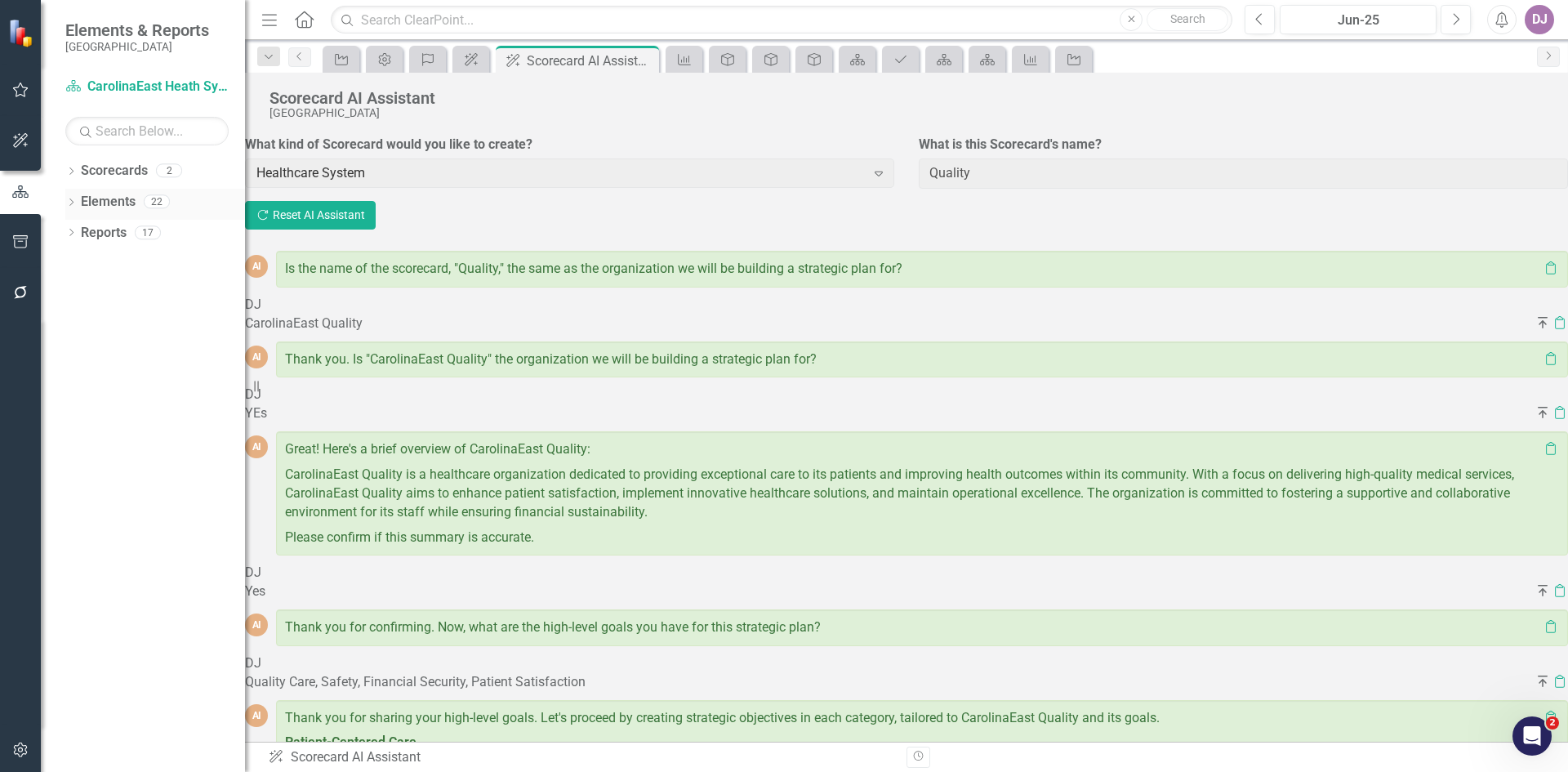
click at [112, 200] on link "Elements" at bounding box center [108, 203] width 55 height 19
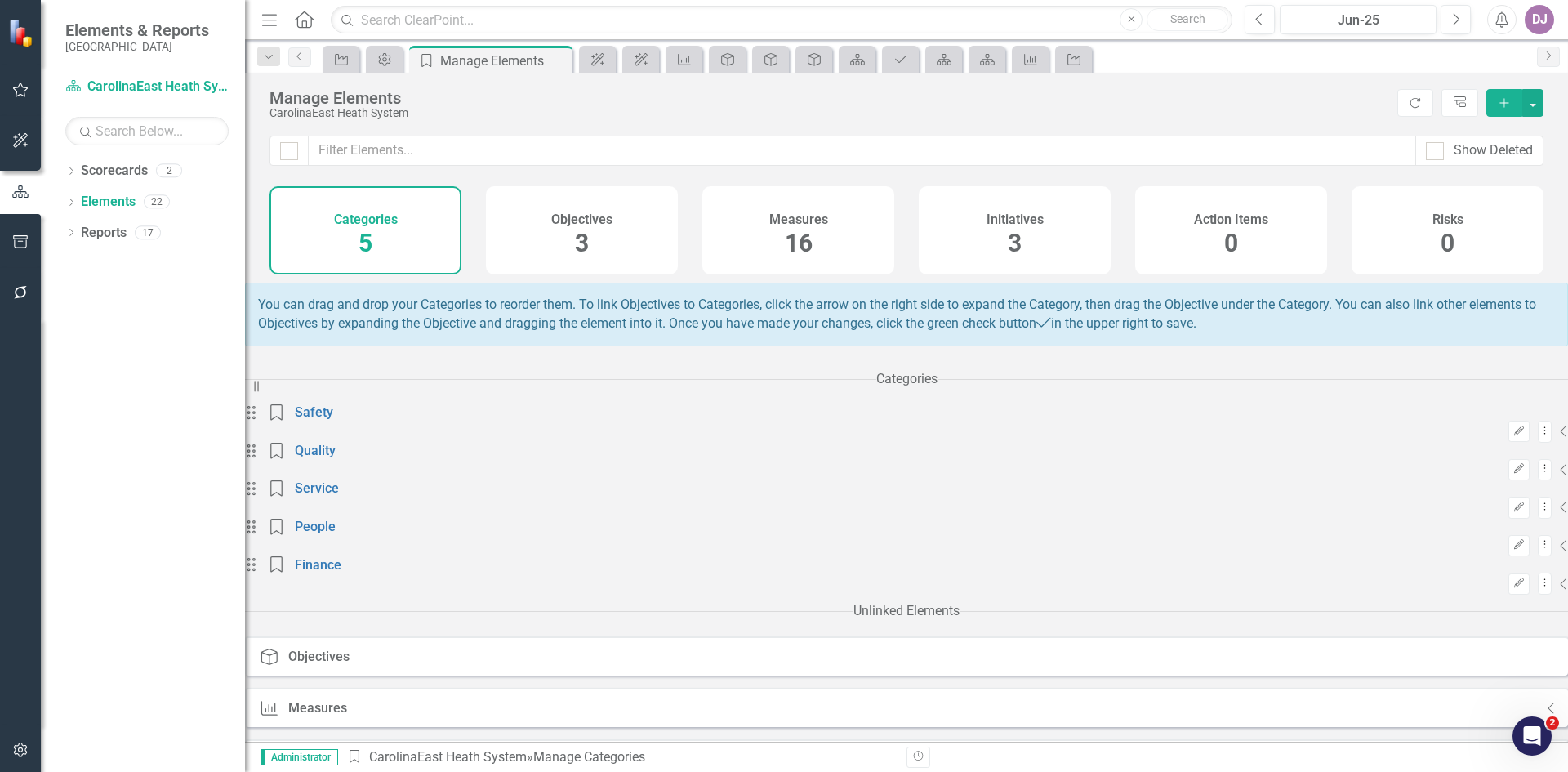
click at [802, 248] on span "16" at bounding box center [799, 242] width 27 height 28
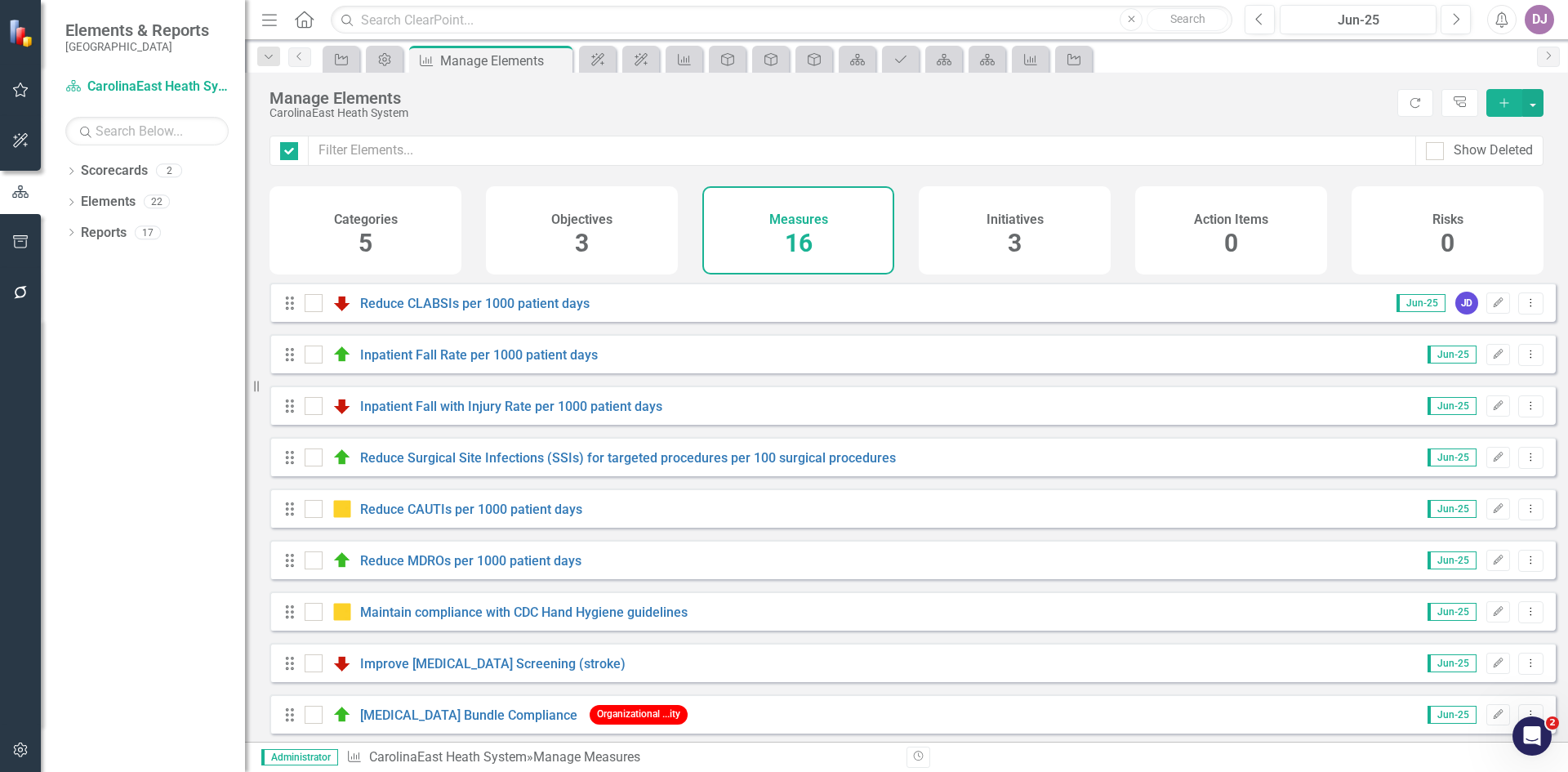
checkbox input "false"
click at [91, 228] on link "Reports" at bounding box center [103, 234] width 45 height 19
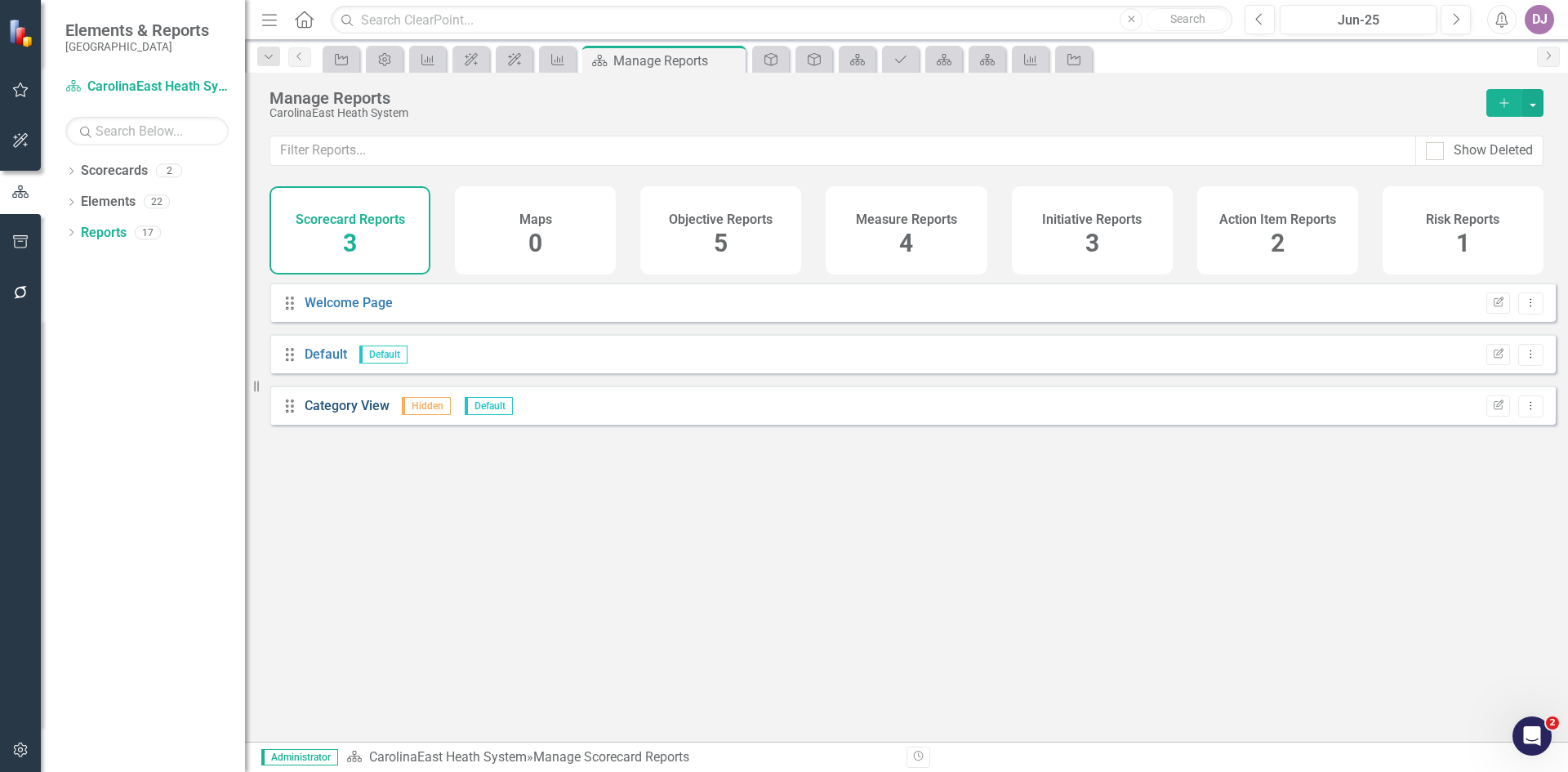
click at [349, 414] on link "Category View" at bounding box center [347, 406] width 85 height 15
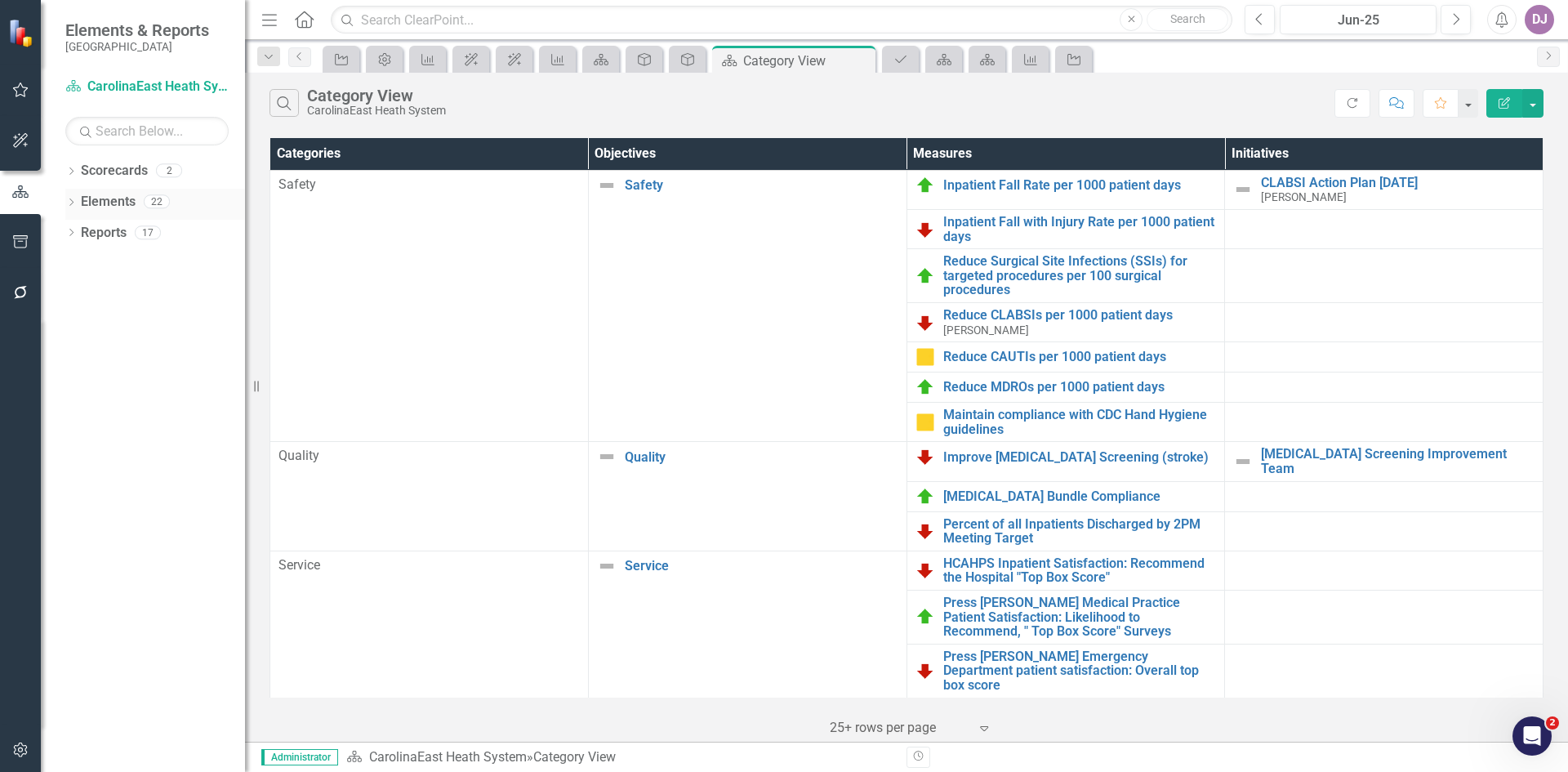
click at [110, 203] on link "Elements" at bounding box center [108, 203] width 55 height 19
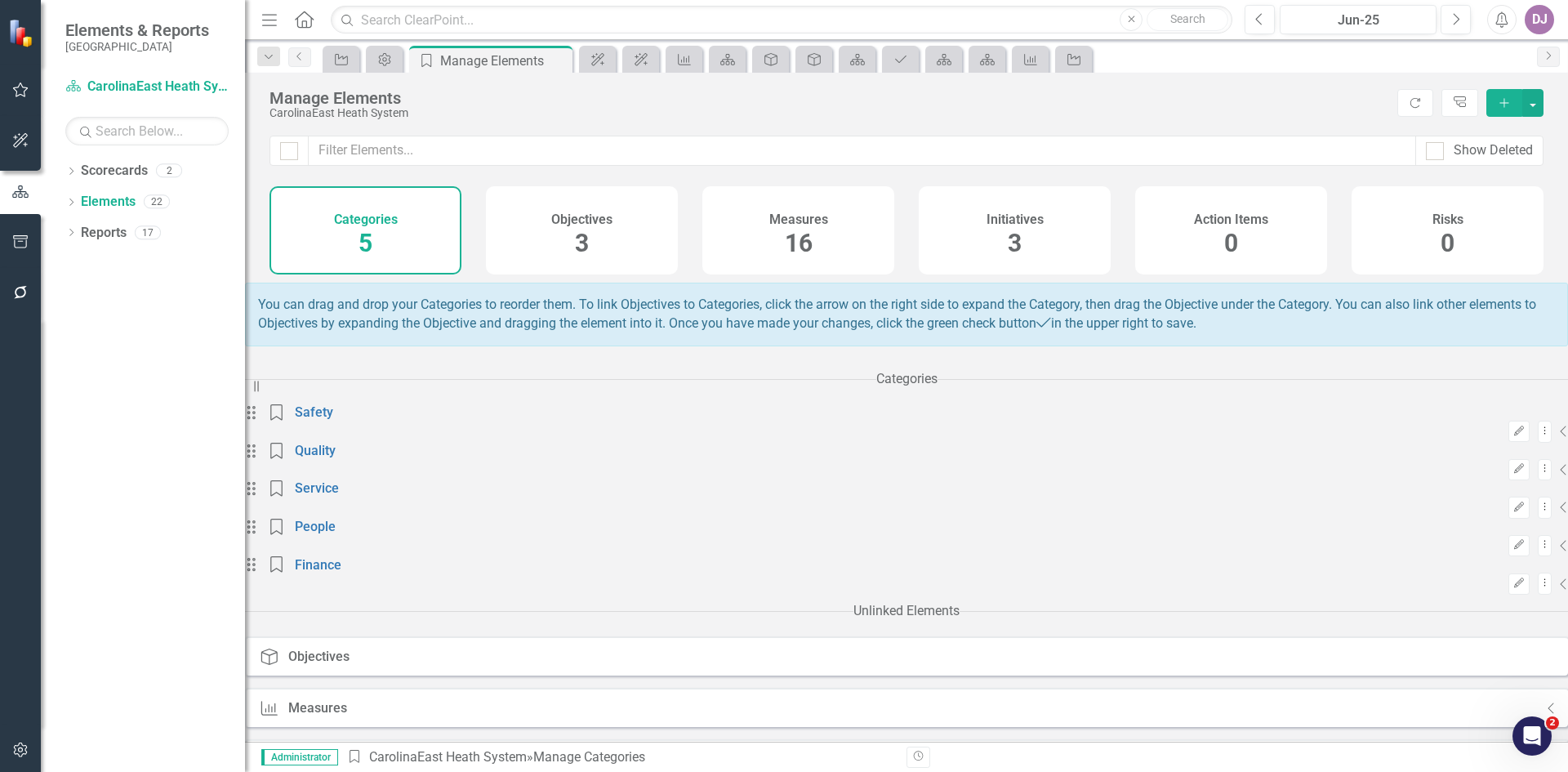
click at [1020, 240] on span "3" at bounding box center [1014, 242] width 14 height 28
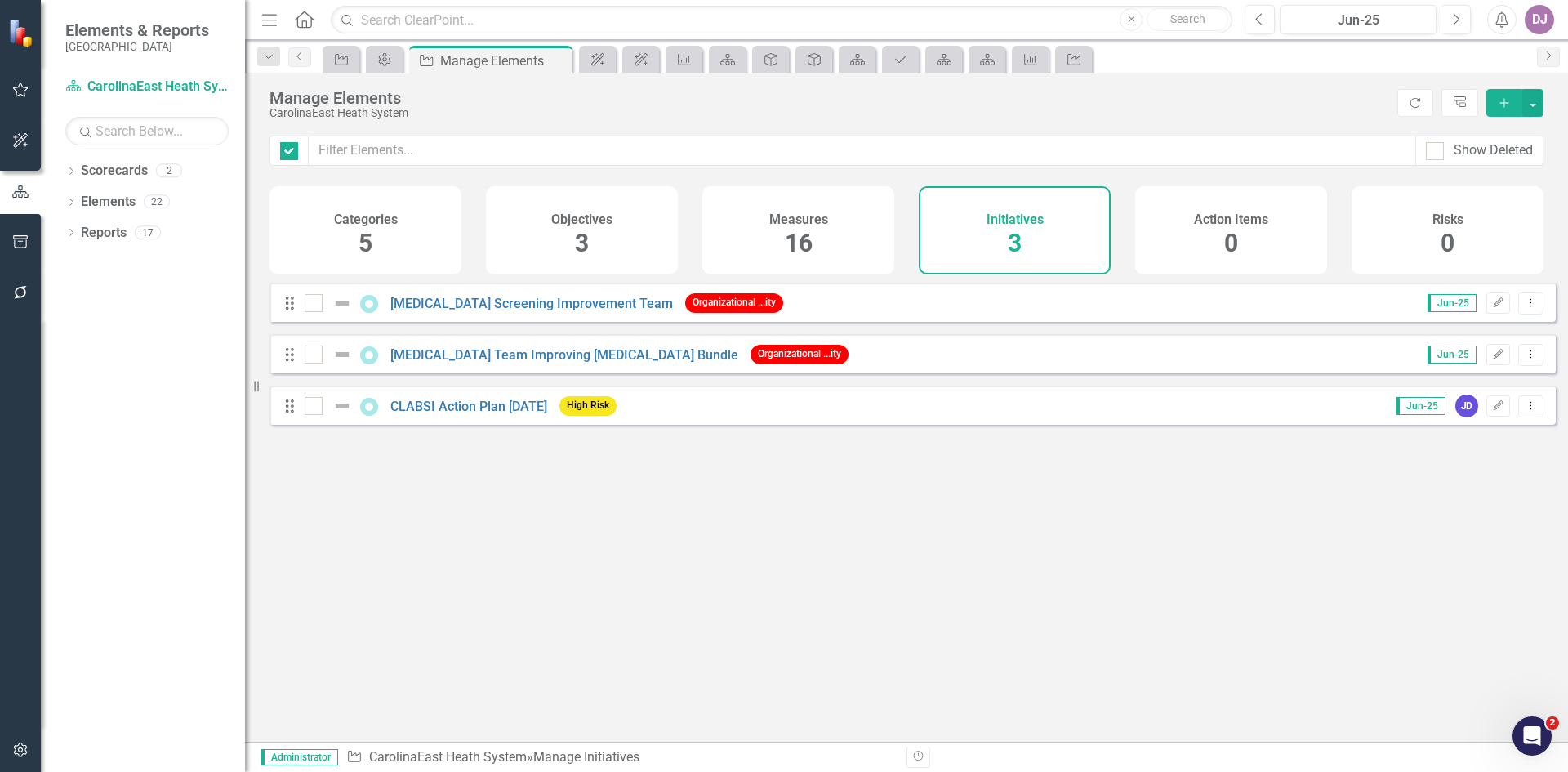
checkbox input "false"
click at [1529, 417] on button "Dropdown Menu" at bounding box center [1531, 407] width 26 height 22
click at [287, 415] on icon "Drag" at bounding box center [290, 406] width 21 height 16
click at [1492, 411] on icon "Edit" at bounding box center [1498, 405] width 12 height 9
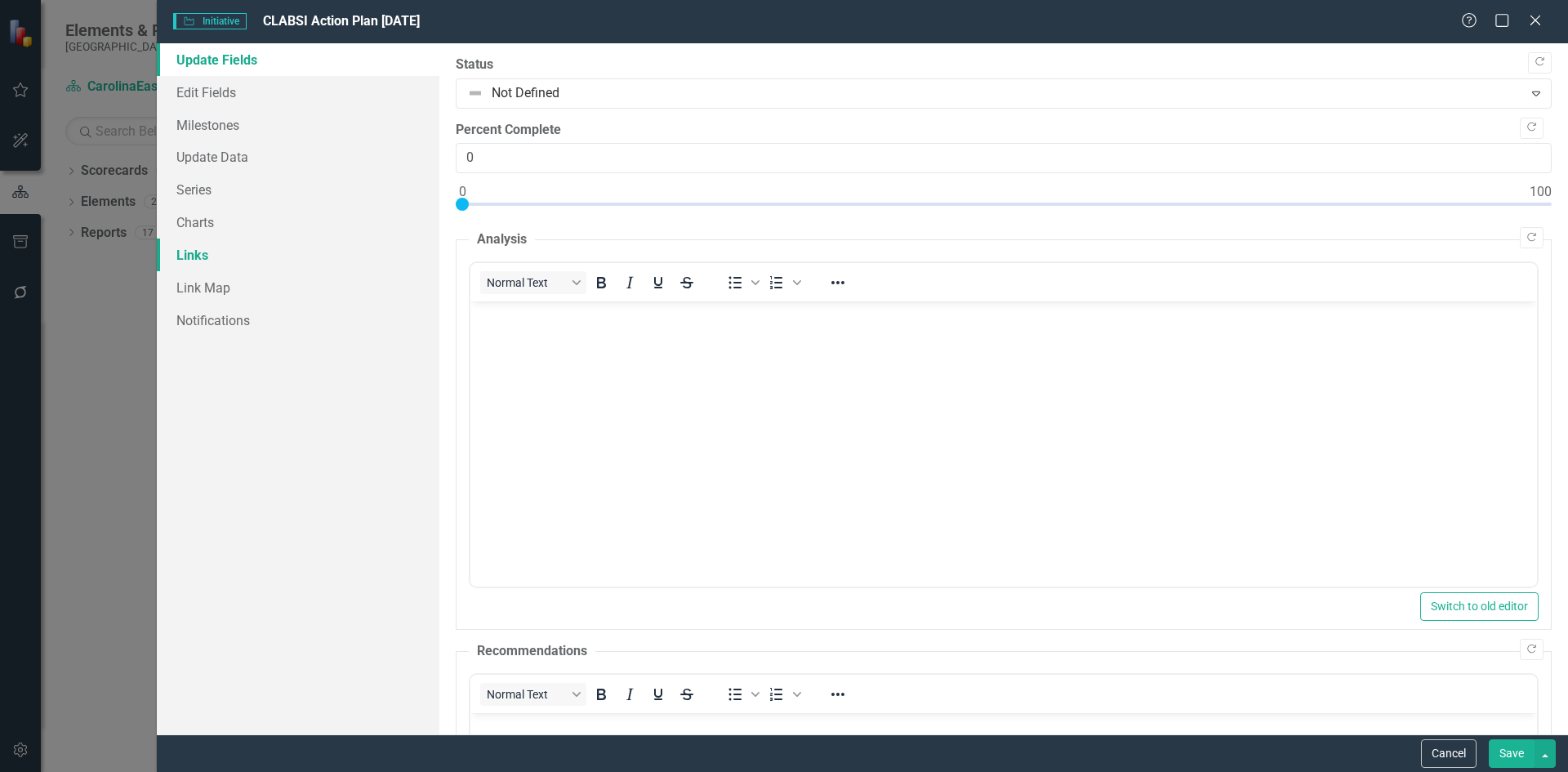
click at [206, 262] on link "Links" at bounding box center [298, 255] width 282 height 33
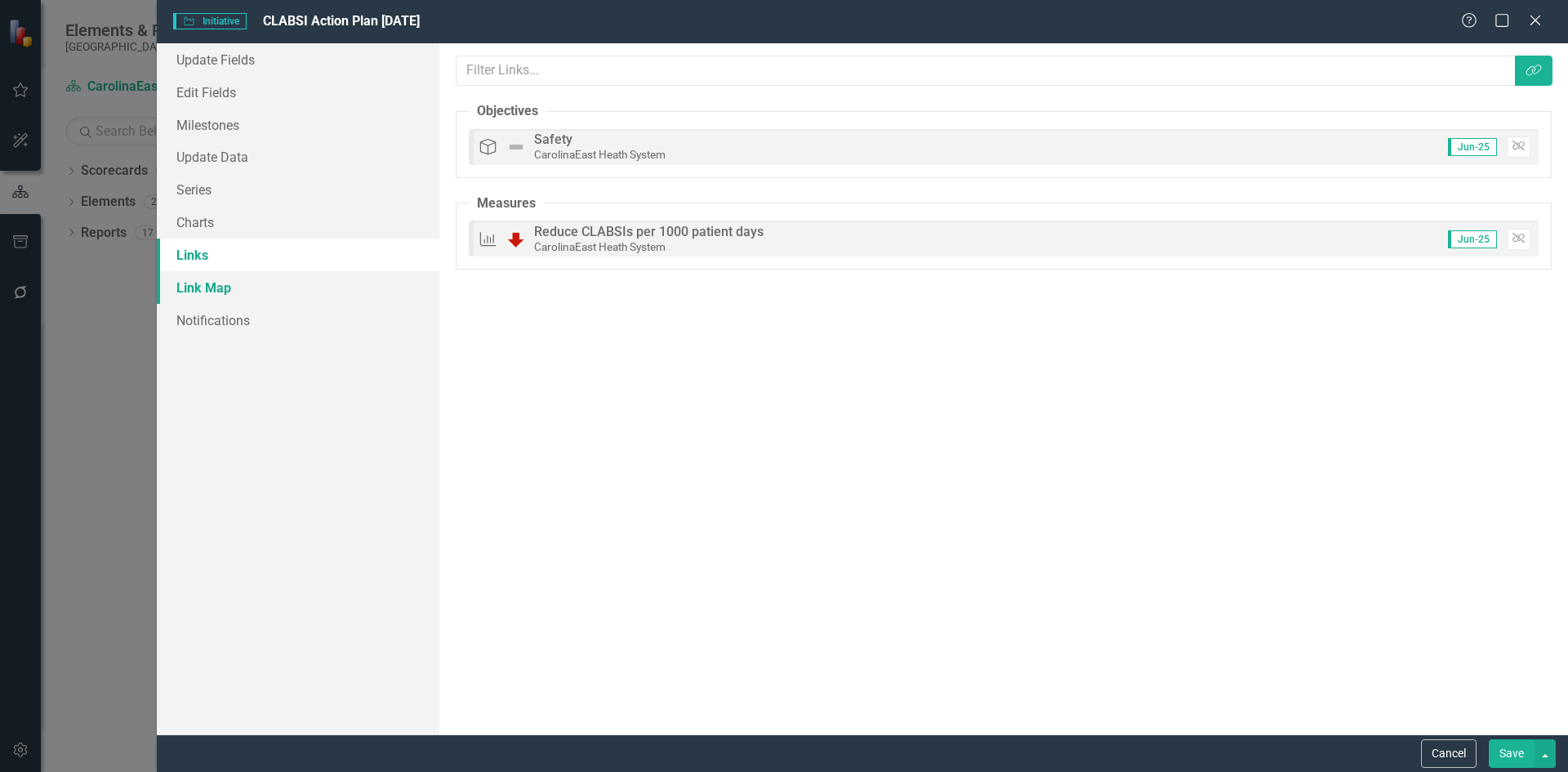
click at [224, 292] on link "Link Map" at bounding box center [298, 288] width 282 height 33
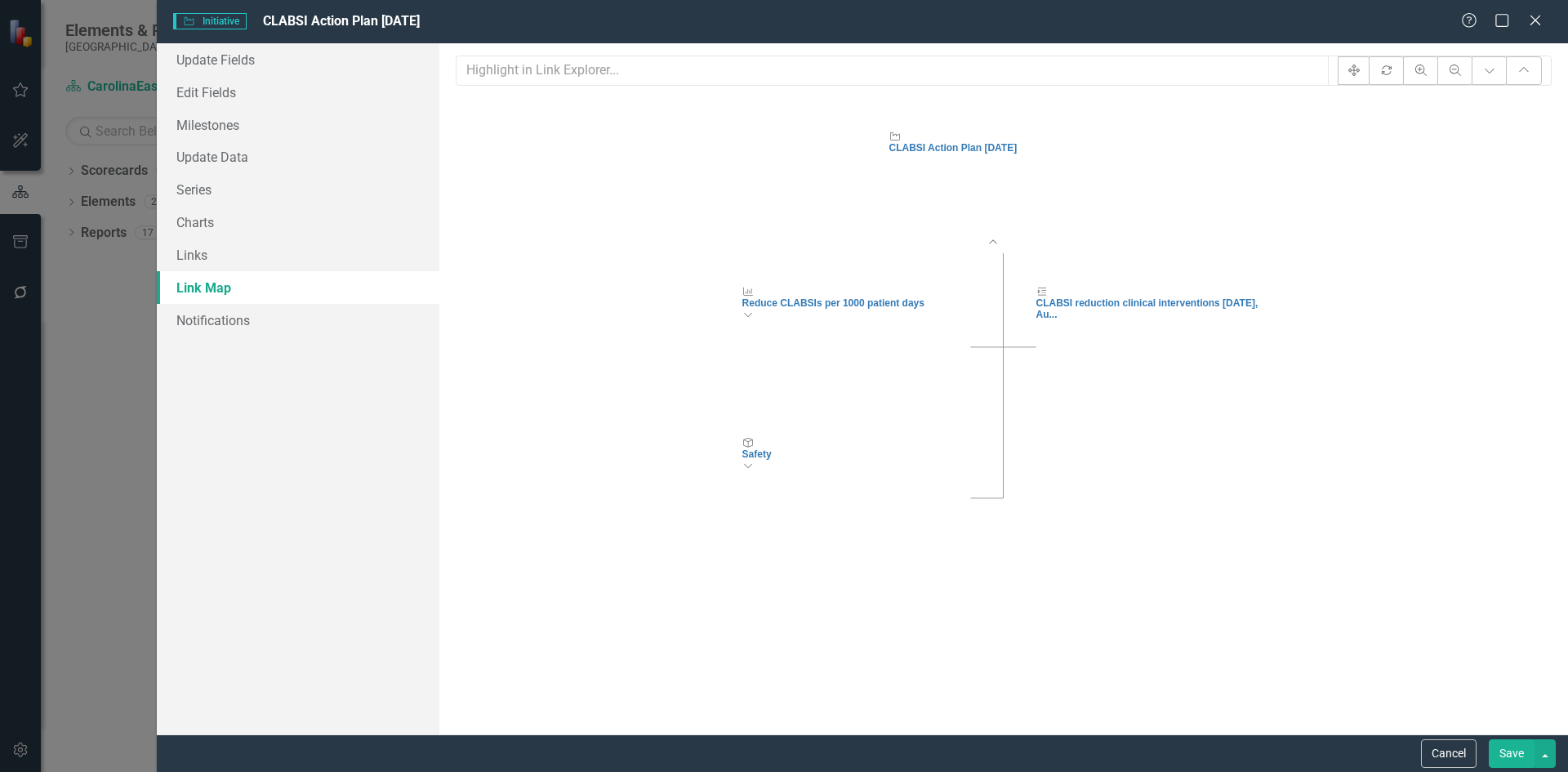
click at [754, 319] on icon "Expand Chart" at bounding box center [748, 313] width 12 height 9
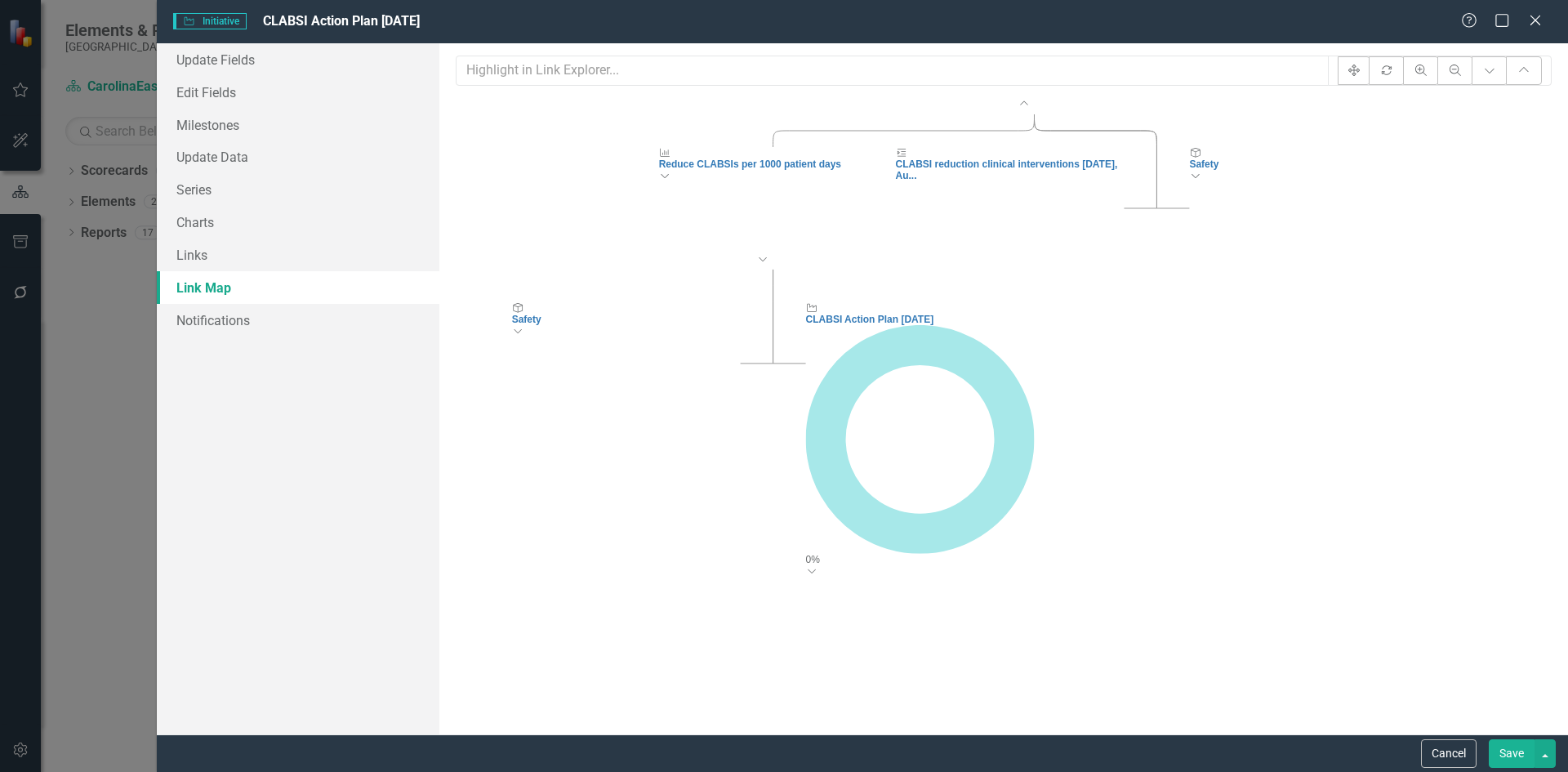
drag, startPoint x: 661, startPoint y: 501, endPoint x: 691, endPoint y: 364, distance: 140.2
click at [691, 325] on div "Safety" at bounding box center [626, 319] width 228 height 11
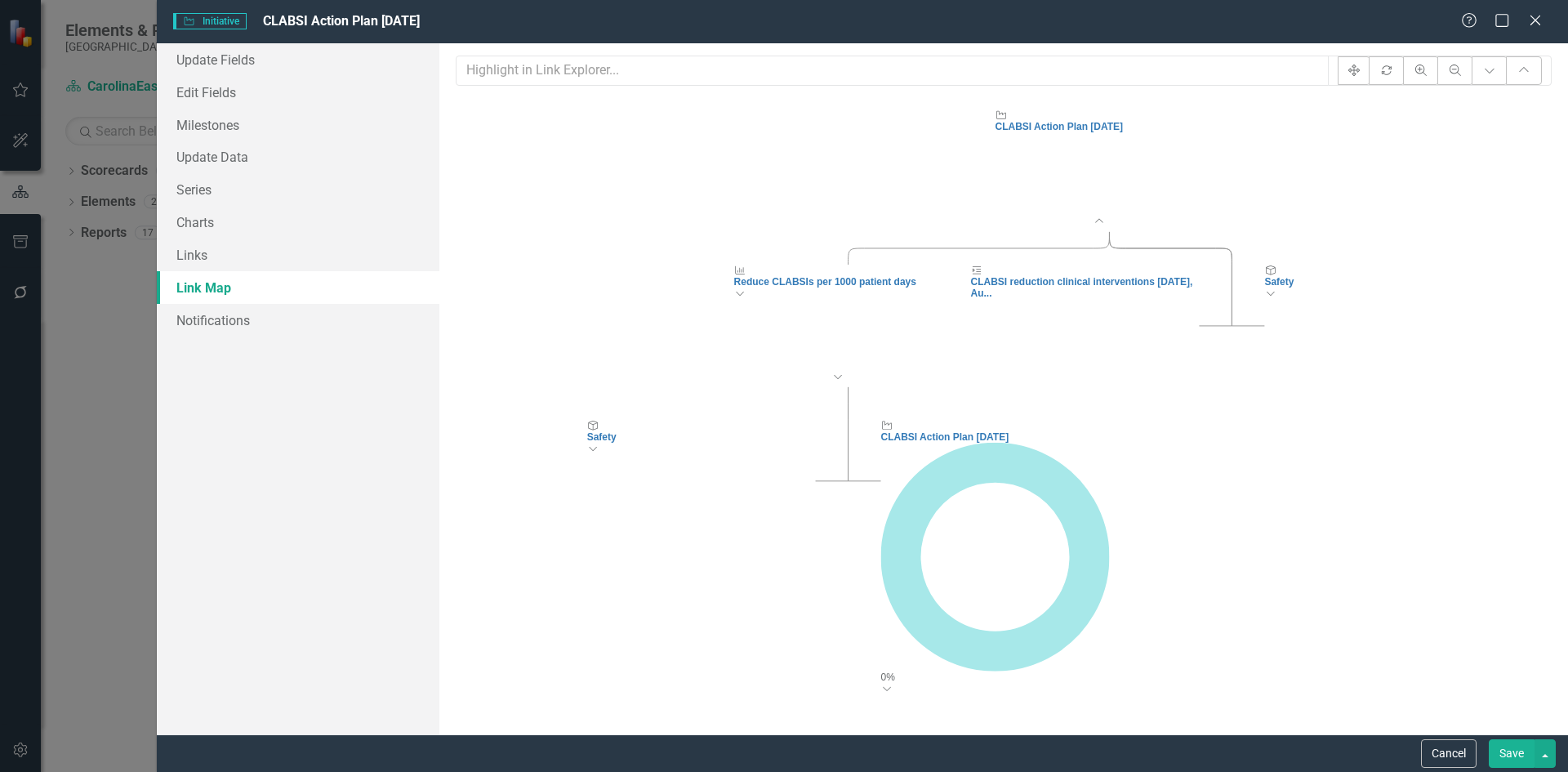
drag, startPoint x: 632, startPoint y: 433, endPoint x: 716, endPoint y: 556, distance: 148.9
click at [599, 453] on icon "Expand Chart" at bounding box center [592, 447] width 12 height 9
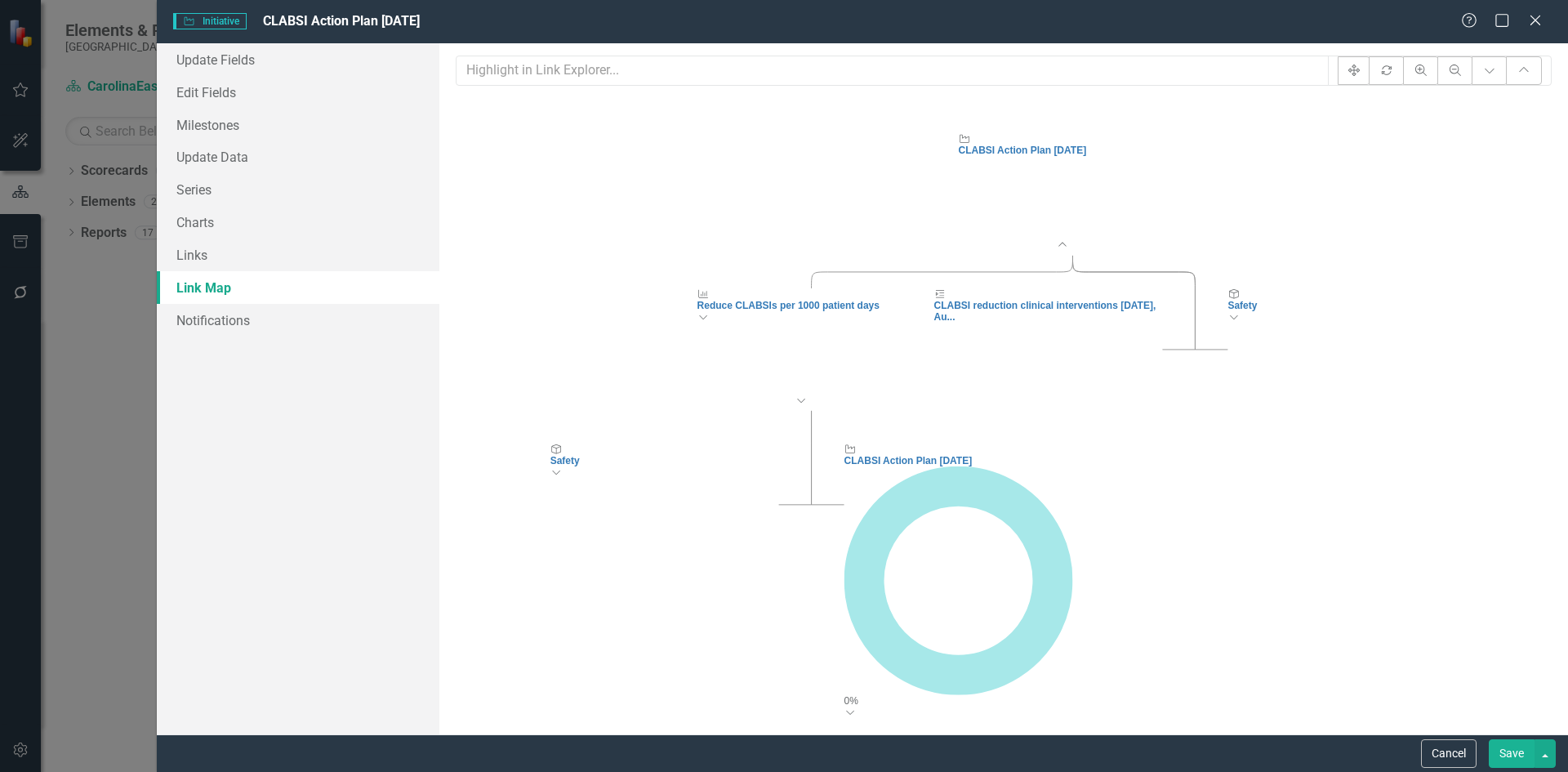
drag, startPoint x: 711, startPoint y: 442, endPoint x: 667, endPoint y: 458, distance: 46.8
click at [562, 453] on icon "Objective" at bounding box center [556, 448] width 12 height 9
click at [1532, 23] on icon "Close" at bounding box center [1535, 20] width 21 height 15
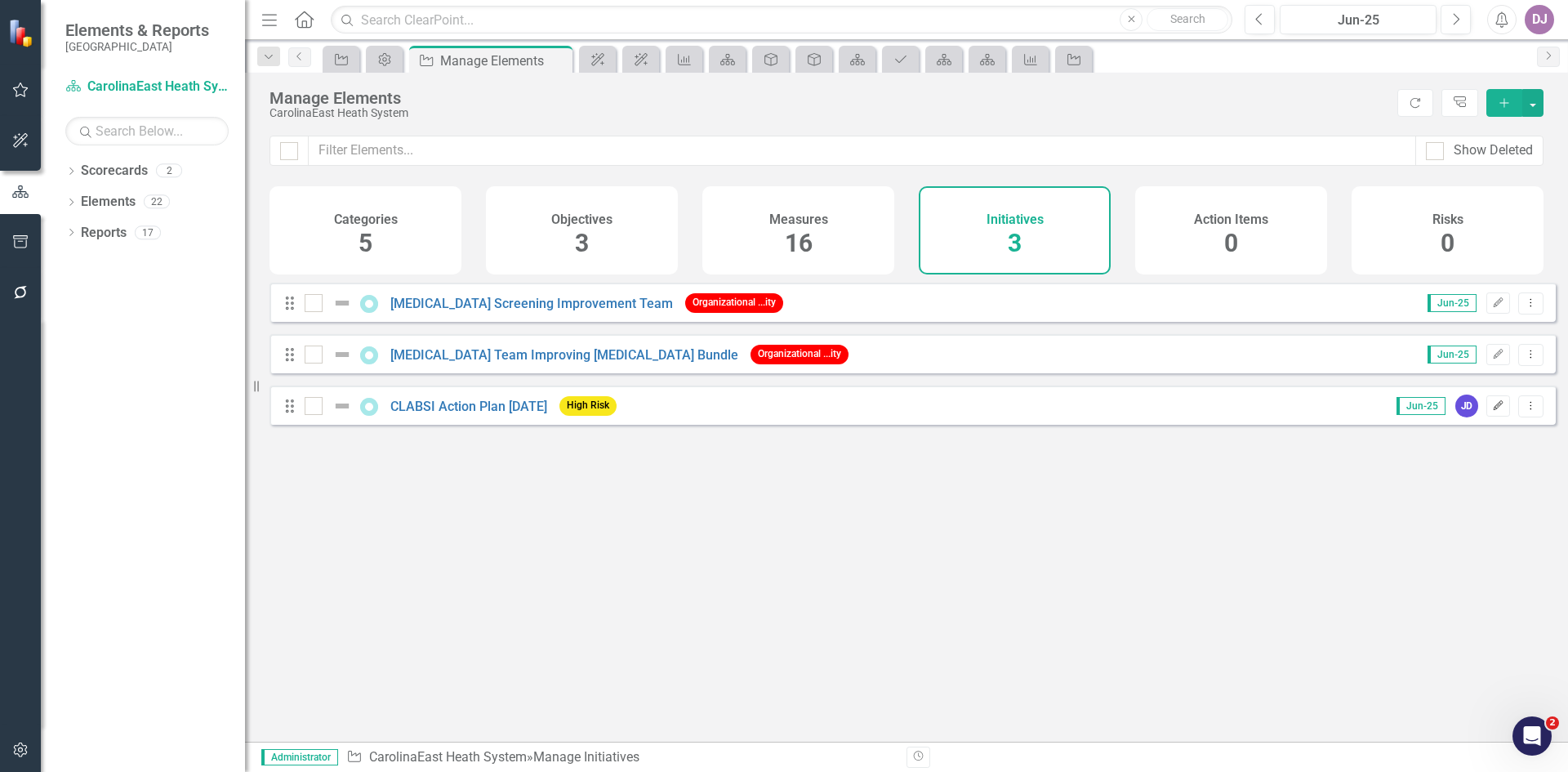
click at [1492, 411] on icon "Edit" at bounding box center [1498, 405] width 12 height 9
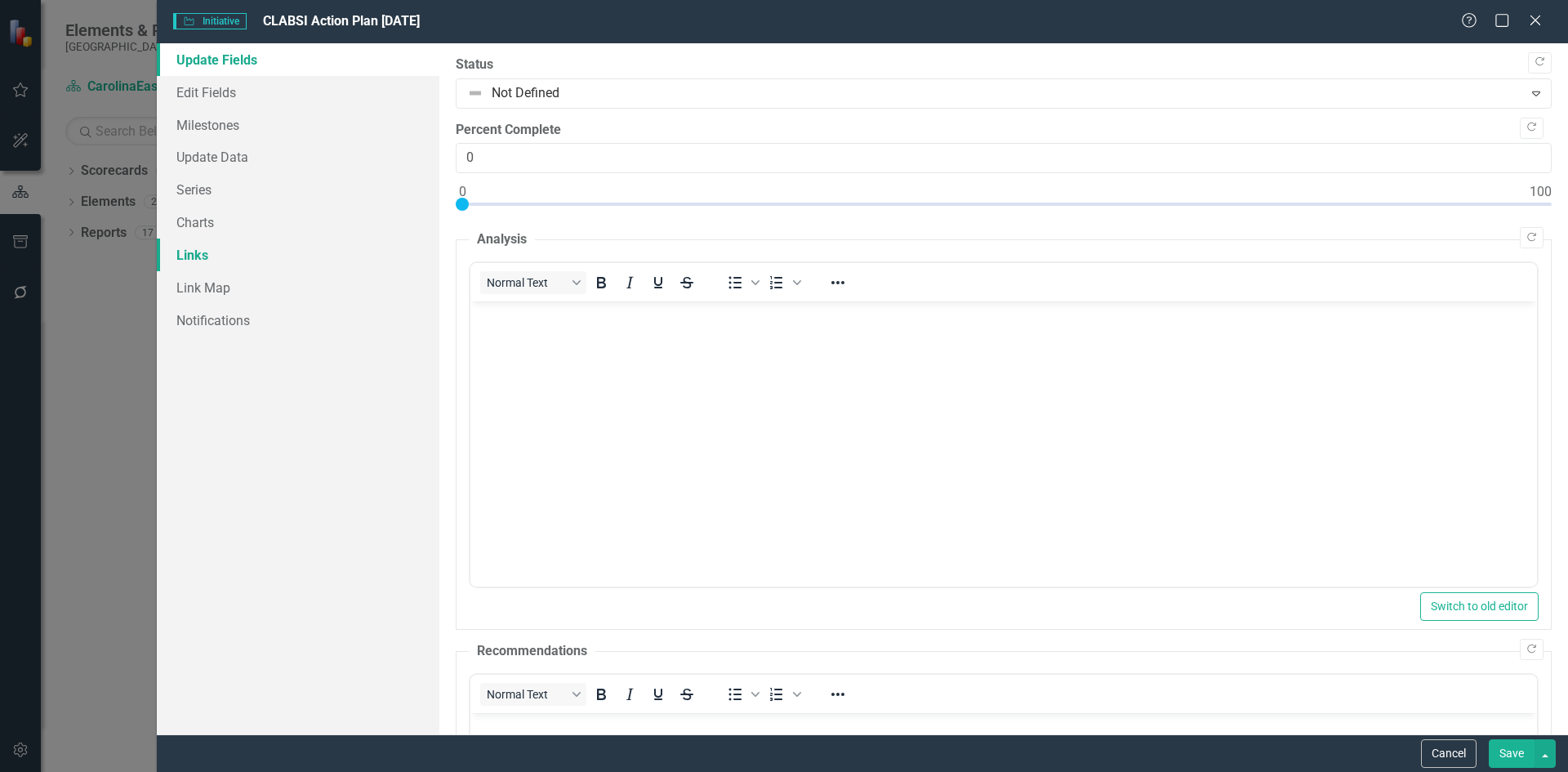
click at [198, 252] on link "Links" at bounding box center [298, 255] width 282 height 33
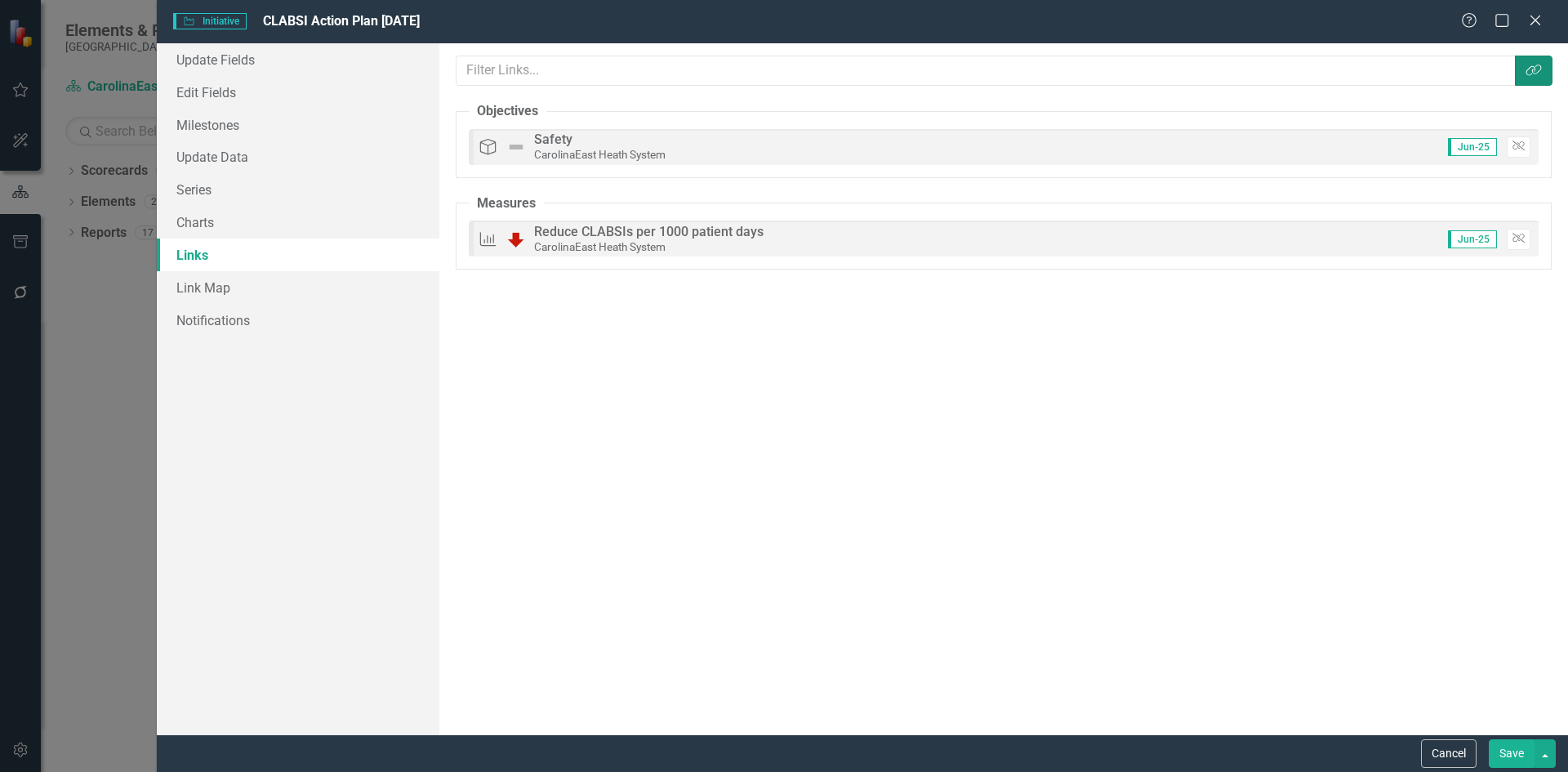
click at [1547, 70] on button "Link Tag" at bounding box center [1535, 70] width 38 height 30
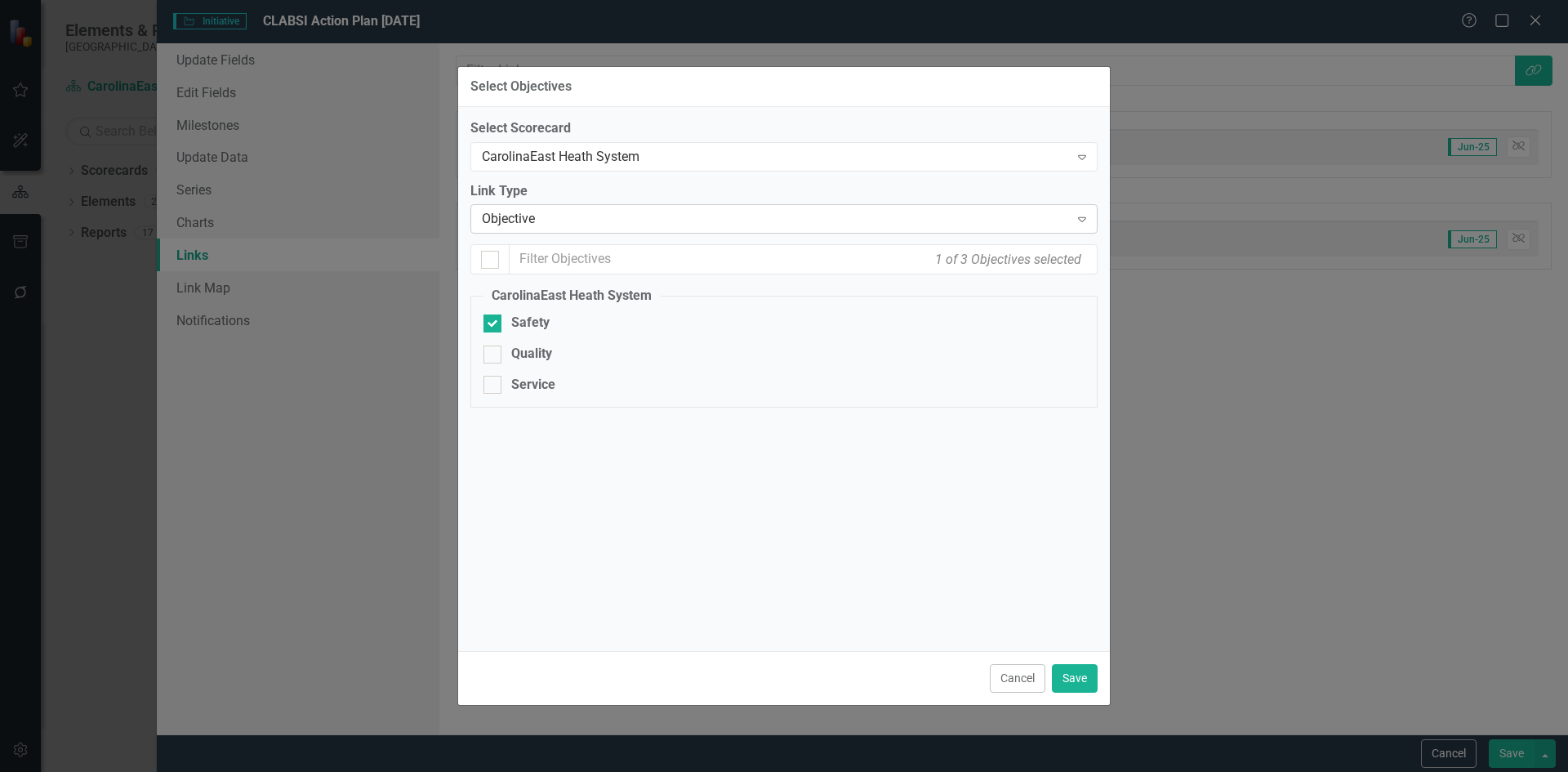
click at [1083, 222] on icon at bounding box center [1082, 220] width 9 height 5
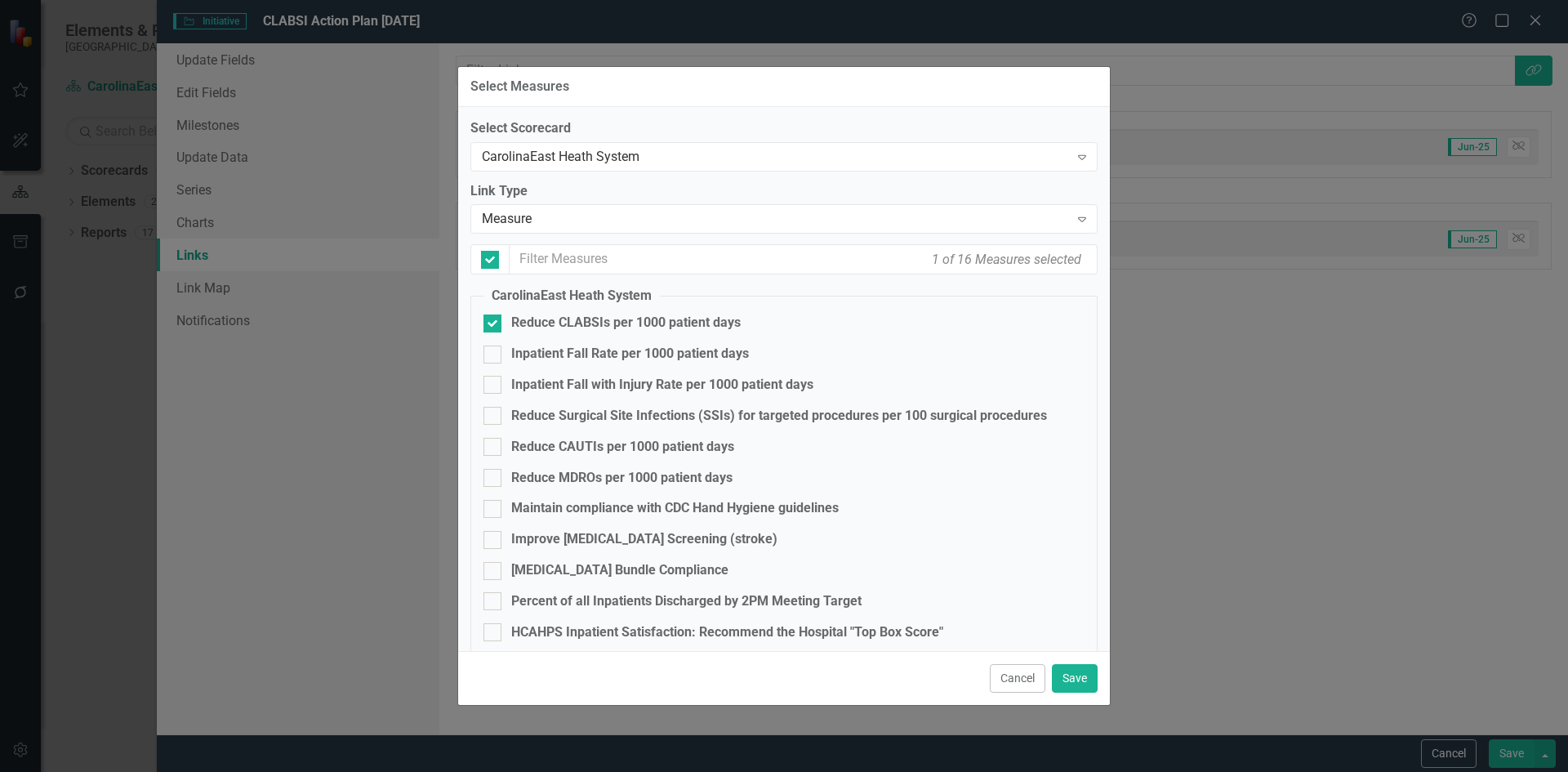
checkbox input "false"
click at [1083, 681] on button "Save" at bounding box center [1075, 678] width 45 height 28
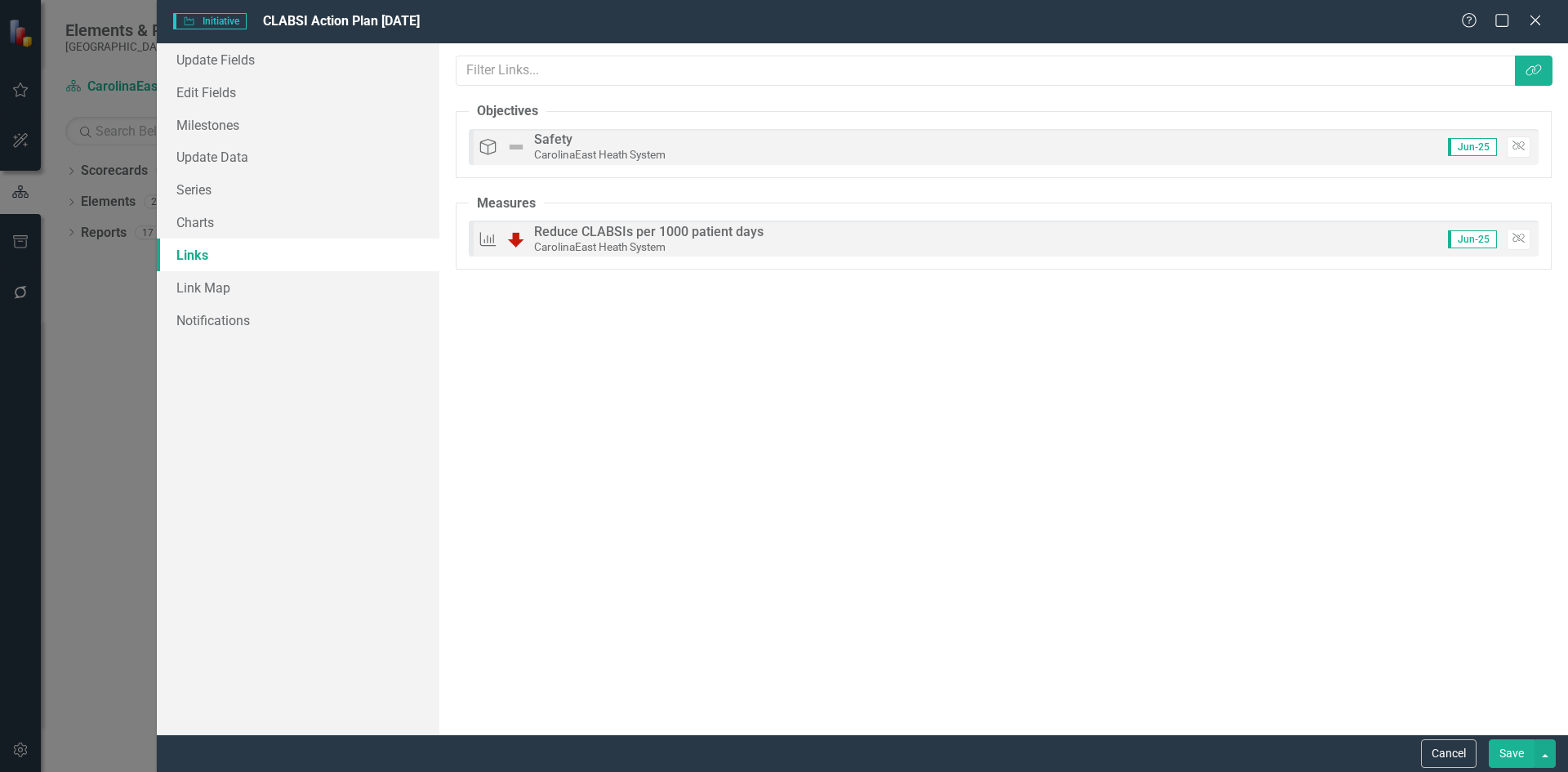
click at [1531, 752] on button "Save" at bounding box center [1511, 753] width 45 height 28
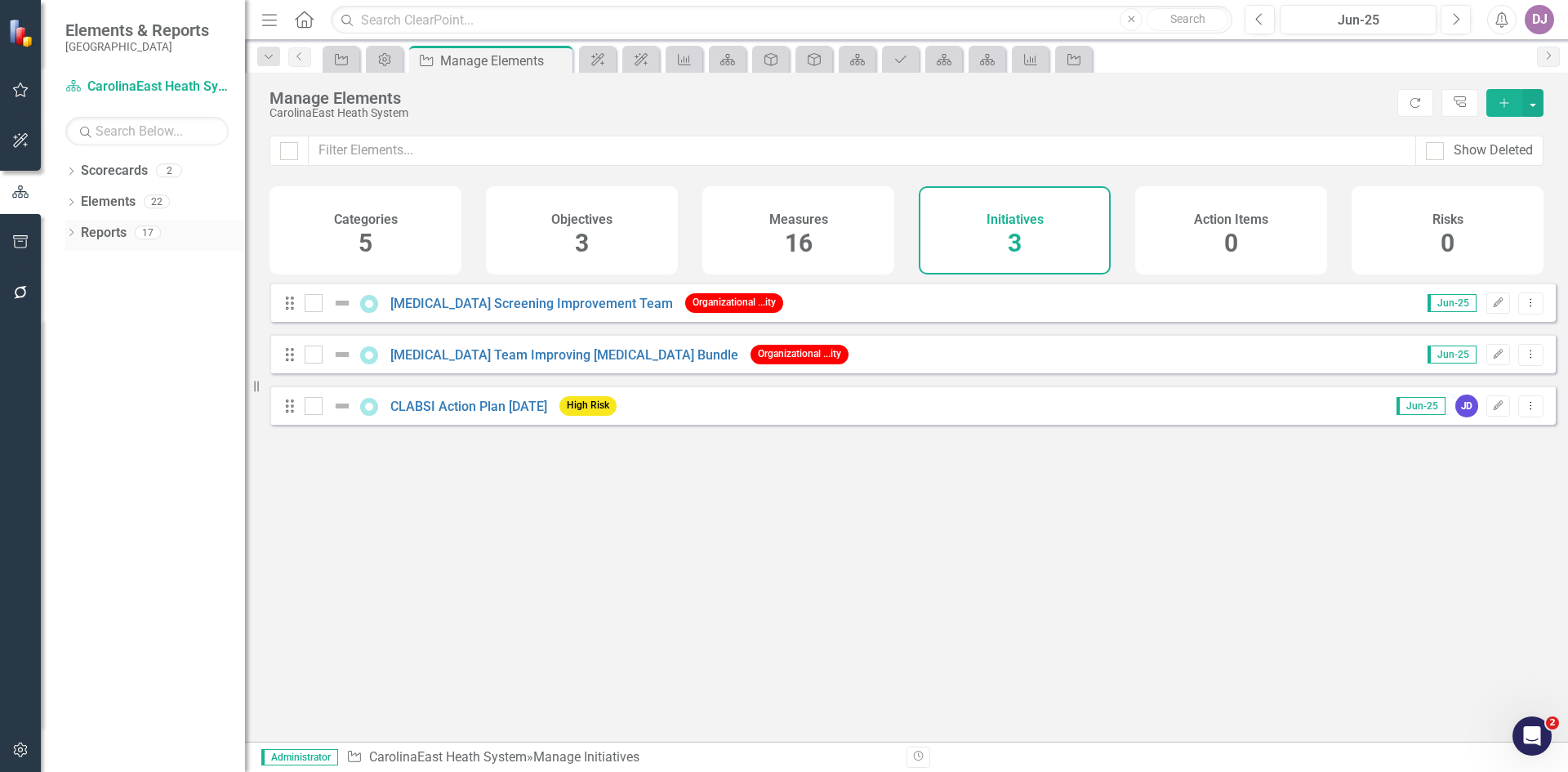
click at [95, 234] on link "Reports" at bounding box center [103, 234] width 45 height 19
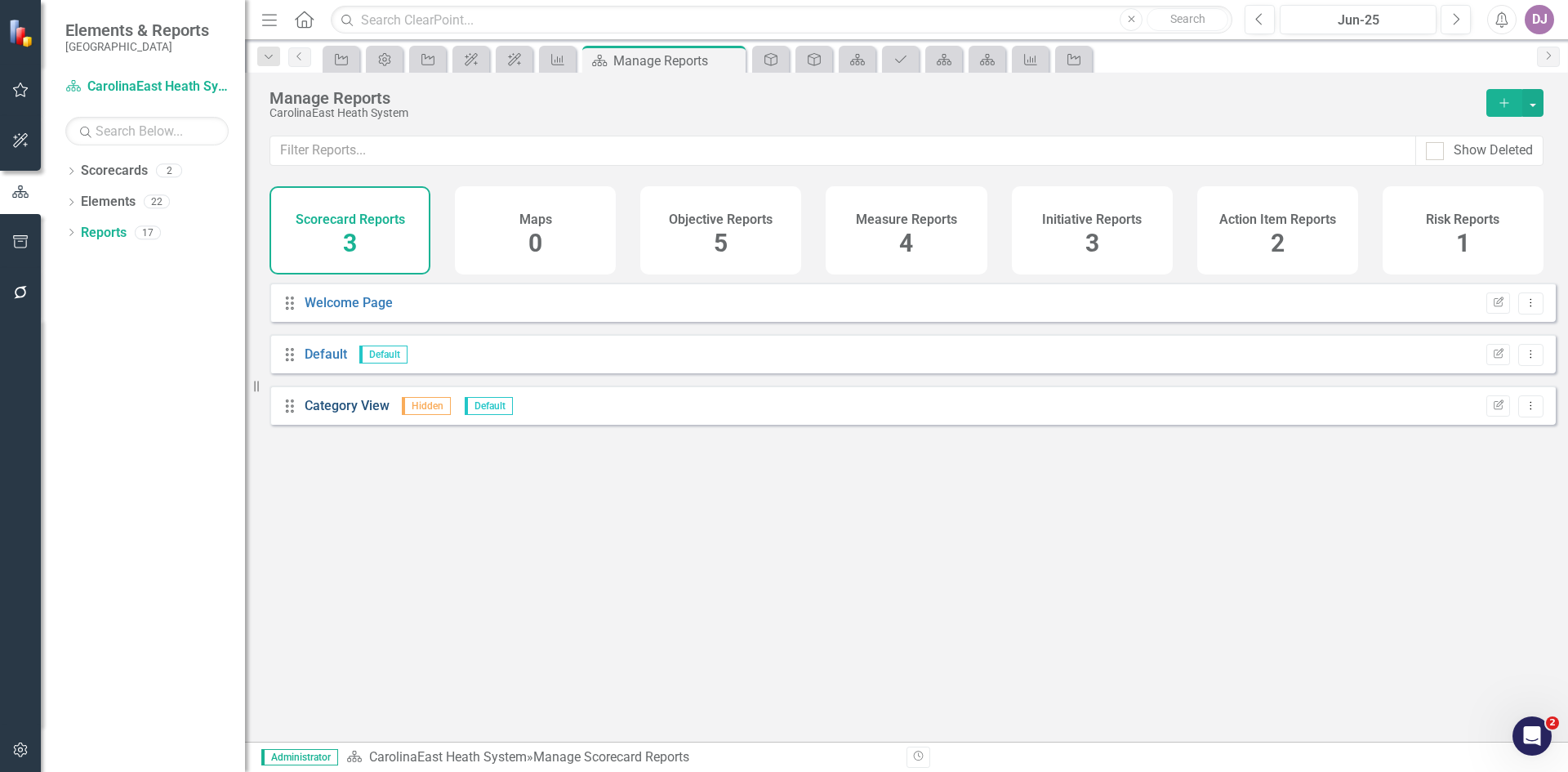
click at [341, 414] on link "Category View" at bounding box center [347, 406] width 85 height 15
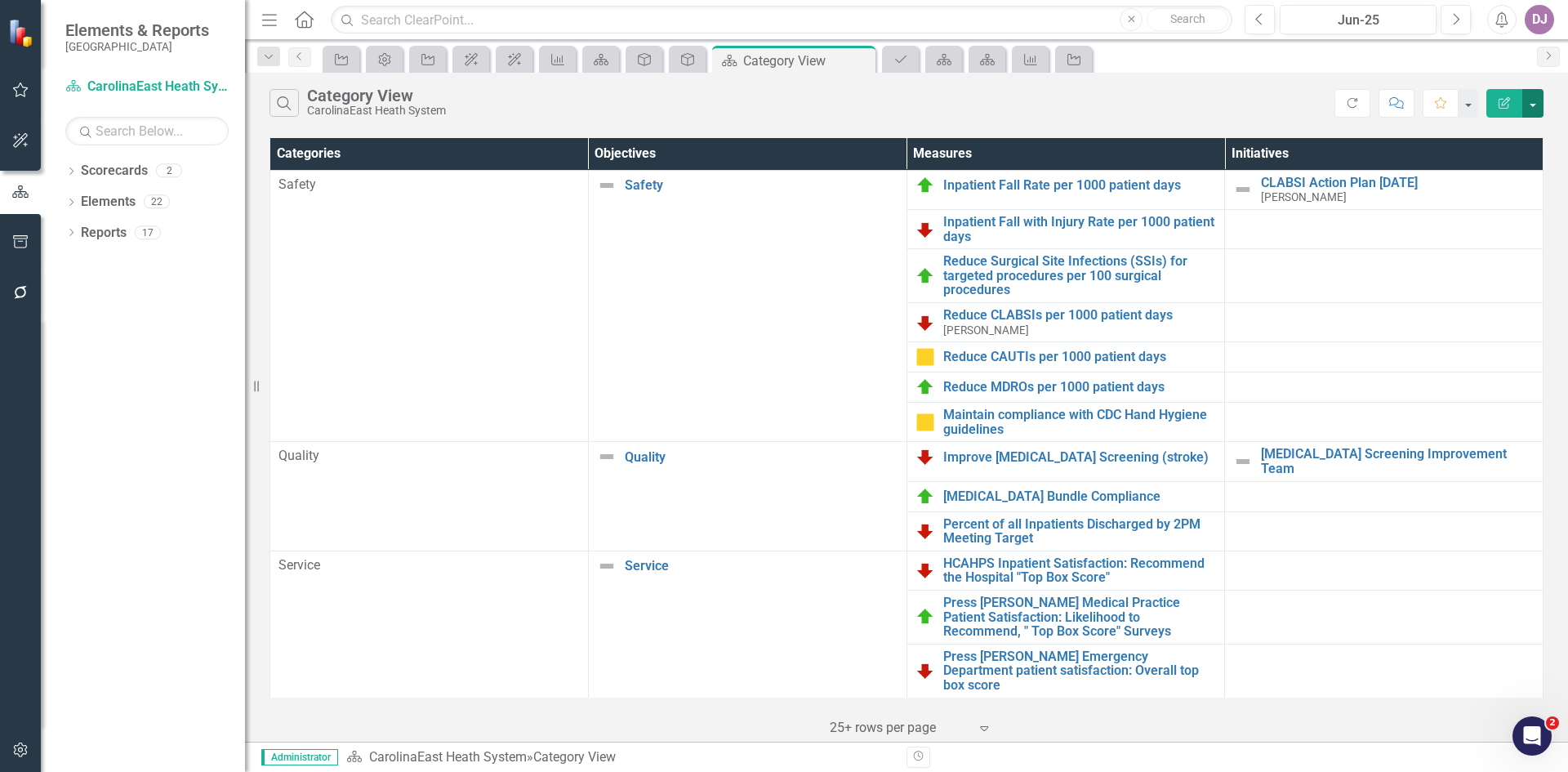
click at [1533, 109] on button "button" at bounding box center [1533, 103] width 21 height 28
click at [1127, 115] on div "Search Category View CarolinaEast Heath System" at bounding box center [802, 103] width 1065 height 27
click at [119, 173] on link "Scorecards" at bounding box center [114, 171] width 67 height 19
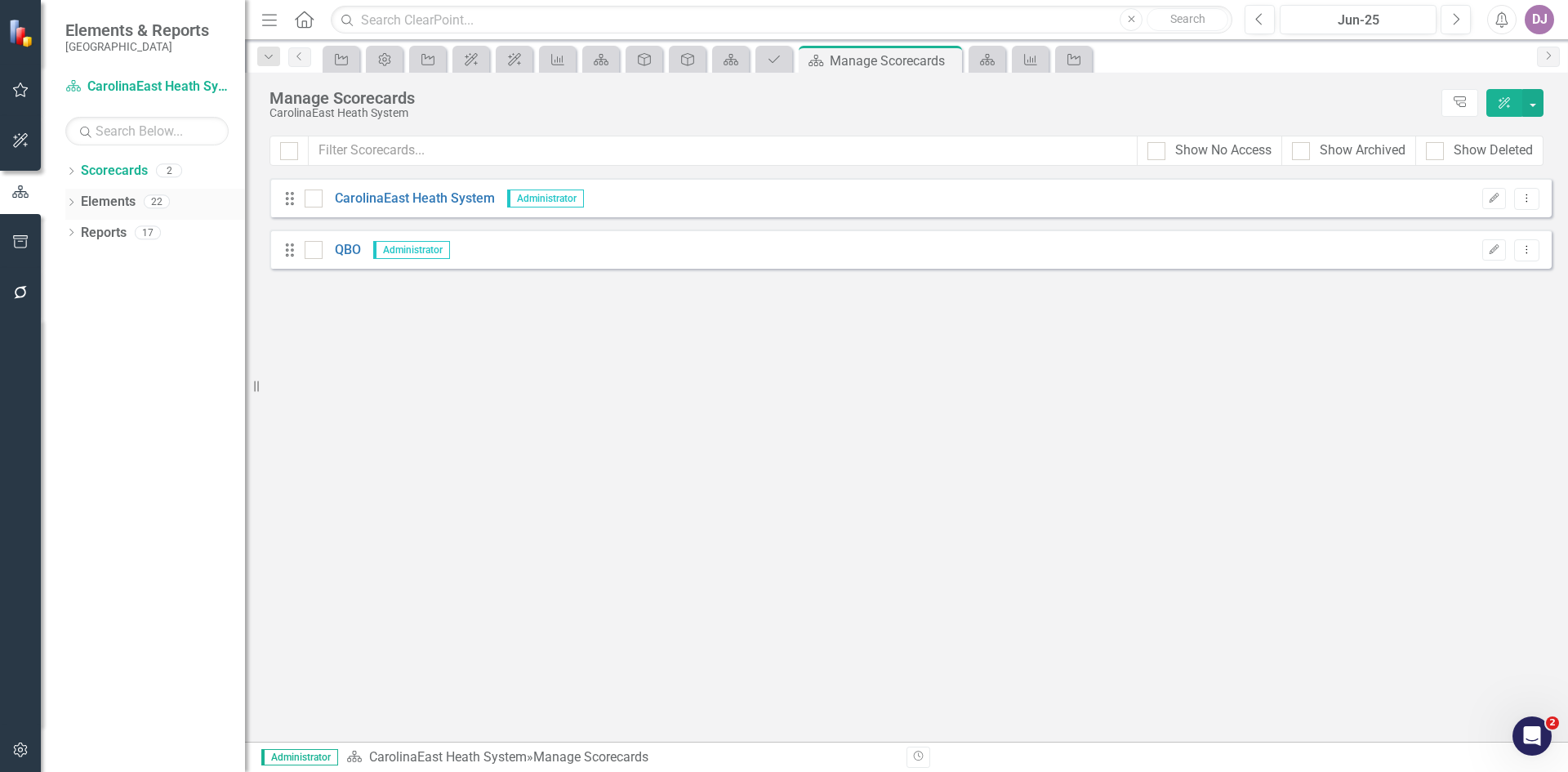
click at [115, 197] on link "Elements" at bounding box center [108, 203] width 55 height 19
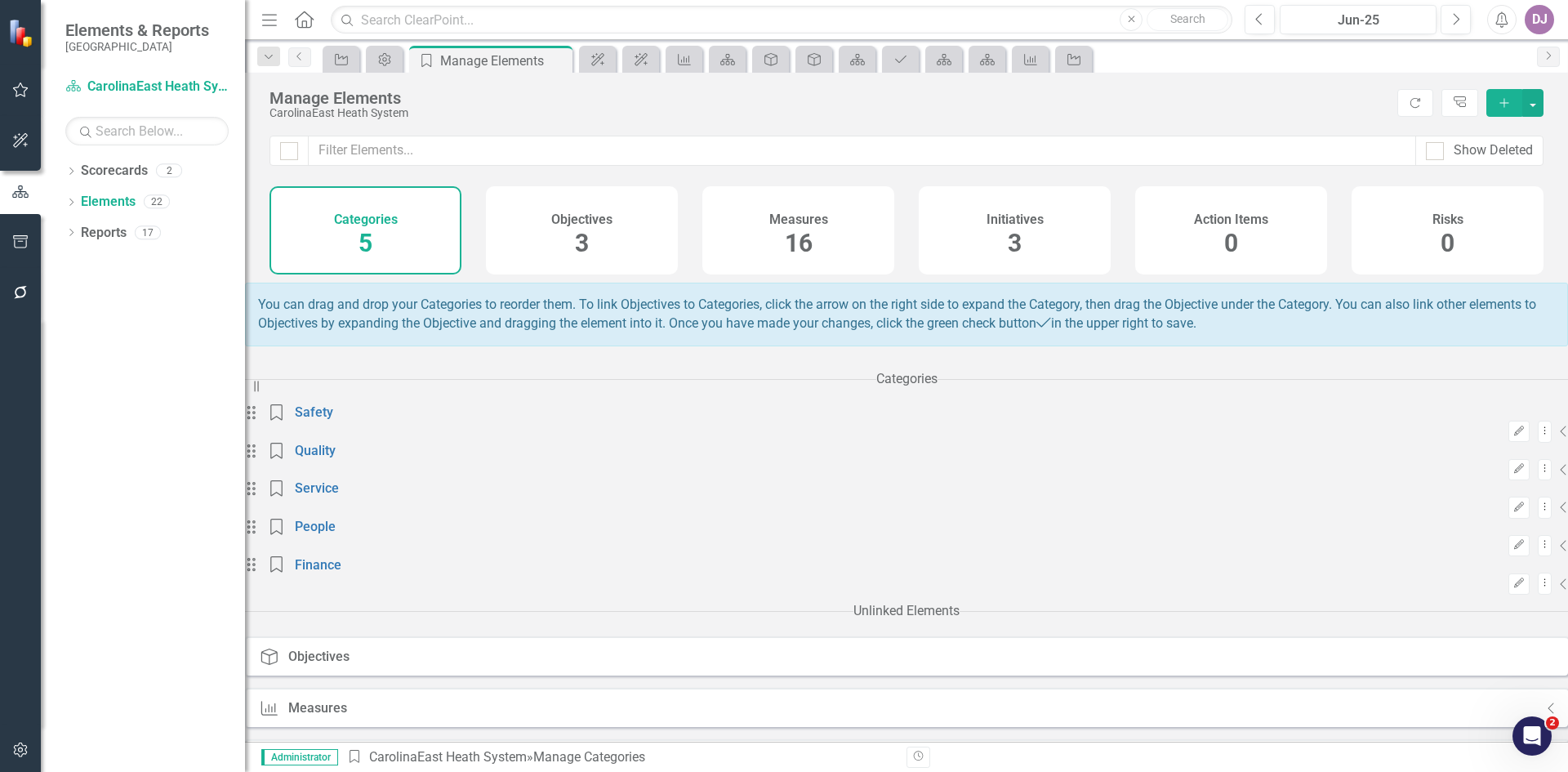
click at [583, 240] on span "3" at bounding box center [582, 242] width 14 height 28
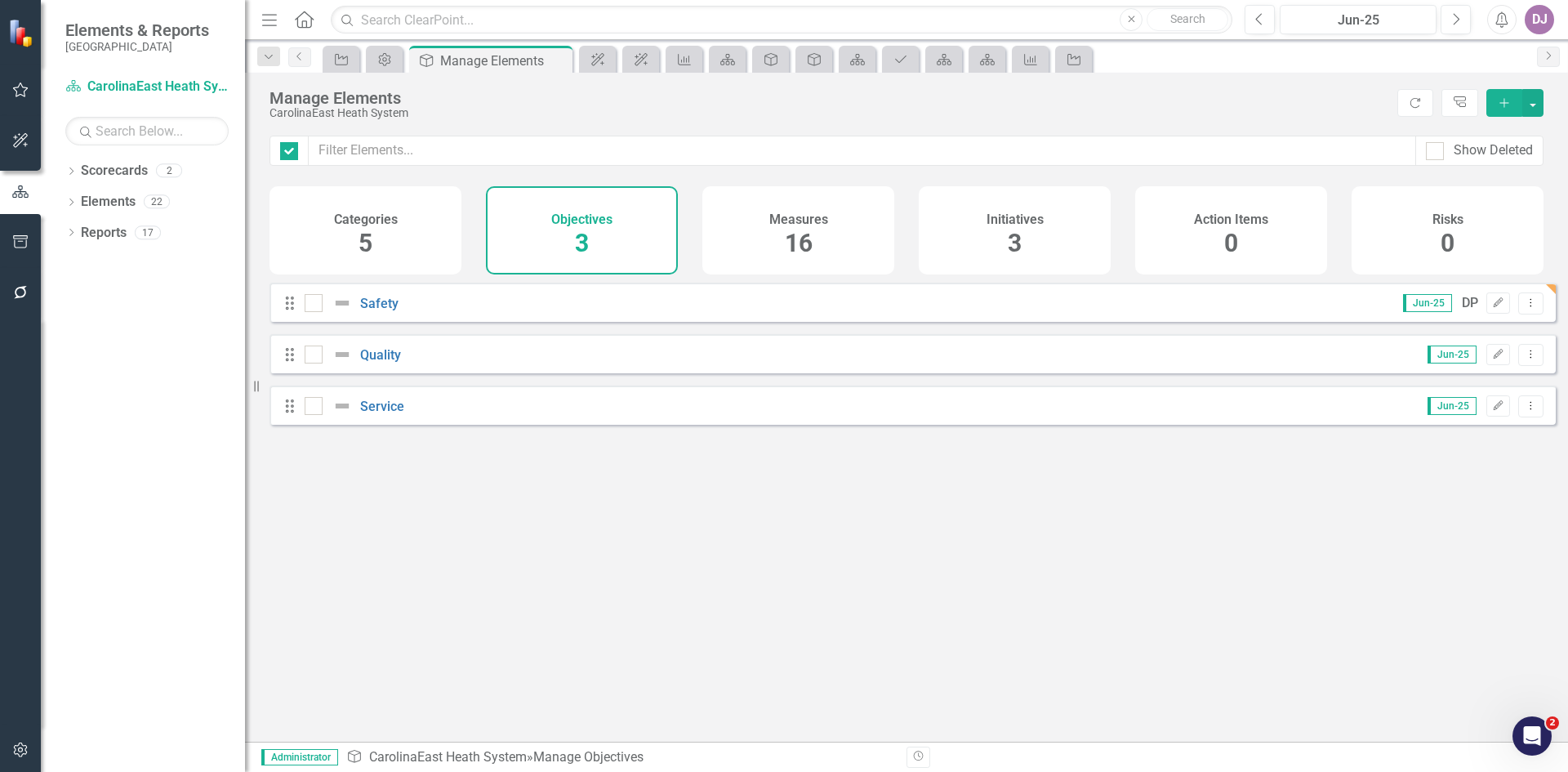
checkbox input "false"
click at [376, 312] on link "Safety" at bounding box center [379, 304] width 39 height 15
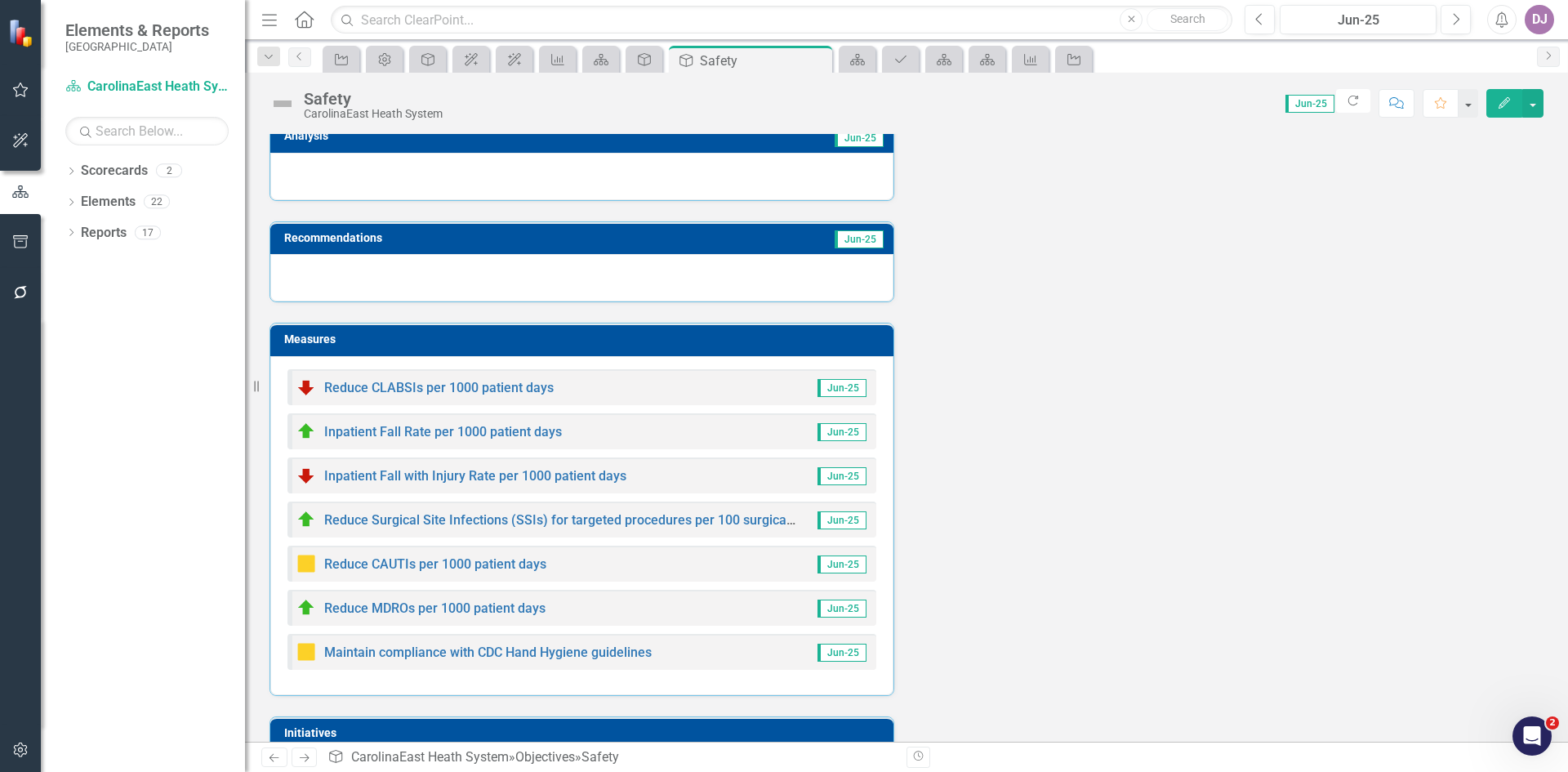
scroll to position [221, 0]
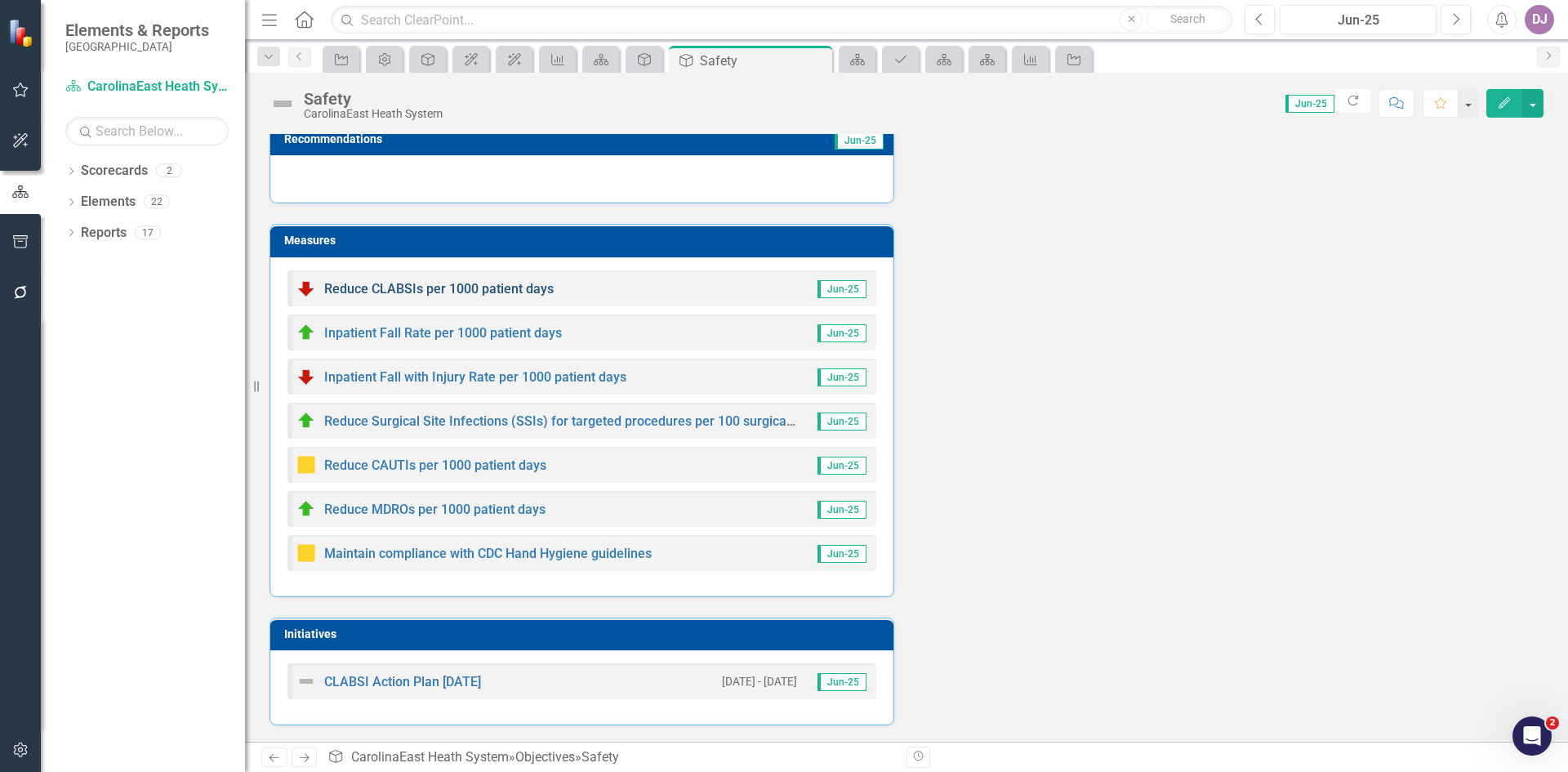
click at [362, 293] on link "Reduce CLABSIs per 1000 patient days" at bounding box center [439, 289] width 229 height 15
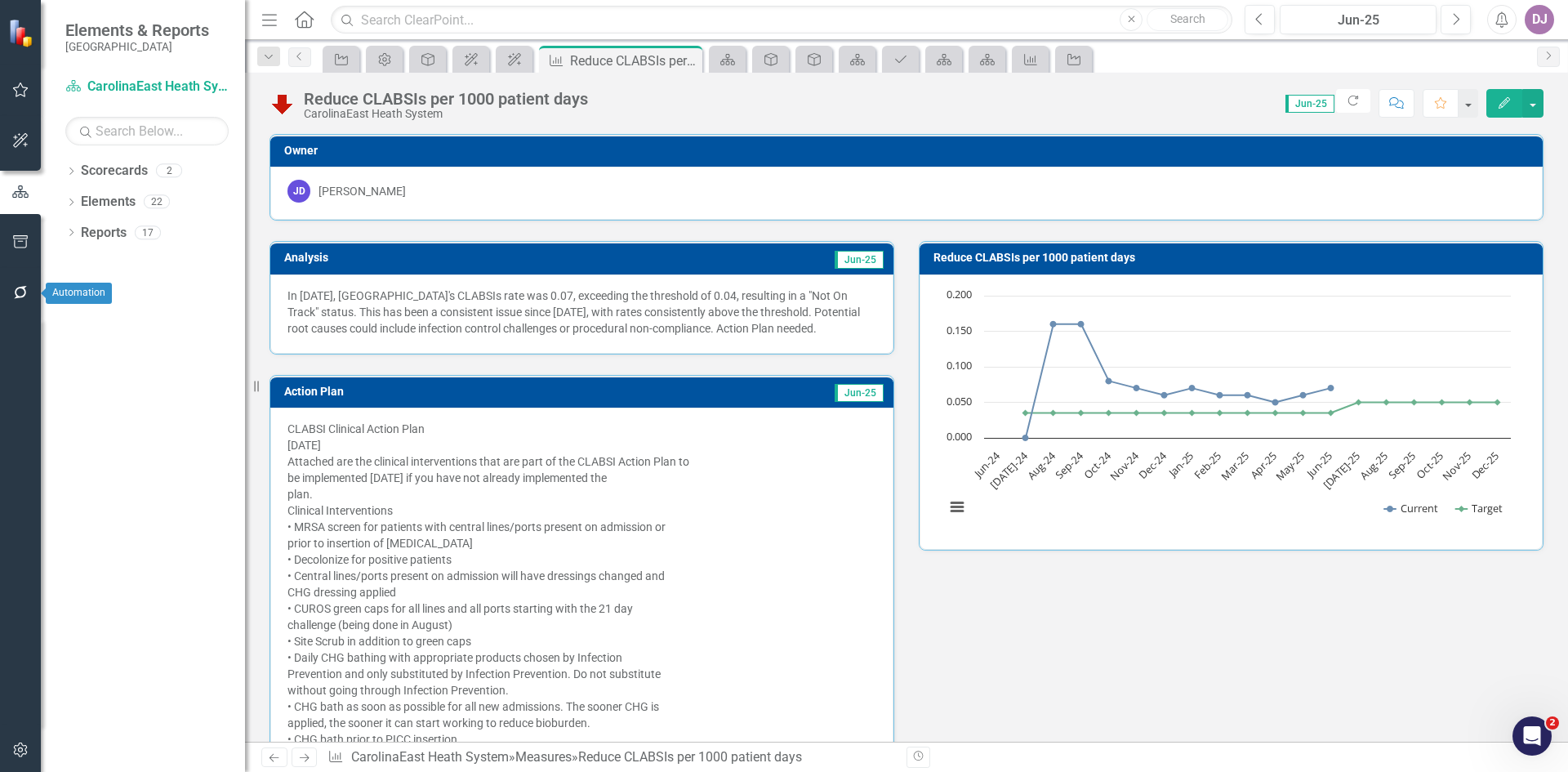
click at [20, 296] on icon "button" at bounding box center [21, 292] width 17 height 13
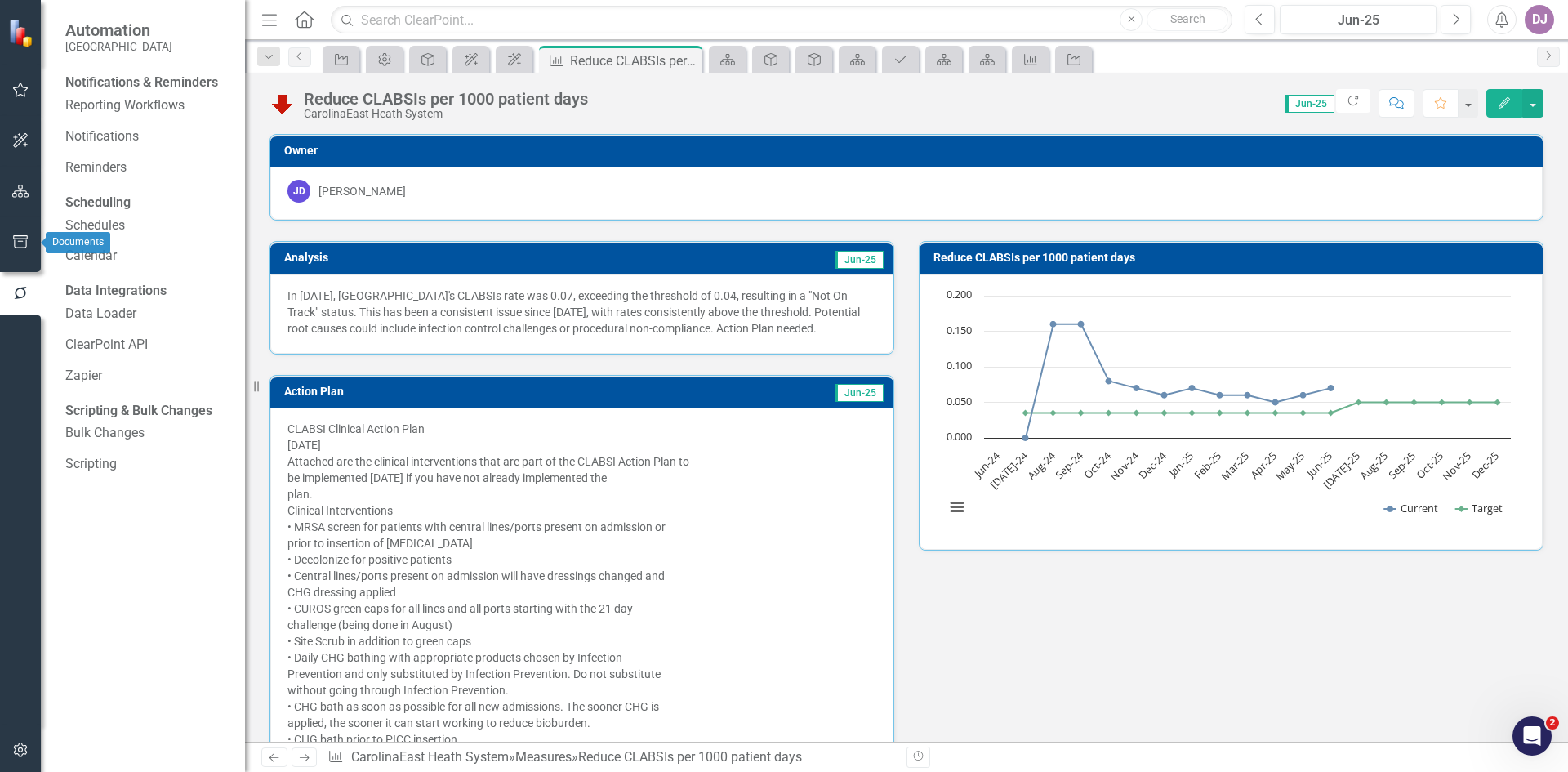
click at [16, 234] on button "button" at bounding box center [21, 243] width 37 height 34
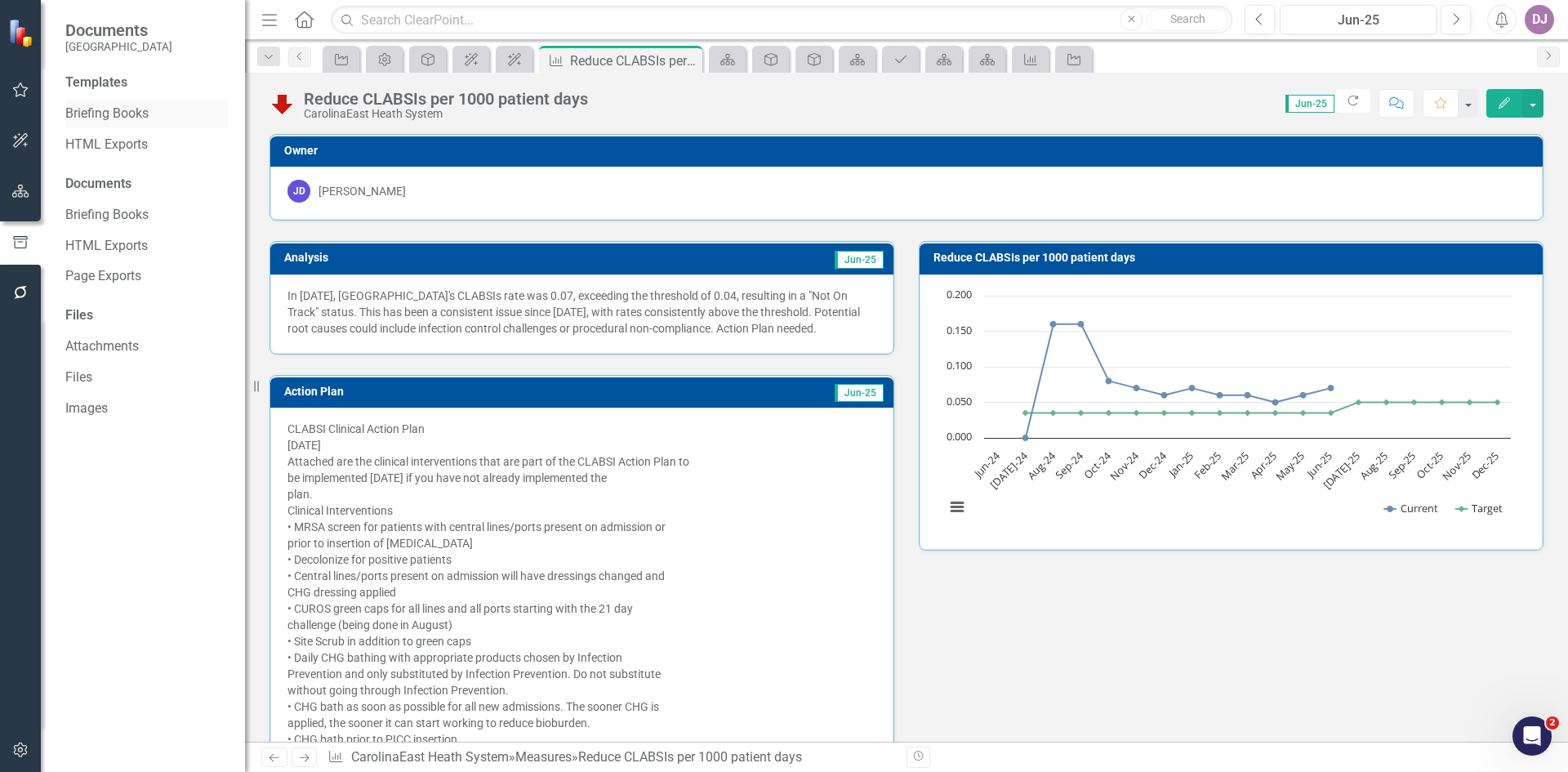
click at [116, 112] on link "Briefing Books" at bounding box center [147, 114] width 163 height 19
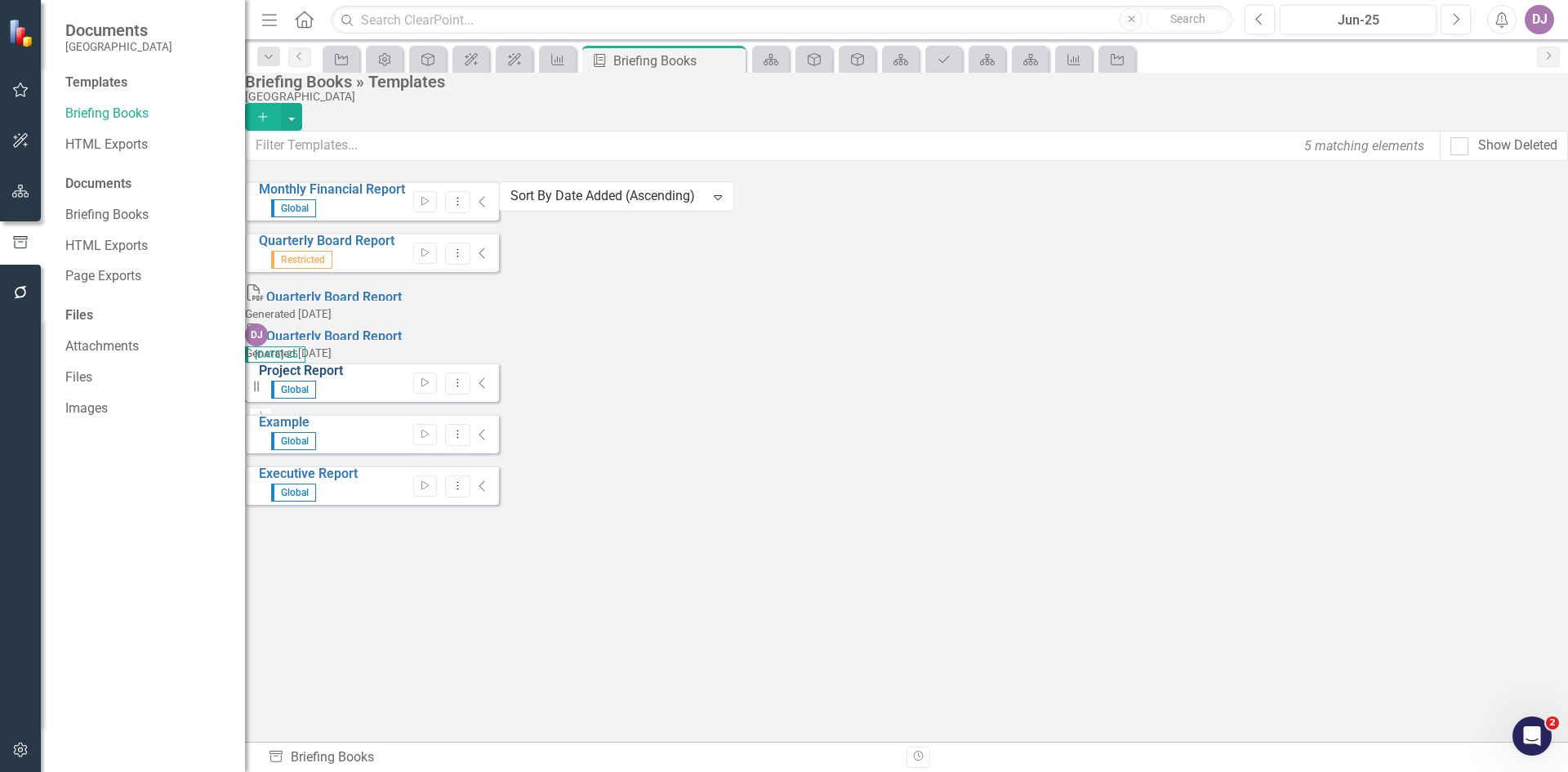
click at [341, 363] on link "Project Report" at bounding box center [301, 371] width 84 height 15
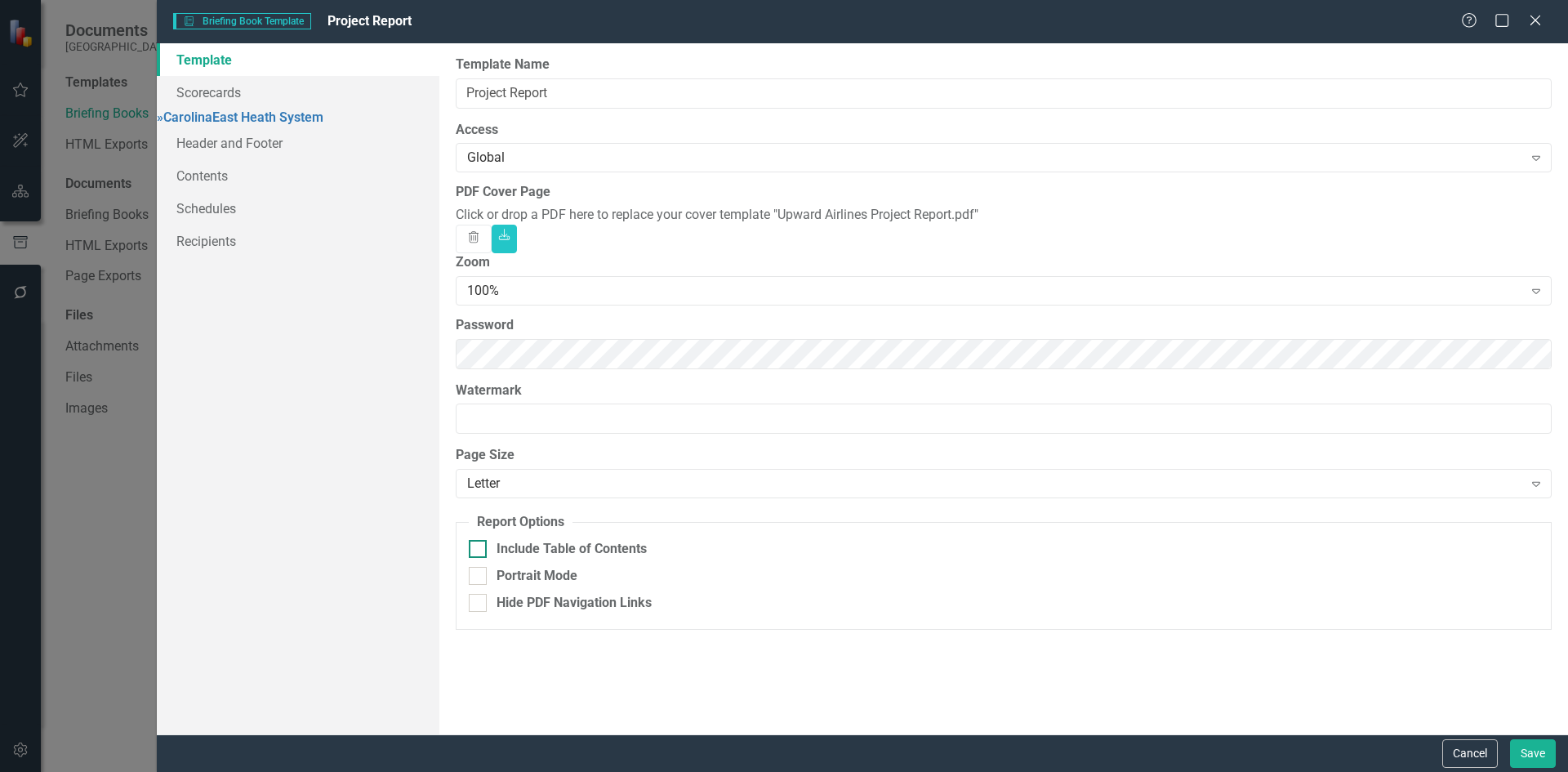
click at [475, 550] on input "Include Table of Contents" at bounding box center [474, 545] width 10 height 10
checkbox input "true"
click at [212, 190] on link "Contents" at bounding box center [298, 176] width 282 height 33
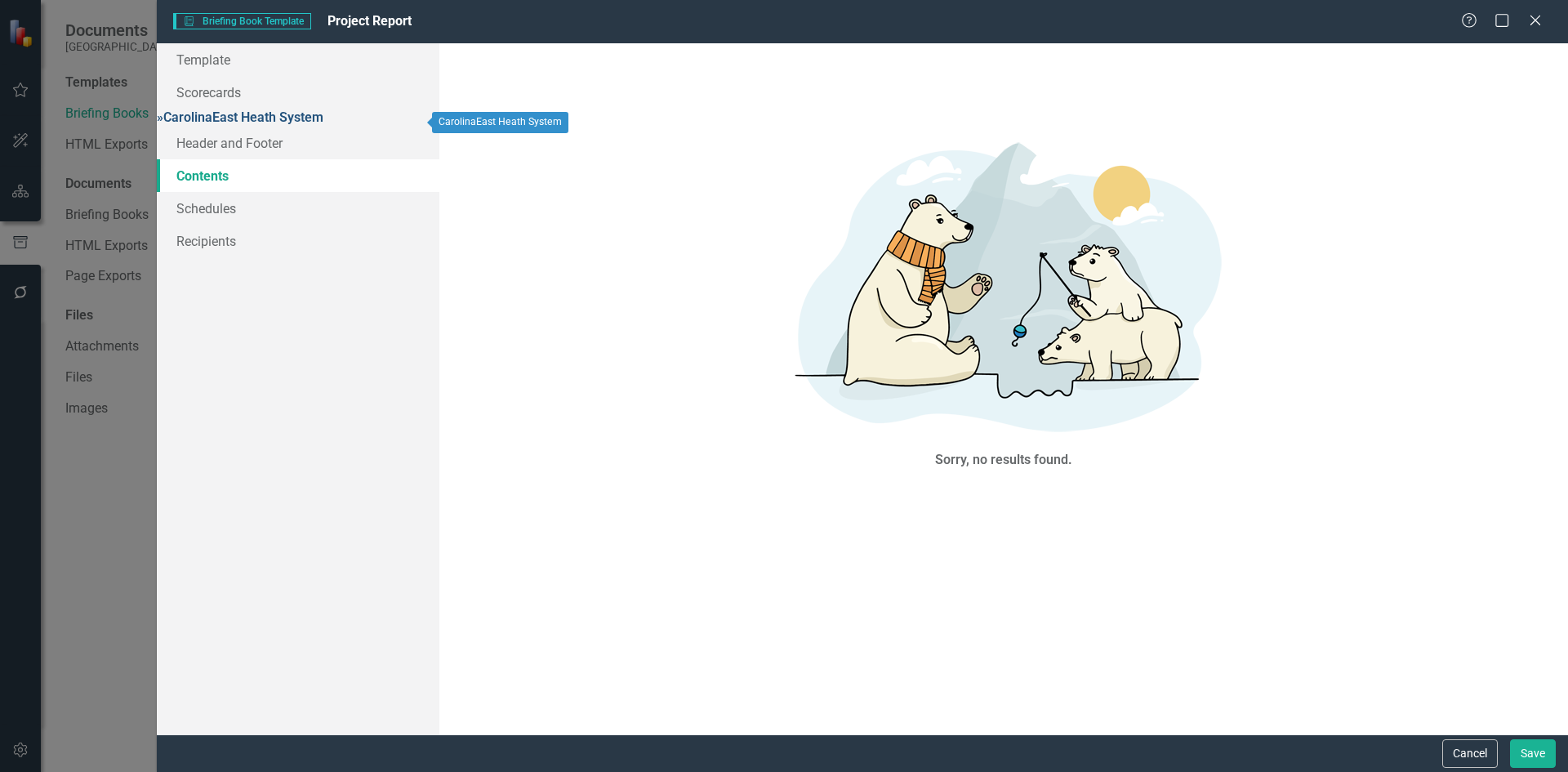
click at [263, 112] on link "» CarolinaEast Heath System" at bounding box center [240, 118] width 166 height 15
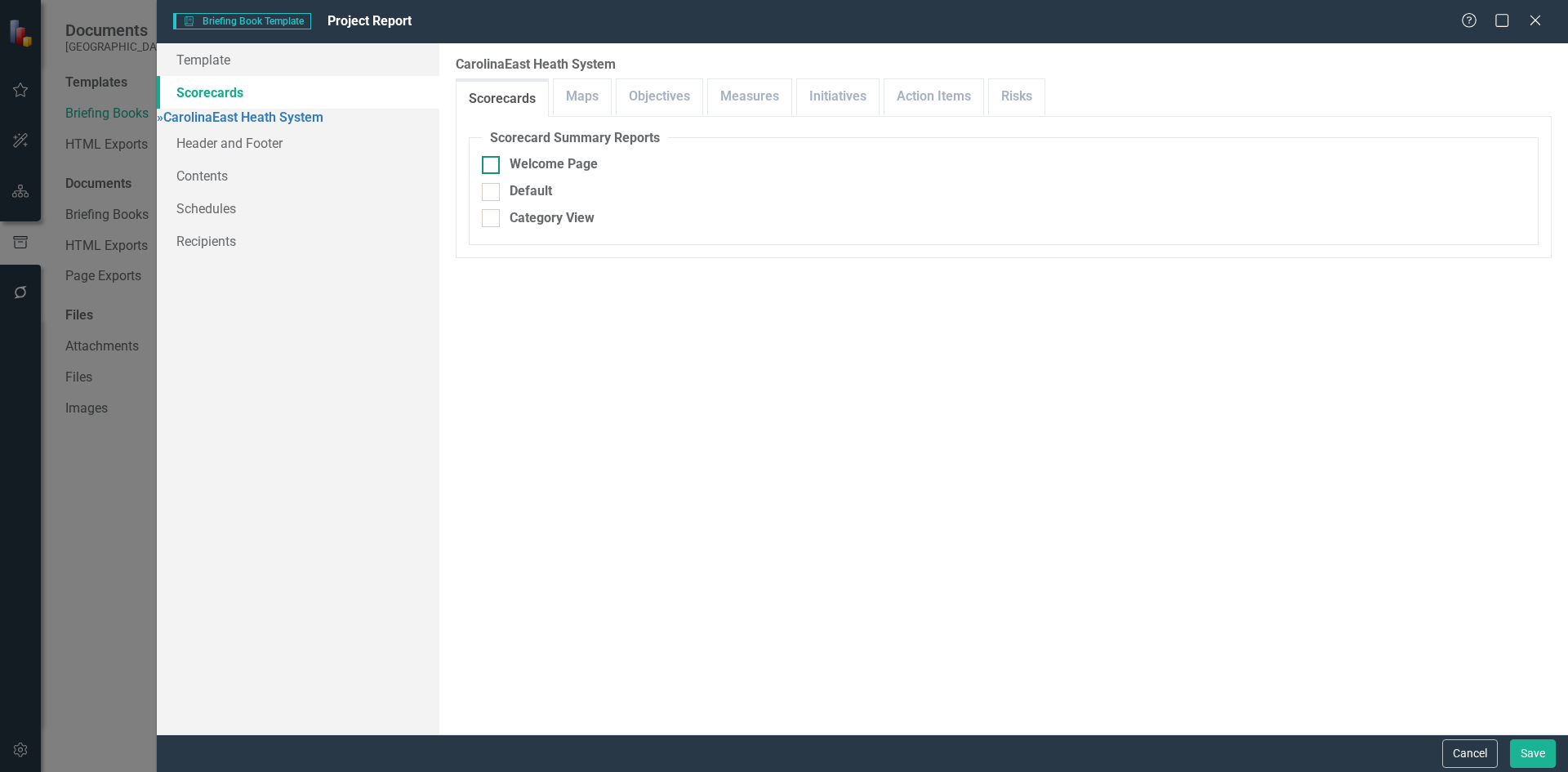
click at [497, 165] on div at bounding box center [491, 165] width 18 height 18
click at [493, 165] on input "Welcome Page" at bounding box center [487, 161] width 10 height 10
checkbox input "true"
click at [497, 218] on div at bounding box center [491, 218] width 18 height 18
click at [493, 218] on input "Category View" at bounding box center [487, 215] width 10 height 10
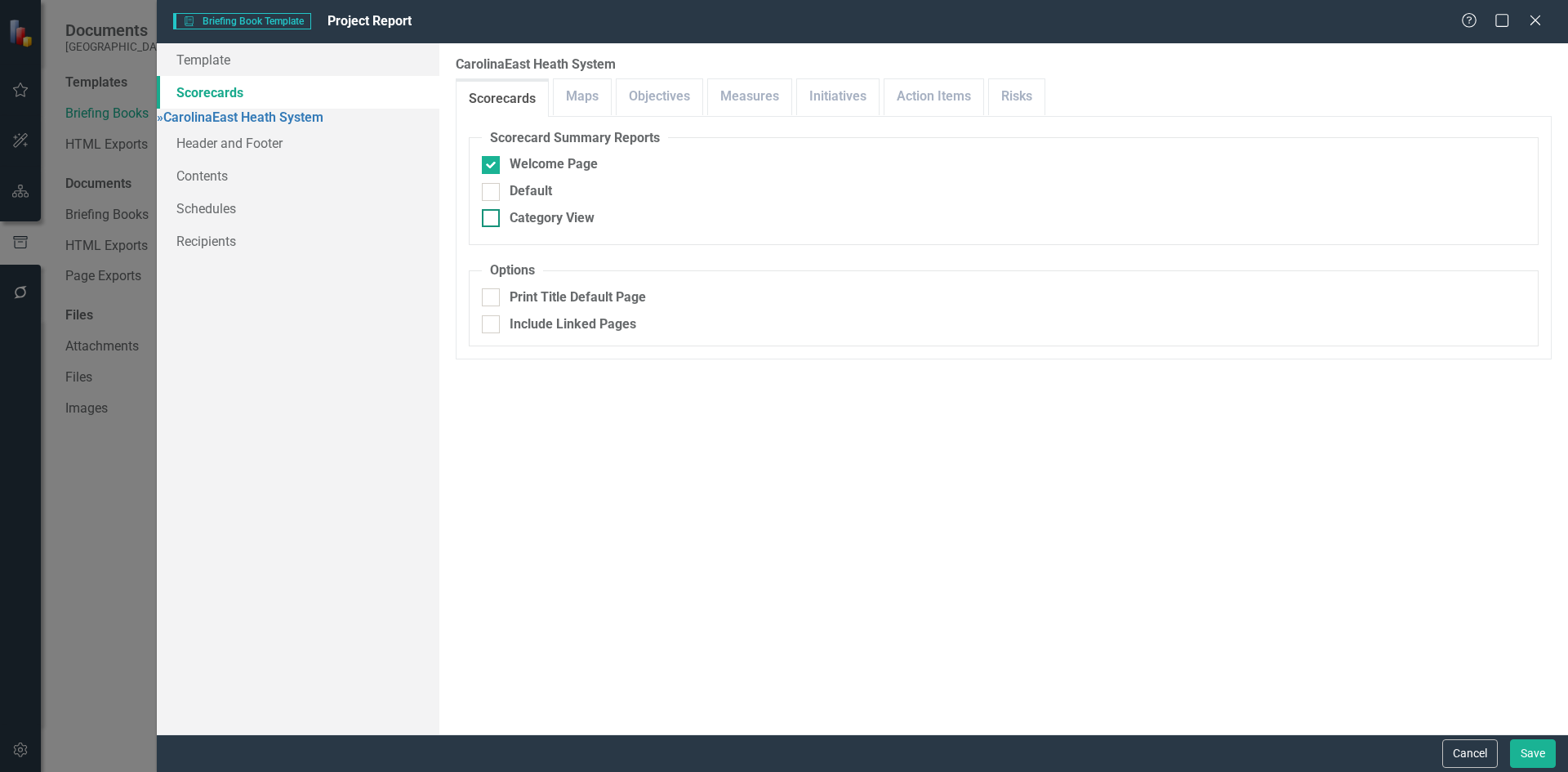
checkbox input "true"
click at [1538, 754] on button "Save" at bounding box center [1533, 753] width 45 height 28
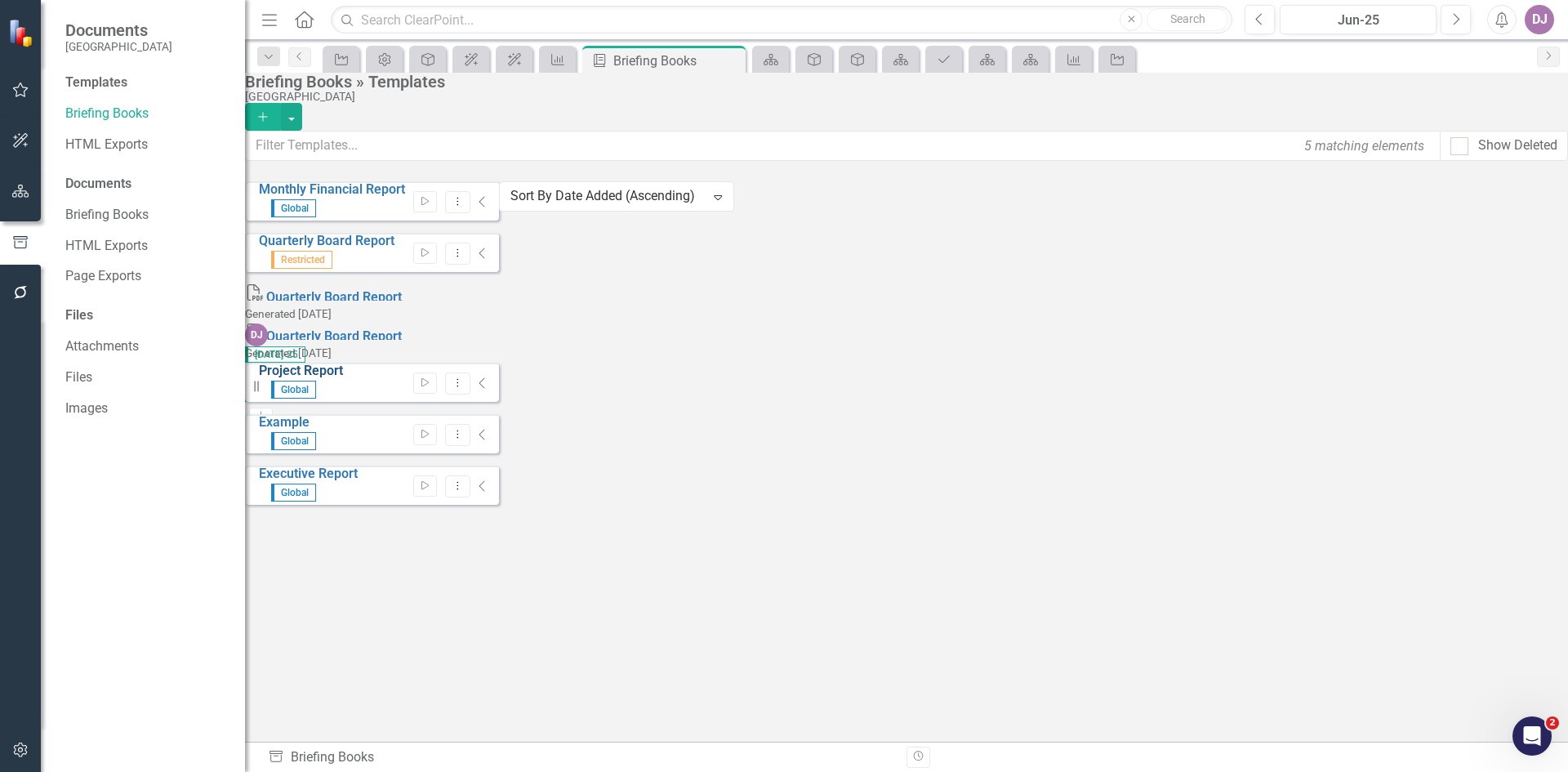
click at [329, 363] on link "Project Report" at bounding box center [301, 371] width 84 height 15
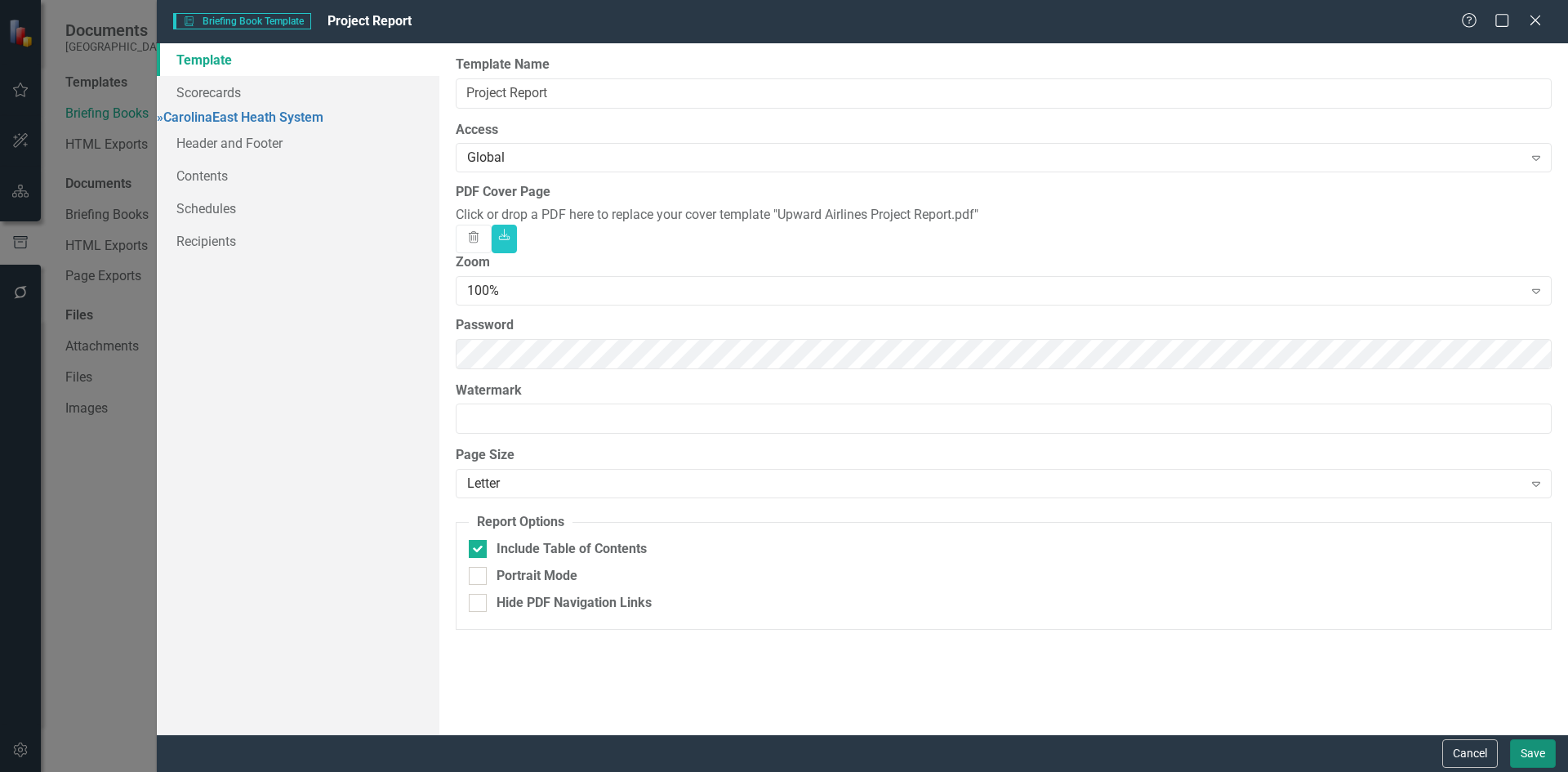
click at [1524, 757] on button "Save" at bounding box center [1533, 753] width 45 height 28
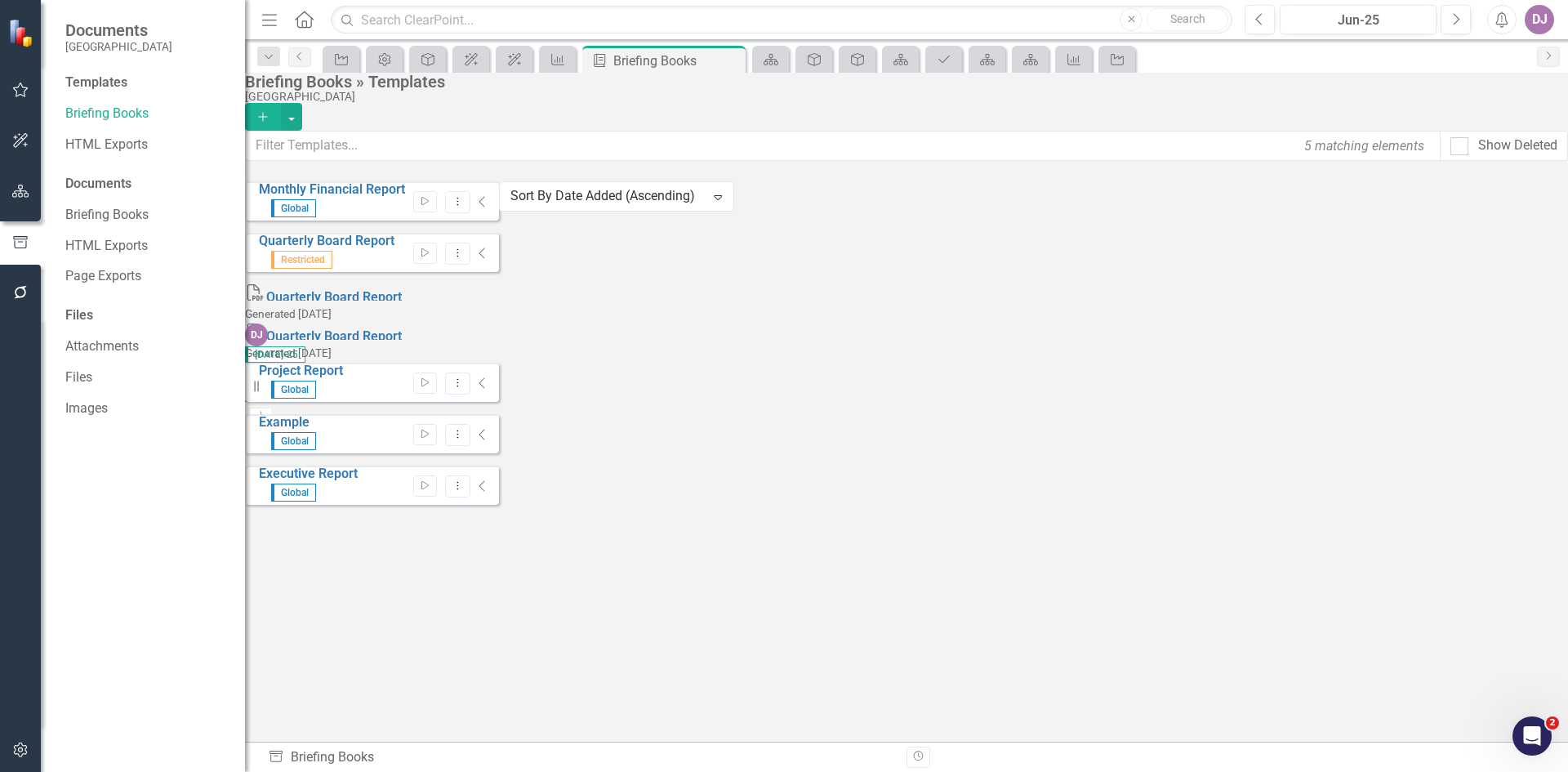
drag, startPoint x: 1462, startPoint y: 416, endPoint x: 1504, endPoint y: 524, distance: 115.9
click at [499, 505] on div "Monthly Financial Report Global Start Dropdown Menu Collapse Quarterly Board Re…" at bounding box center [372, 343] width 254 height 324
click at [432, 379] on icon "Start" at bounding box center [425, 383] width 12 height 9
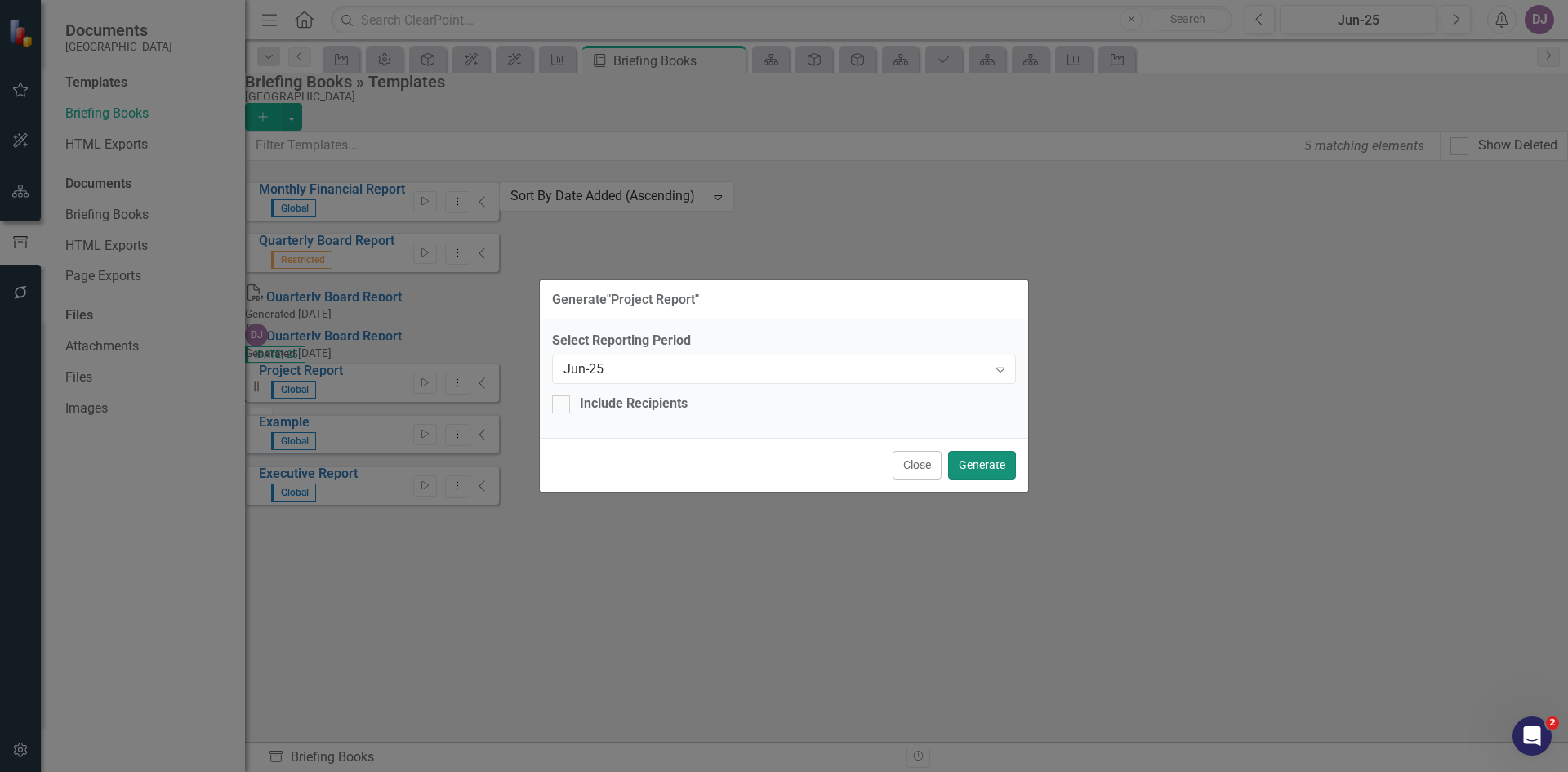
click at [988, 462] on button "Generate" at bounding box center [982, 465] width 68 height 28
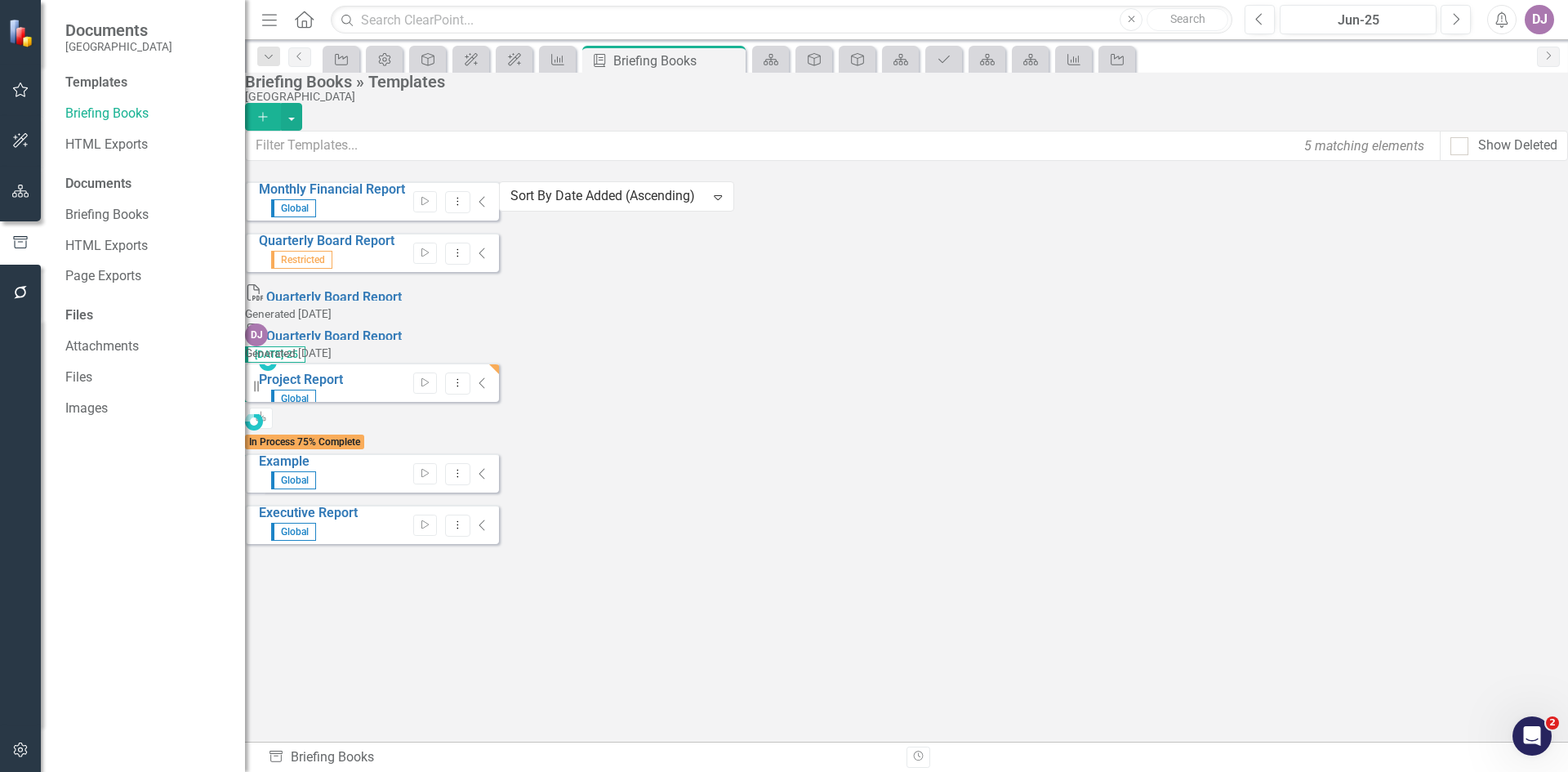
click at [499, 544] on div "Monthly Financial Report Global Start Dropdown Menu Collapse Quarterly Board Re…" at bounding box center [372, 362] width 254 height 363
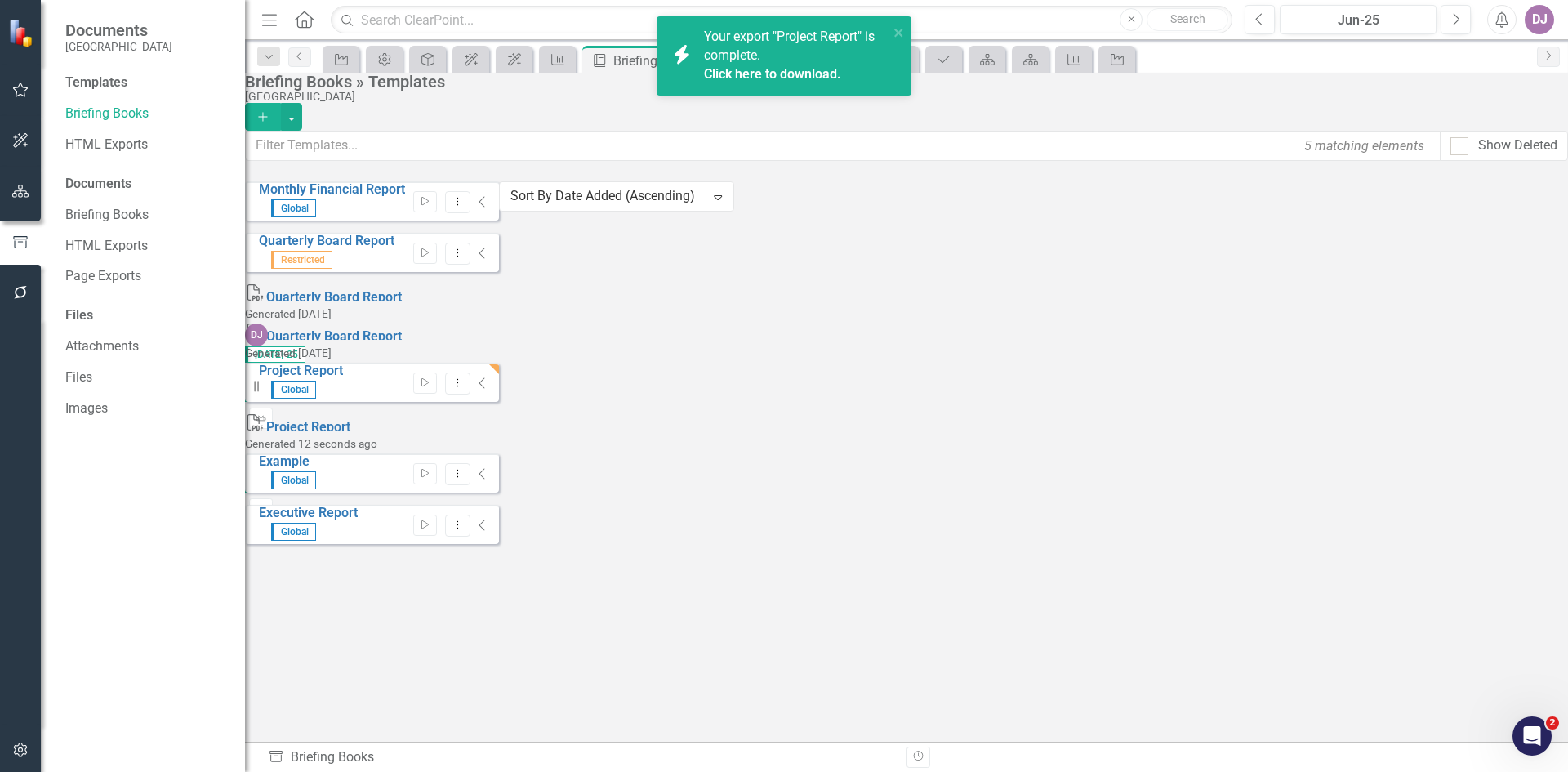
click at [802, 70] on link "Click here to download." at bounding box center [772, 74] width 137 height 15
